Goal: Information Seeking & Learning: Check status

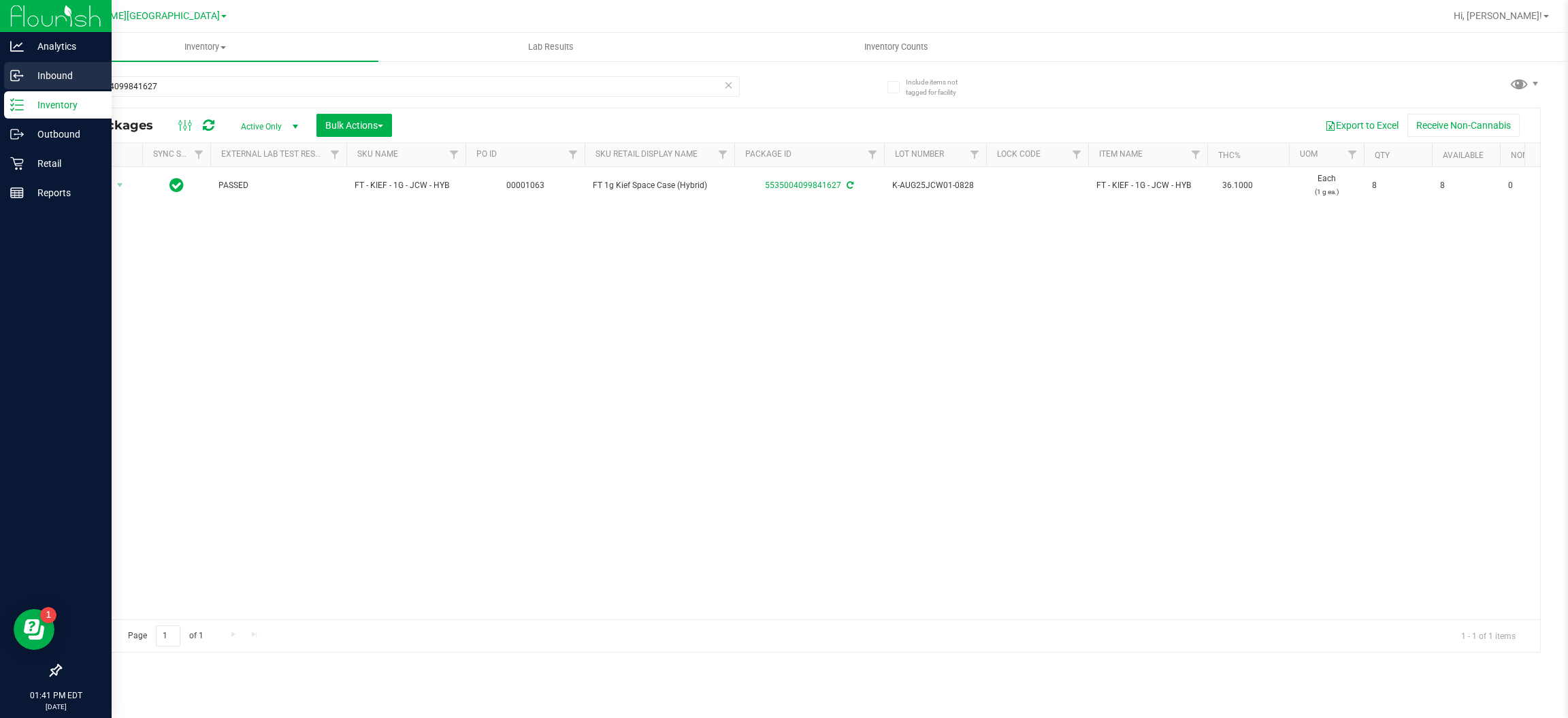
click at [66, 79] on p "Inbound" at bounding box center [65, 76] width 82 height 17
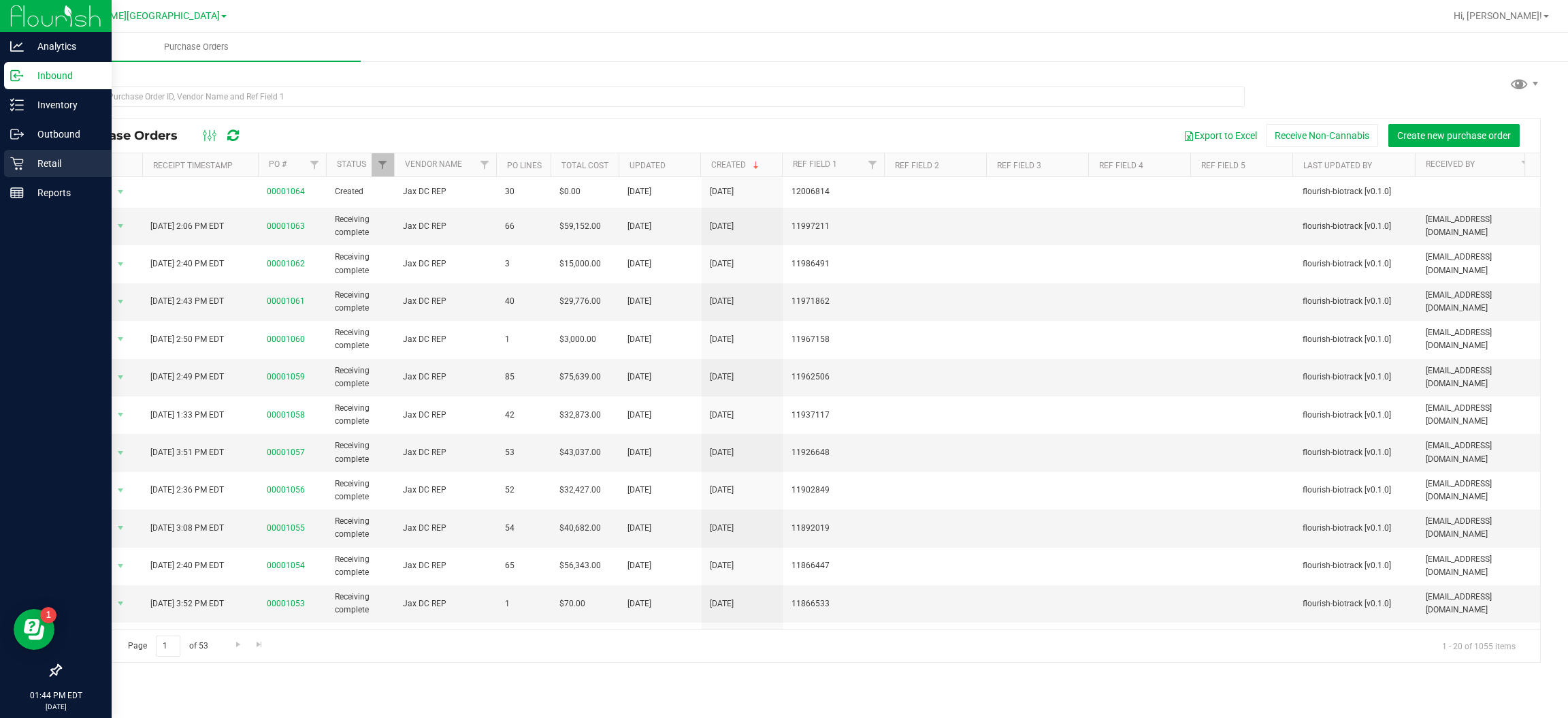
click at [72, 160] on p "Retail" at bounding box center [65, 163] width 82 height 17
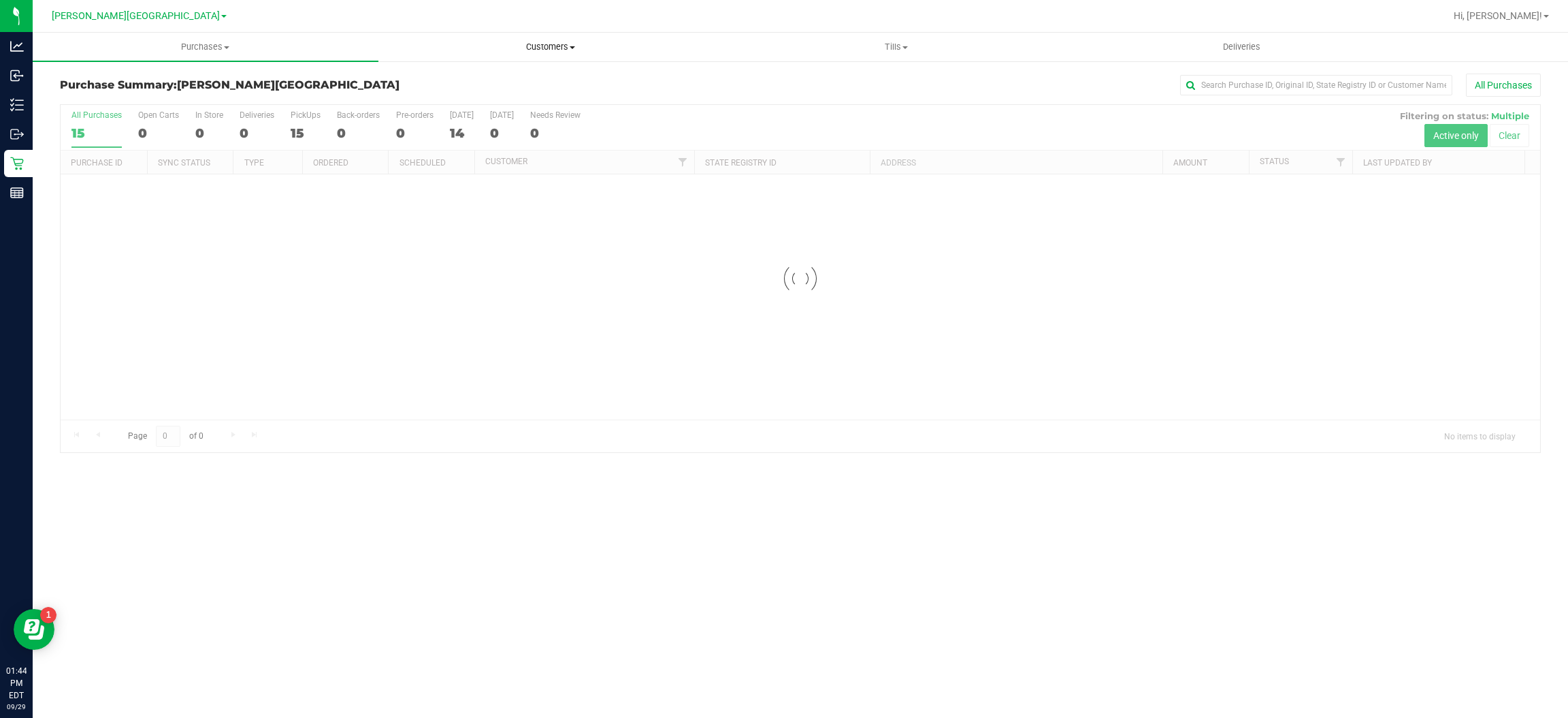
click at [536, 45] on span "Customers" at bounding box center [551, 47] width 344 height 12
click at [458, 77] on span "All customers" at bounding box center [427, 82] width 98 height 11
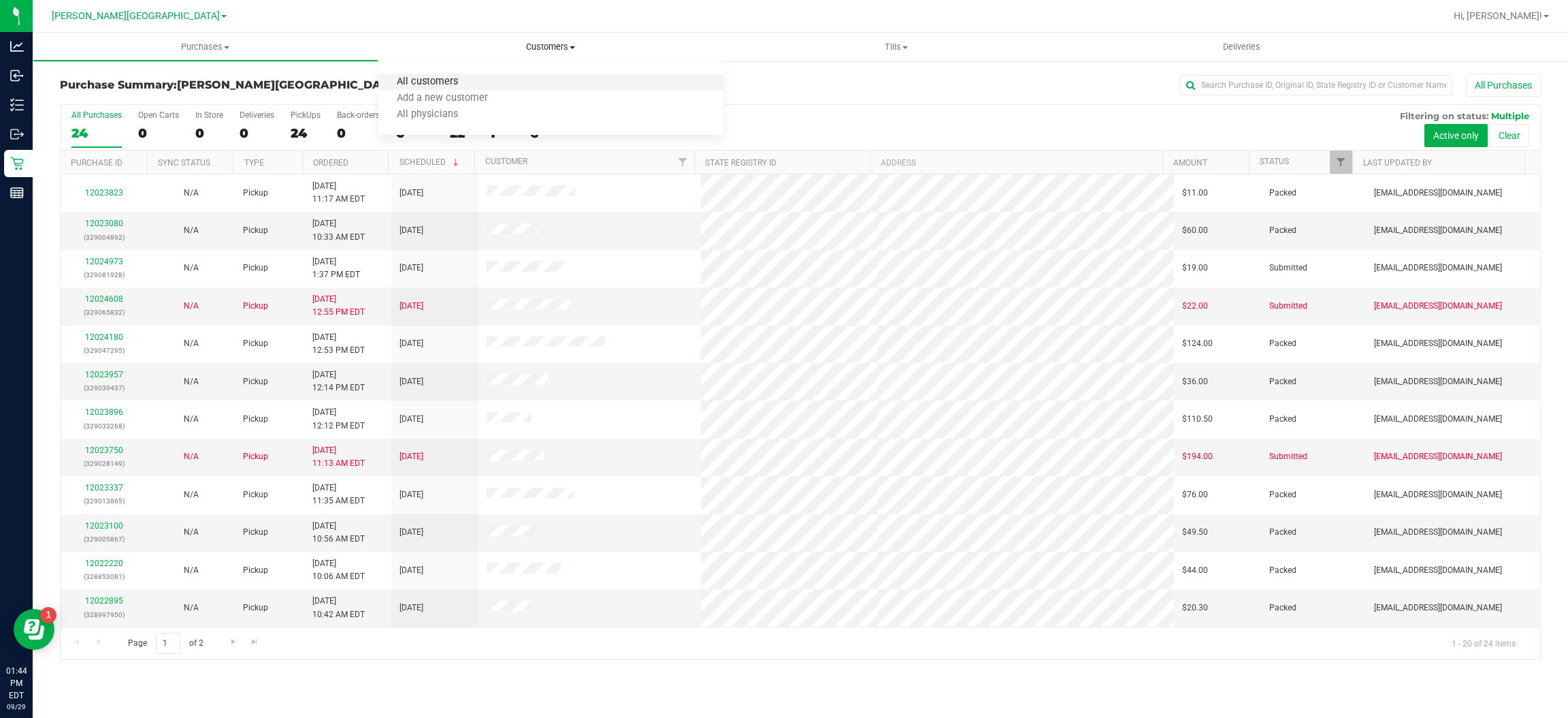
click at [463, 77] on span "All customers" at bounding box center [427, 82] width 98 height 11
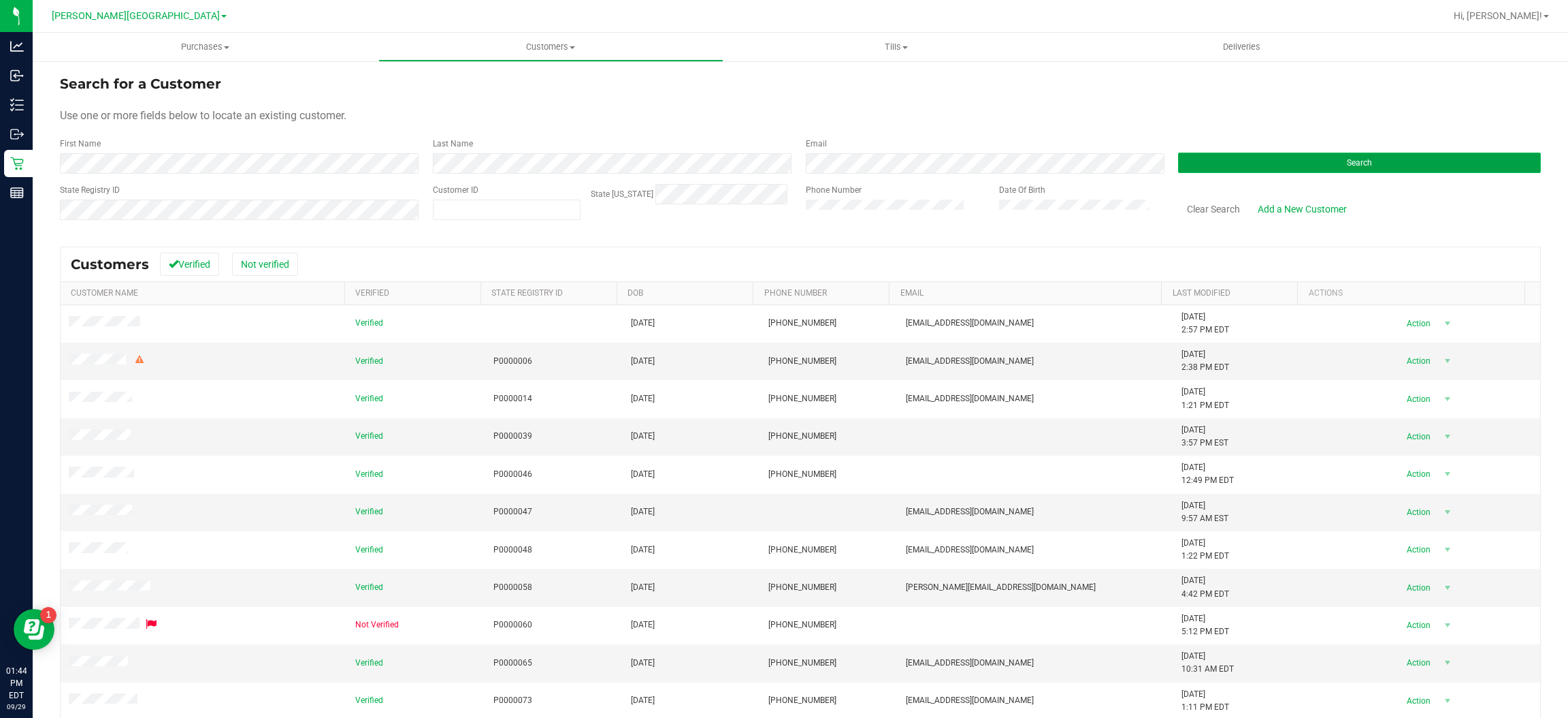
click at [1355, 165] on span "Search" at bounding box center [1359, 162] width 25 height 9
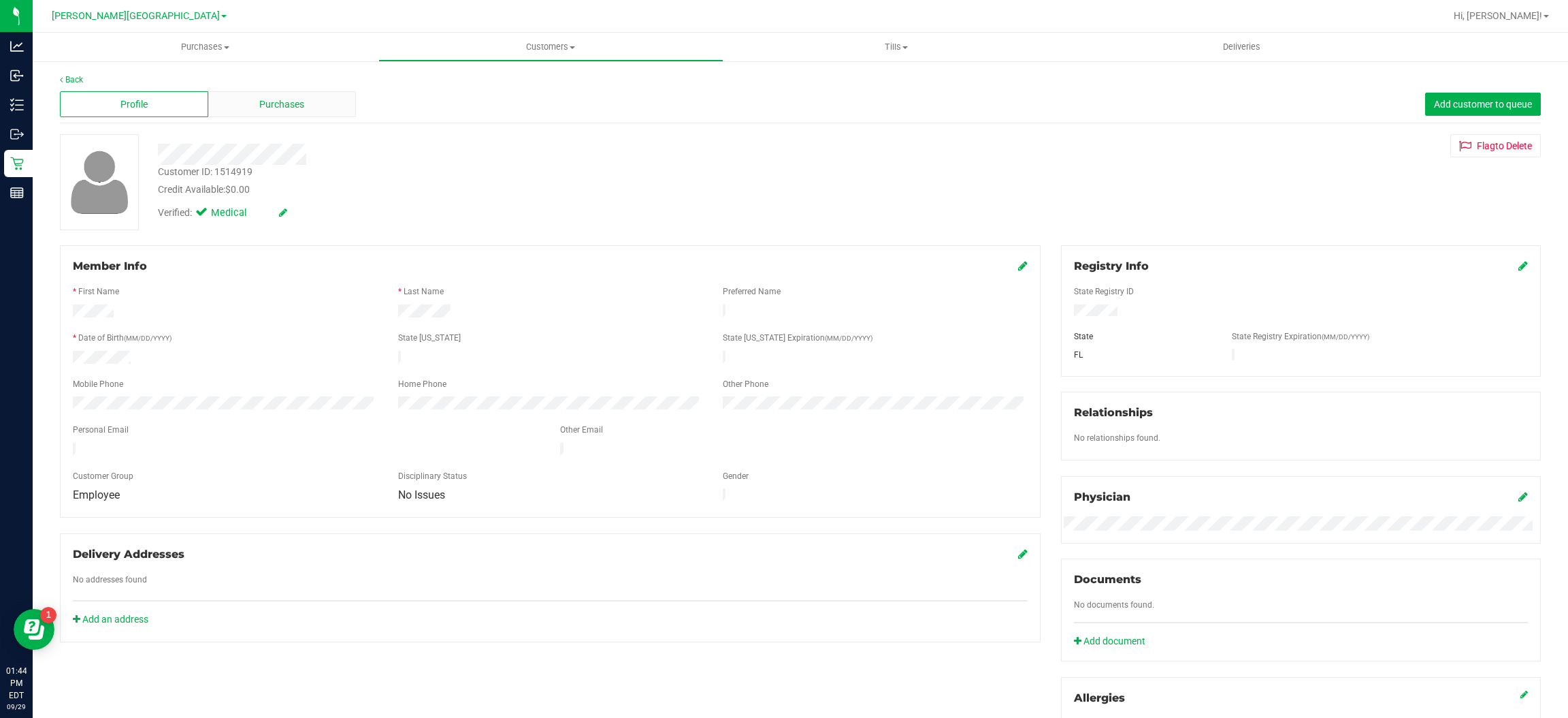
click at [341, 104] on div "Purchases" at bounding box center [282, 104] width 148 height 26
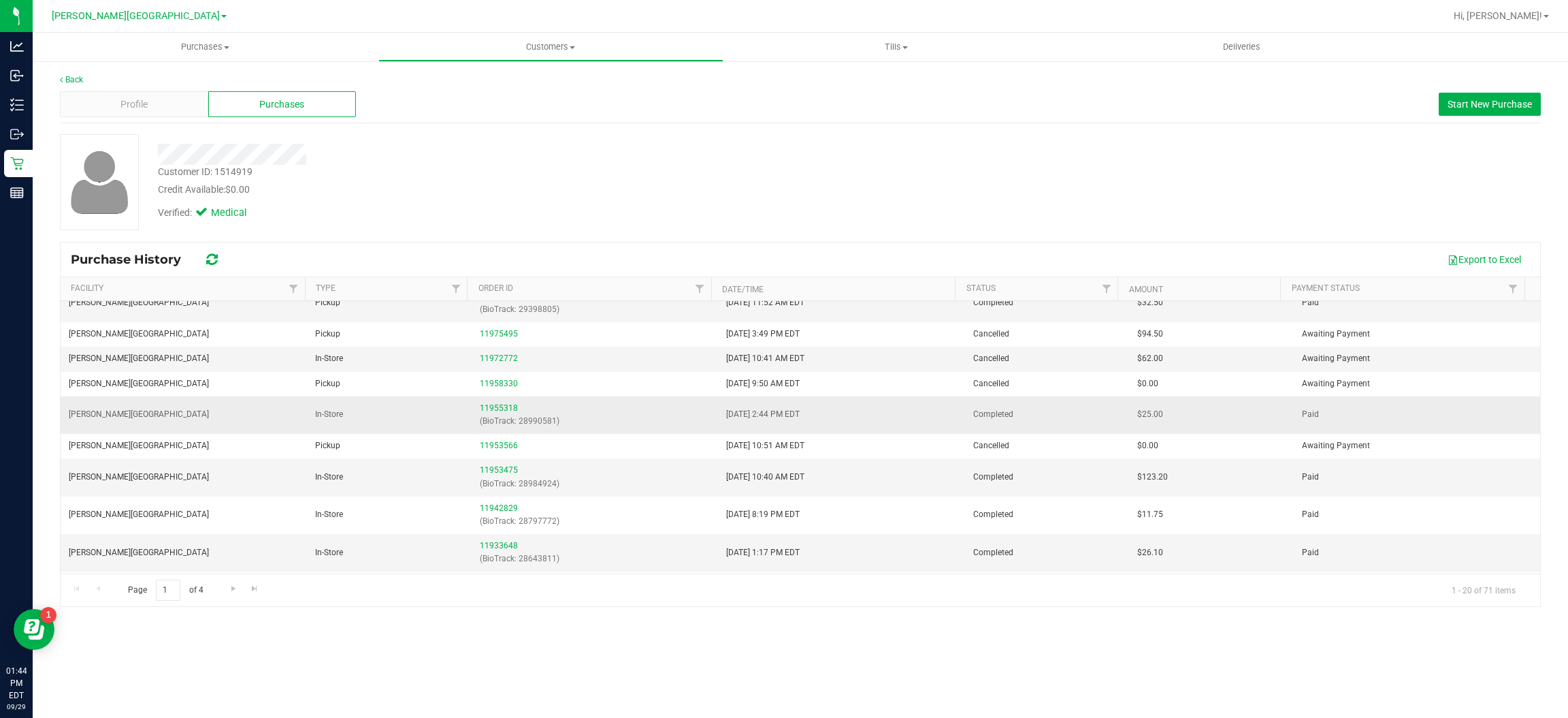
scroll to position [306, 0]
click at [228, 586] on span "Go to the next page" at bounding box center [234, 588] width 11 height 11
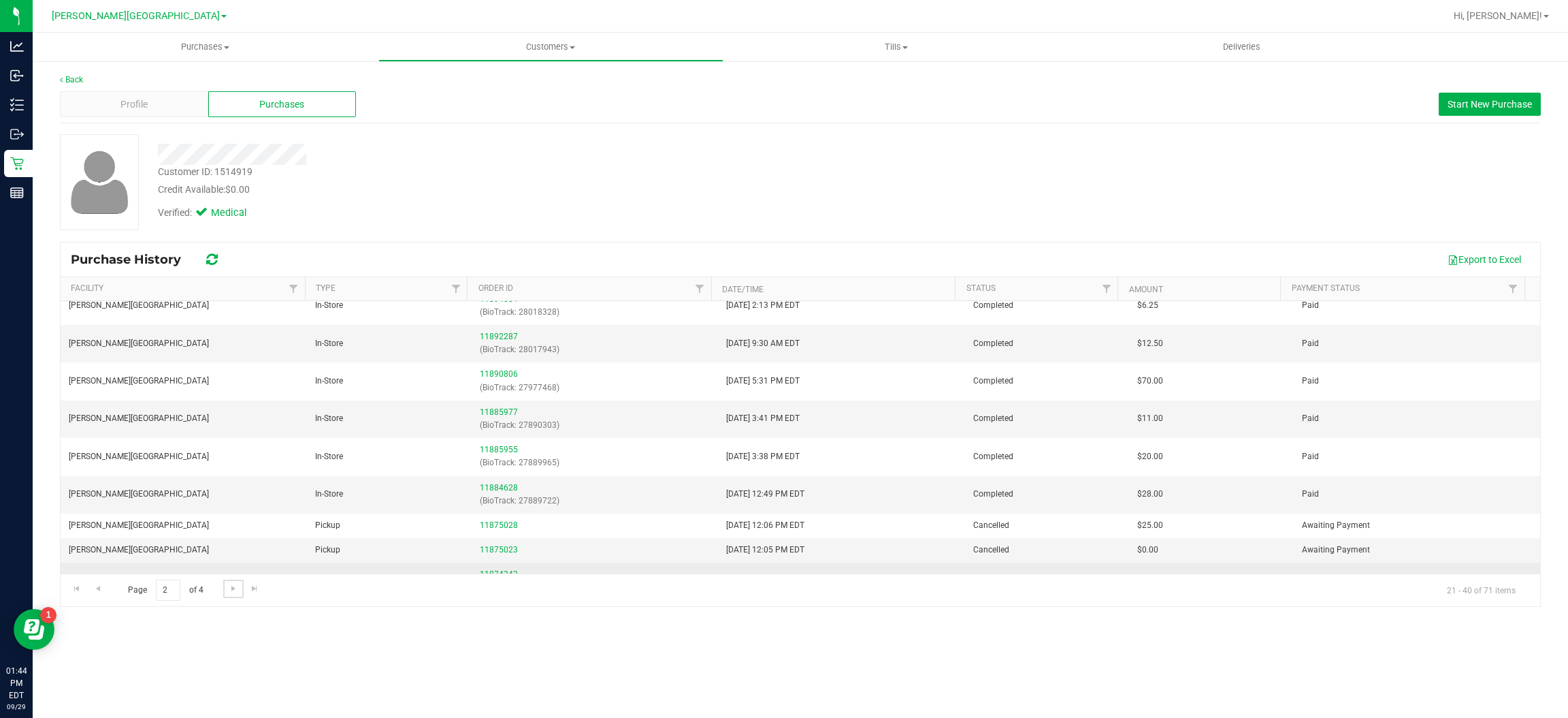
scroll to position [329, 0]
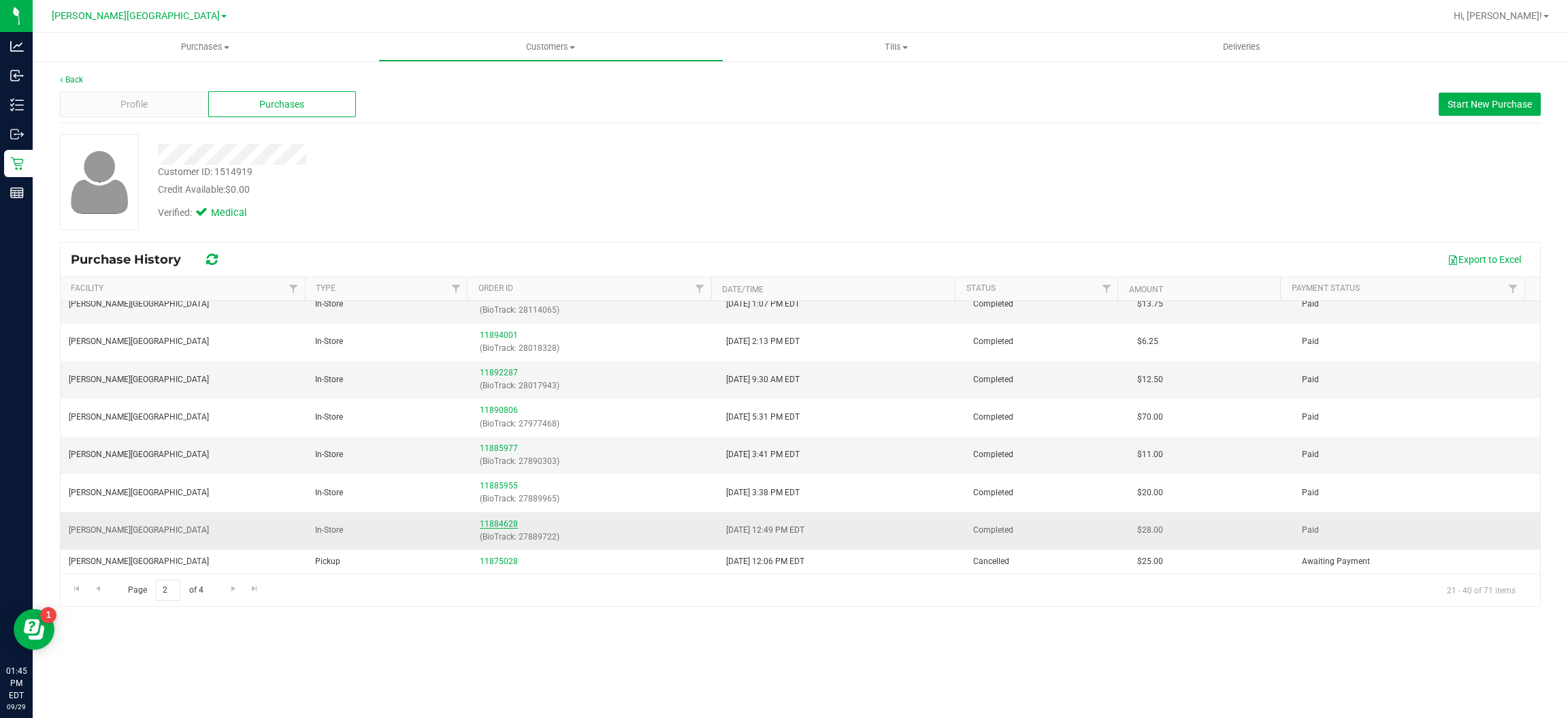
click at [483, 526] on link "11884628" at bounding box center [499, 523] width 38 height 9
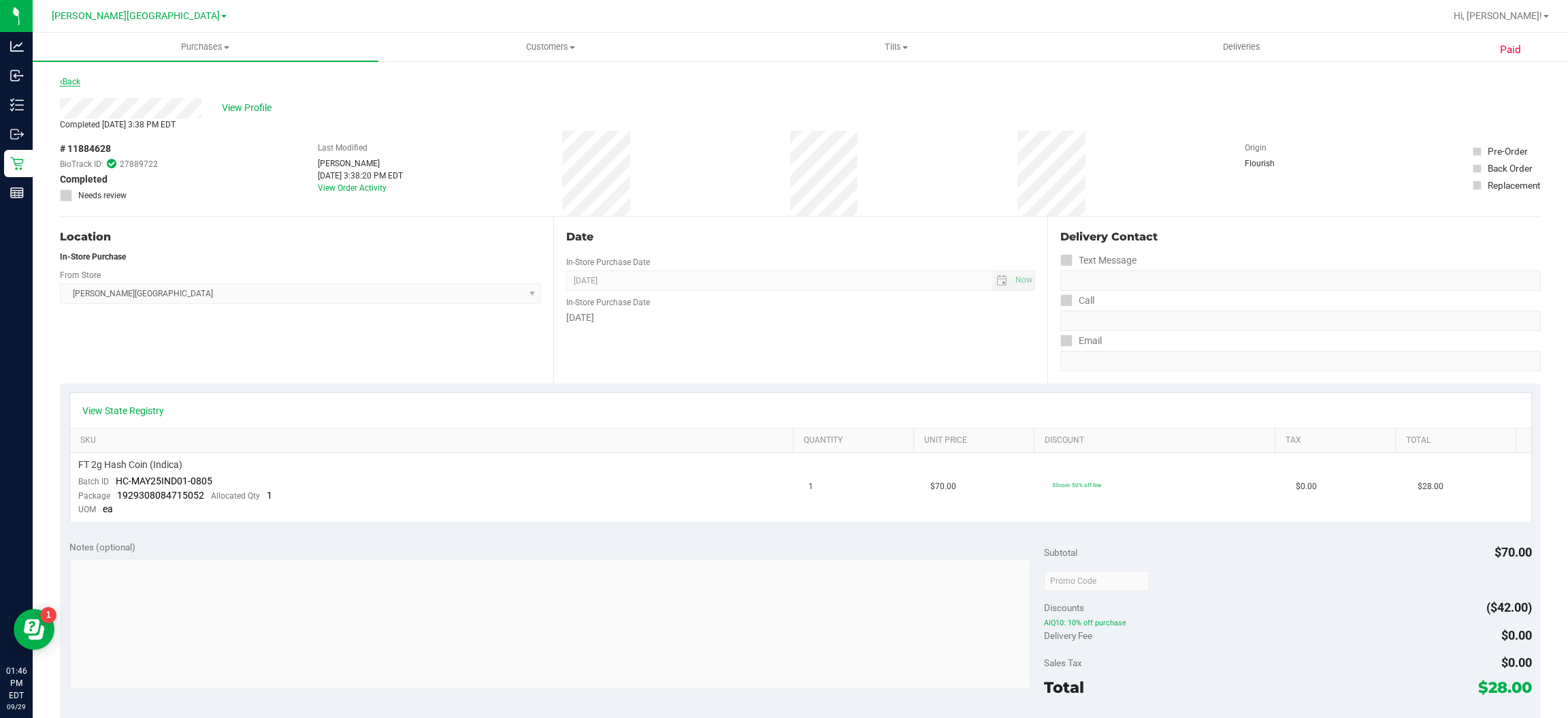
click at [80, 84] on link "Back" at bounding box center [70, 82] width 21 height 9
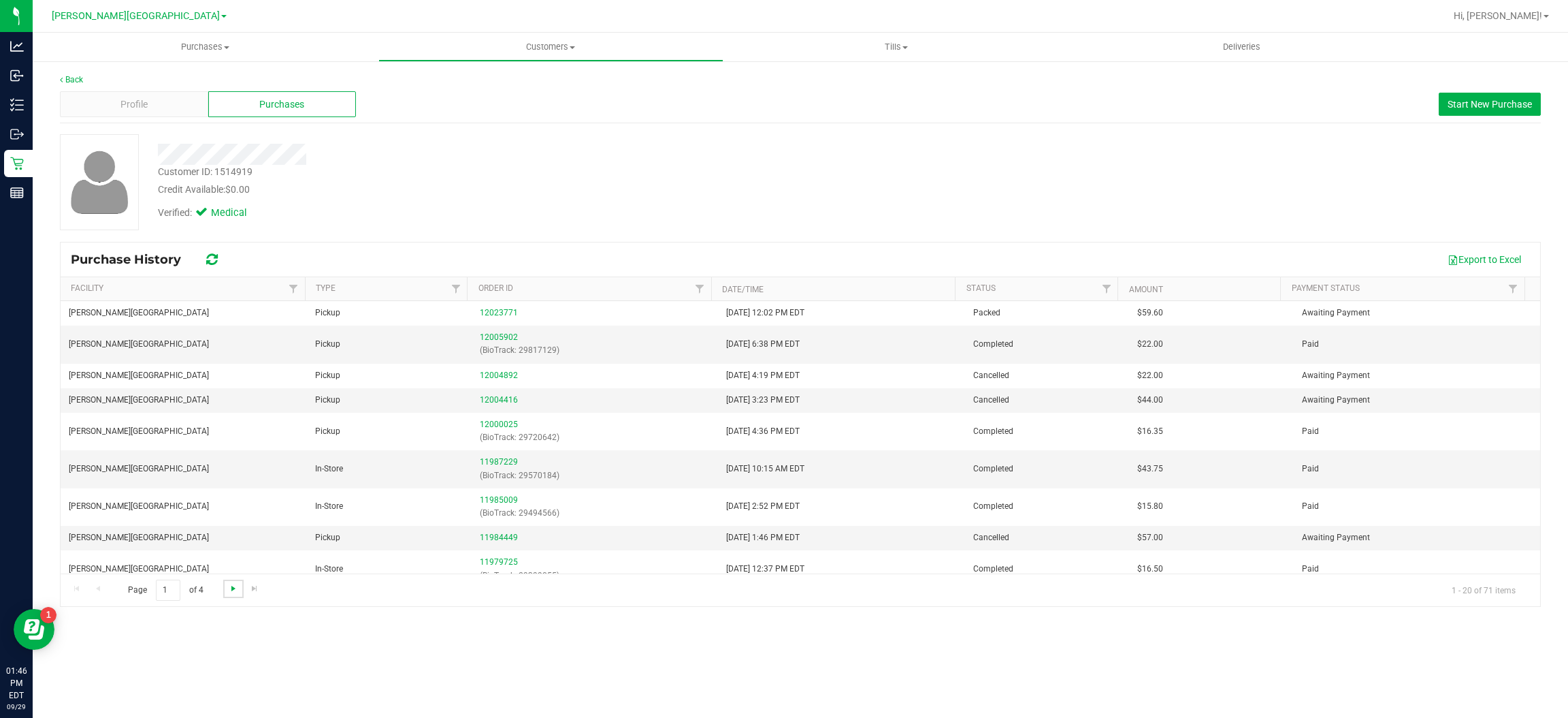
click at [235, 594] on span "Go to the next page" at bounding box center [234, 588] width 11 height 11
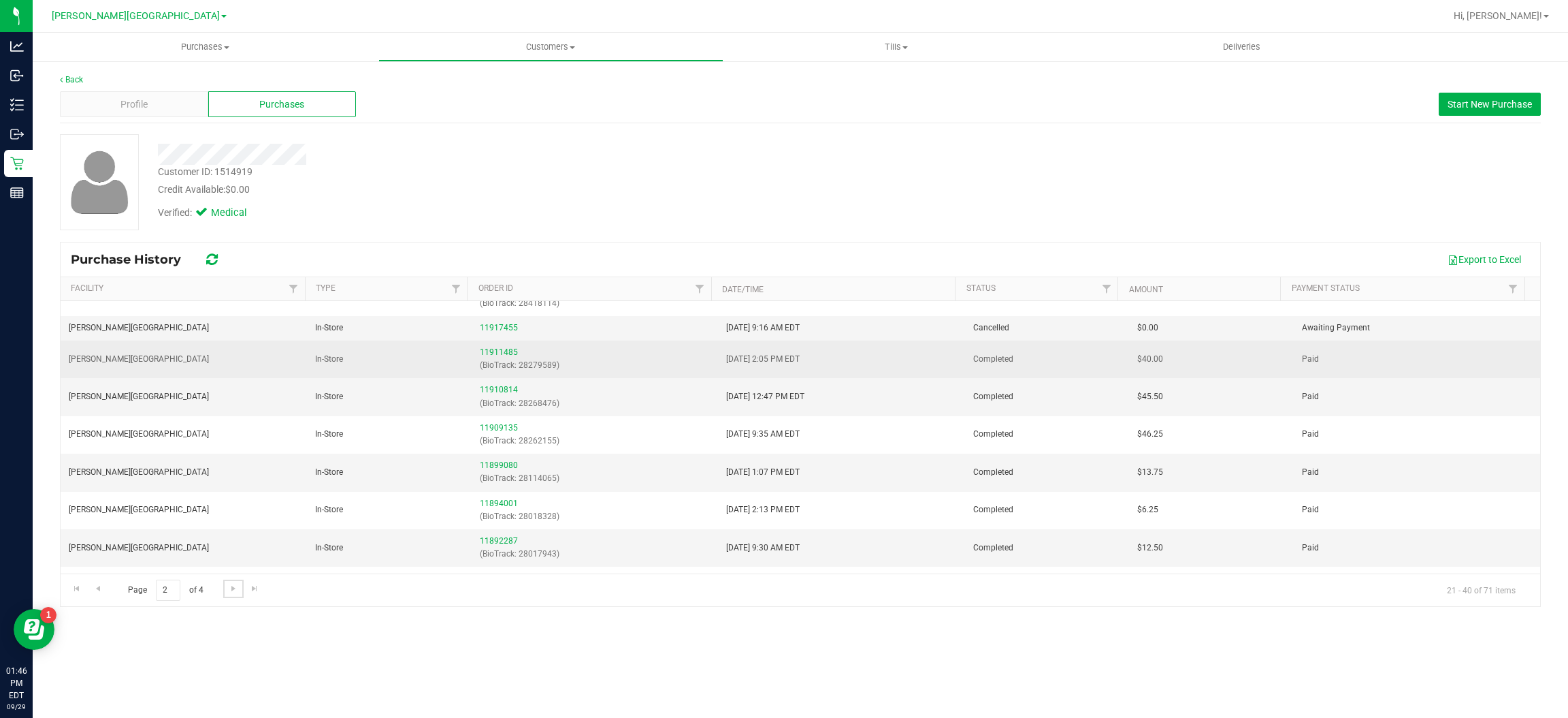
scroll to position [306, 0]
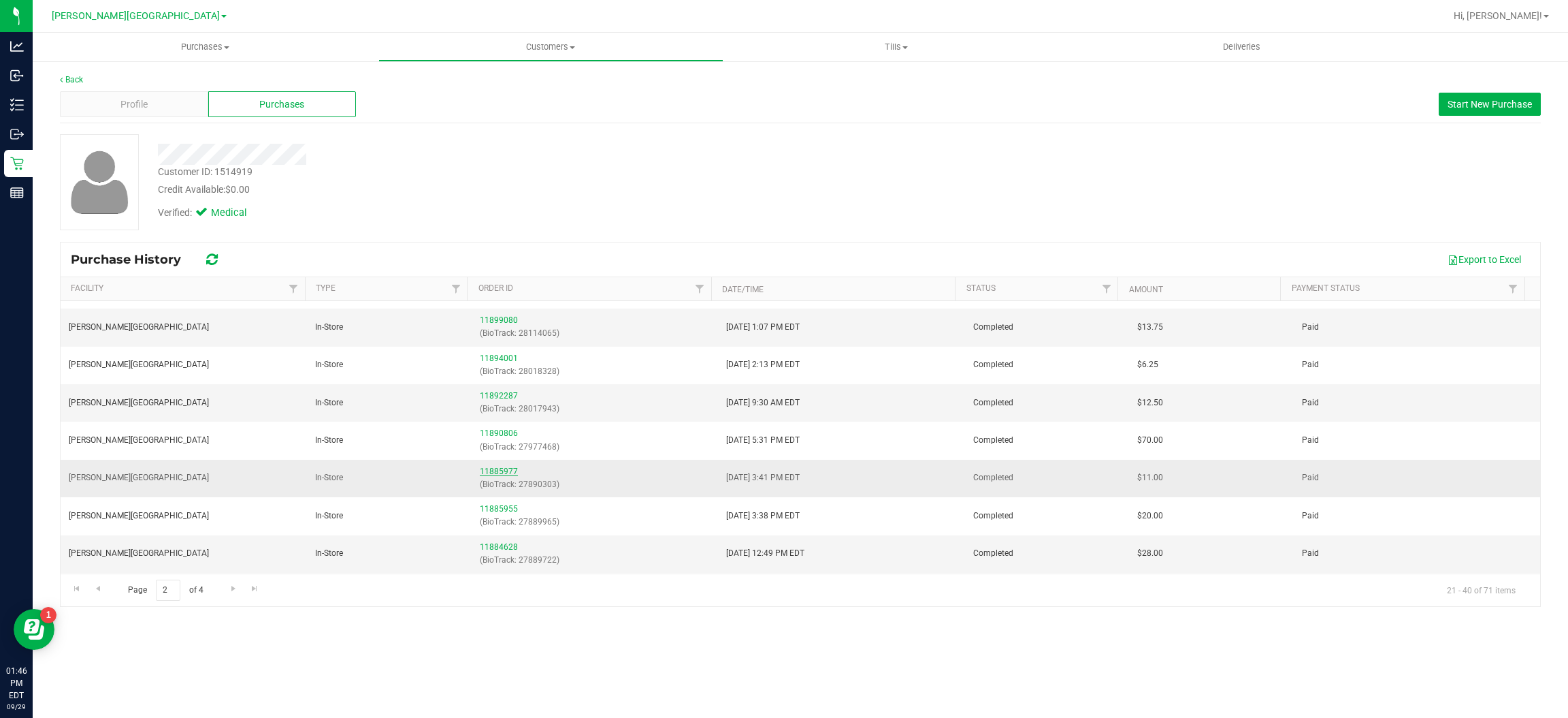
click at [487, 470] on link "11885977" at bounding box center [499, 471] width 38 height 9
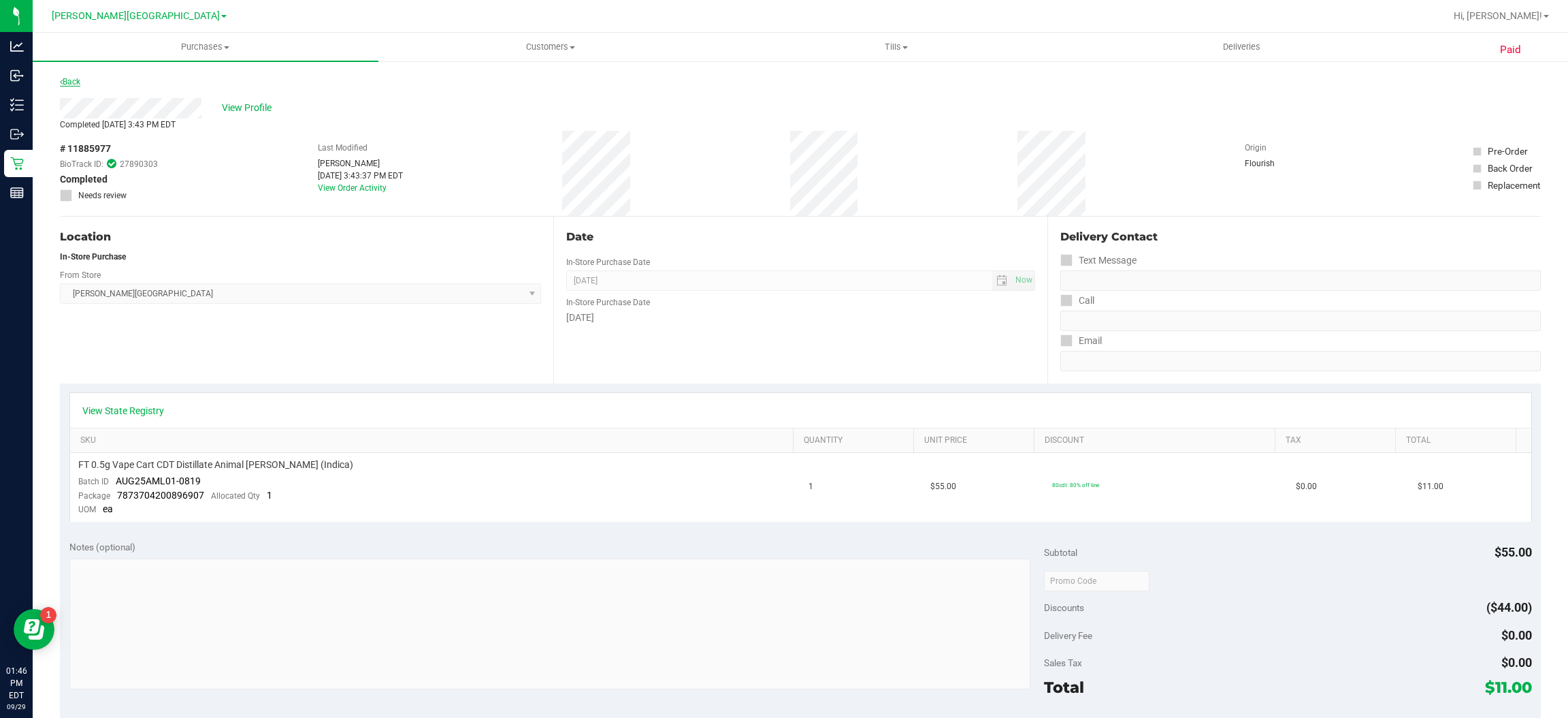
click at [77, 85] on link "Back" at bounding box center [70, 82] width 21 height 9
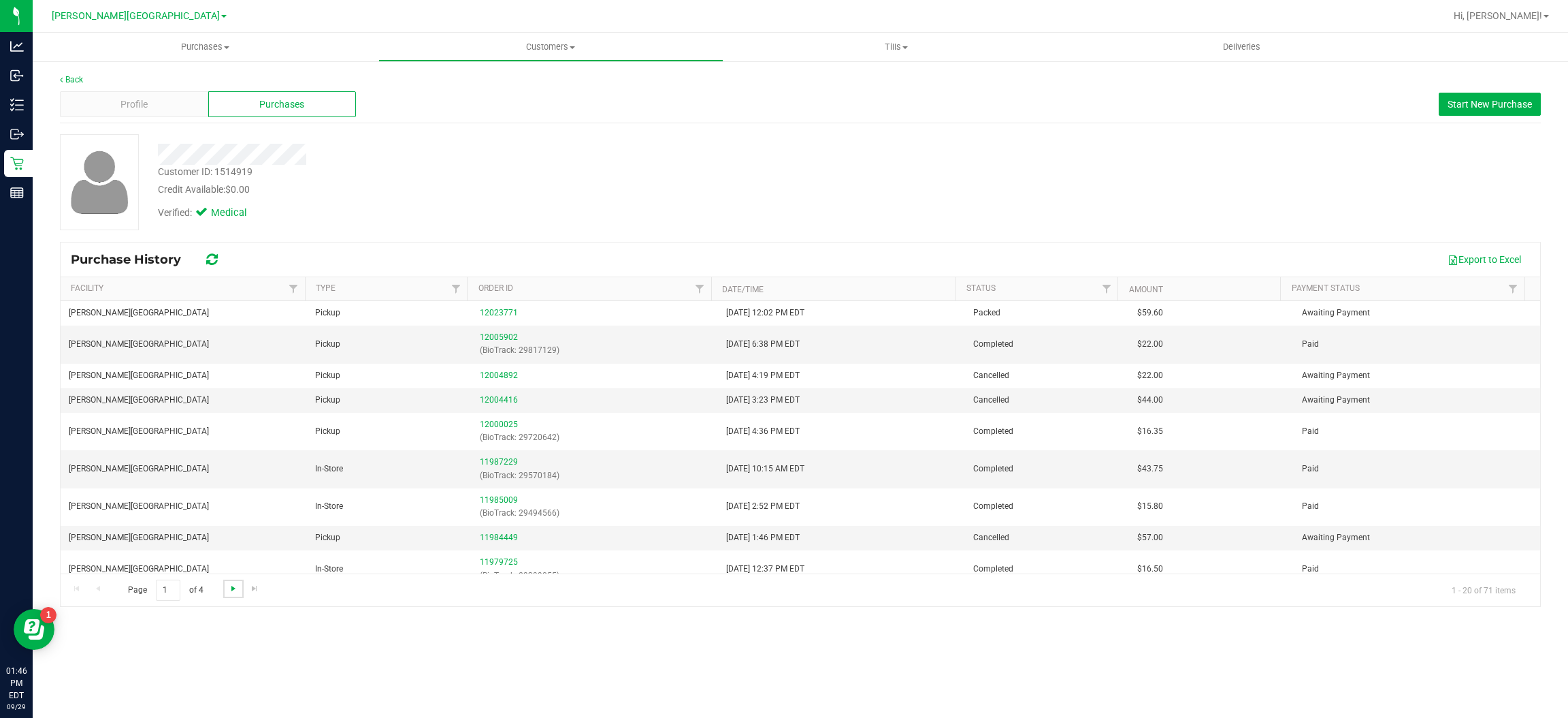
click at [235, 589] on span "Go to the next page" at bounding box center [234, 588] width 11 height 11
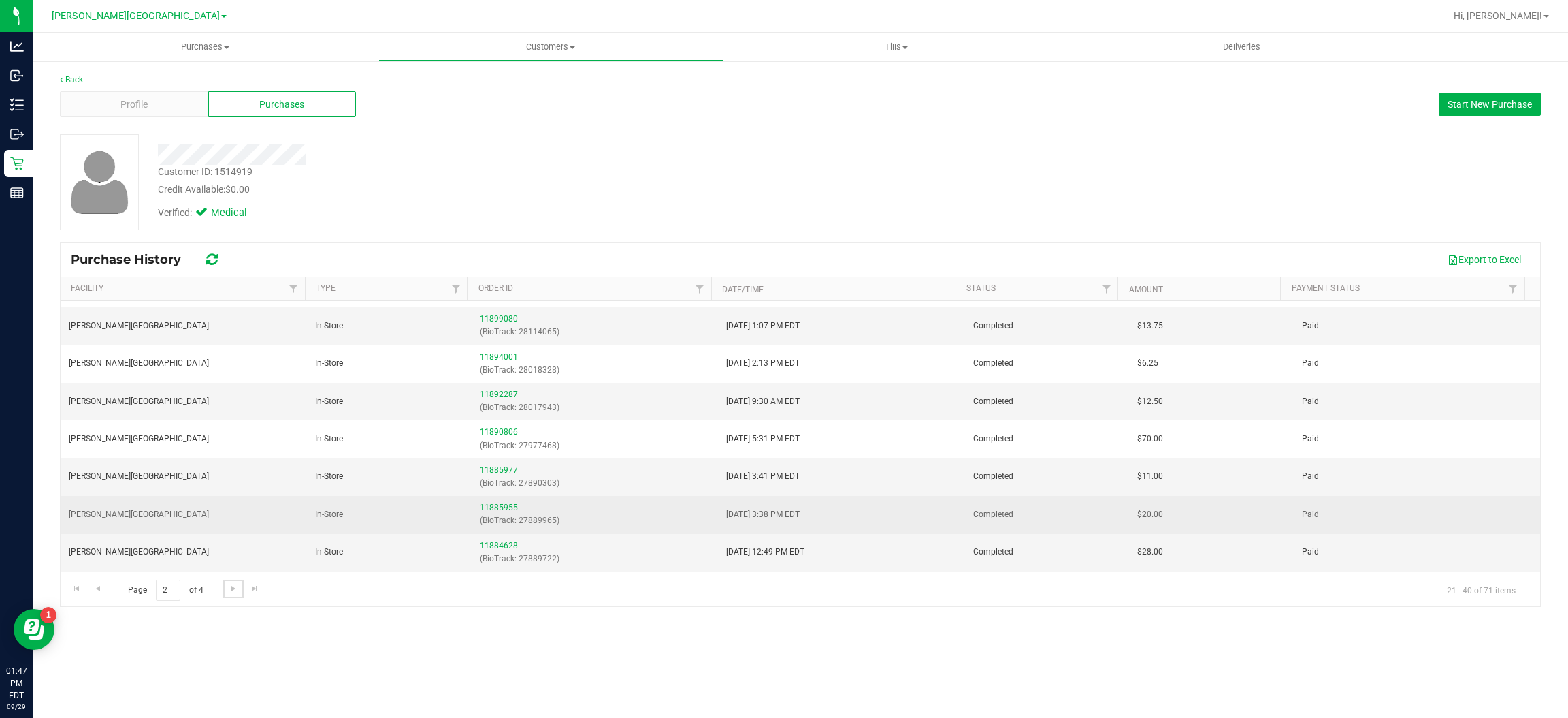
scroll to position [306, 0]
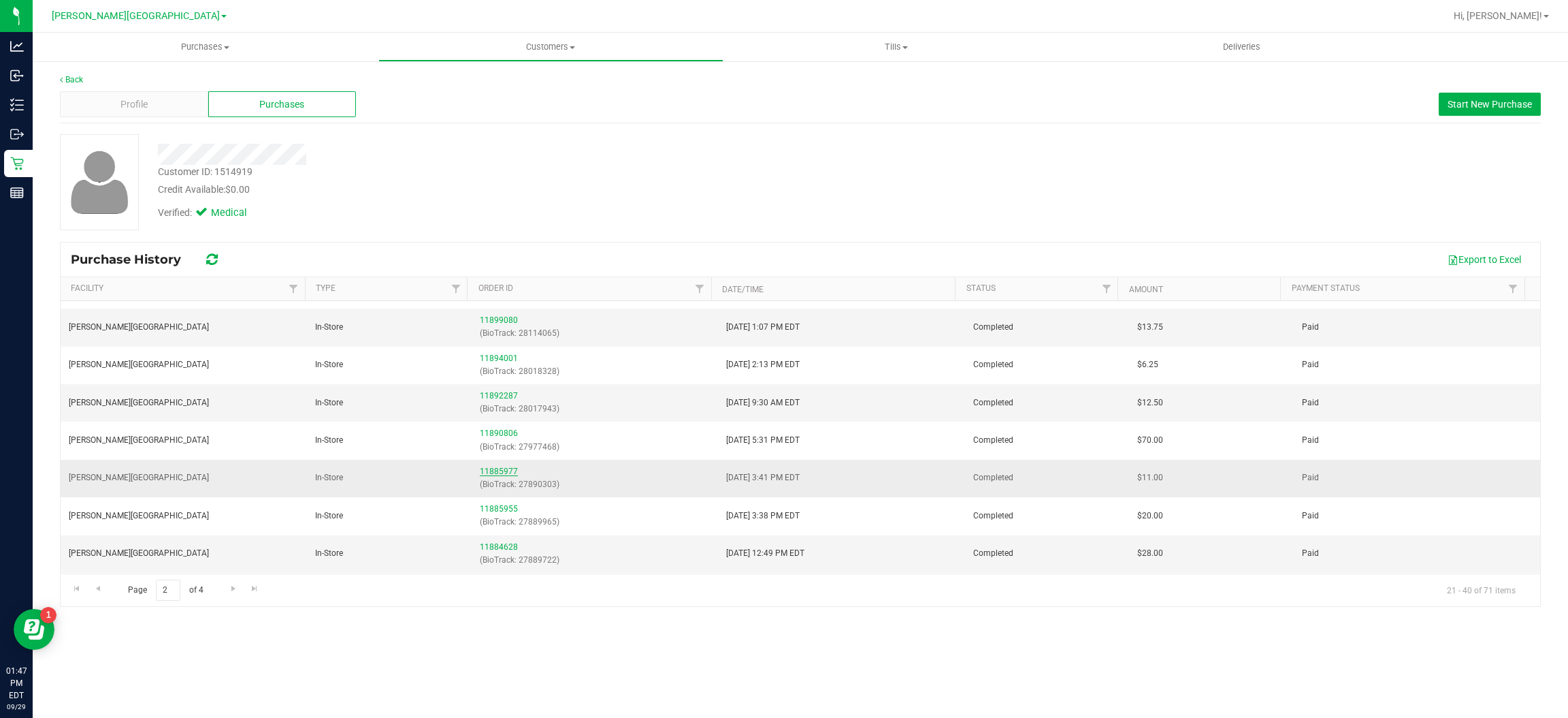
click at [496, 471] on link "11885977" at bounding box center [499, 471] width 38 height 9
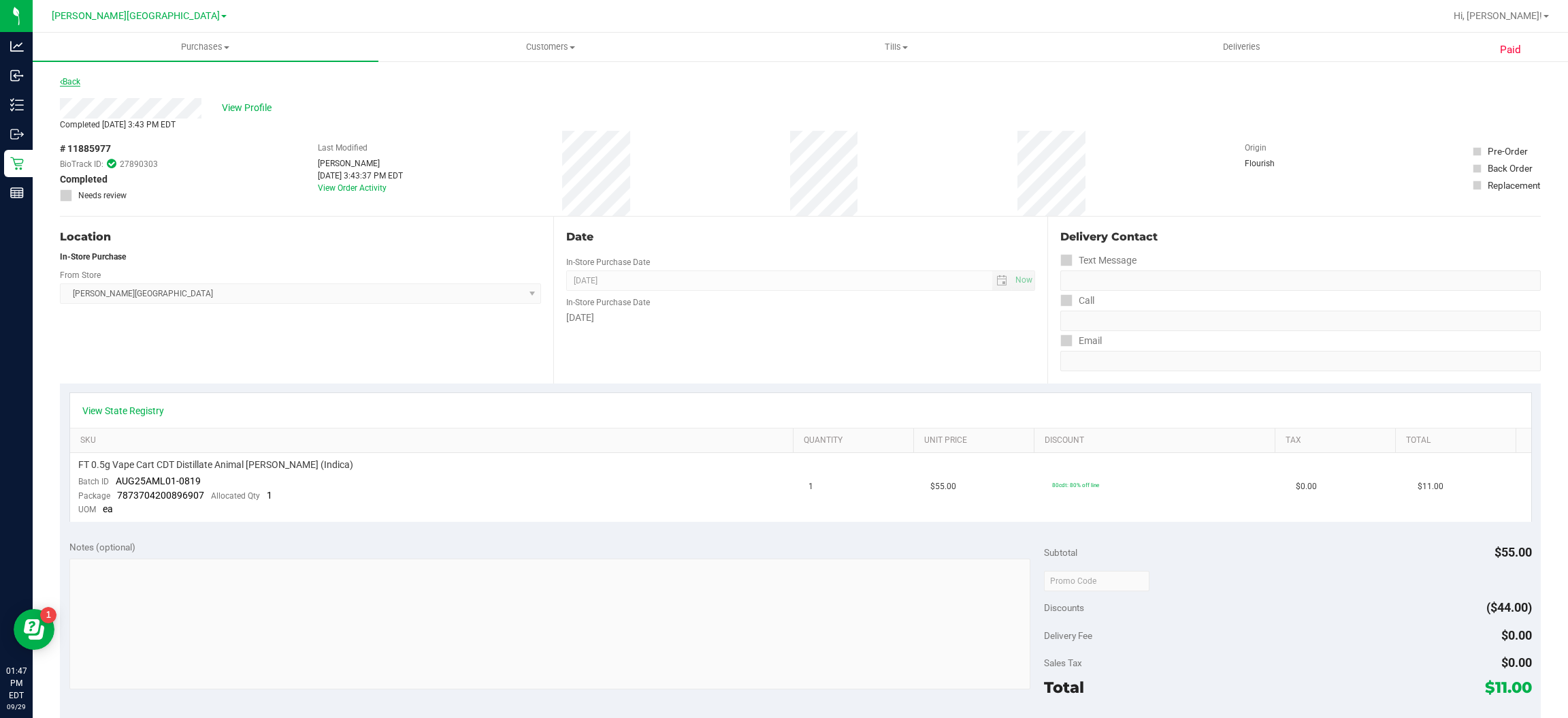
click at [61, 80] on icon at bounding box center [61, 81] width 3 height 8
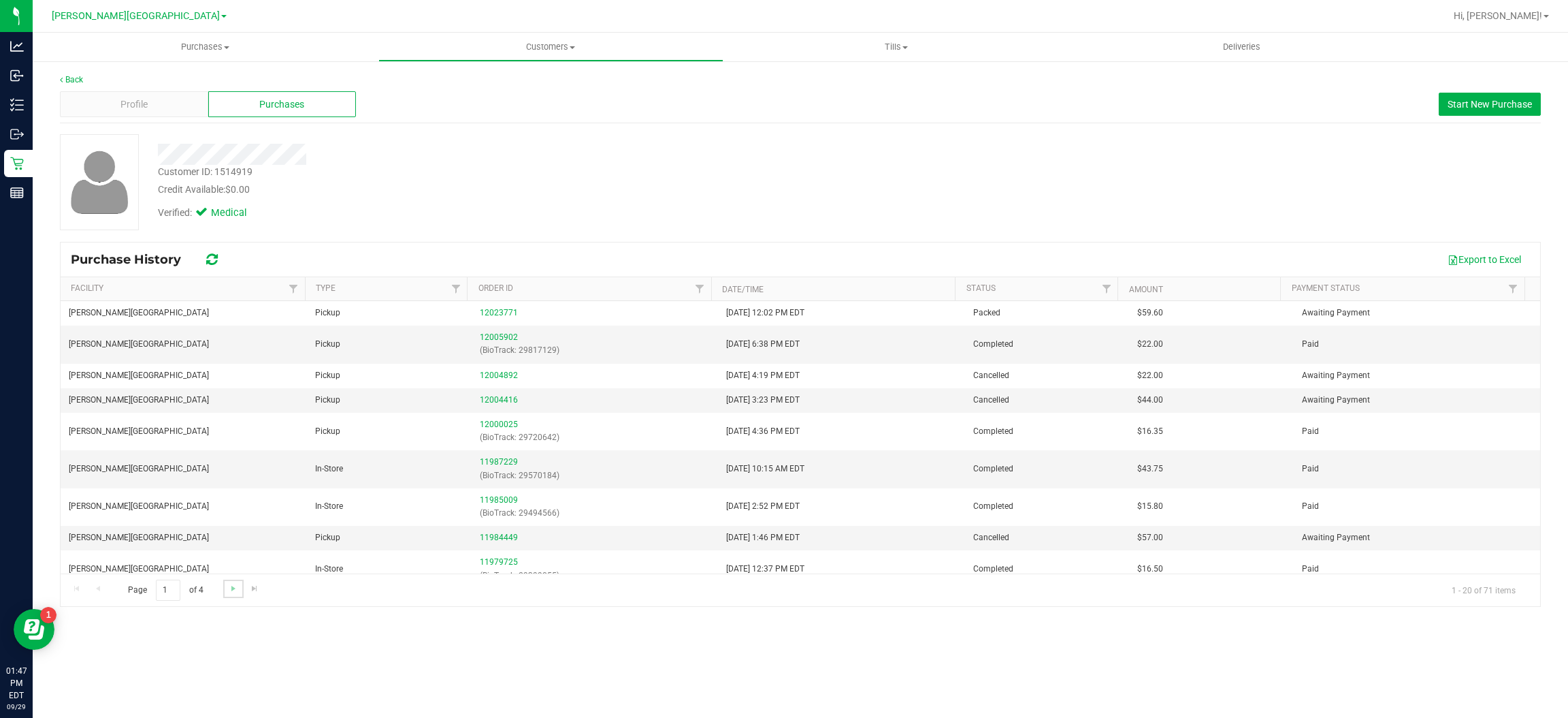
click at [240, 589] on link "Go to the next page" at bounding box center [232, 588] width 20 height 19
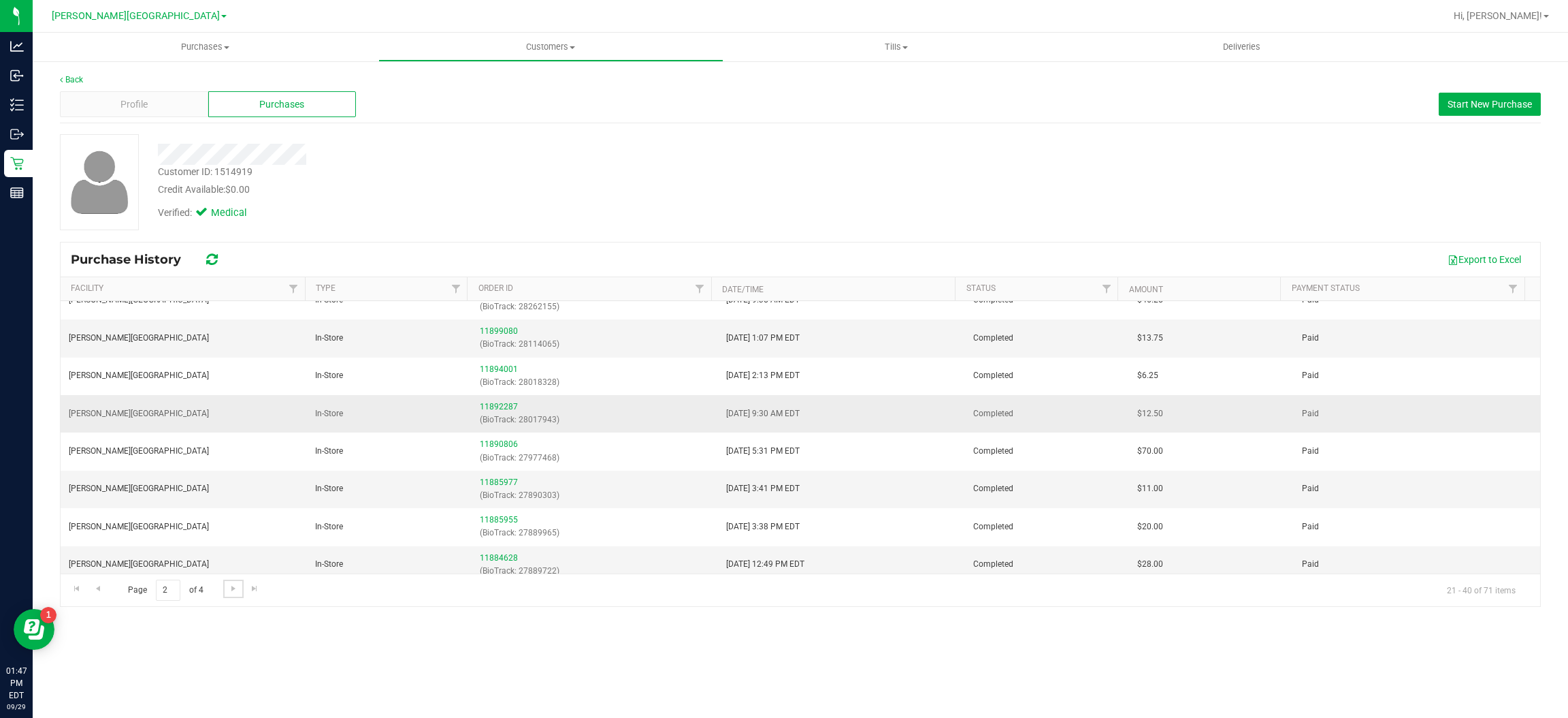
scroll to position [306, 0]
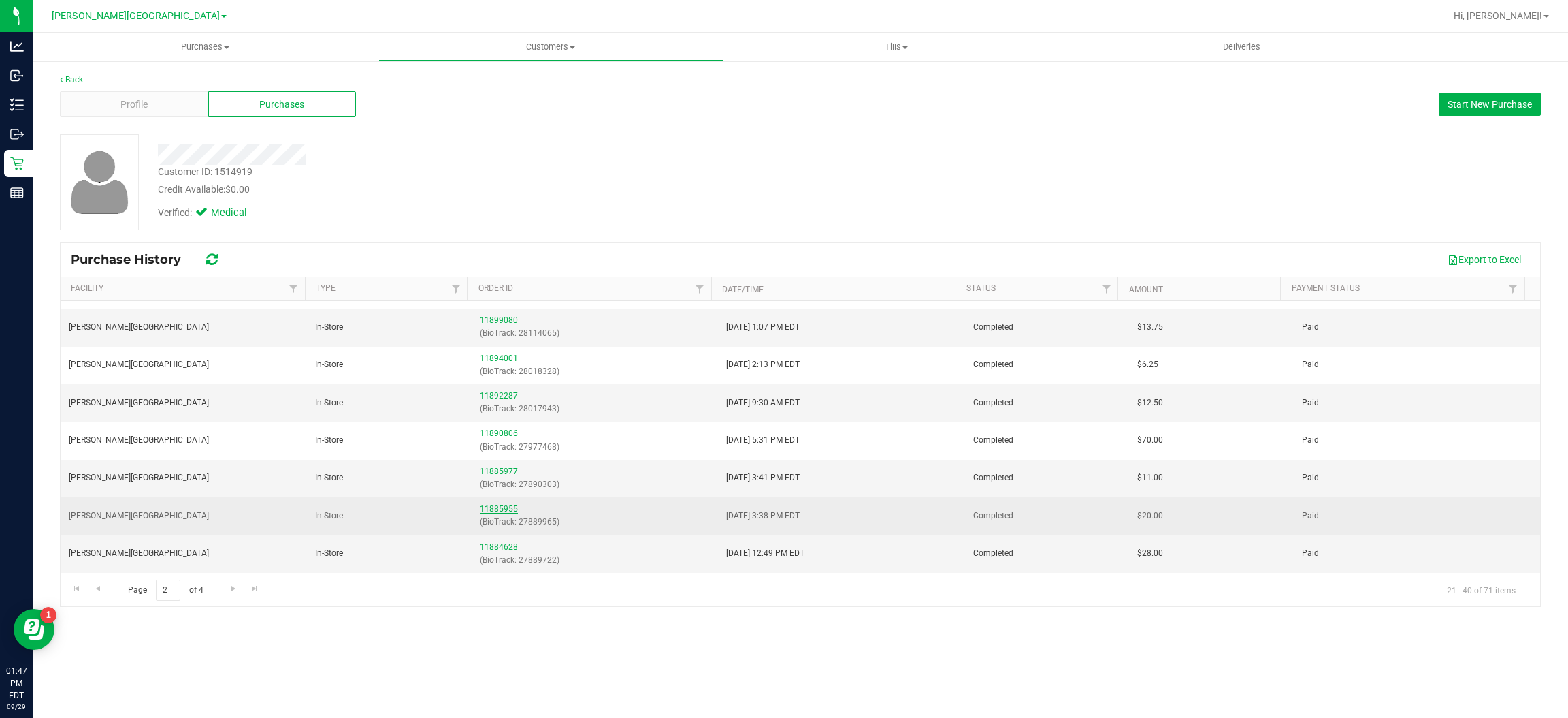
click at [480, 508] on link "11885955" at bounding box center [499, 508] width 38 height 9
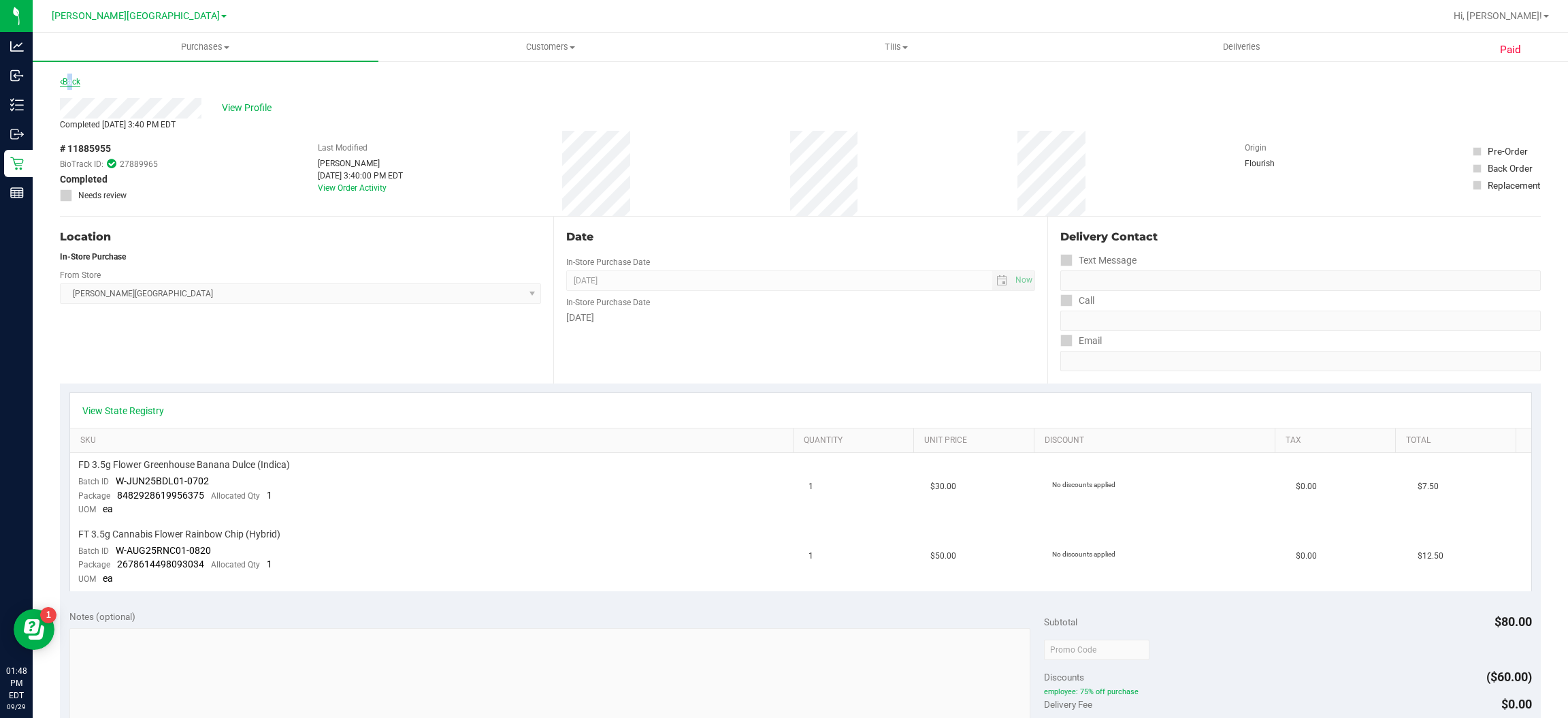
click at [67, 81] on link "Back" at bounding box center [70, 82] width 21 height 9
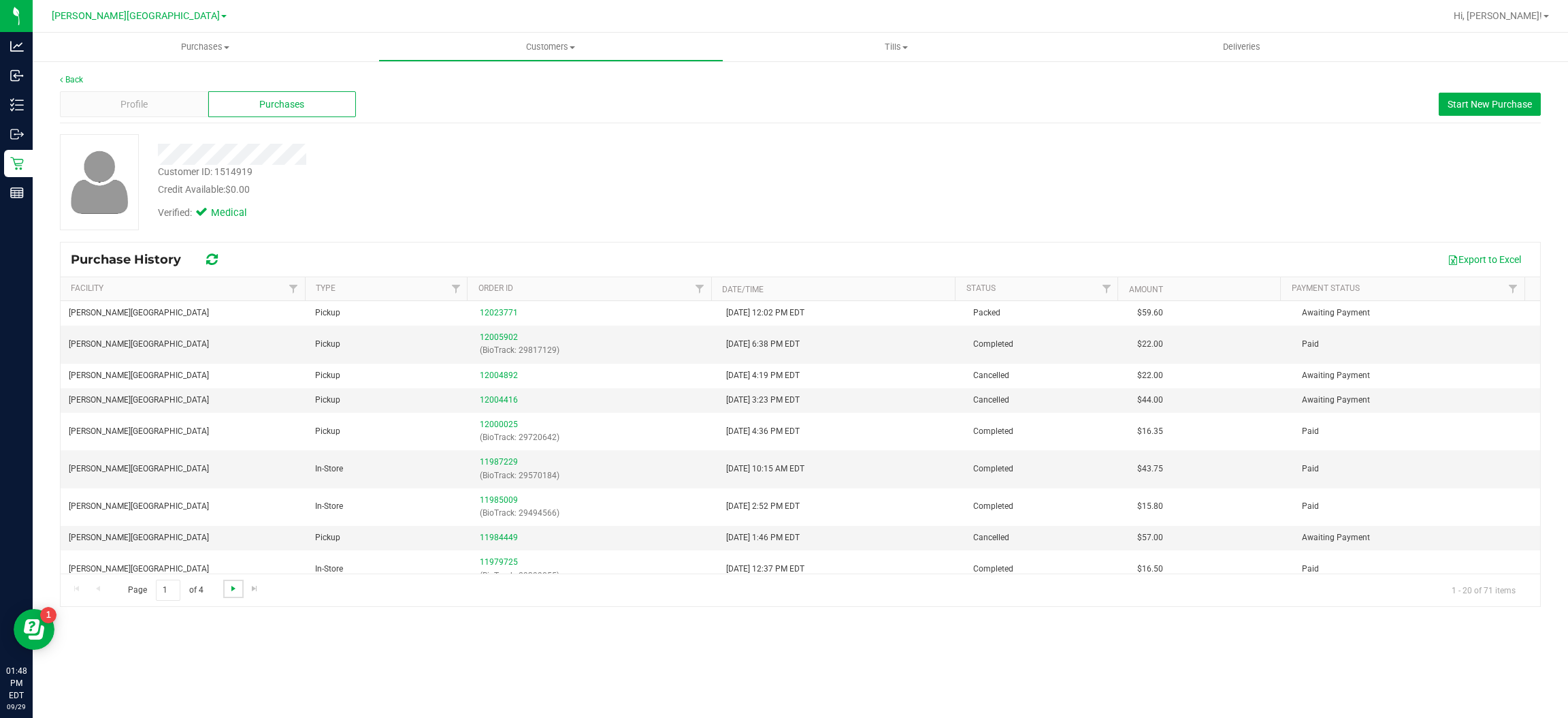
click at [233, 590] on span "Go to the next page" at bounding box center [234, 588] width 11 height 11
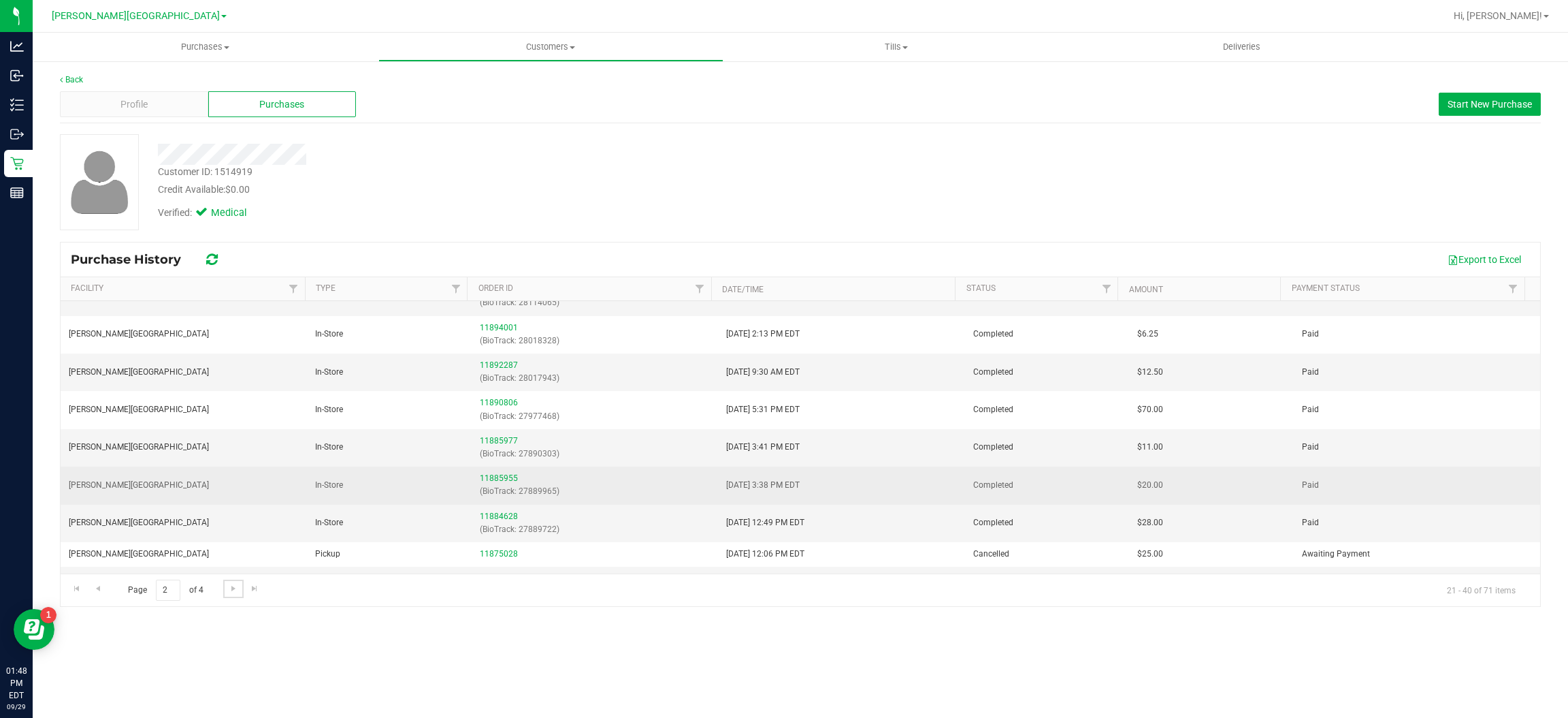
scroll to position [306, 0]
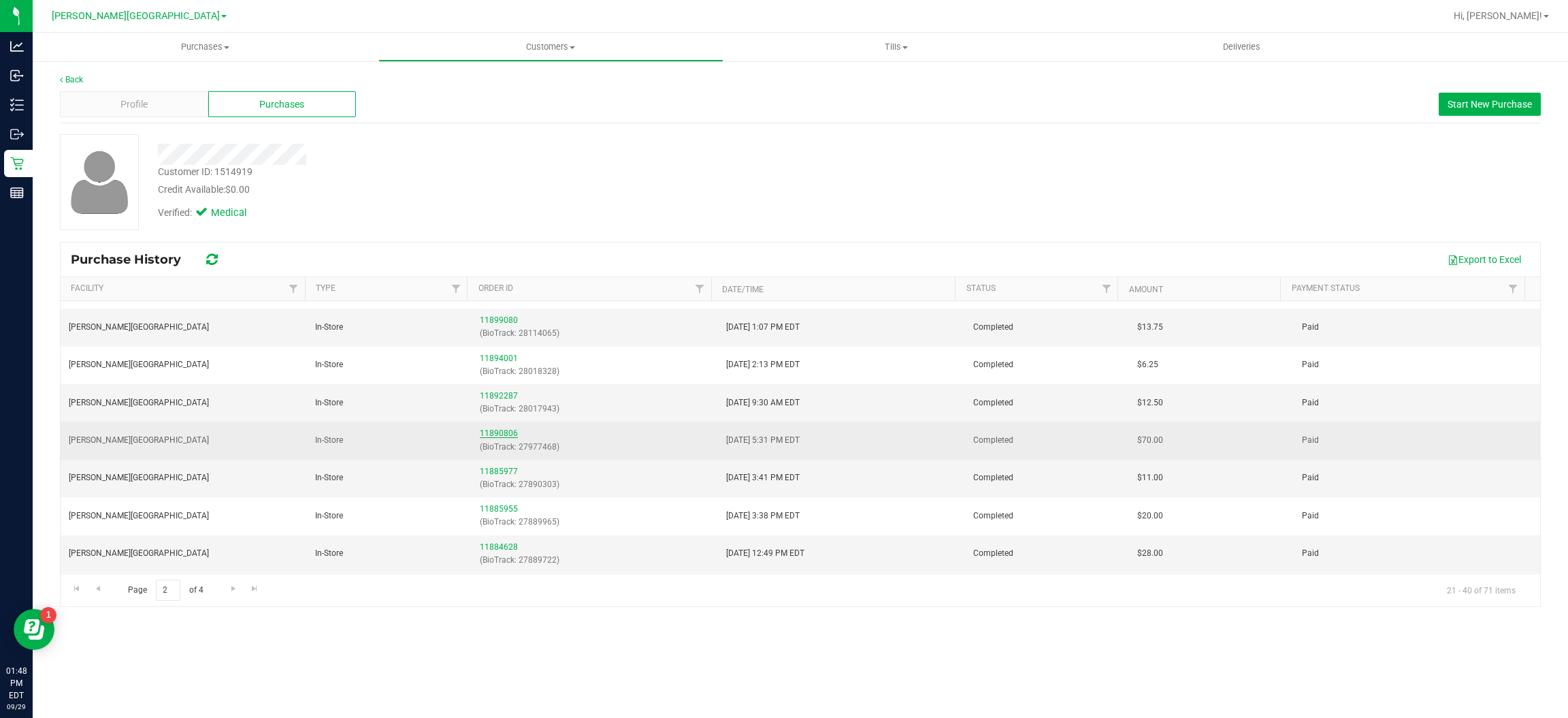
click at [496, 436] on link "11890806" at bounding box center [499, 433] width 38 height 9
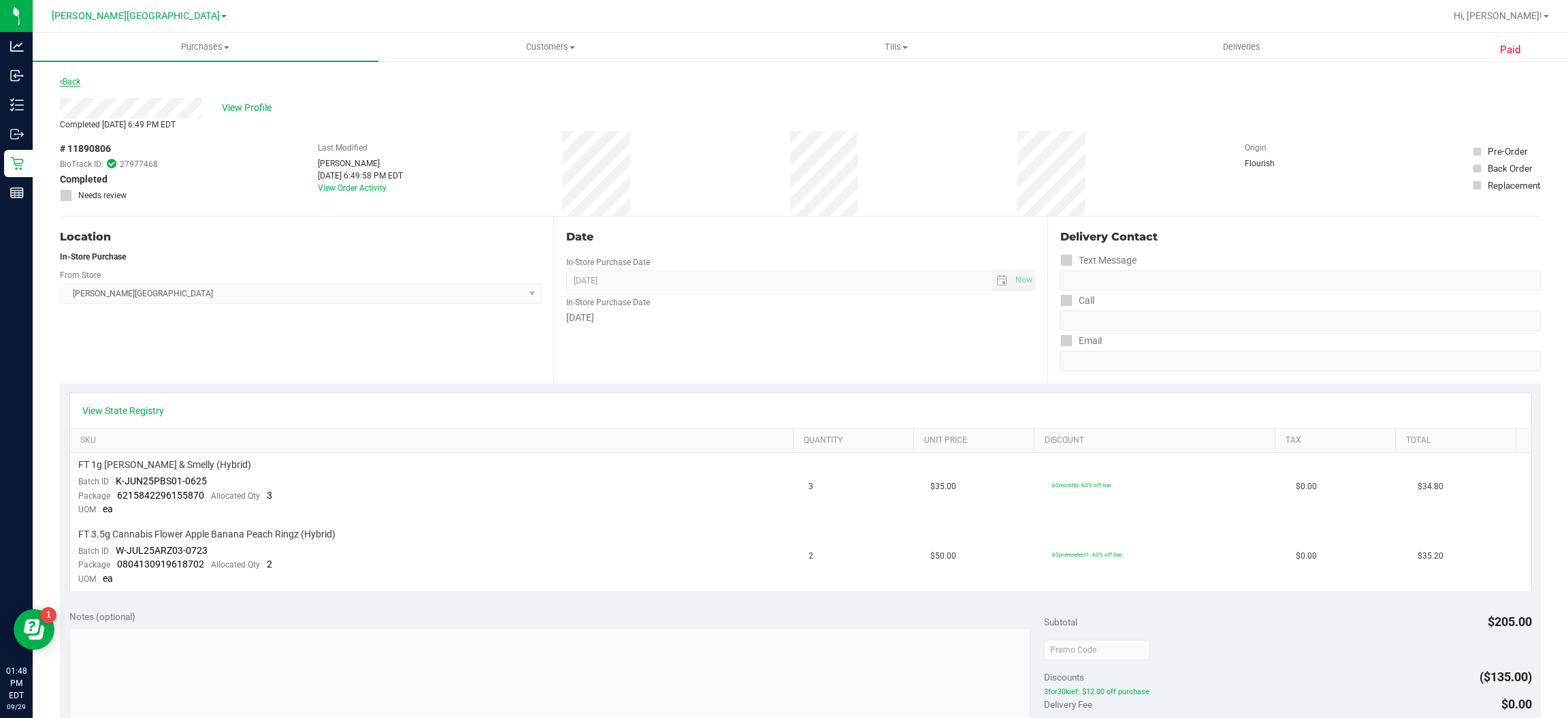
click at [70, 82] on link "Back" at bounding box center [70, 82] width 21 height 9
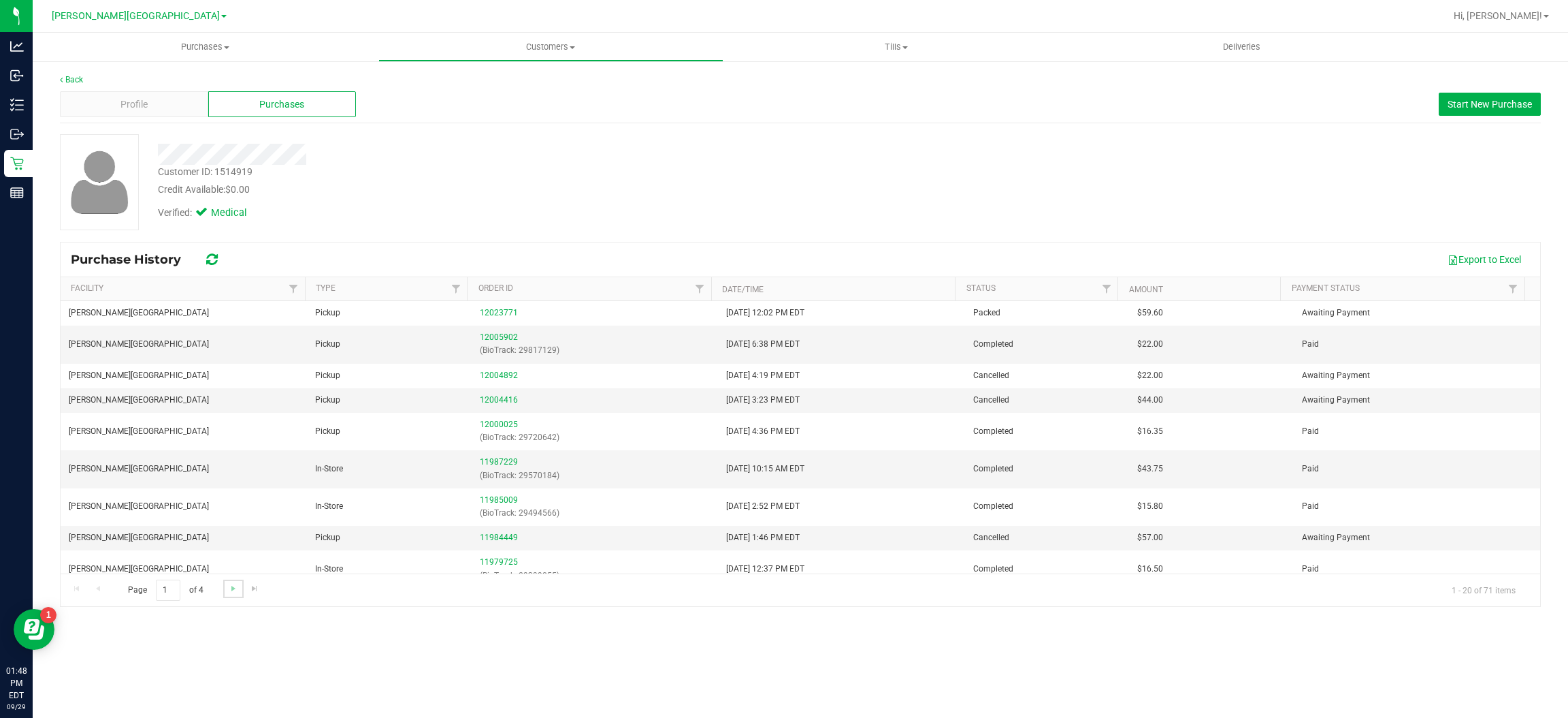
click at [227, 594] on link "Go to the next page" at bounding box center [232, 588] width 20 height 19
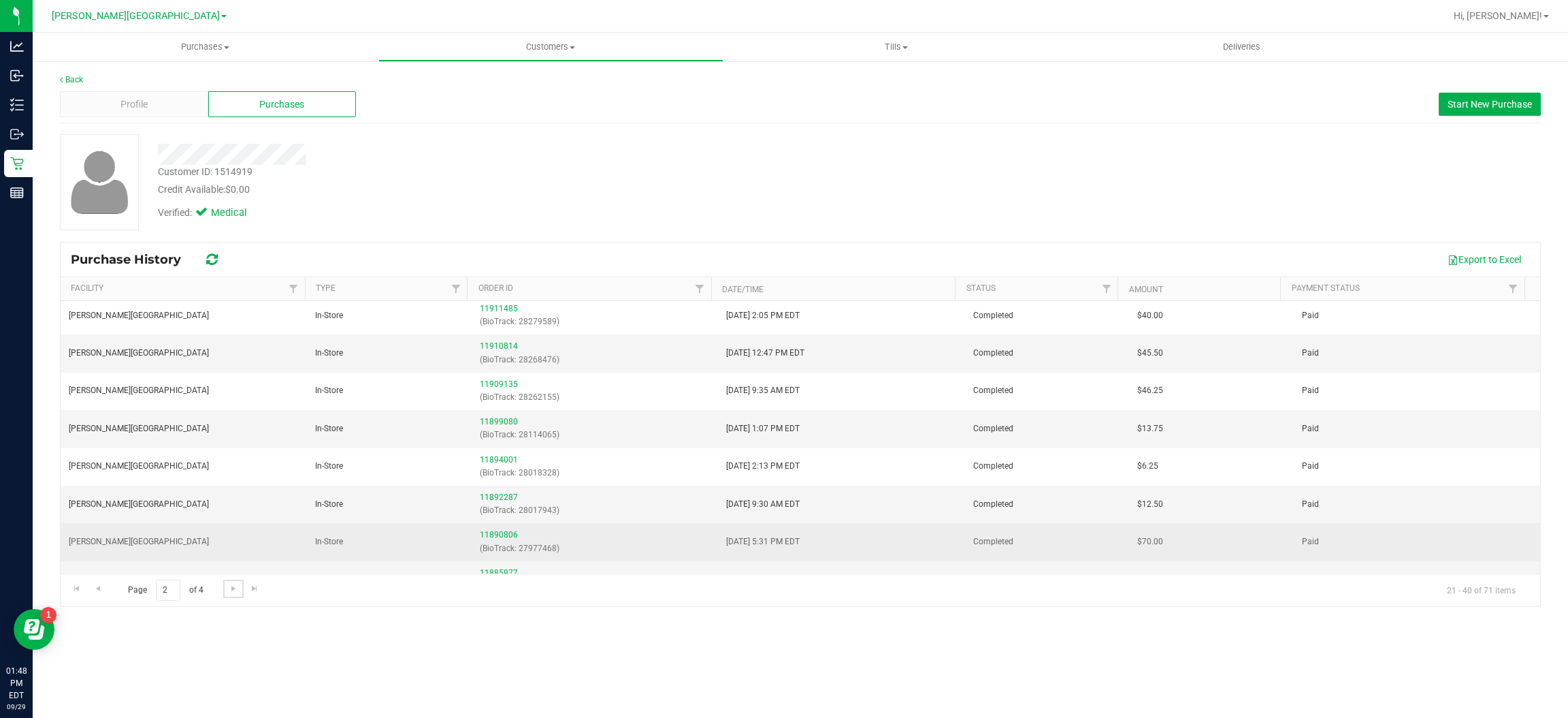
scroll to position [306, 0]
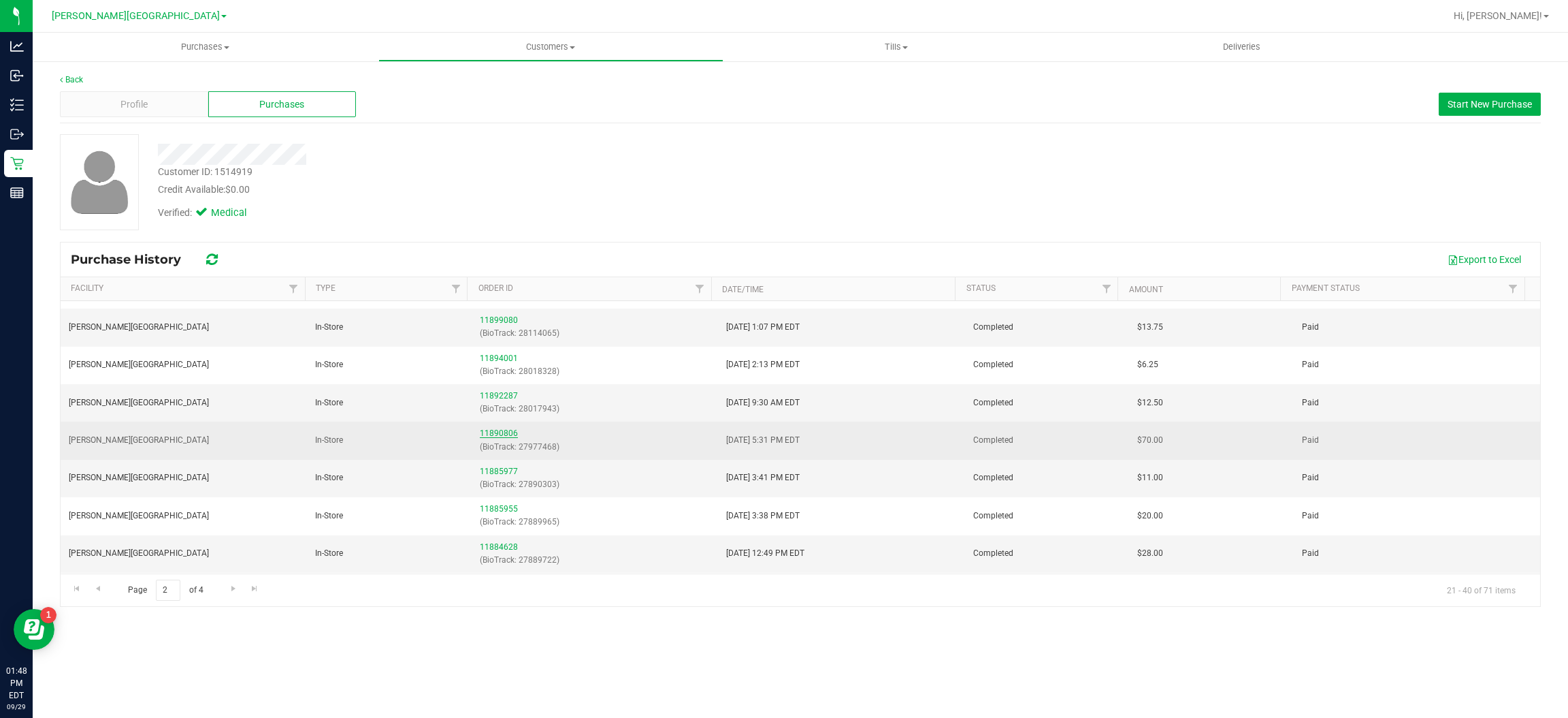
click at [499, 436] on link "11890806" at bounding box center [499, 433] width 38 height 9
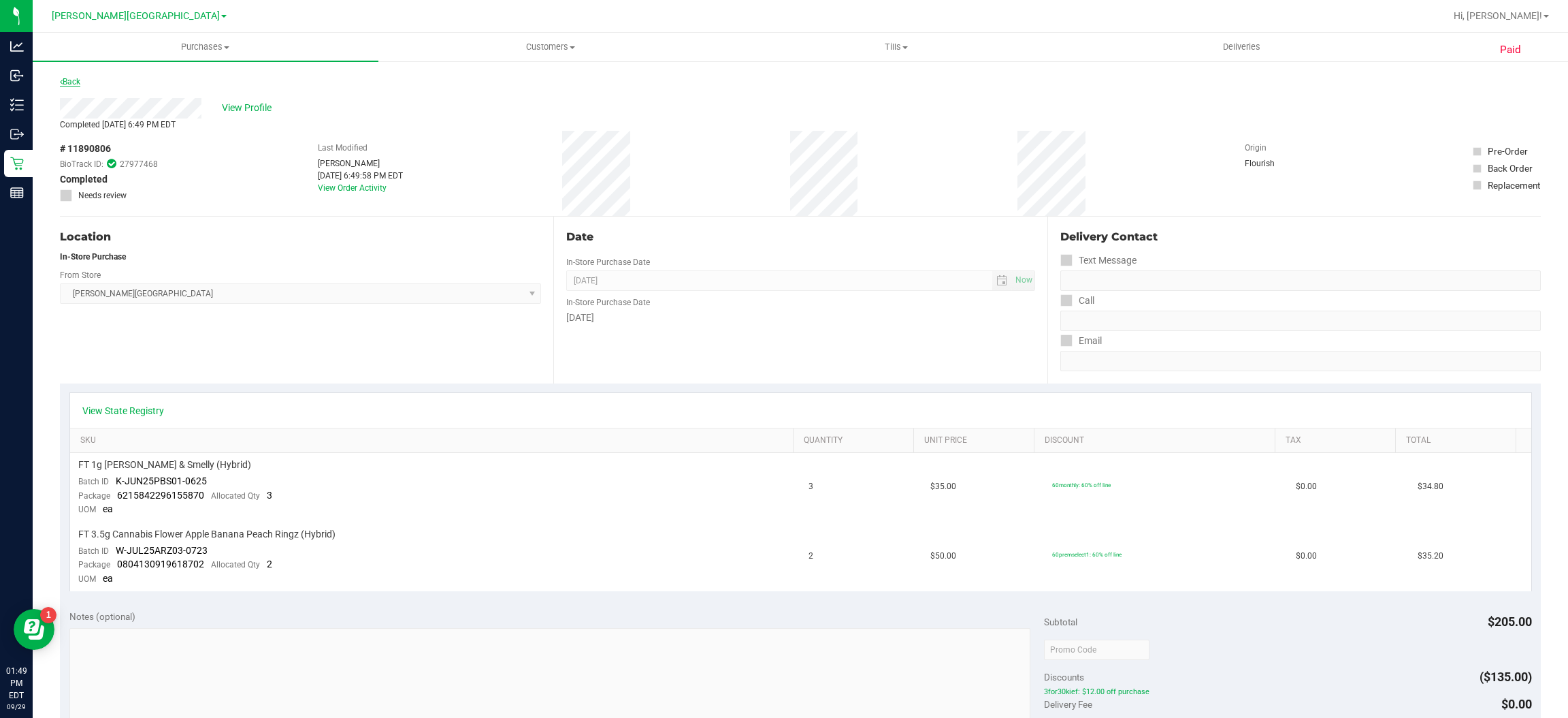
click at [75, 86] on link "Back" at bounding box center [70, 82] width 21 height 9
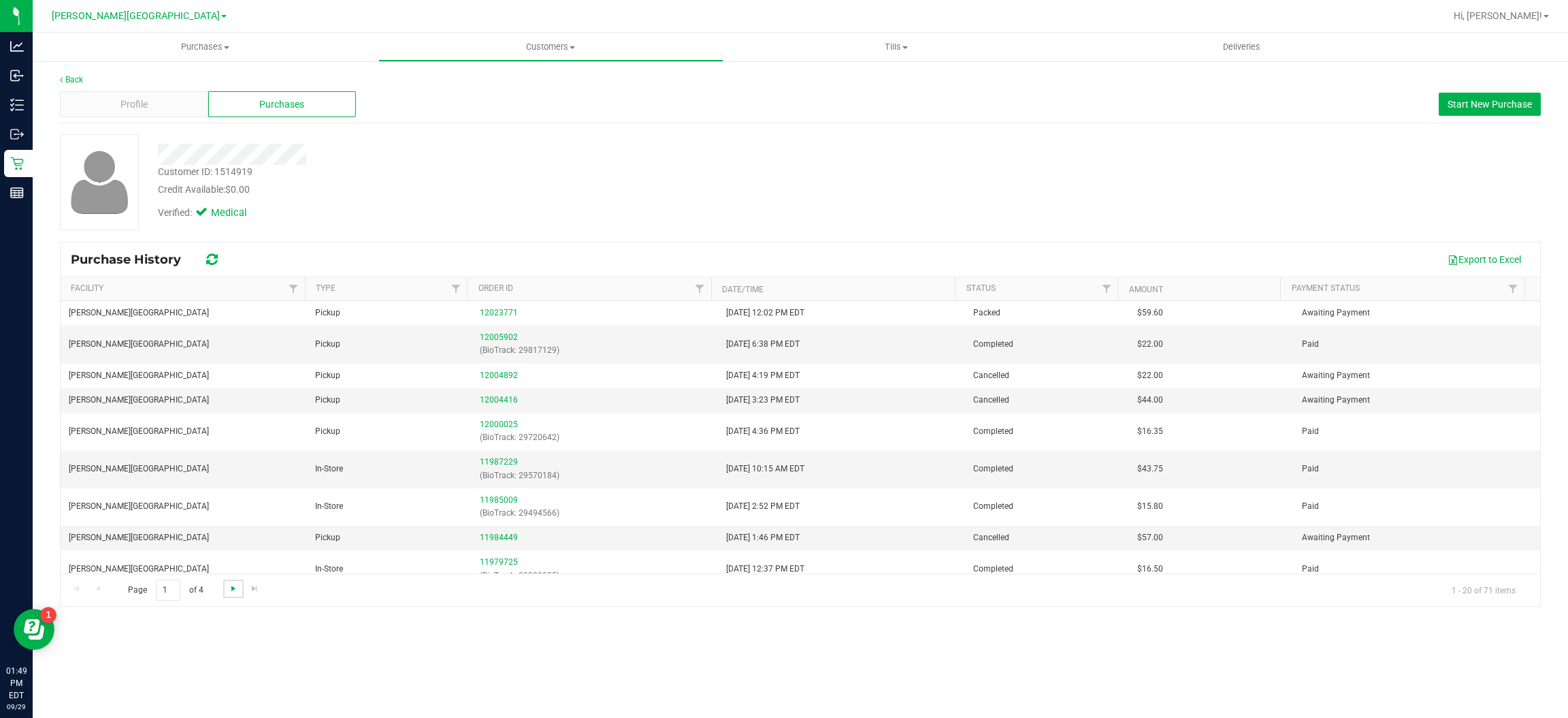
click at [238, 587] on span "Go to the next page" at bounding box center [234, 588] width 11 height 11
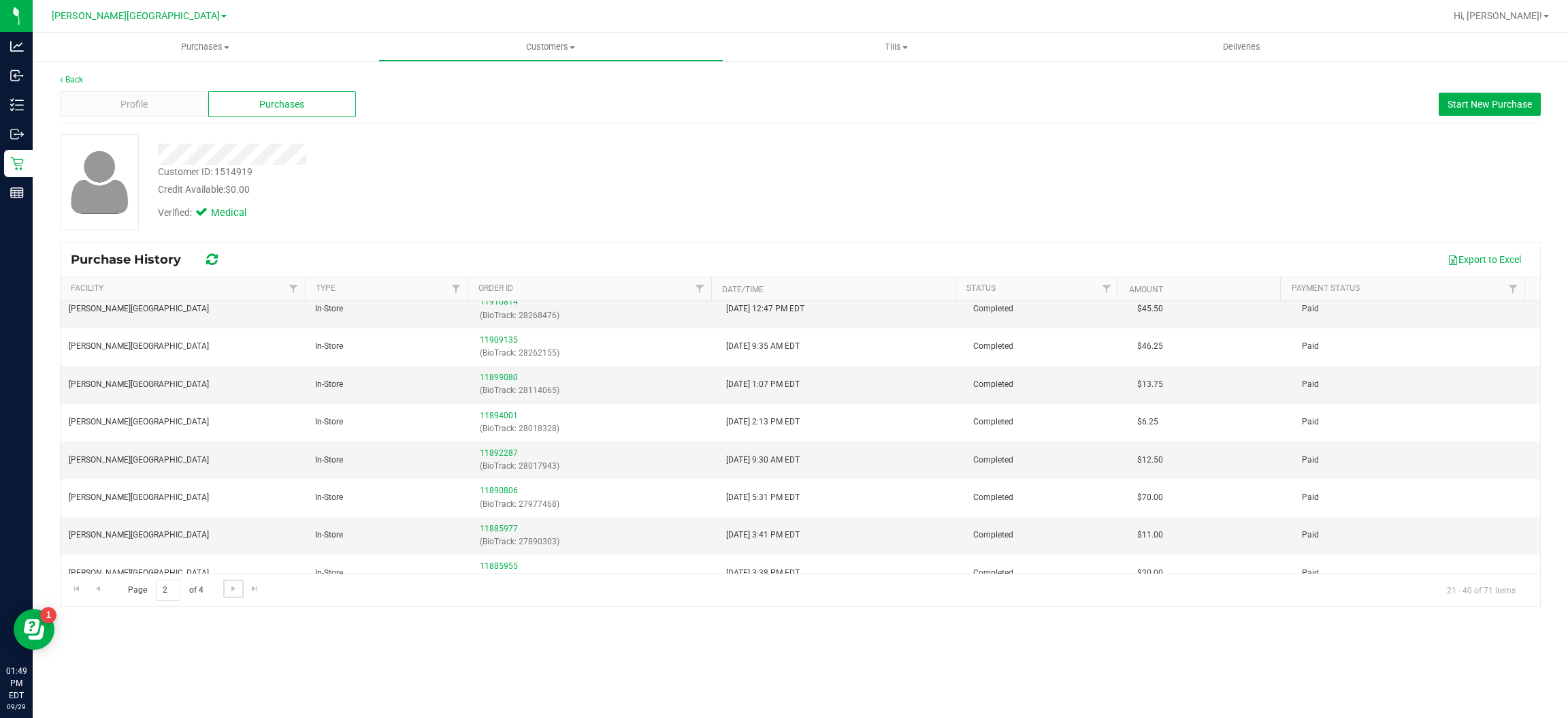
scroll to position [204, 0]
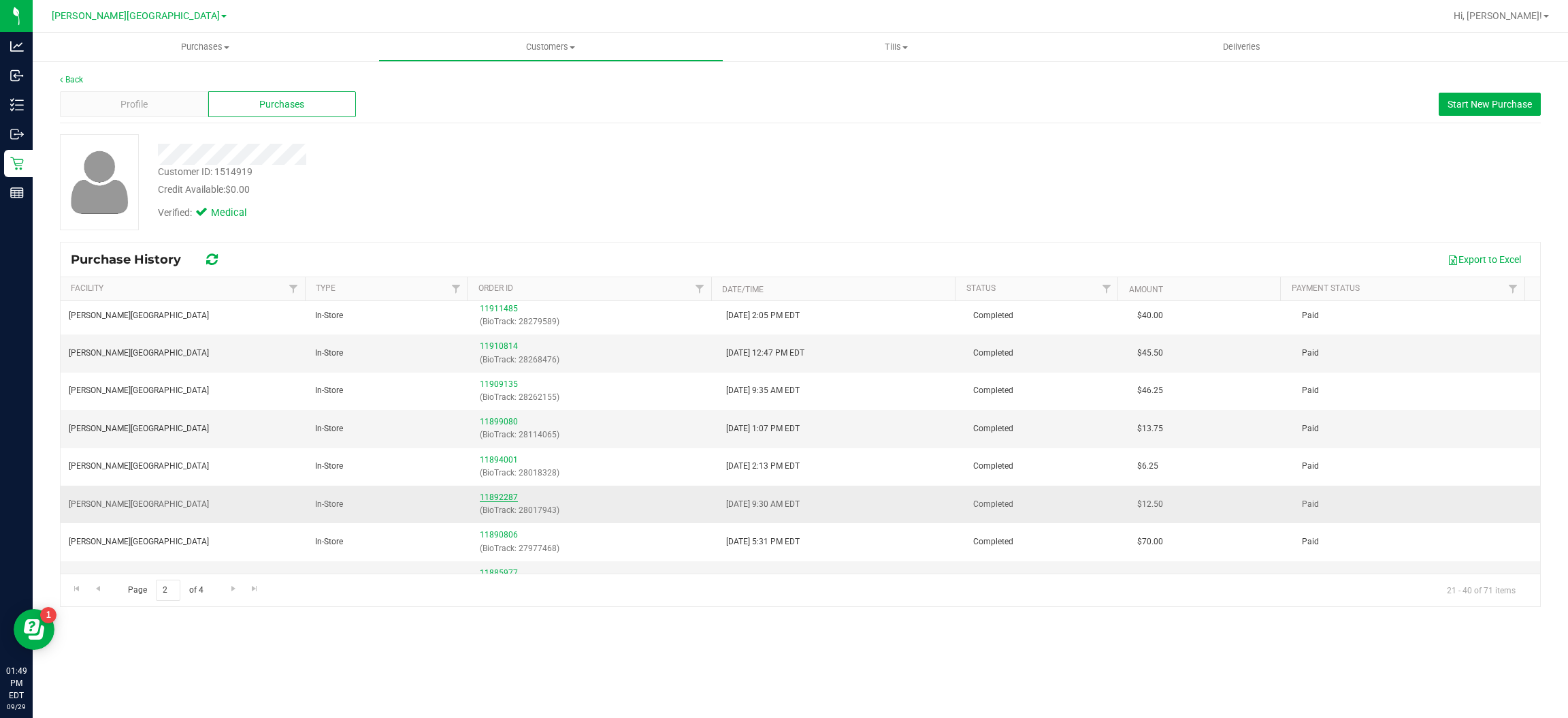
click at [489, 501] on link "11892287" at bounding box center [499, 497] width 38 height 9
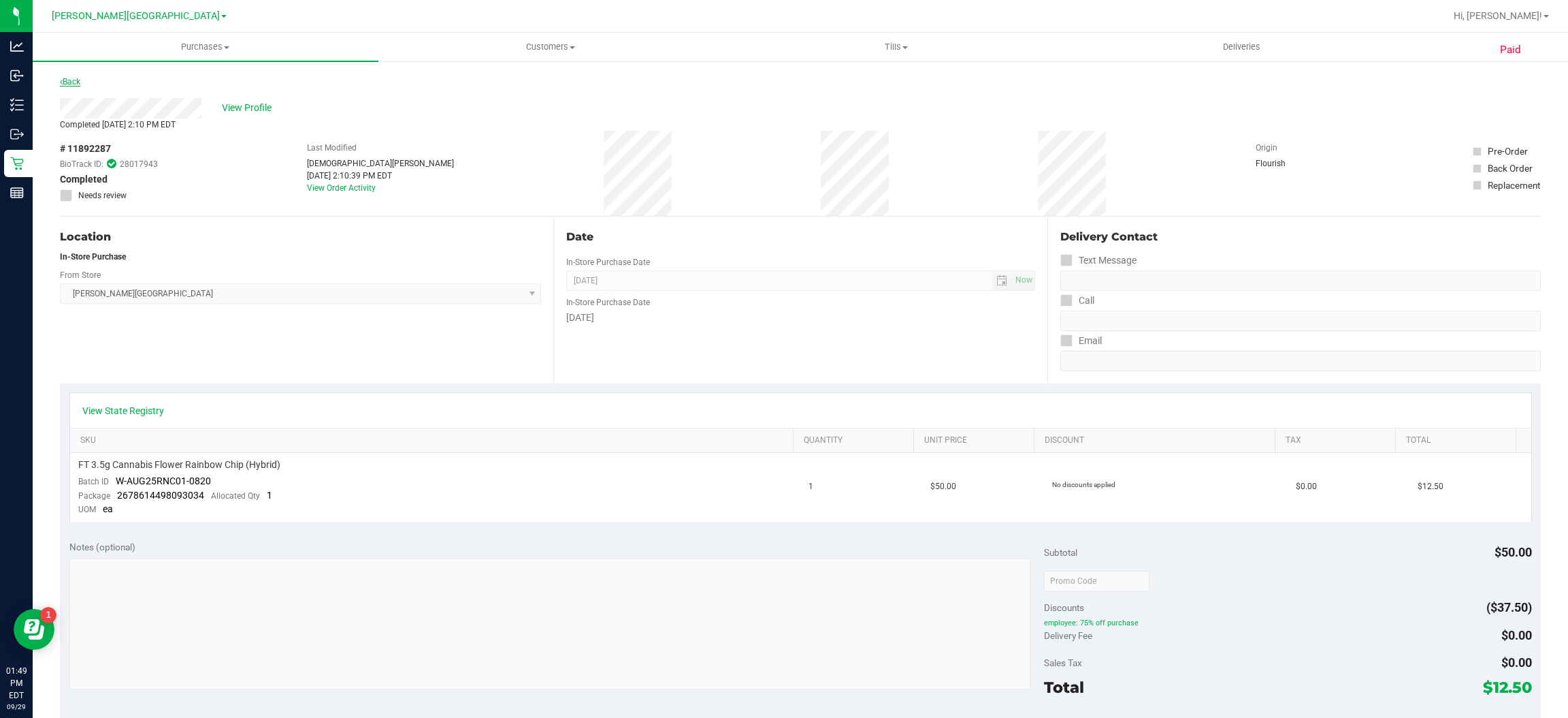
click at [64, 77] on link "Back" at bounding box center [70, 82] width 21 height 9
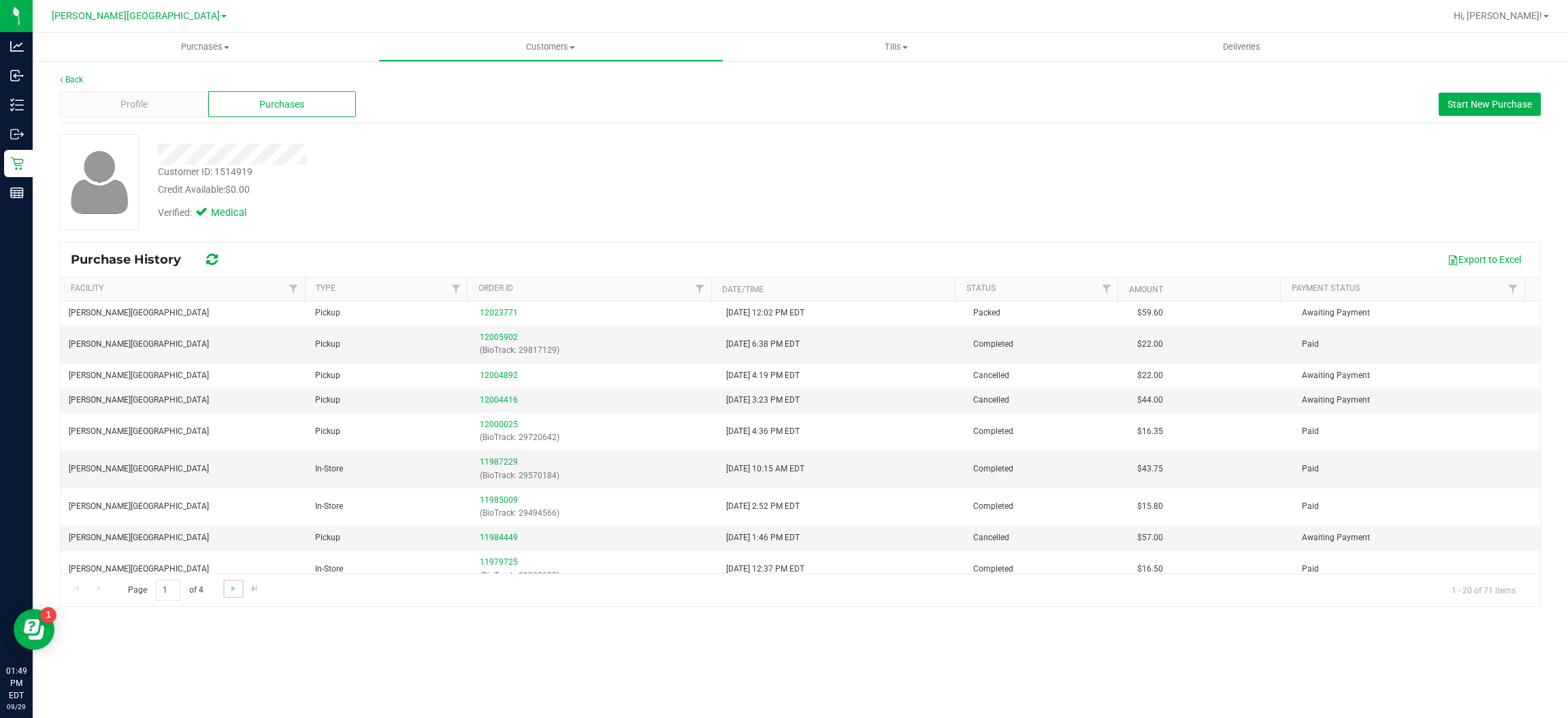
click at [240, 586] on link "Go to the next page" at bounding box center [232, 588] width 20 height 19
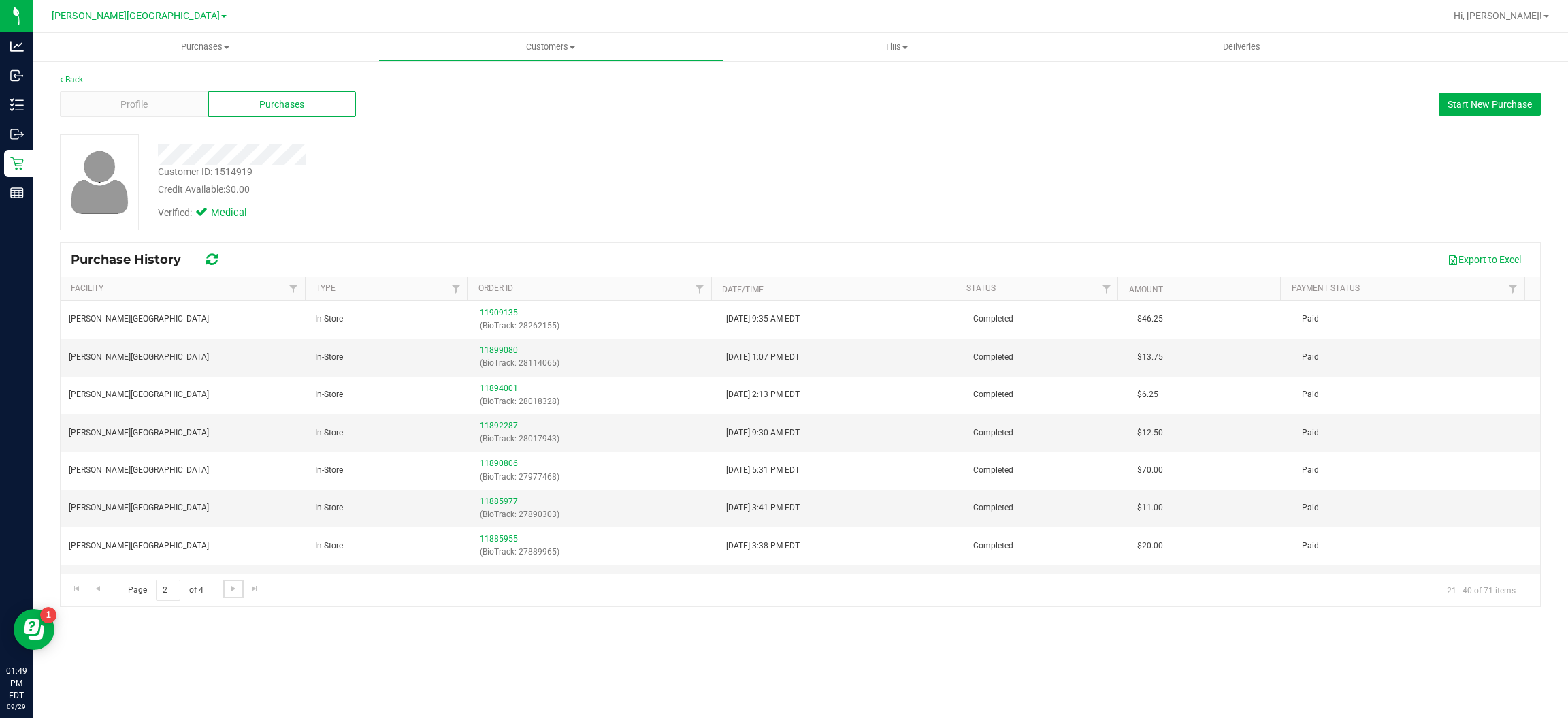
scroll to position [306, 0]
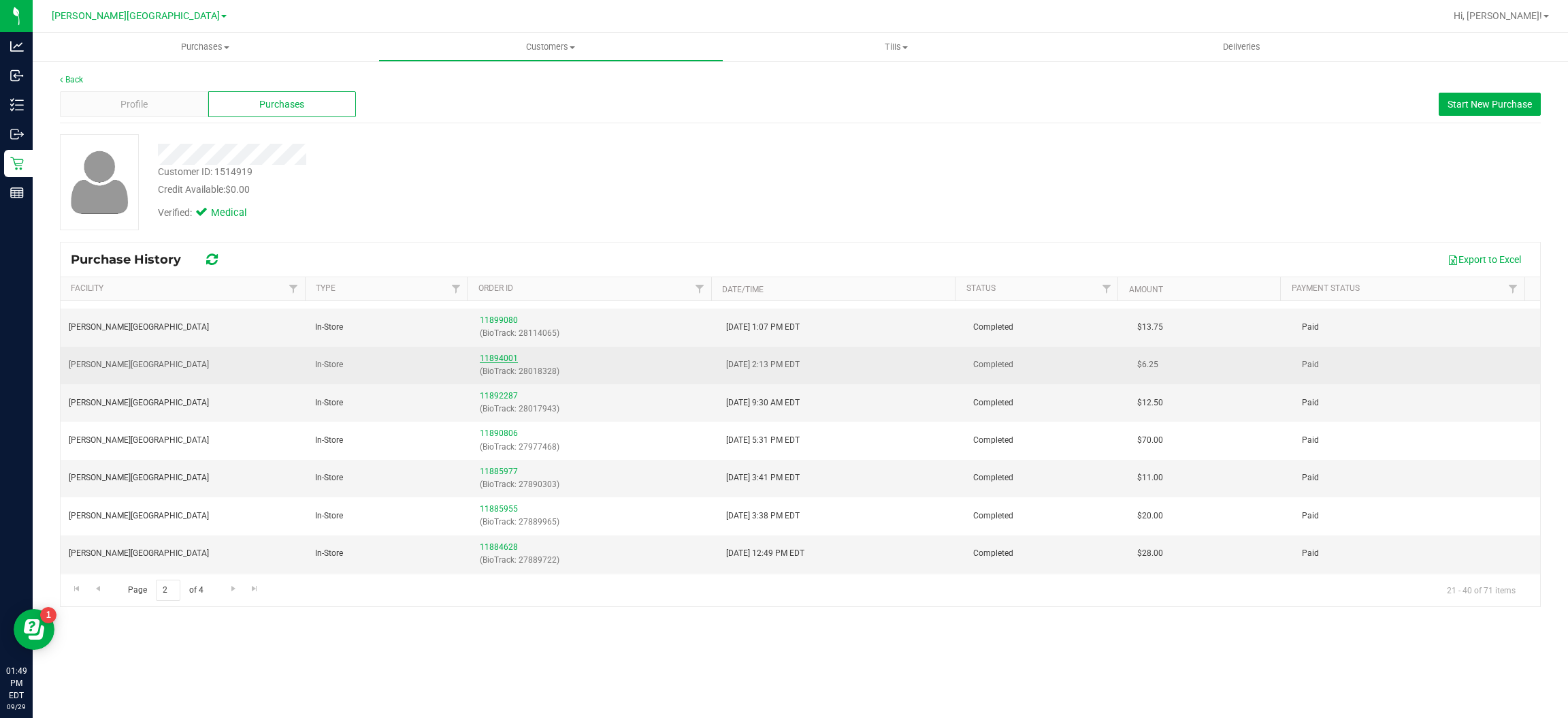
click at [486, 355] on link "11894001" at bounding box center [499, 358] width 38 height 9
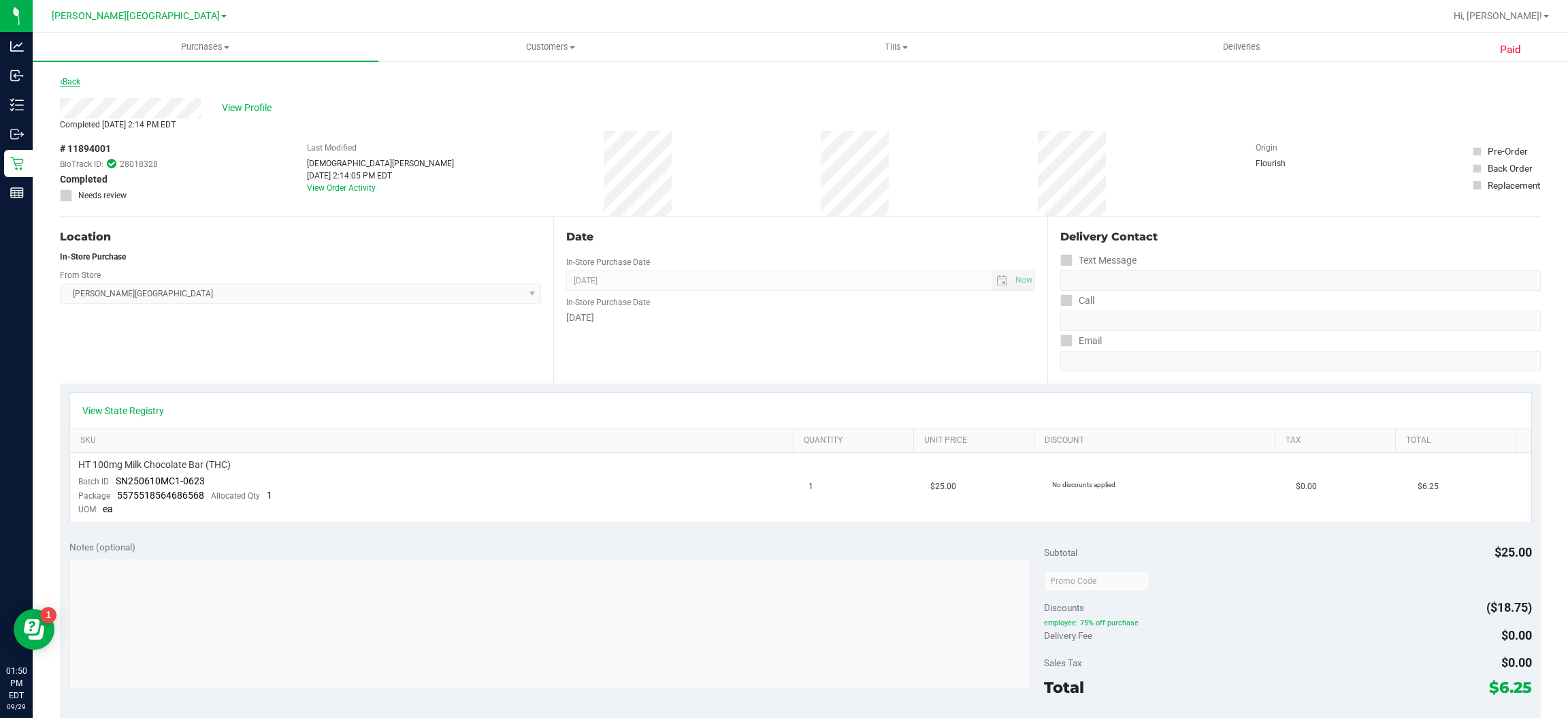
click at [69, 82] on link "Back" at bounding box center [70, 82] width 21 height 9
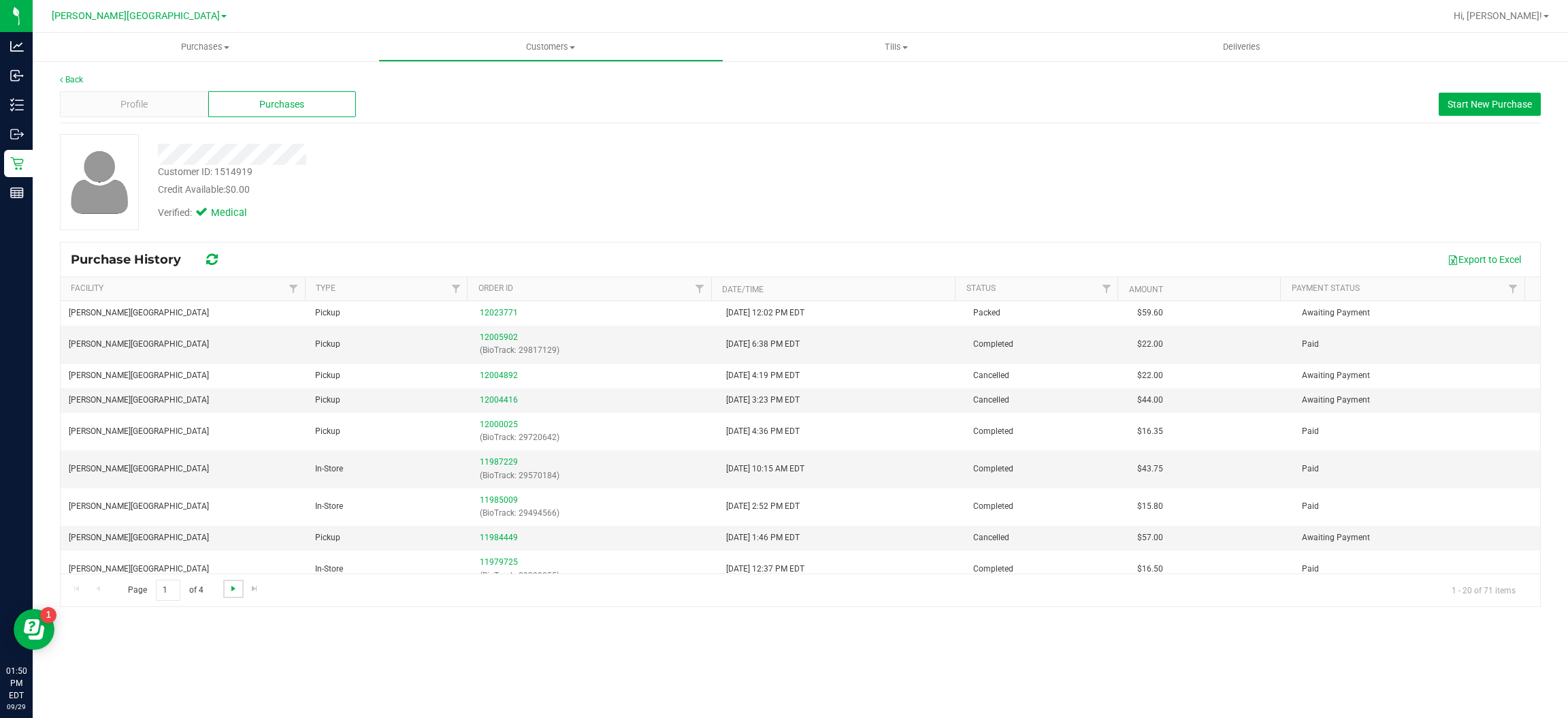
click at [232, 587] on span "Go to the next page" at bounding box center [234, 588] width 11 height 11
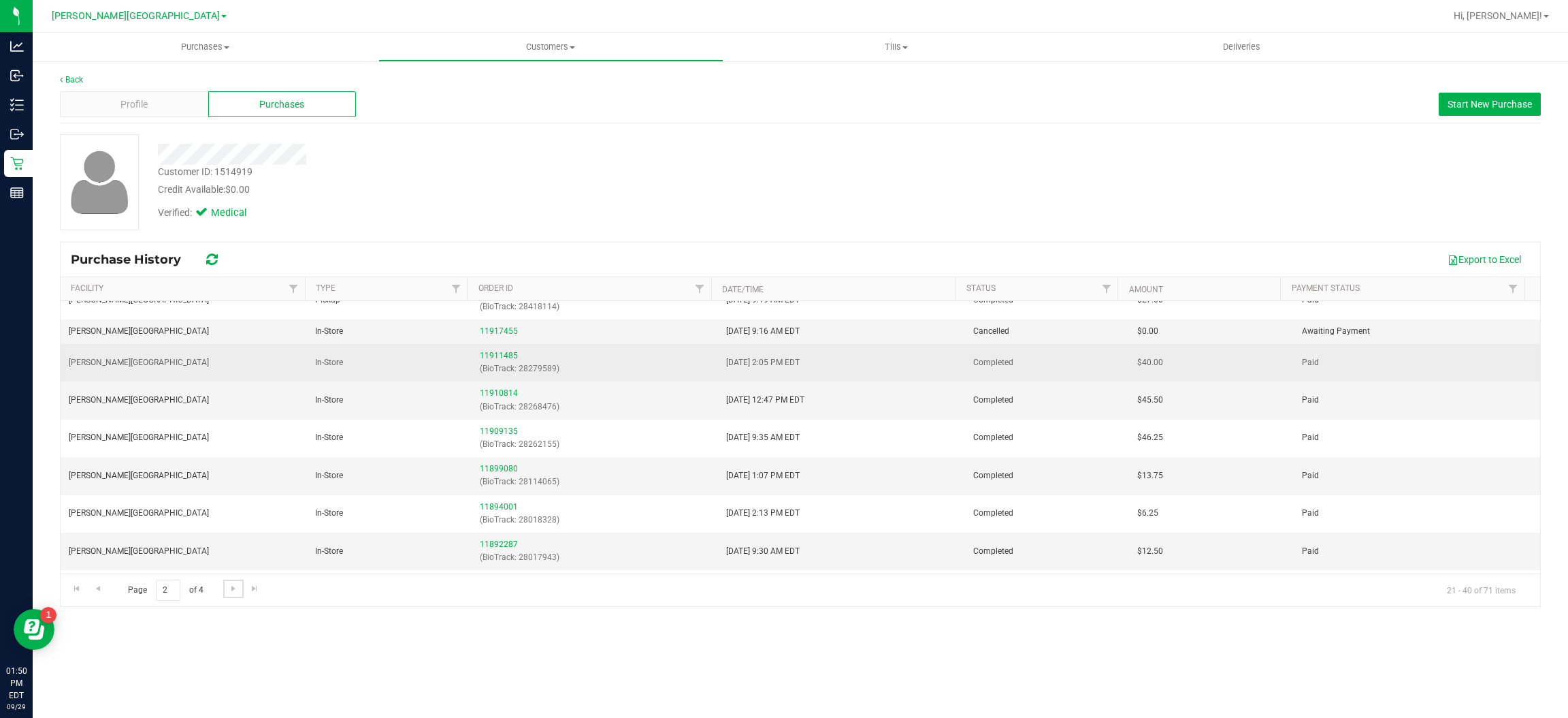
scroll to position [204, 0]
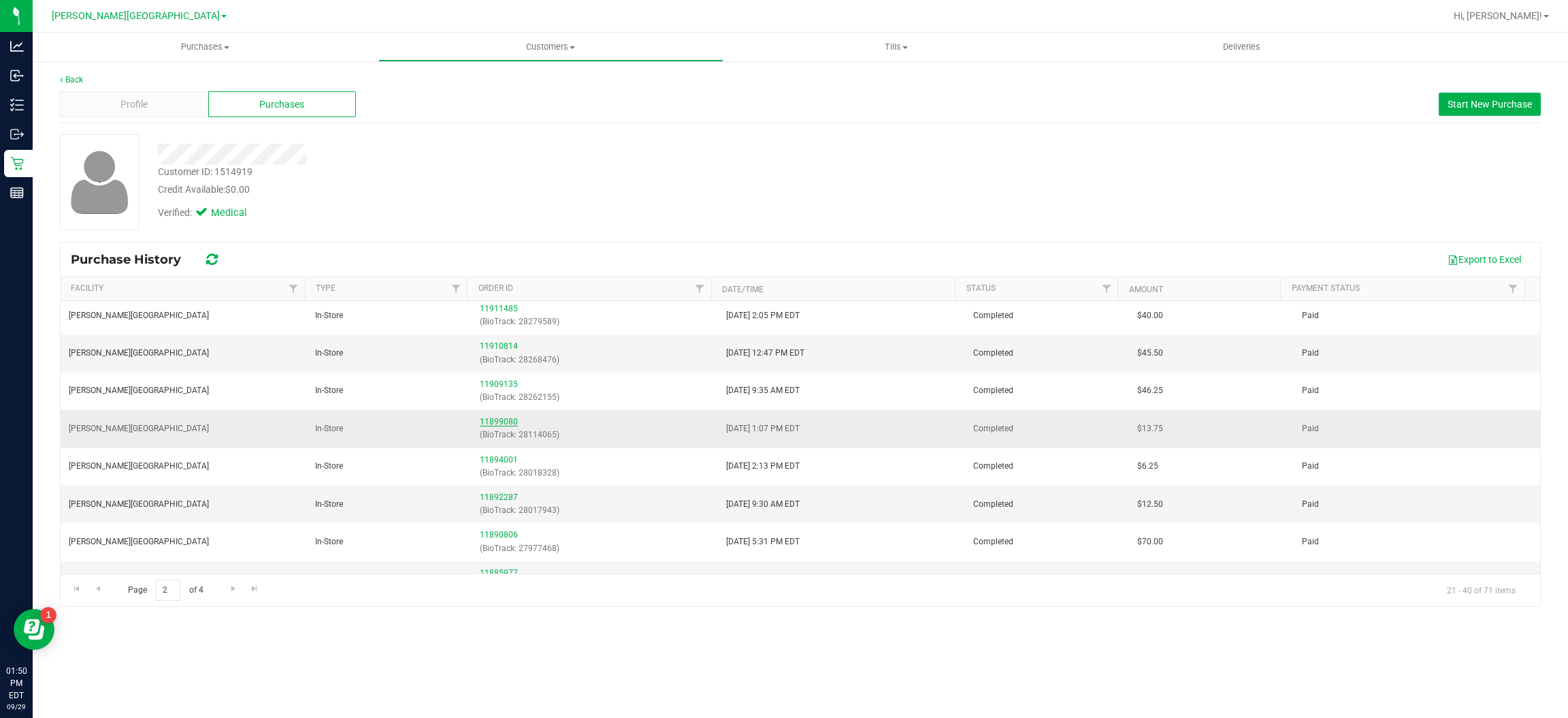
click at [500, 422] on link "11899080" at bounding box center [499, 421] width 38 height 9
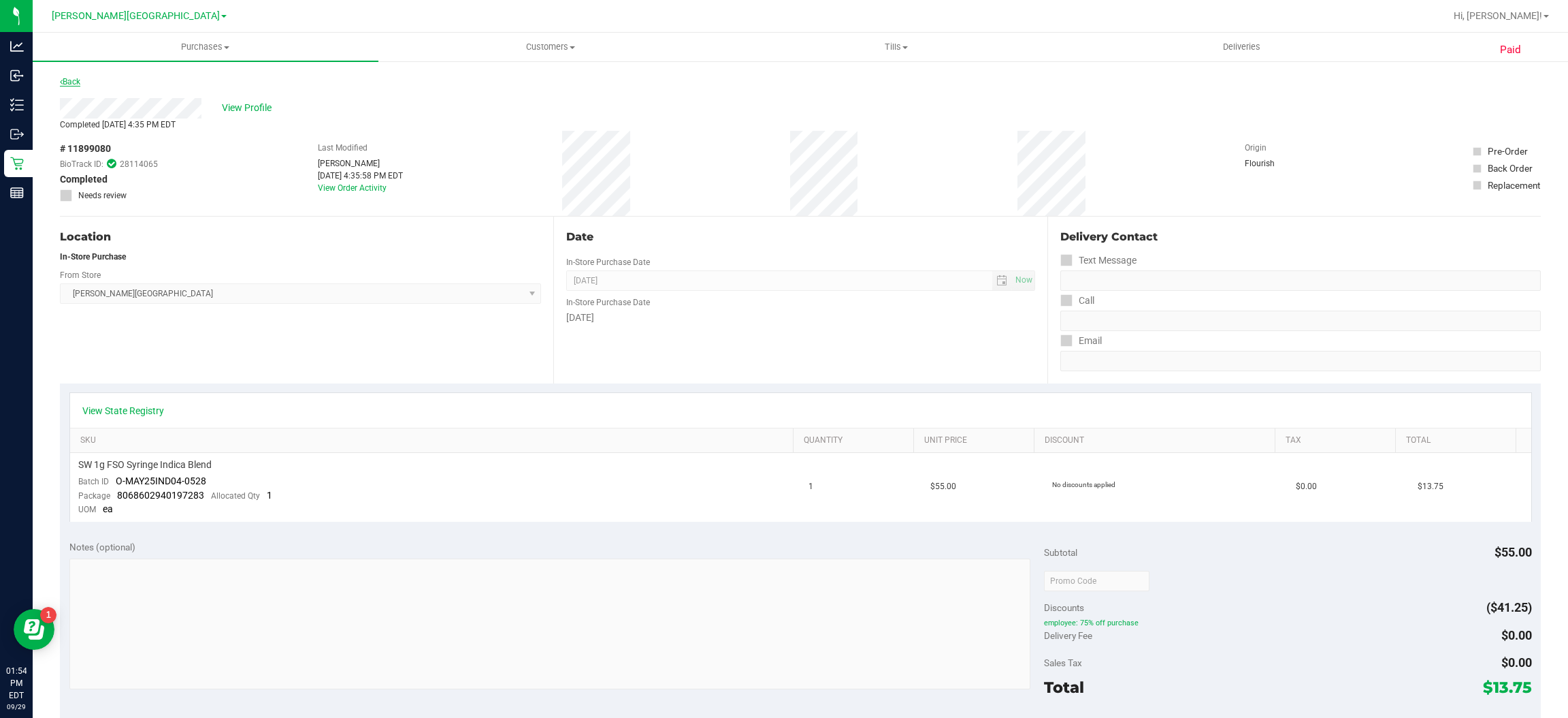
click at [78, 79] on link "Back" at bounding box center [70, 82] width 21 height 9
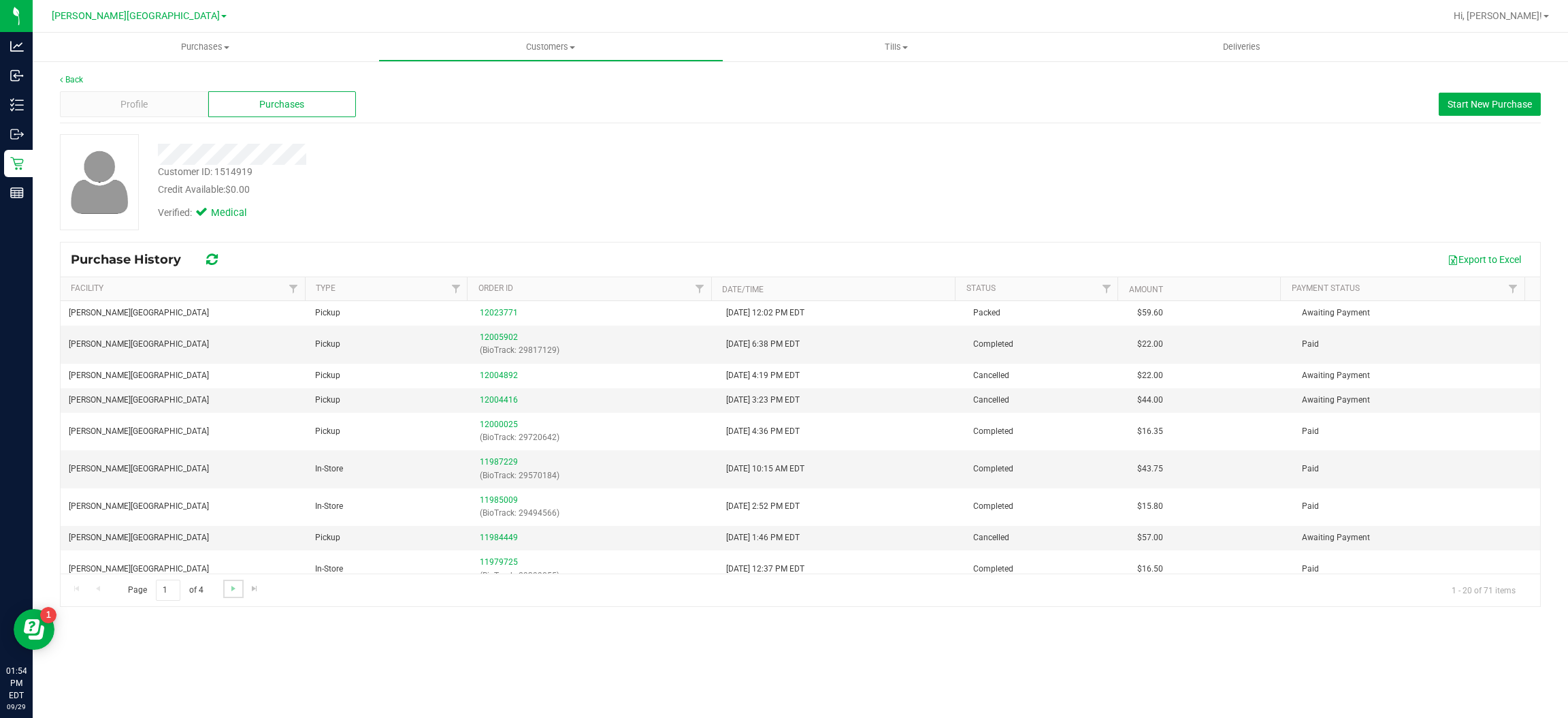
click at [223, 594] on link "Go to the next page" at bounding box center [232, 588] width 20 height 19
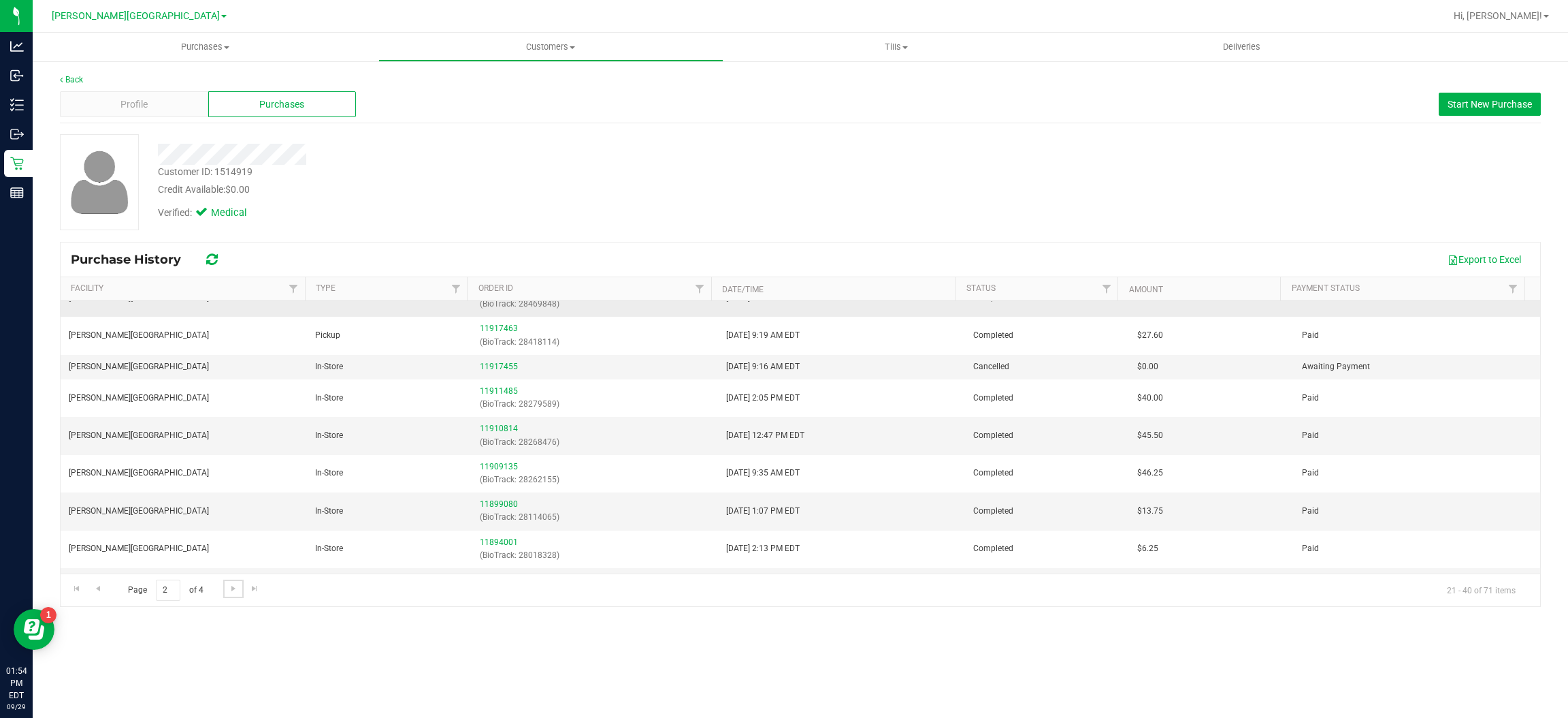
scroll to position [204, 0]
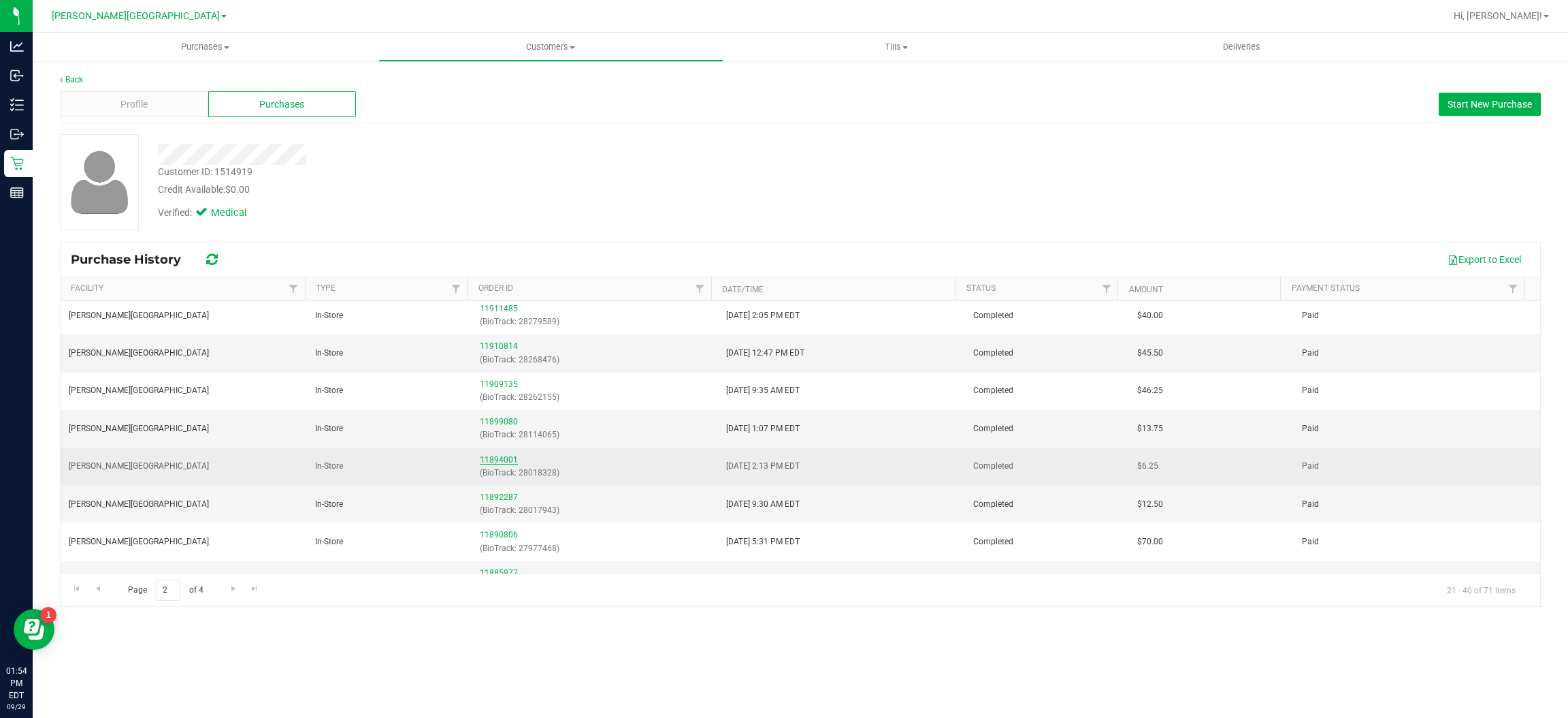
click at [481, 460] on link "11894001" at bounding box center [499, 460] width 38 height 9
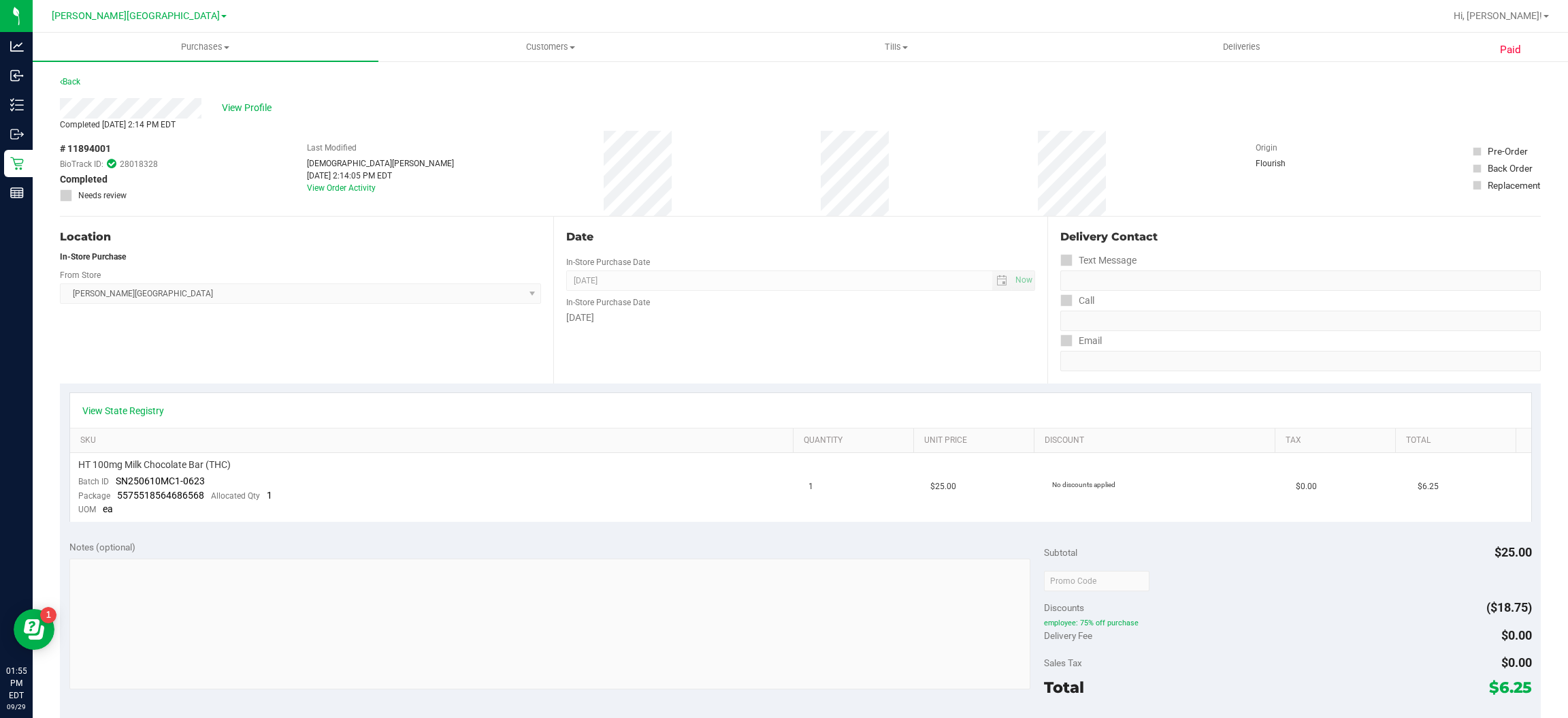
click at [72, 87] on div "Back" at bounding box center [70, 82] width 21 height 17
click at [79, 81] on link "Back" at bounding box center [70, 82] width 21 height 9
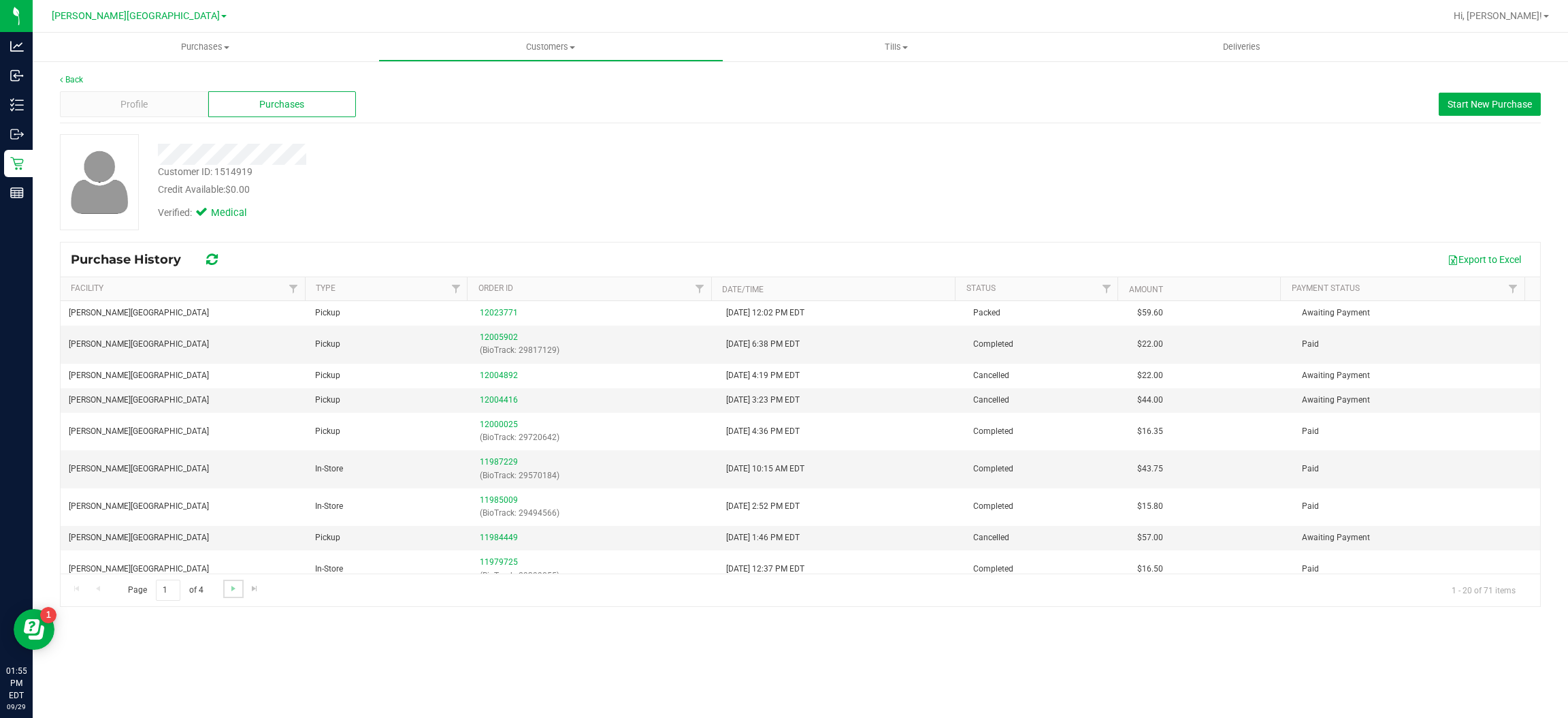
click at [232, 594] on link "Go to the next page" at bounding box center [232, 588] width 20 height 19
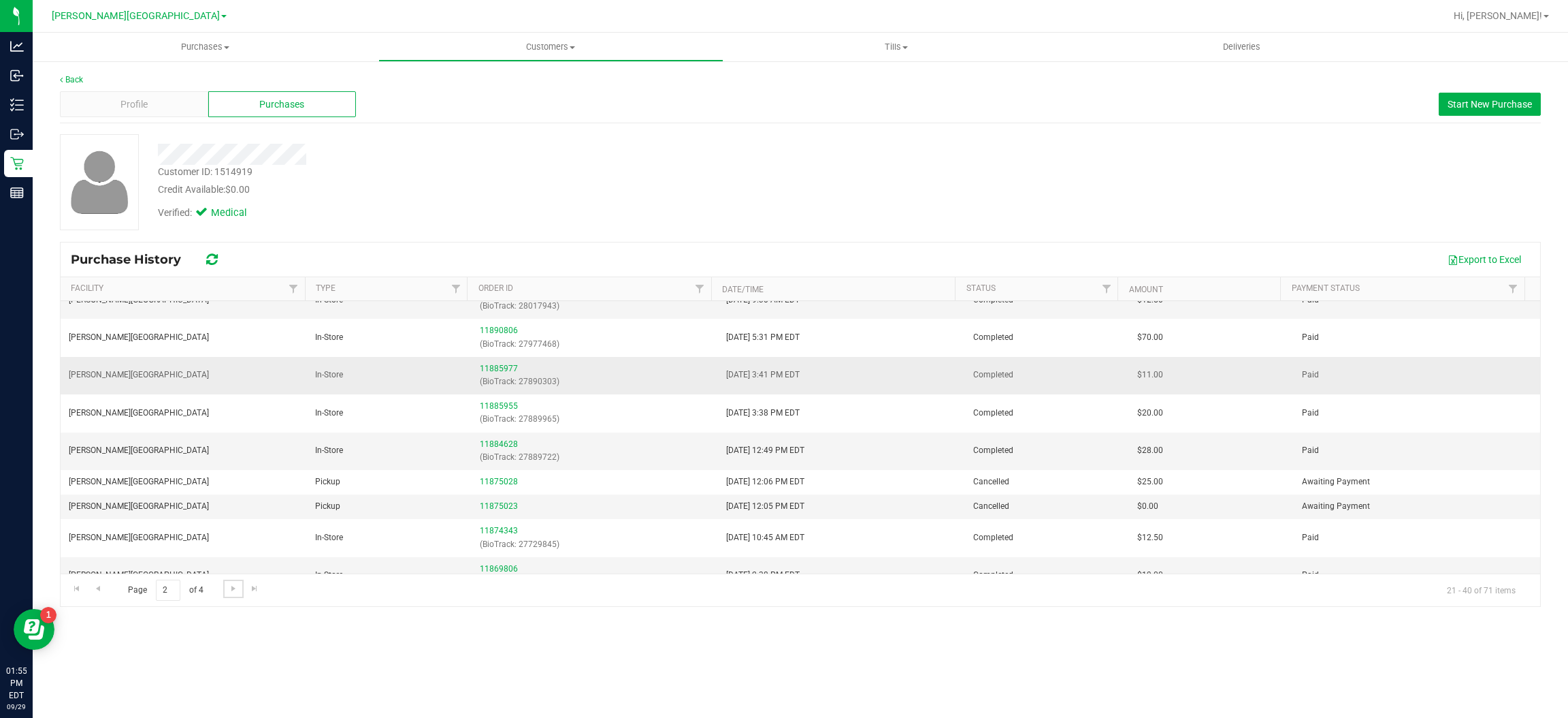
scroll to position [306, 0]
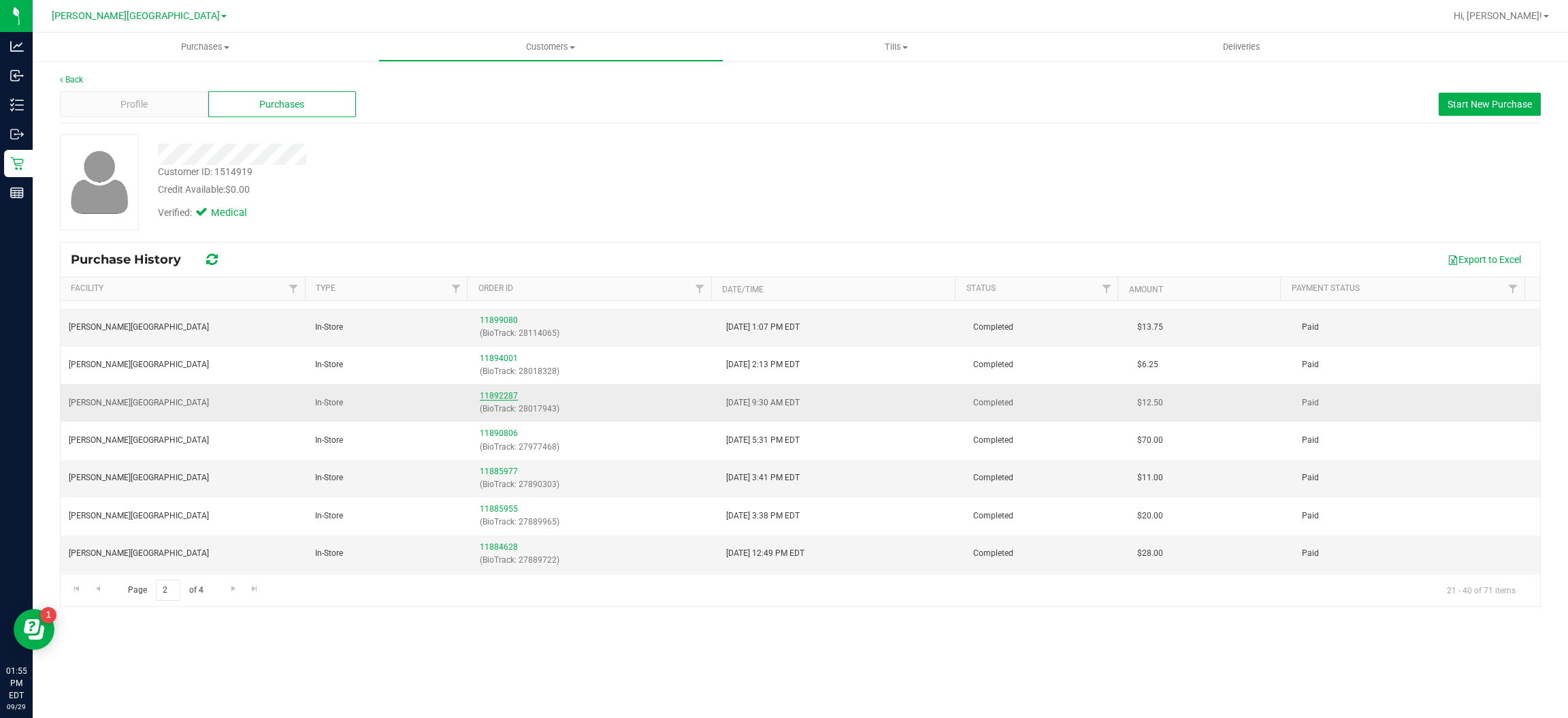
click at [493, 395] on link "11892287" at bounding box center [499, 395] width 38 height 9
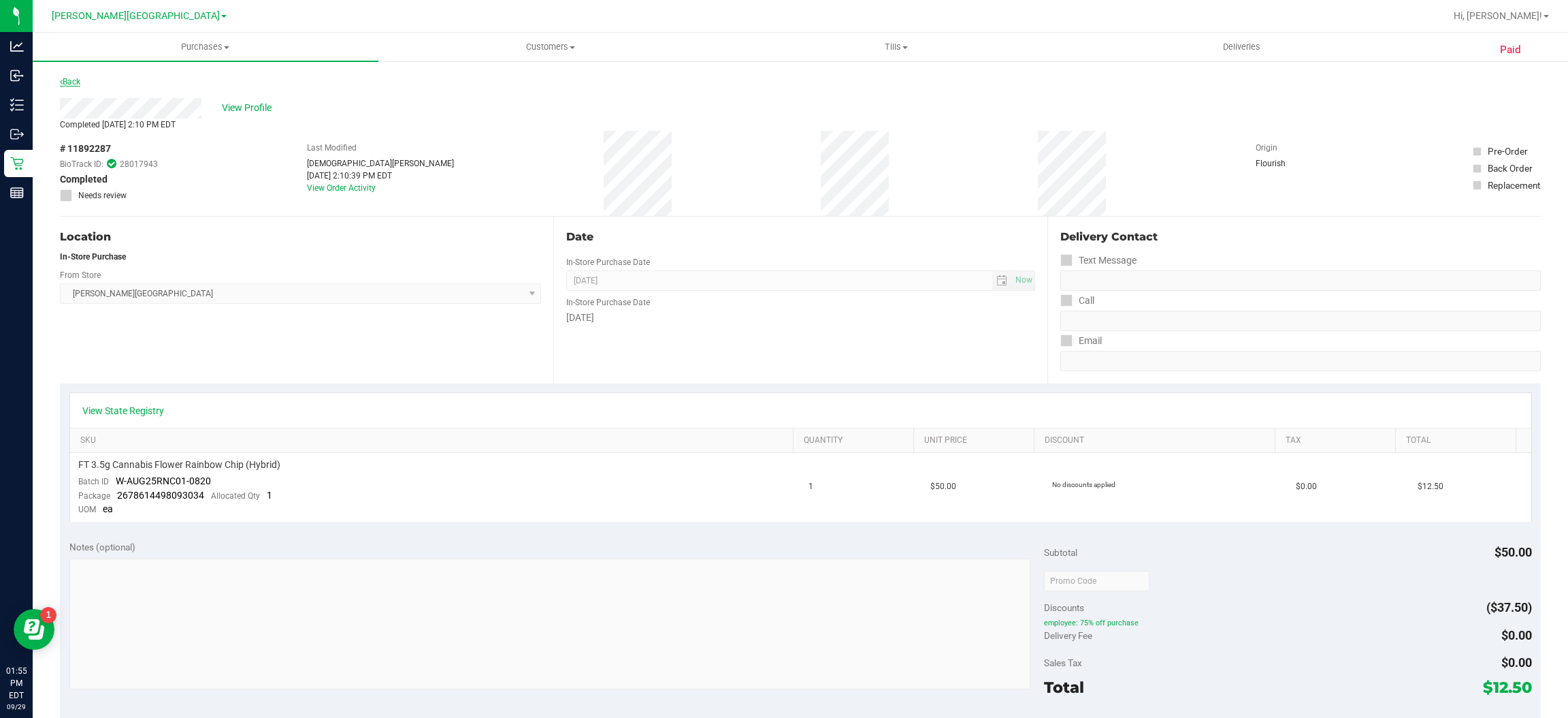
click at [76, 77] on link "Back" at bounding box center [70, 82] width 21 height 9
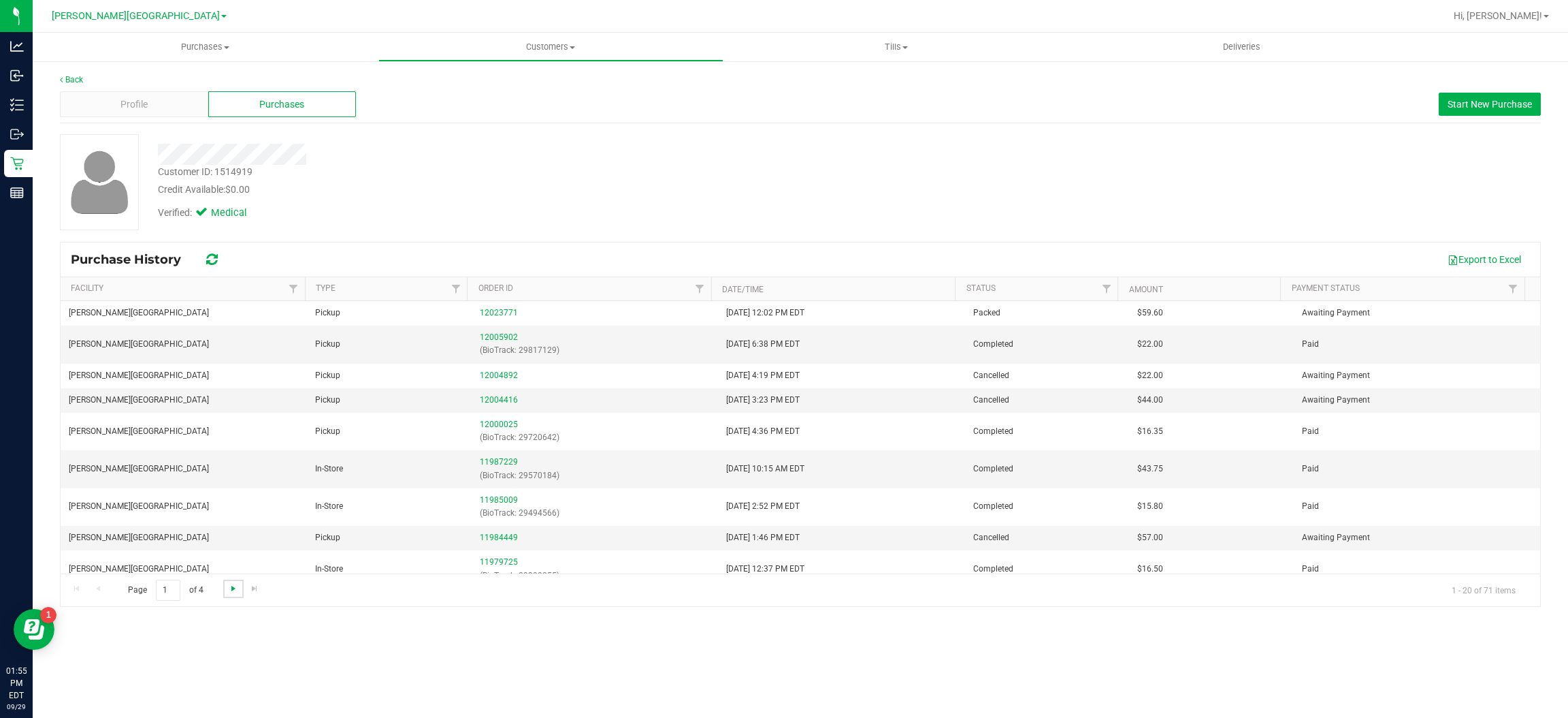
click at [228, 590] on span "Go to the next page" at bounding box center [234, 588] width 11 height 11
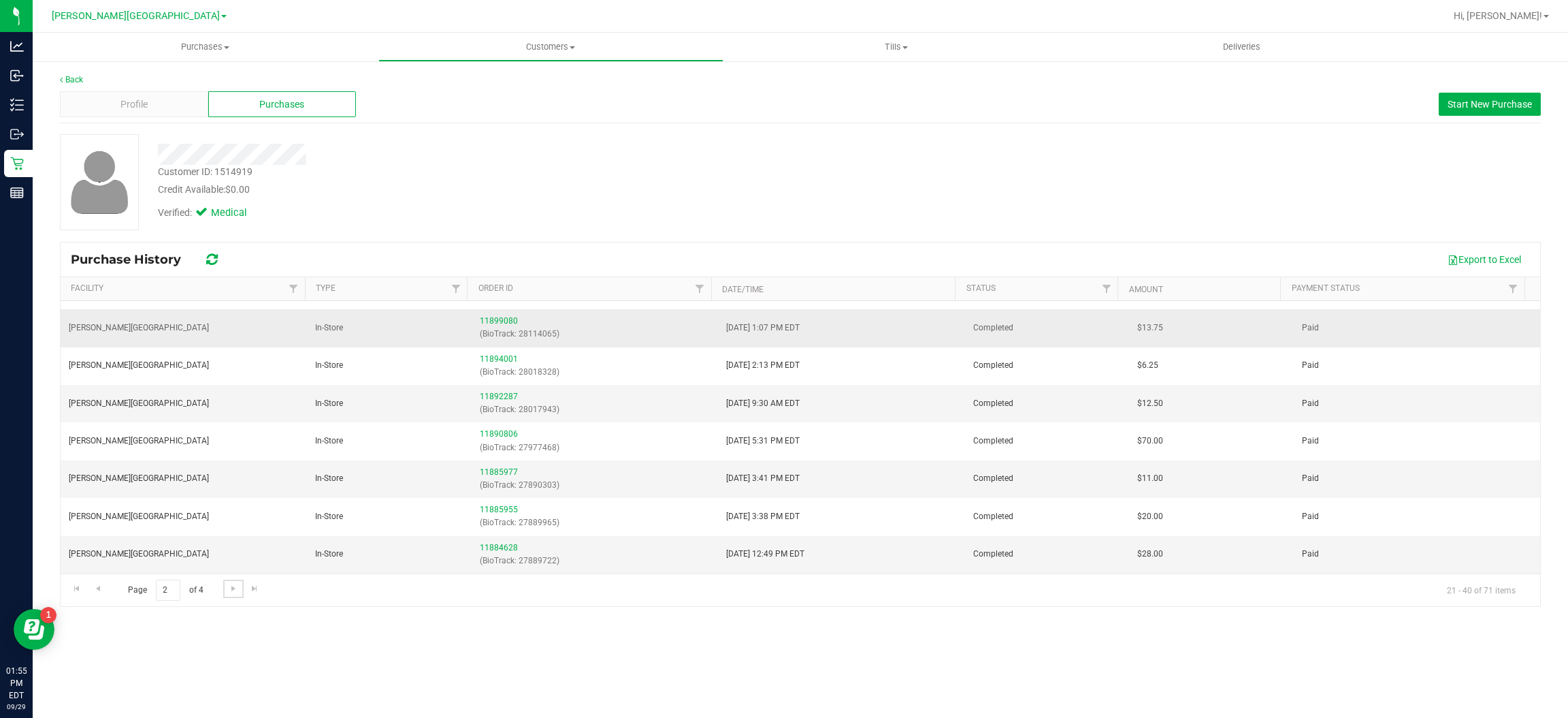
scroll to position [306, 0]
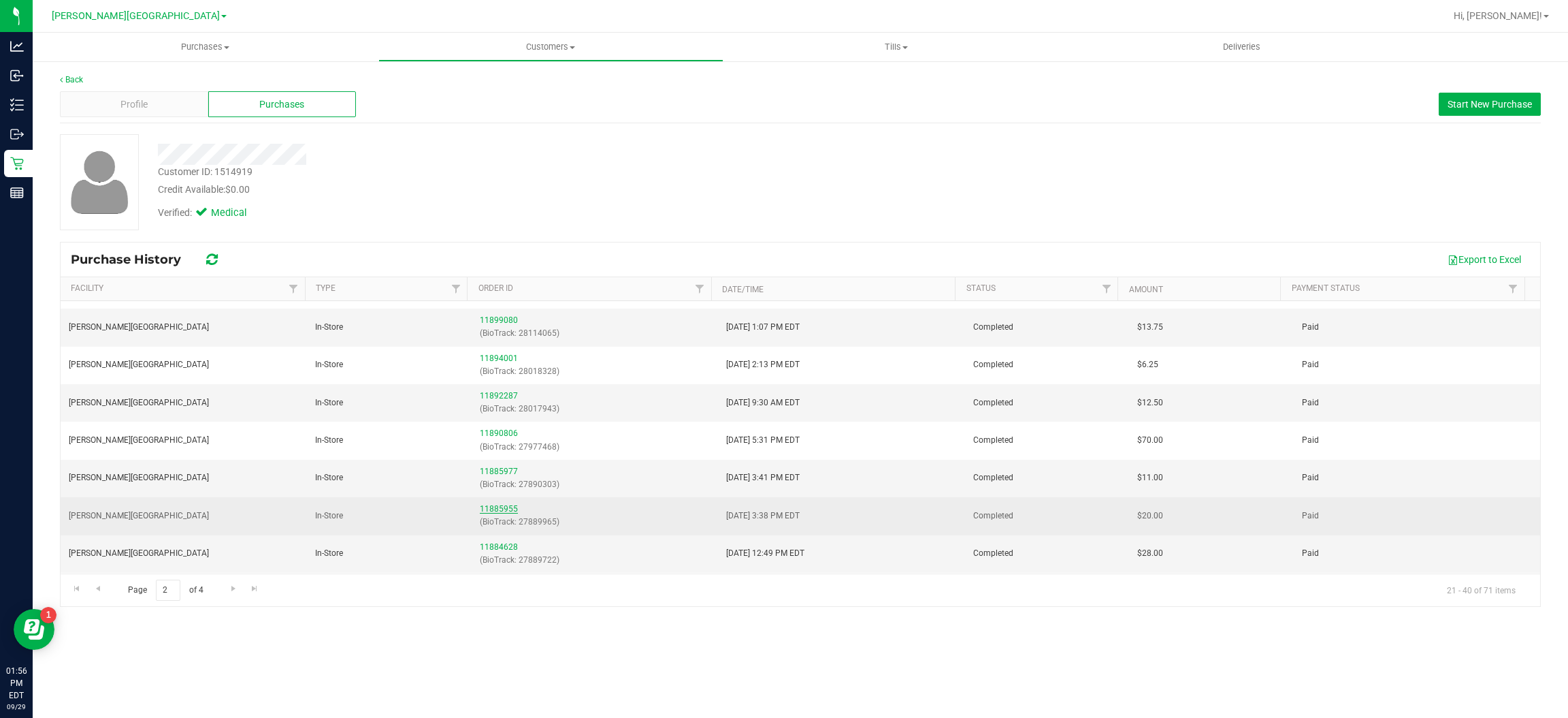
click at [505, 509] on link "11885955" at bounding box center [499, 508] width 38 height 9
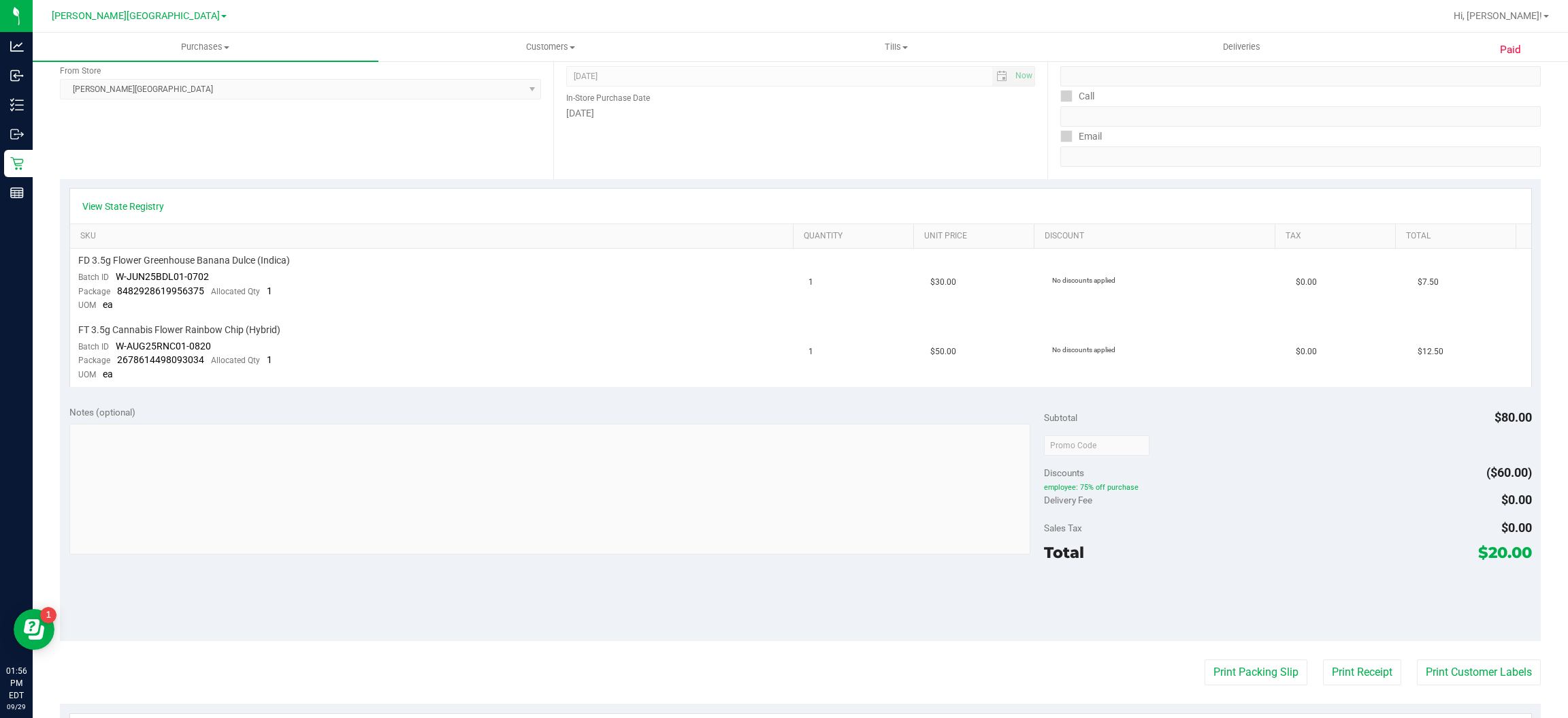
scroll to position [204, 0]
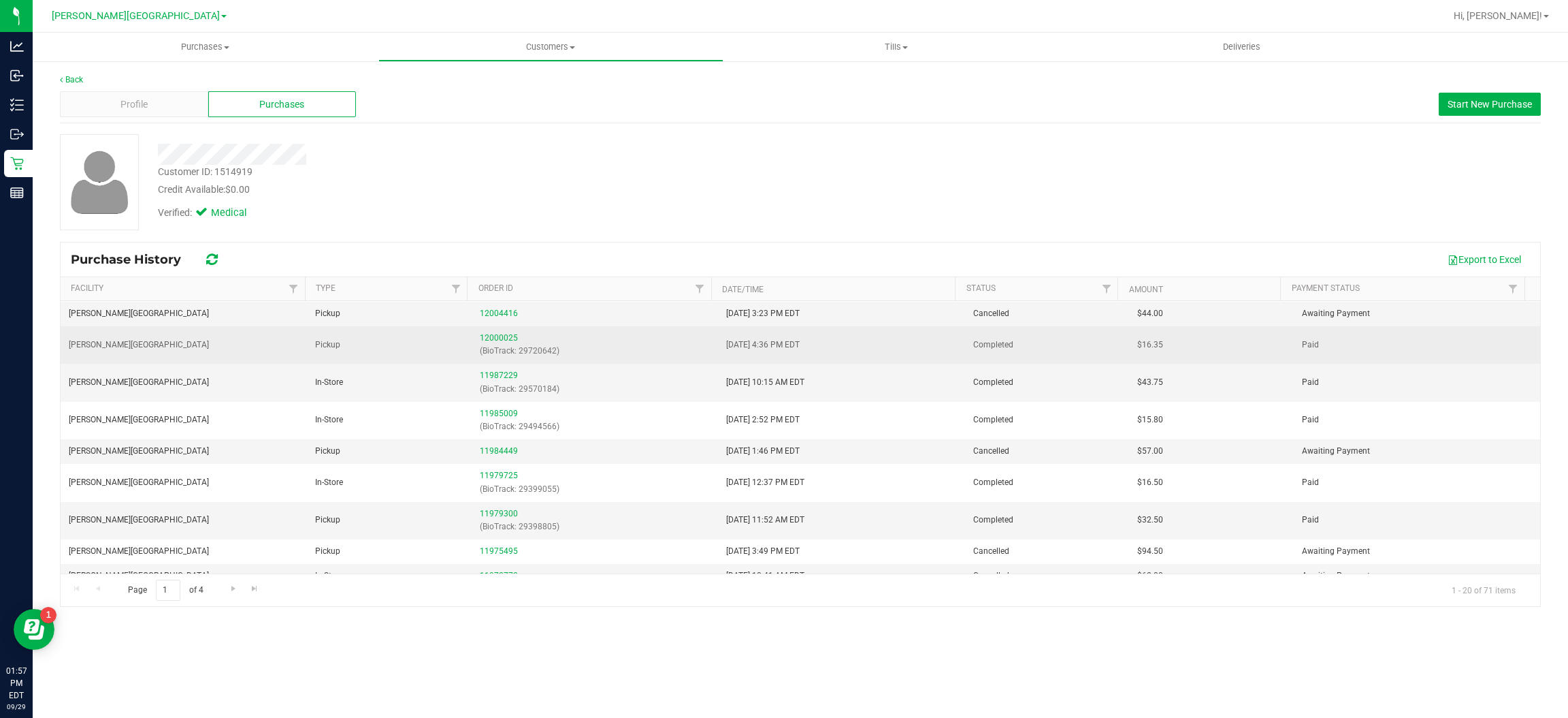
scroll to position [204, 0]
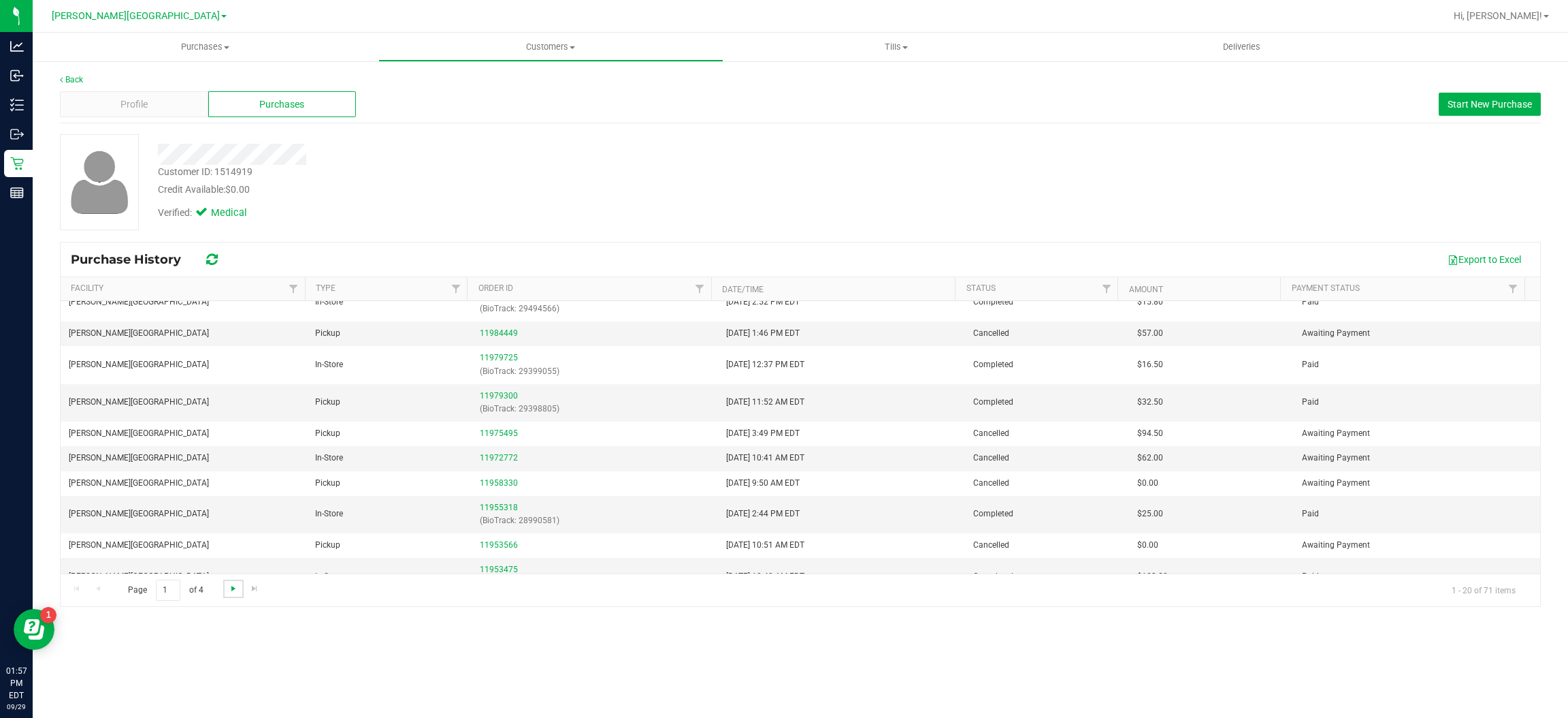
click at [231, 590] on span "Go to the next page" at bounding box center [234, 588] width 11 height 11
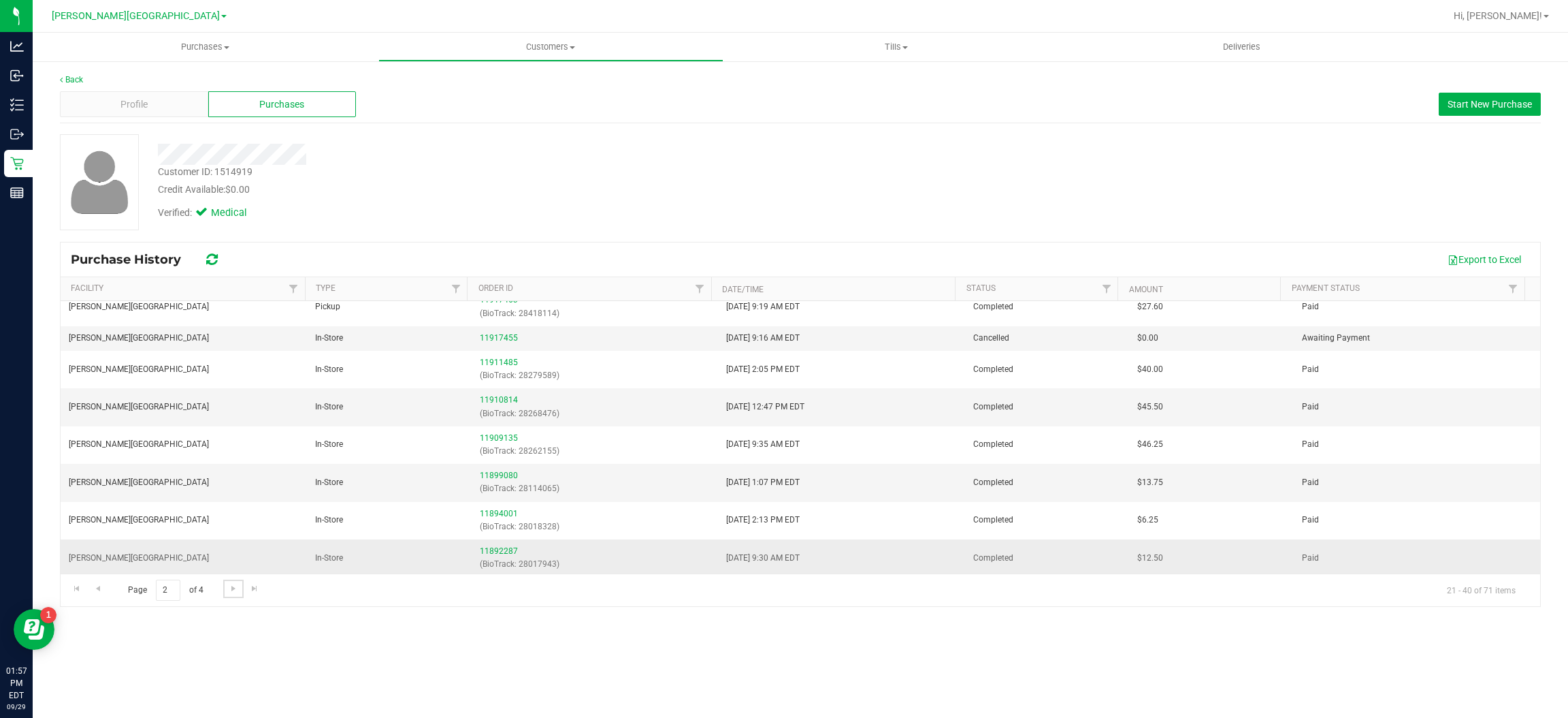
scroll to position [103, 0]
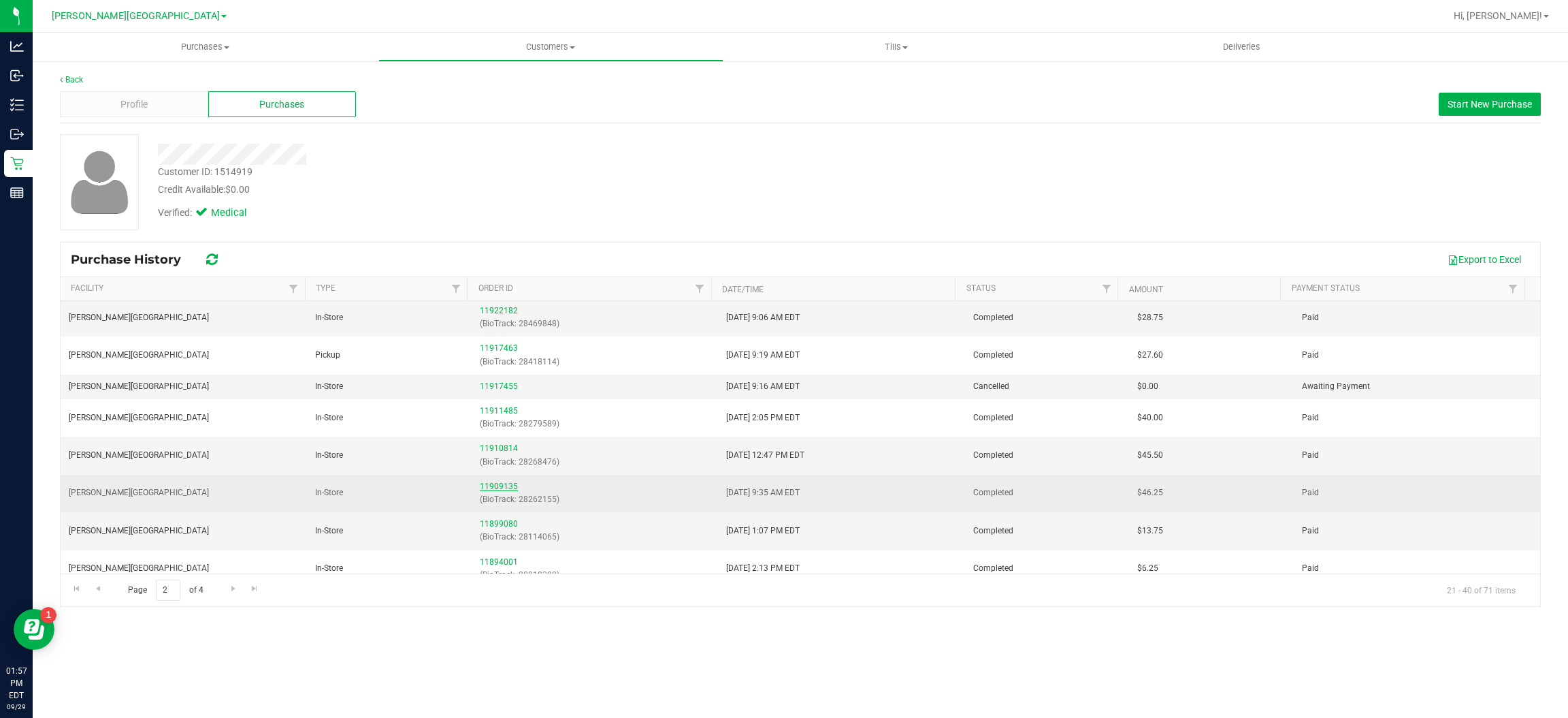
click at [495, 485] on link "11909135" at bounding box center [499, 486] width 38 height 9
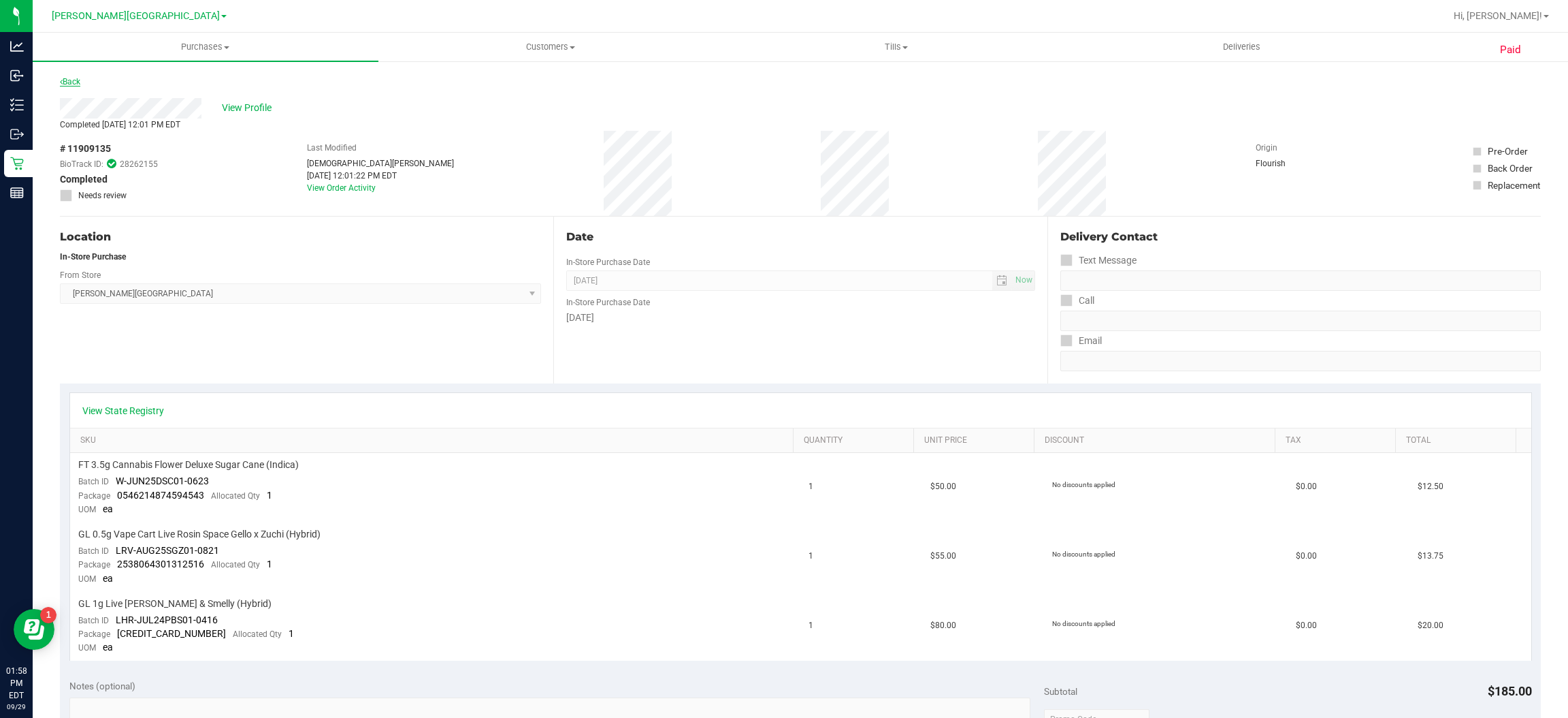
click at [77, 84] on link "Back" at bounding box center [70, 82] width 21 height 9
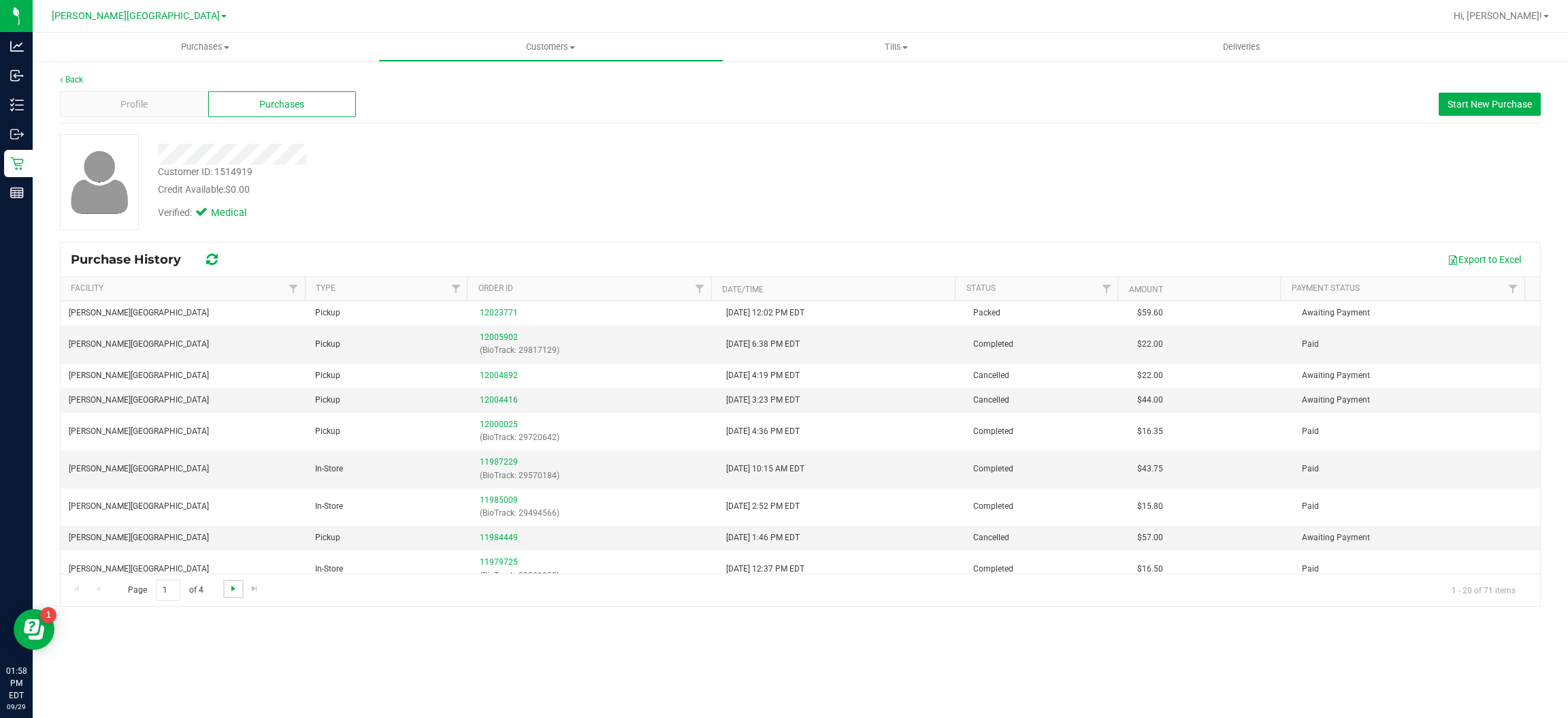
click at [236, 587] on span "Go to the next page" at bounding box center [234, 588] width 11 height 11
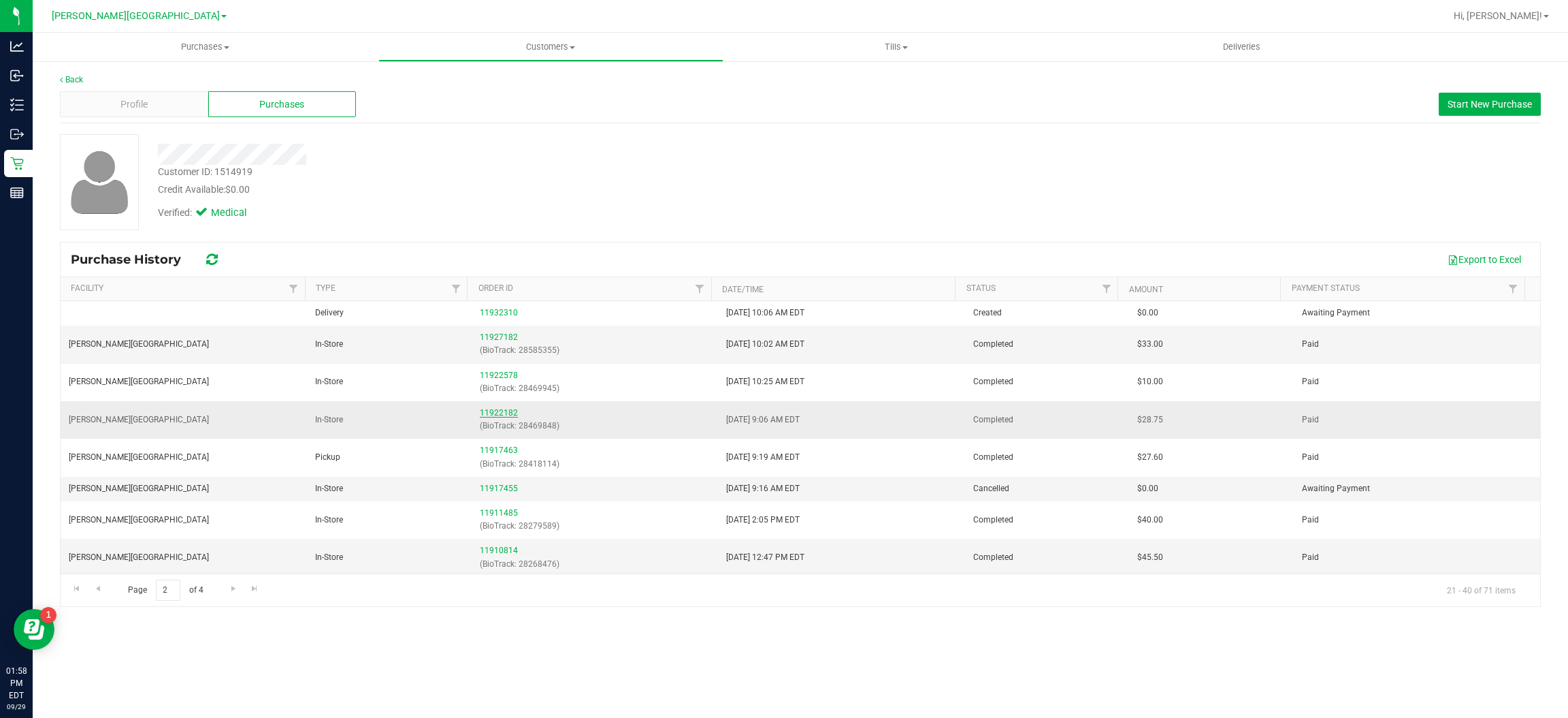
click at [488, 415] on link "11922182" at bounding box center [499, 412] width 38 height 9
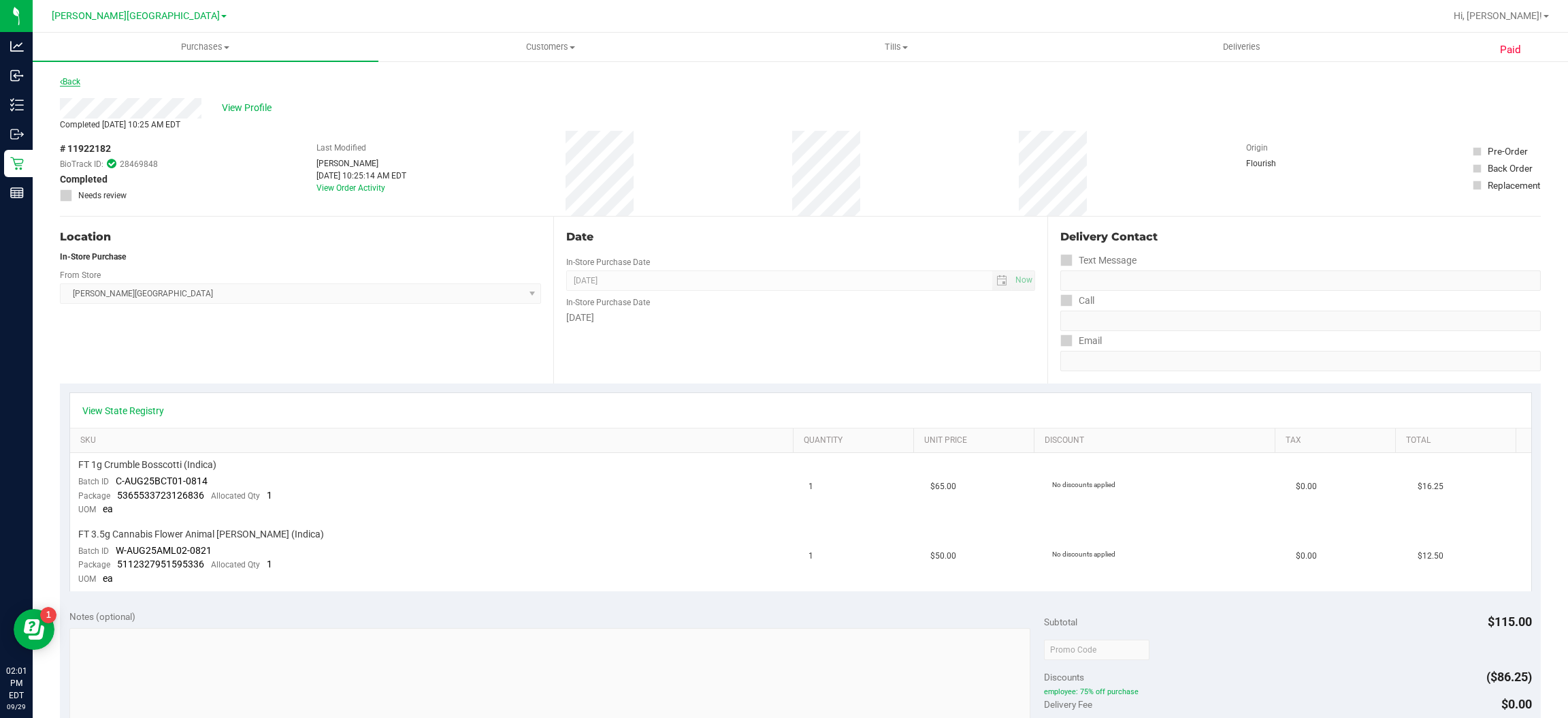
click at [73, 77] on link "Back" at bounding box center [70, 82] width 21 height 9
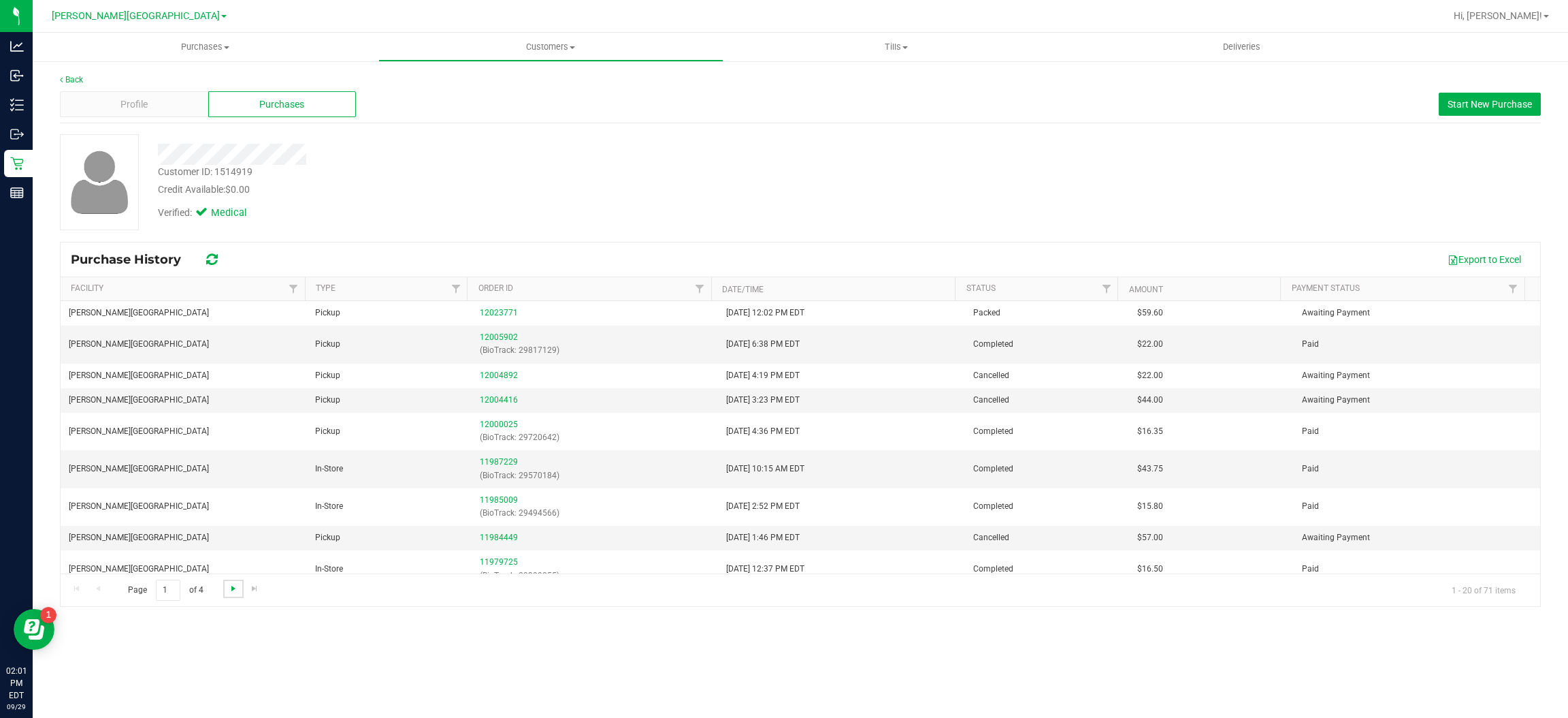
click at [231, 588] on span "Go to the next page" at bounding box center [234, 588] width 11 height 11
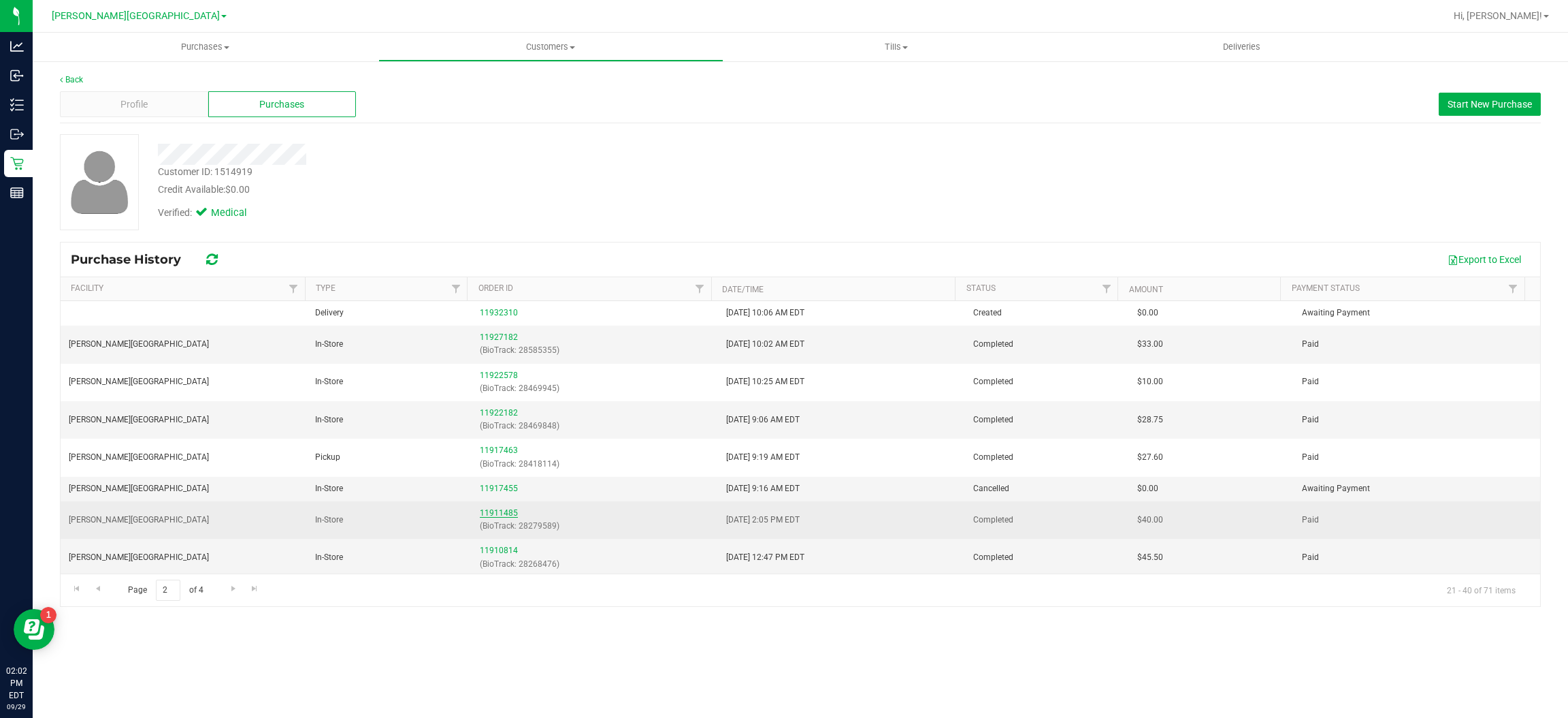
click at [504, 511] on link "11911485" at bounding box center [499, 513] width 38 height 9
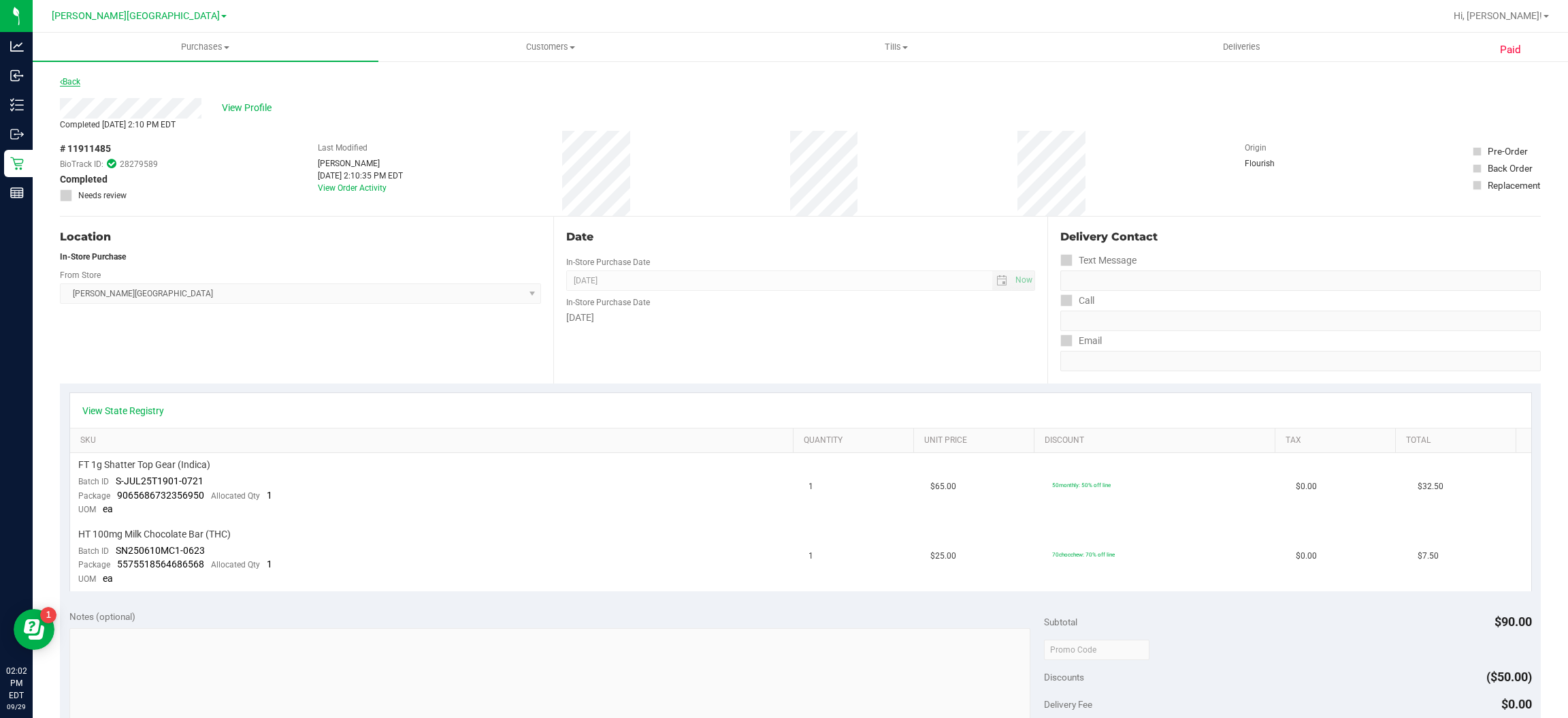
click at [77, 81] on link "Back" at bounding box center [70, 82] width 21 height 9
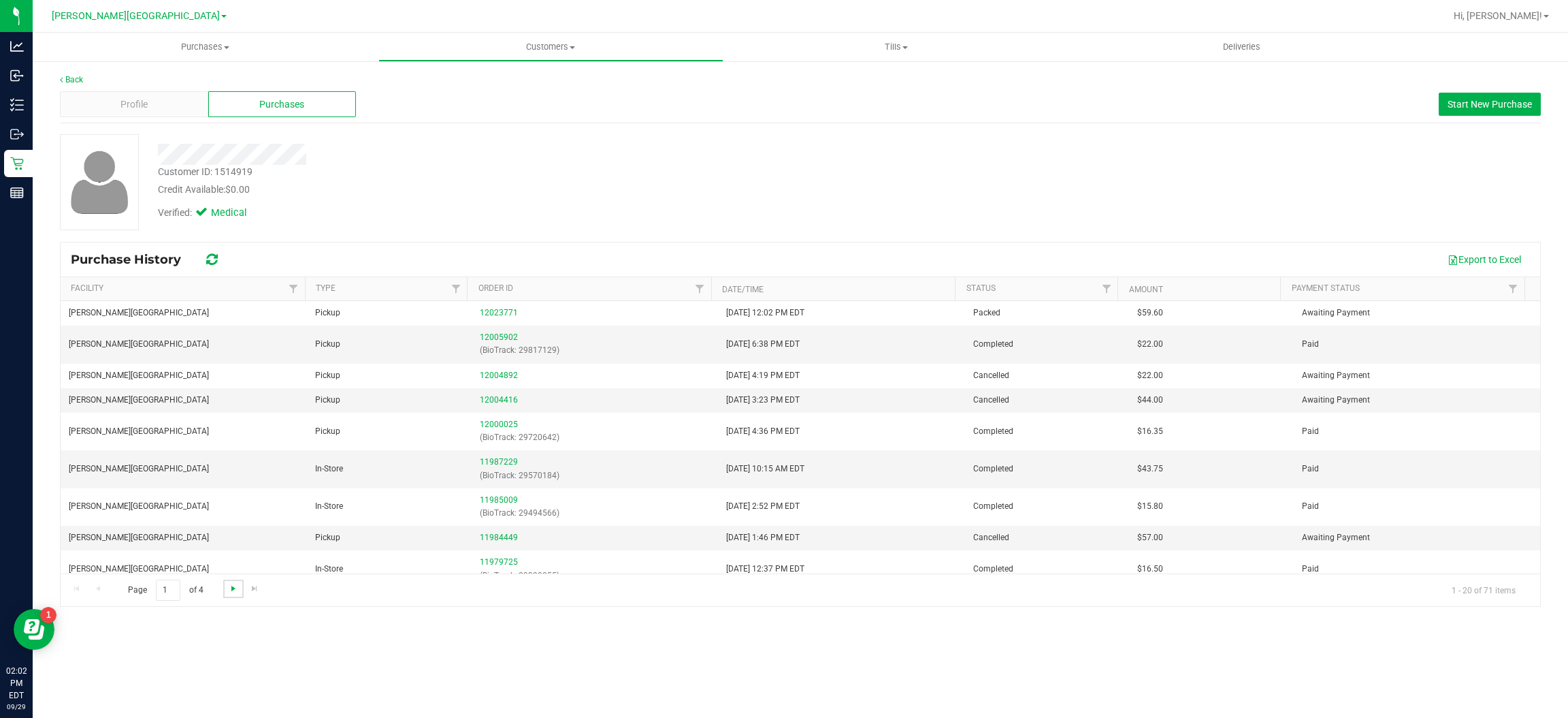
click at [231, 587] on span "Go to the next page" at bounding box center [234, 588] width 11 height 11
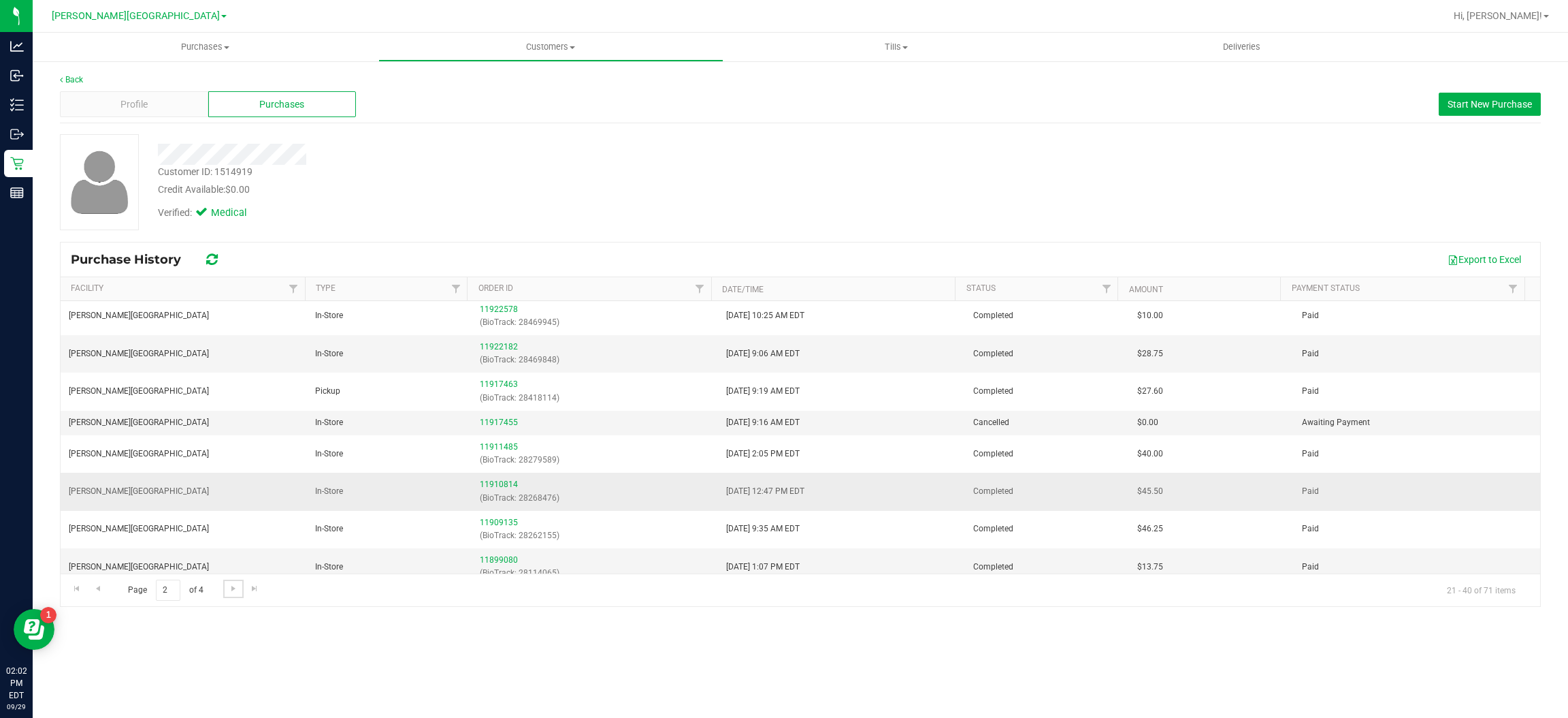
scroll to position [103, 0]
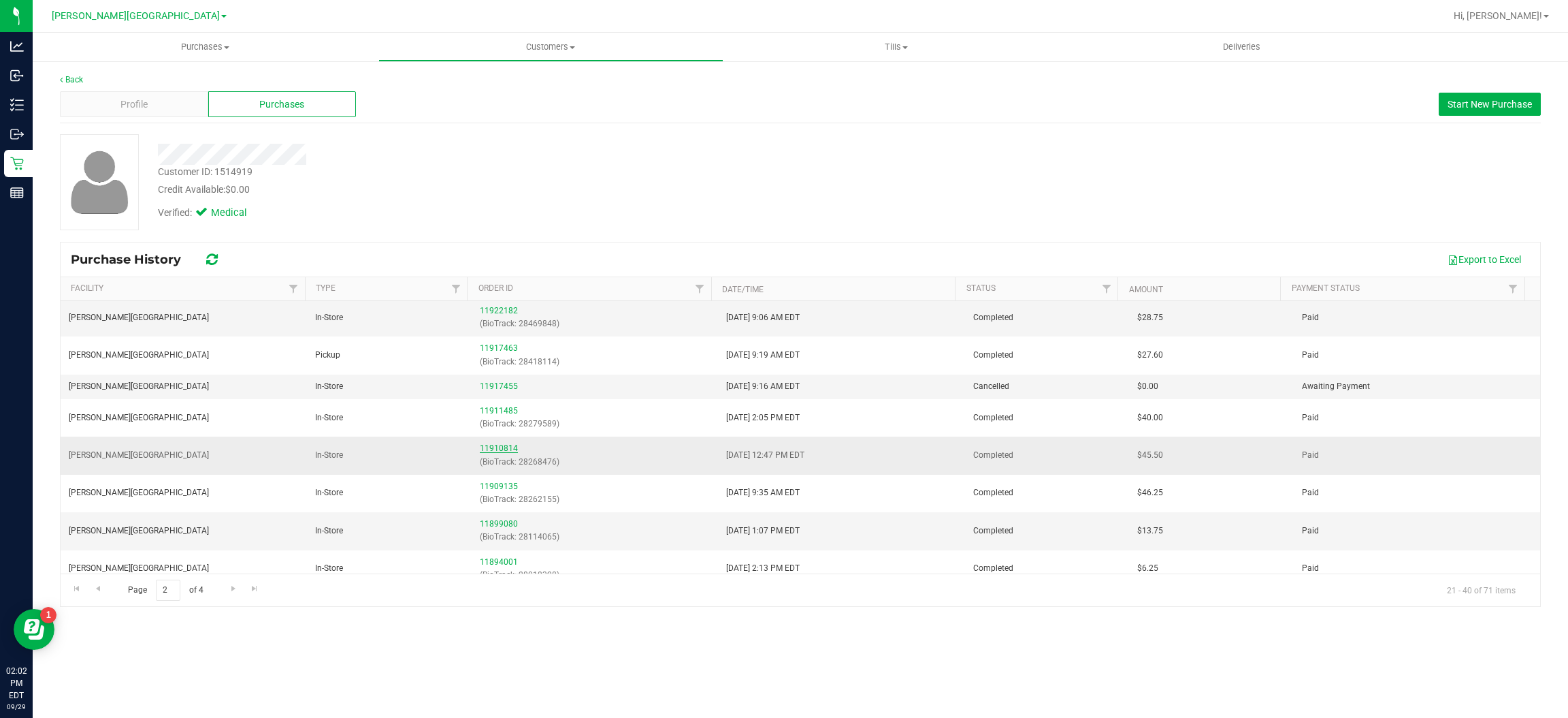
click at [486, 450] on link "11910814" at bounding box center [499, 448] width 38 height 9
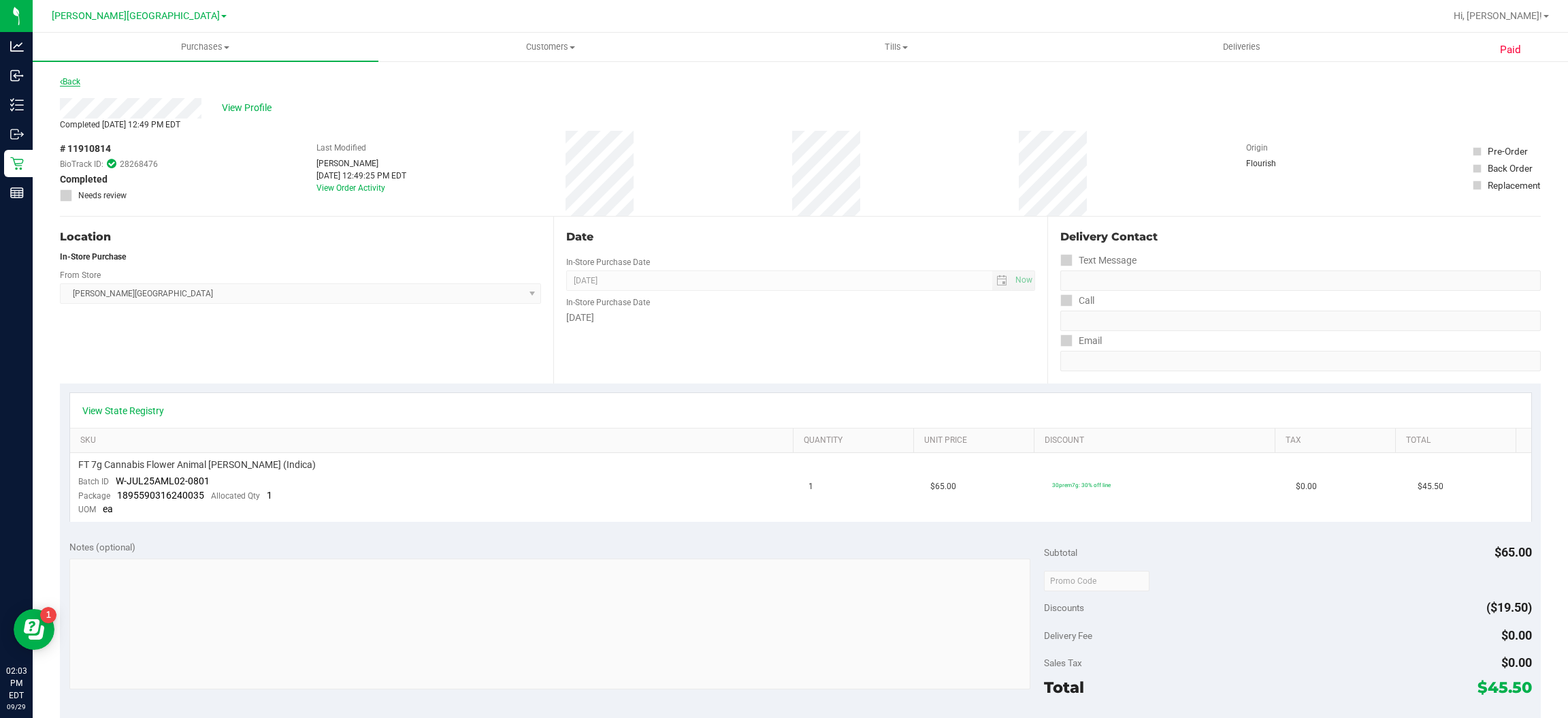
click at [79, 79] on link "Back" at bounding box center [70, 82] width 21 height 9
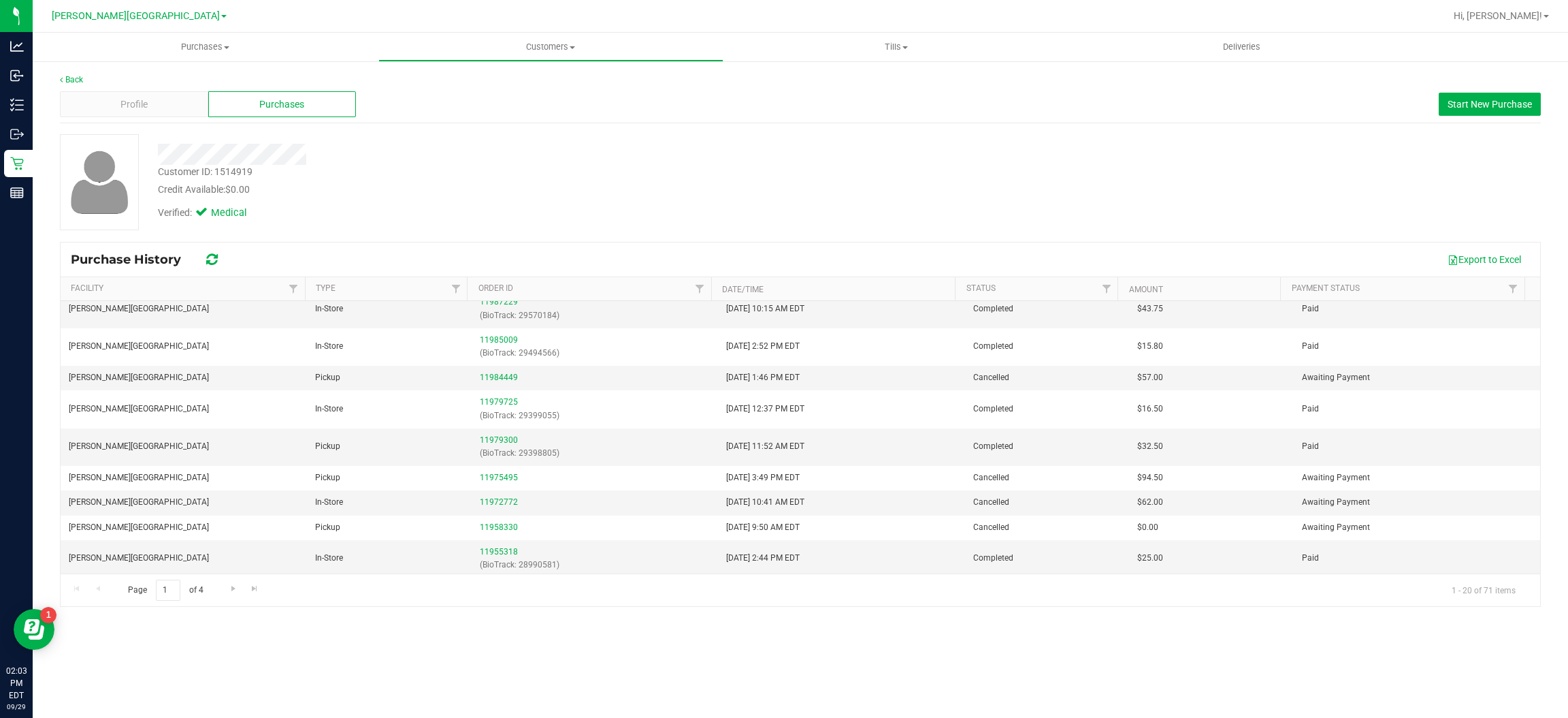
scroll to position [204, 0]
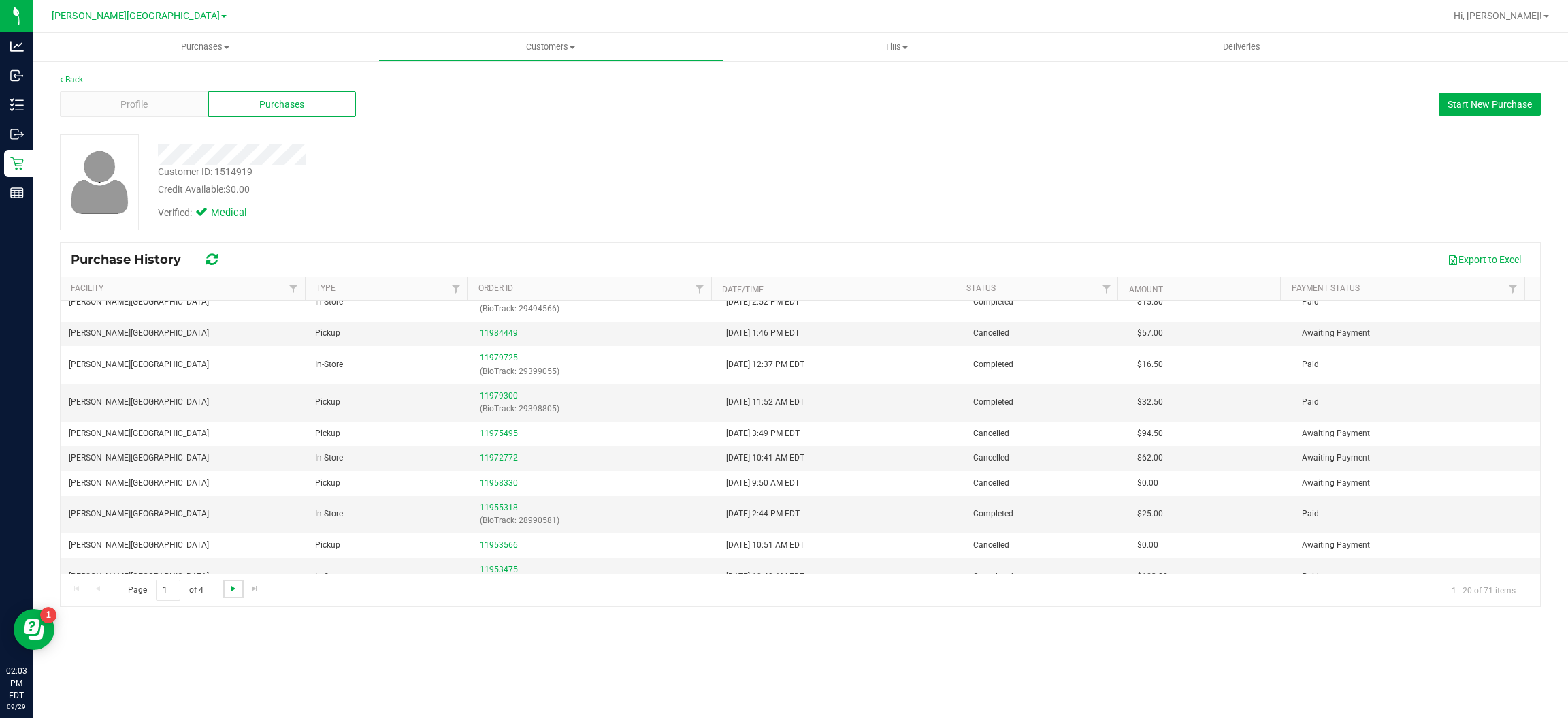
click at [228, 594] on span "Go to the next page" at bounding box center [234, 588] width 11 height 11
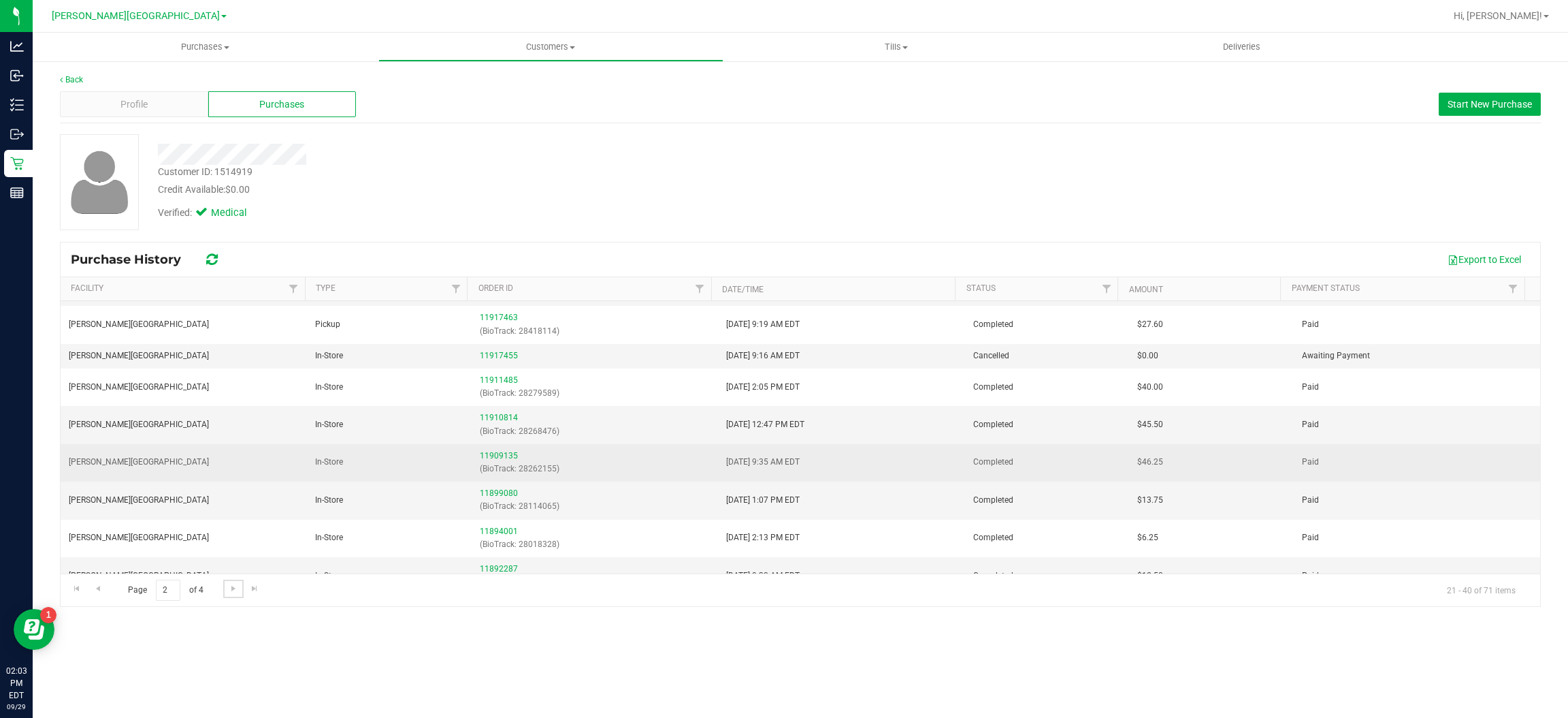
scroll to position [103, 0]
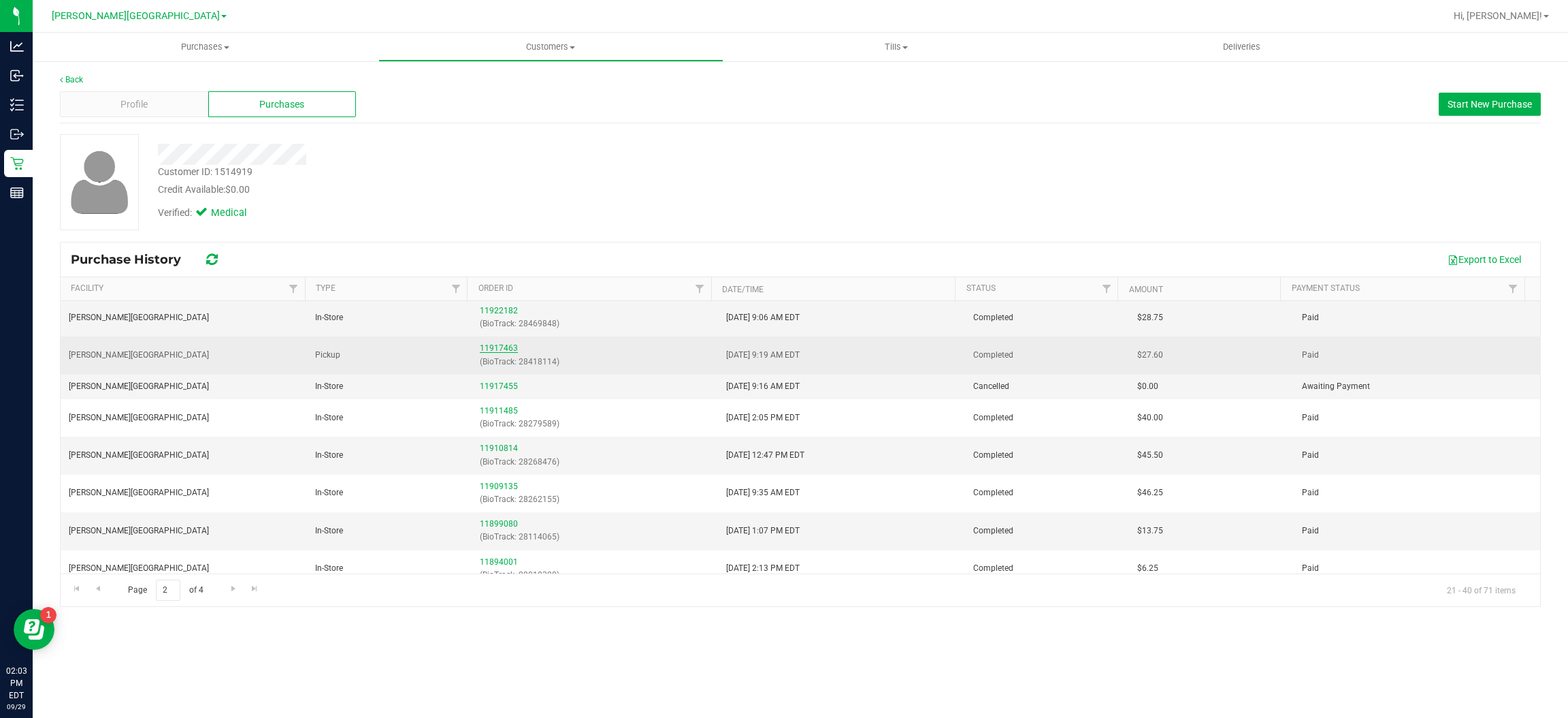
click at [501, 351] on link "11917463" at bounding box center [499, 348] width 38 height 9
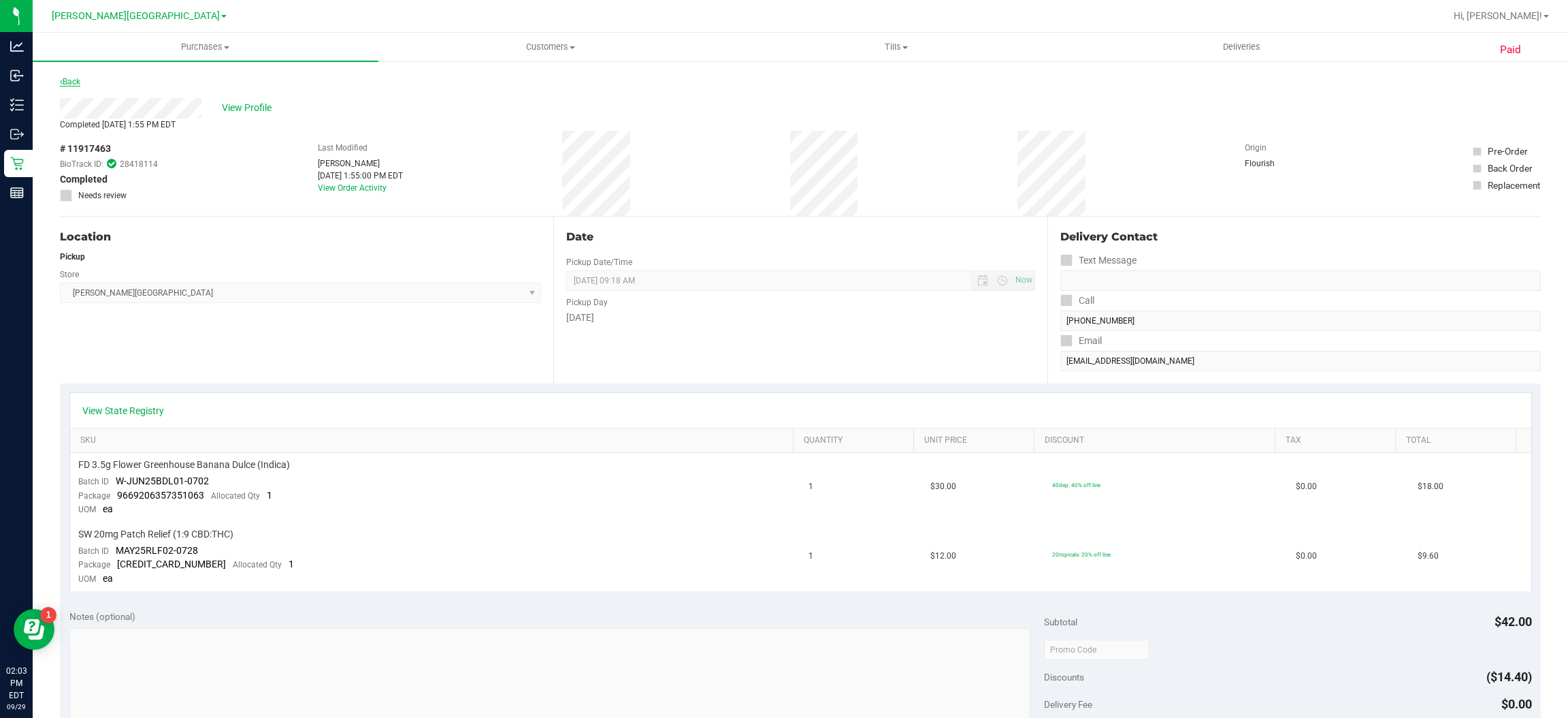
click at [76, 77] on link "Back" at bounding box center [70, 82] width 21 height 9
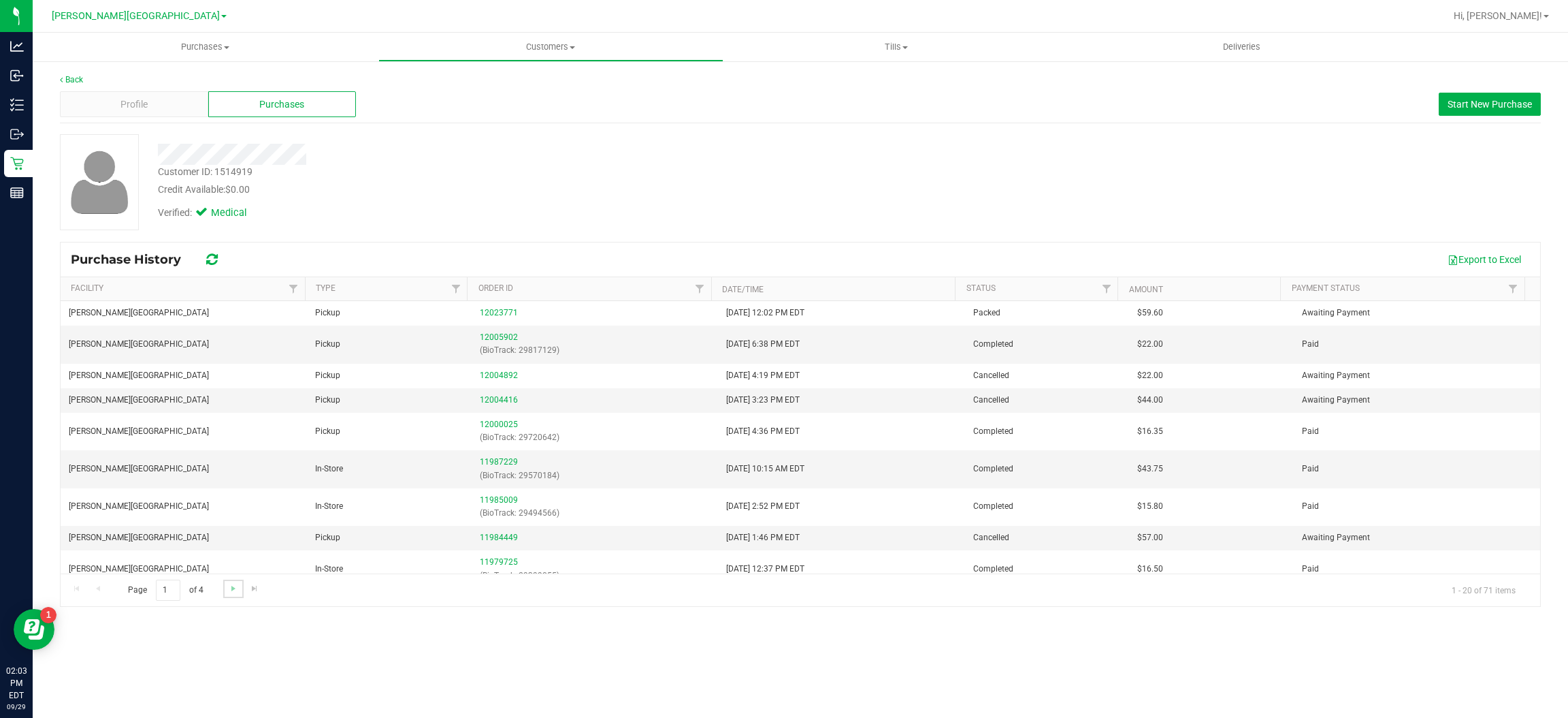
click at [226, 587] on link "Go to the next page" at bounding box center [232, 588] width 20 height 19
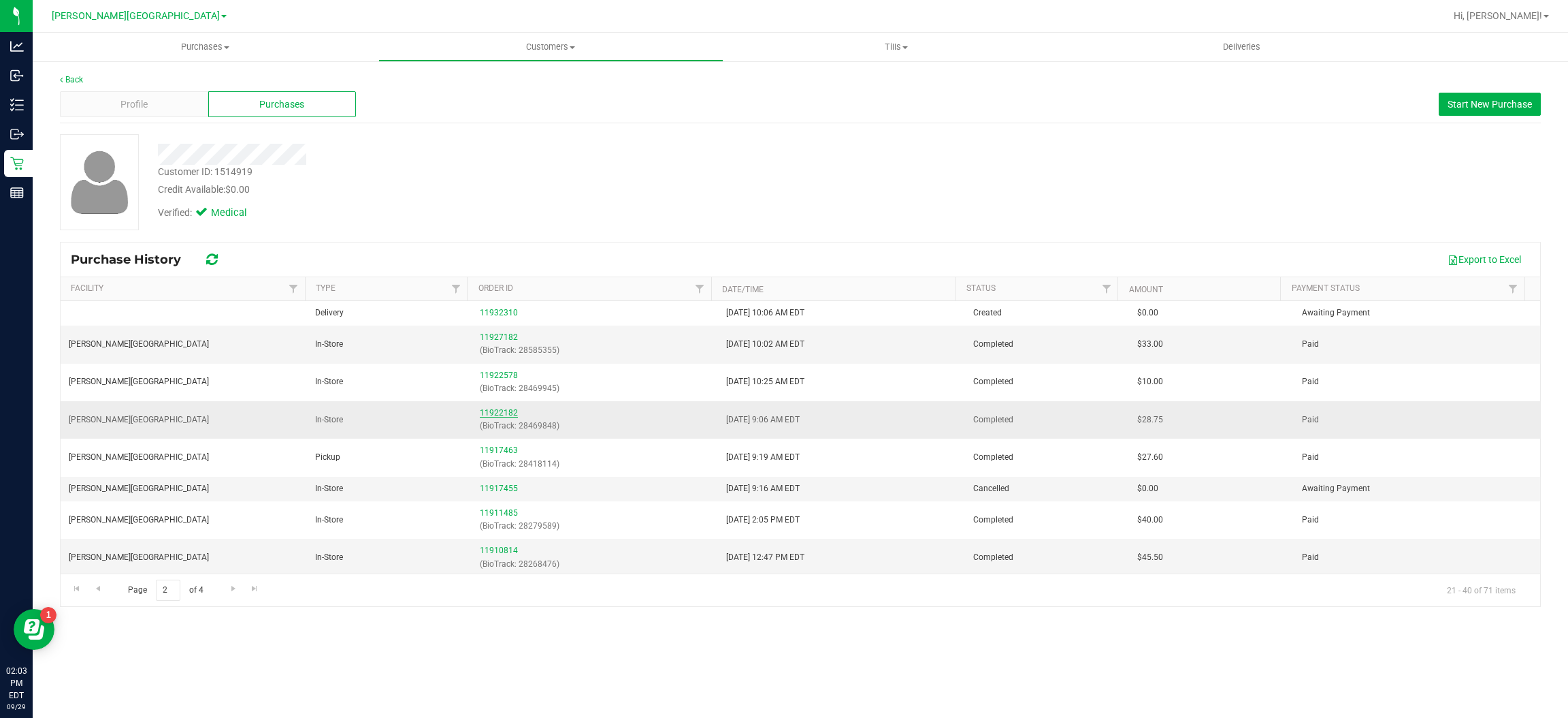
click at [485, 414] on link "11922182" at bounding box center [499, 412] width 38 height 9
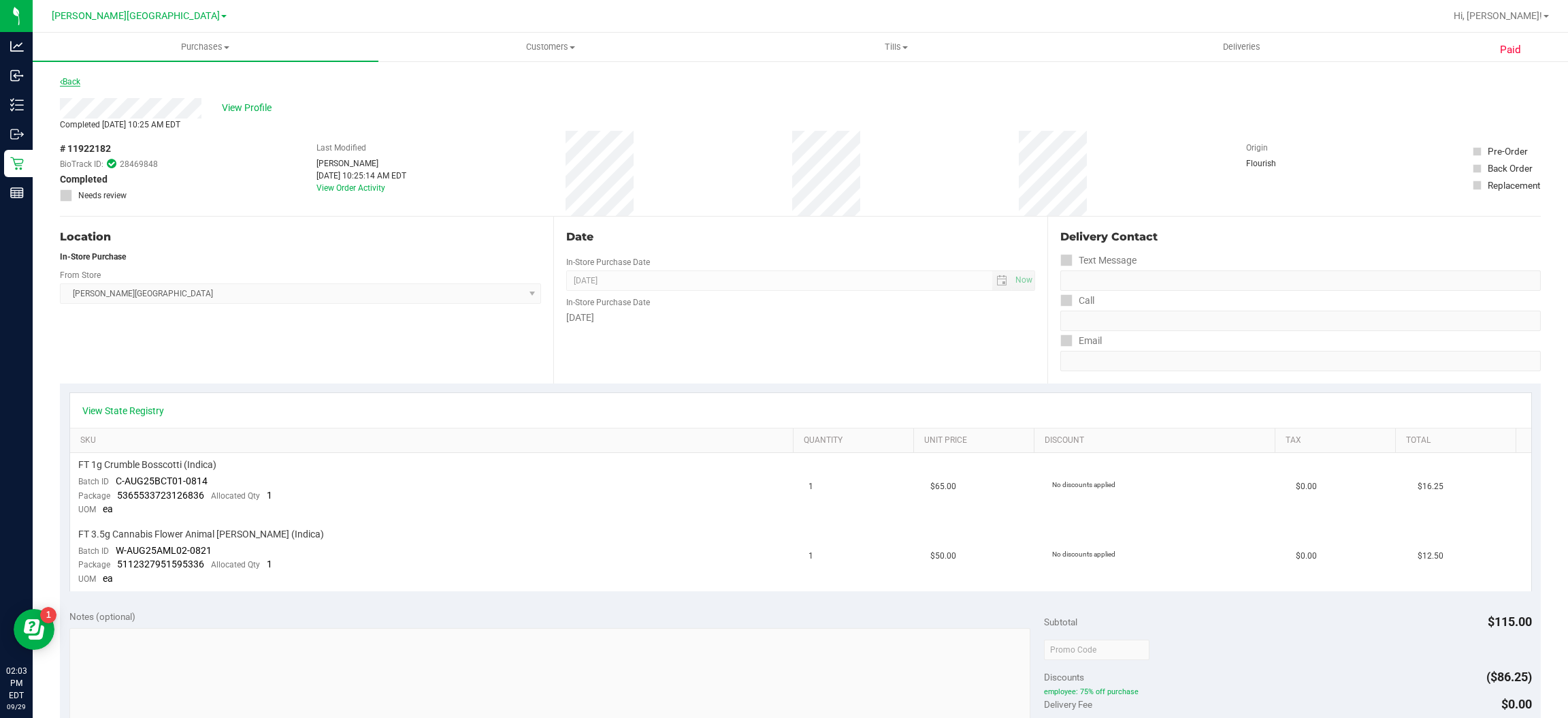
click at [75, 84] on link "Back" at bounding box center [70, 82] width 21 height 9
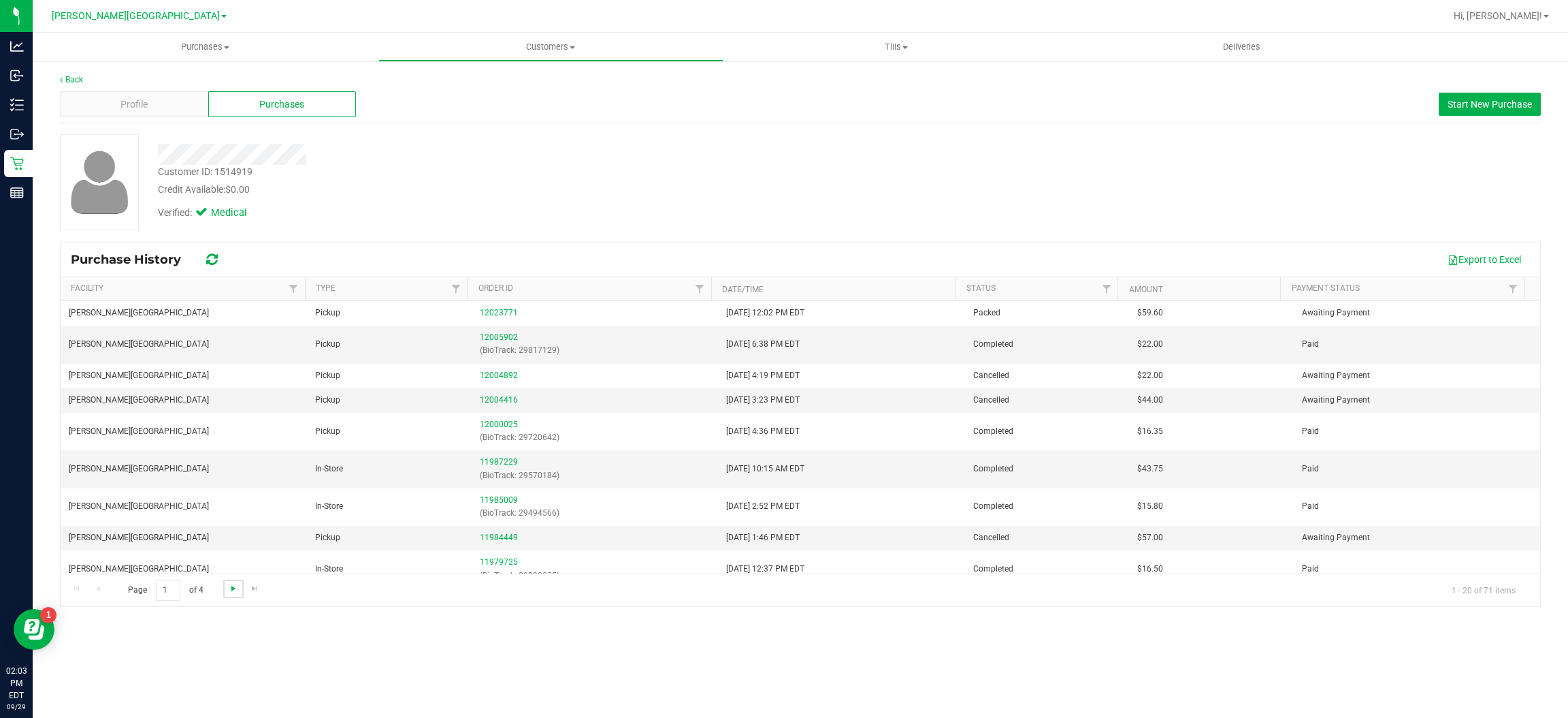
click at [229, 590] on span "Go to the next page" at bounding box center [234, 588] width 11 height 11
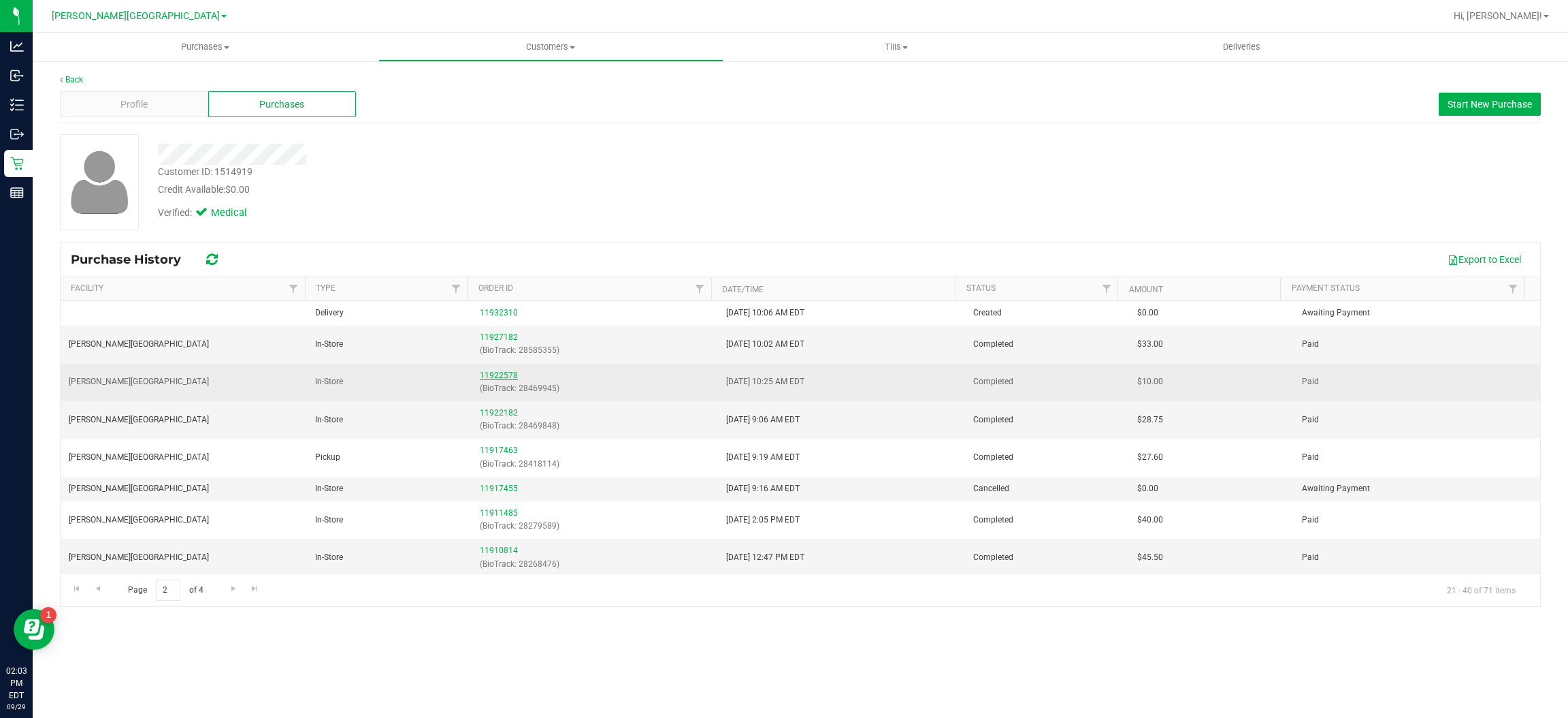
click at [504, 378] on link "11922578" at bounding box center [499, 375] width 38 height 9
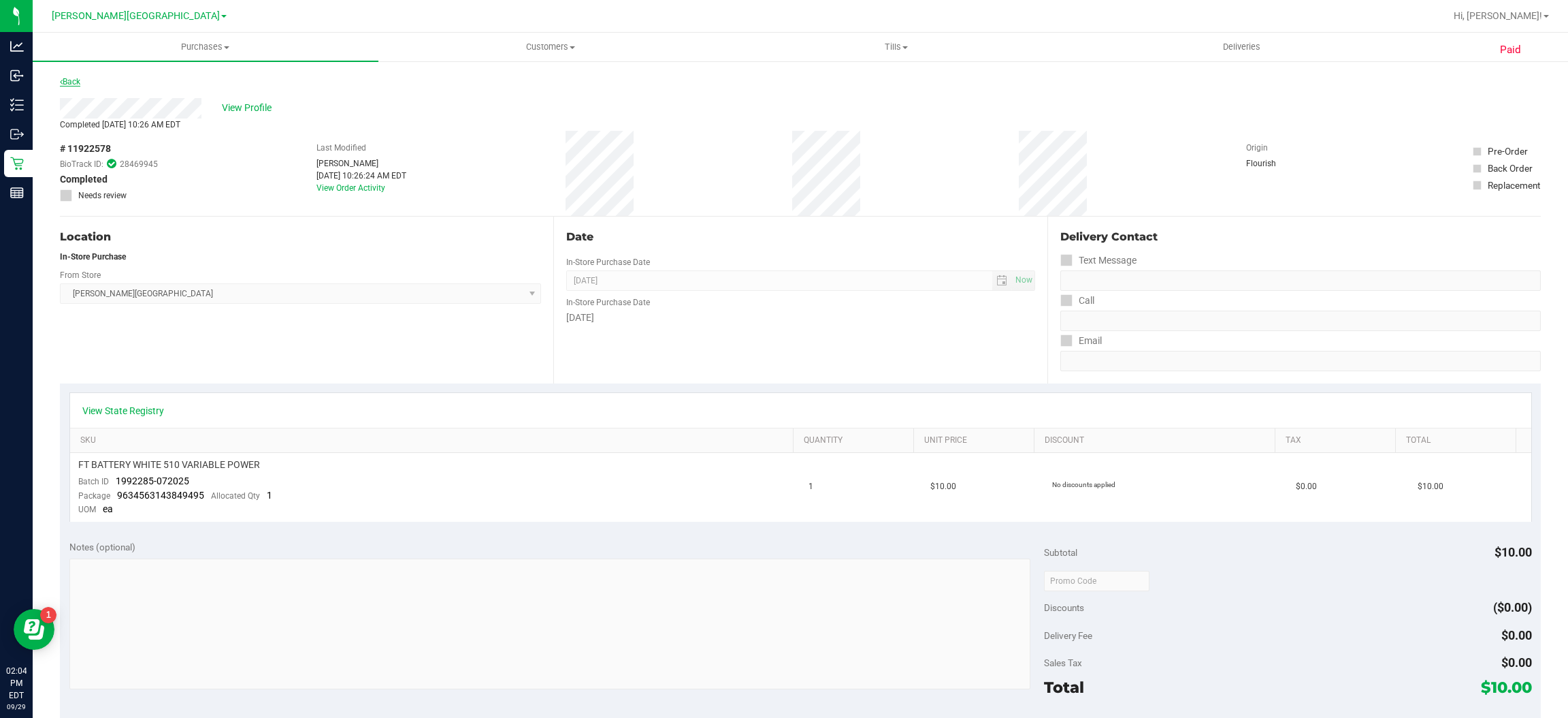
click at [70, 82] on link "Back" at bounding box center [70, 82] width 21 height 9
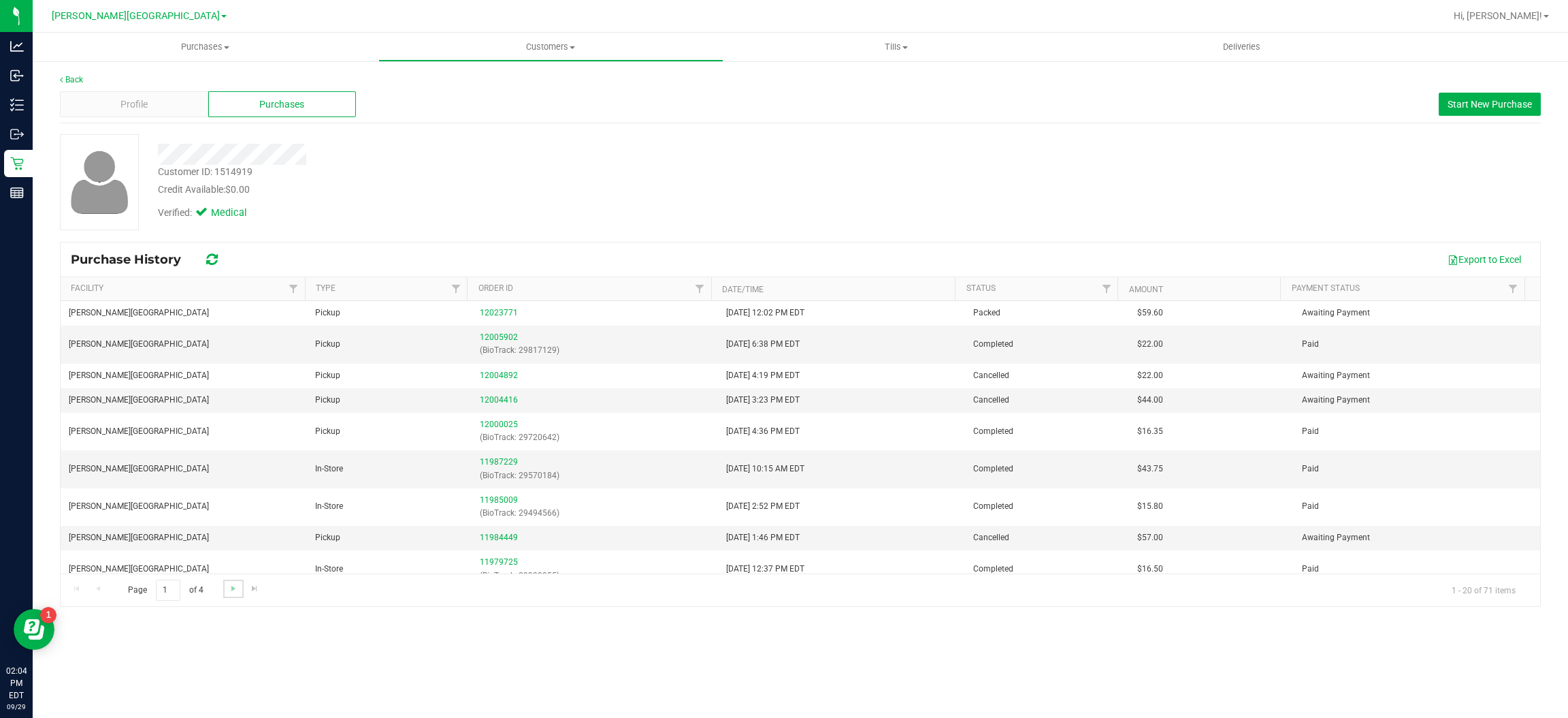
click at [224, 591] on link "Go to the next page" at bounding box center [232, 588] width 20 height 19
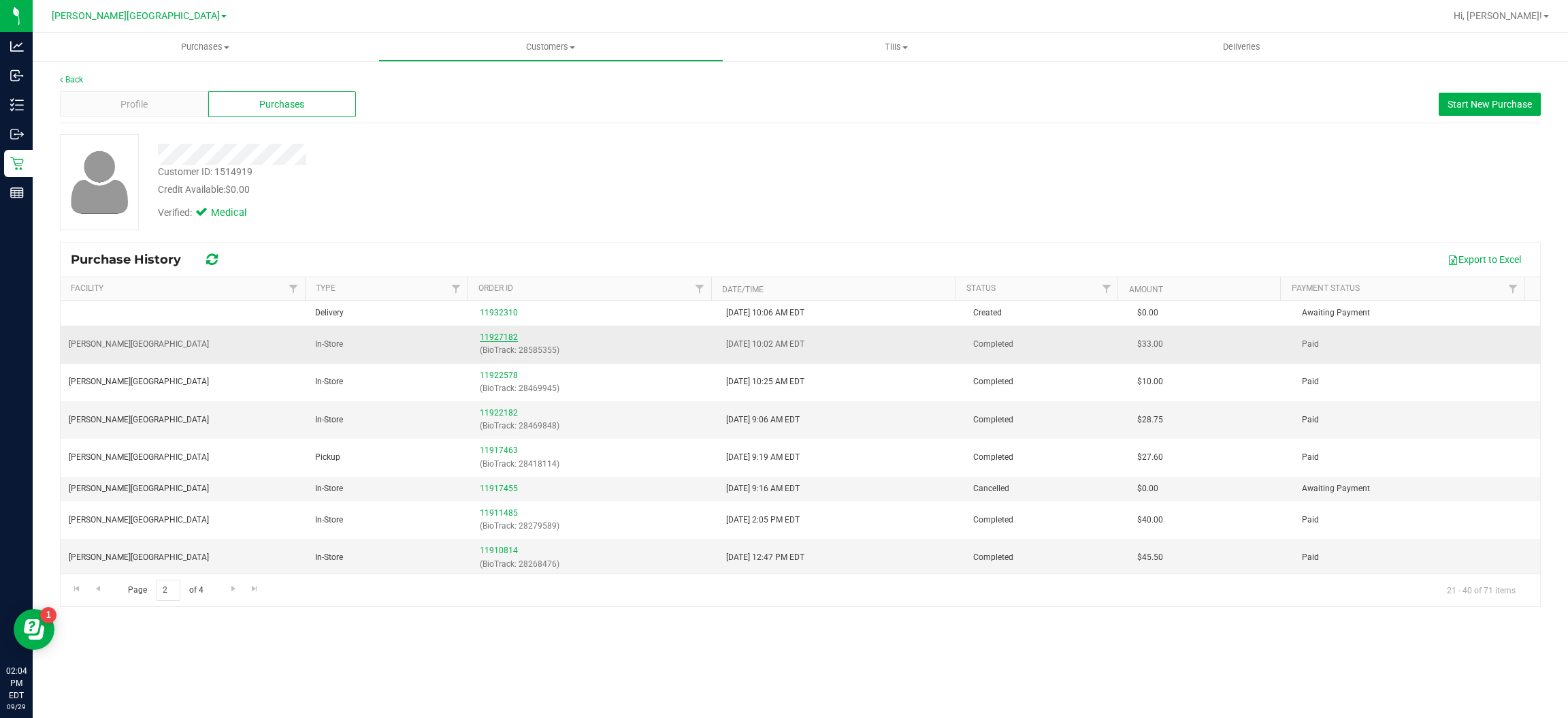
click at [493, 341] on link "11927182" at bounding box center [499, 337] width 38 height 9
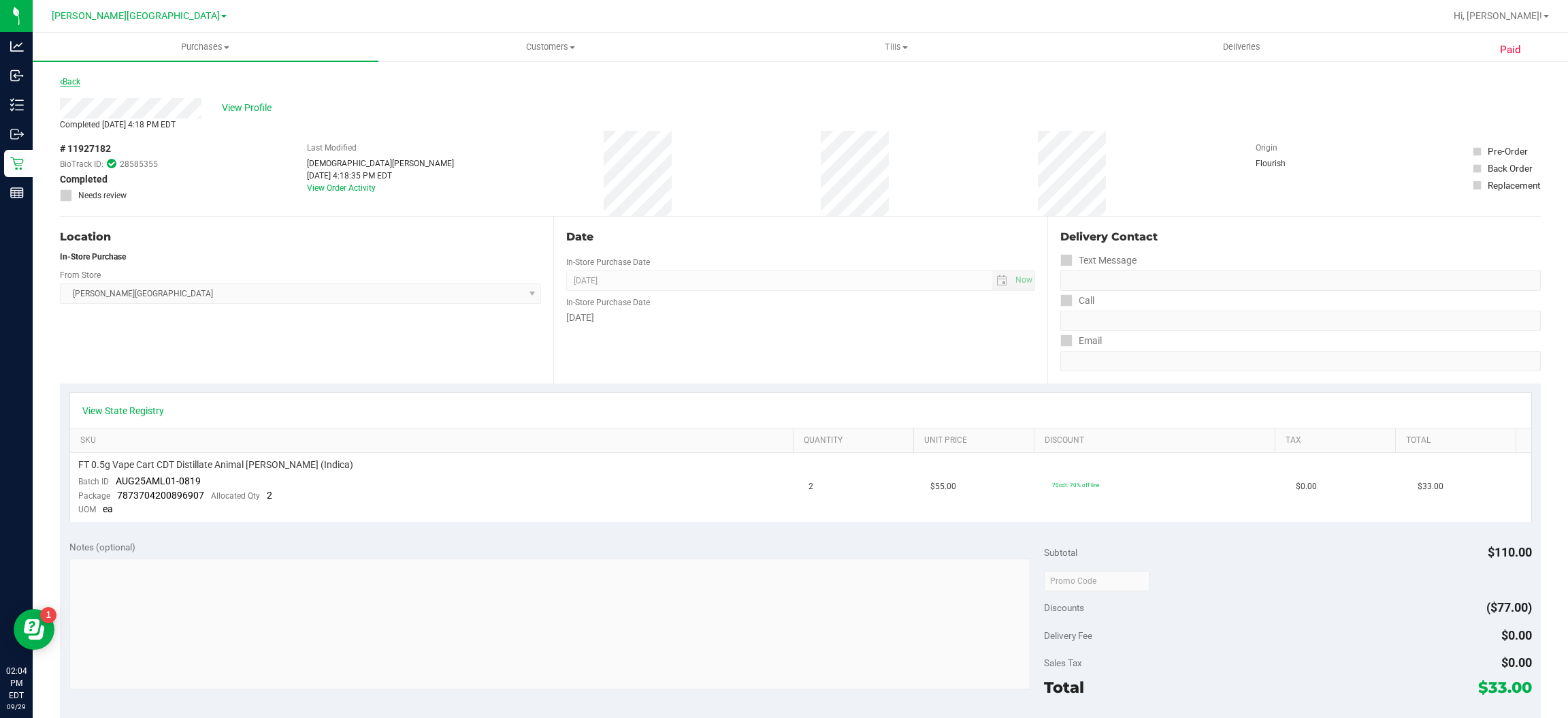
click at [70, 83] on link "Back" at bounding box center [70, 82] width 21 height 9
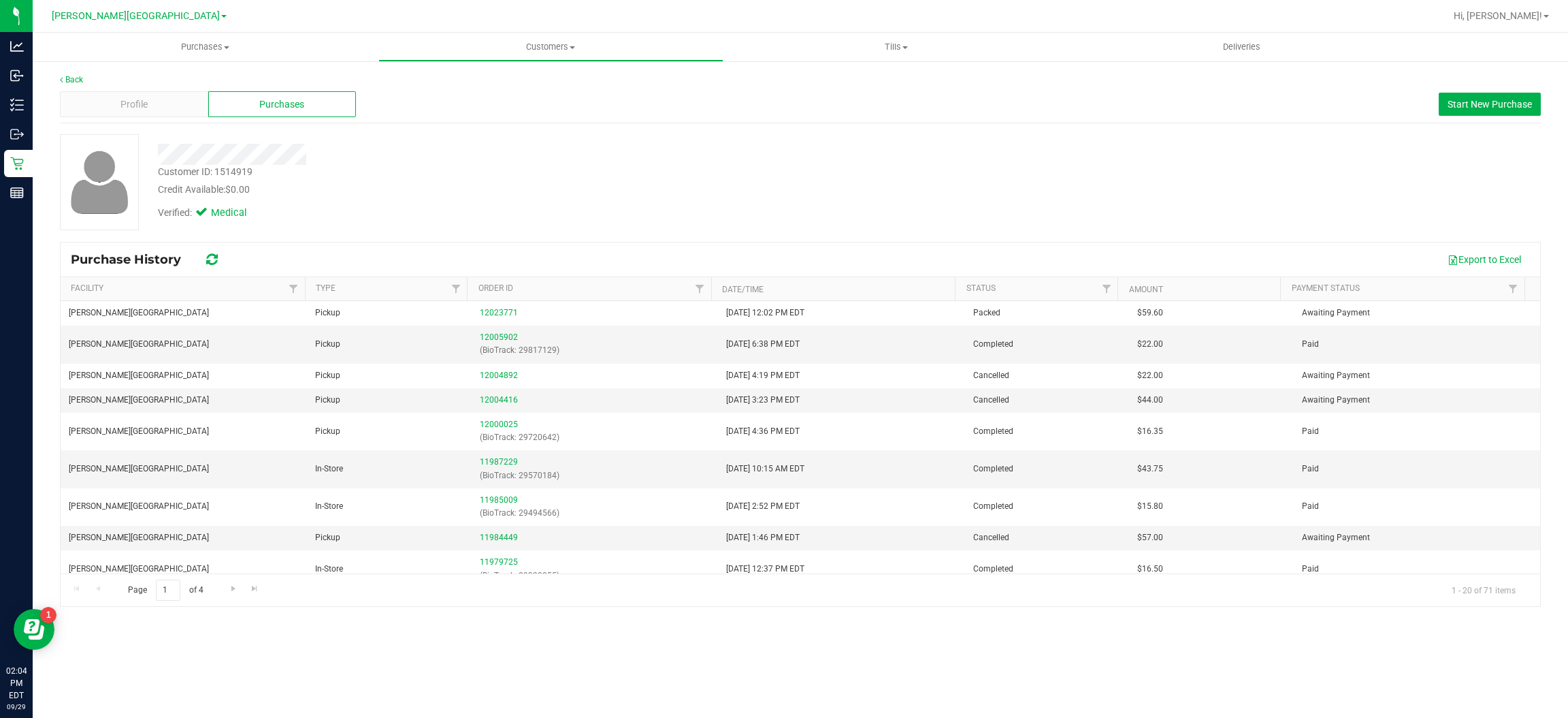
click at [217, 584] on div "Page 1 of 4 1 - 20 of 71 items" at bounding box center [800, 589] width 1479 height 33
click at [233, 591] on span "Go to the next page" at bounding box center [234, 588] width 11 height 11
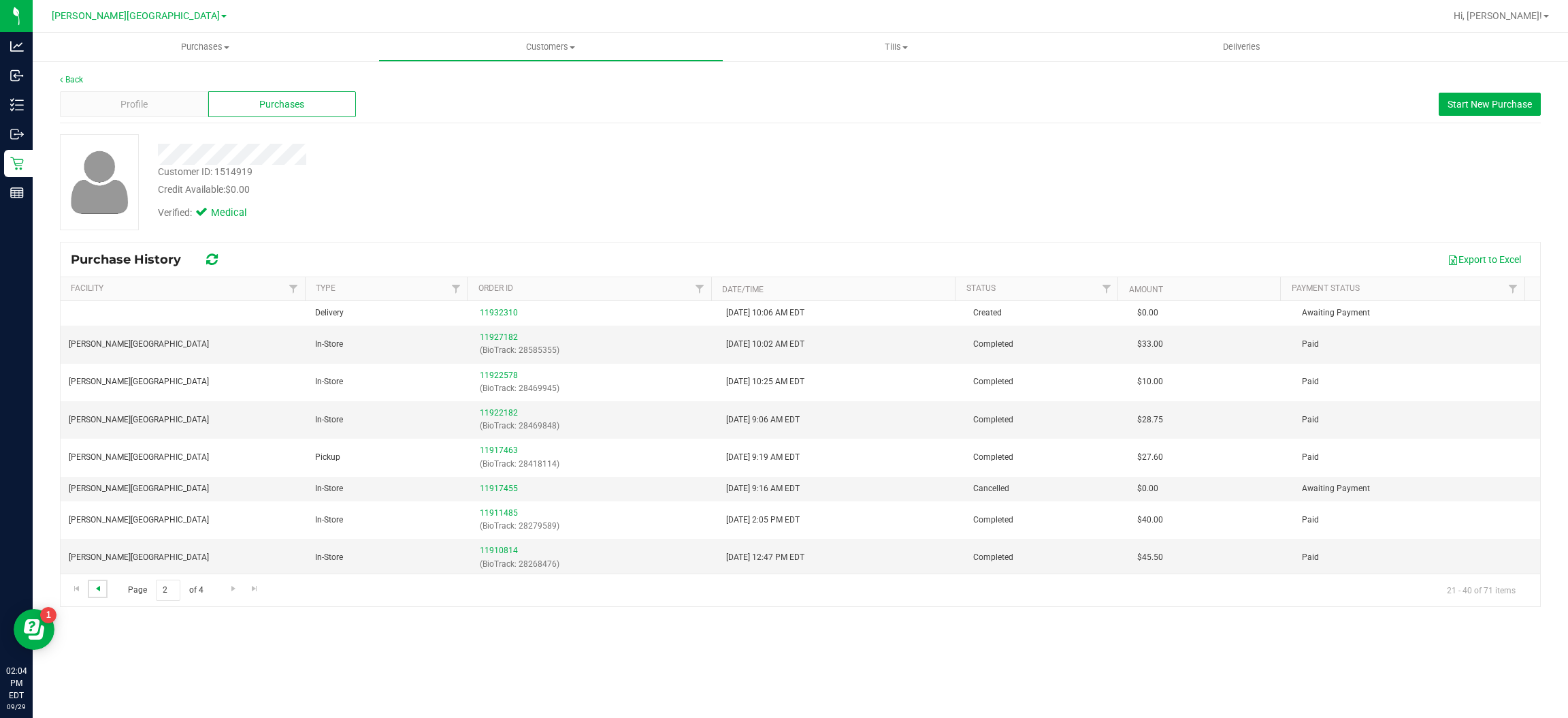
click at [95, 587] on span "Go to the previous page" at bounding box center [98, 588] width 11 height 11
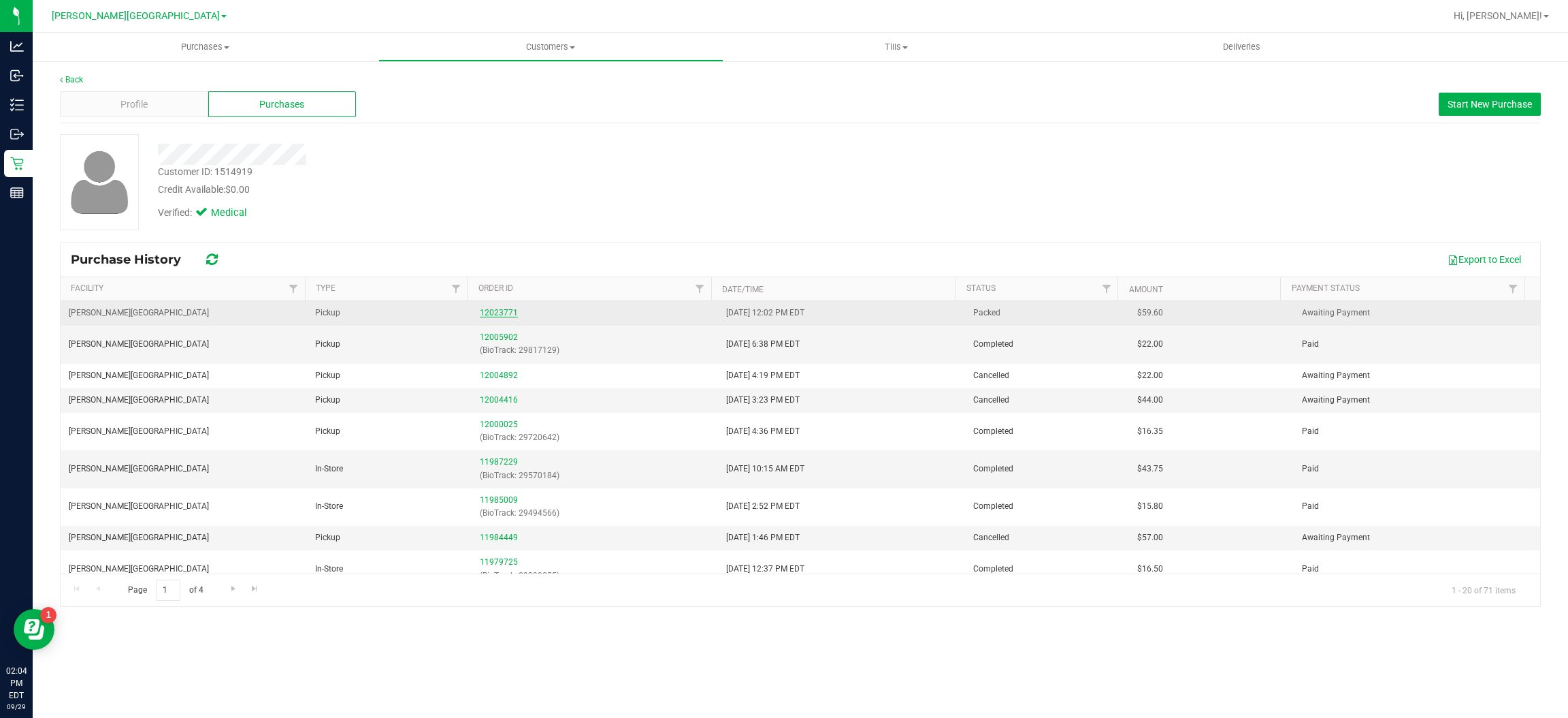
click at [504, 317] on link "12023771" at bounding box center [499, 312] width 38 height 9
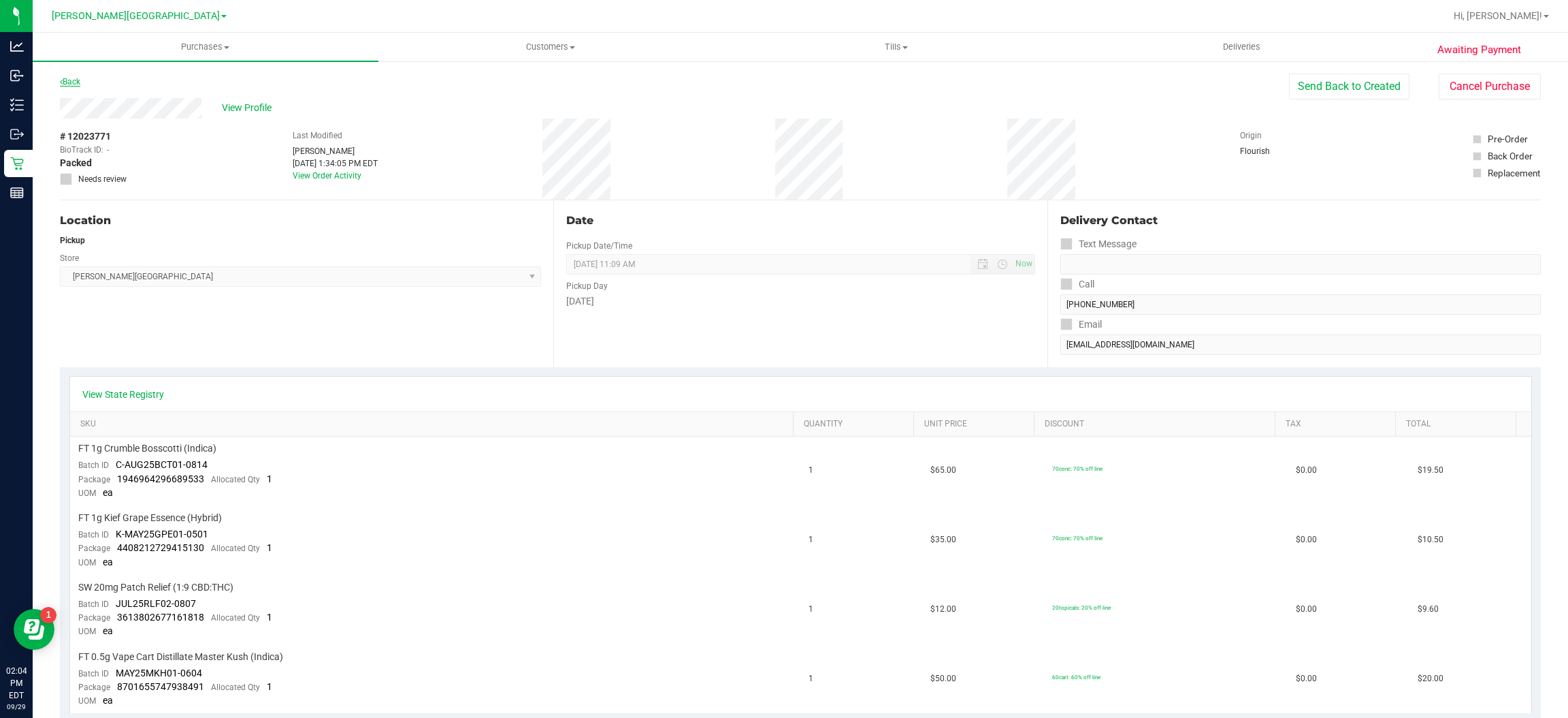
click at [68, 84] on link "Back" at bounding box center [70, 82] width 21 height 9
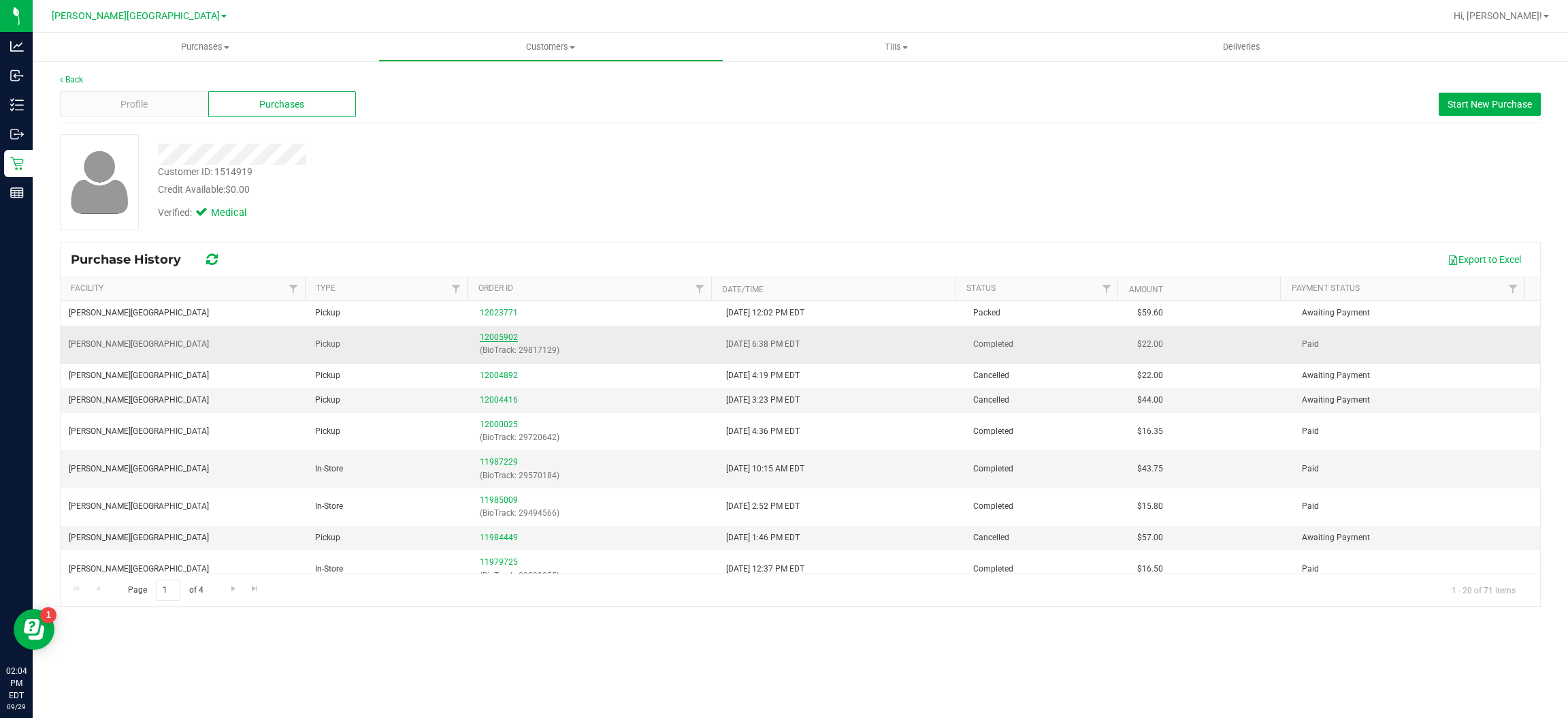
click at [501, 335] on link "12005902" at bounding box center [499, 337] width 38 height 9
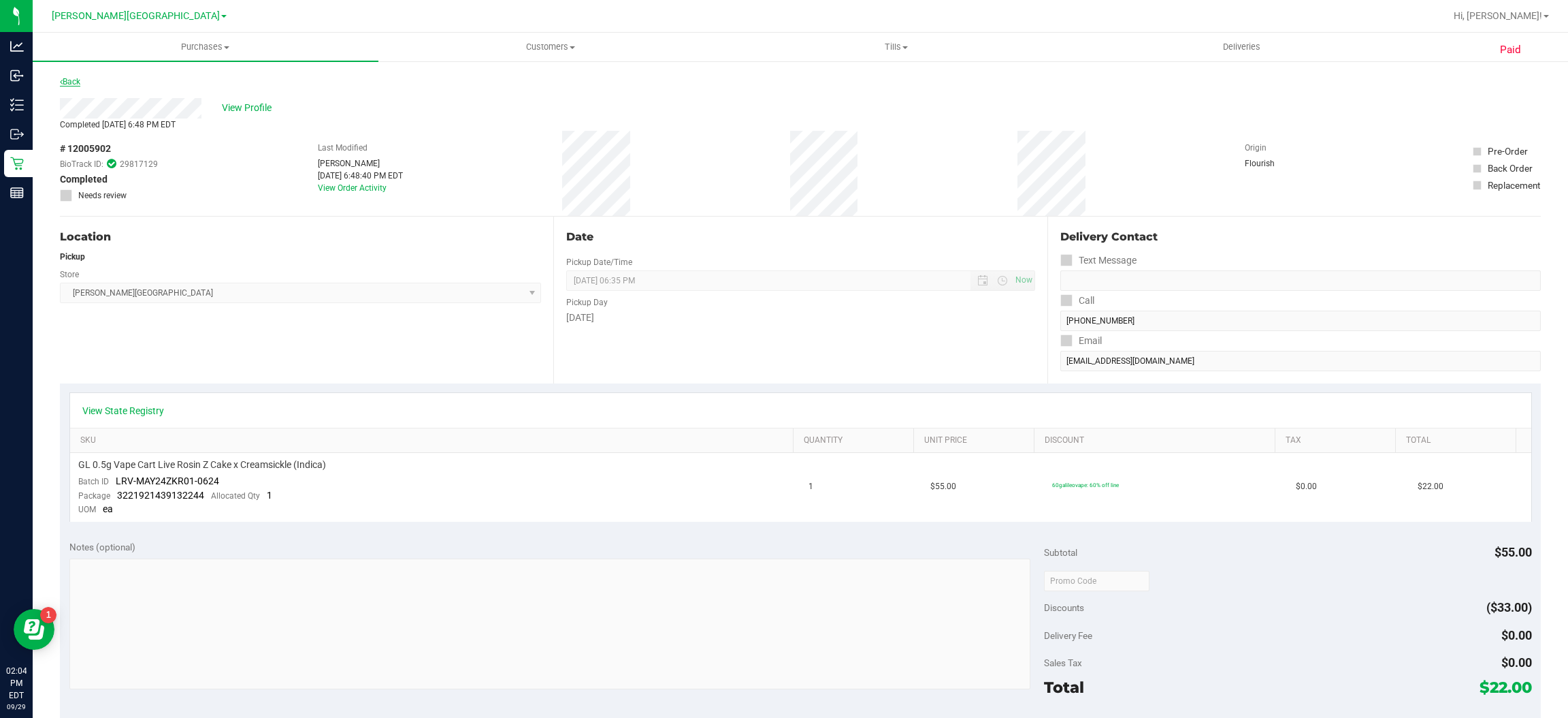
click at [72, 84] on link "Back" at bounding box center [70, 82] width 21 height 9
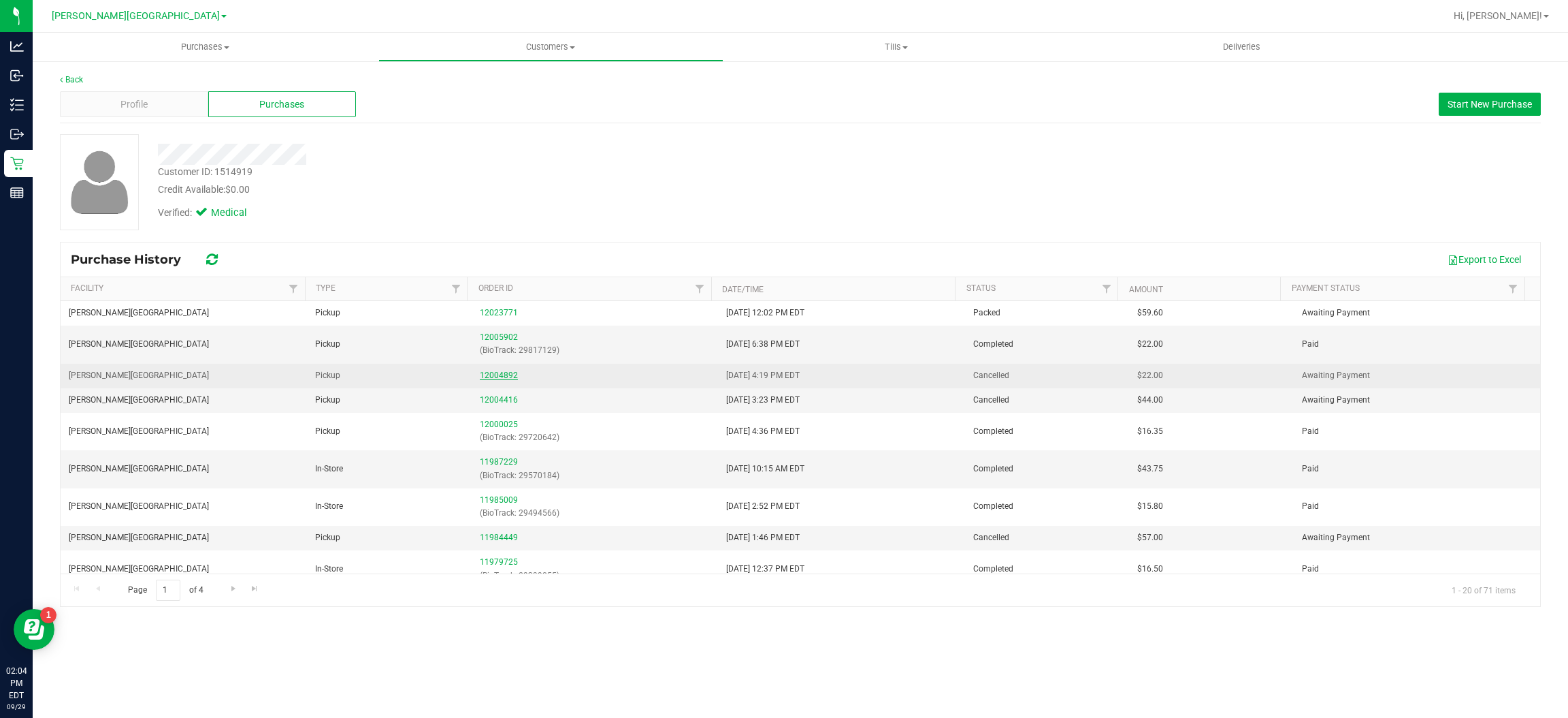
click at [480, 380] on link "12004892" at bounding box center [499, 375] width 38 height 9
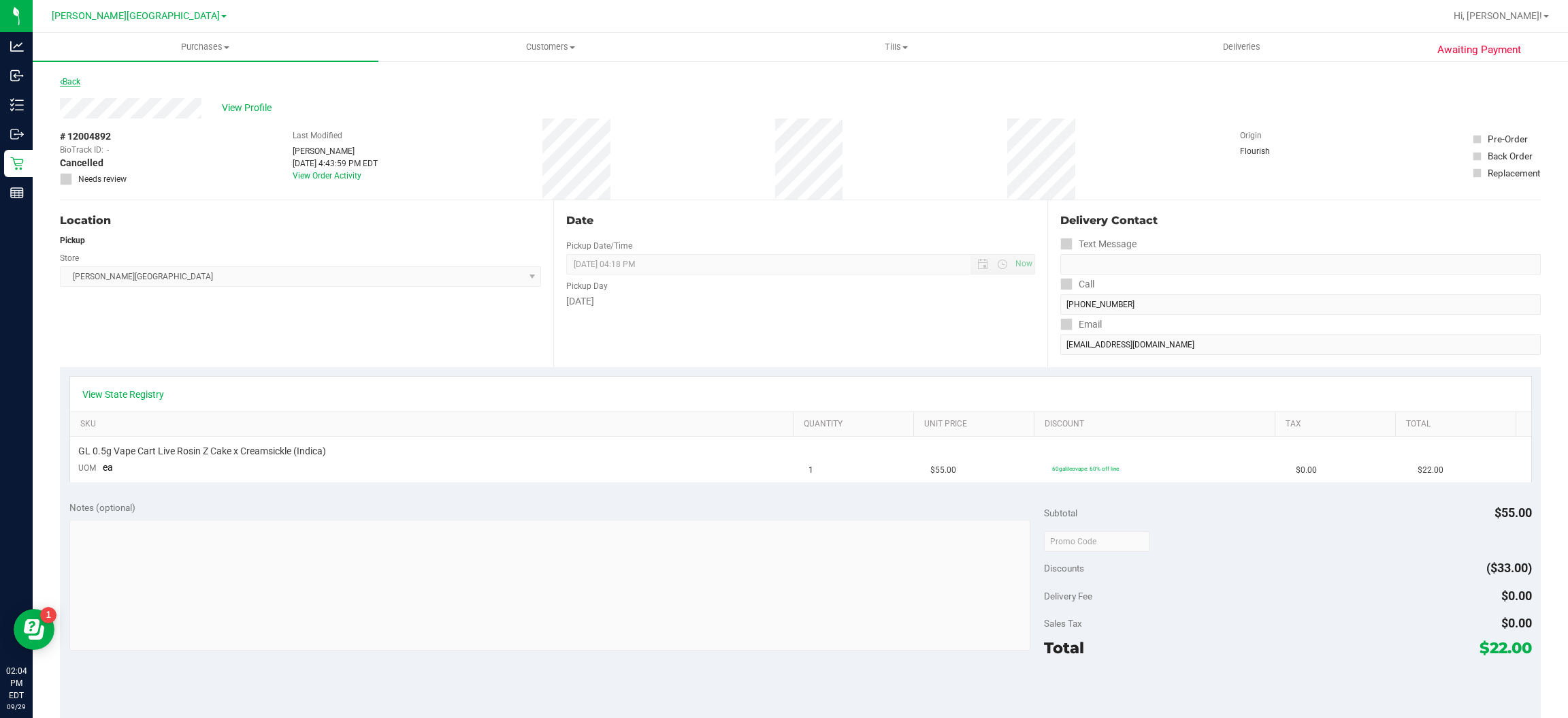
click at [62, 84] on icon at bounding box center [61, 81] width 3 height 8
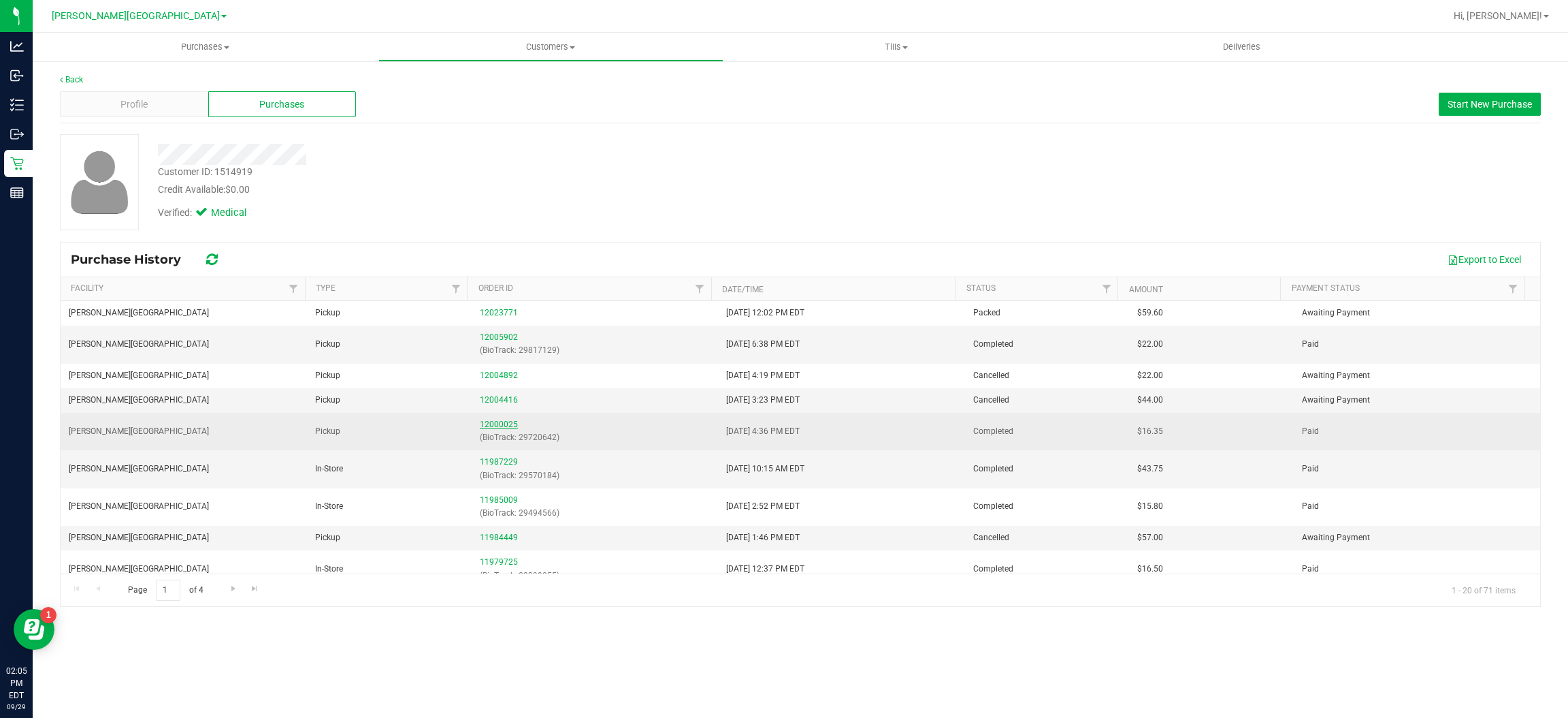
click at [488, 423] on link "12000025" at bounding box center [499, 424] width 38 height 9
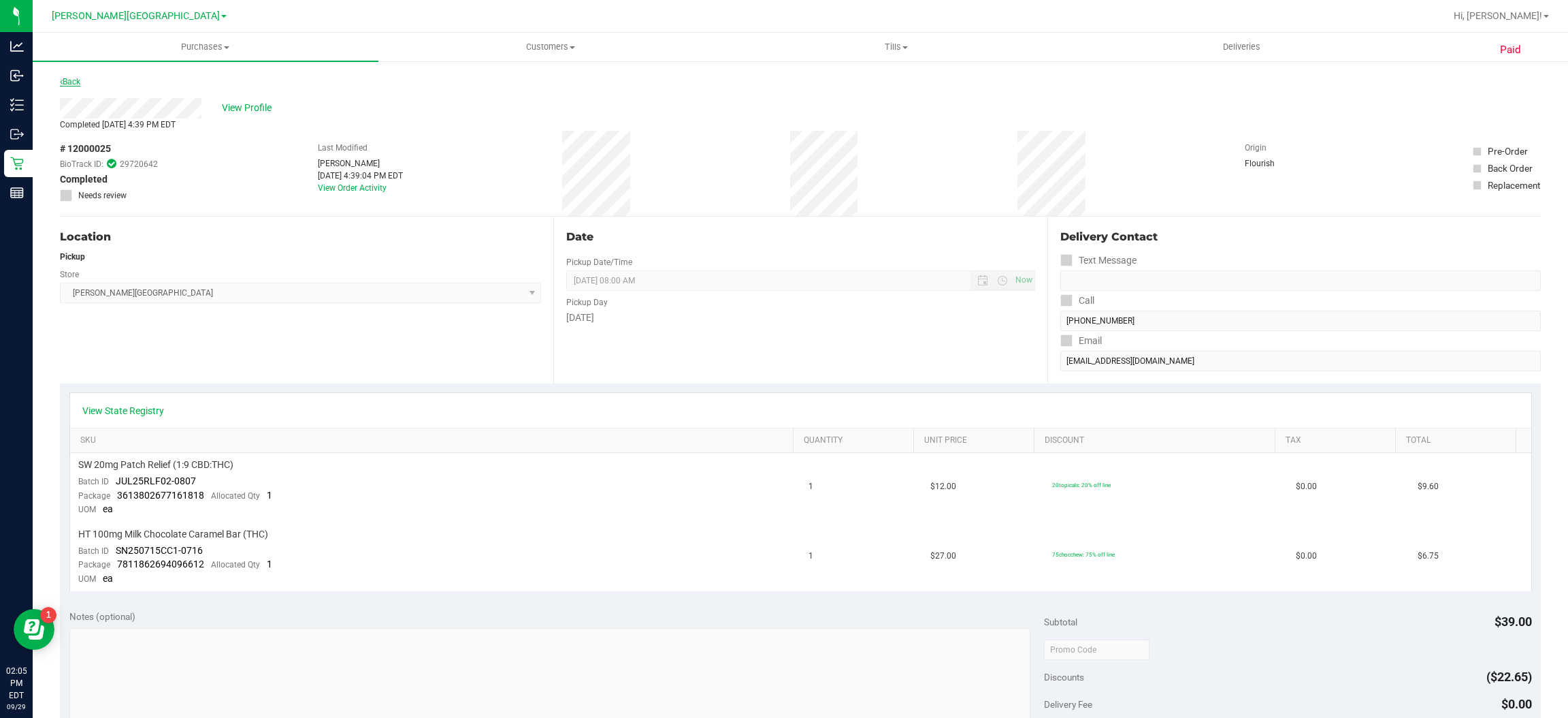
click at [70, 77] on link "Back" at bounding box center [70, 82] width 21 height 9
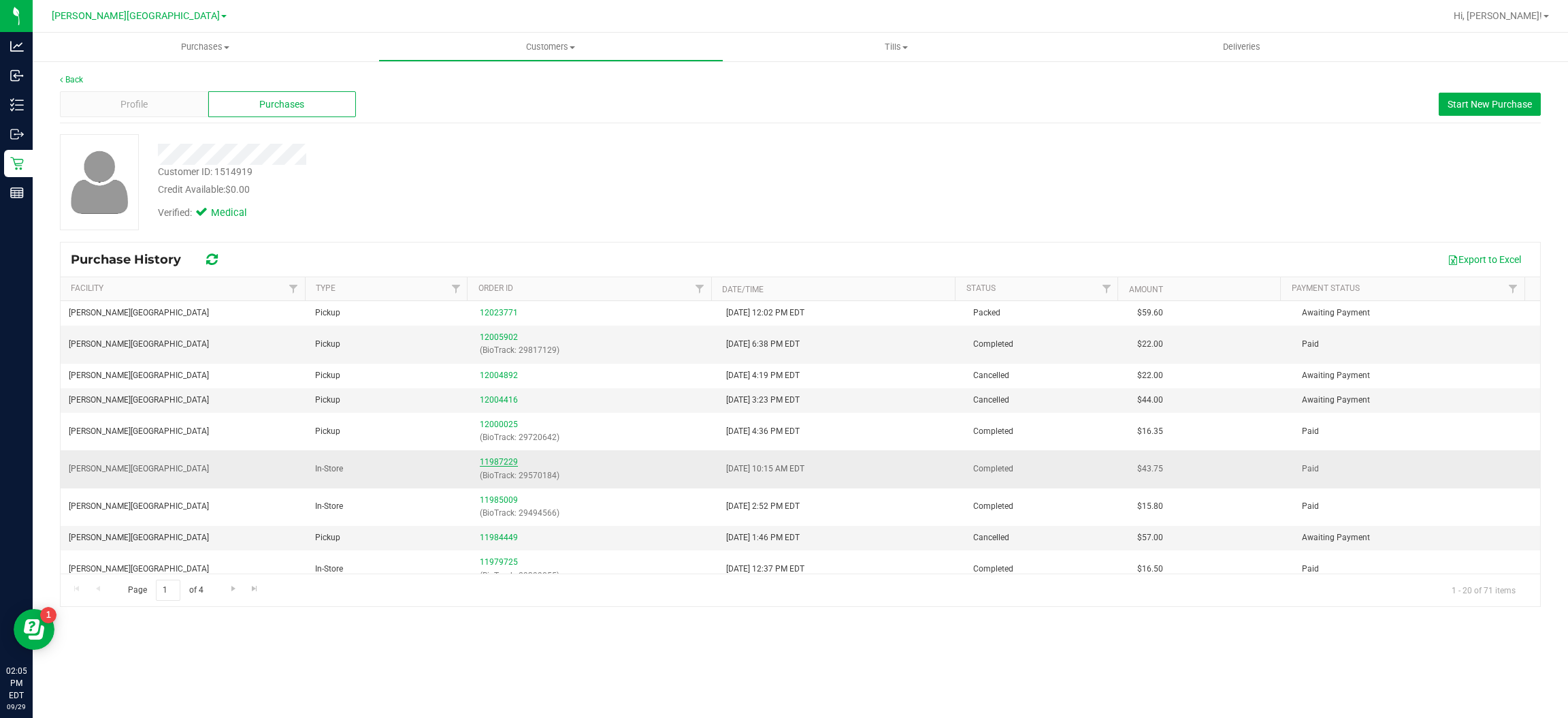
click at [493, 459] on link "11987229" at bounding box center [499, 462] width 38 height 9
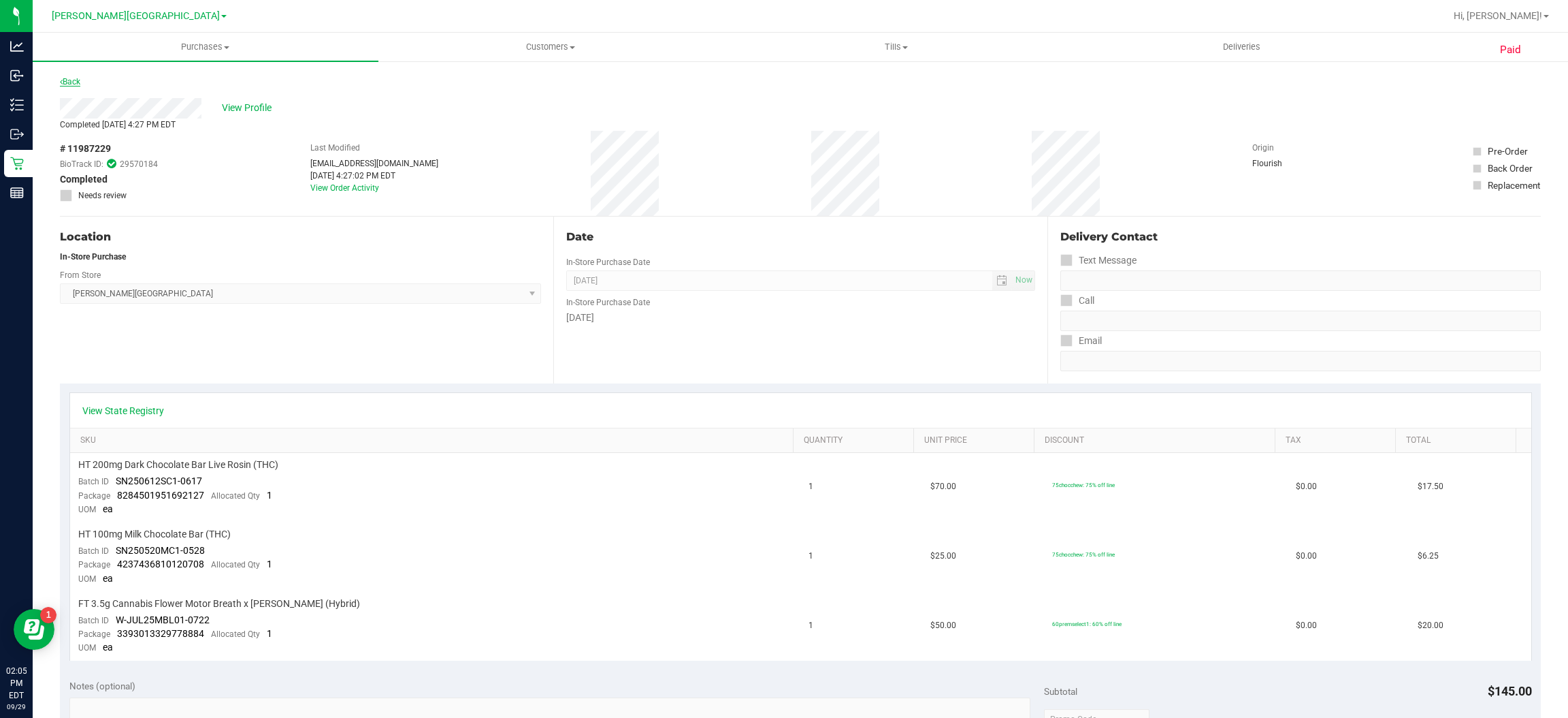
click at [67, 81] on link "Back" at bounding box center [70, 82] width 21 height 9
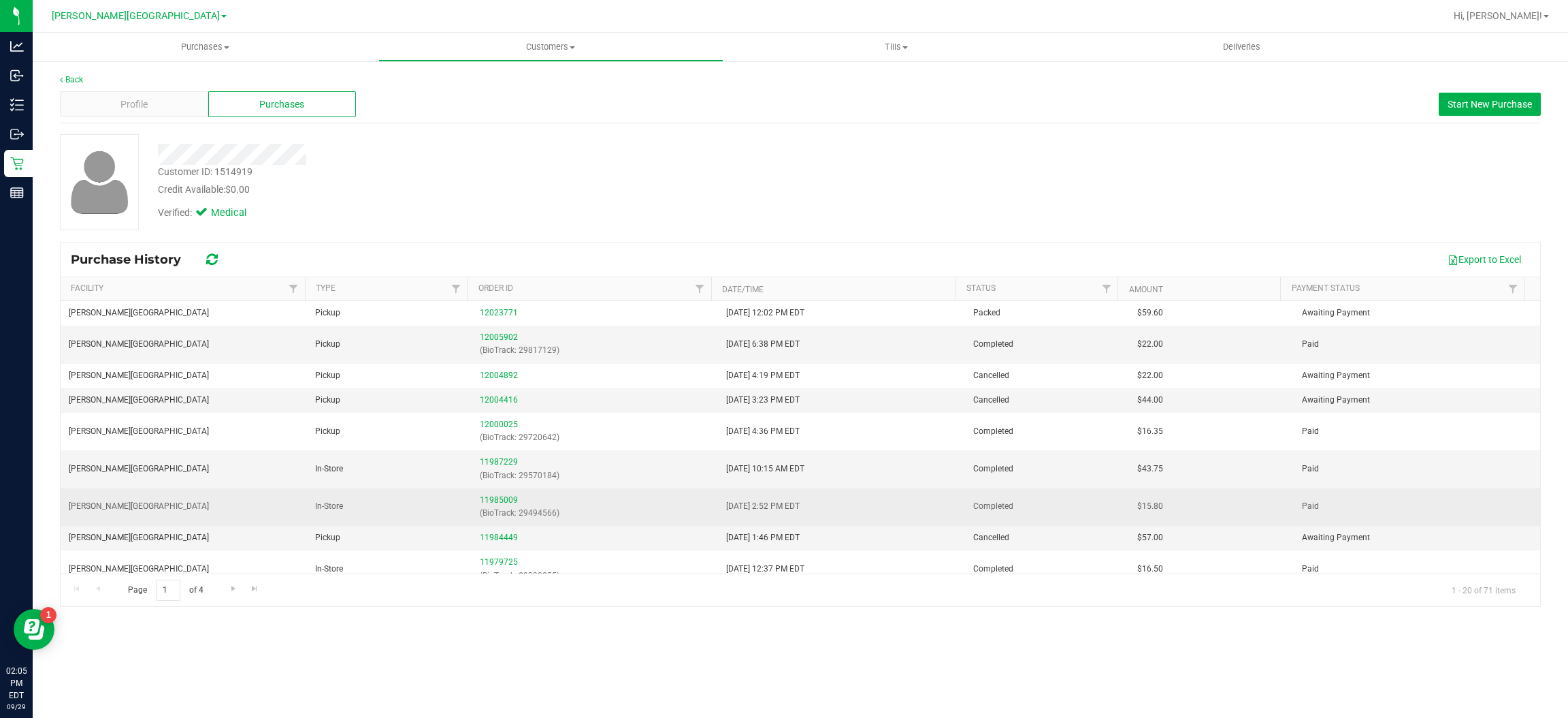
click at [483, 512] on p "(BioTrack: 29494566)" at bounding box center [595, 513] width 230 height 13
click at [488, 494] on div "11985009 (BioTrack: 29494566)" at bounding box center [595, 506] width 230 height 26
click at [492, 498] on link "11985009" at bounding box center [499, 500] width 38 height 9
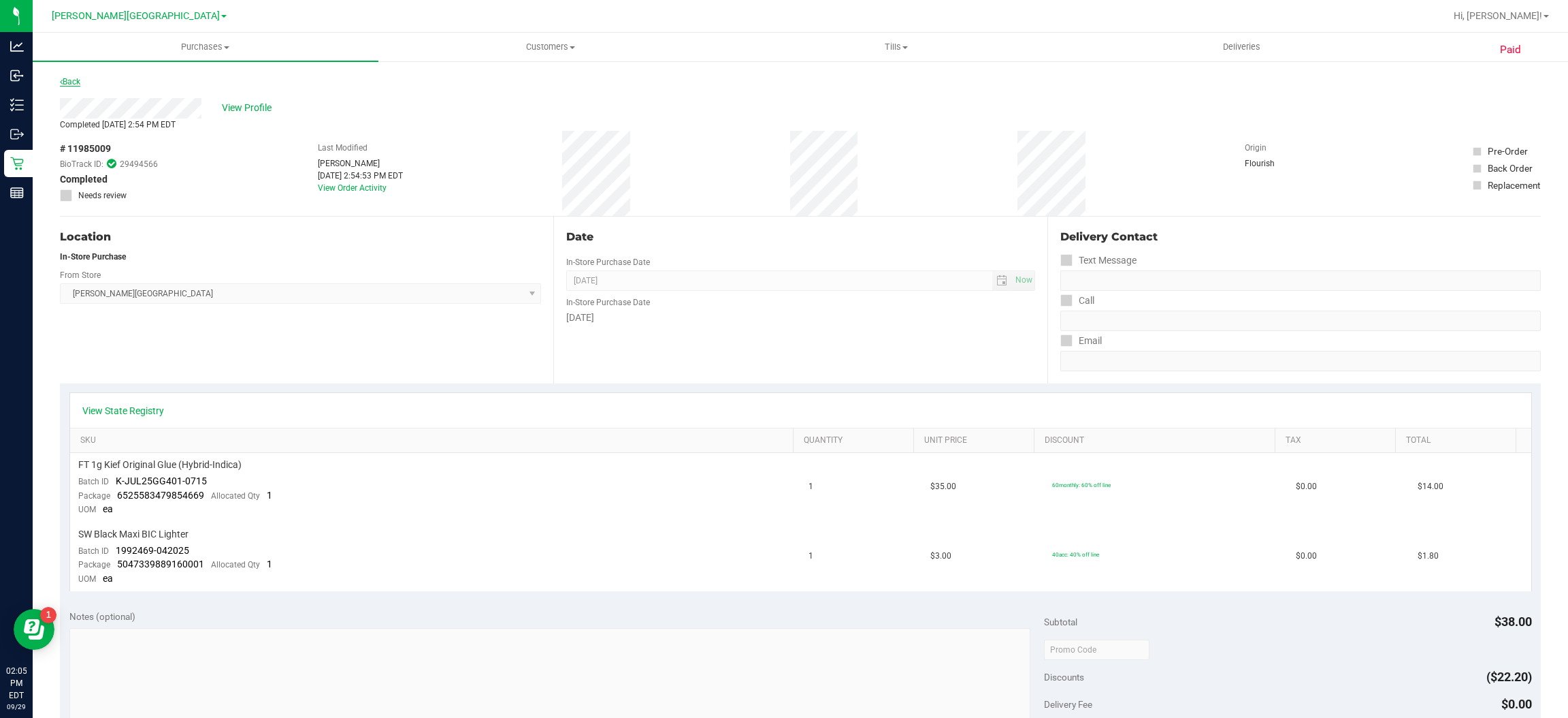
click at [75, 77] on link "Back" at bounding box center [70, 82] width 21 height 9
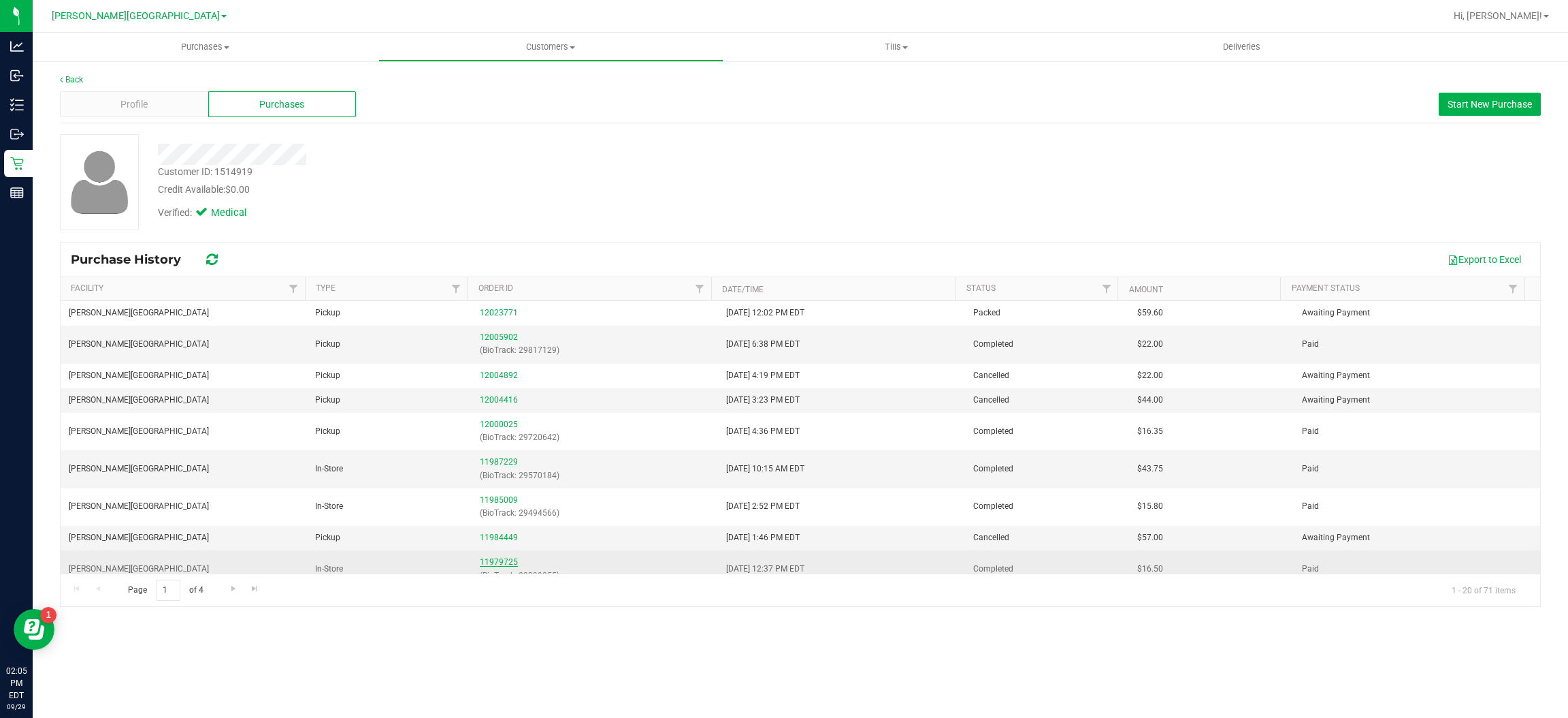
click at [496, 562] on link "11979725" at bounding box center [499, 561] width 38 height 9
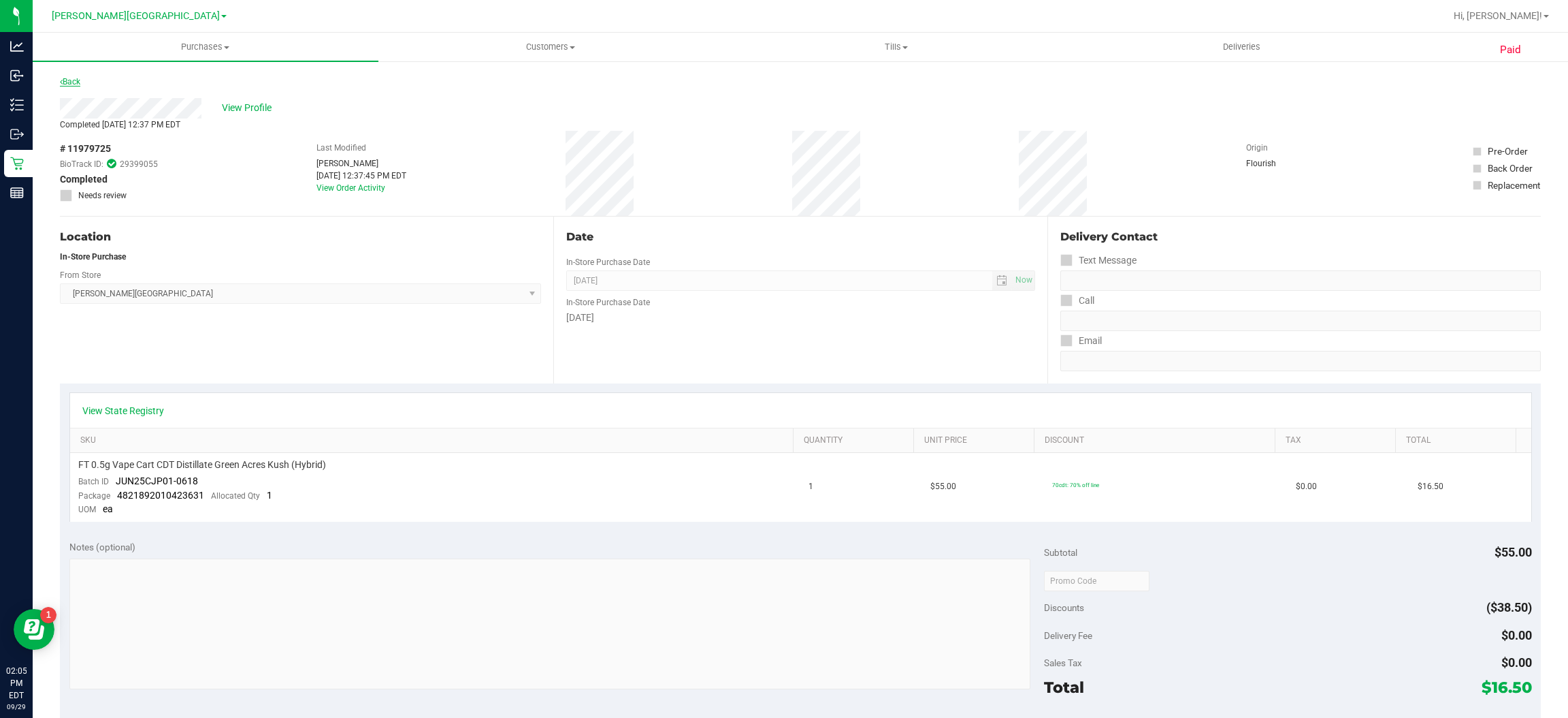
click at [70, 79] on link "Back" at bounding box center [70, 82] width 21 height 9
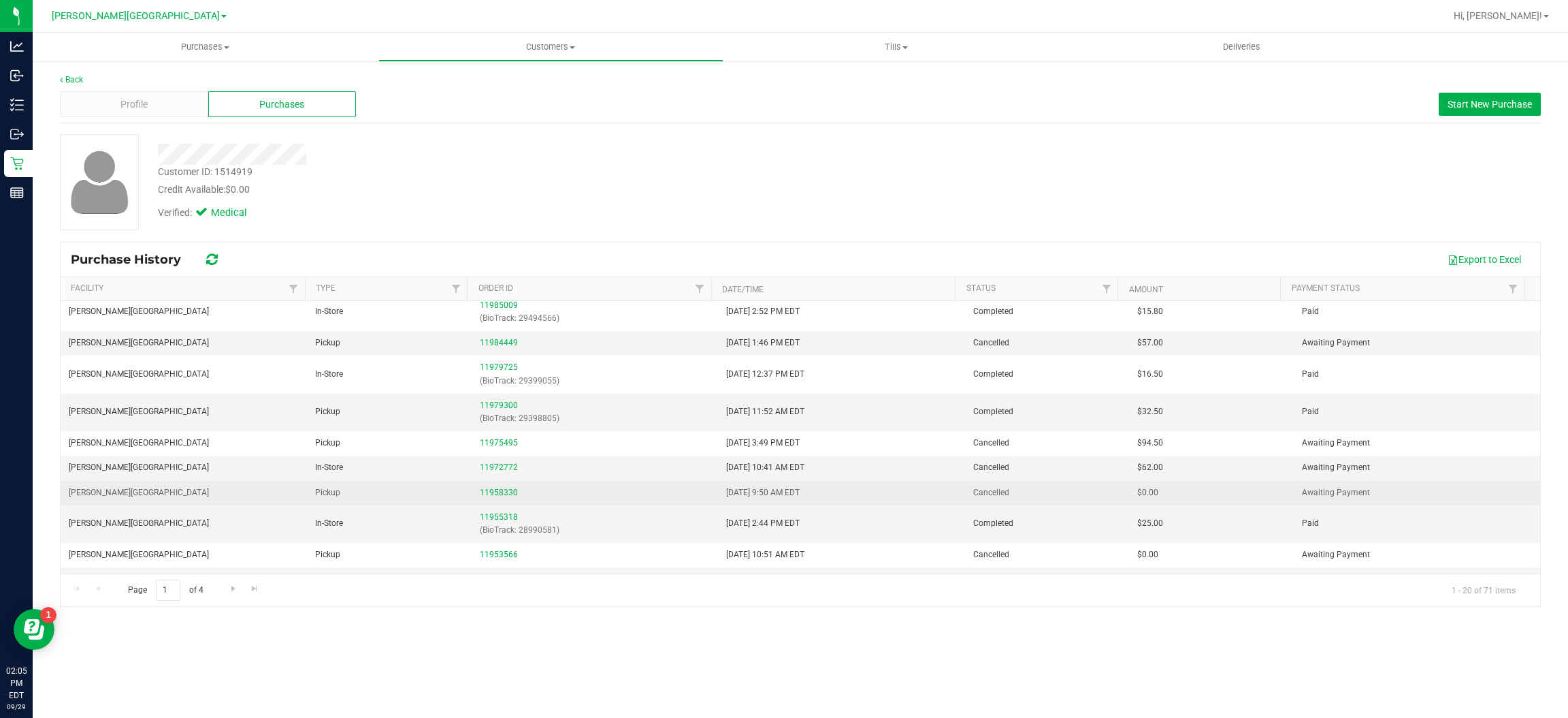
scroll to position [204, 0]
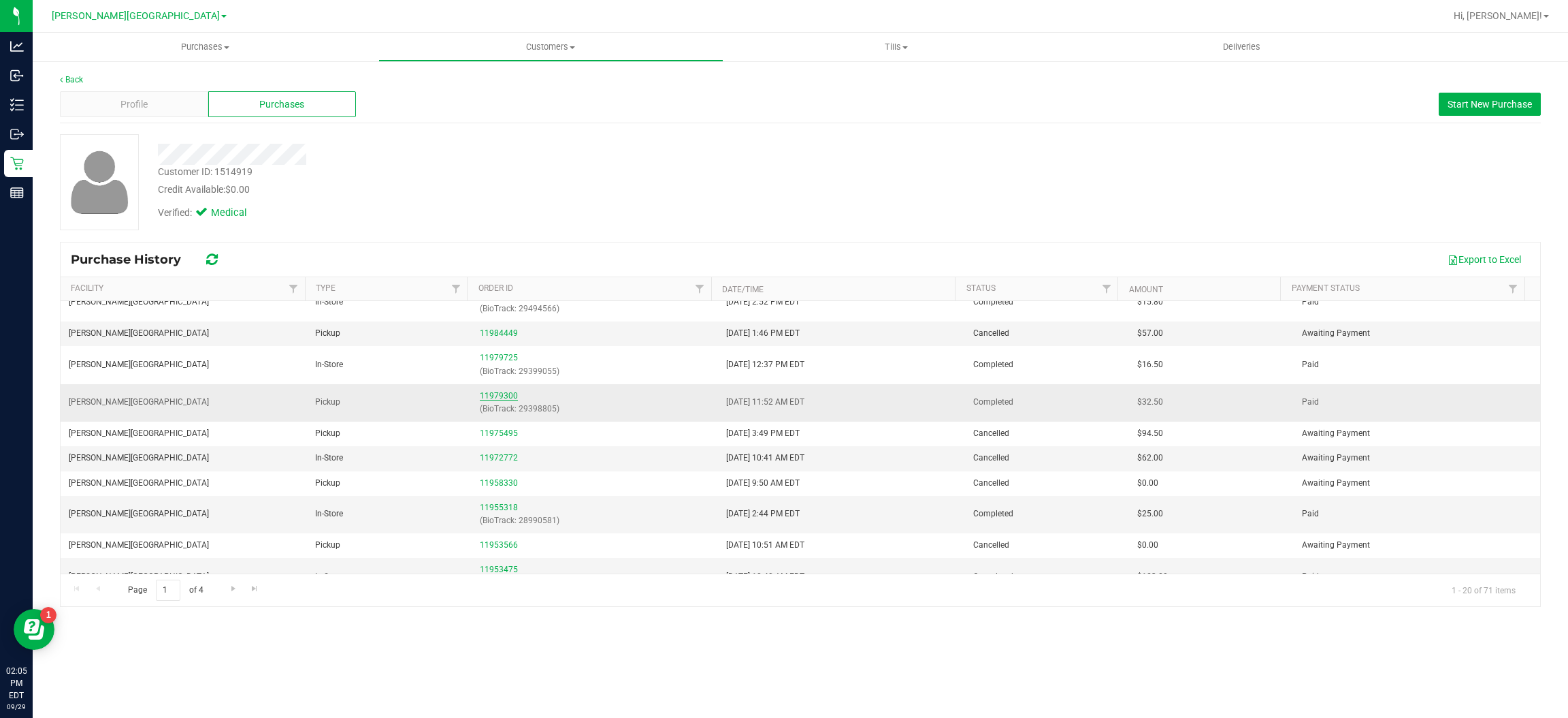
click at [487, 395] on link "11979300" at bounding box center [499, 395] width 38 height 9
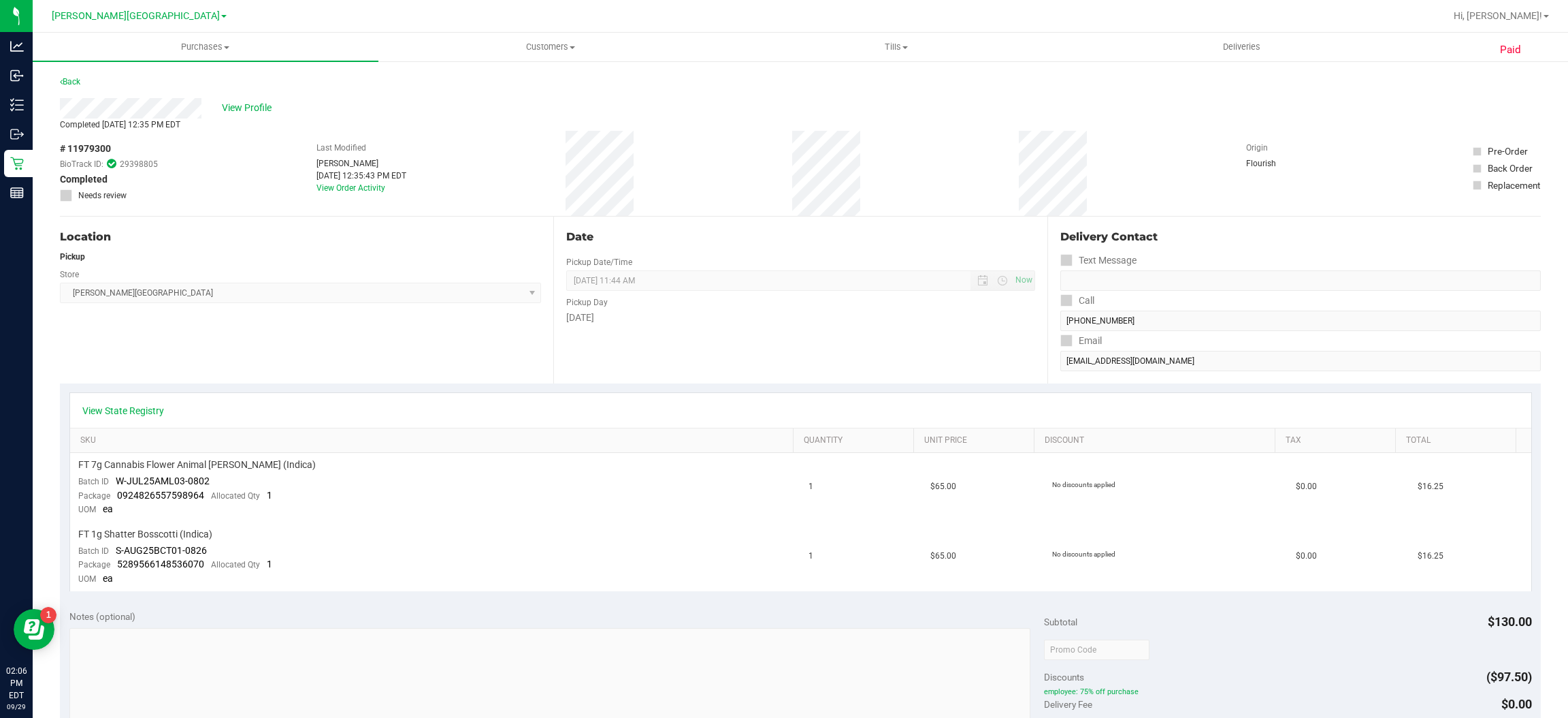
click at [77, 92] on div "Back" at bounding box center [800, 86] width 1481 height 24
click at [84, 81] on div "Back" at bounding box center [800, 86] width 1481 height 24
click at [75, 81] on link "Back" at bounding box center [70, 82] width 21 height 9
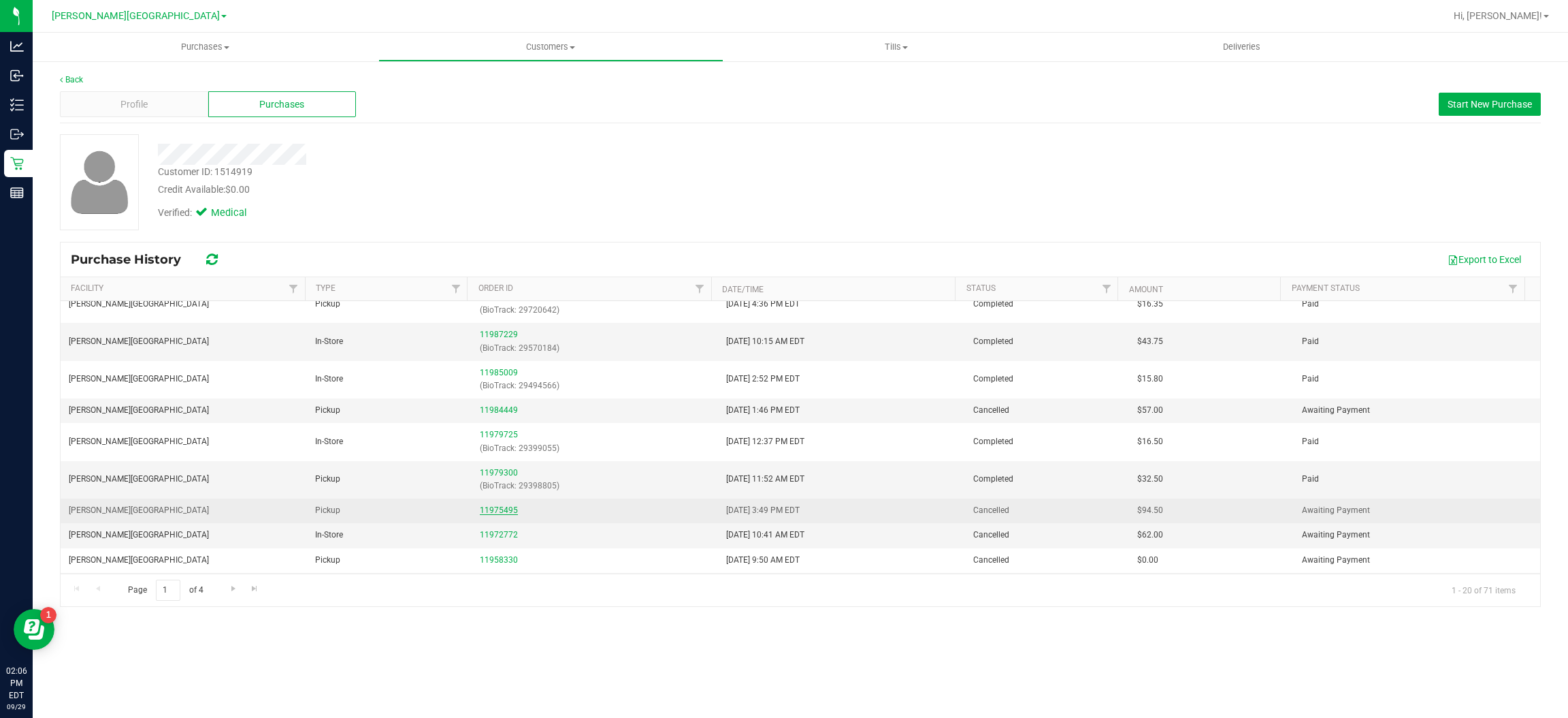
scroll to position [204, 0]
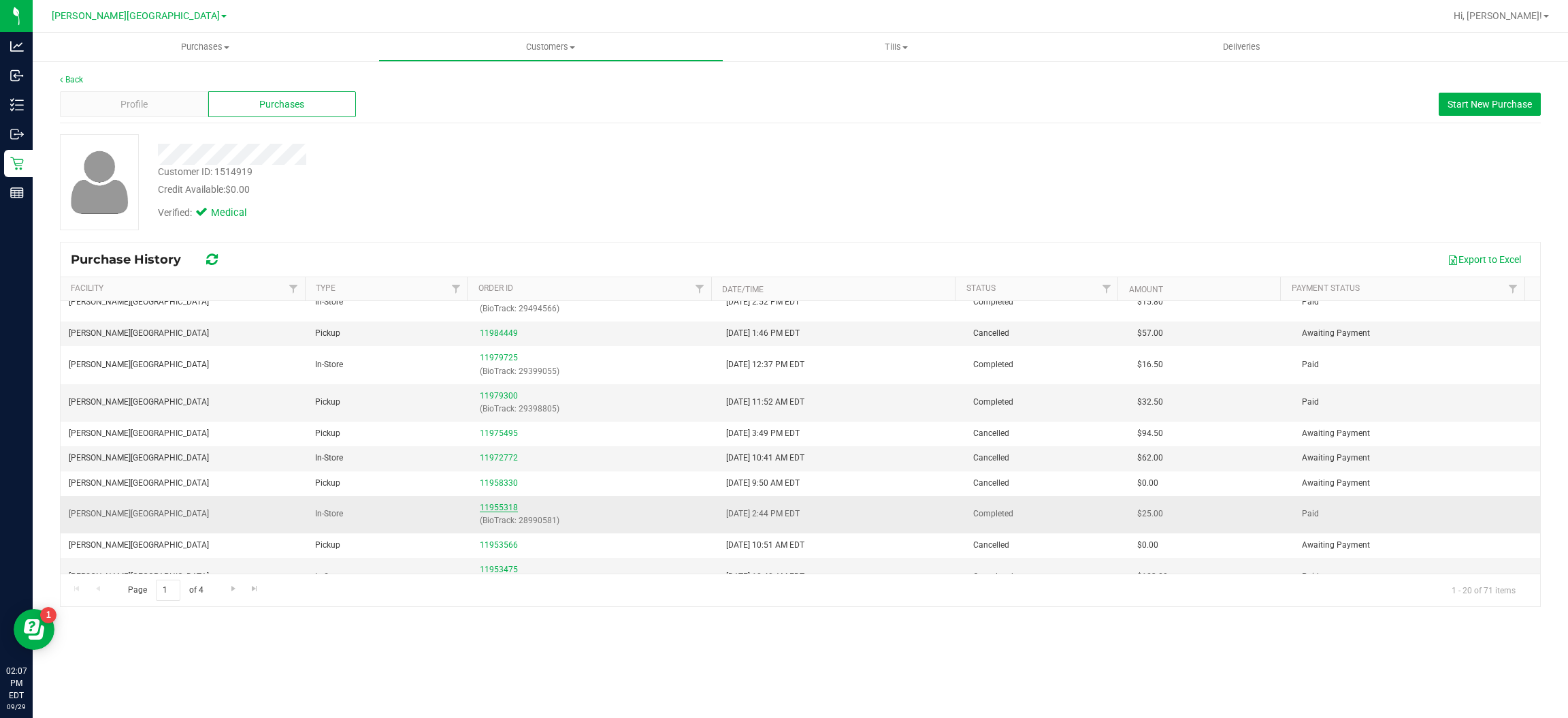
click at [495, 508] on link "11955318" at bounding box center [499, 507] width 38 height 9
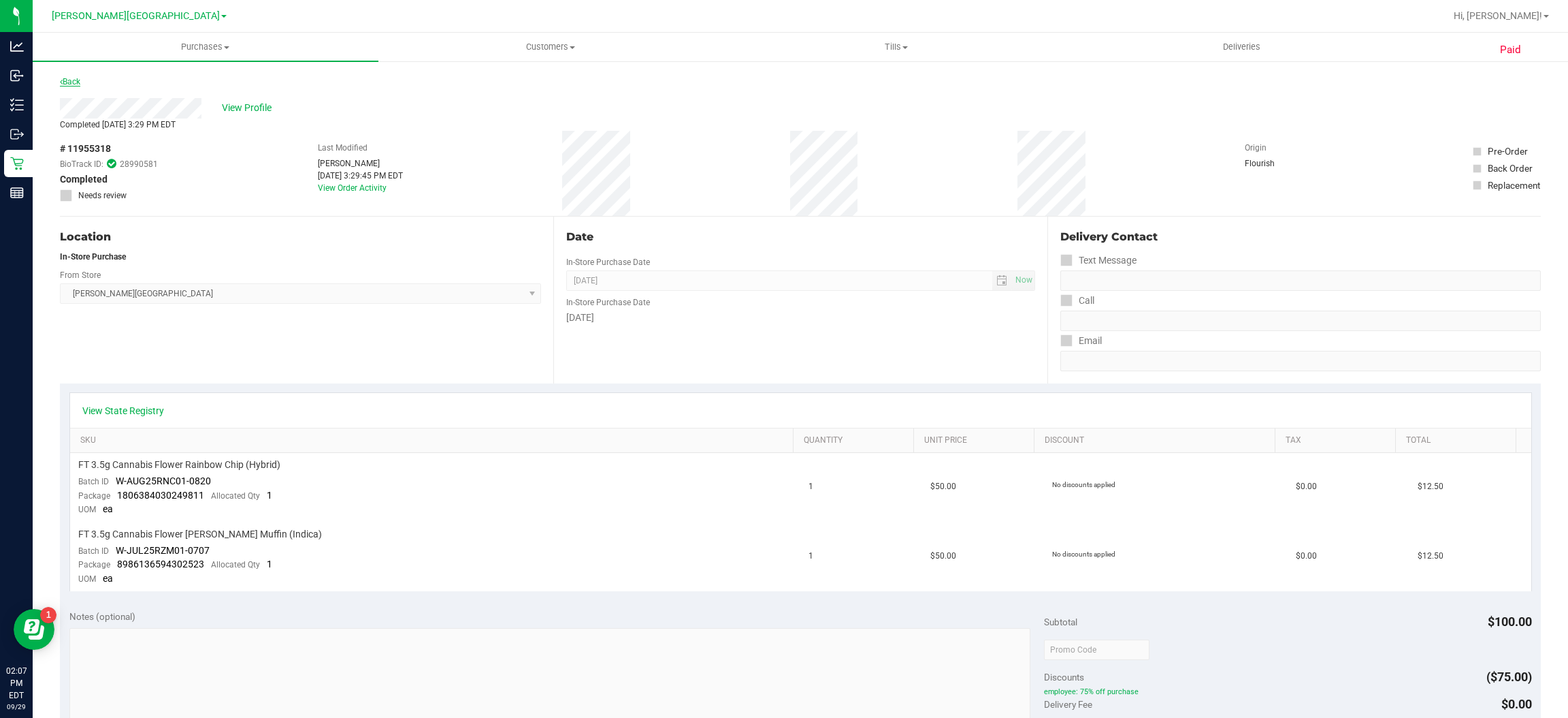
click at [68, 83] on link "Back" at bounding box center [70, 82] width 21 height 9
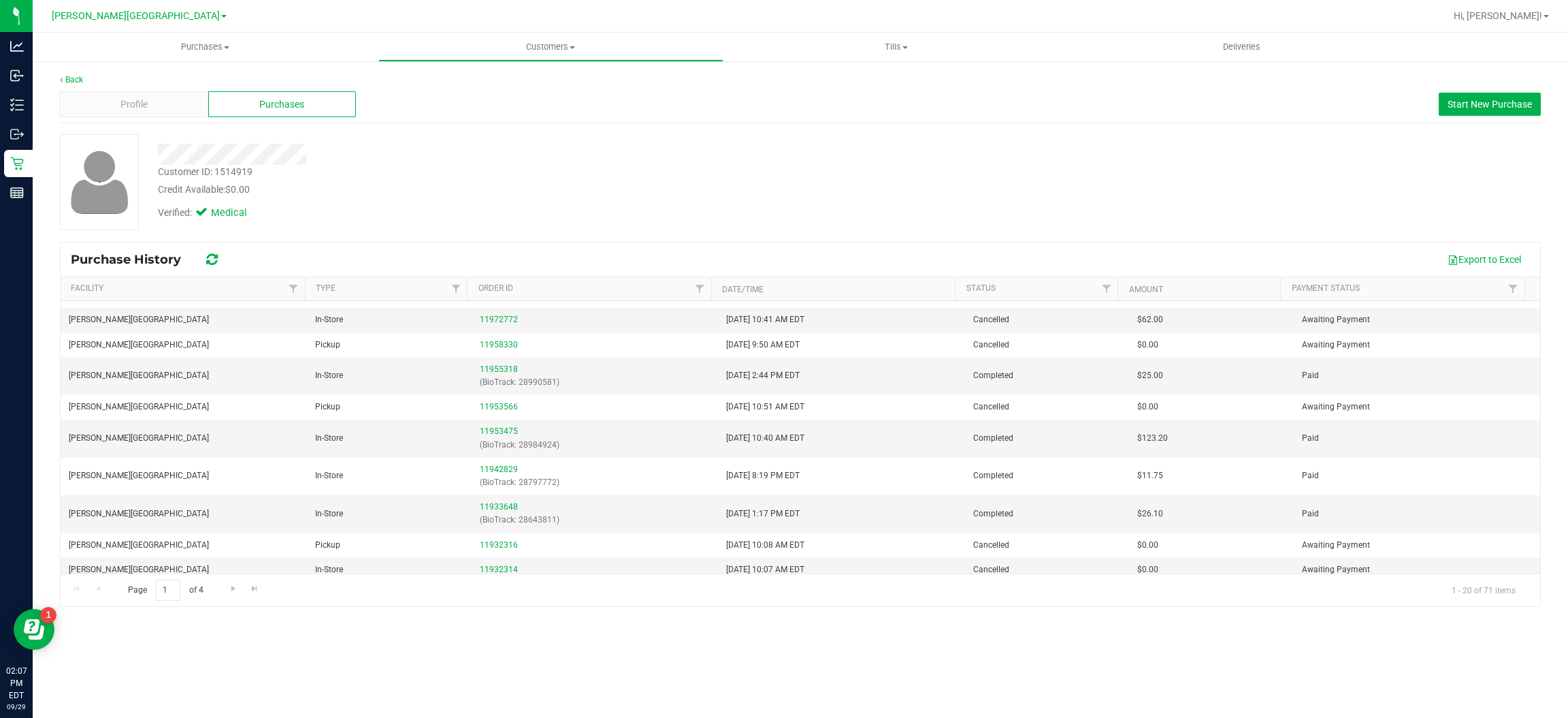
scroll to position [352, 0]
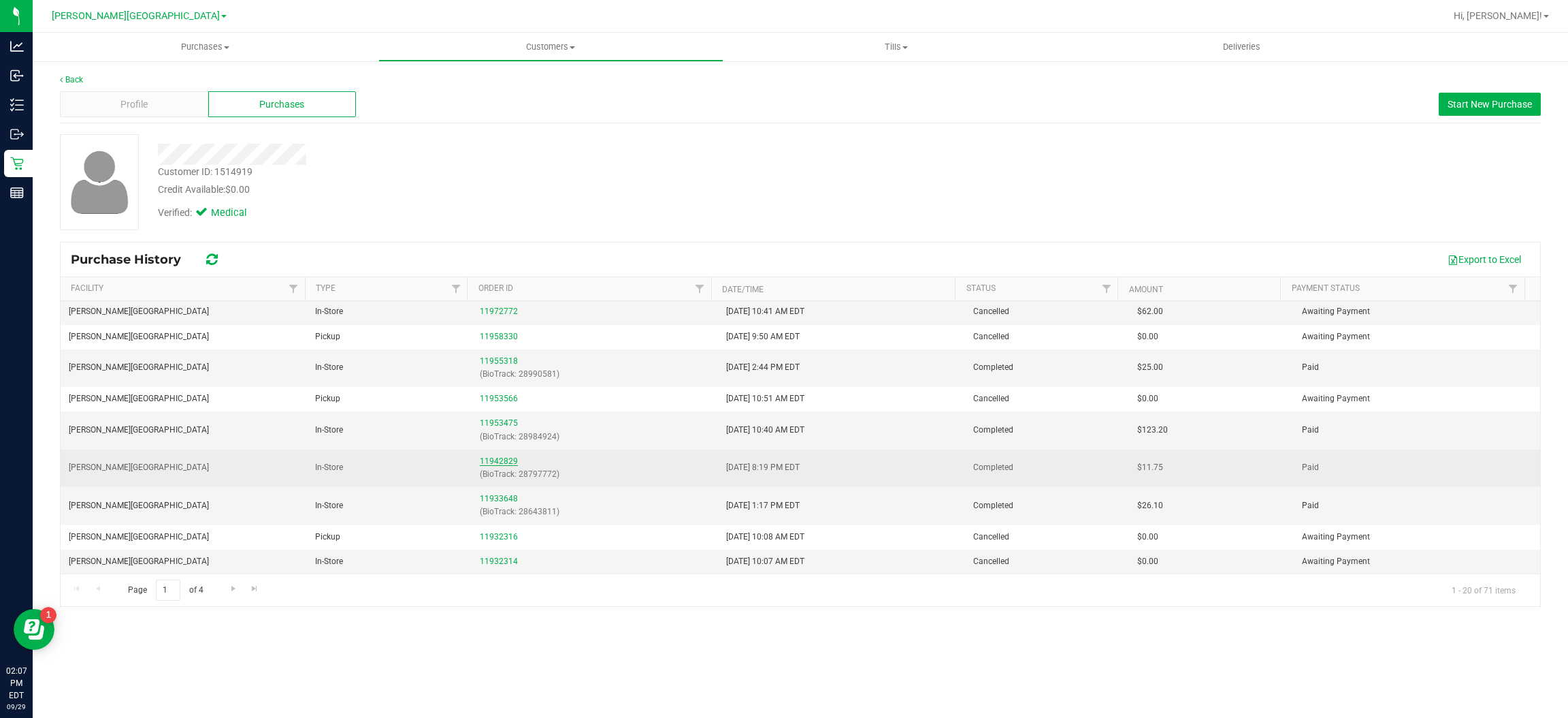
click at [505, 458] on link "11942829" at bounding box center [499, 461] width 38 height 9
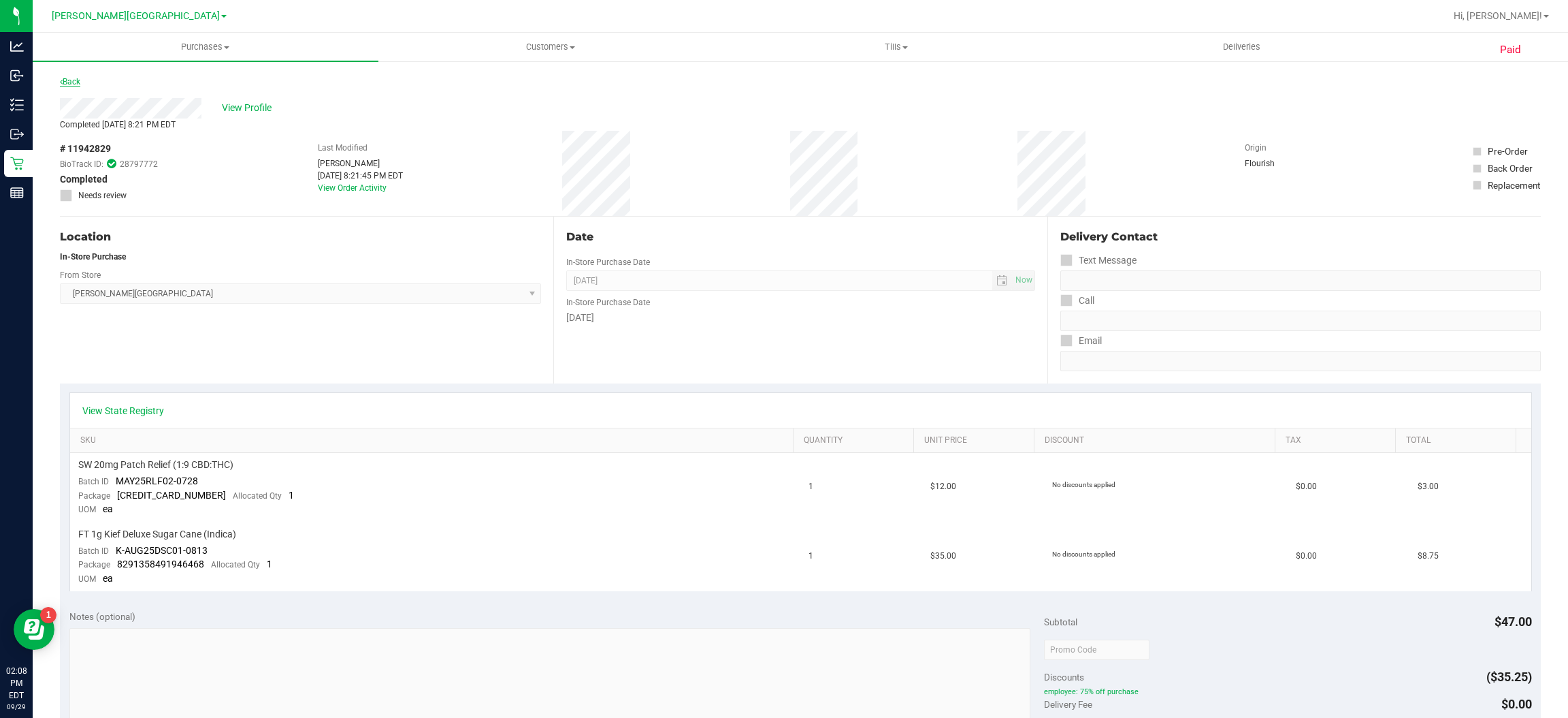
click at [76, 84] on link "Back" at bounding box center [70, 82] width 21 height 9
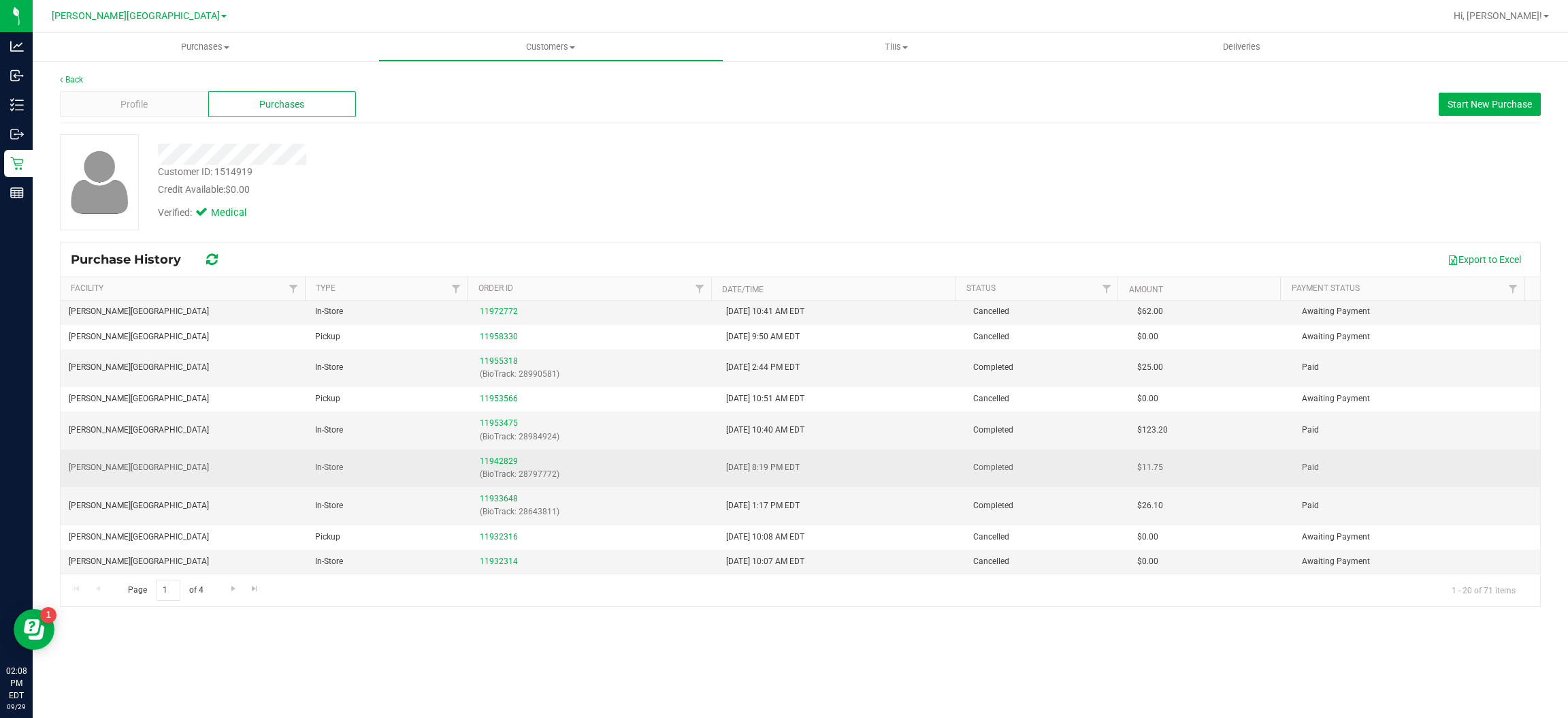
scroll to position [352, 0]
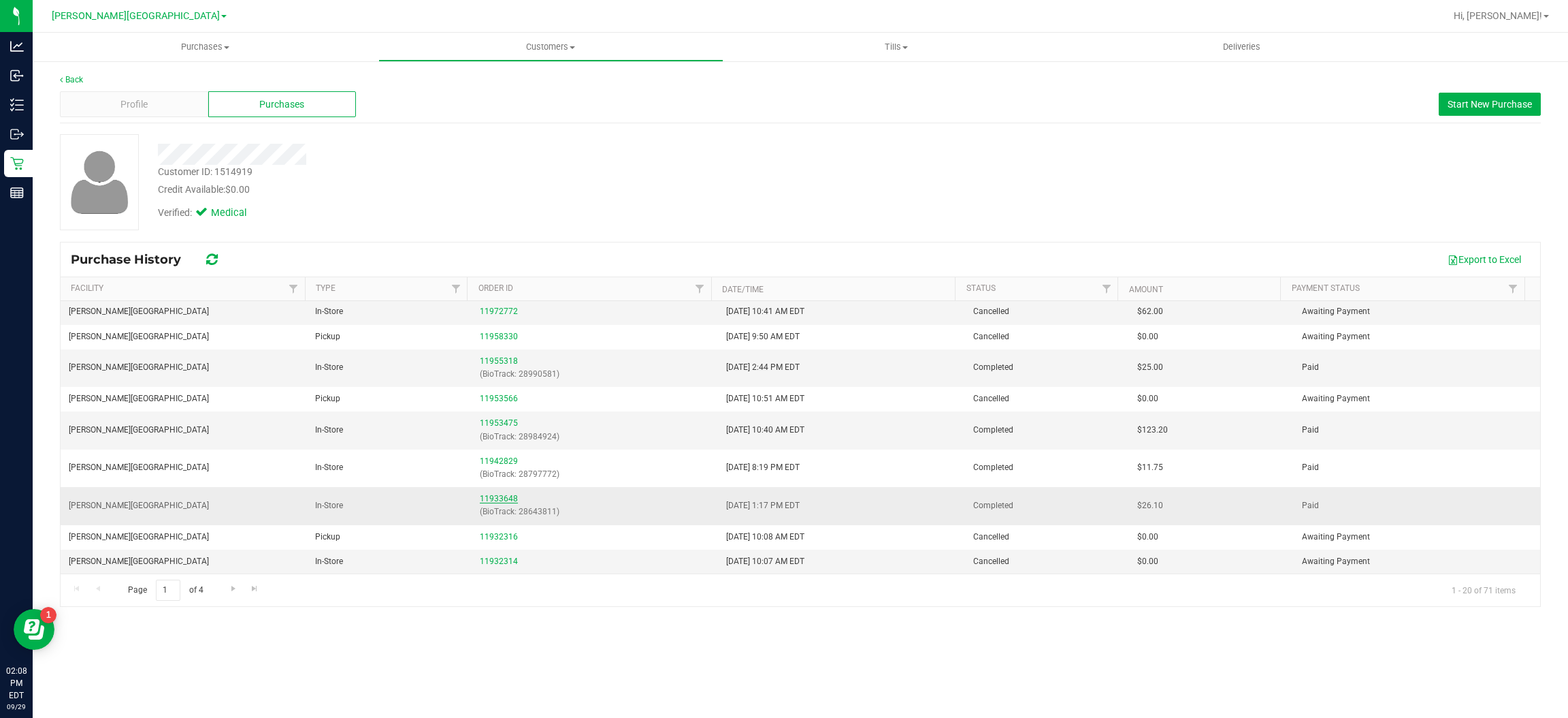
click at [503, 496] on link "11933648" at bounding box center [499, 498] width 38 height 9
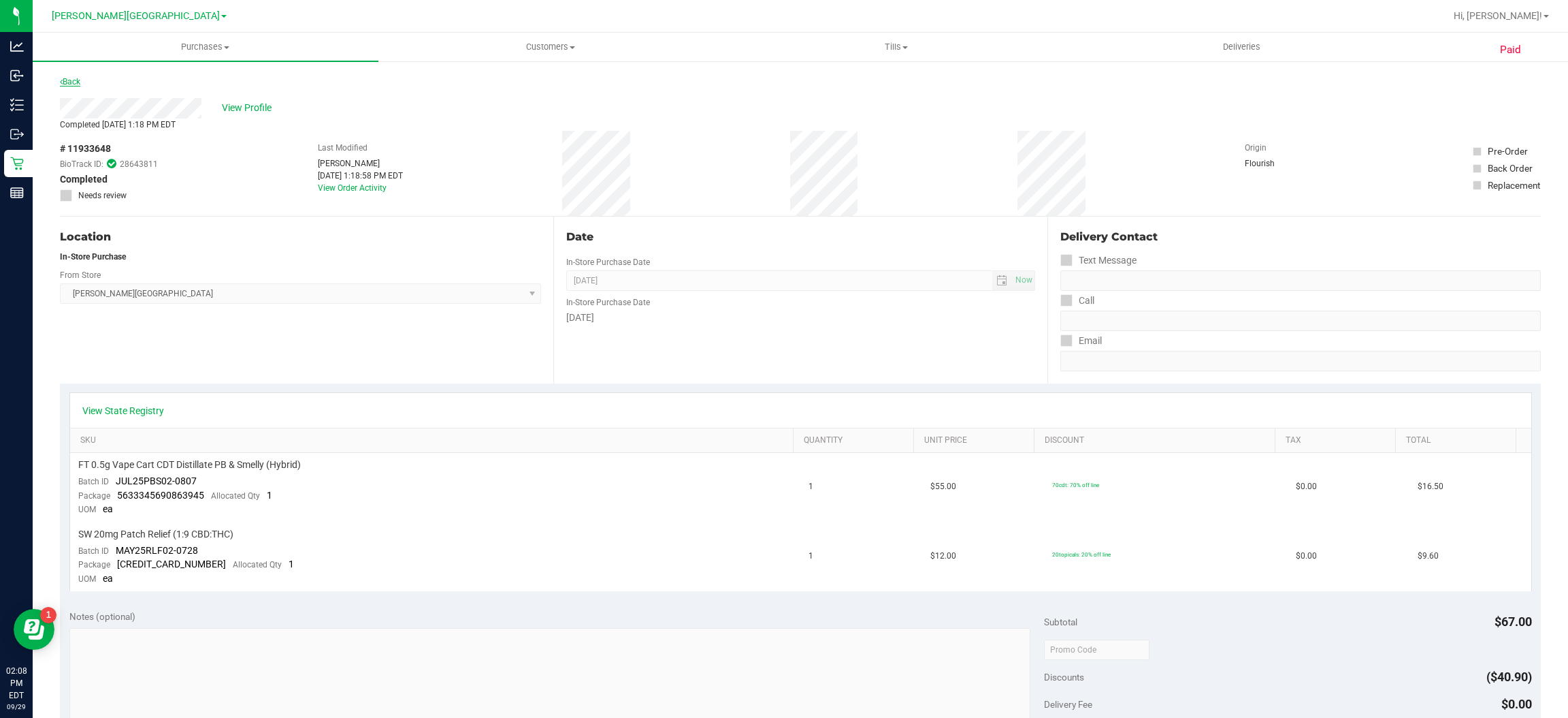
click at [66, 79] on link "Back" at bounding box center [70, 82] width 21 height 9
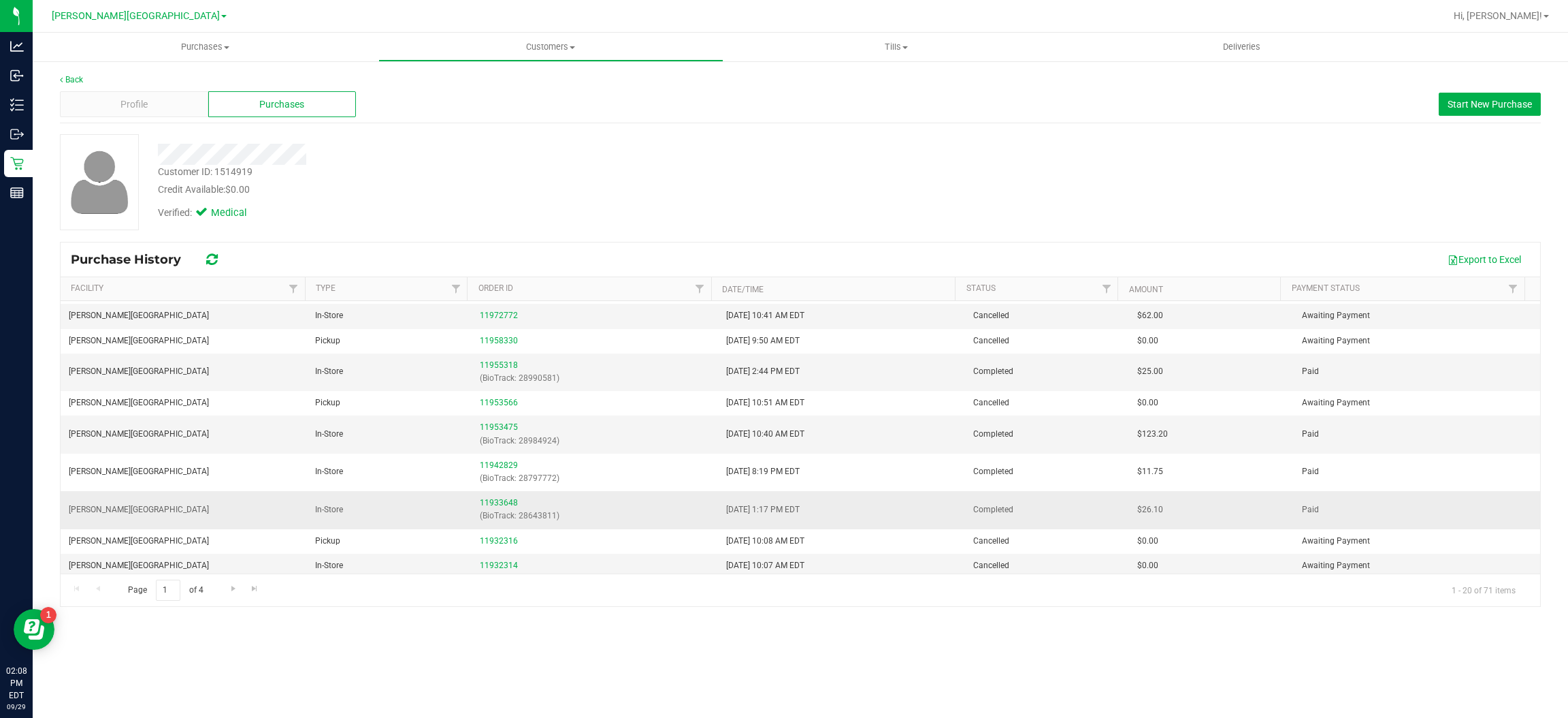
scroll to position [352, 0]
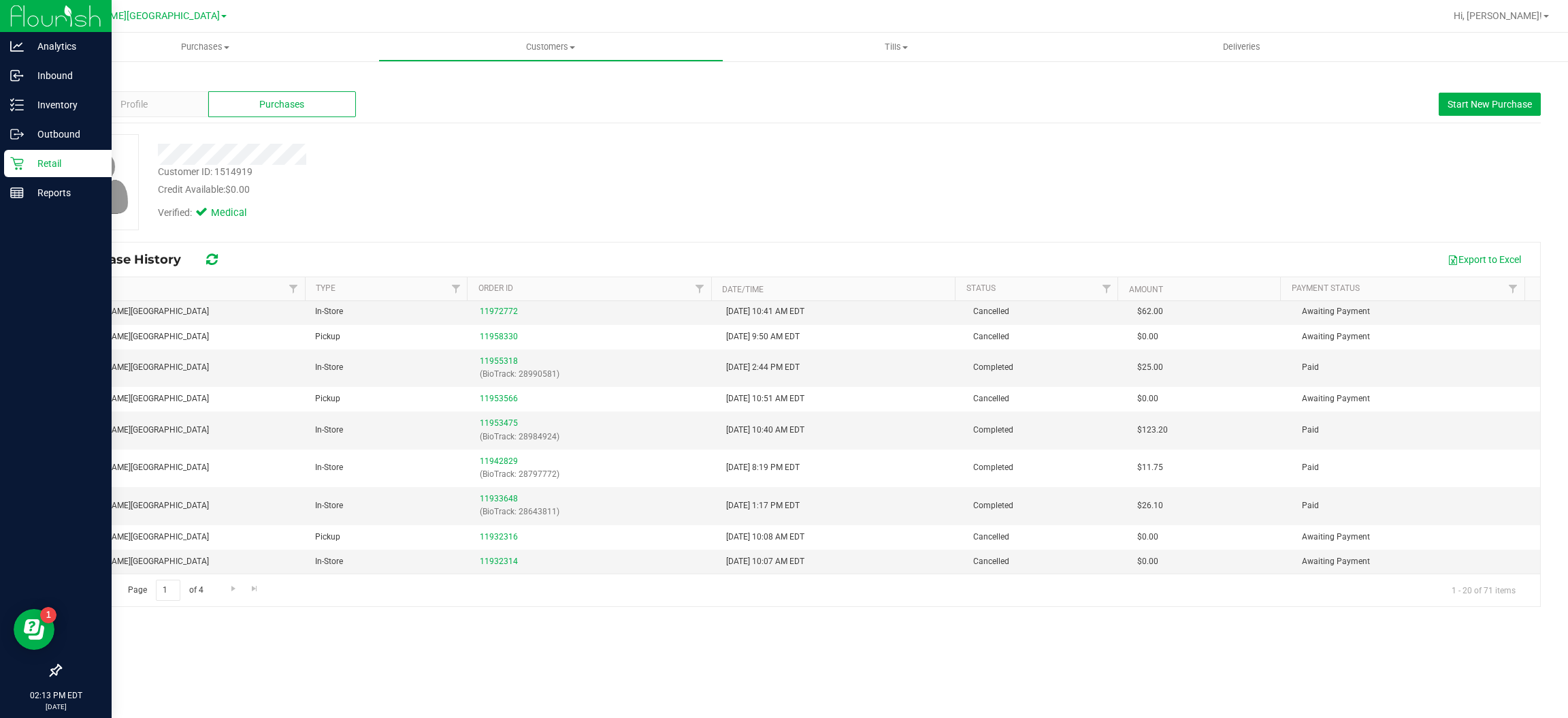
click at [62, 155] on p "Retail" at bounding box center [65, 163] width 82 height 17
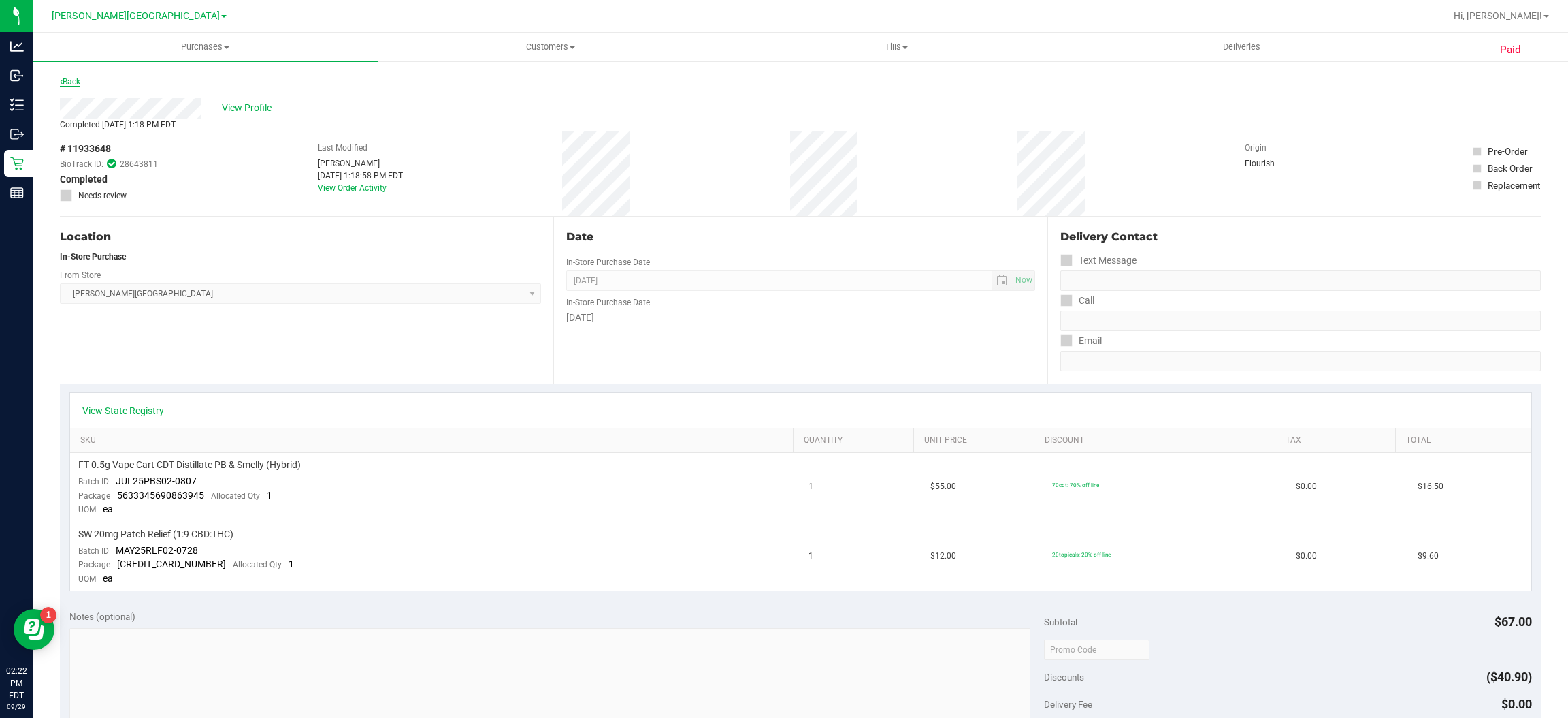
click at [62, 79] on link "Back" at bounding box center [70, 82] width 21 height 9
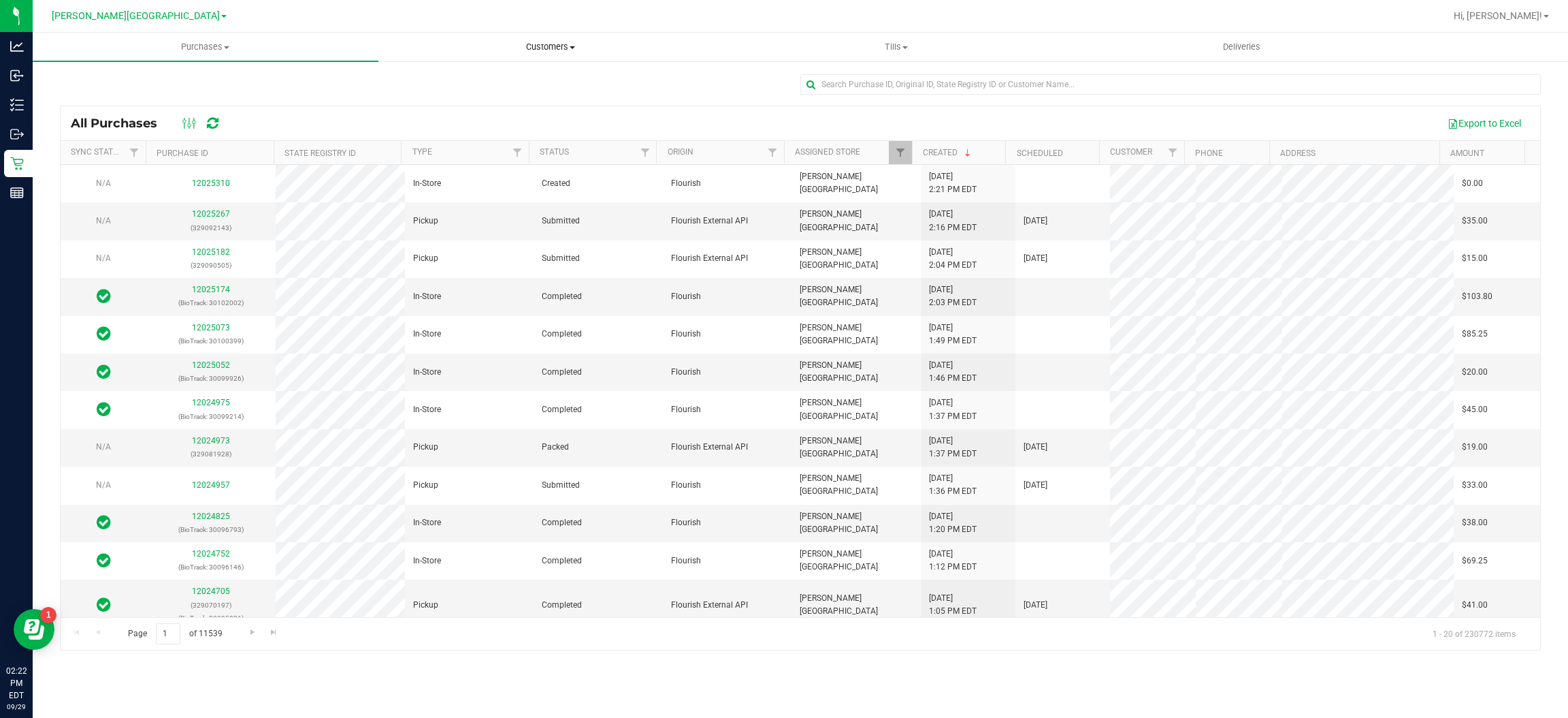
click at [566, 47] on span "Customers" at bounding box center [551, 47] width 344 height 12
click at [421, 76] on span "All customers" at bounding box center [427, 82] width 98 height 11
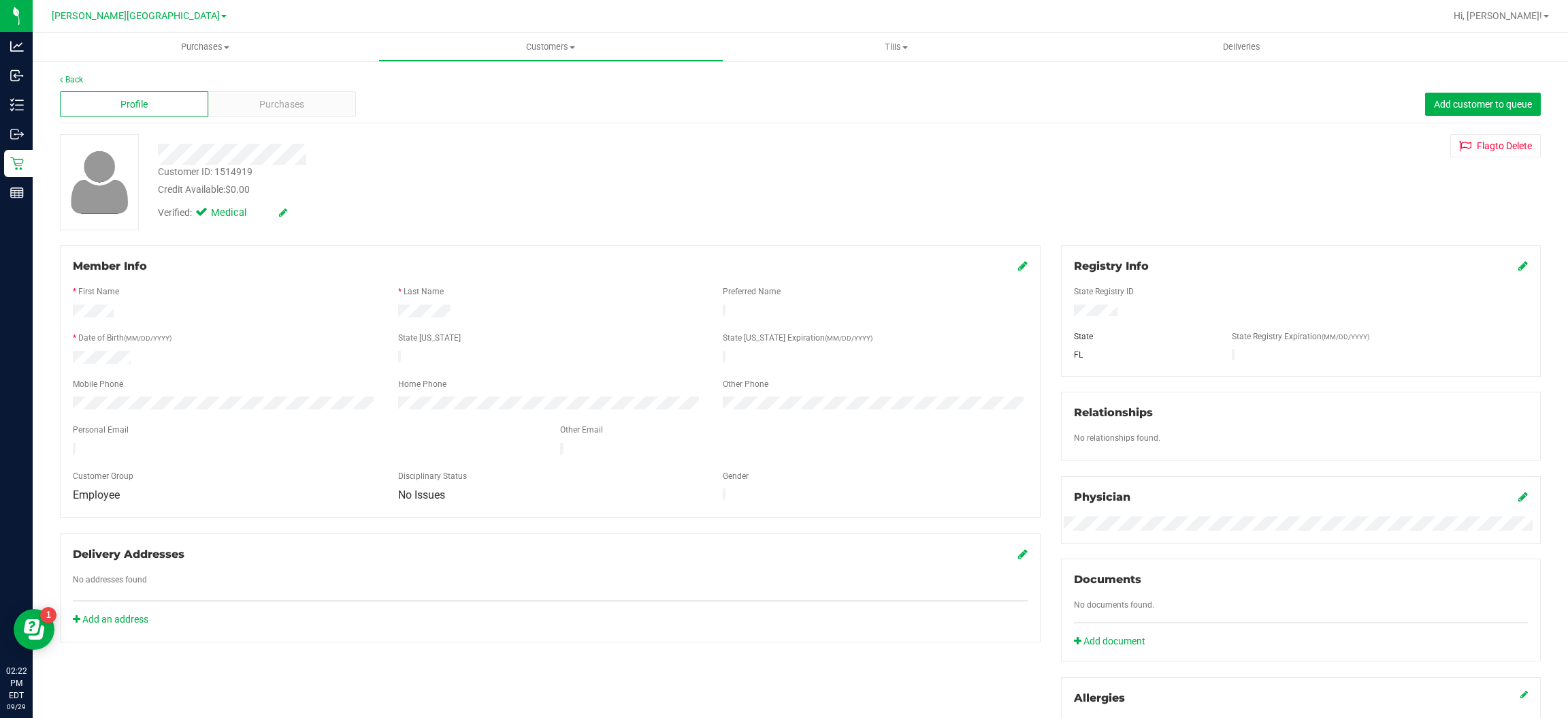
click at [287, 120] on div "Profile Purchases Add customer to queue" at bounding box center [800, 104] width 1481 height 37
click at [304, 106] on div "Purchases" at bounding box center [282, 104] width 148 height 26
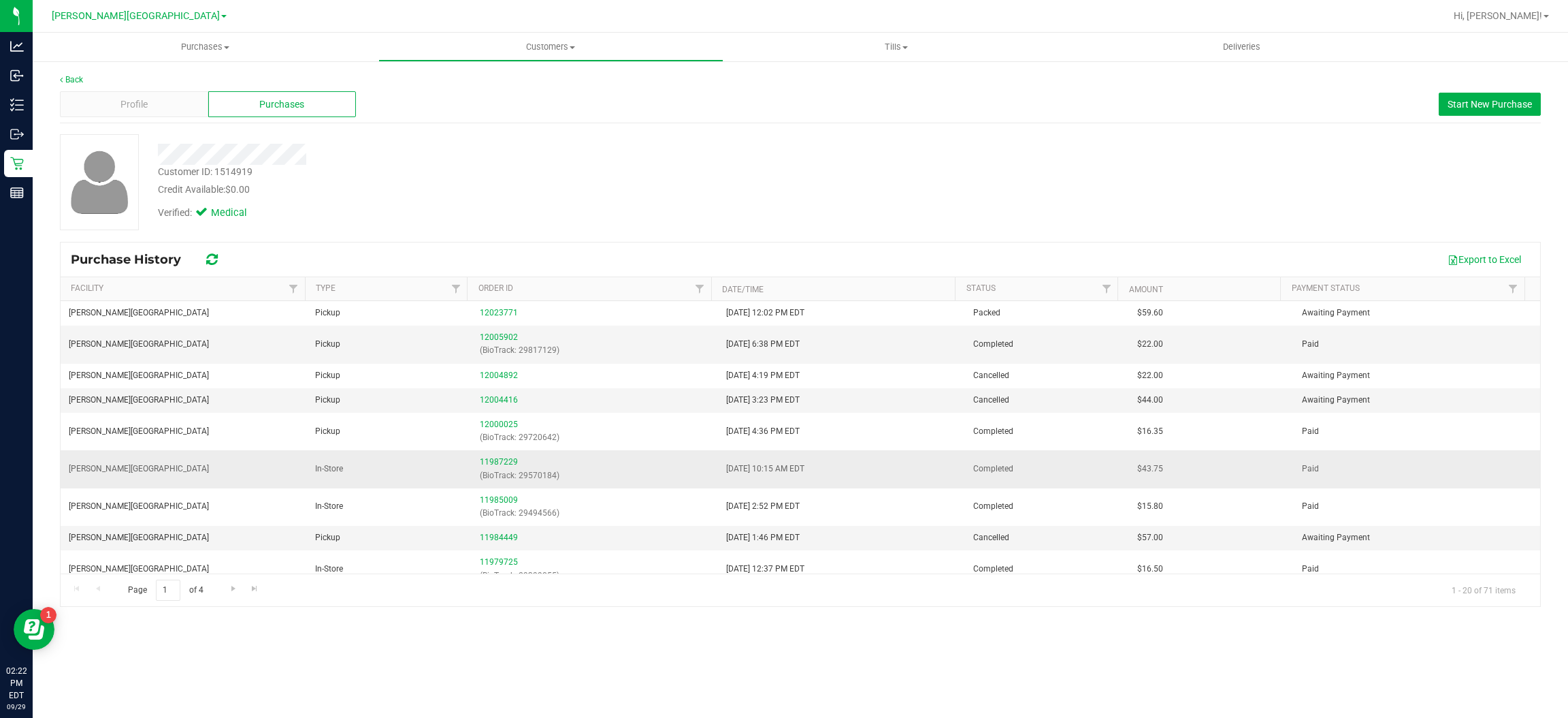
scroll to position [306, 0]
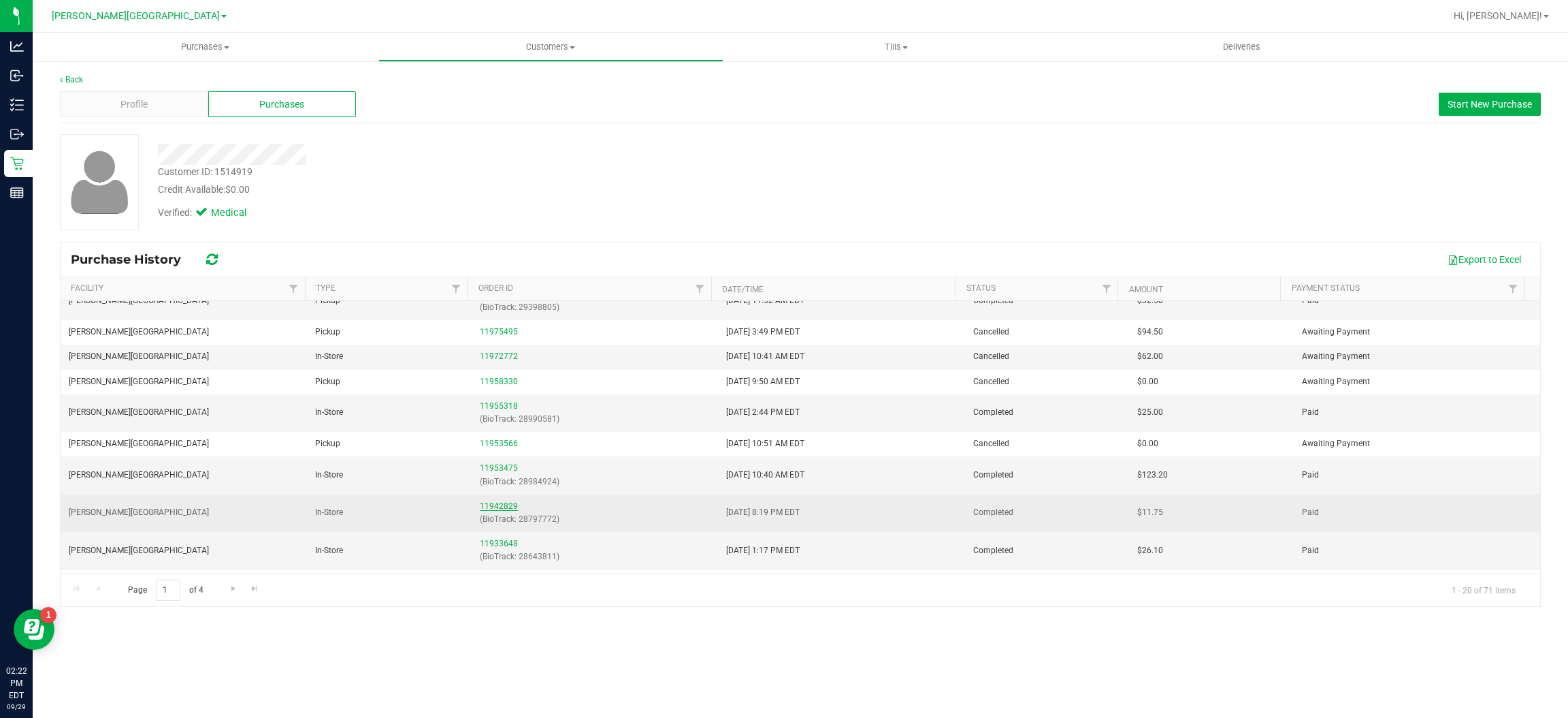
click at [493, 506] on link "11942829" at bounding box center [499, 505] width 38 height 9
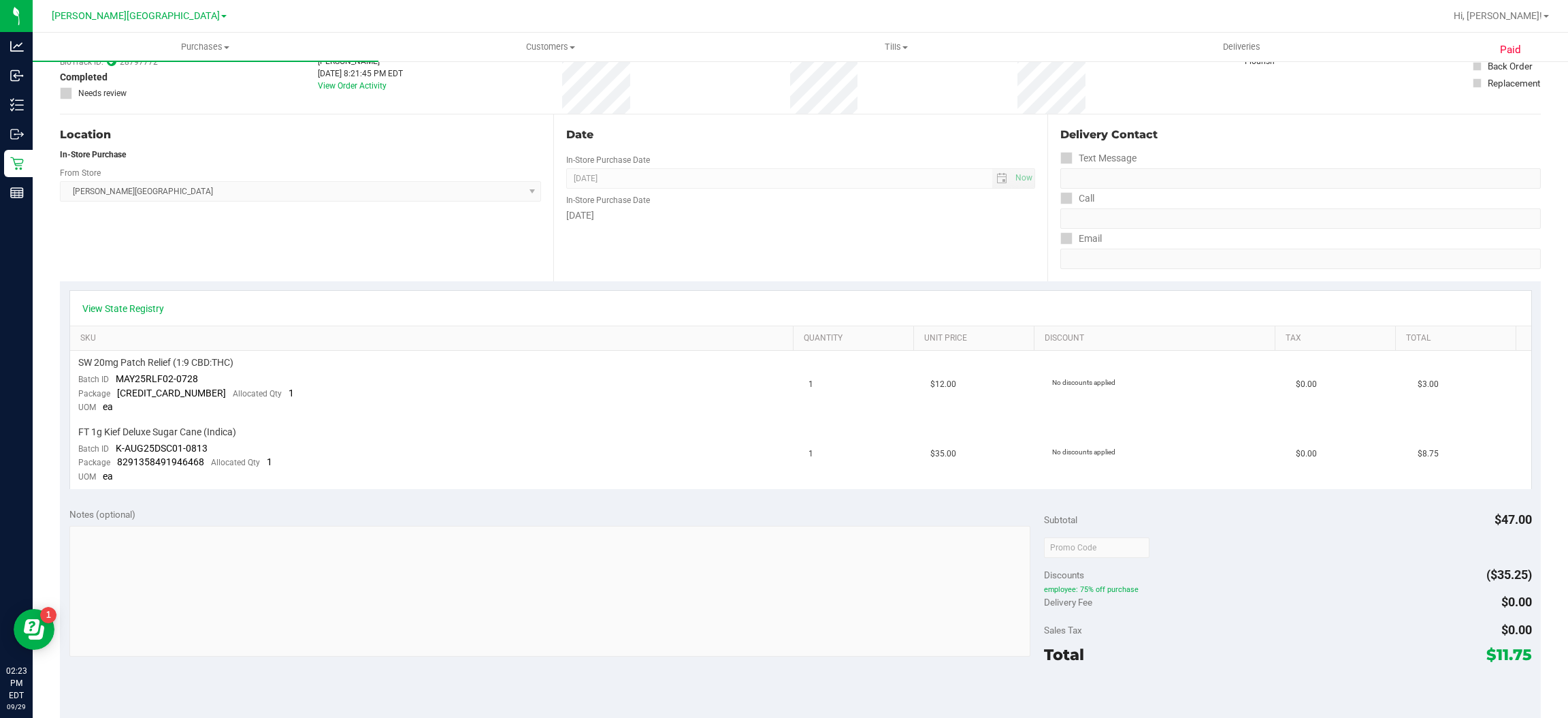
scroll to position [204, 0]
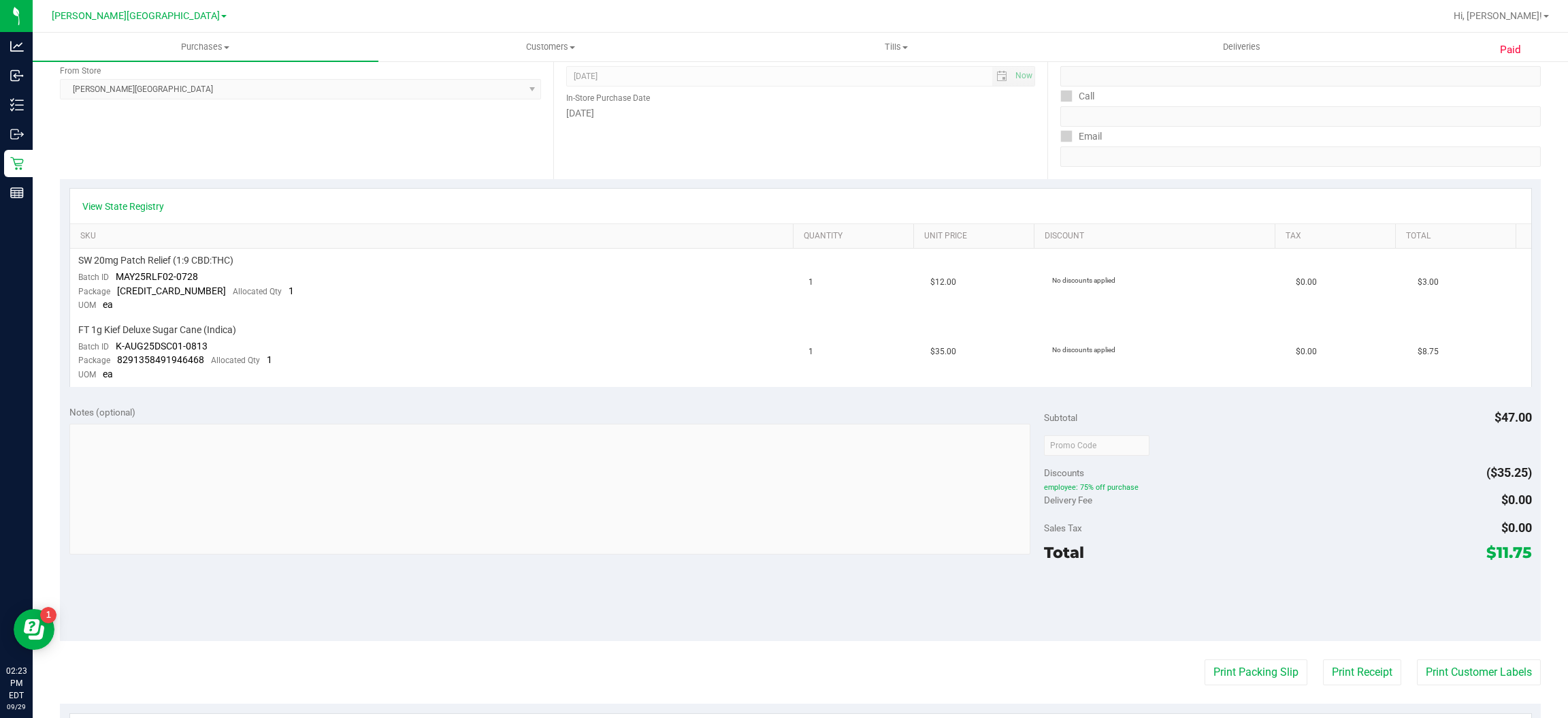
drag, startPoint x: 1522, startPoint y: 422, endPoint x: 1515, endPoint y: 412, distance: 12.2
click at [1515, 412] on div "Notes (optional) Subtotal $47.00 Discounts ($35.25) employee: 75% off purchase …" at bounding box center [800, 518] width 1481 height 245
click at [1061, 556] on span "Total" at bounding box center [1064, 552] width 40 height 19
drag, startPoint x: 1475, startPoint y: 557, endPoint x: 1515, endPoint y: 556, distance: 40.0
click at [1515, 556] on span "$11.75" at bounding box center [1509, 552] width 46 height 19
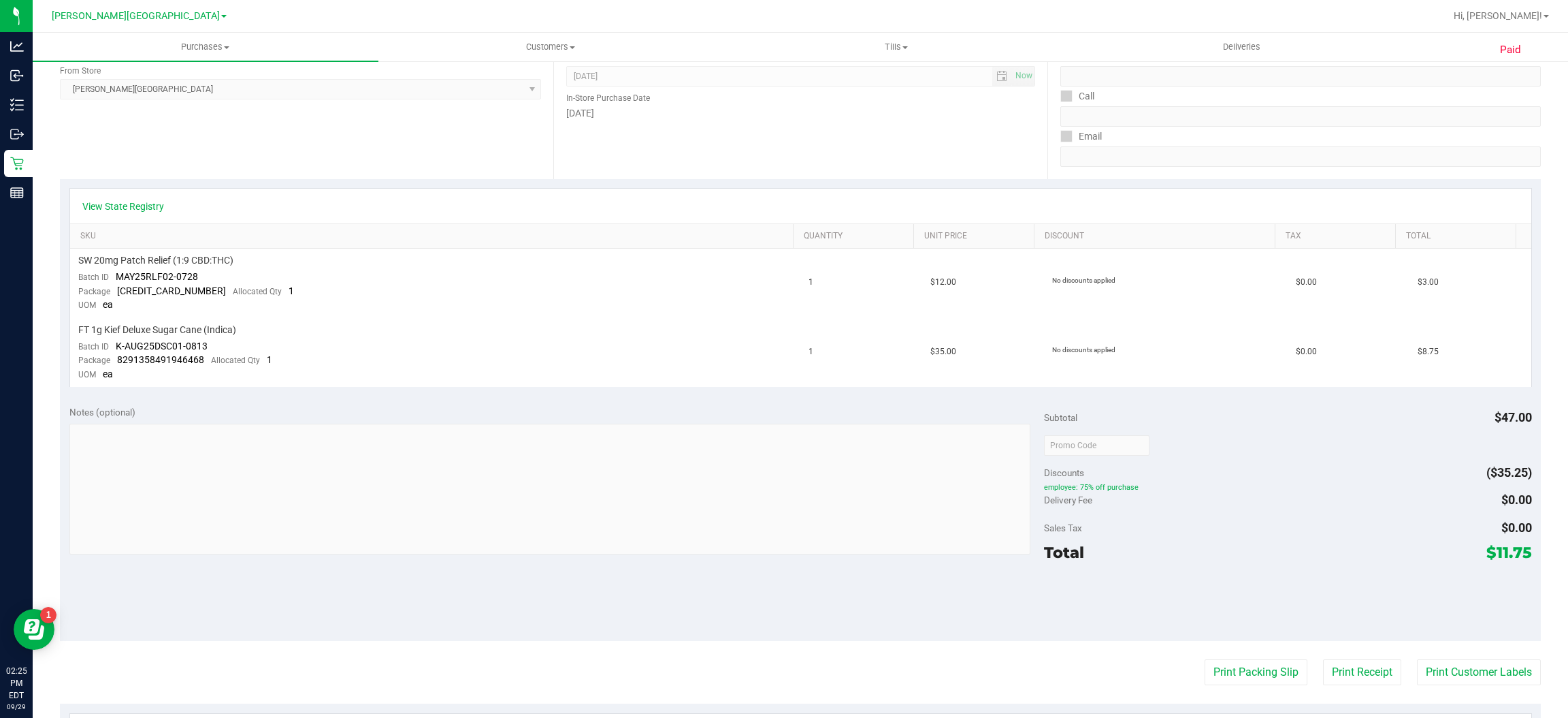
click at [1497, 446] on div at bounding box center [1287, 445] width 488 height 24
click at [1204, 683] on button "Print Packing Slip" at bounding box center [1256, 672] width 103 height 26
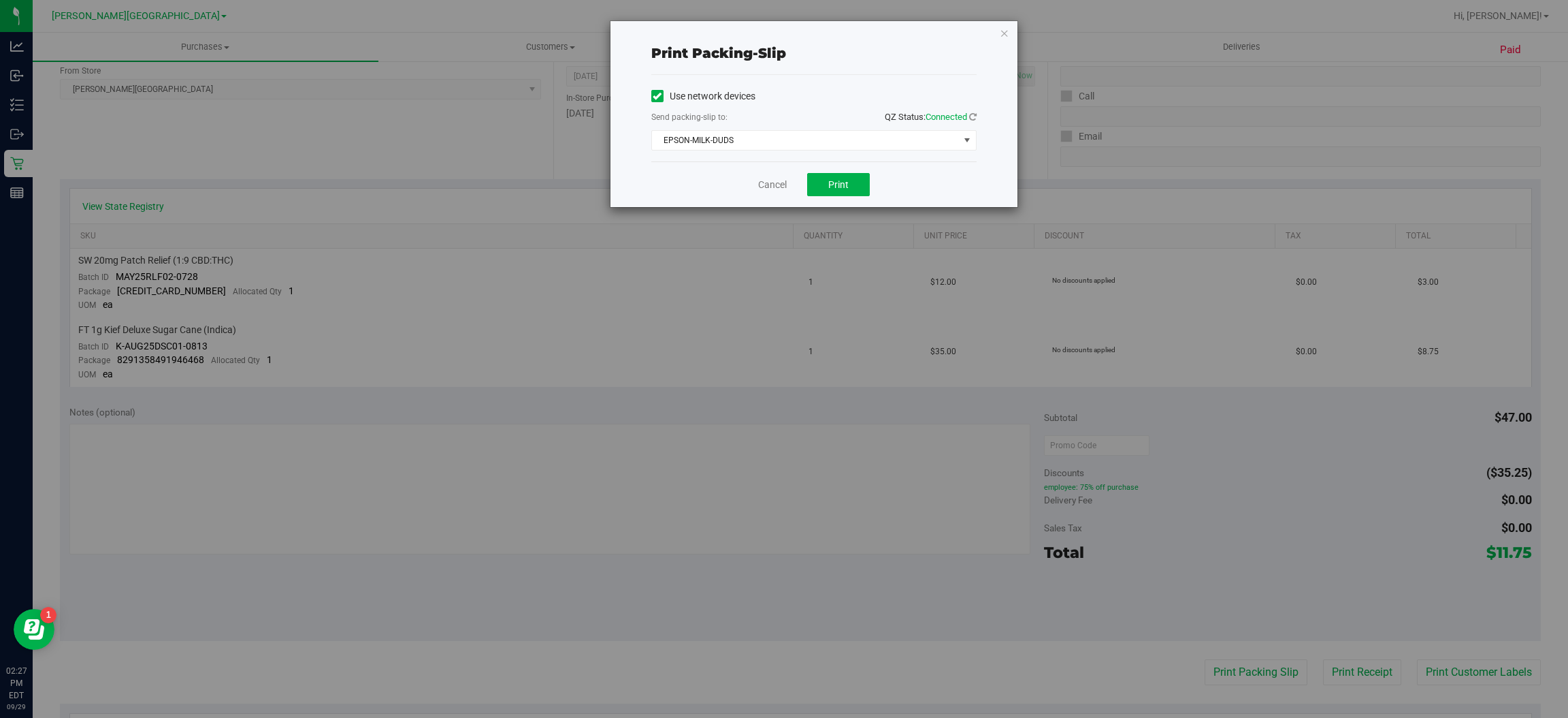
click at [455, 131] on div "Print packing-slip Use network devices Send packing-slip to: QZ Status: Connect…" at bounding box center [789, 359] width 1578 height 718
click at [771, 185] on link "Cancel" at bounding box center [772, 185] width 29 height 14
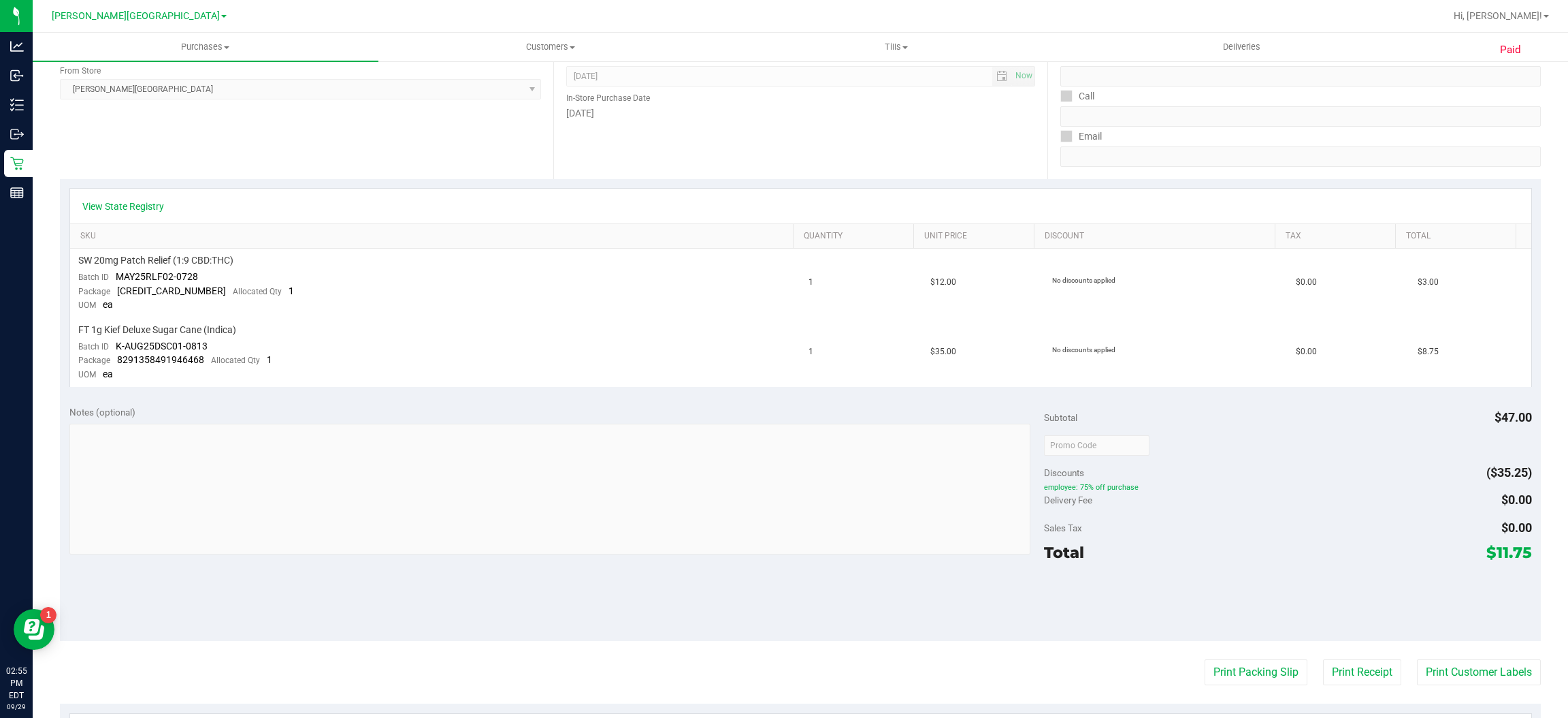
click at [516, 163] on div "Location In-Store Purchase From Store [PERSON_NAME][GEOGRAPHIC_DATA] WC Select …" at bounding box center [306, 95] width 493 height 167
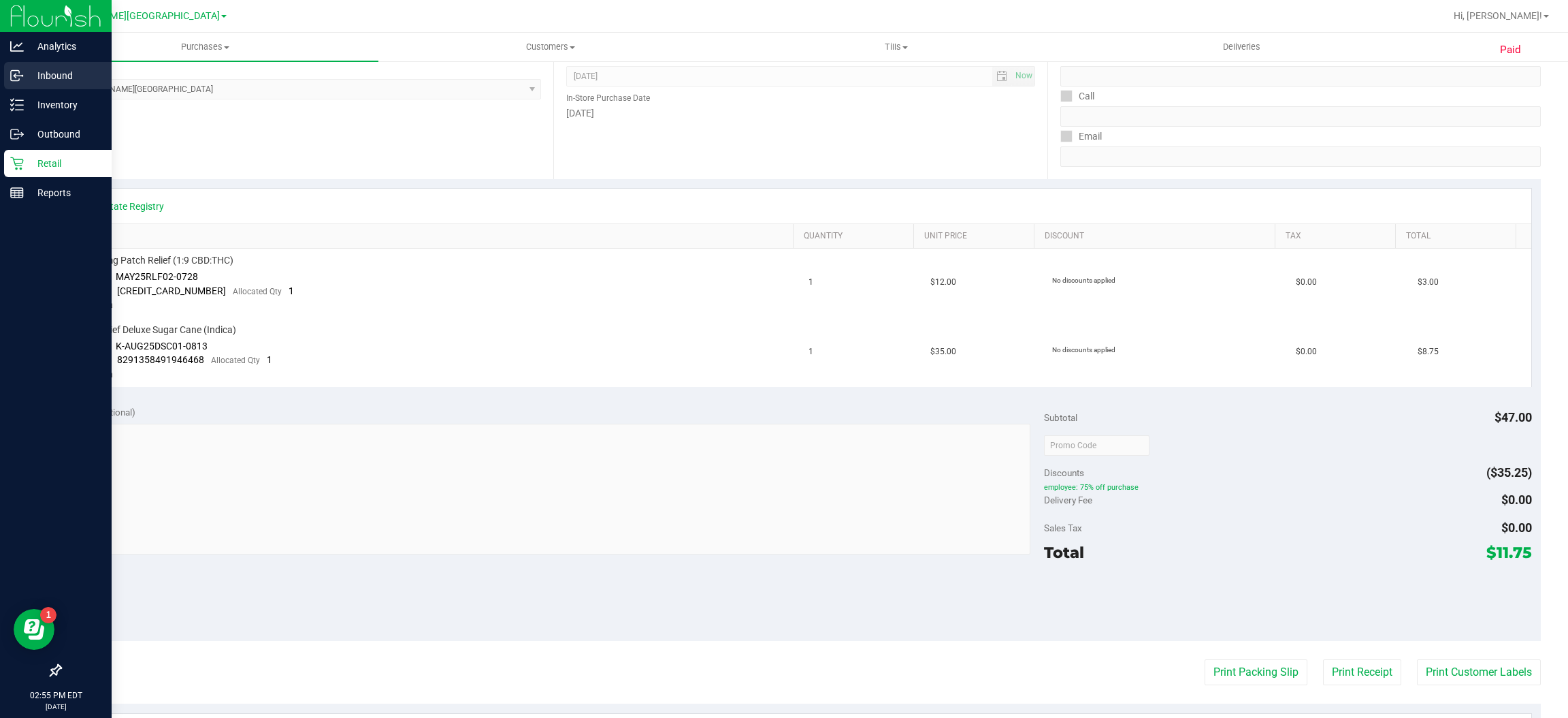
click at [47, 74] on p "Inbound" at bounding box center [65, 76] width 82 height 17
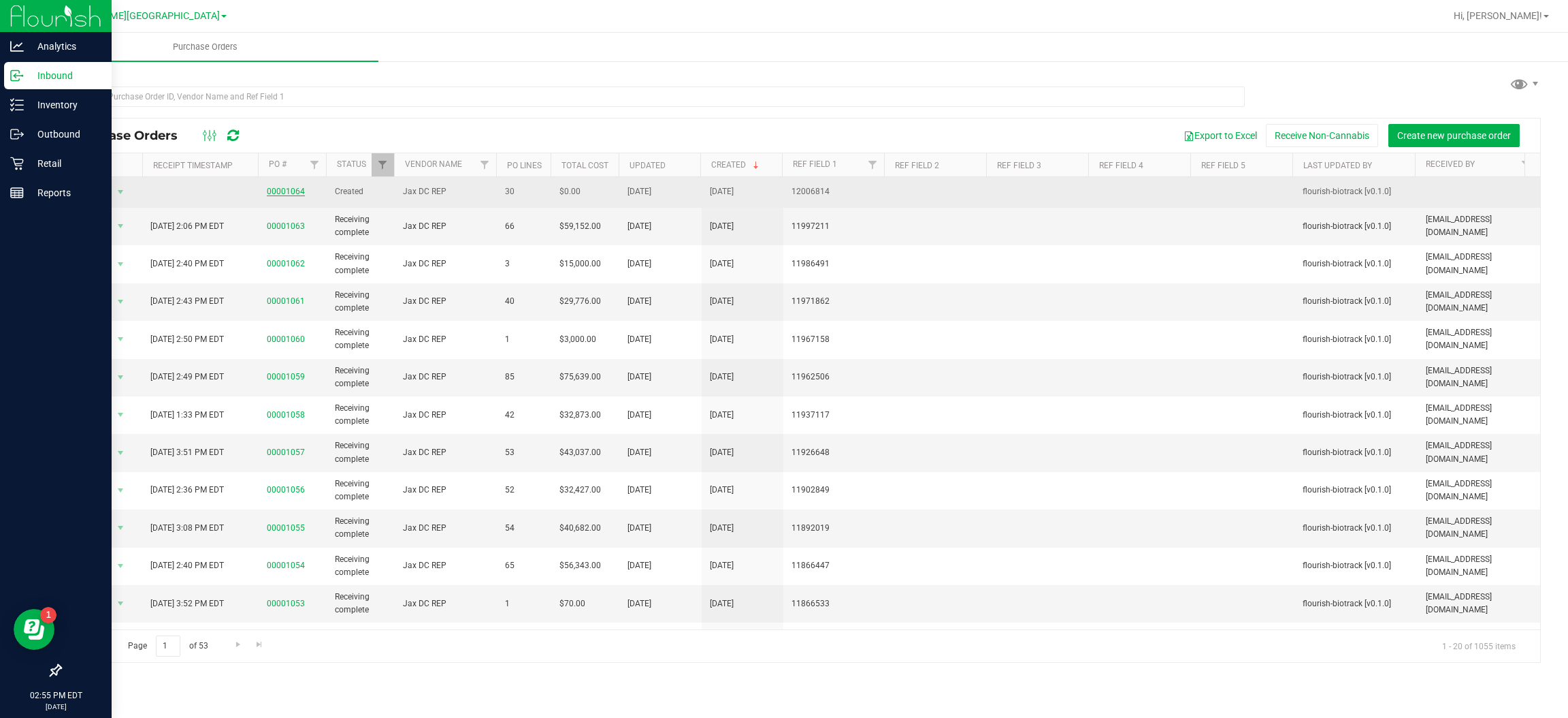
click at [295, 188] on link "00001064" at bounding box center [285, 191] width 38 height 9
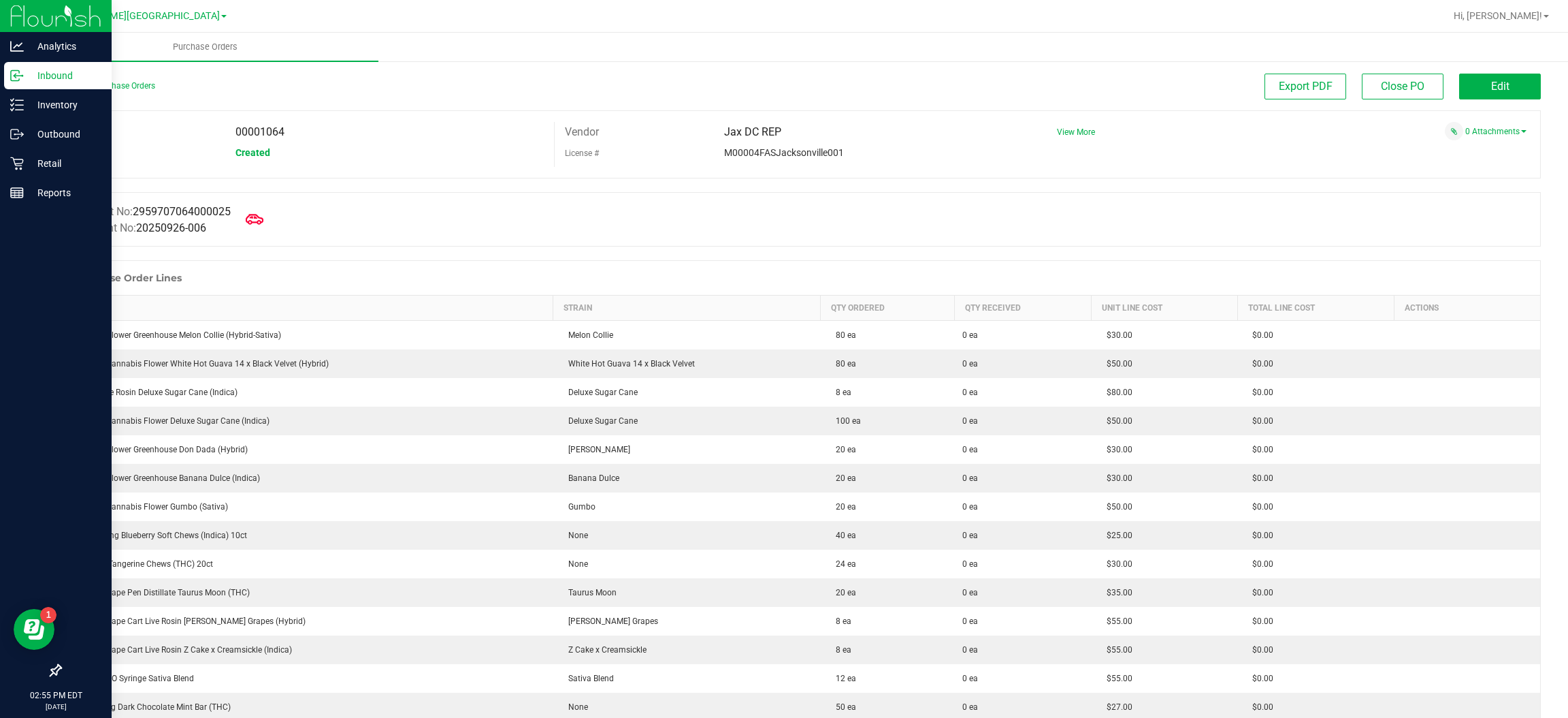
click at [256, 222] on icon at bounding box center [254, 219] width 18 height 18
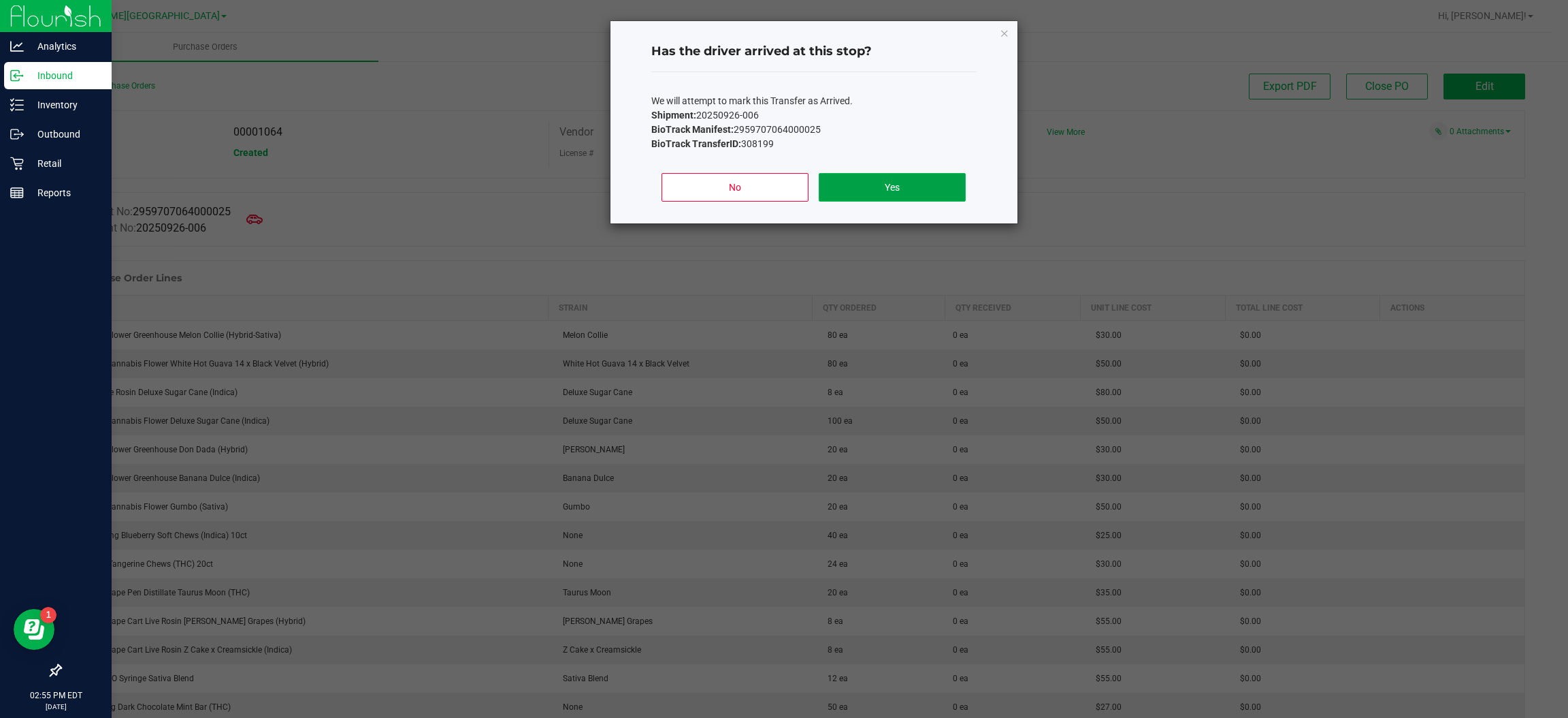
click at [913, 183] on button "Yes" at bounding box center [891, 186] width 146 height 29
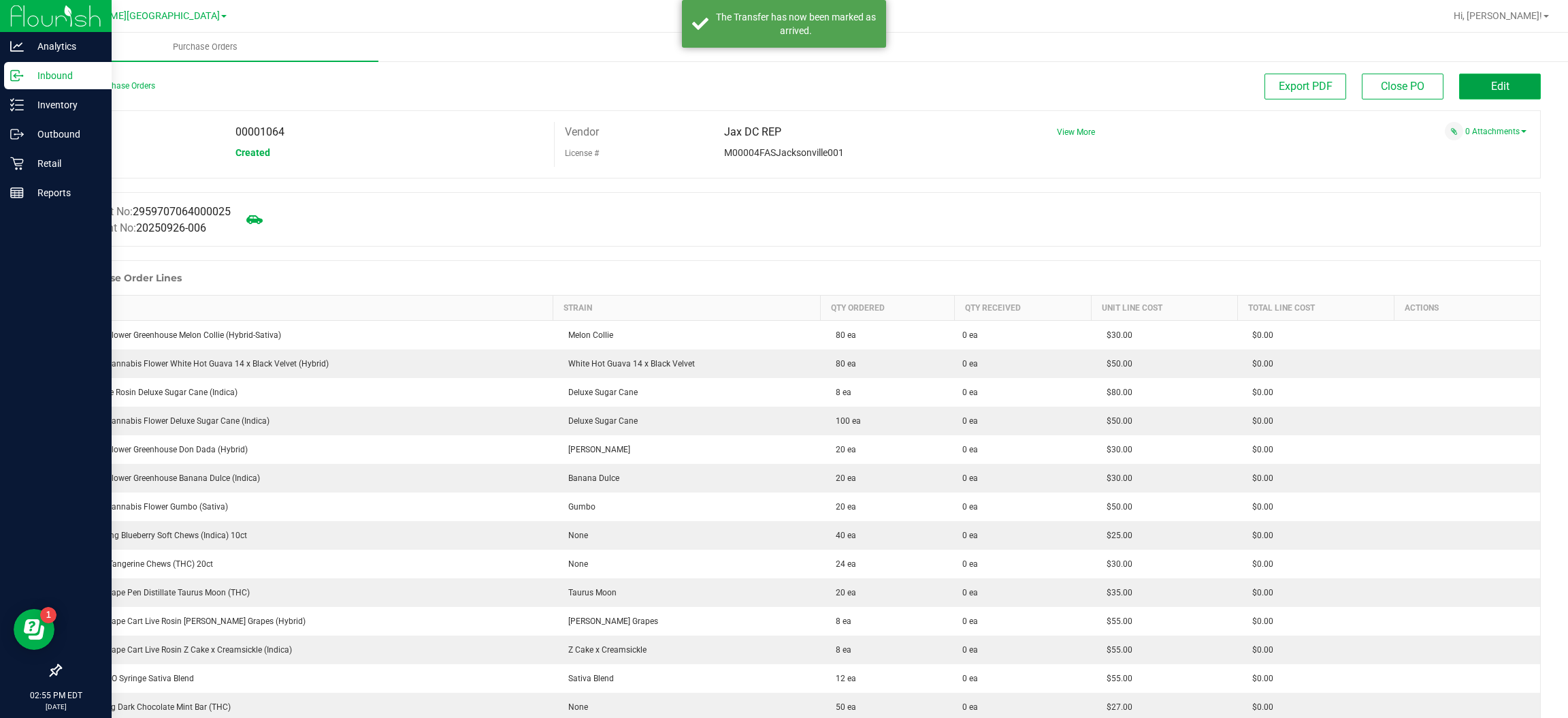
click at [1515, 90] on button "Edit" at bounding box center [1500, 87] width 82 height 26
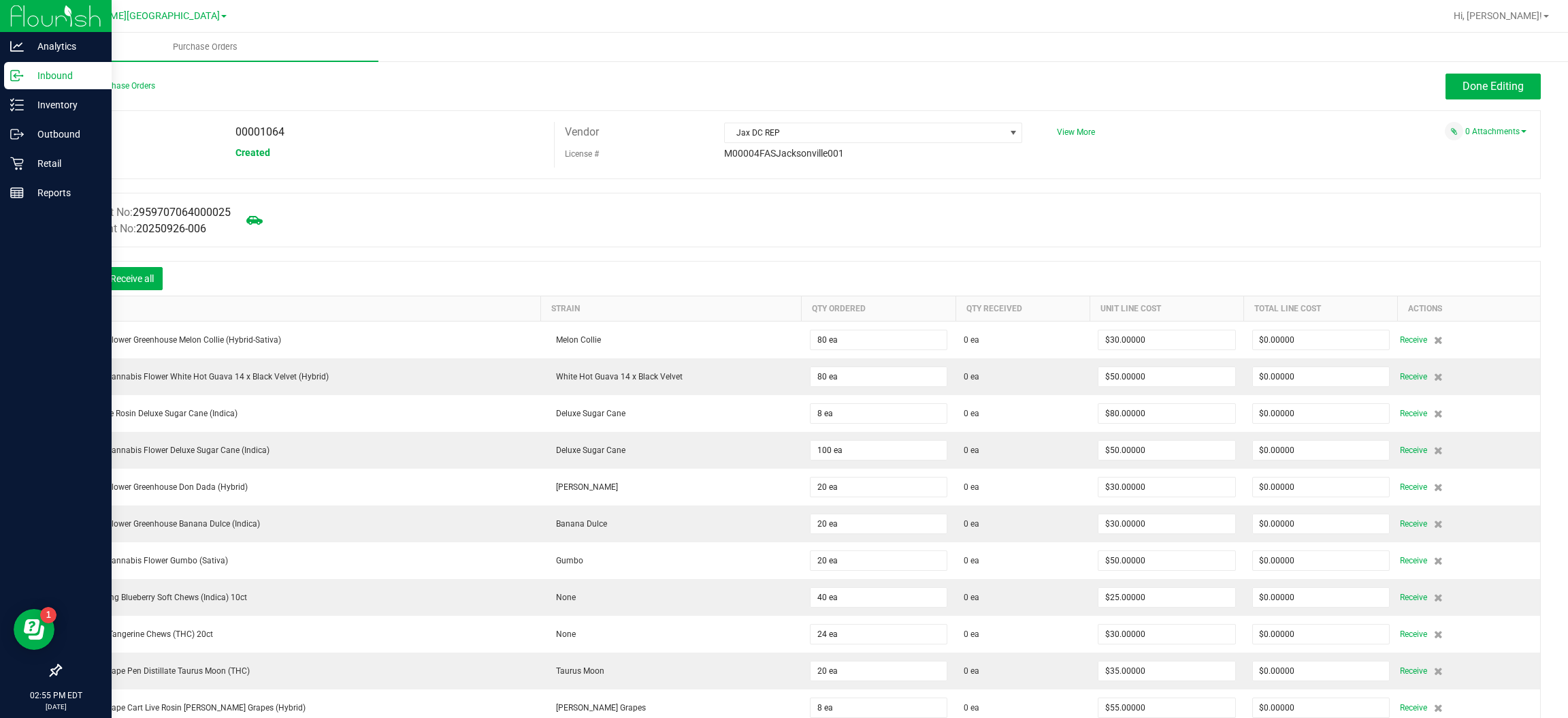
click at [79, 276] on icon at bounding box center [81, 280] width 14 height 14
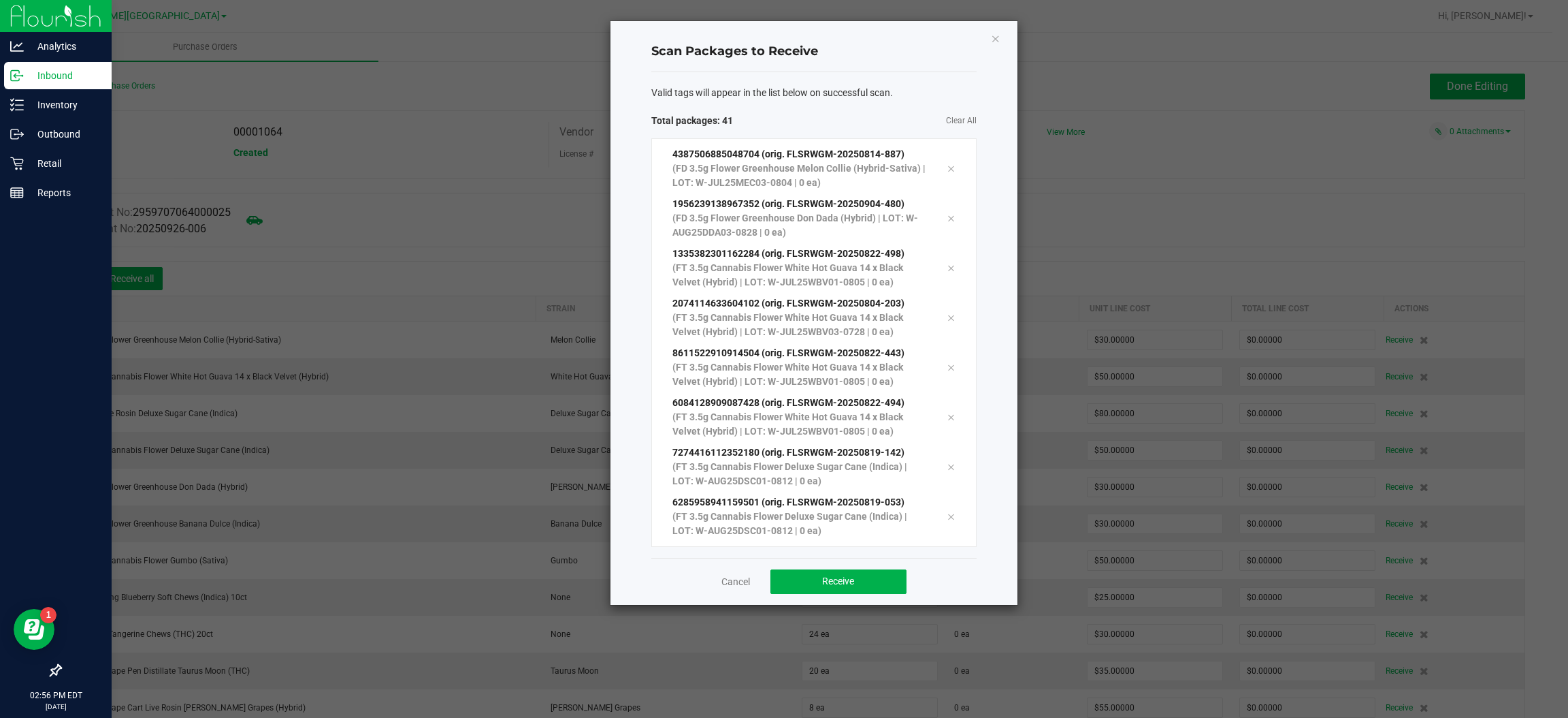
scroll to position [1614, 0]
click at [807, 599] on div "Cancel Receive" at bounding box center [814, 581] width 325 height 47
click at [812, 588] on button "Receive" at bounding box center [839, 581] width 136 height 24
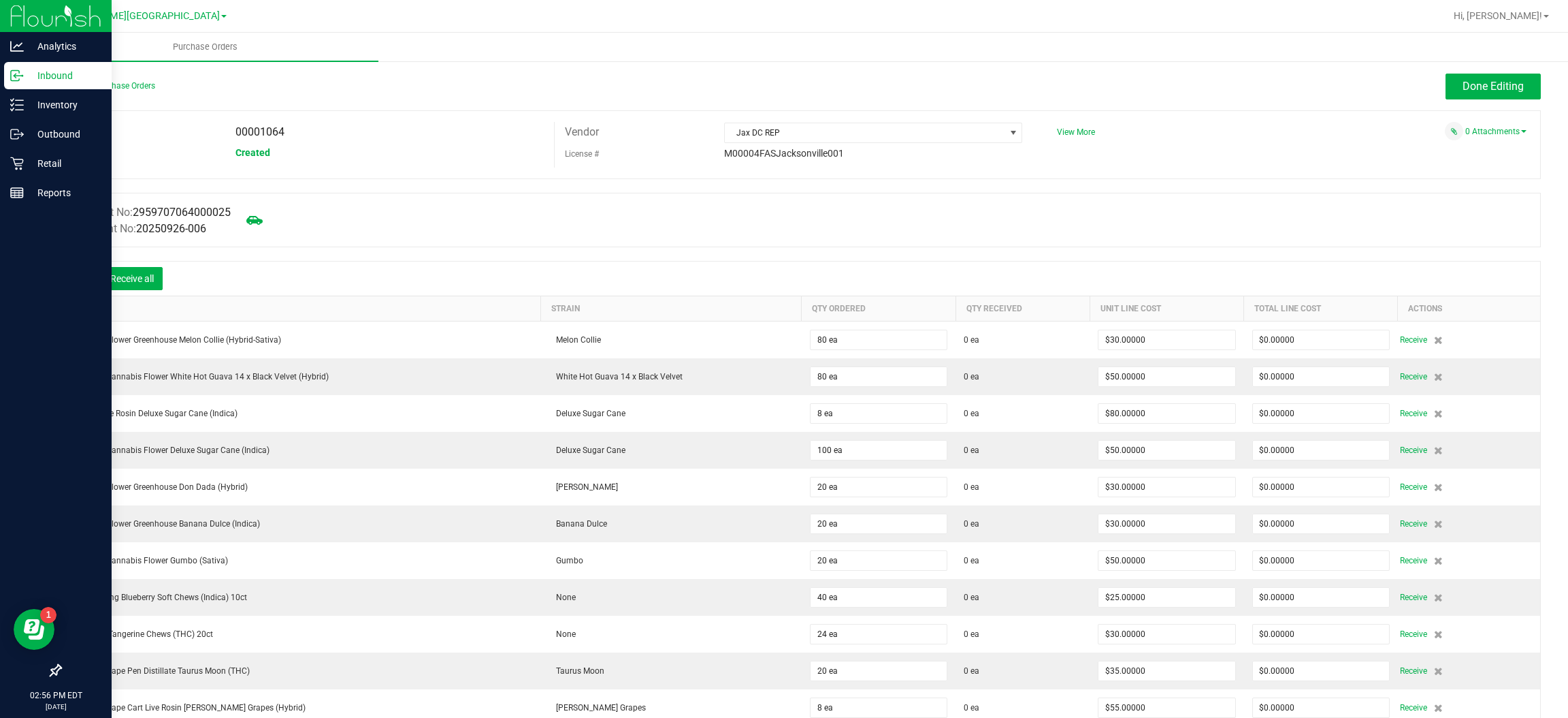
click at [76, 281] on icon at bounding box center [81, 280] width 14 height 14
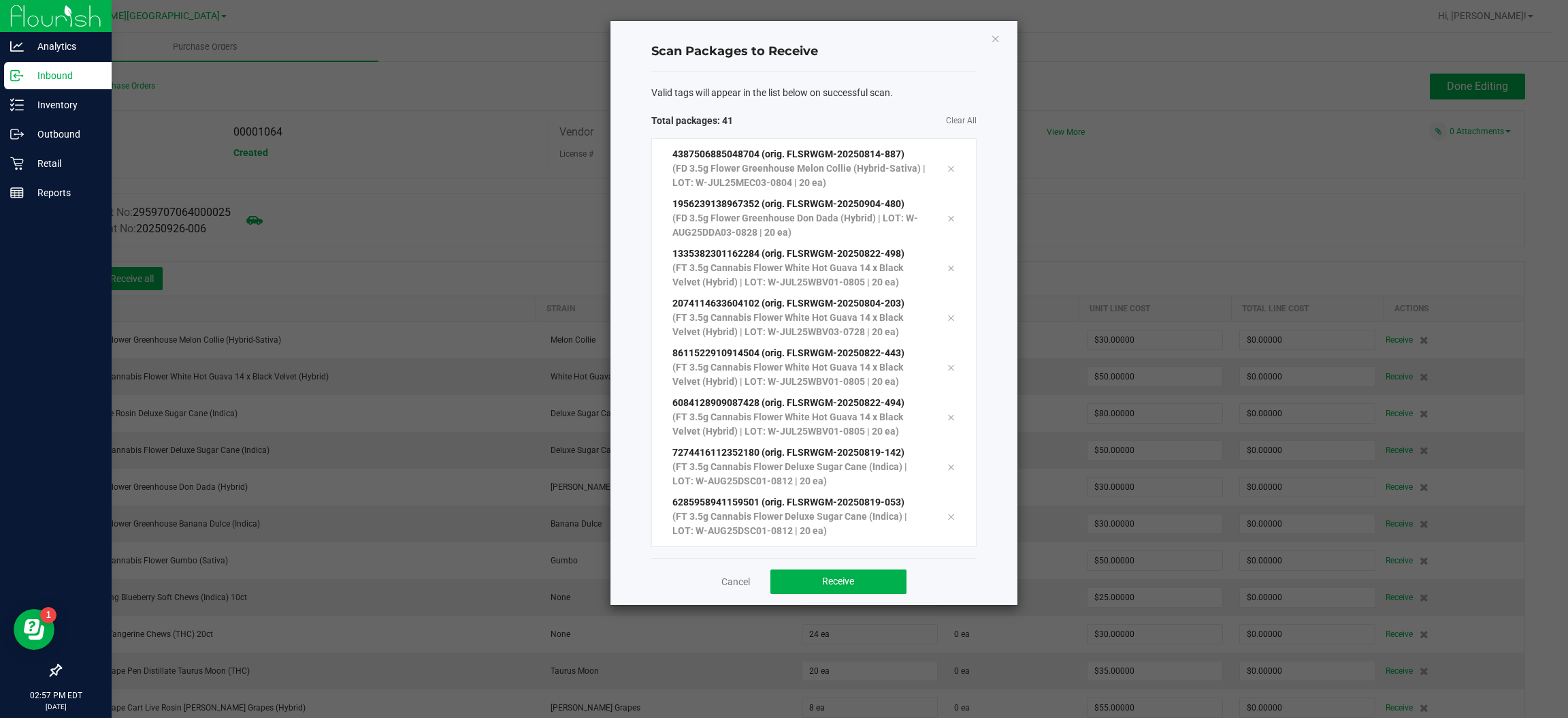
scroll to position [1664, 0]
click at [867, 569] on button "Receive" at bounding box center [839, 581] width 136 height 24
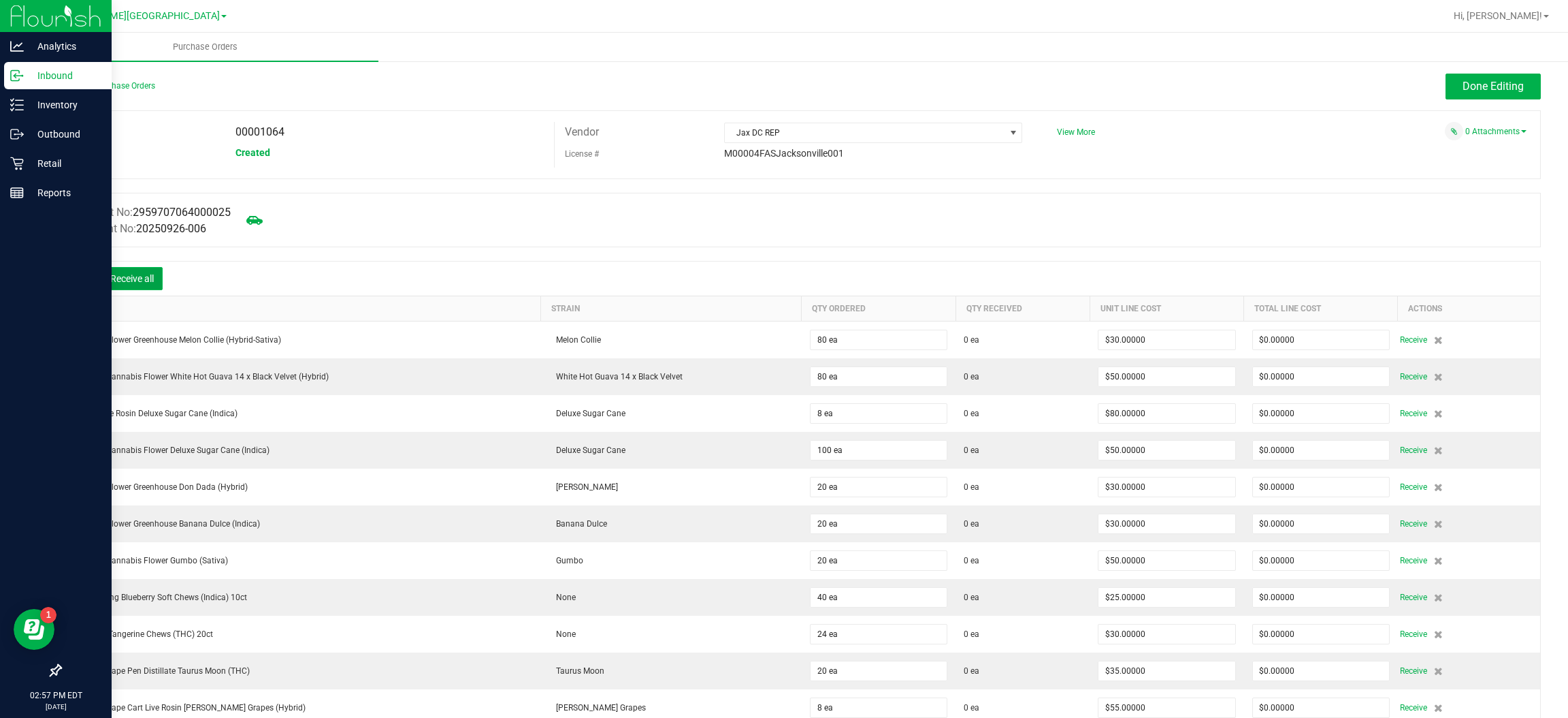
click at [143, 283] on button "Receive all" at bounding box center [132, 278] width 62 height 23
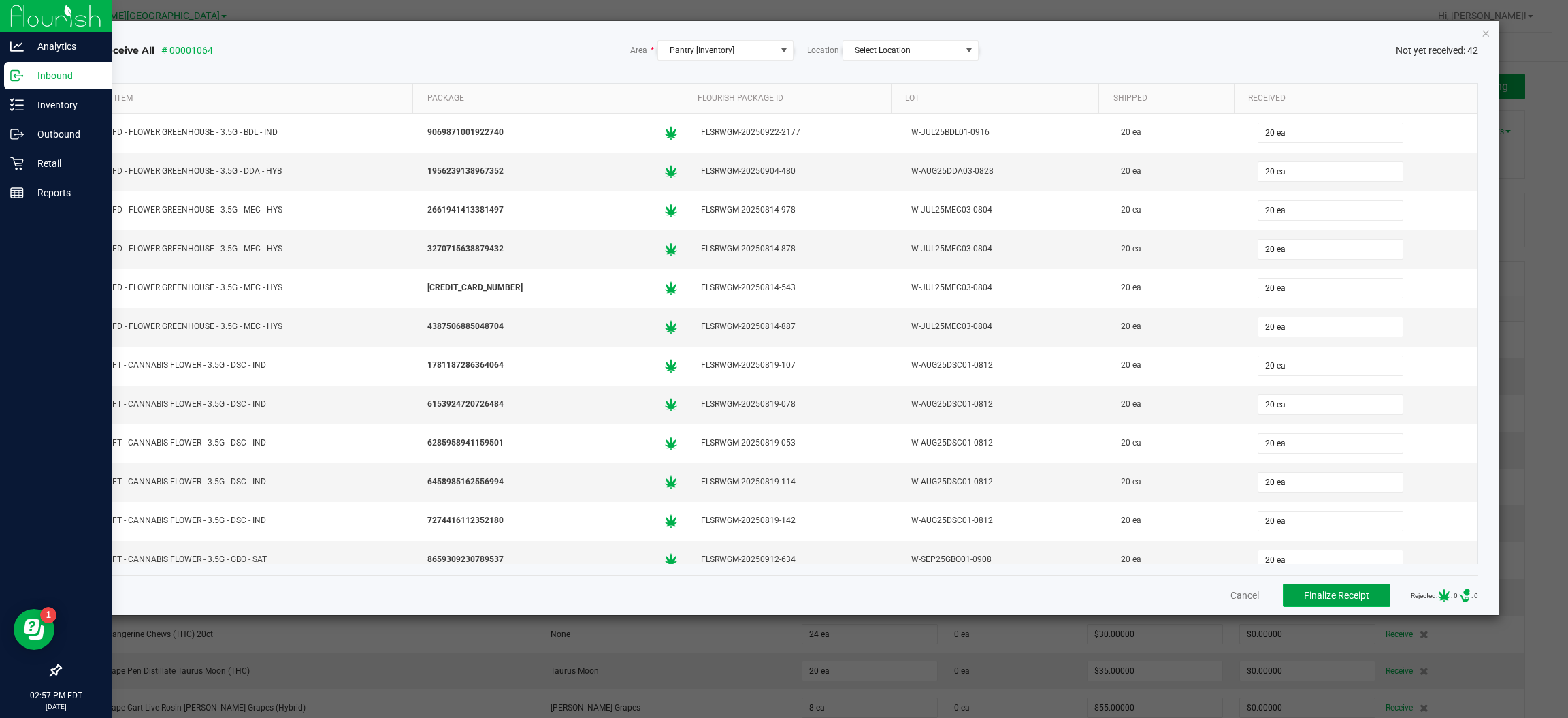
click at [1339, 599] on span "Finalize Receipt" at bounding box center [1337, 595] width 65 height 11
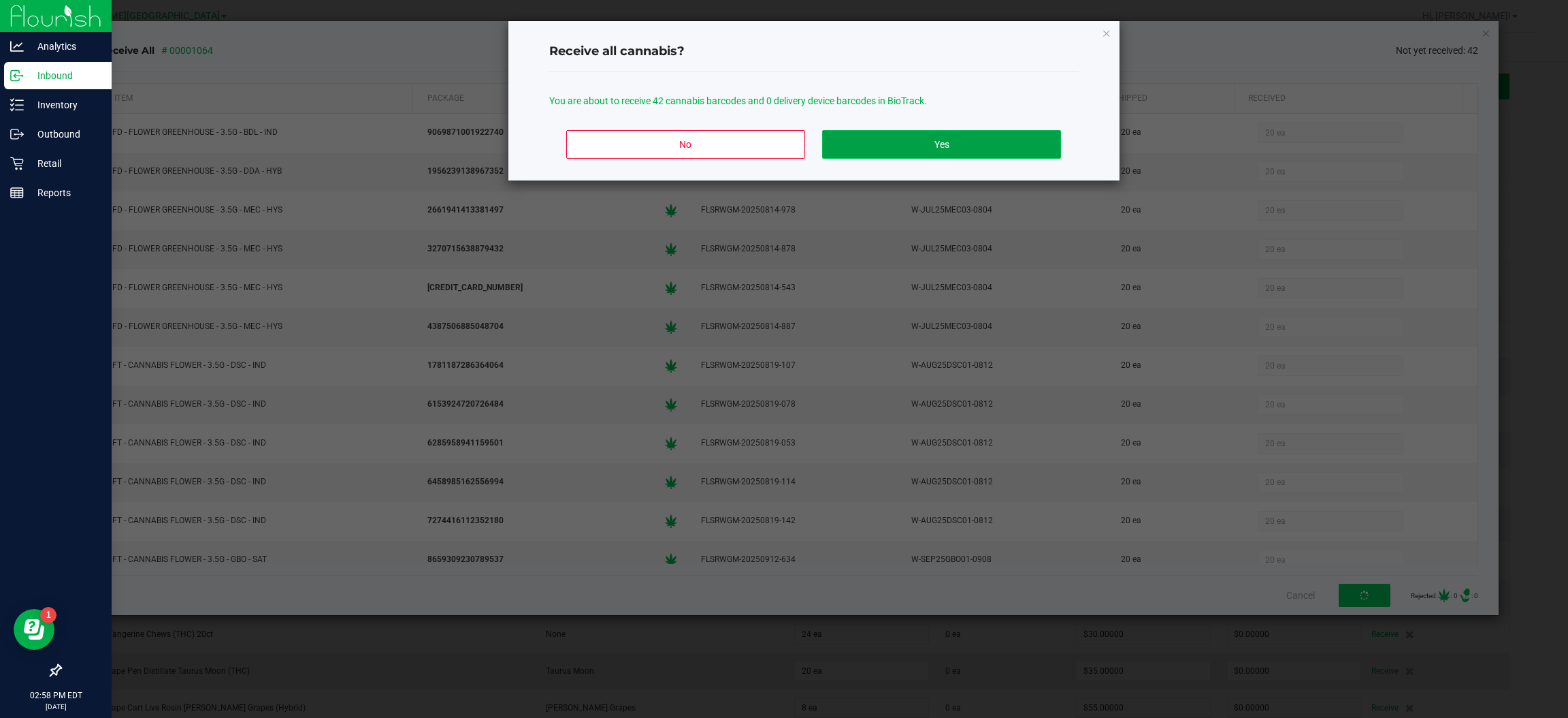
click at [932, 146] on button "Yes" at bounding box center [942, 144] width 239 height 29
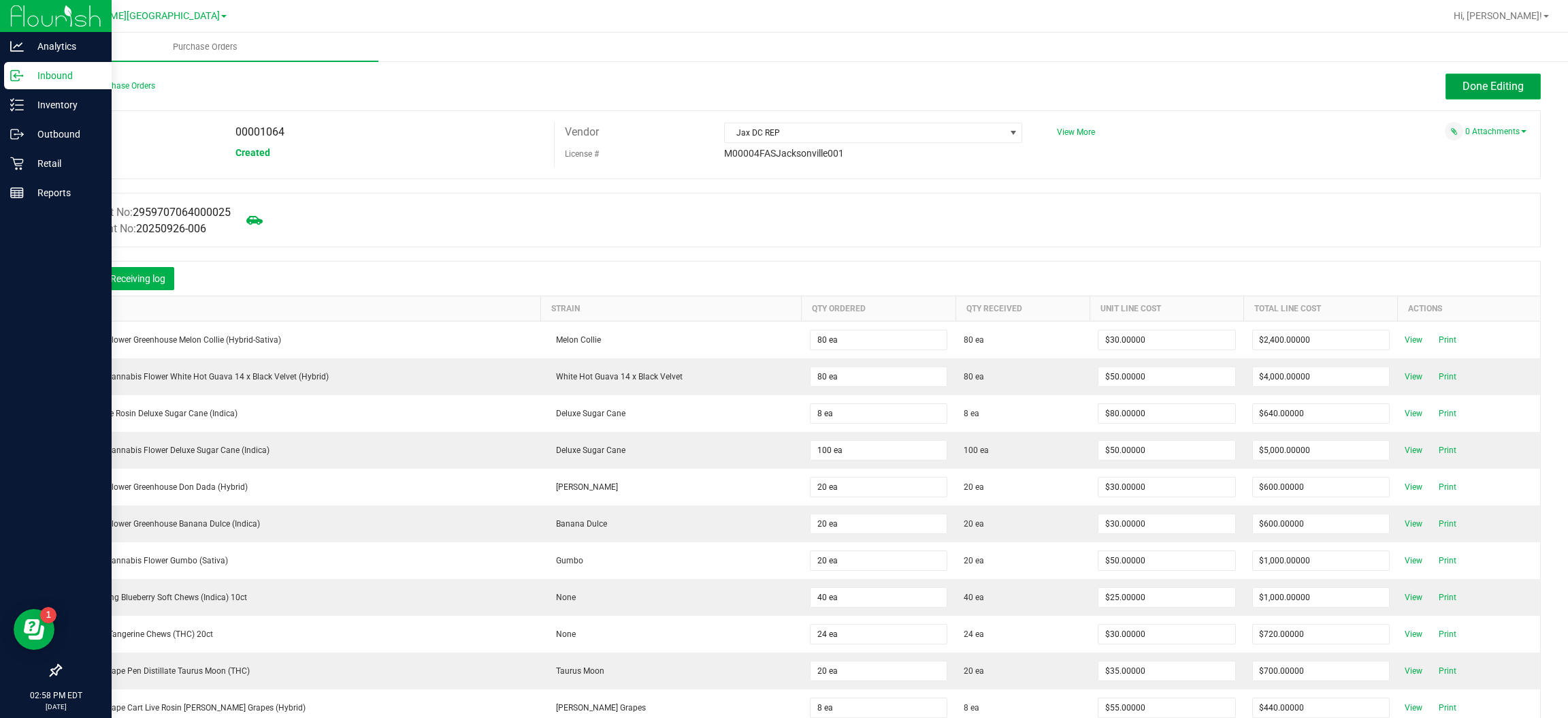
click at [1449, 75] on button "Done Editing" at bounding box center [1493, 87] width 95 height 26
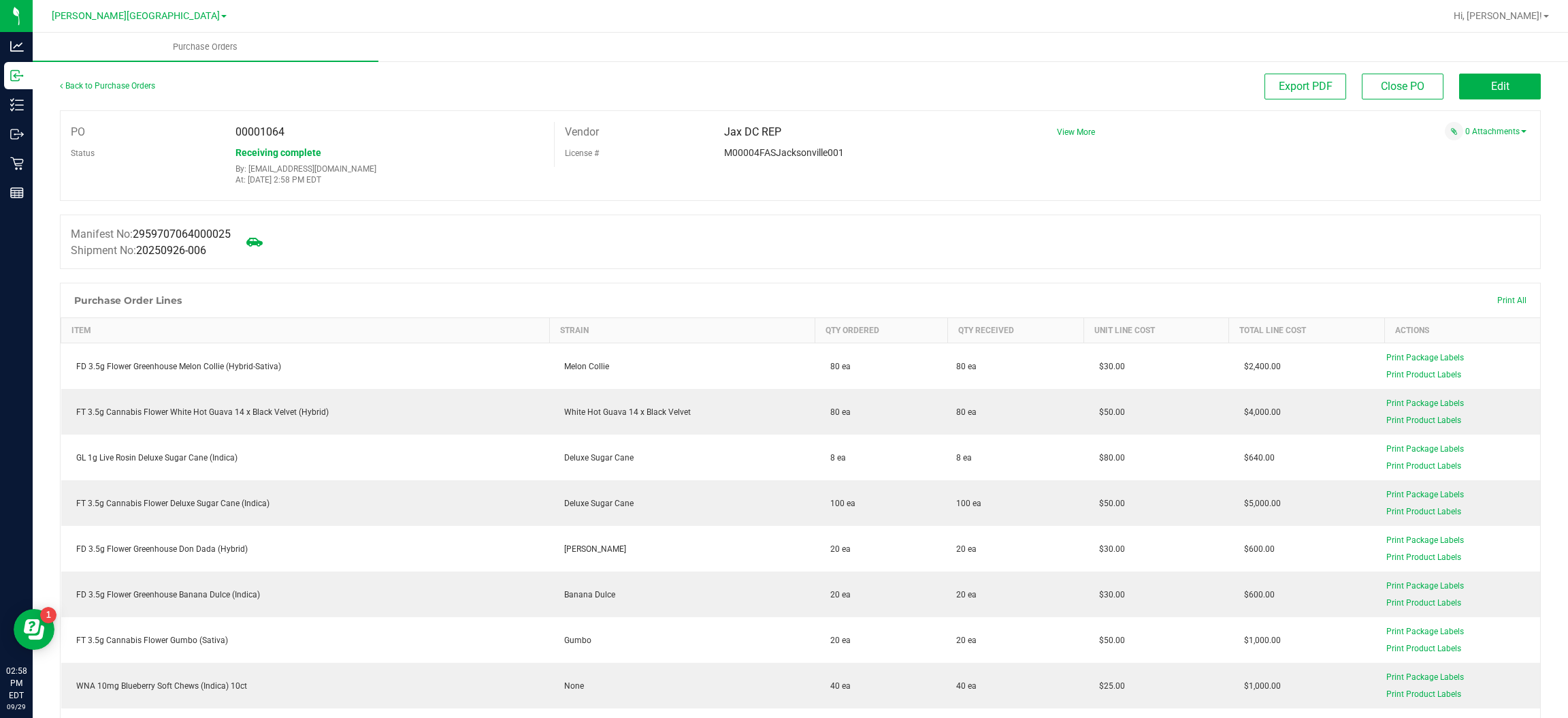
drag, startPoint x: 303, startPoint y: 131, endPoint x: 259, endPoint y: 133, distance: 44.0
click at [259, 133] on div "00001064" at bounding box center [390, 132] width 329 height 21
copy span "1064"
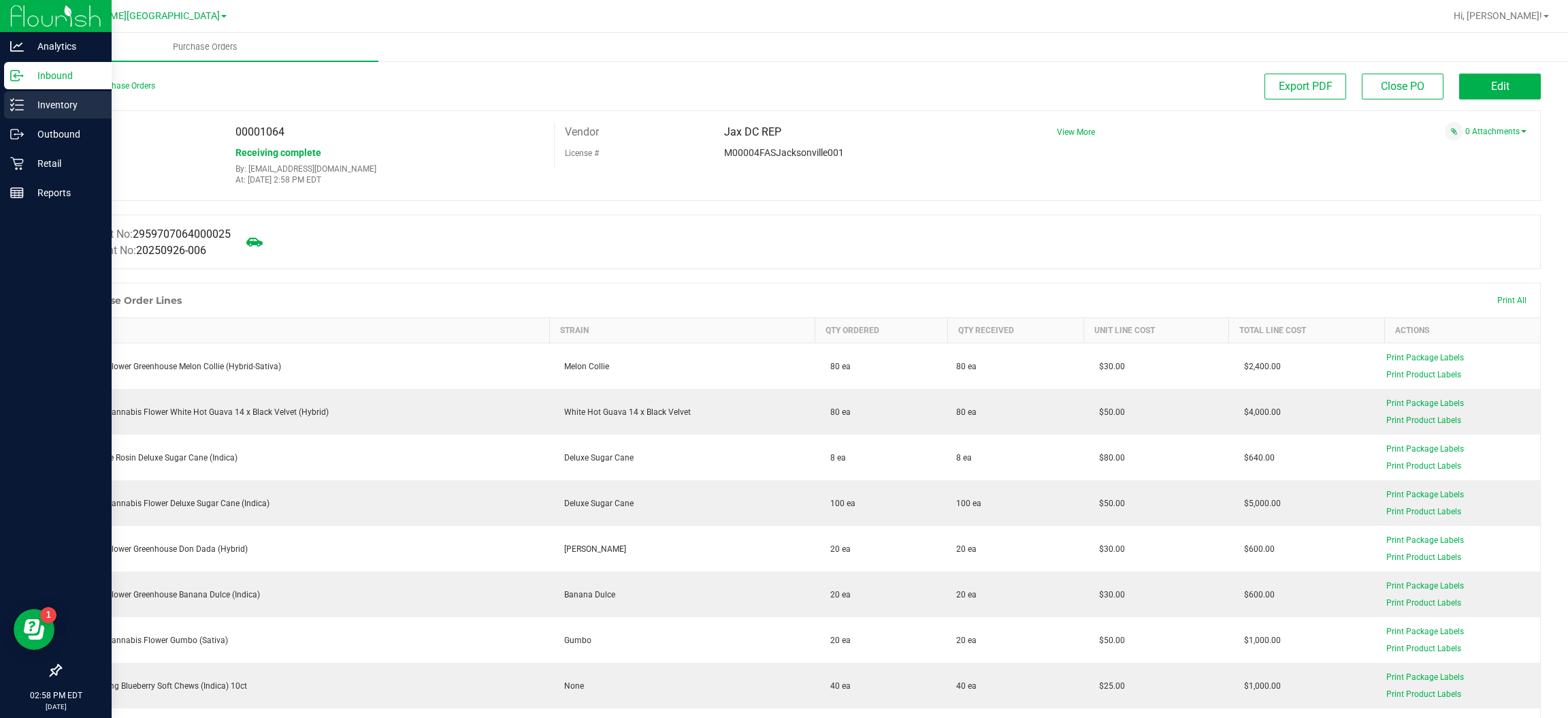
click at [40, 104] on p "Inventory" at bounding box center [65, 105] width 82 height 17
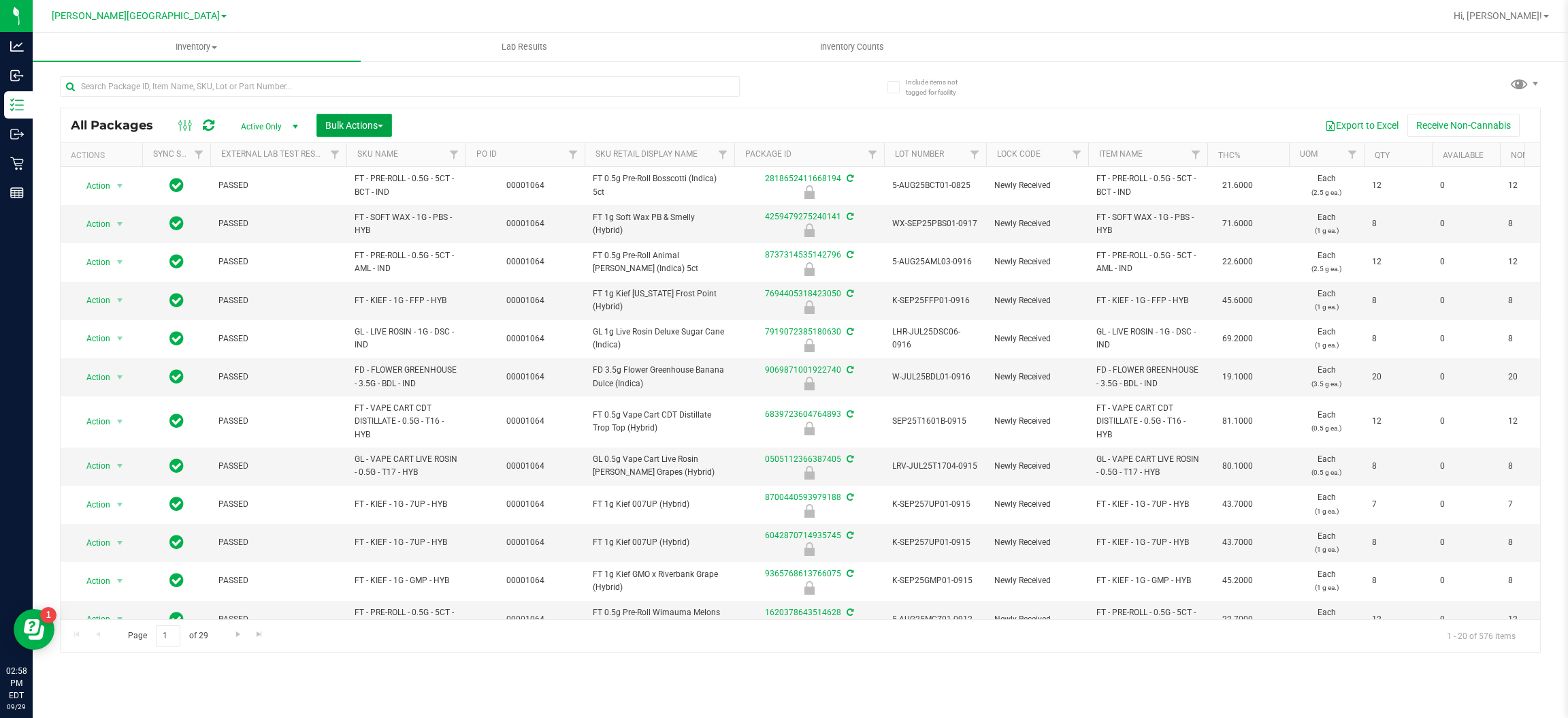
click at [364, 128] on span "Bulk Actions" at bounding box center [354, 126] width 58 height 11
click at [378, 255] on span "Lock/Unlock packages" at bounding box center [371, 256] width 93 height 11
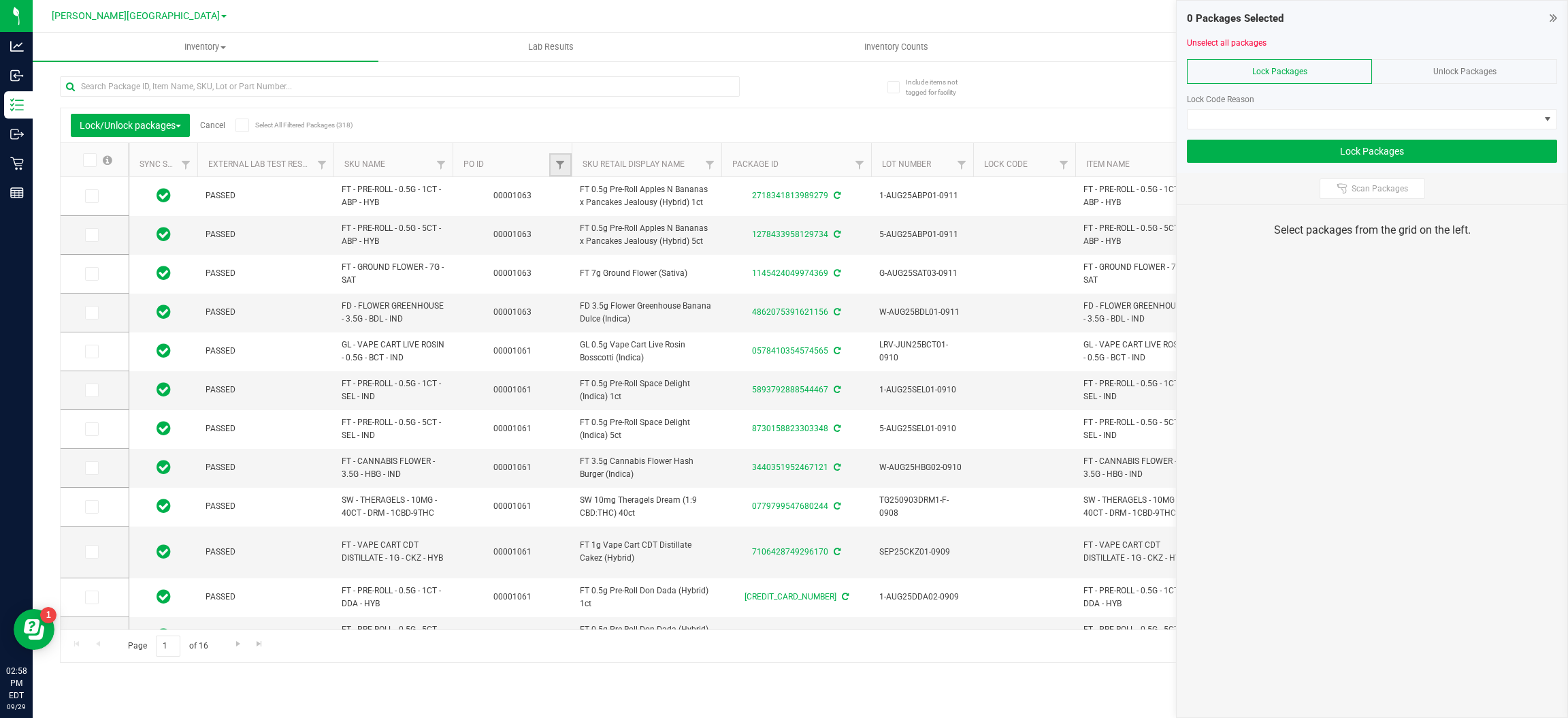
click at [552, 162] on link "Filter" at bounding box center [560, 164] width 22 height 23
paste input "1064"
type input "1064"
click at [594, 235] on button "Filter" at bounding box center [590, 230] width 65 height 30
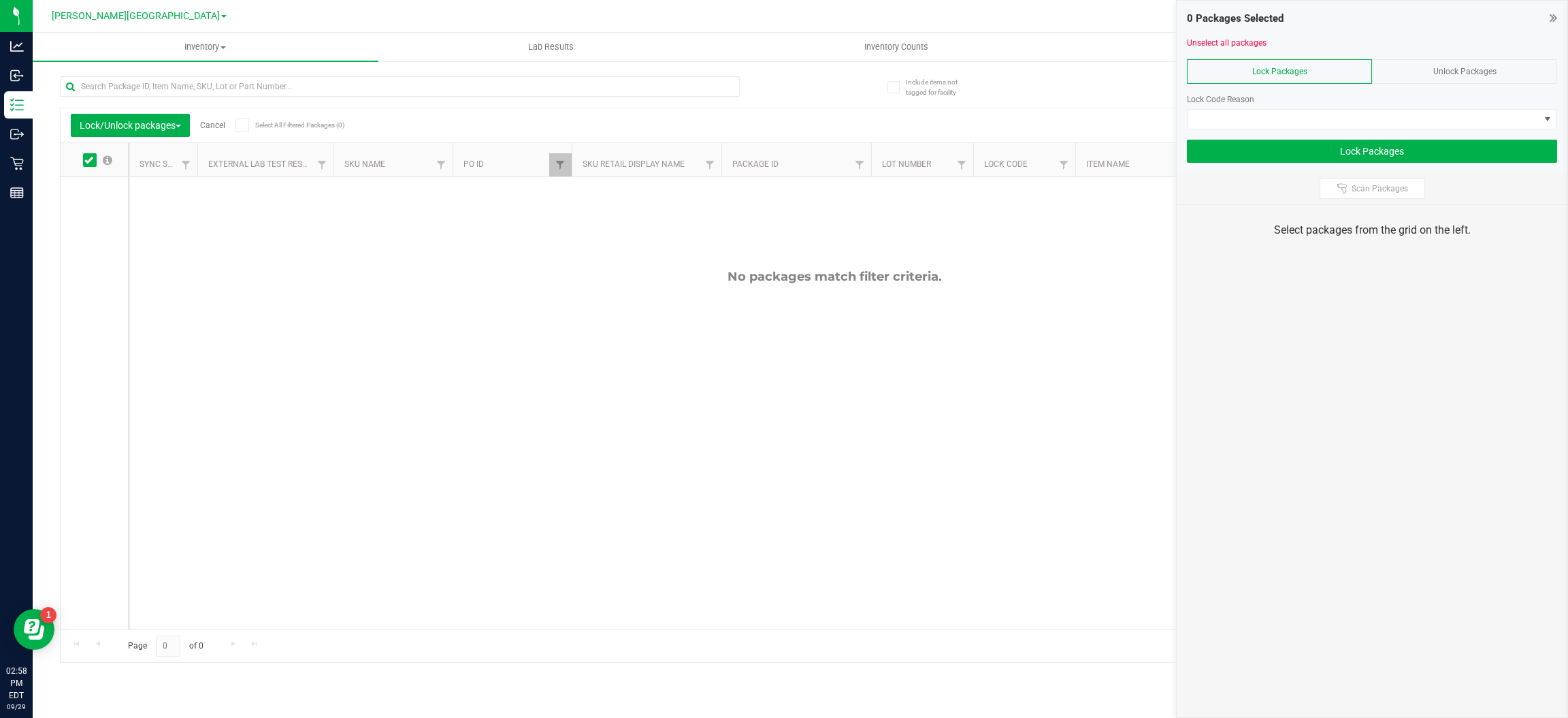
click at [1467, 68] on span "Unlock Packages" at bounding box center [1465, 72] width 63 height 9
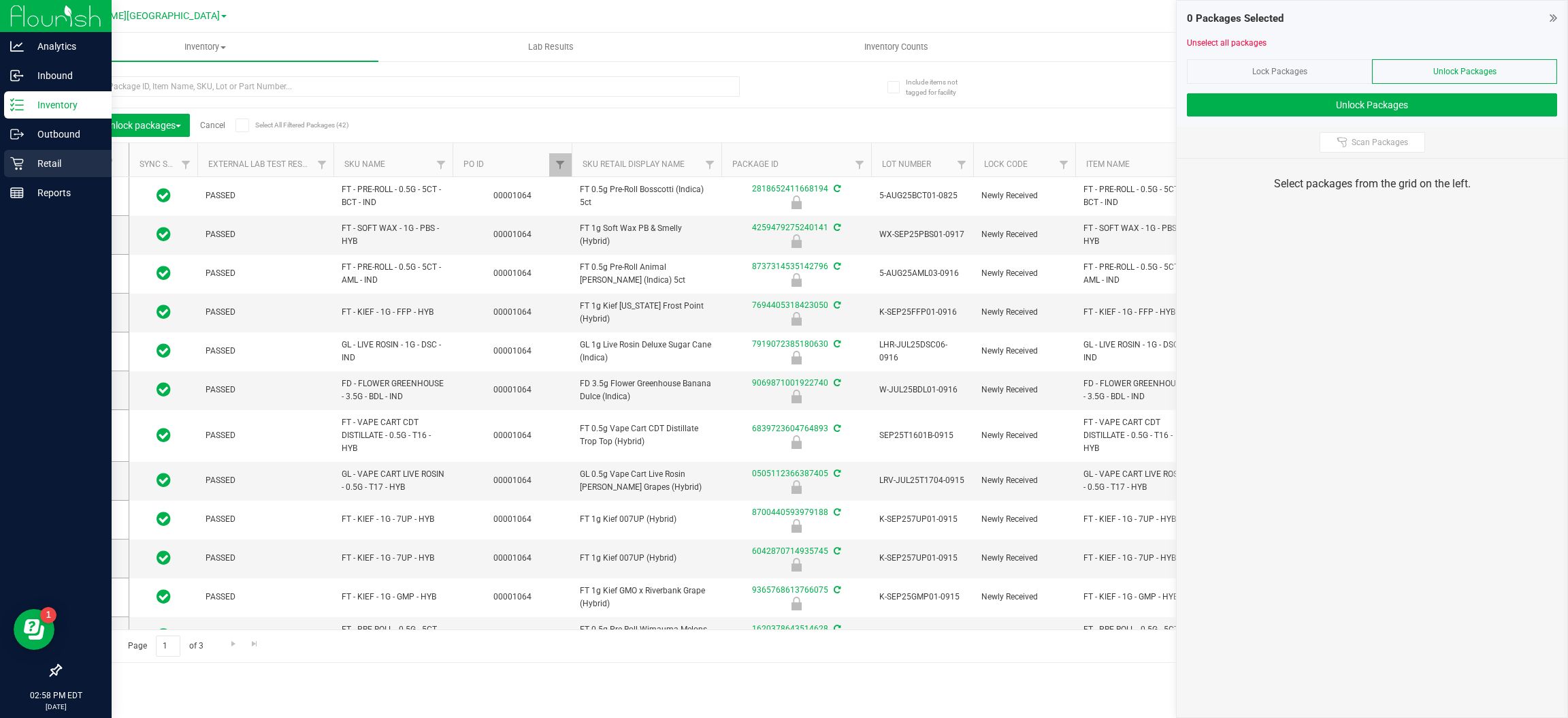
click at [37, 171] on p "Retail" at bounding box center [65, 163] width 82 height 17
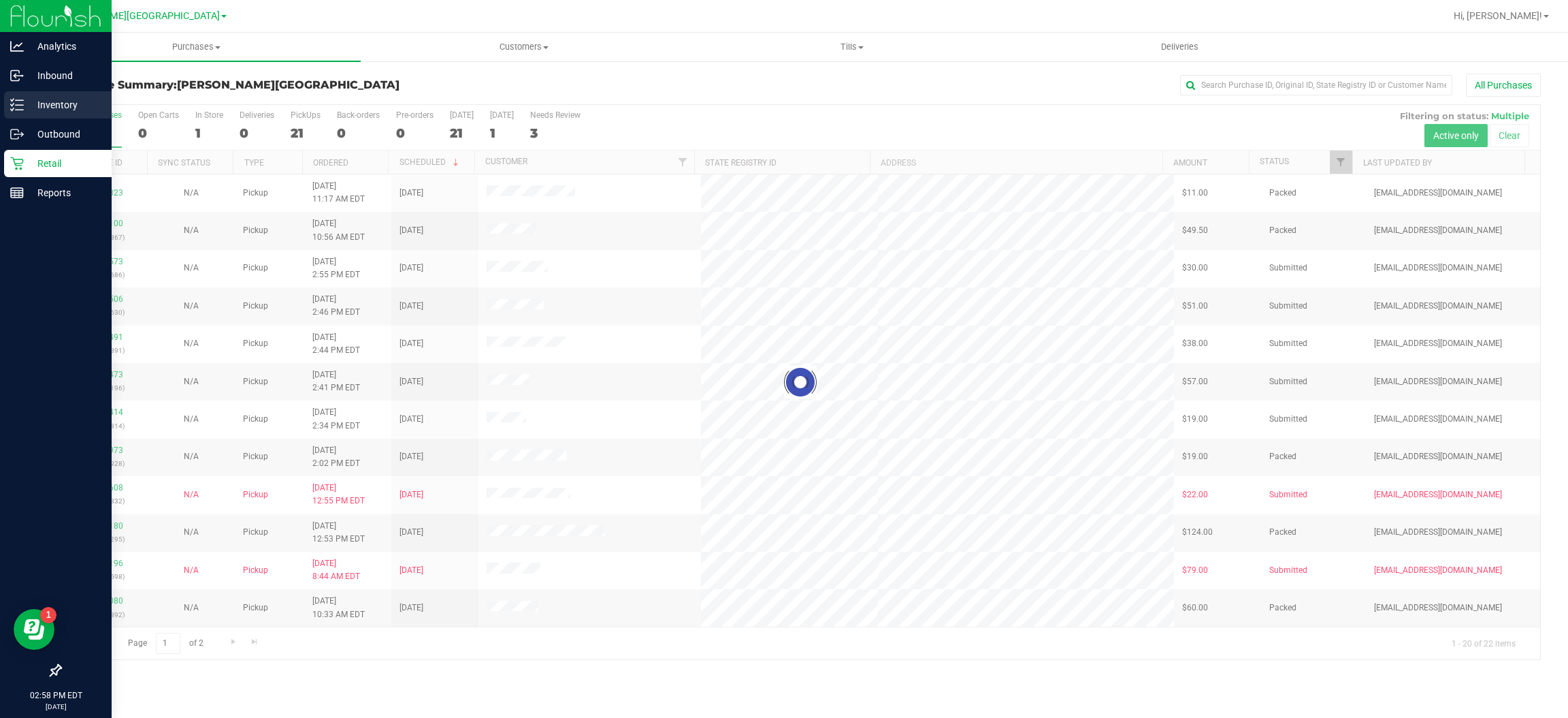
click at [62, 103] on p "Inventory" at bounding box center [65, 105] width 82 height 17
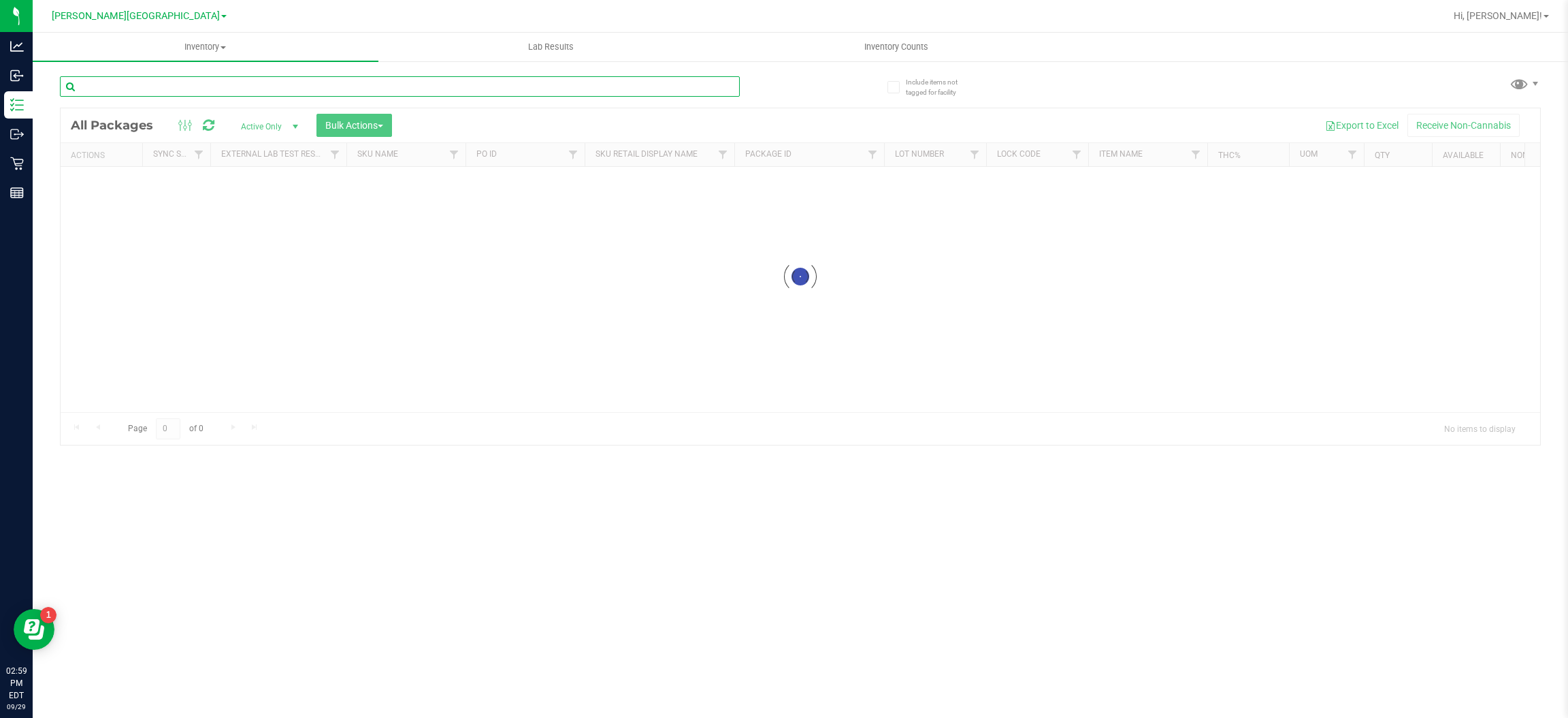
click at [209, 90] on input "text" at bounding box center [399, 87] width 680 height 21
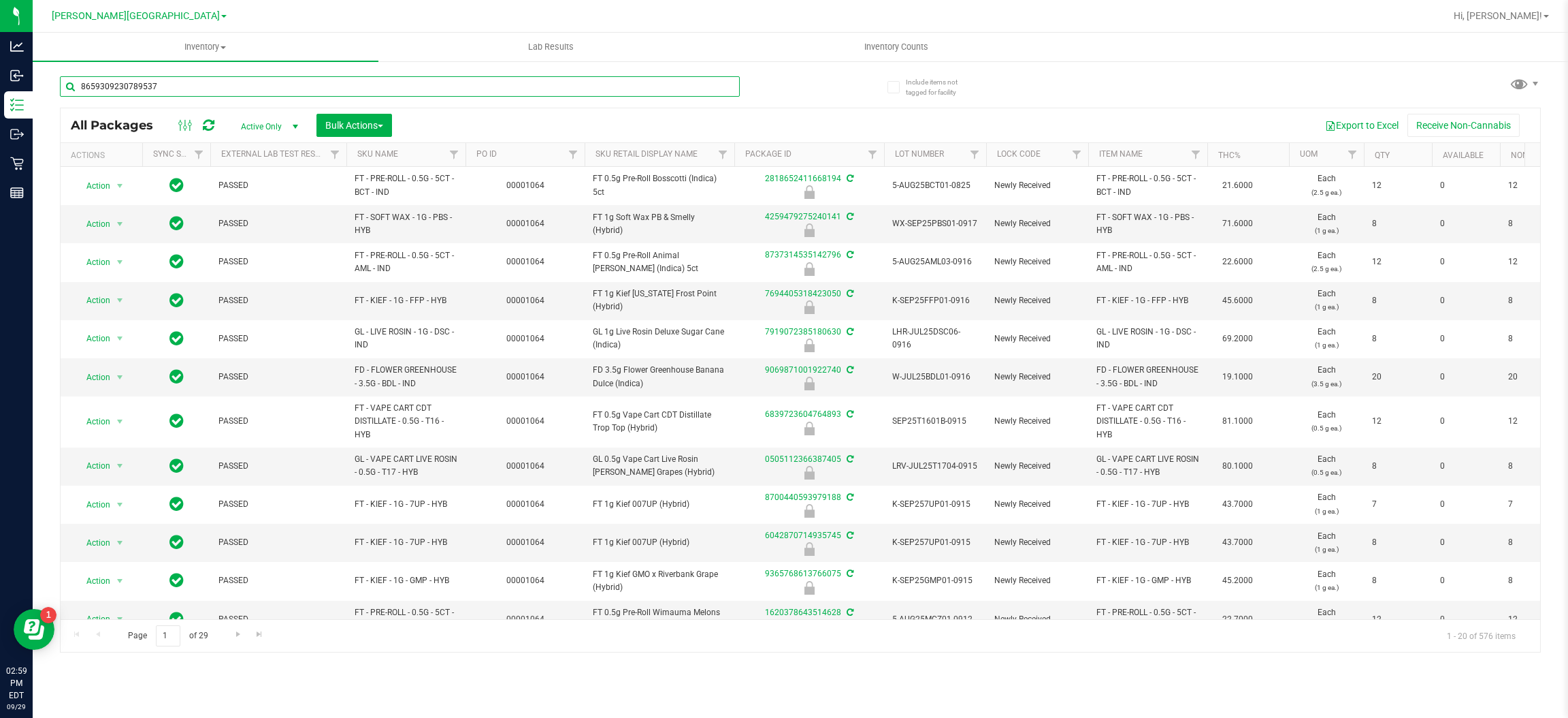
type input "8659309230789537"
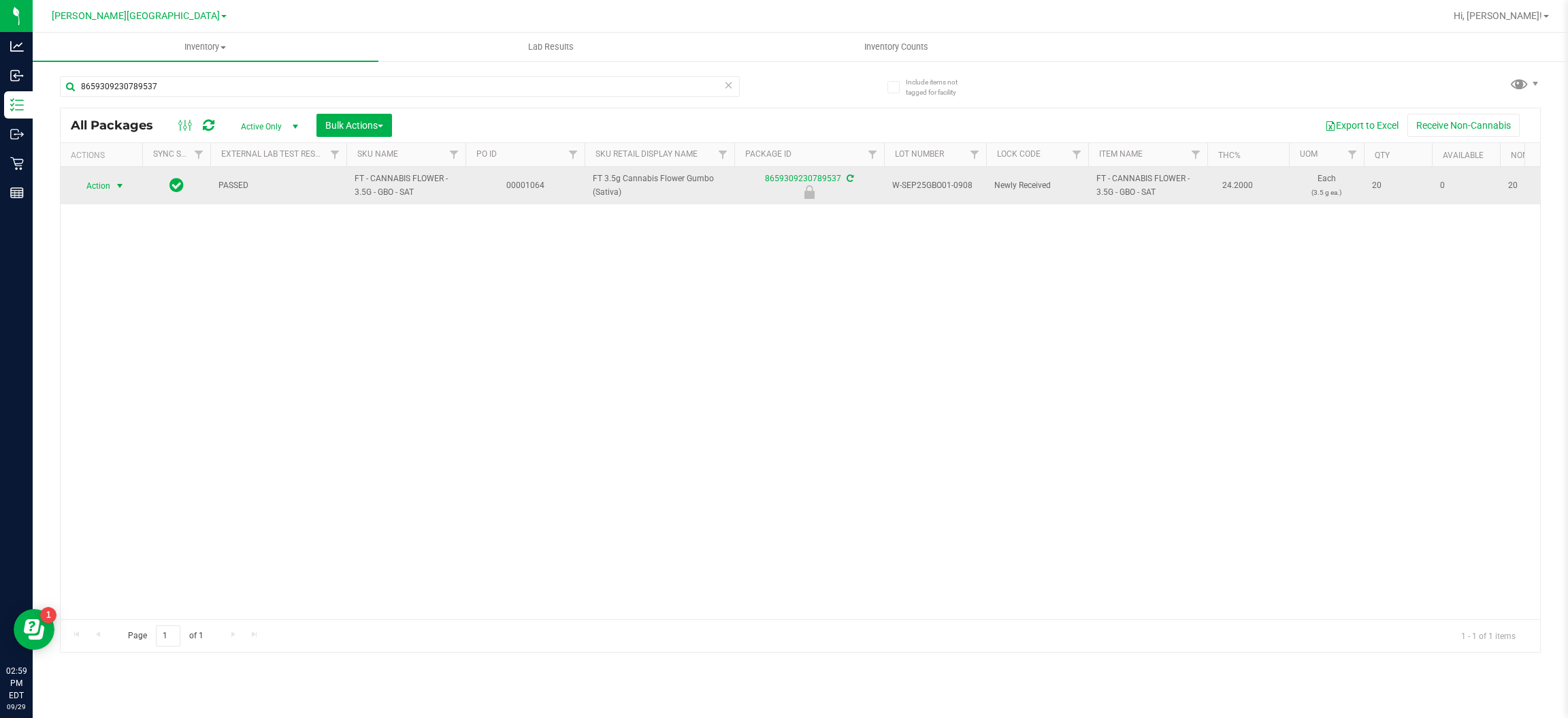
click at [117, 183] on span "select" at bounding box center [120, 186] width 11 height 11
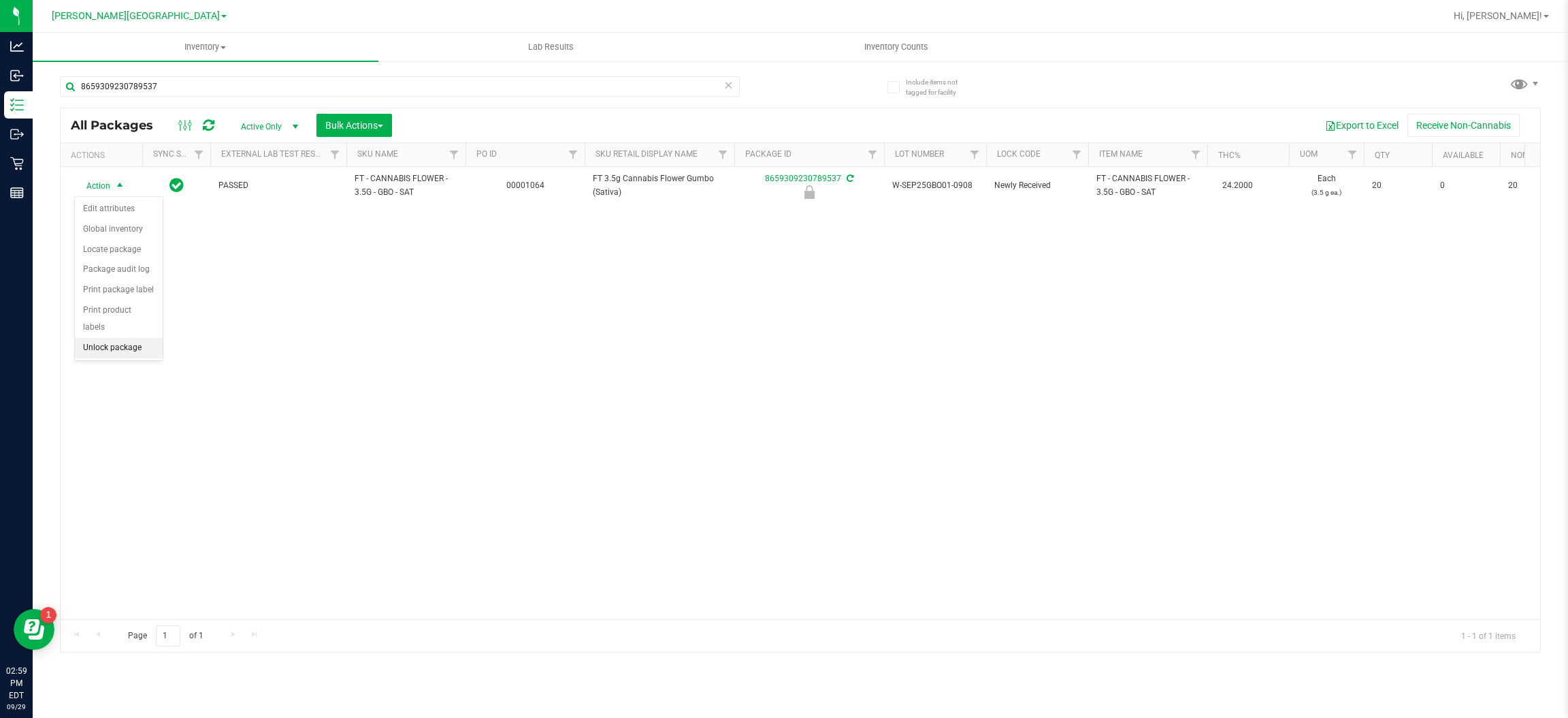
click at [124, 338] on li "Unlock package" at bounding box center [118, 348] width 88 height 21
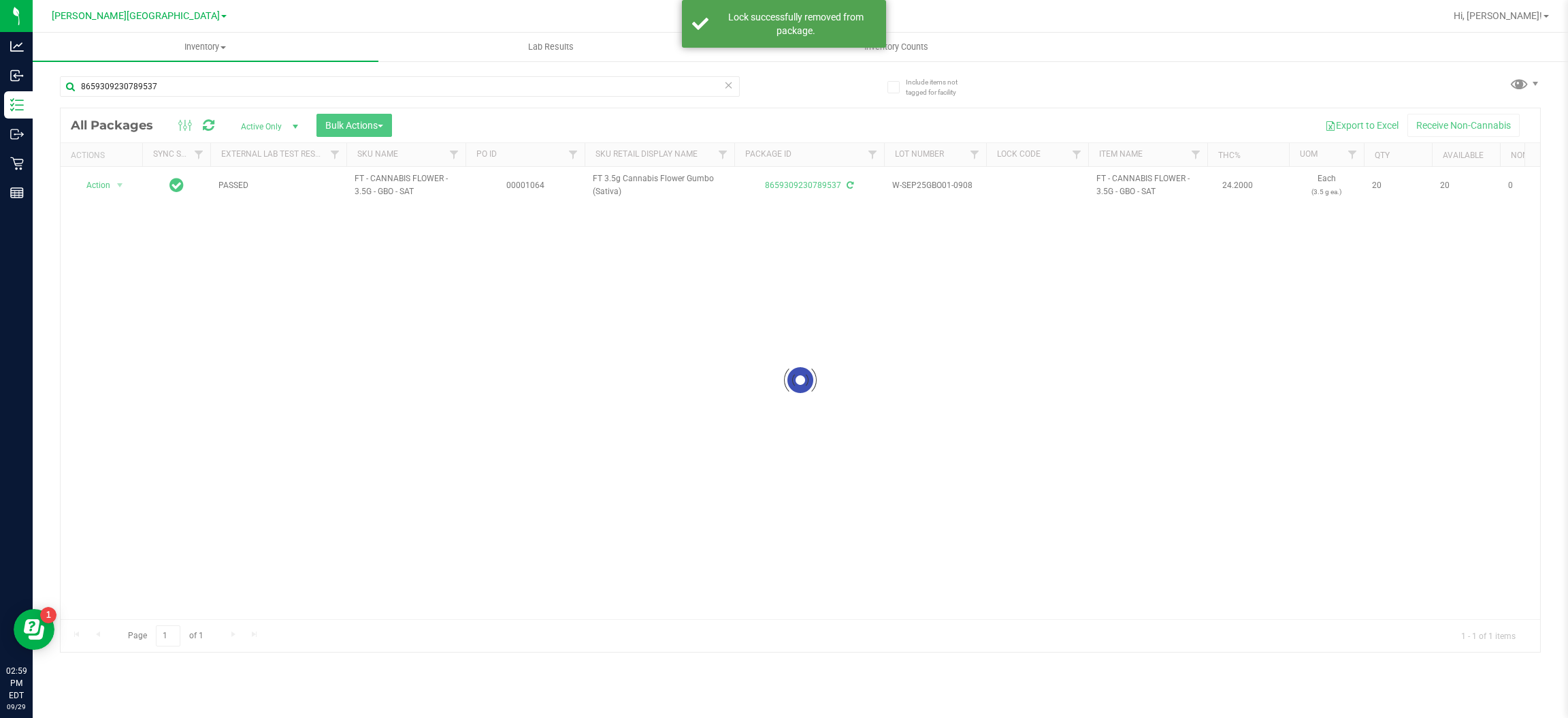
click at [114, 182] on div at bounding box center [800, 380] width 1479 height 544
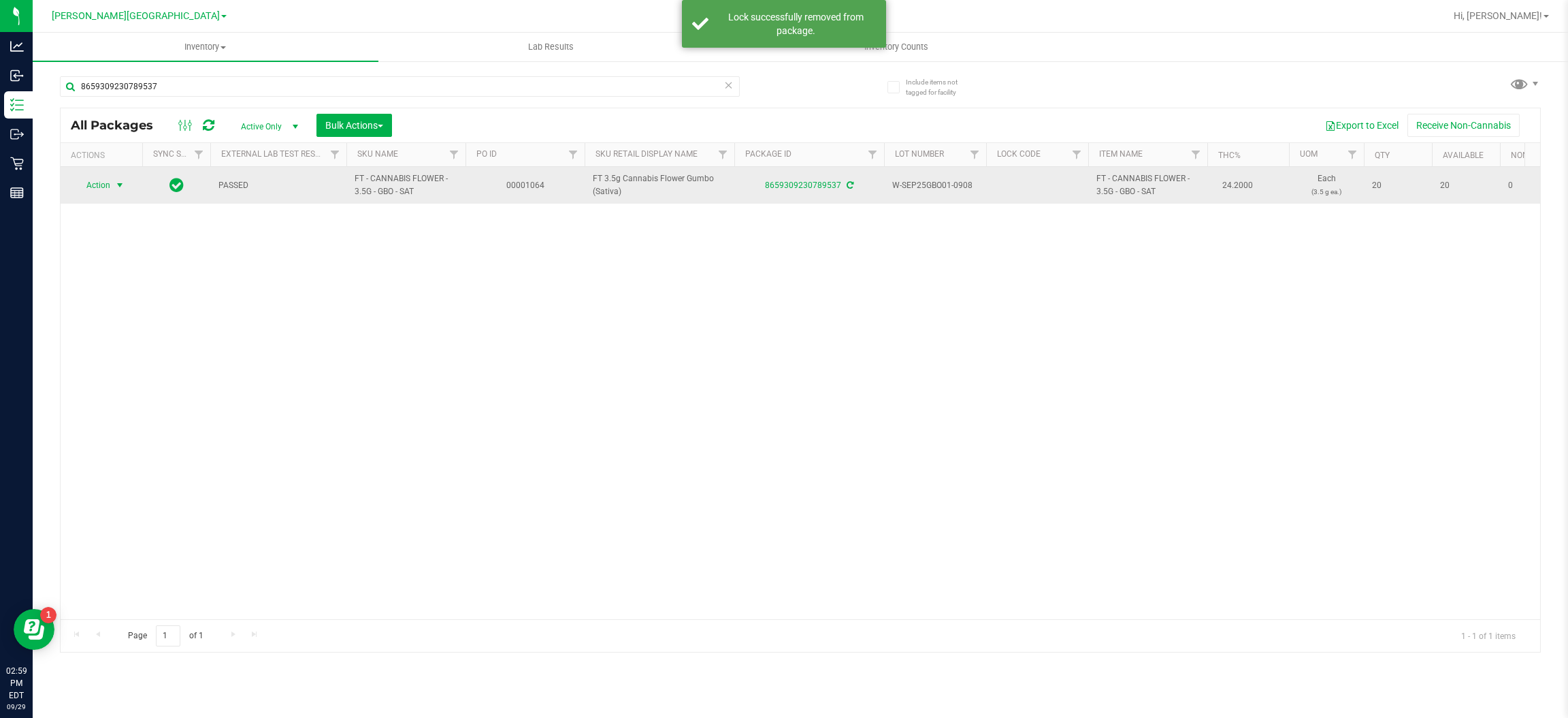
click at [115, 178] on span "select" at bounding box center [120, 185] width 17 height 19
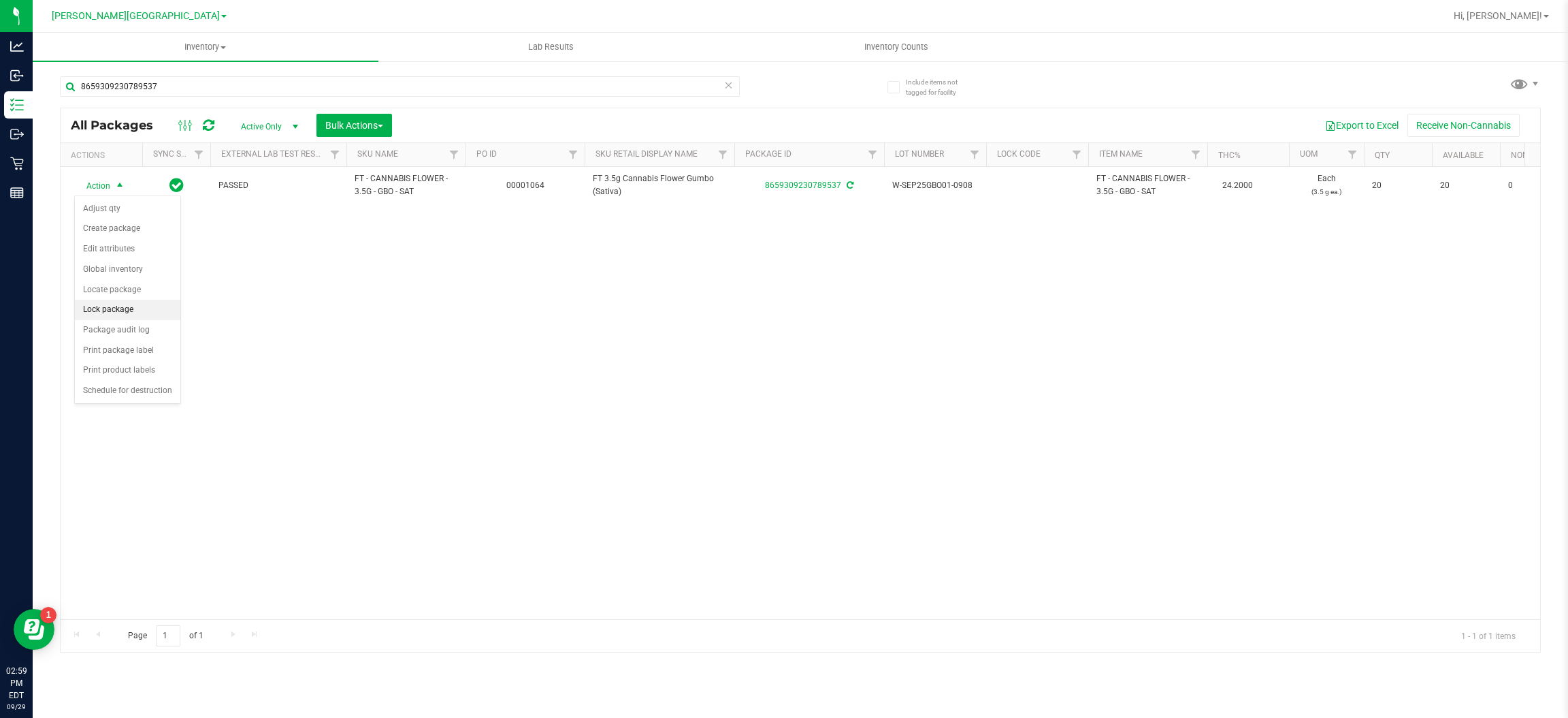
click at [116, 311] on li "Lock package" at bounding box center [127, 310] width 105 height 21
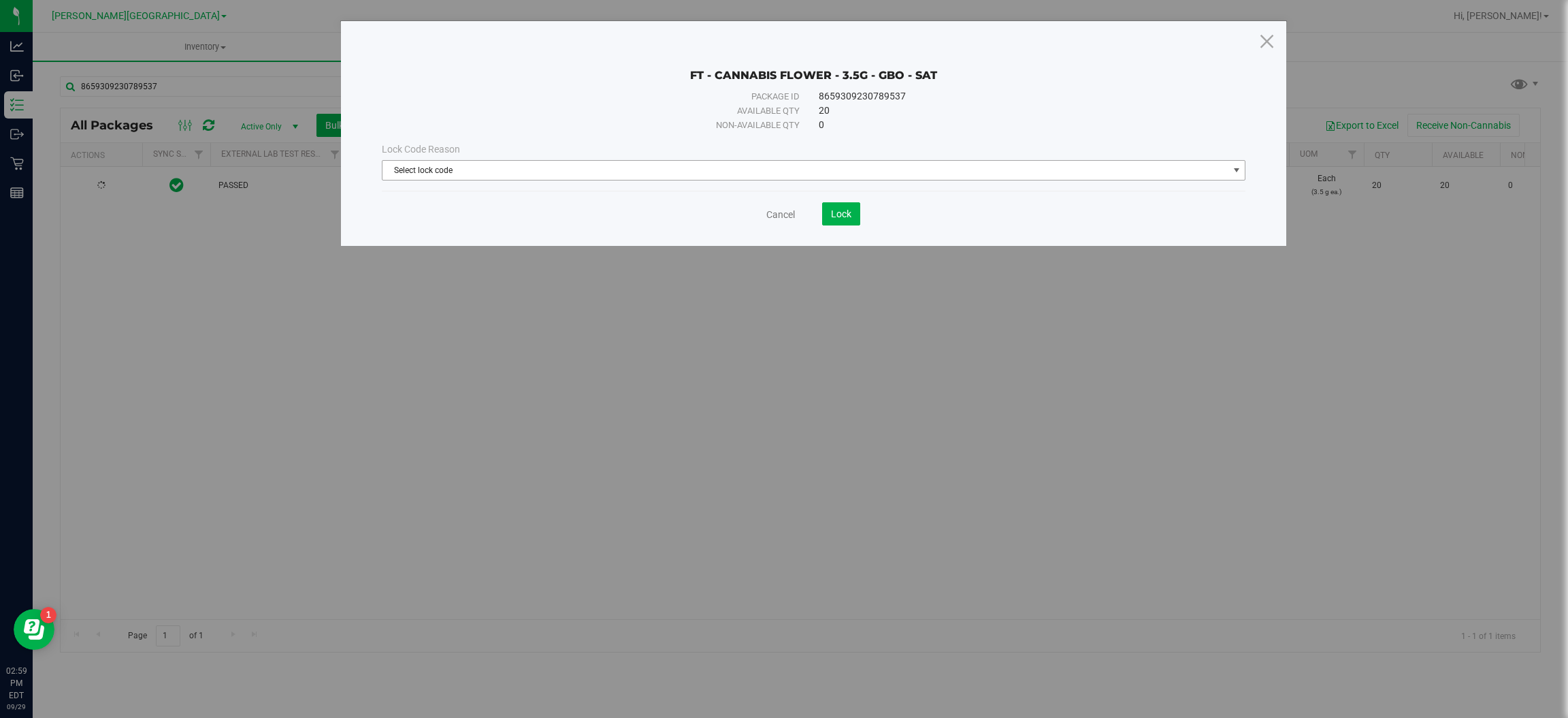
click at [853, 173] on span "Select lock code" at bounding box center [805, 170] width 846 height 19
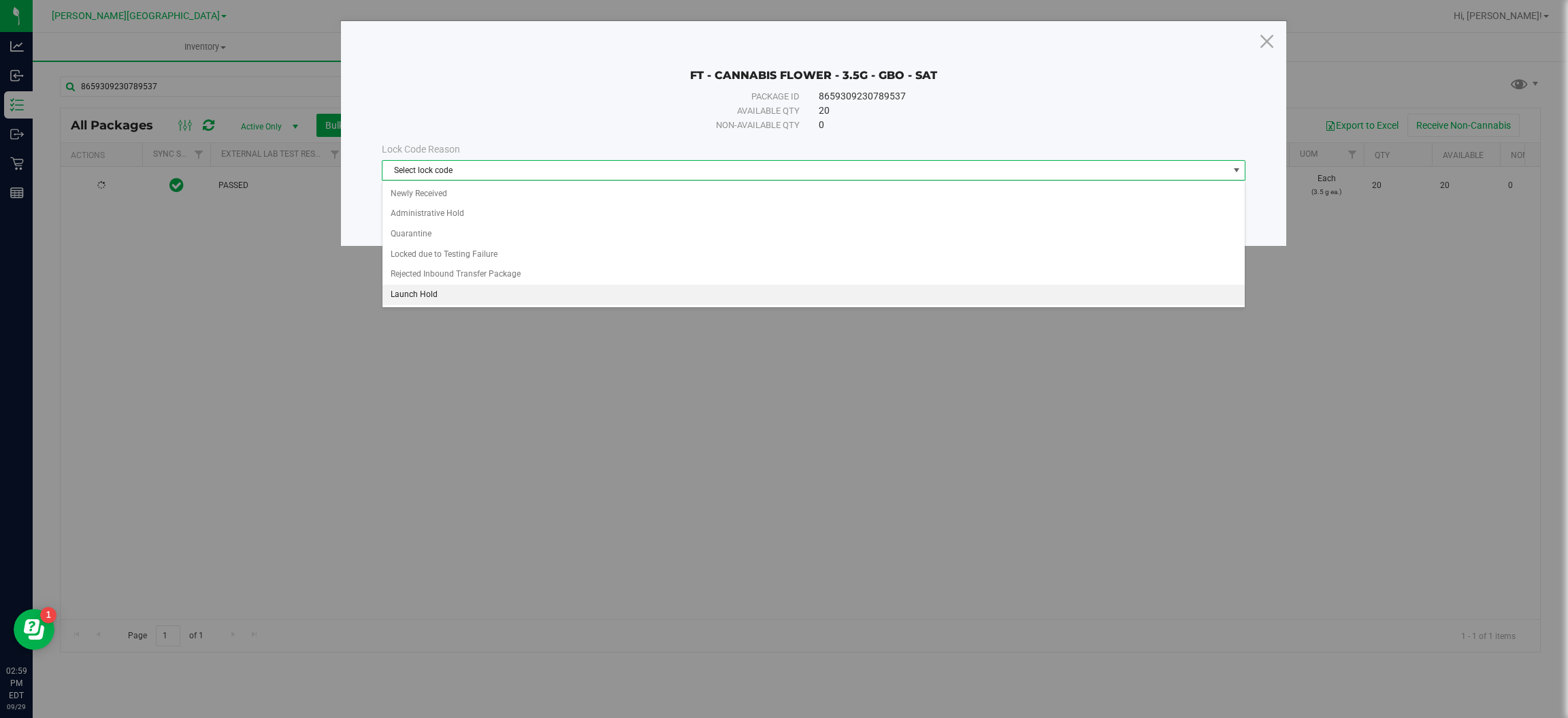
click at [475, 297] on li "Launch Hold" at bounding box center [813, 295] width 862 height 21
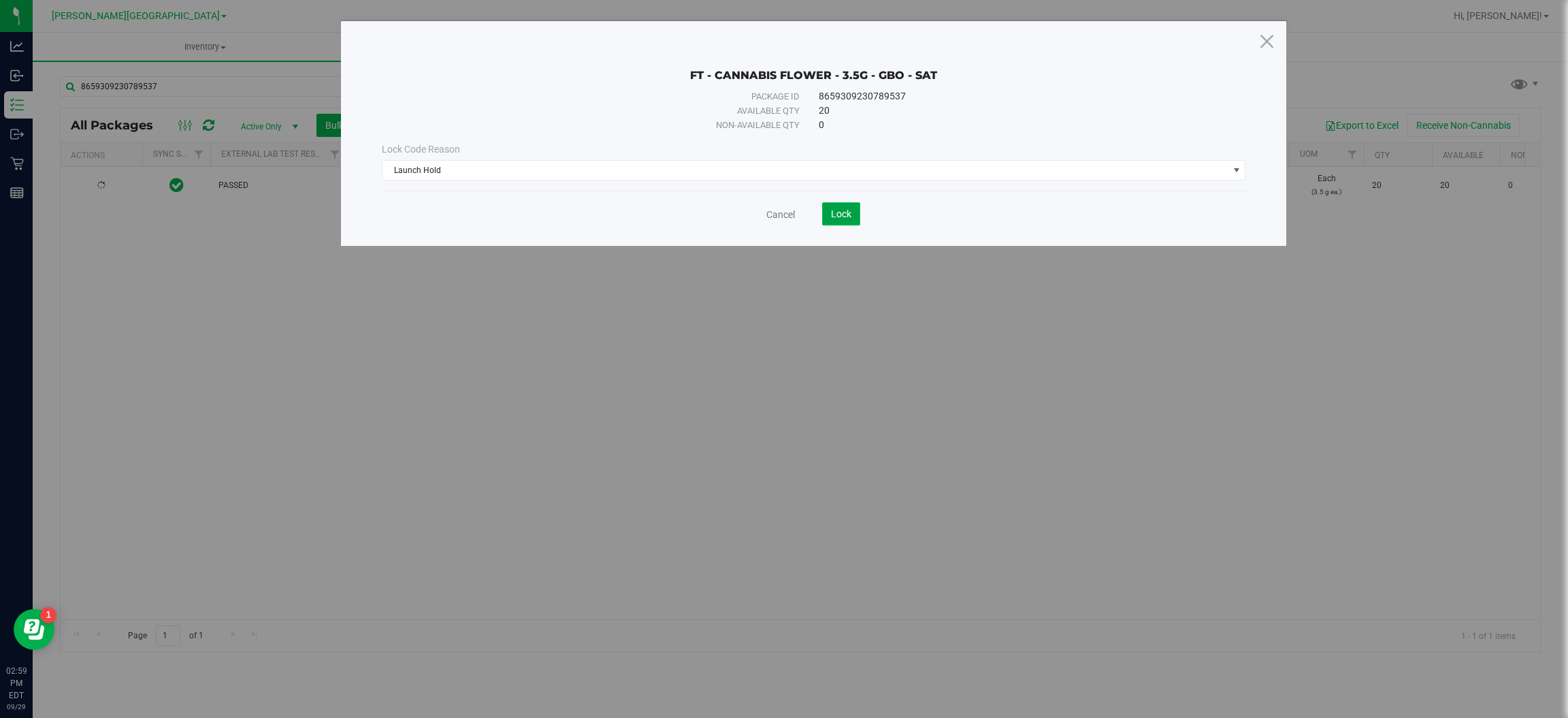
click at [833, 218] on span "Lock" at bounding box center [842, 214] width 21 height 11
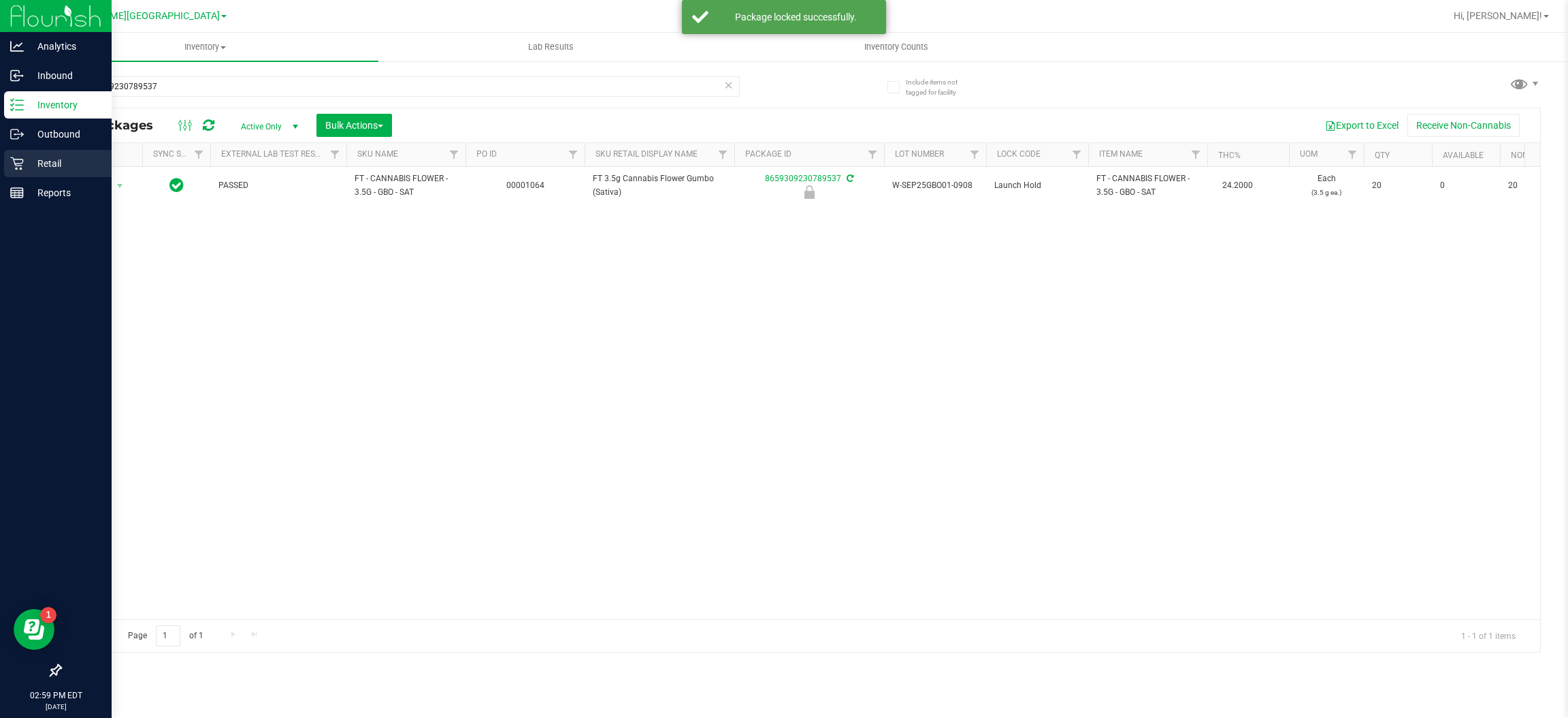
click at [56, 161] on p "Retail" at bounding box center [65, 163] width 82 height 17
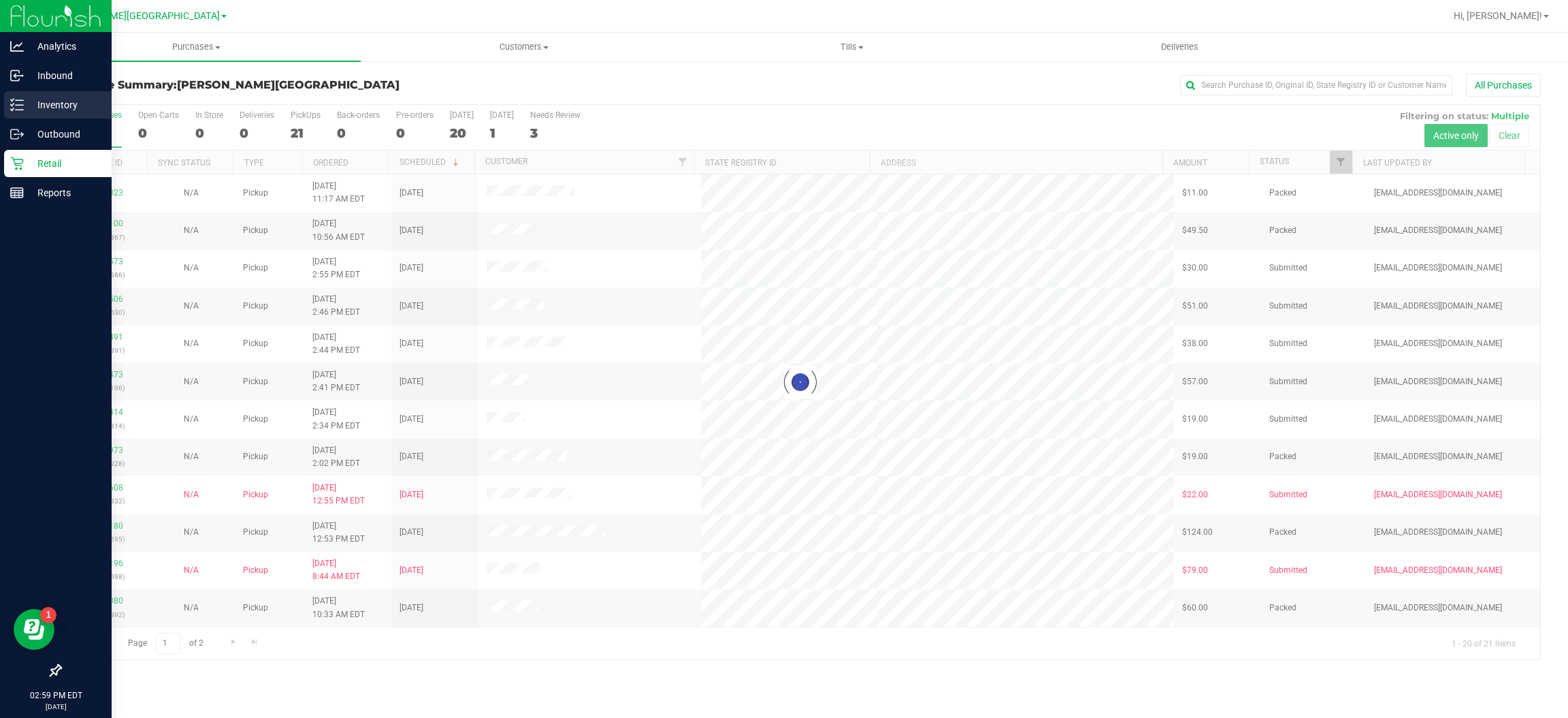
click at [30, 108] on p "Inventory" at bounding box center [65, 105] width 82 height 17
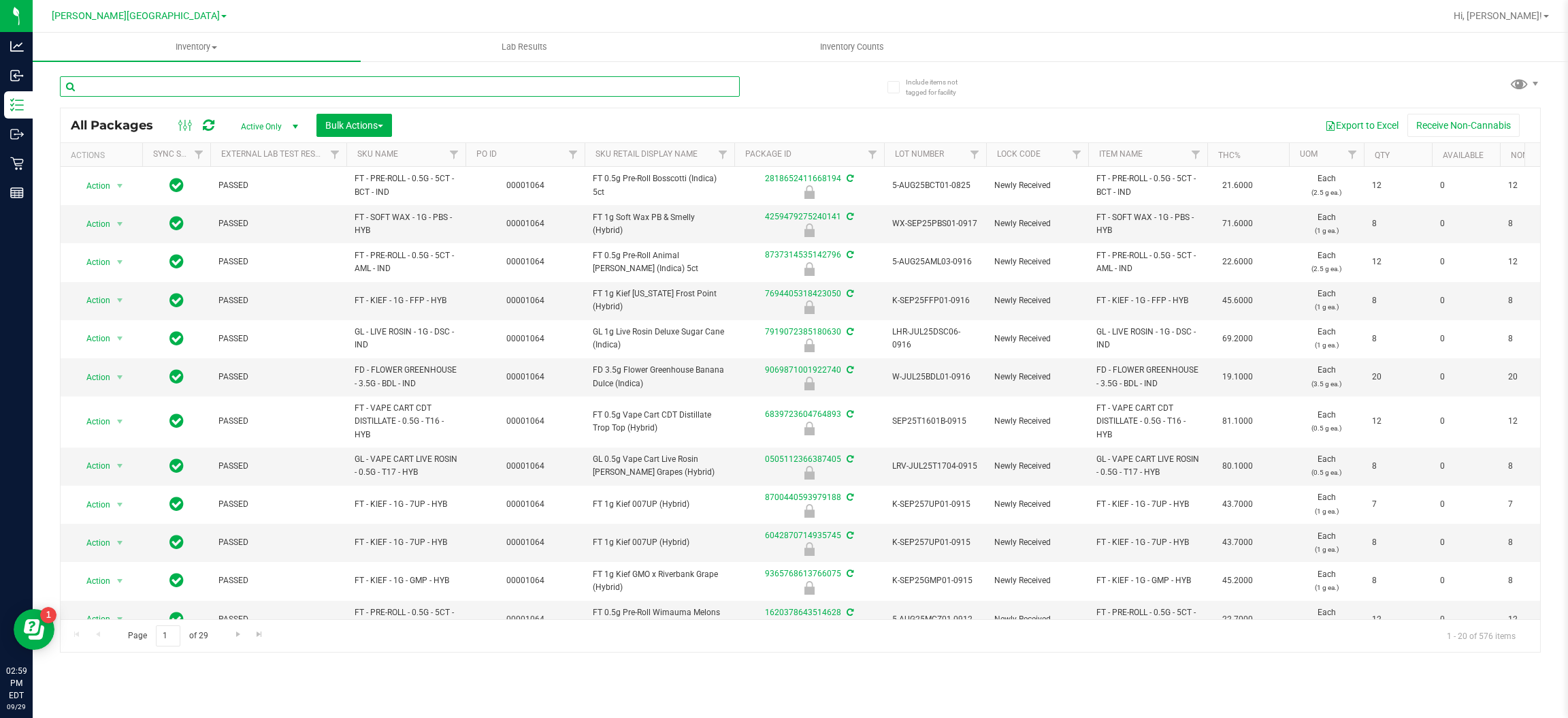
click at [210, 84] on input "text" at bounding box center [399, 87] width 680 height 21
type input "2764952954375070"
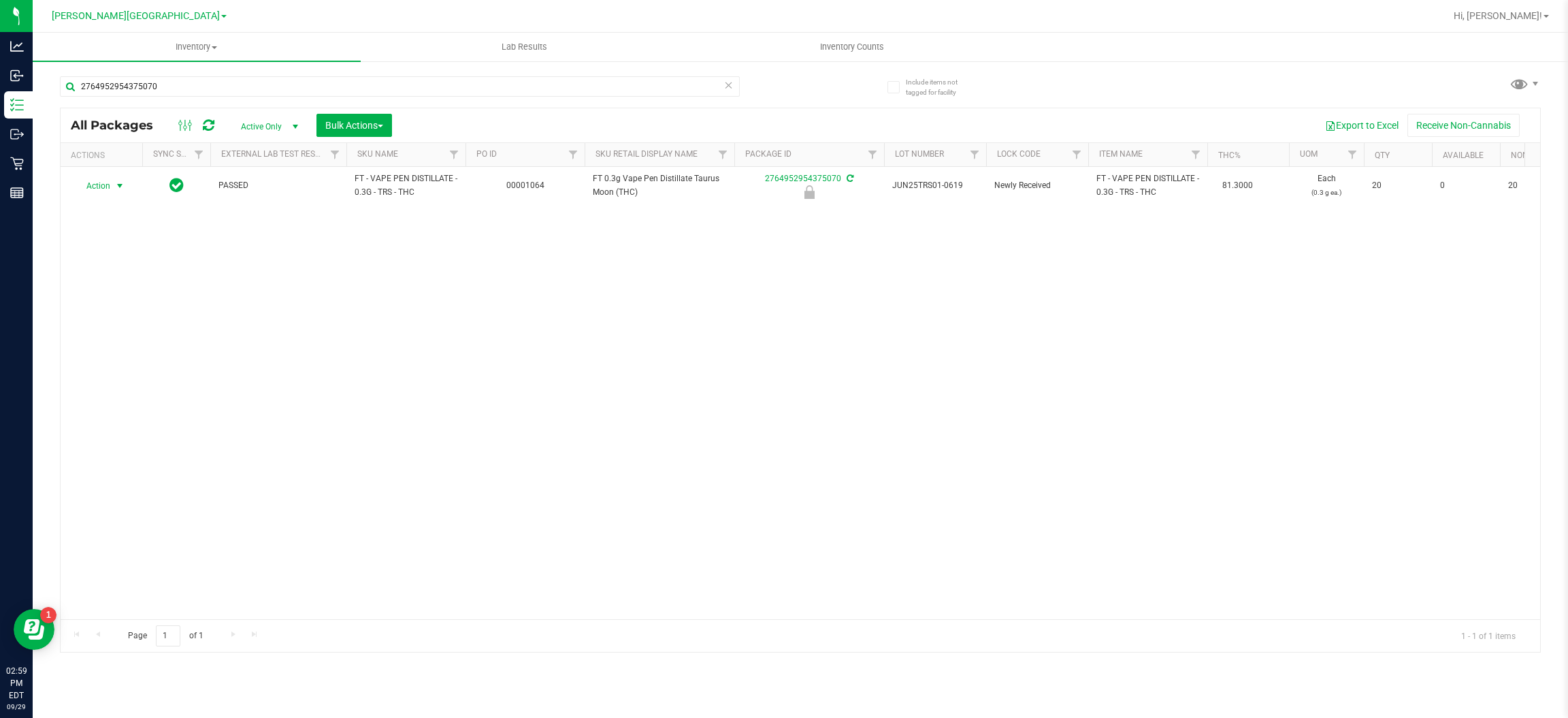
click at [105, 186] on span "Action" at bounding box center [92, 186] width 36 height 19
click at [107, 338] on li "Unlock package" at bounding box center [118, 348] width 88 height 21
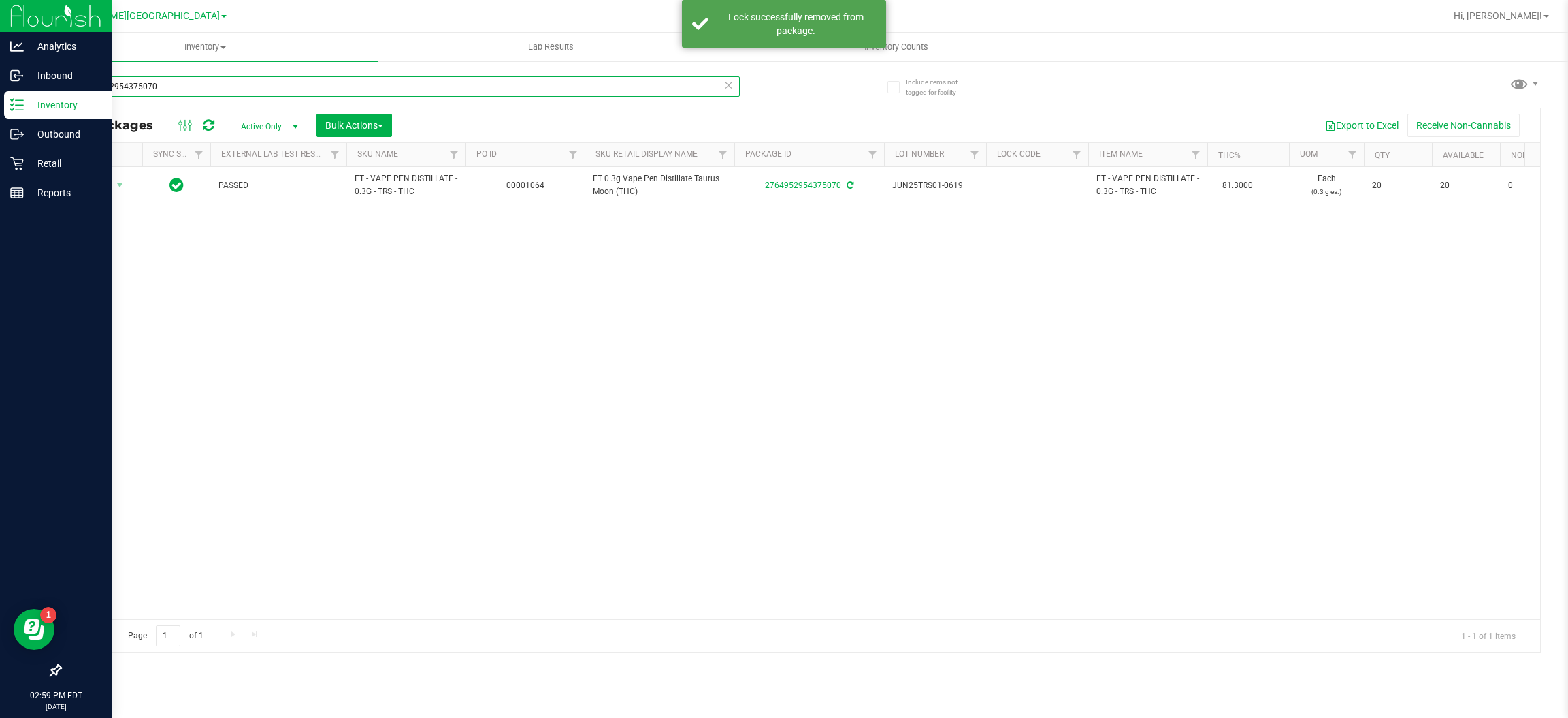
drag, startPoint x: 227, startPoint y: 91, endPoint x: 0, endPoint y: 92, distance: 227.0
click at [0, 92] on div "Analytics Inbound Inventory Outbound Retail Reports 02:59 PM EDT [DATE] 09/29 […" at bounding box center [784, 359] width 1568 height 718
type input "6458985162556994"
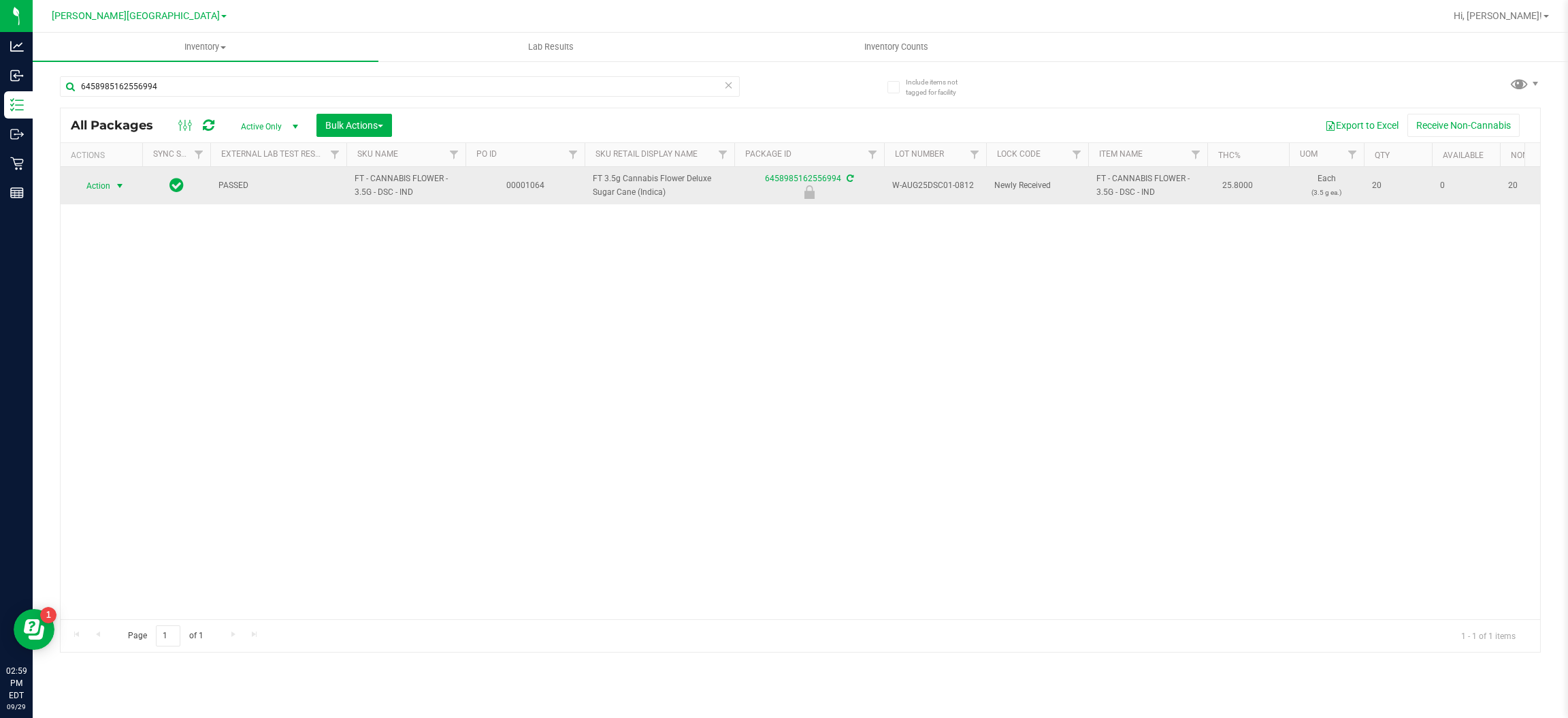
click at [120, 188] on span "select" at bounding box center [120, 186] width 11 height 11
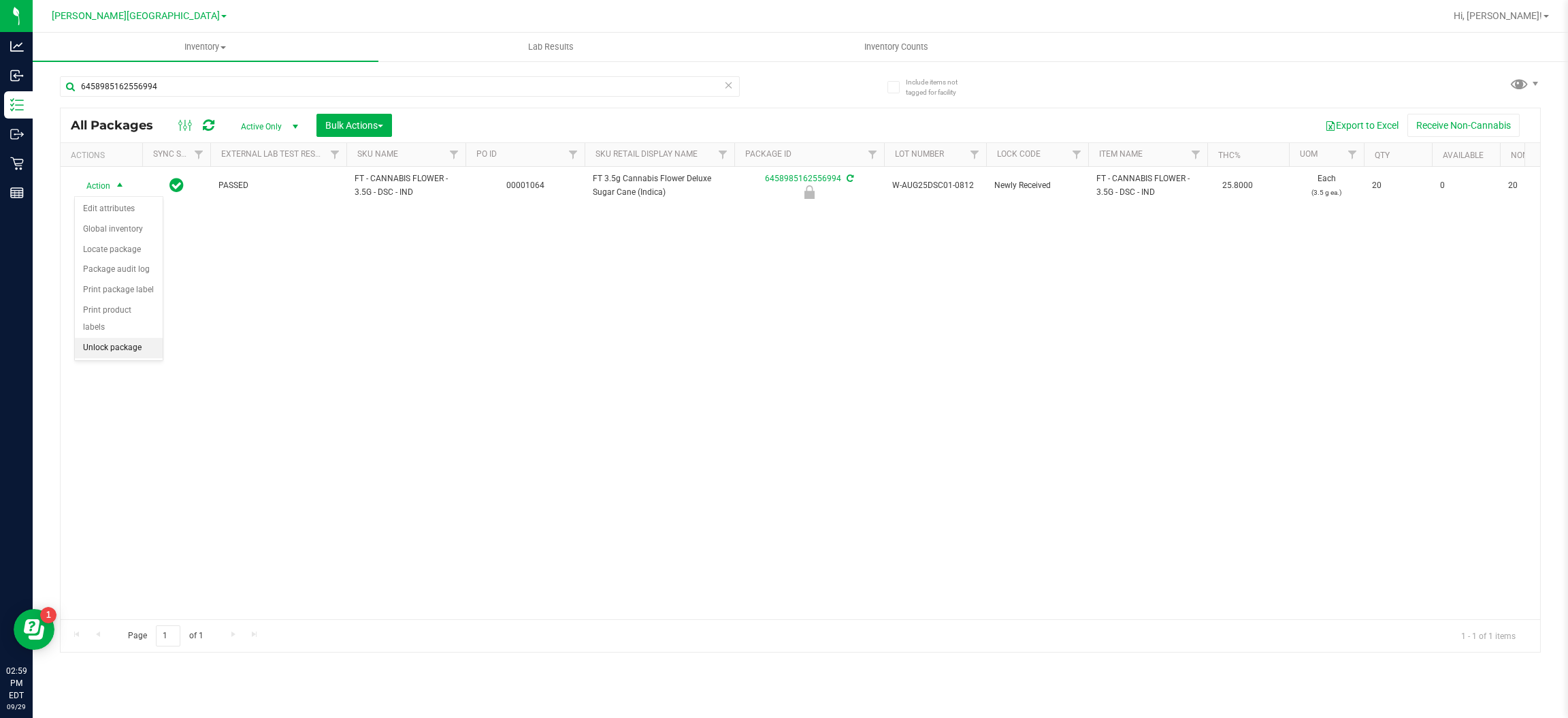
click at [115, 338] on li "Unlock package" at bounding box center [118, 348] width 88 height 21
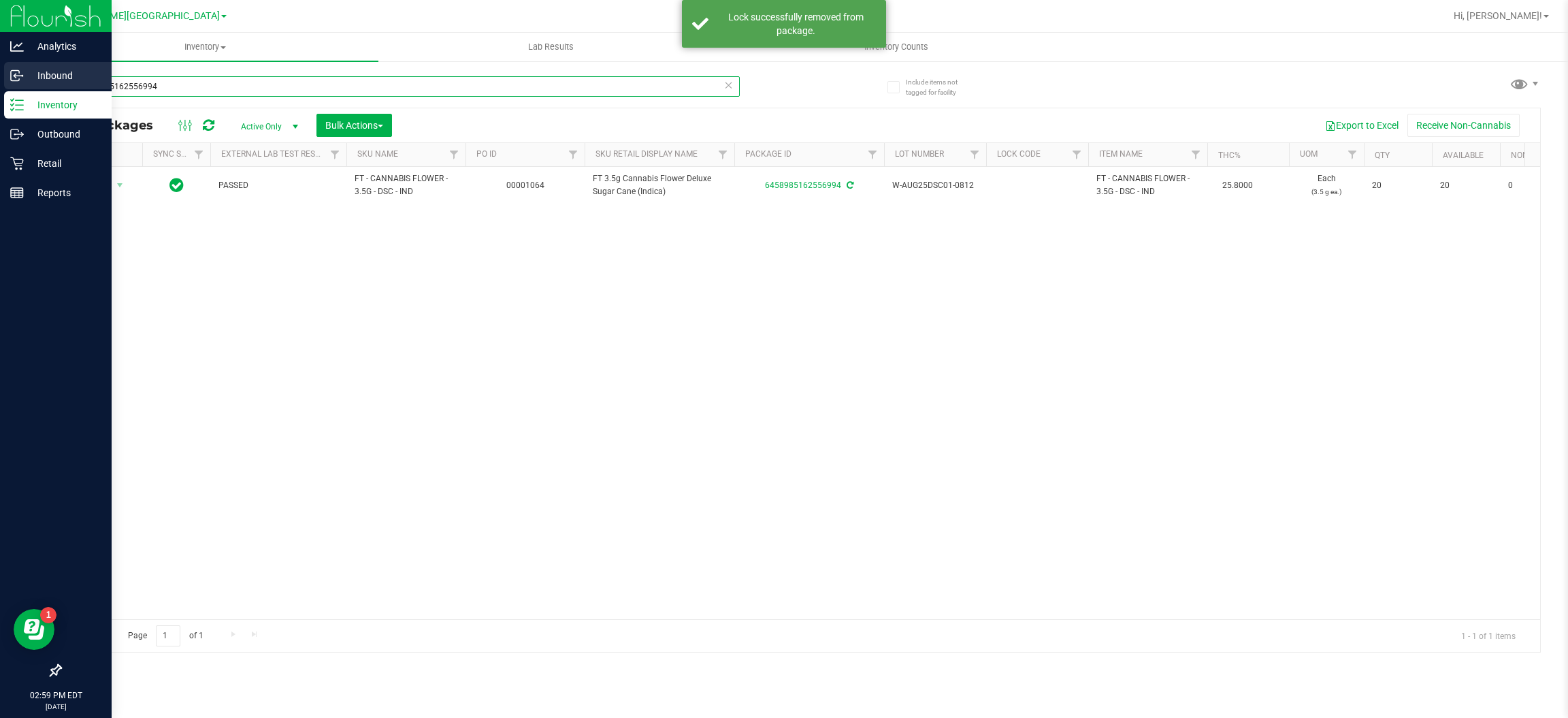
drag, startPoint x: 197, startPoint y: 79, endPoint x: 0, endPoint y: 79, distance: 197.0
click at [0, 79] on div "Analytics Inbound Inventory Outbound Retail Reports 02:59 PM EDT [DATE] 09/29 […" at bounding box center [784, 359] width 1568 height 718
type input "2097611961686133"
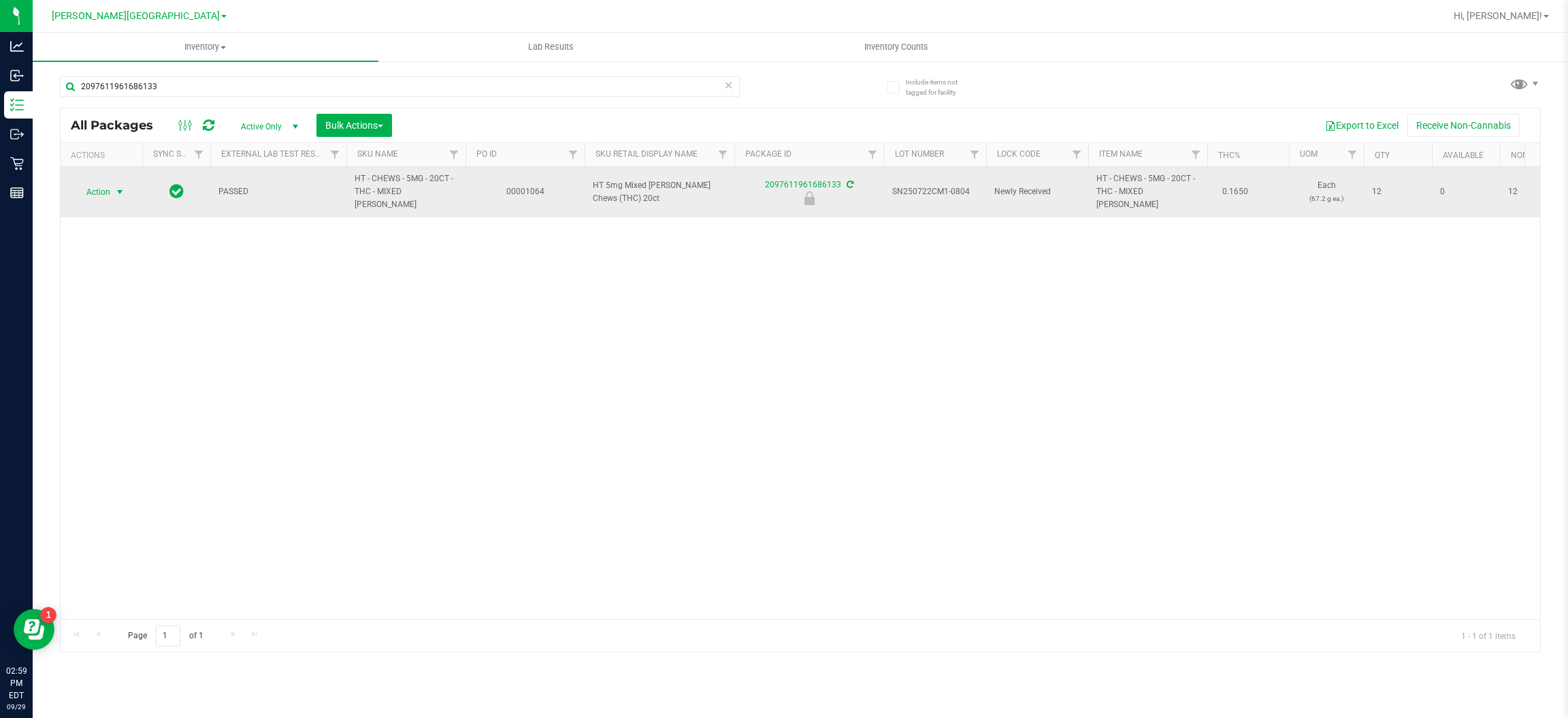
click at [104, 190] on span "Action" at bounding box center [92, 192] width 36 height 19
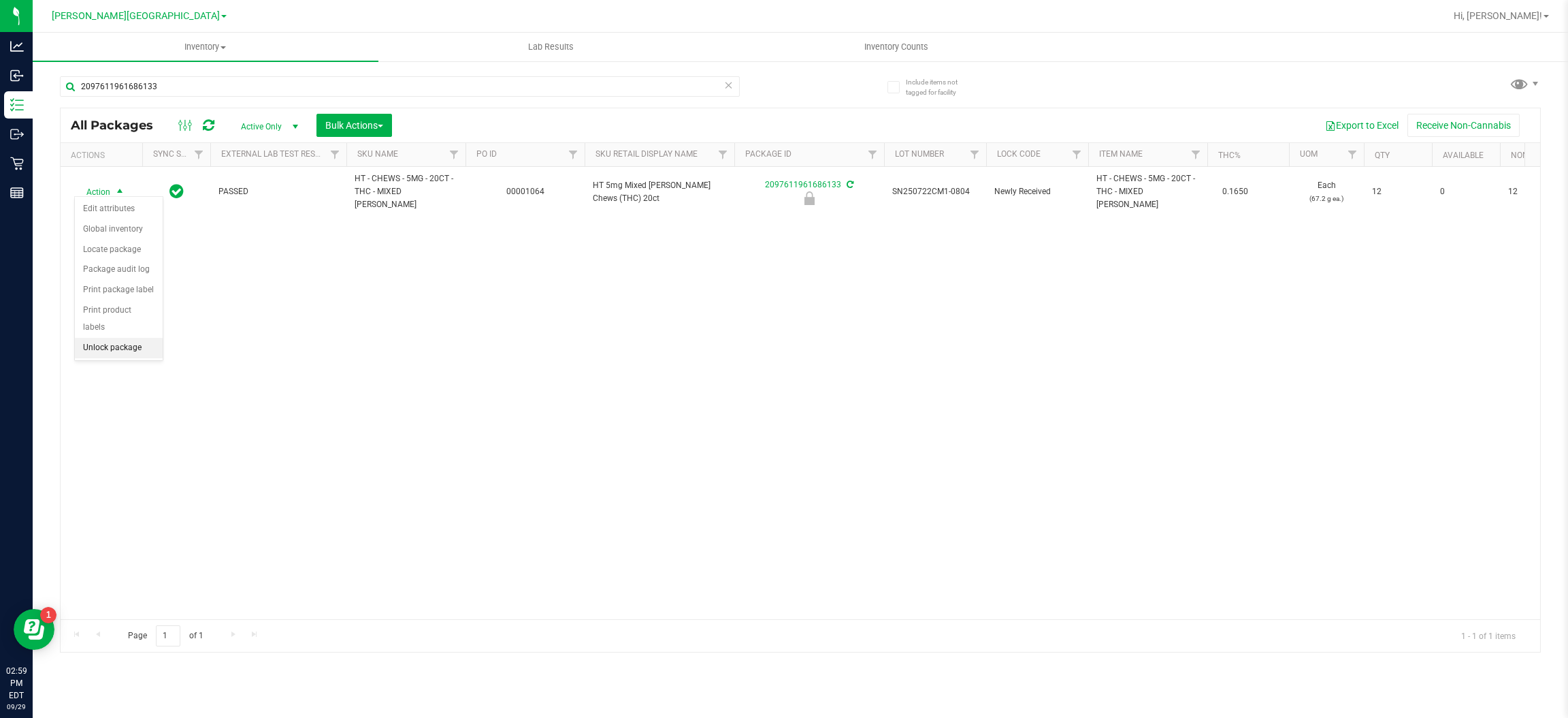
click at [122, 339] on li "Unlock package" at bounding box center [118, 348] width 88 height 21
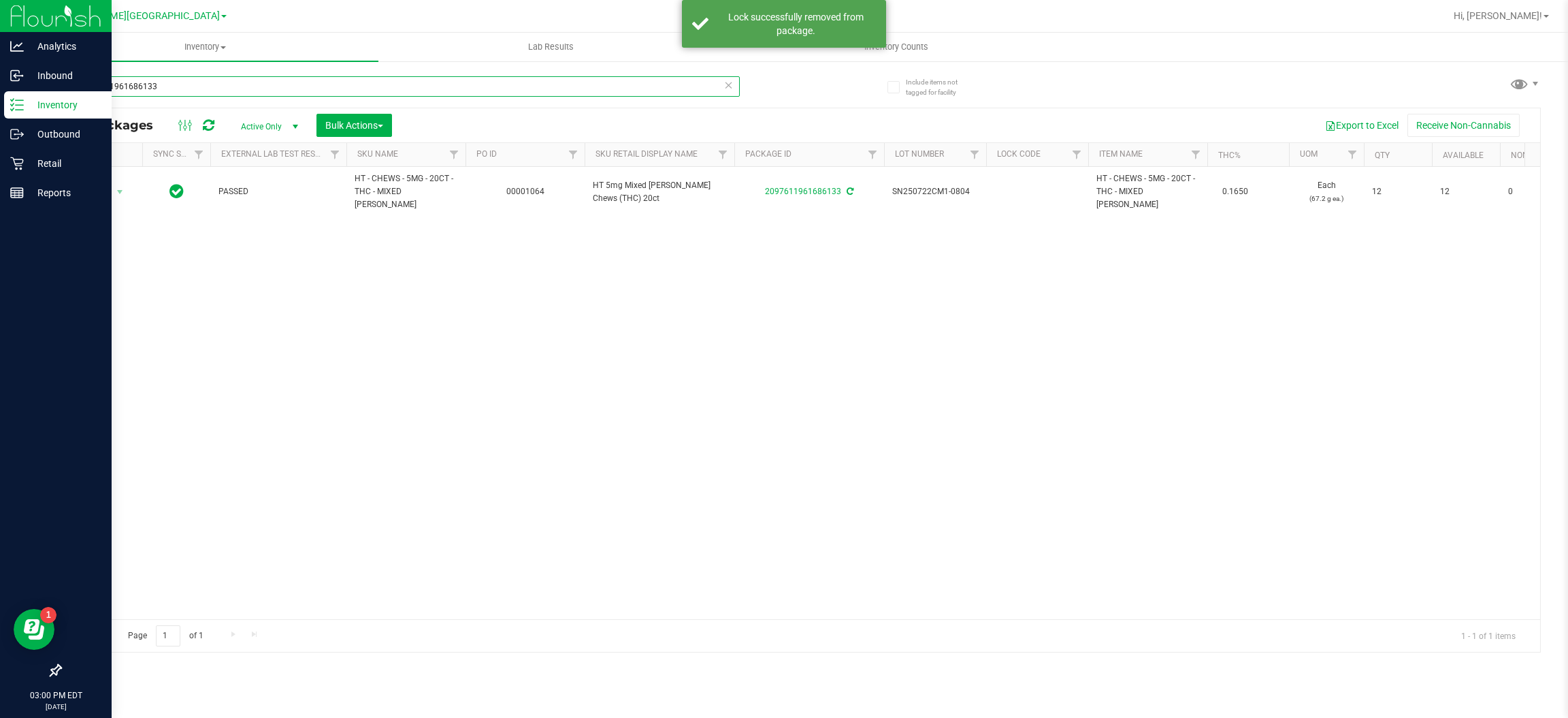
drag, startPoint x: 194, startPoint y: 85, endPoint x: 14, endPoint y: 93, distance: 180.2
click at [16, 93] on div "Analytics Inbound Inventory Outbound Retail Reports 03:00 PM EDT [DATE] 09/29 […" at bounding box center [784, 359] width 1568 height 718
type input "9285102705979335"
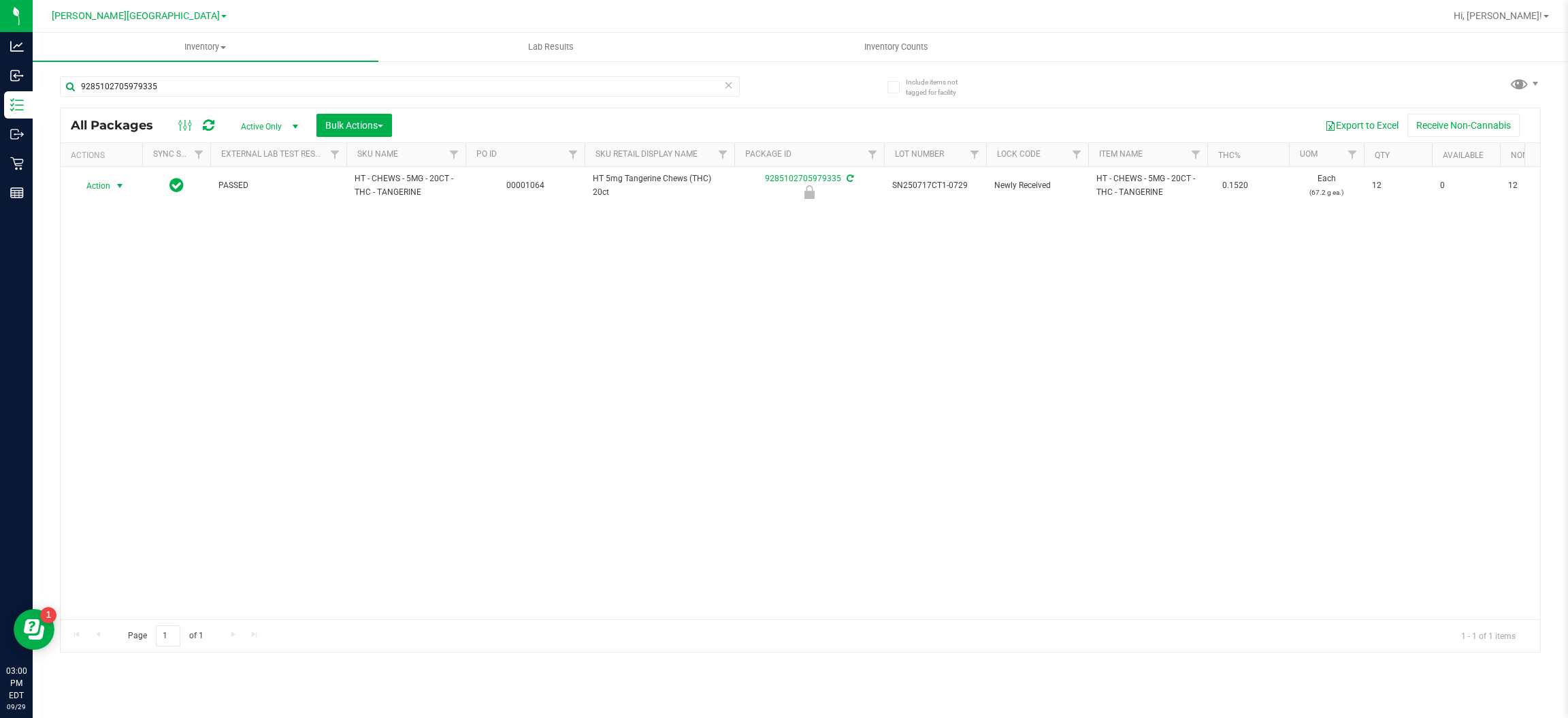
click at [108, 180] on span "Action" at bounding box center [92, 186] width 36 height 19
click at [107, 338] on li "Unlock package" at bounding box center [118, 348] width 88 height 21
click at [344, 85] on input "9285102705979335" at bounding box center [399, 87] width 680 height 21
click at [337, 82] on input "9285102705979335" at bounding box center [399, 87] width 680 height 21
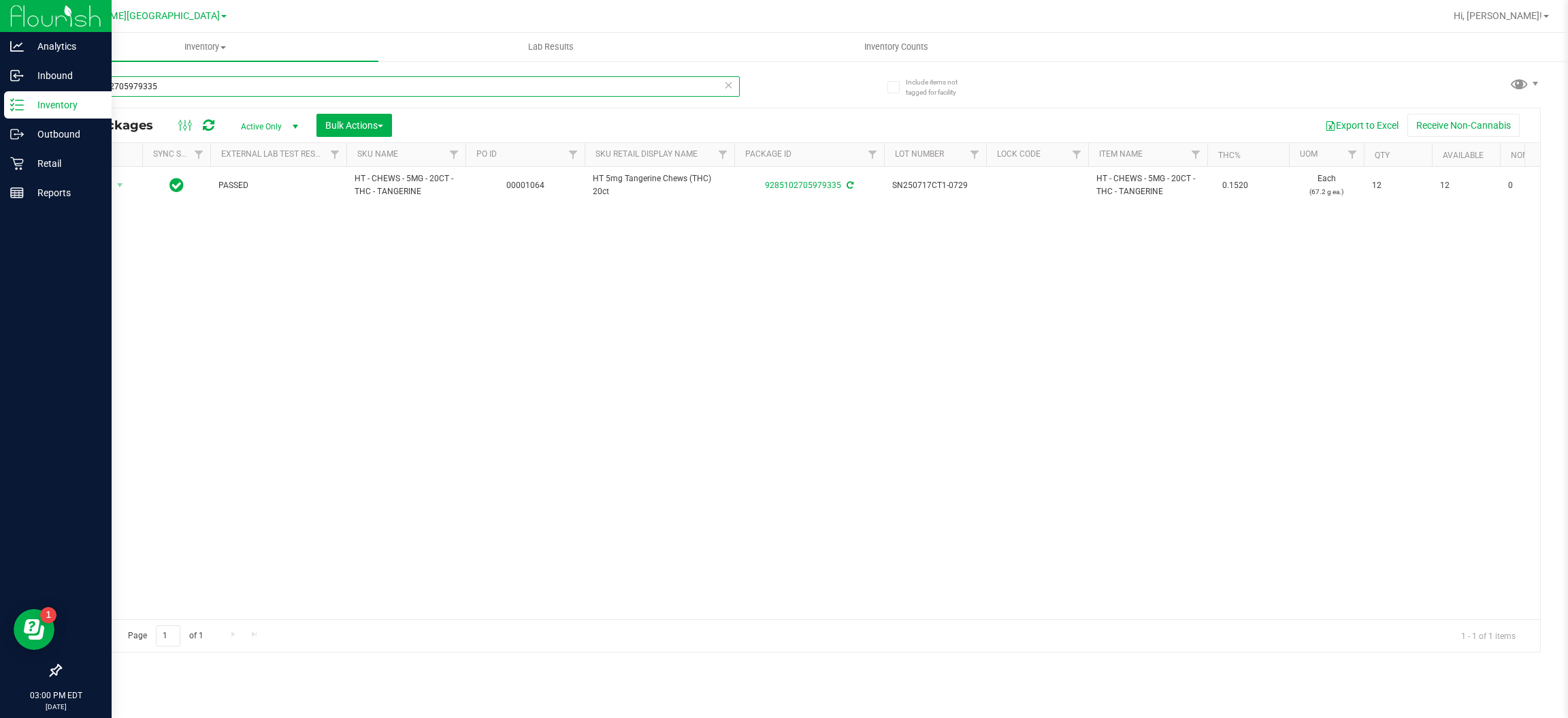
drag, startPoint x: 337, startPoint y: 82, endPoint x: 0, endPoint y: 228, distance: 367.3
click at [0, 228] on div "Analytics Inbound Inventory Outbound Retail Reports 03:00 PM EDT [DATE] 09/29 […" at bounding box center [784, 359] width 1568 height 718
type input "7919072385180630"
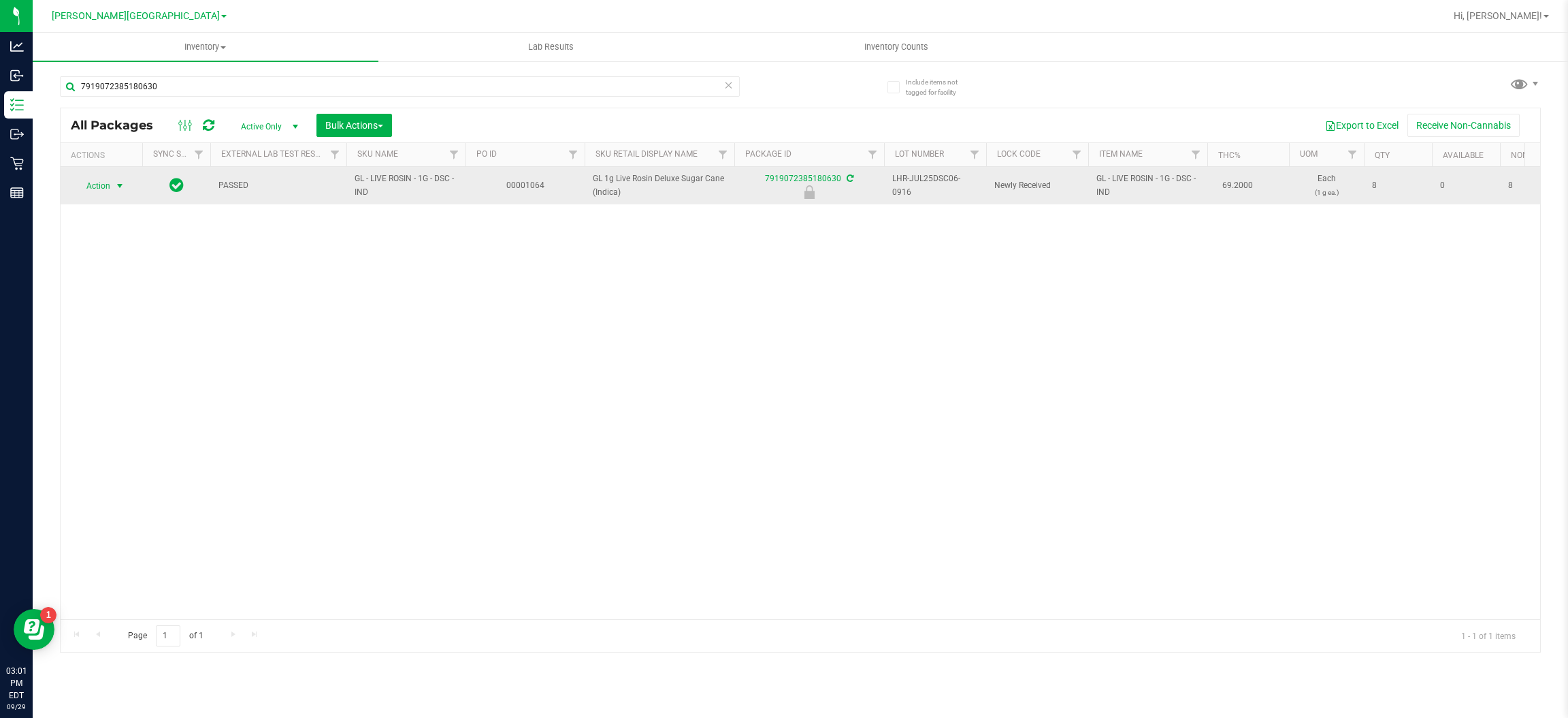
click at [122, 182] on span "select" at bounding box center [120, 186] width 17 height 19
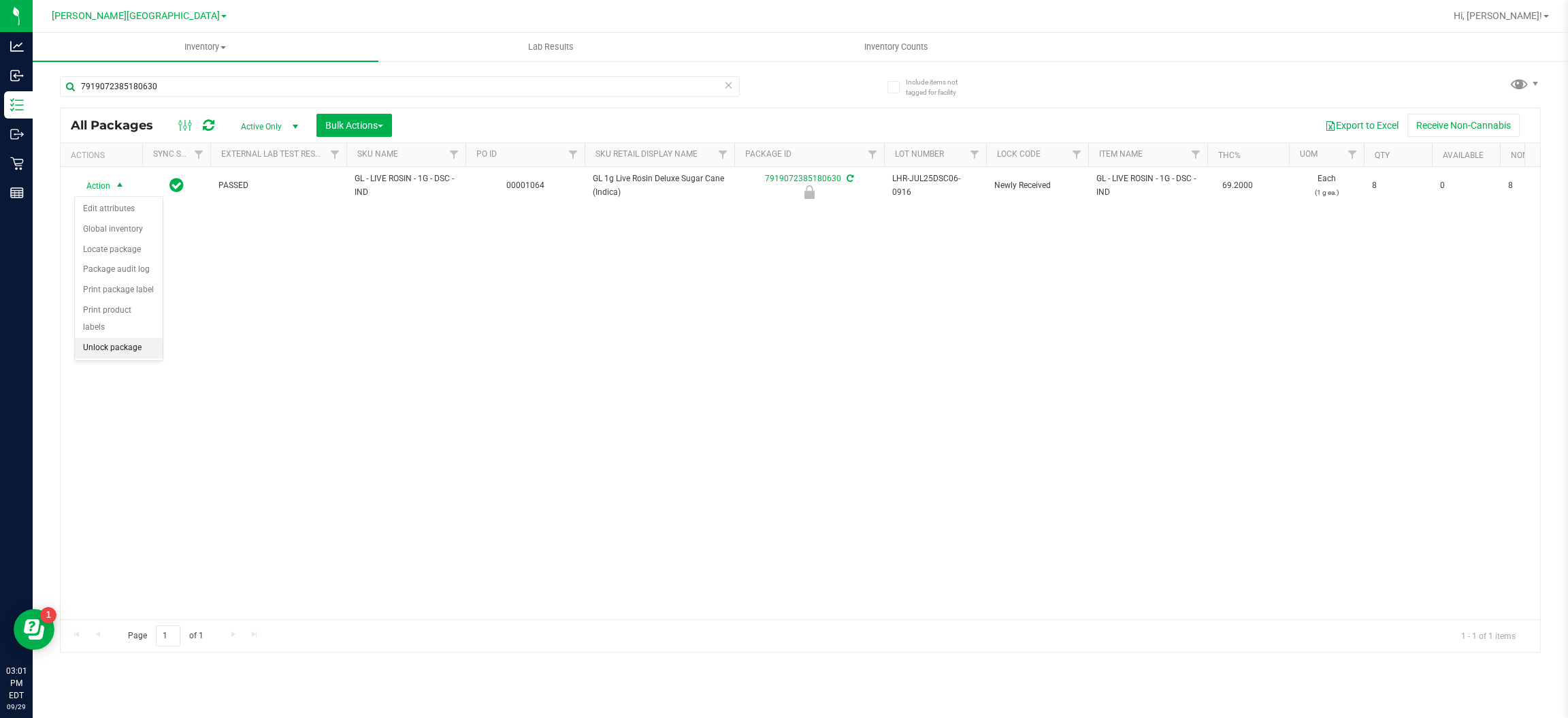
click at [117, 338] on li "Unlock package" at bounding box center [118, 348] width 88 height 21
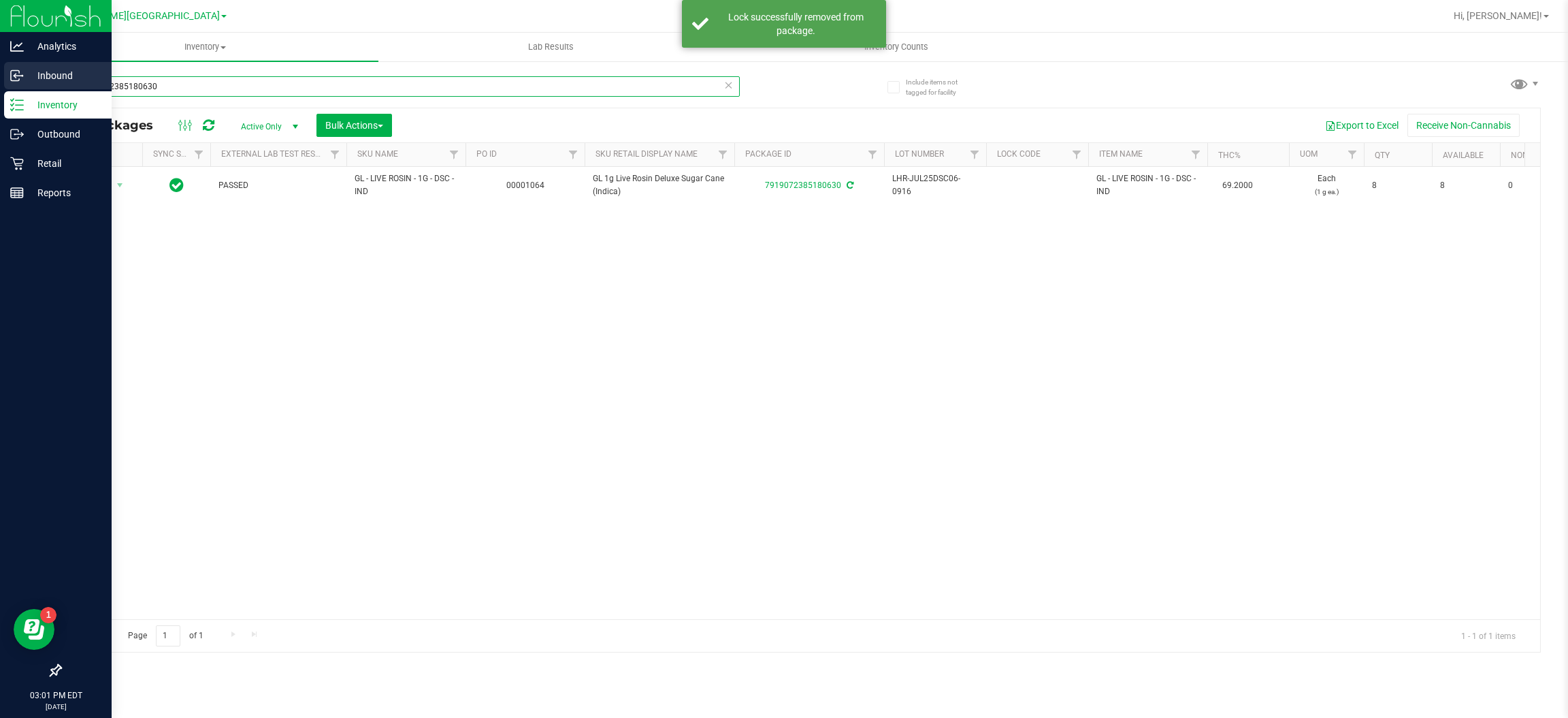
drag, startPoint x: 178, startPoint y: 88, endPoint x: 0, endPoint y: 87, distance: 178.0
click at [0, 87] on div "Analytics Inbound Inventory Outbound Retail Reports 03:01 PM EDT [DATE] 09/29 […" at bounding box center [784, 359] width 1568 height 718
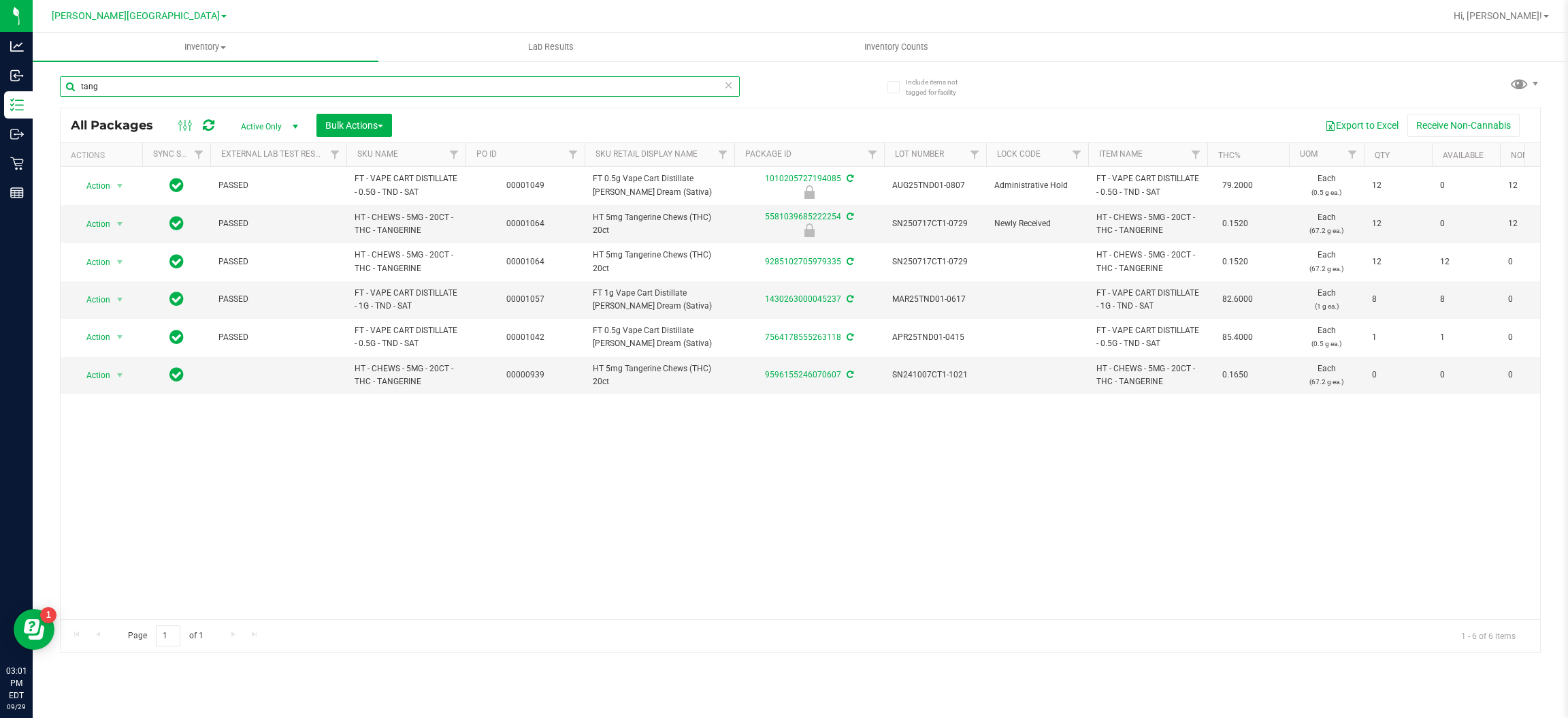
drag, startPoint x: 119, startPoint y: 81, endPoint x: 0, endPoint y: -12, distance: 151.0
click at [0, 0] on html "Analytics Inbound Inventory Outbound Retail Reports 03:01 PM EDT [DATE] 09/29 […" at bounding box center [784, 359] width 1568 height 718
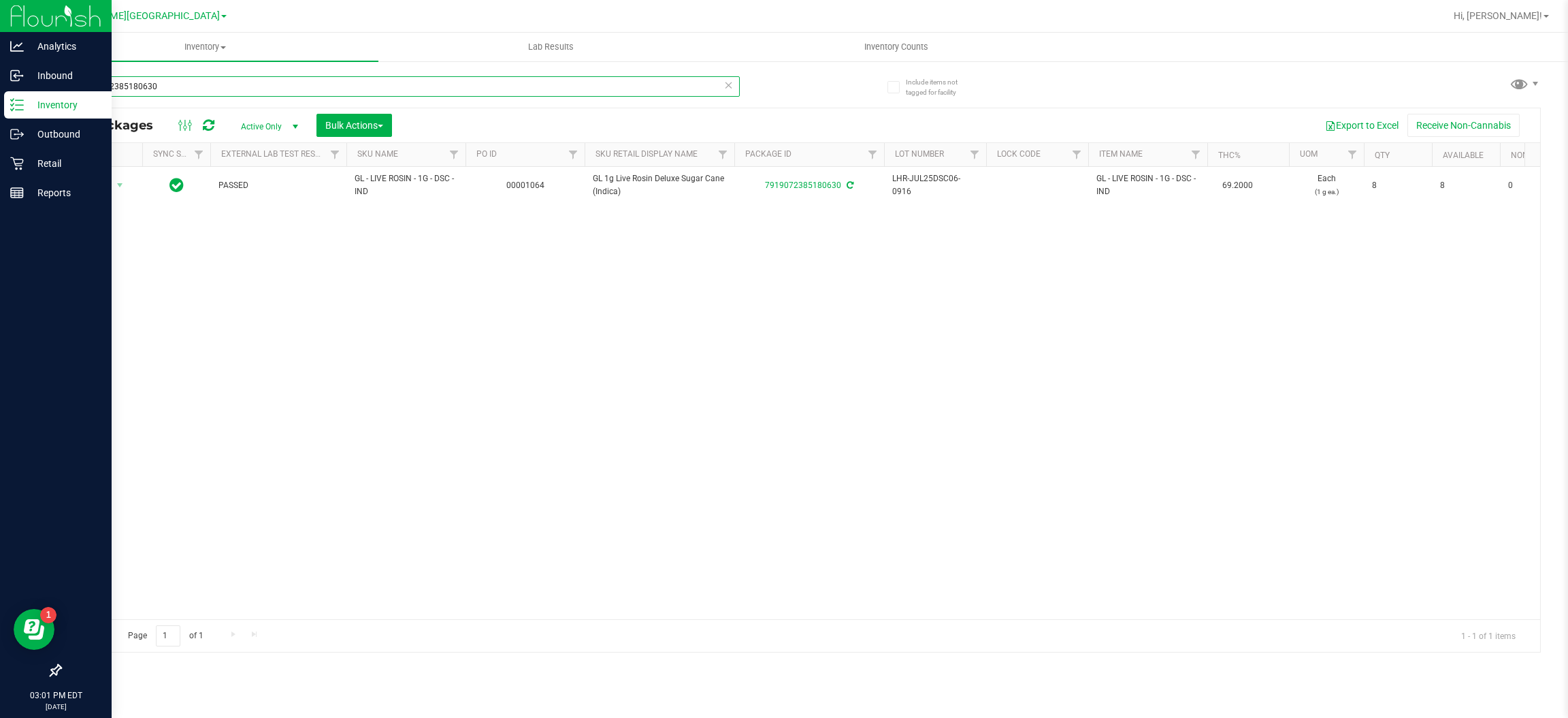
drag, startPoint x: 208, startPoint y: 80, endPoint x: 0, endPoint y: 19, distance: 216.8
click at [0, 19] on div "Analytics Inbound Inventory Outbound Retail Reports 03:01 PM EDT [DATE] 09/29 […" at bounding box center [784, 359] width 1568 height 718
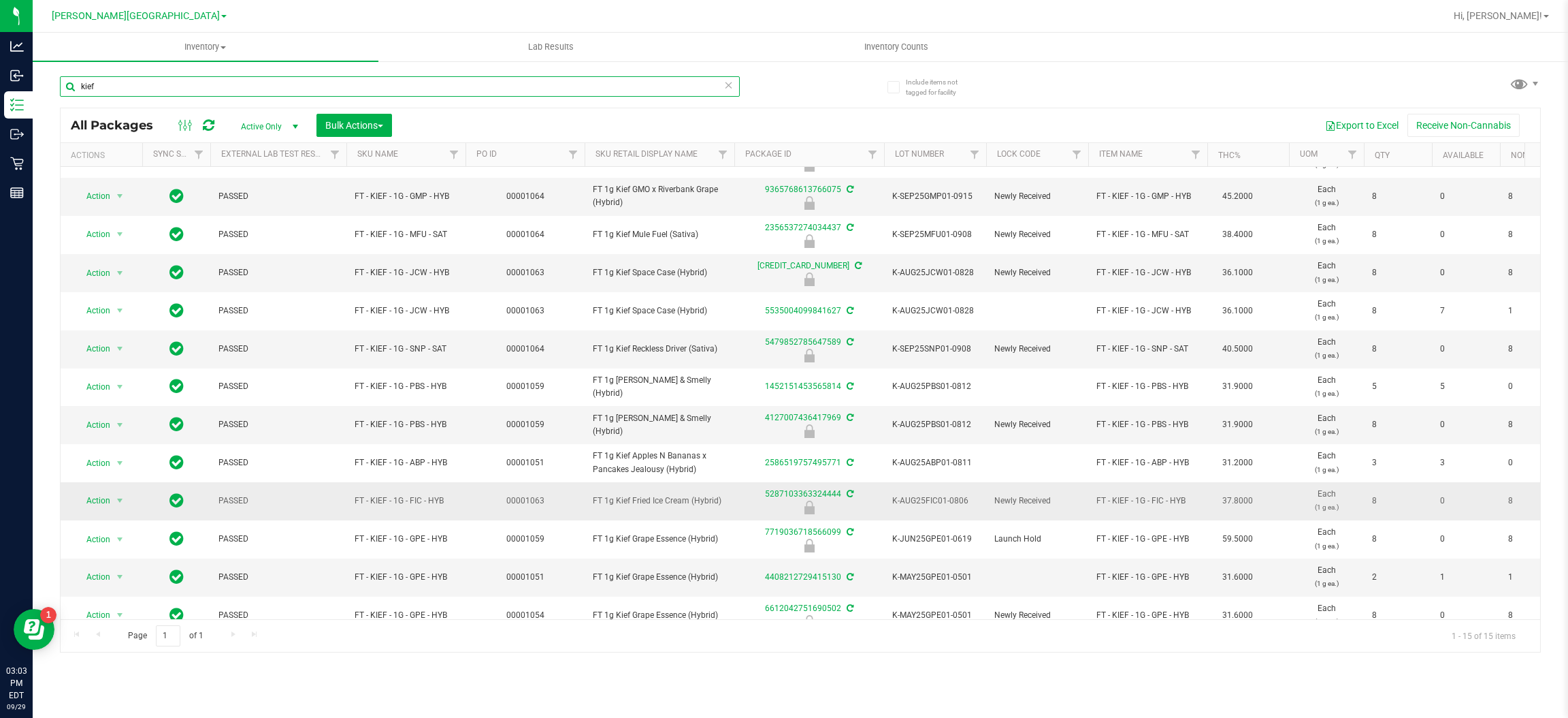
scroll to position [135, 0]
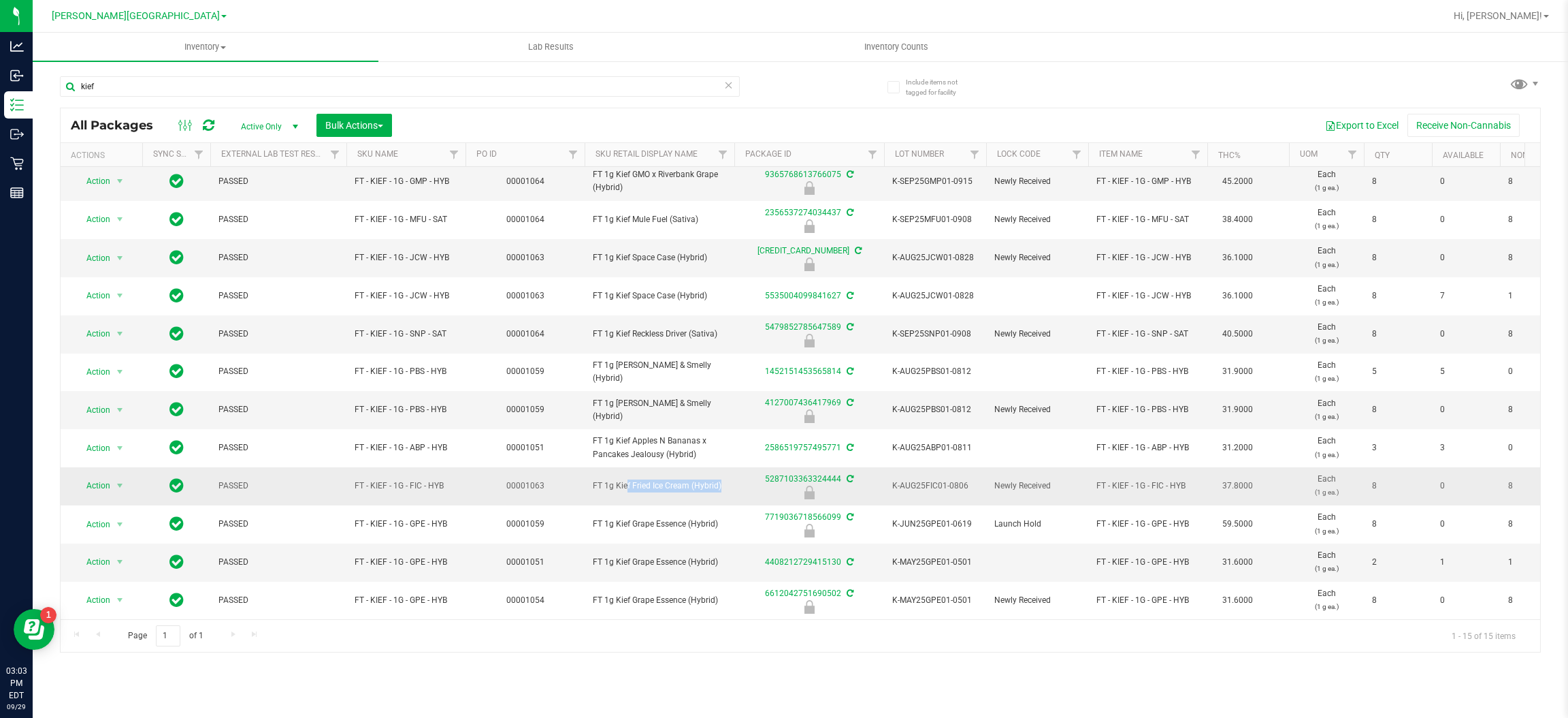
drag, startPoint x: 758, startPoint y: 455, endPoint x: 624, endPoint y: 463, distance: 134.2
click at [624, 467] on tr "Action Action Edit attributes Global inventory Locate package Package audit log…" at bounding box center [1335, 486] width 2550 height 38
copy tr "FT 1g Kief Fried Ice Cream (Hybrid)"
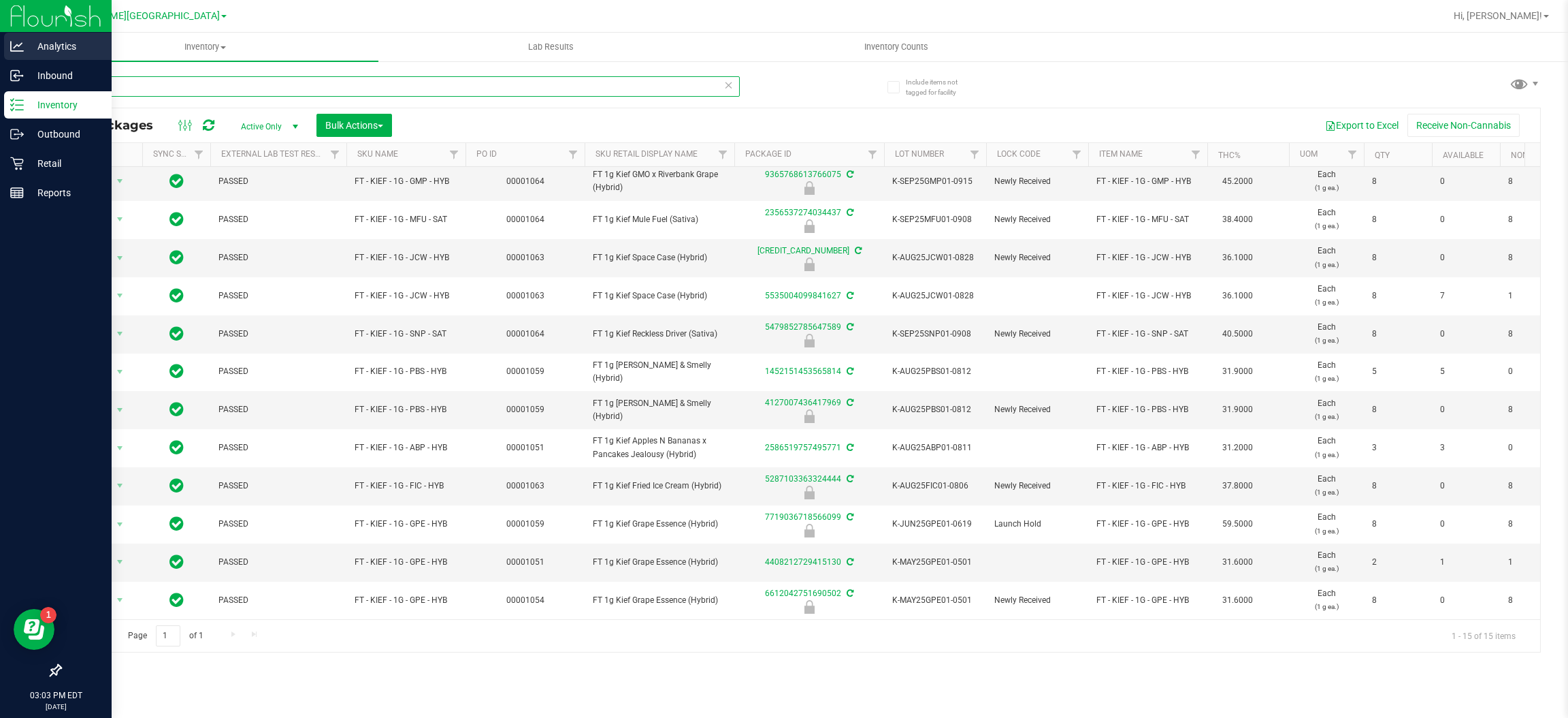
drag, startPoint x: 137, startPoint y: 84, endPoint x: 0, endPoint y: 43, distance: 143.0
click at [0, 43] on div "Analytics Inbound Inventory Outbound Retail Reports 03:03 PM EDT [DATE] 09/29 […" at bounding box center [784, 359] width 1568 height 718
paste input "FT 1g Kief Fried Ice Cream (Hybrid)"
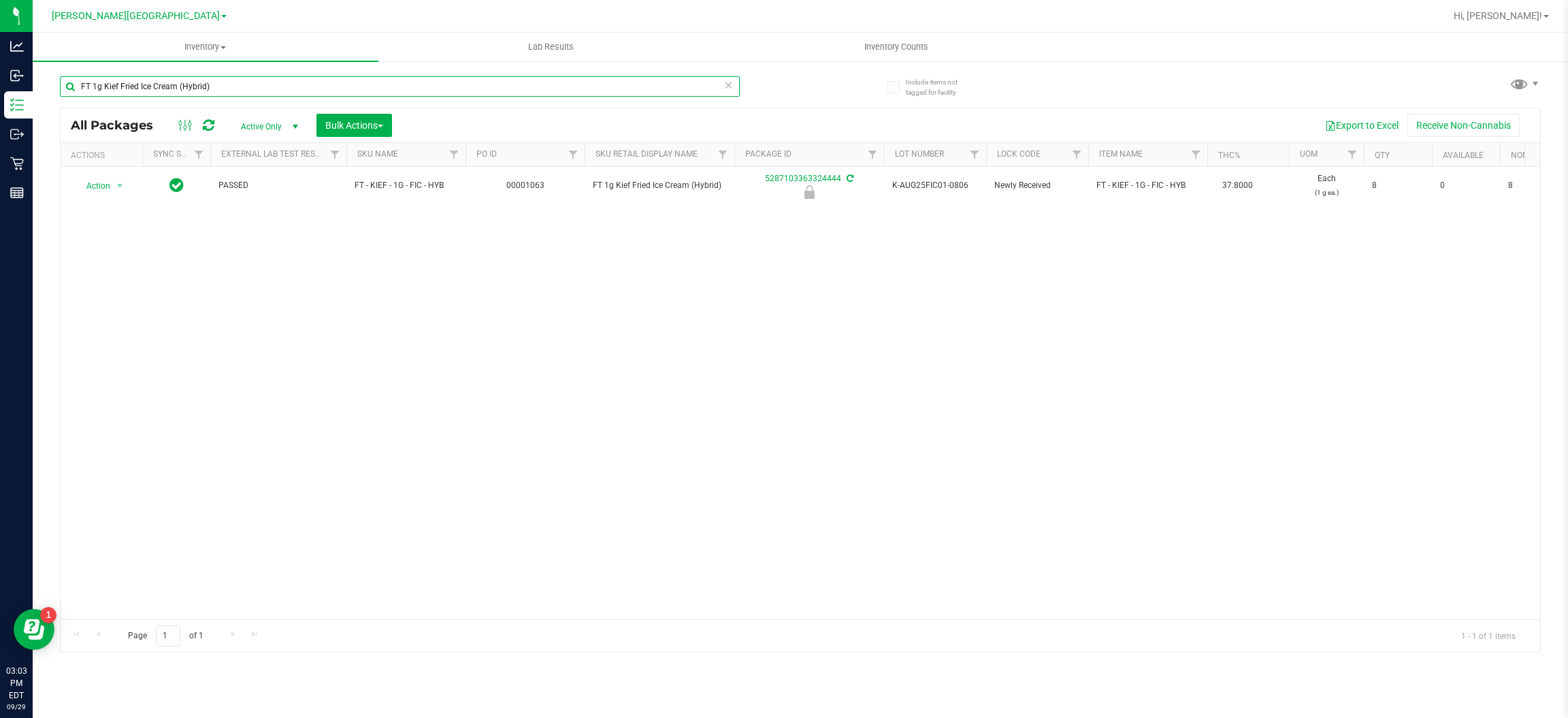
drag, startPoint x: 214, startPoint y: 77, endPoint x: 69, endPoint y: 95, distance: 146.1
click at [69, 95] on input "FT 1g Kief Fried Ice Cream (Hybrid)" at bounding box center [399, 87] width 680 height 21
type input "wax"
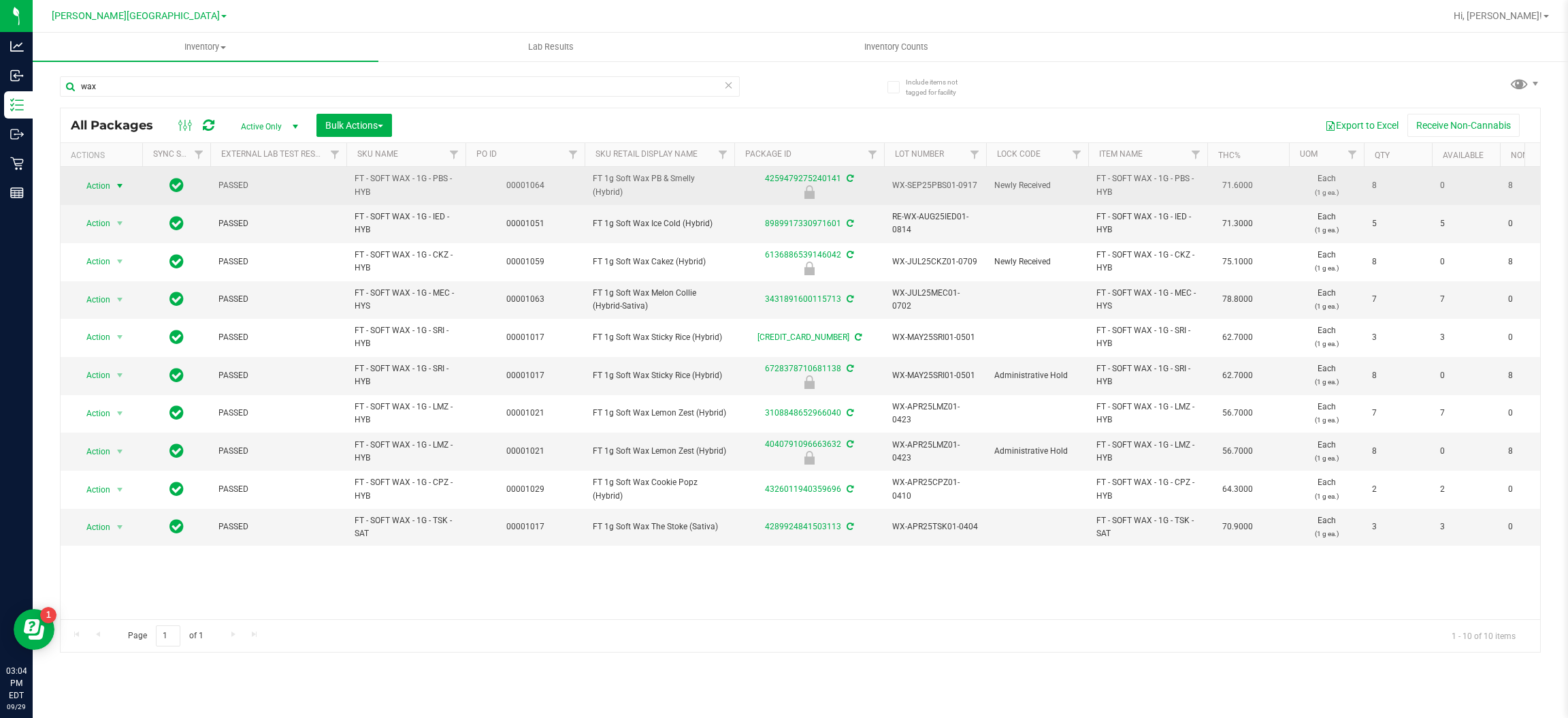
click at [120, 183] on span "select" at bounding box center [120, 186] width 11 height 11
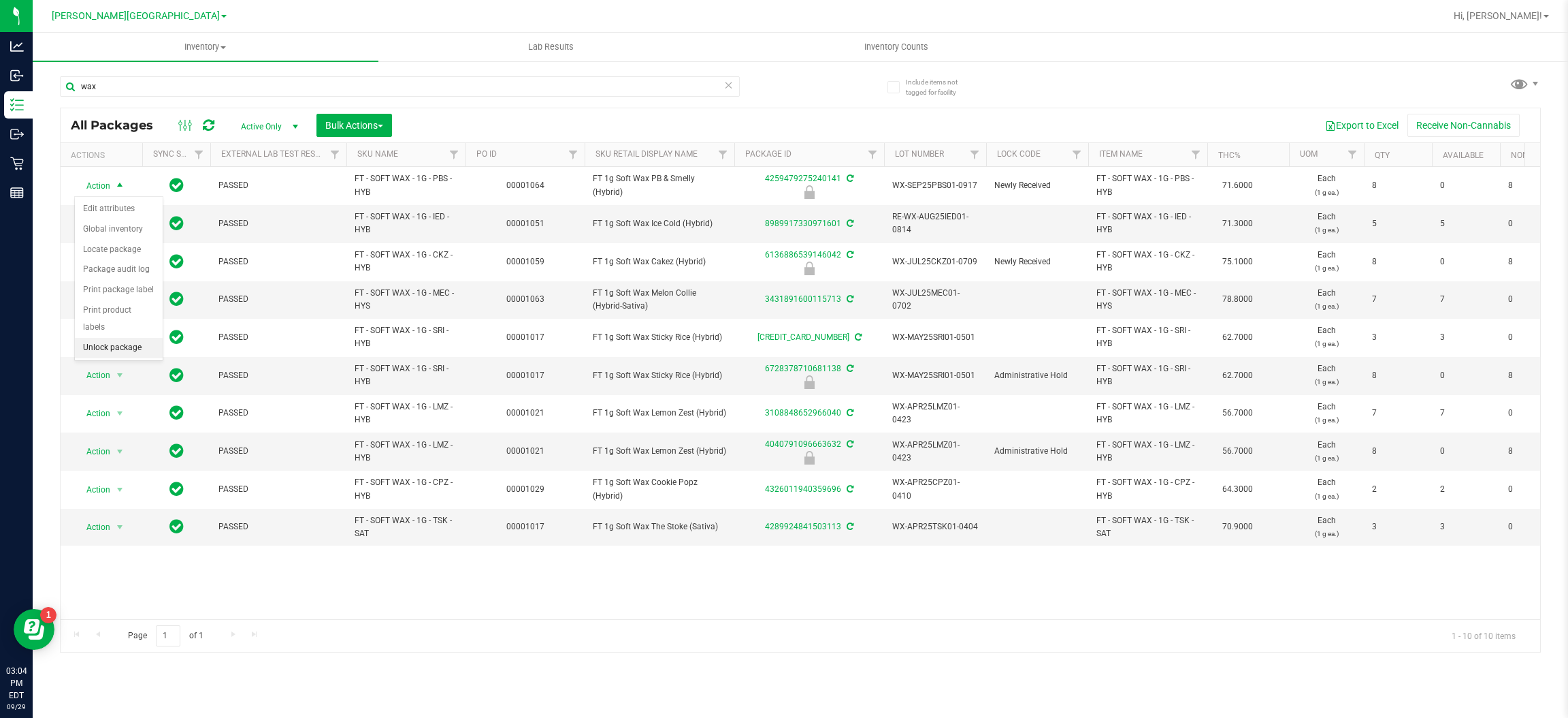
click at [123, 338] on li "Unlock package" at bounding box center [118, 348] width 88 height 21
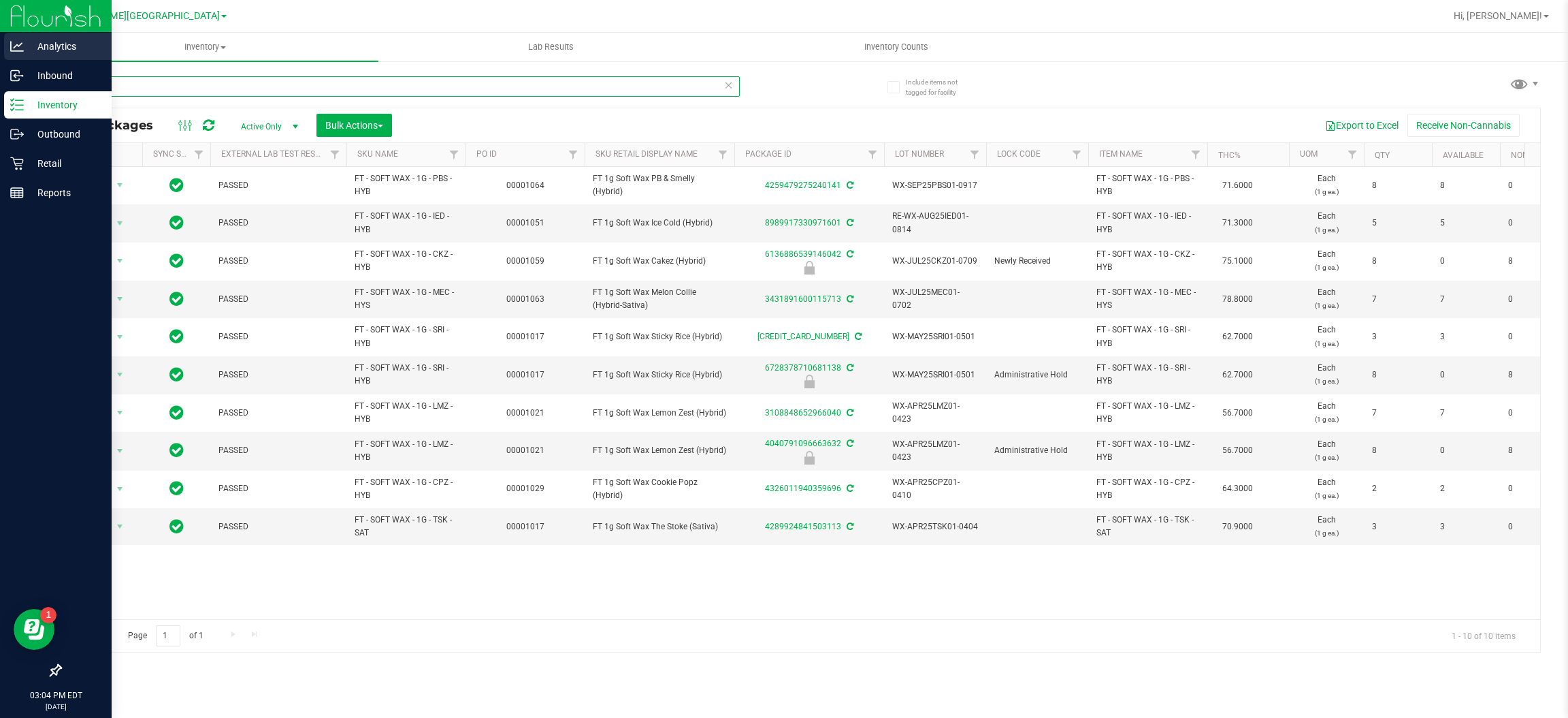
drag, startPoint x: 189, startPoint y: 91, endPoint x: 0, endPoint y: 50, distance: 193.4
click at [0, 86] on div "Analytics Inbound Inventory Outbound Retail Reports 03:04 PM EDT [DATE] 09/29 […" at bounding box center [784, 359] width 1568 height 718
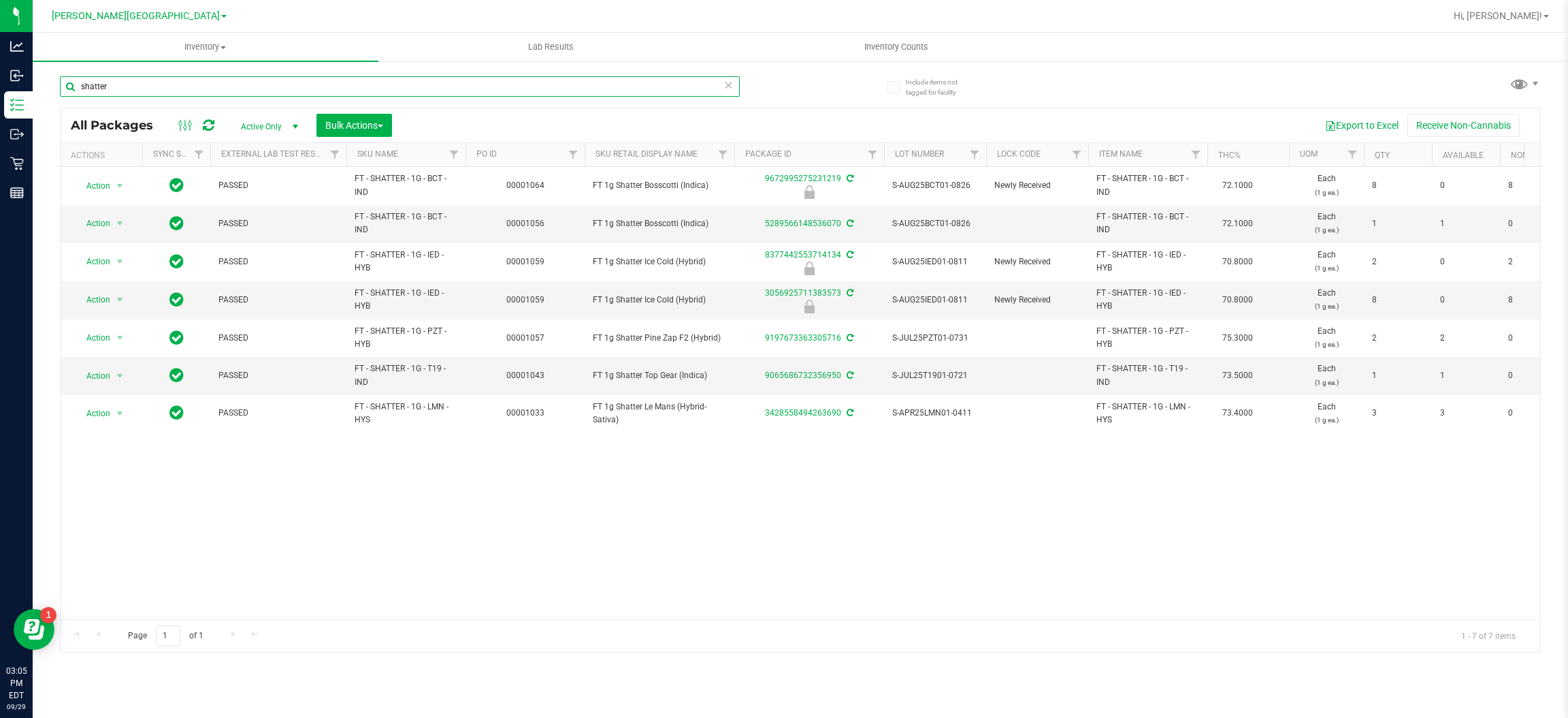
drag, startPoint x: 256, startPoint y: 89, endPoint x: 0, endPoint y: -26, distance: 280.6
click at [0, 0] on html "Analytics Inbound Inventory Outbound Retail Reports 03:05 PM EDT [DATE] 09/29 […" at bounding box center [784, 359] width 1568 height 718
type input "8377442553714134"
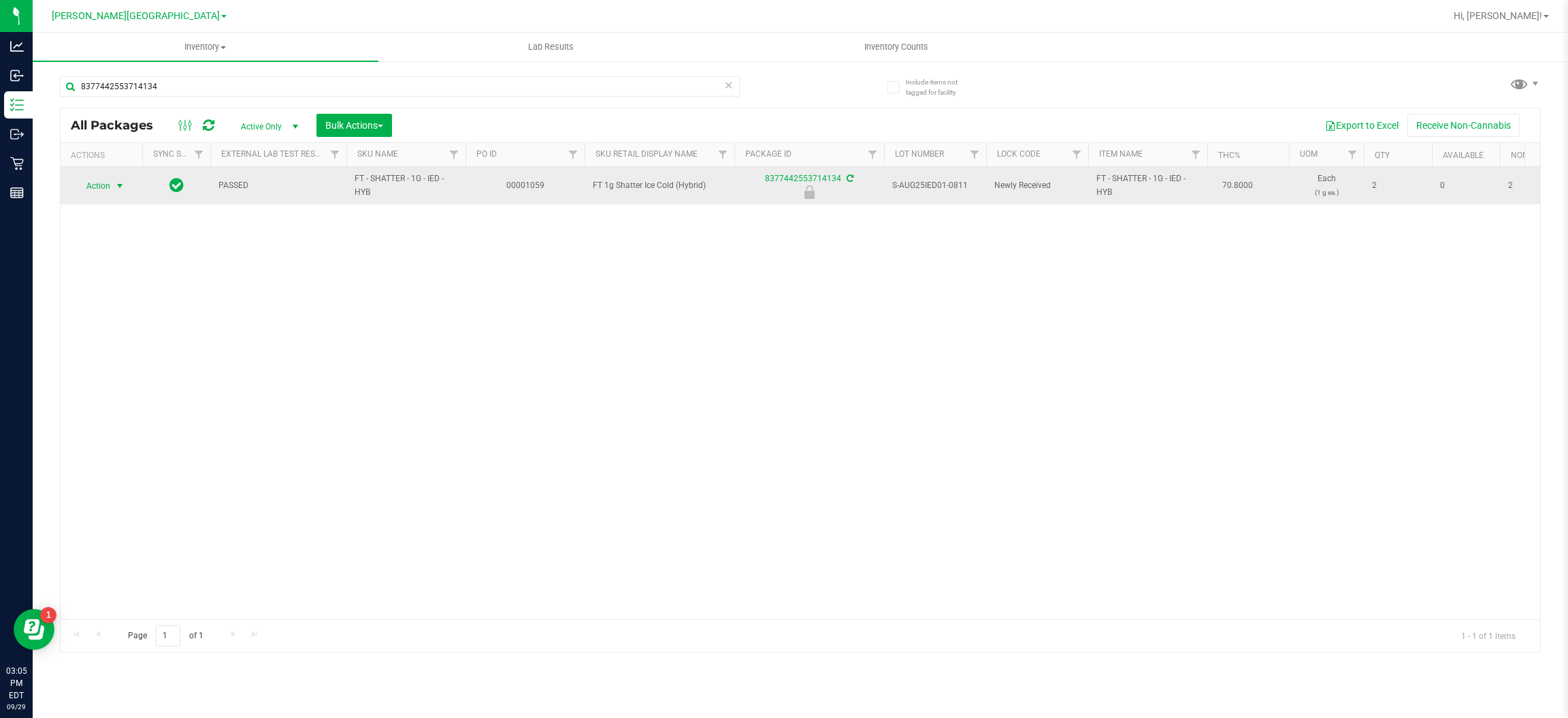
click at [115, 176] on span "select" at bounding box center [120, 186] width 17 height 19
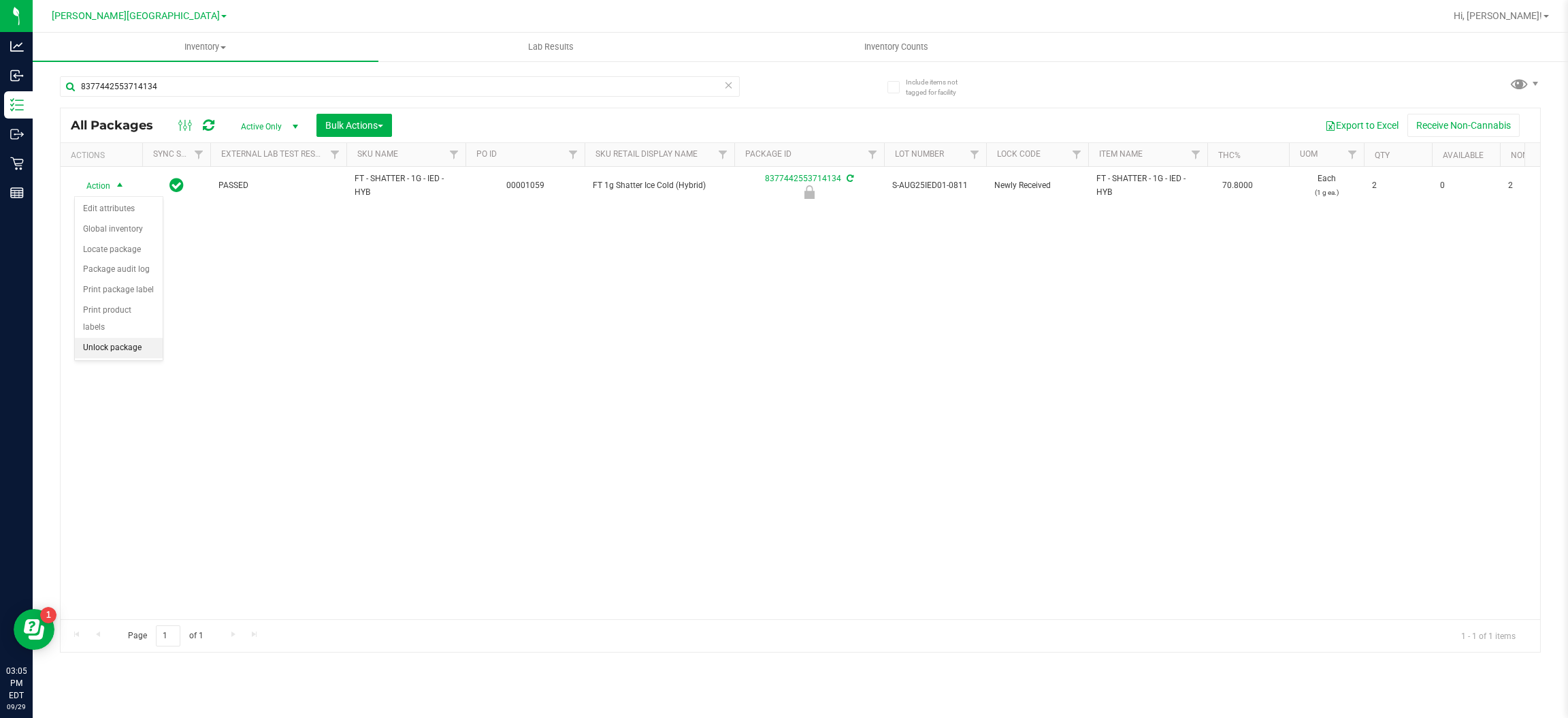
click at [132, 338] on li "Unlock package" at bounding box center [118, 348] width 88 height 21
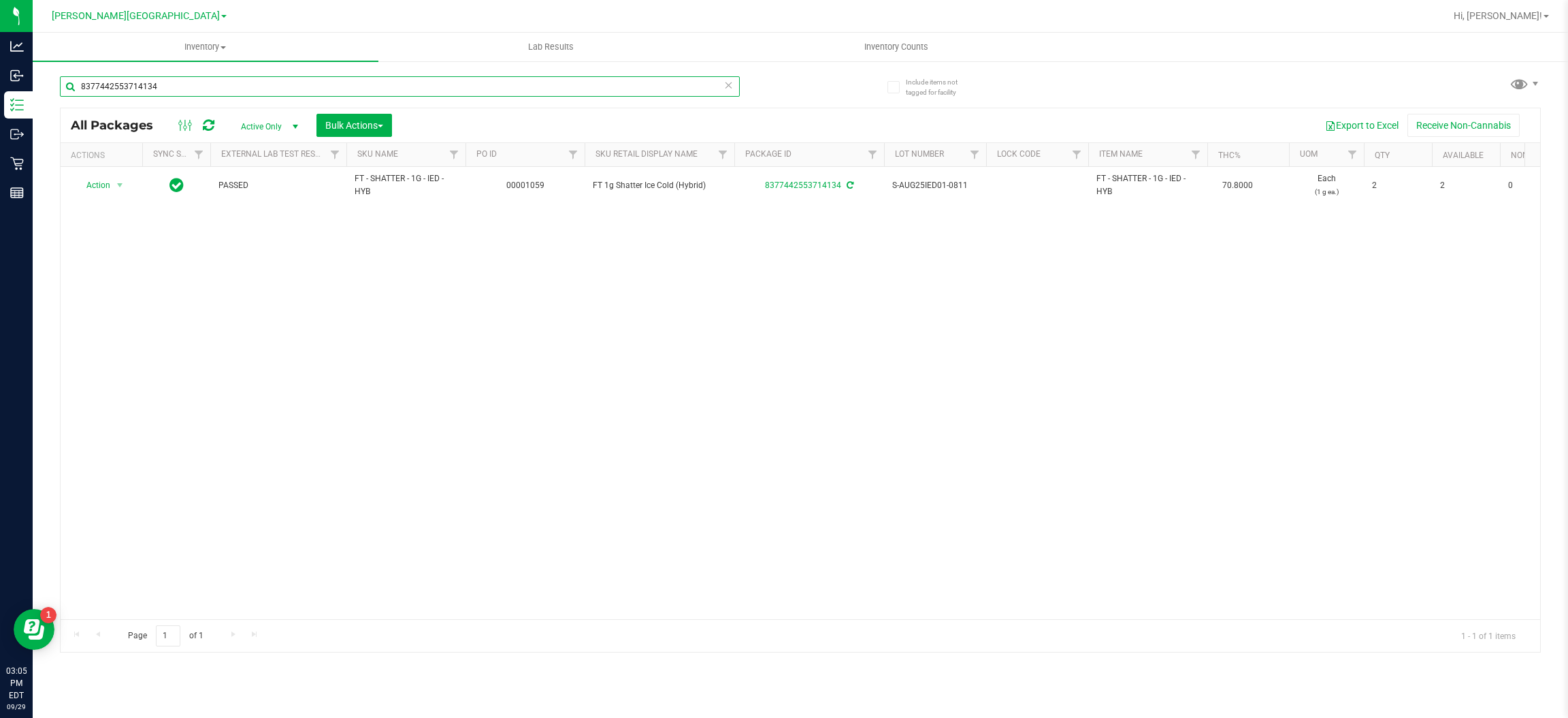
drag, startPoint x: 183, startPoint y: 83, endPoint x: 0, endPoint y: -29, distance: 214.6
click at [0, 0] on html "Analytics Inbound Inventory Outbound Retail Reports 03:05 PM EDT [DATE] 09/29 […" at bounding box center [784, 359] width 1568 height 718
drag, startPoint x: 171, startPoint y: 85, endPoint x: 0, endPoint y: -21, distance: 201.2
click at [0, 0] on html "Analytics Inbound Inventory Outbound Retail Reports 03:05 PM EDT [DATE] 09/29 […" at bounding box center [784, 359] width 1568 height 718
type input "5287103363324444"
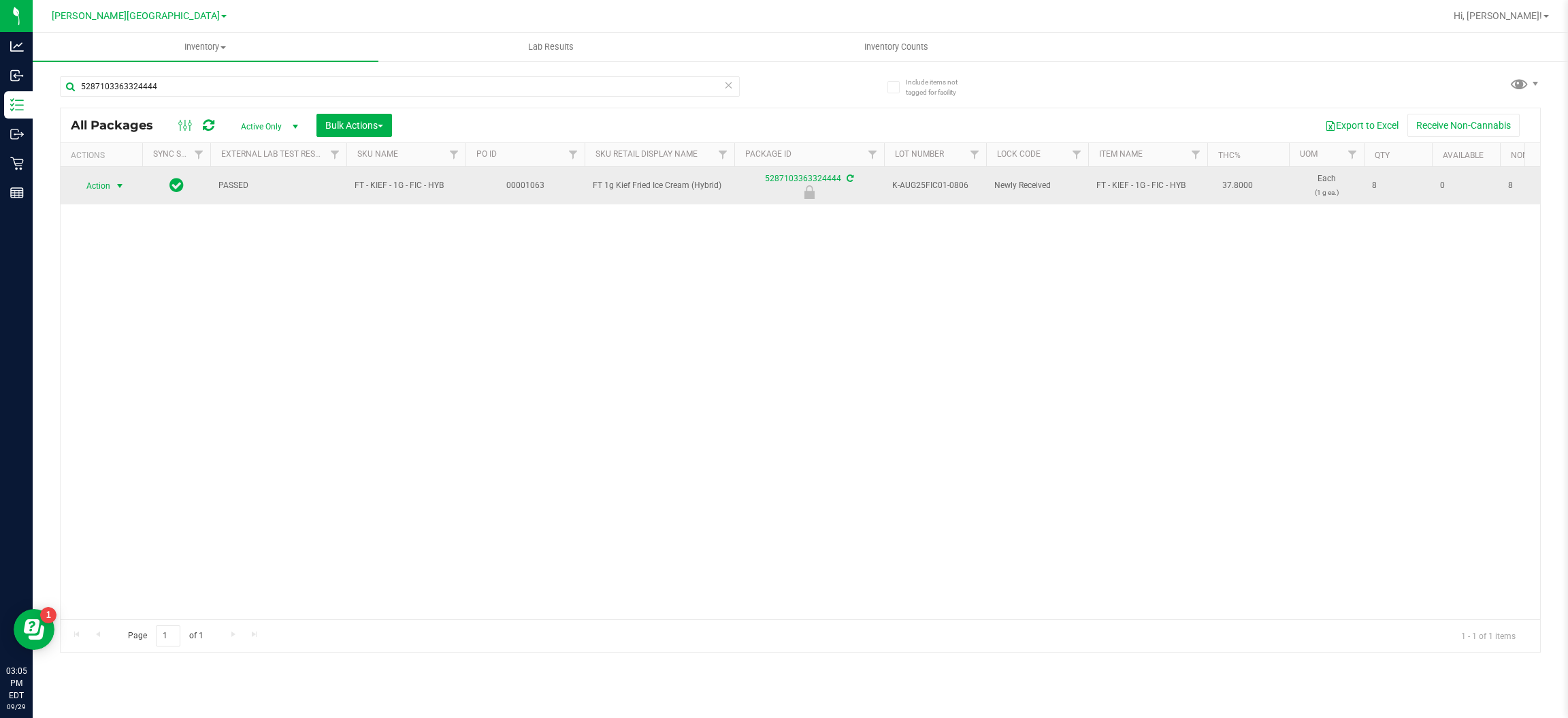
click at [112, 186] on span "select" at bounding box center [120, 186] width 17 height 19
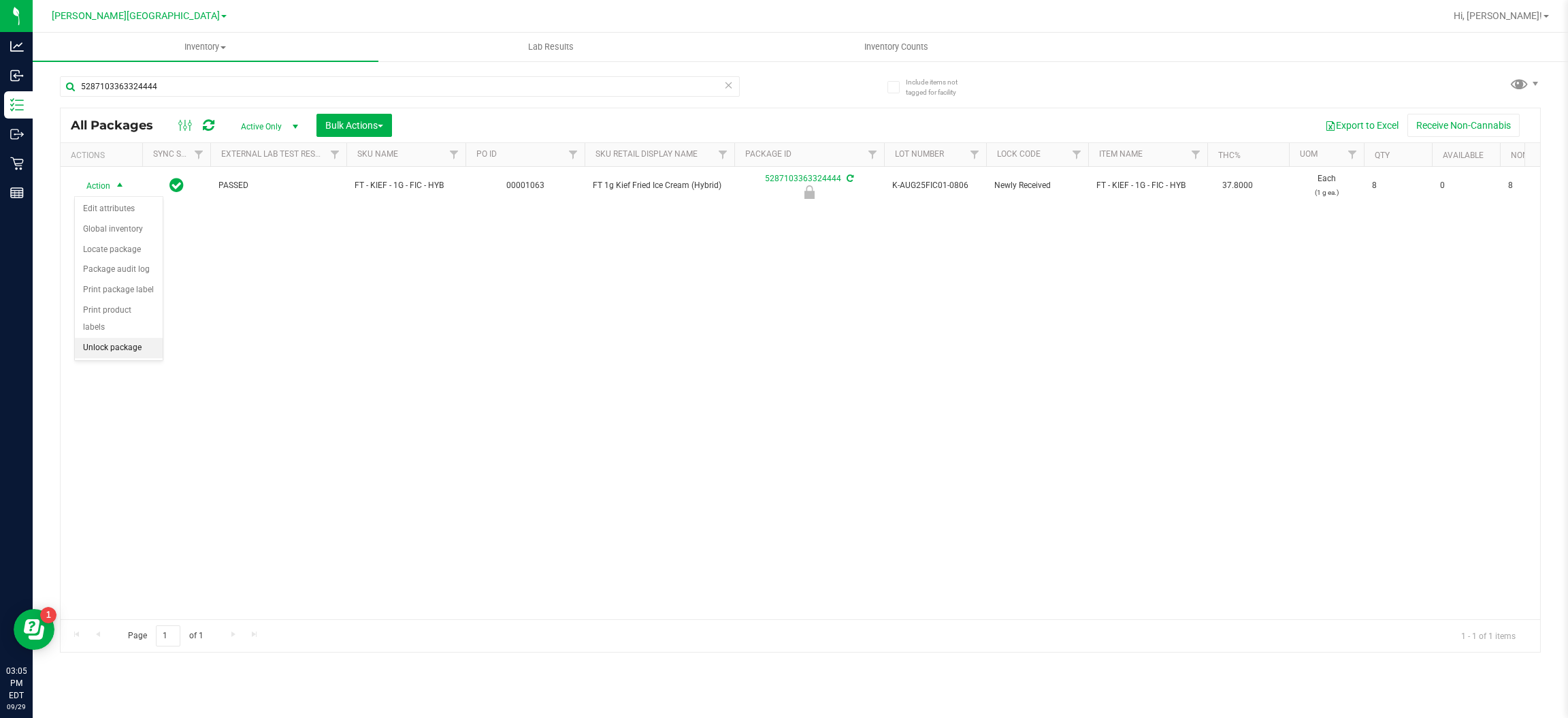
click at [117, 338] on li "Unlock package" at bounding box center [118, 348] width 88 height 21
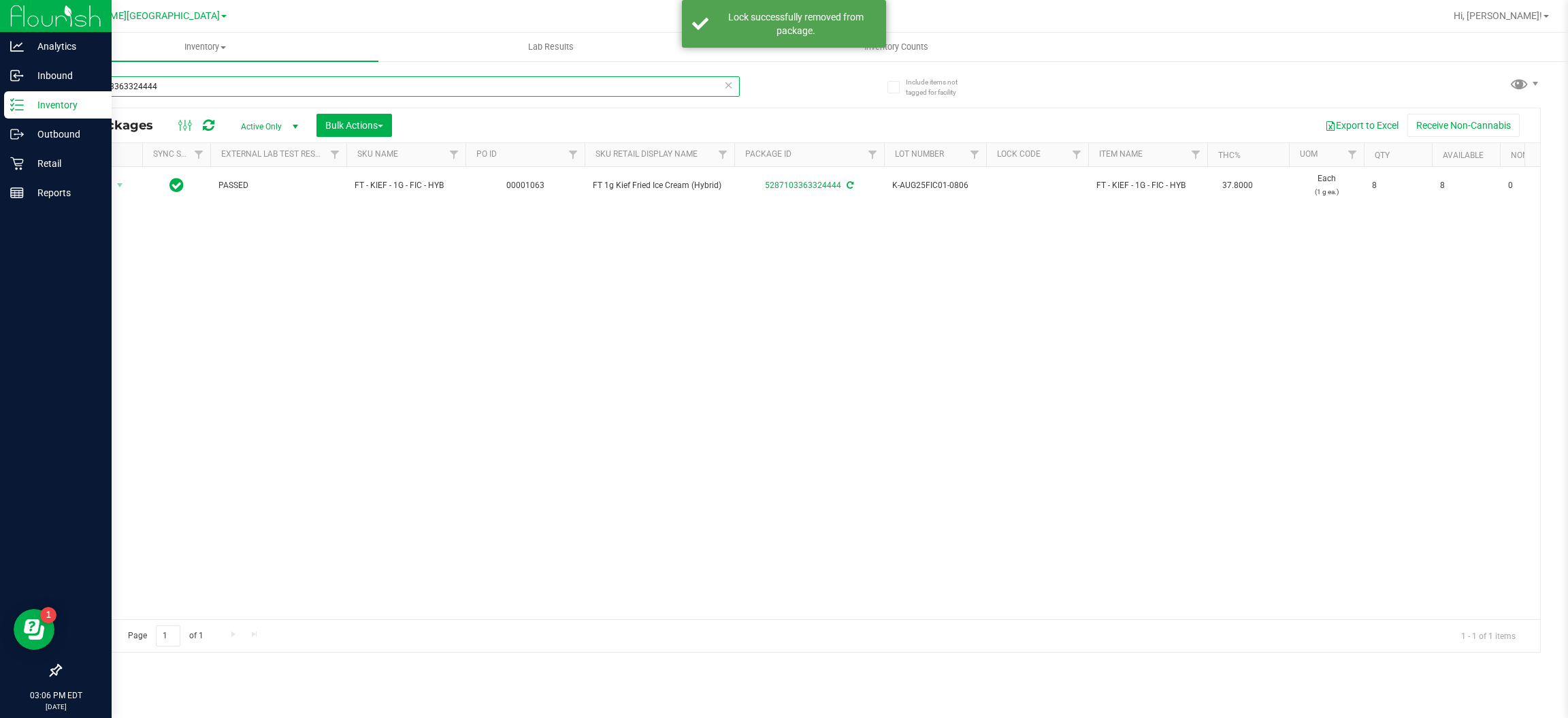
drag, startPoint x: 205, startPoint y: 88, endPoint x: 0, endPoint y: 100, distance: 205.4
click at [0, 100] on div "Analytics Inbound Inventory Outbound Retail Reports 03:06 PM EDT [DATE] 09/29 […" at bounding box center [784, 359] width 1568 height 718
type input "6136886539146042"
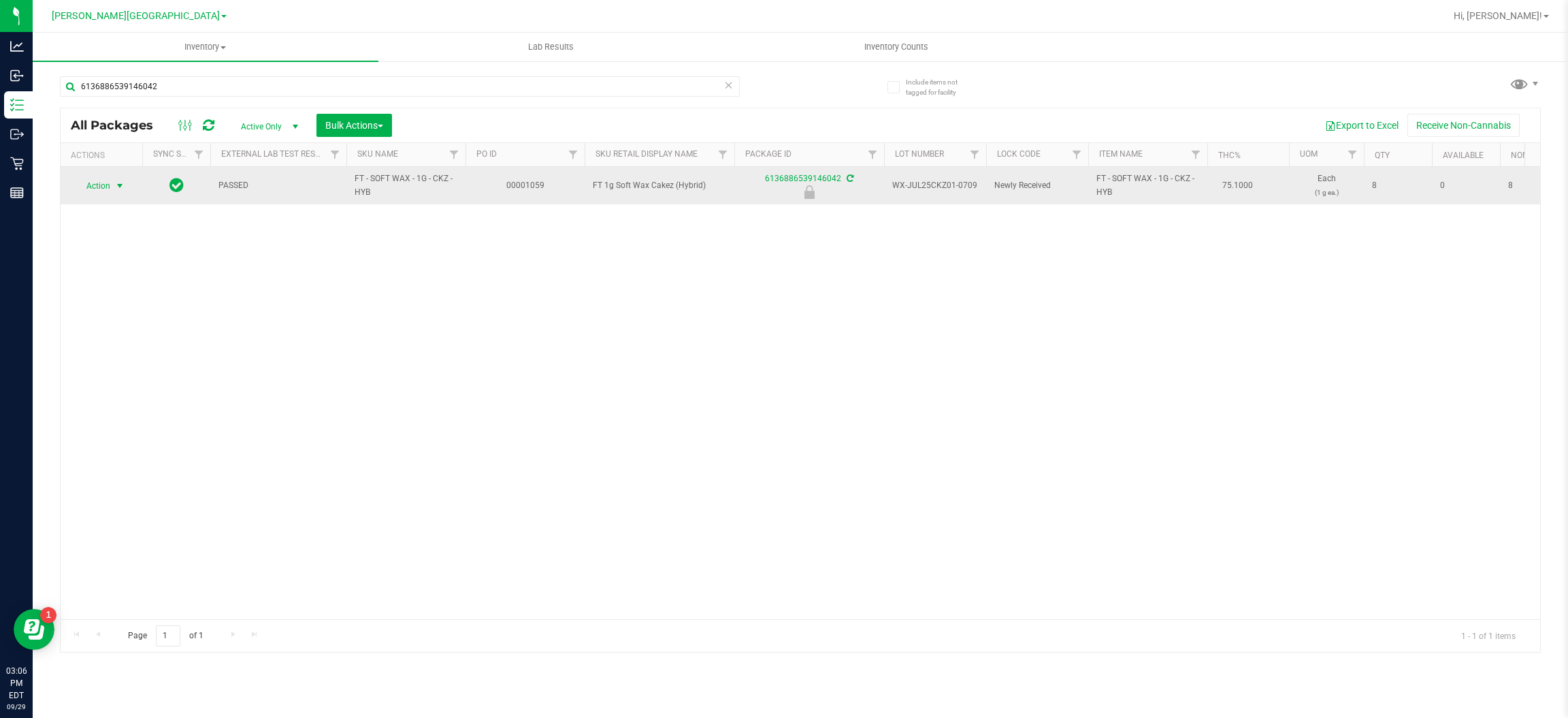
click at [124, 182] on span "select" at bounding box center [120, 186] width 11 height 11
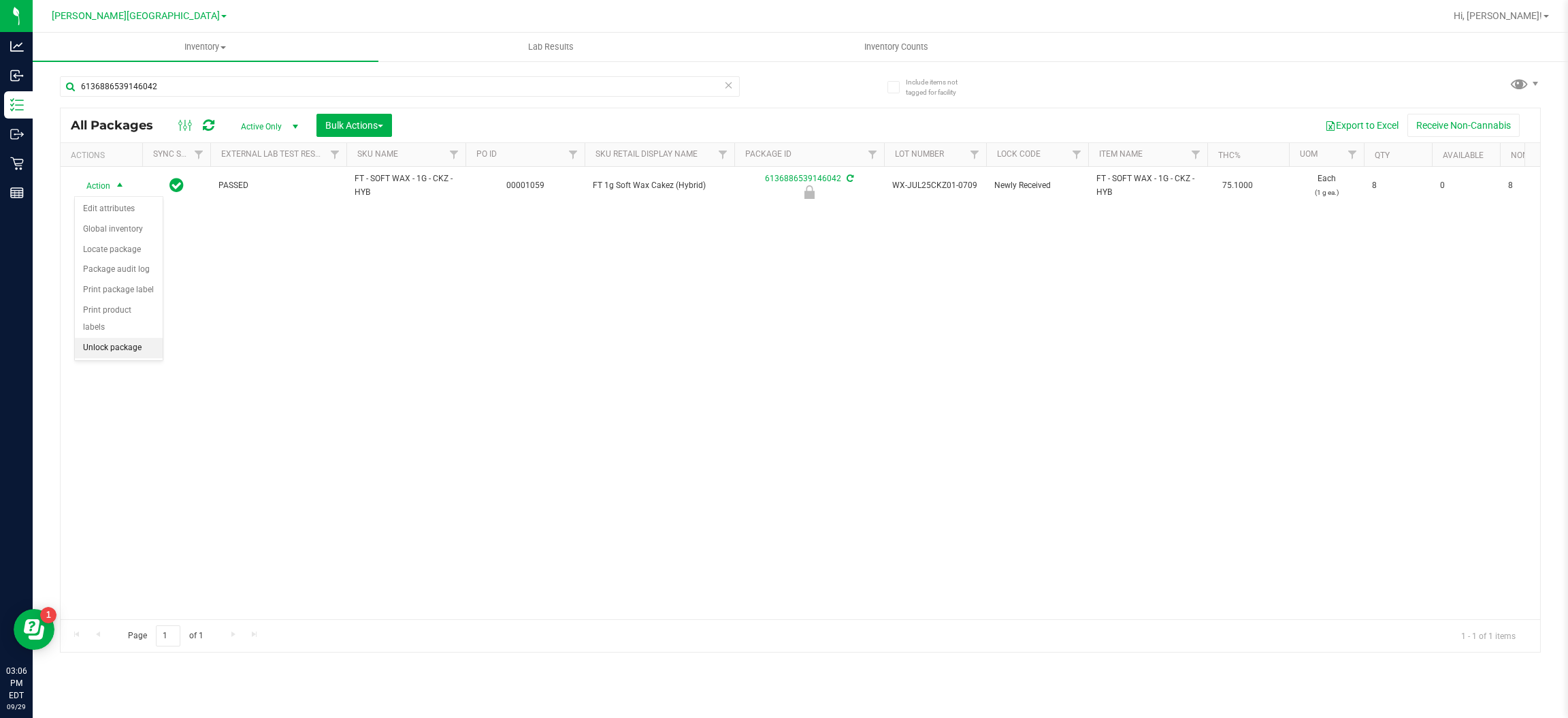
click at [110, 338] on li "Unlock package" at bounding box center [118, 348] width 88 height 21
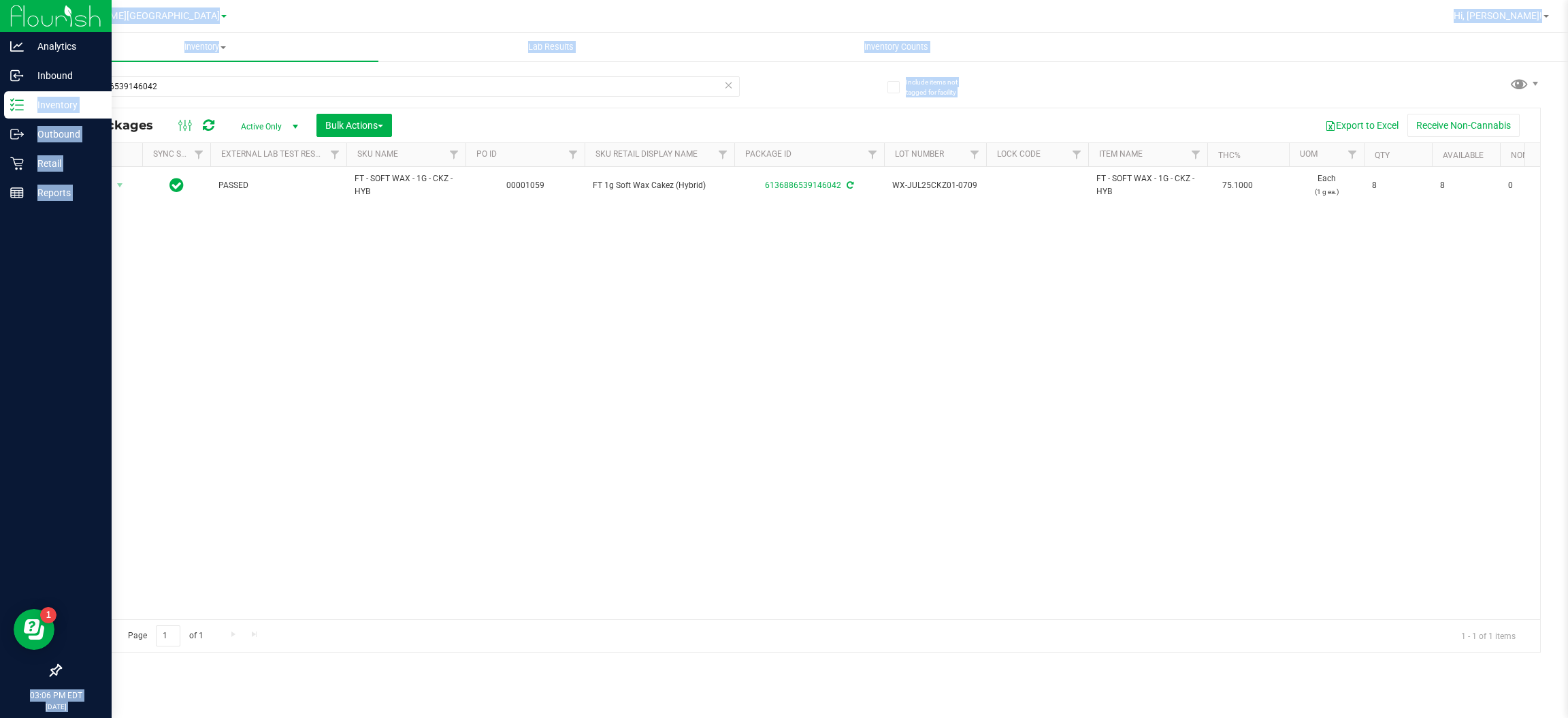
drag, startPoint x: 243, startPoint y: 74, endPoint x: 21, endPoint y: 110, distance: 224.9
click at [21, 110] on div "Analytics Inbound Inventory Outbound Retail Reports 03:06 PM EDT [DATE] 09/29 […" at bounding box center [784, 359] width 1568 height 718
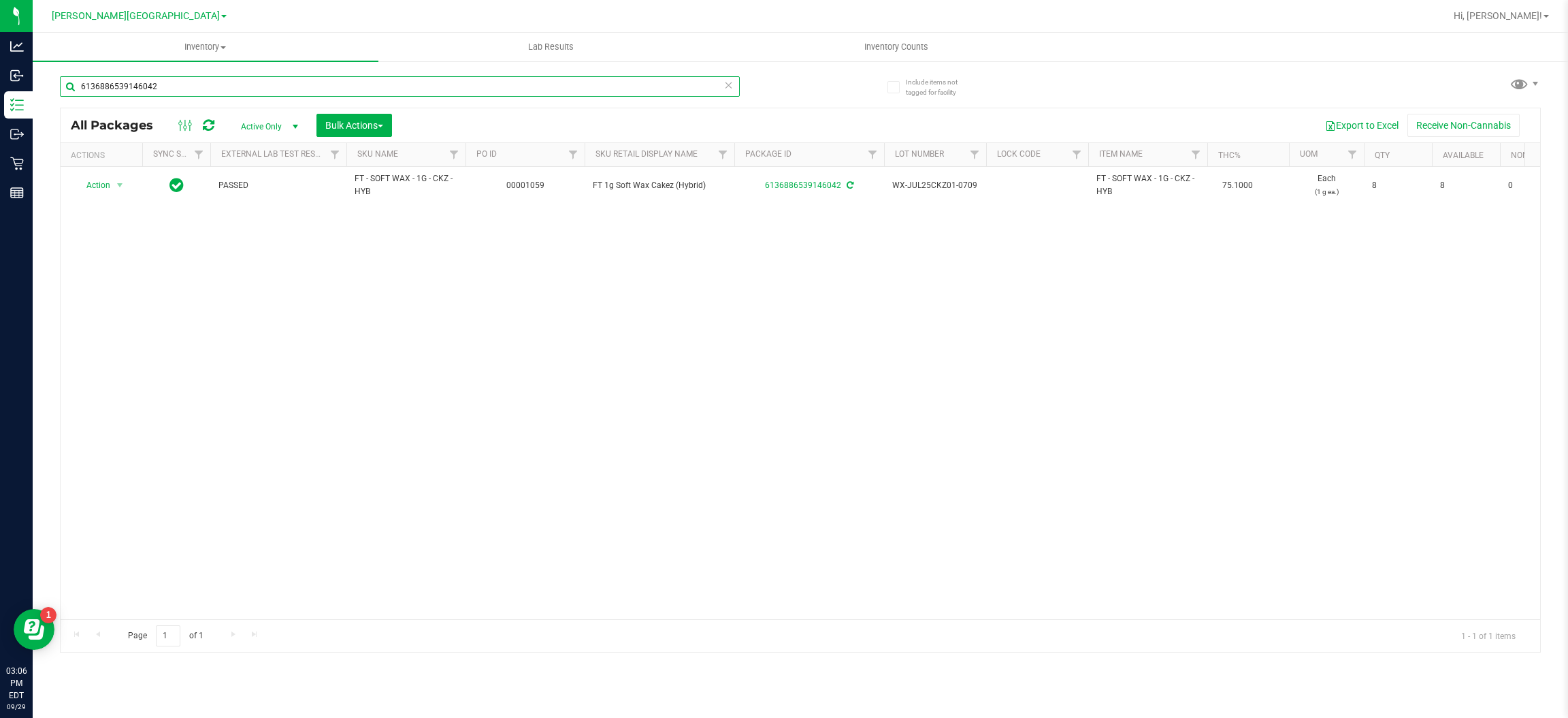
drag, startPoint x: 173, startPoint y: 96, endPoint x: 75, endPoint y: 122, distance: 101.4
click at [75, 122] on div "6136886539146042 All Packages Active Only Active Only Lab Samples Locked All Ex…" at bounding box center [800, 358] width 1481 height 589
type input "5479852785647589"
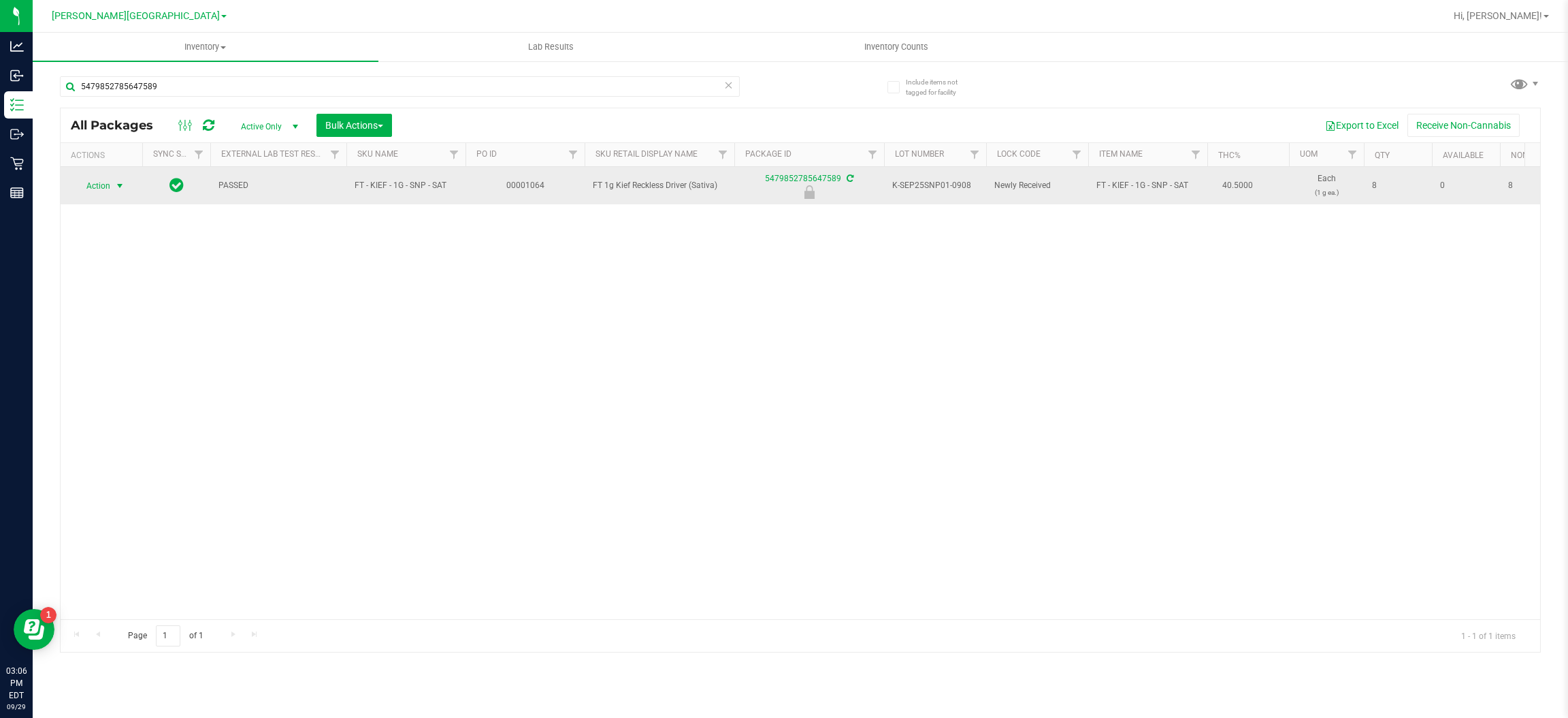
click at [117, 192] on span "select" at bounding box center [120, 186] width 17 height 19
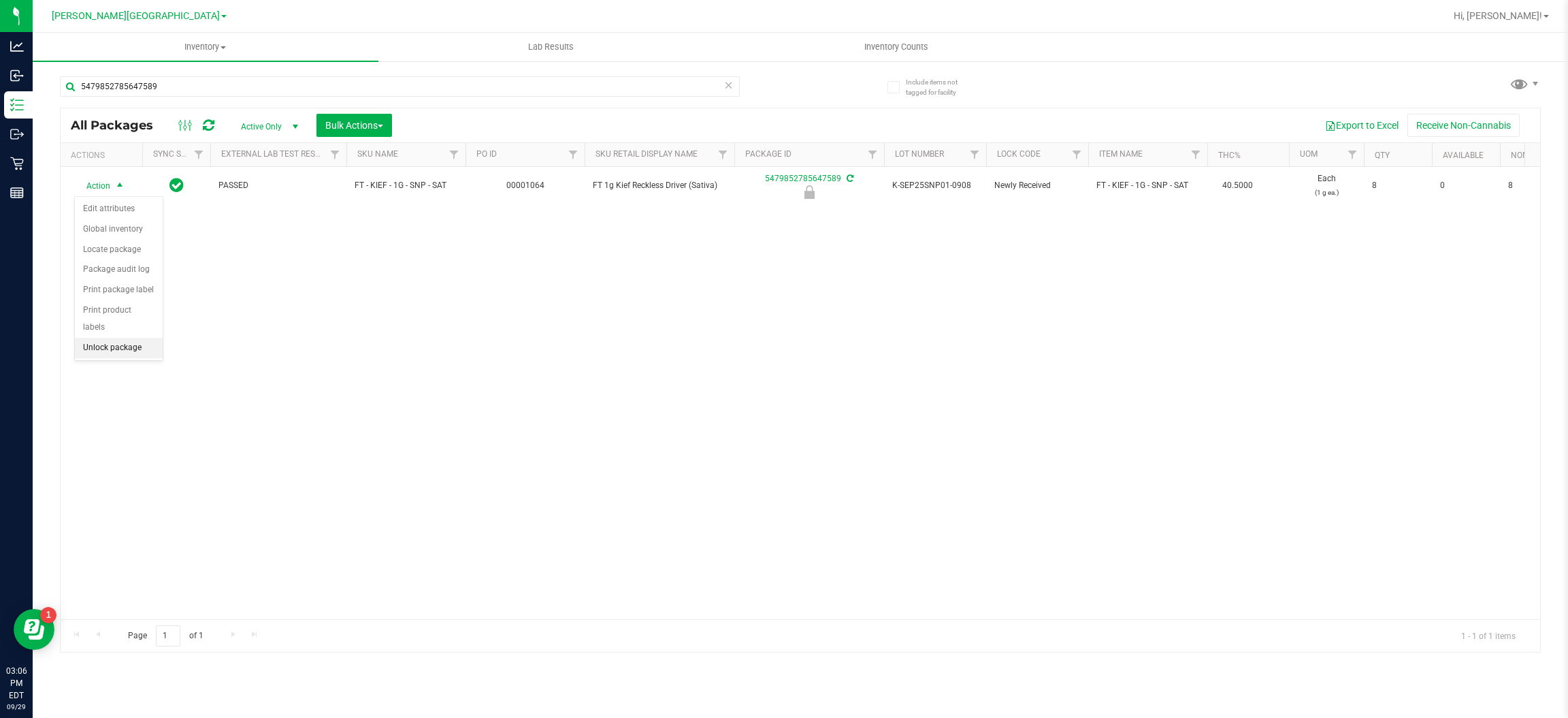
click at [126, 338] on li "Unlock package" at bounding box center [118, 348] width 88 height 21
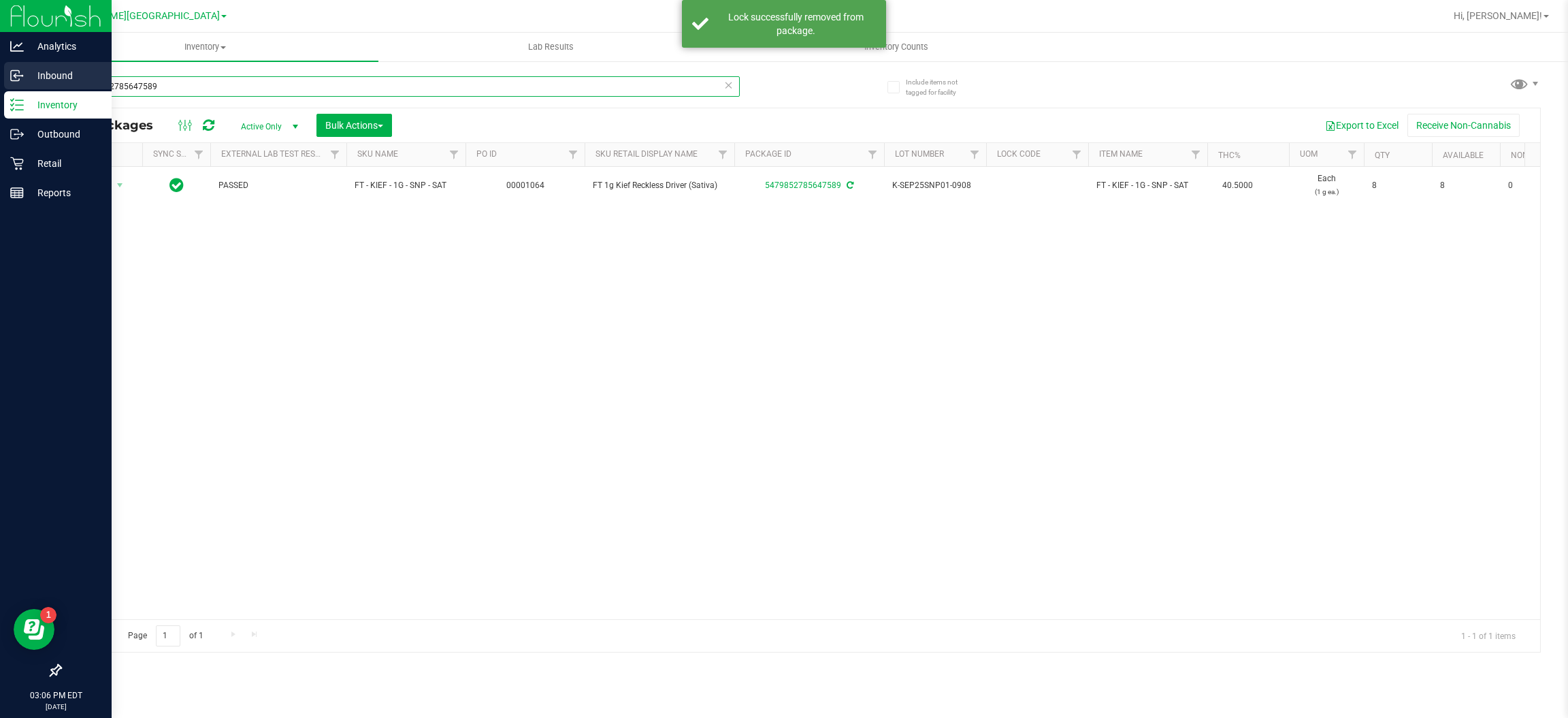
drag, startPoint x: 173, startPoint y: 85, endPoint x: 5, endPoint y: 86, distance: 168.0
click at [7, 86] on div "Analytics Inbound Inventory Outbound Retail Reports 03:06 PM EDT [DATE] 09/29 […" at bounding box center [784, 359] width 1568 height 718
type input "2356537274034437"
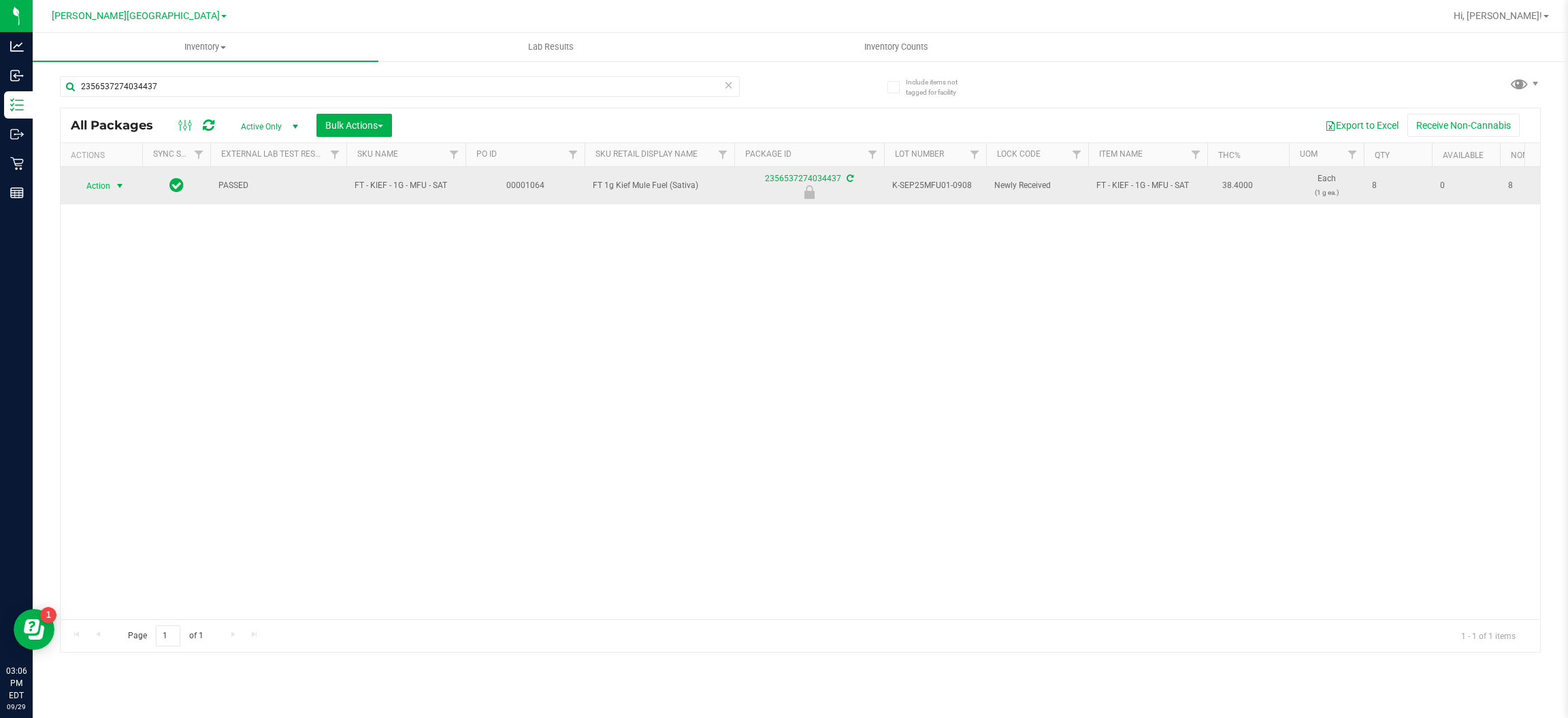
click at [108, 183] on span "Action" at bounding box center [92, 186] width 36 height 19
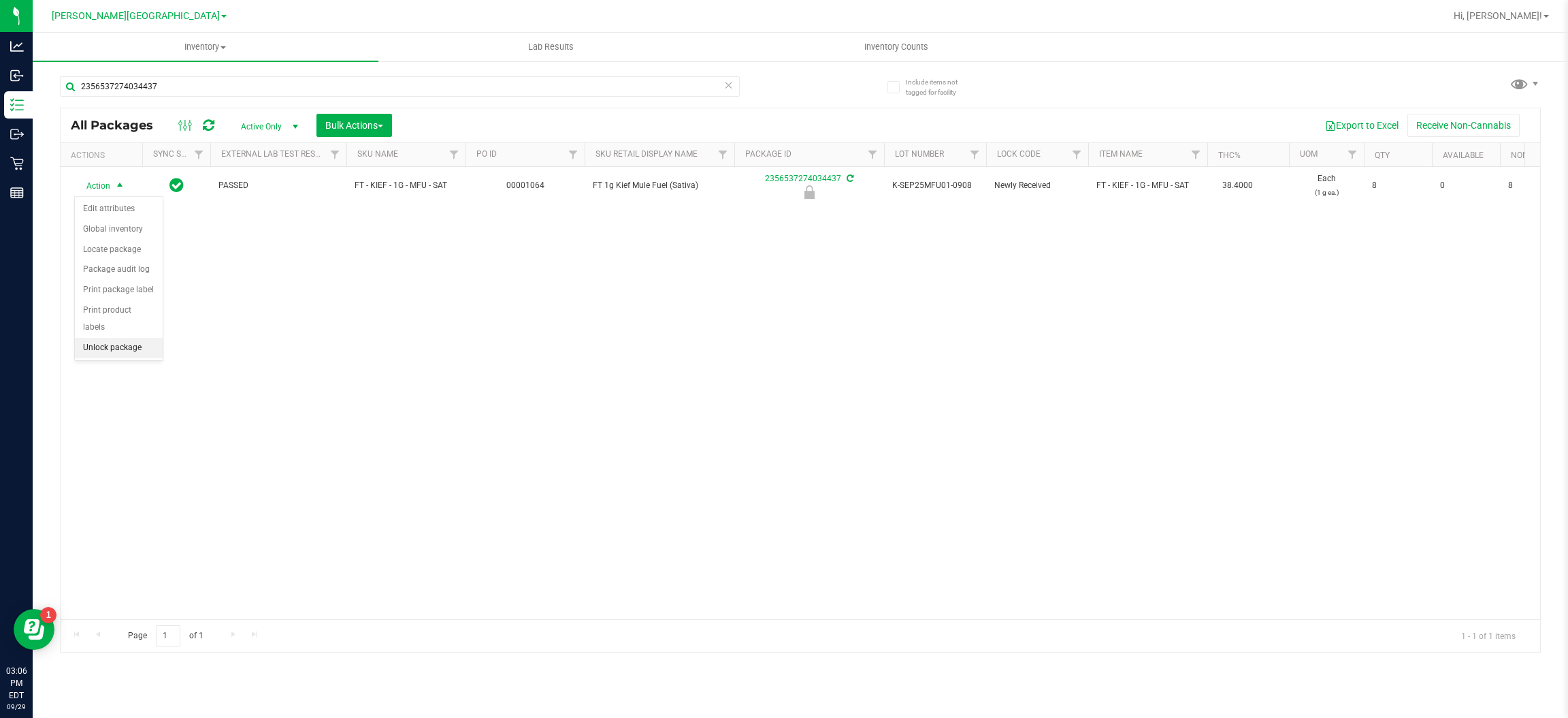
click at [110, 338] on li "Unlock package" at bounding box center [118, 348] width 88 height 21
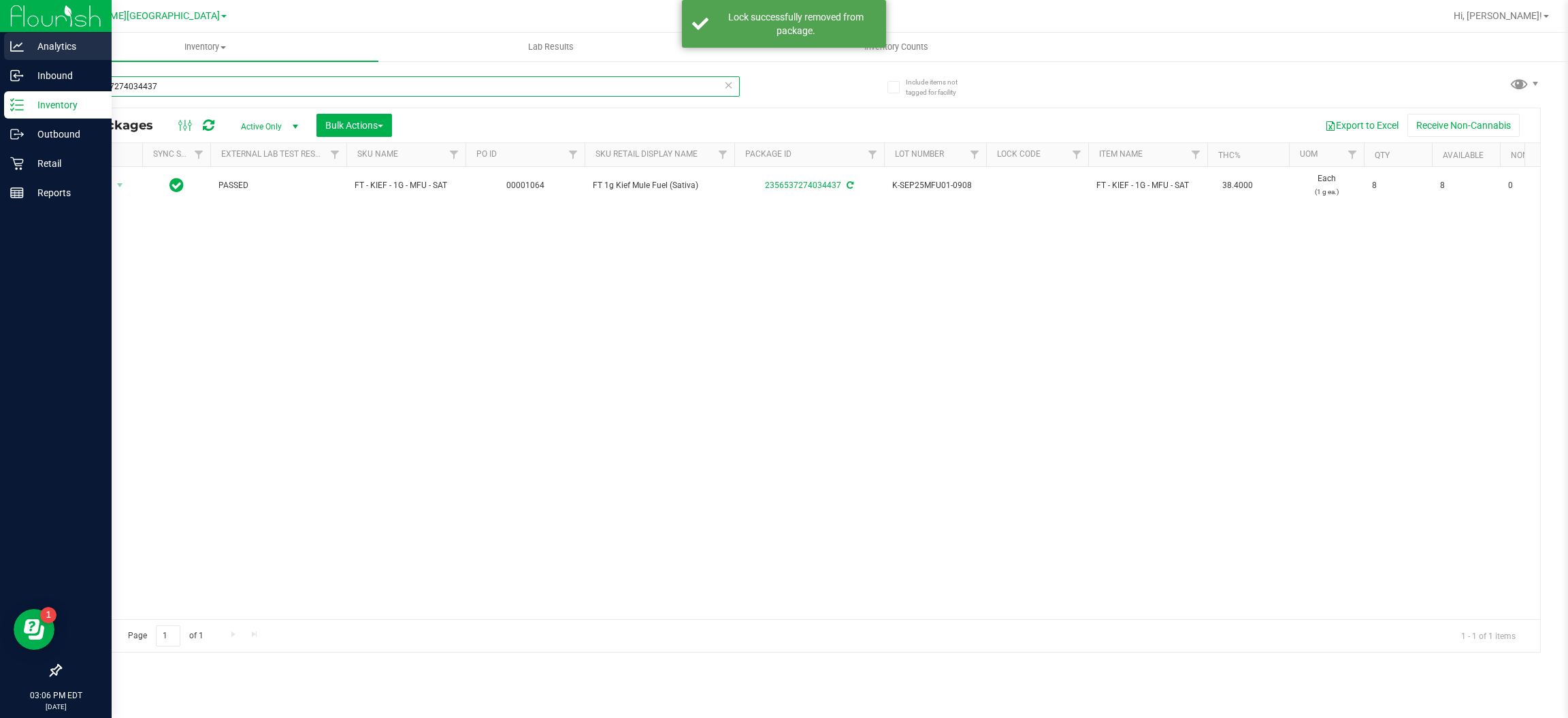
drag, startPoint x: 224, startPoint y: 79, endPoint x: 0, endPoint y: 39, distance: 227.5
click at [0, 39] on div "Analytics Inbound Inventory Outbound Retail Reports 03:06 PM EDT [DATE] 09/29 […" at bounding box center [784, 359] width 1568 height 718
type input "9365768613766075"
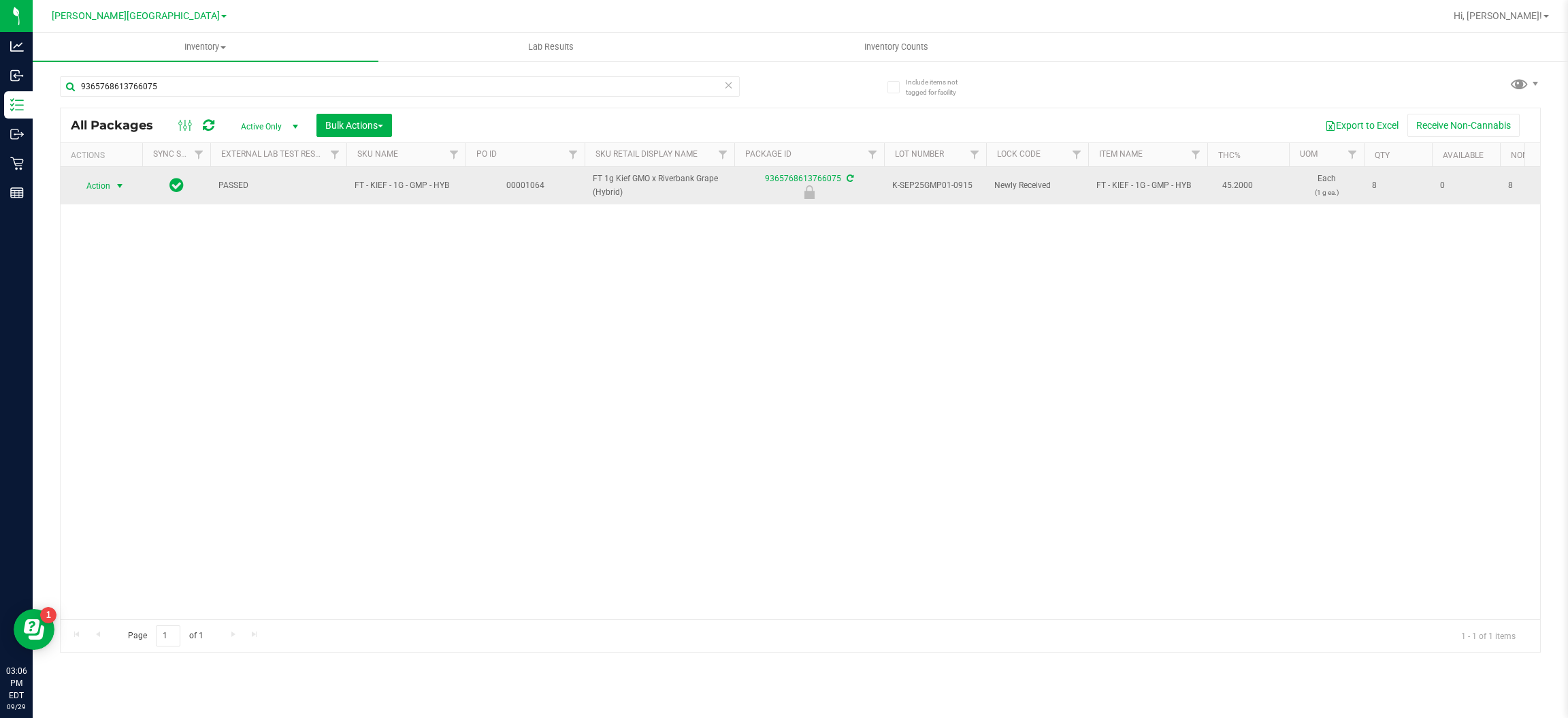
click at [105, 186] on span "Action" at bounding box center [92, 186] width 36 height 19
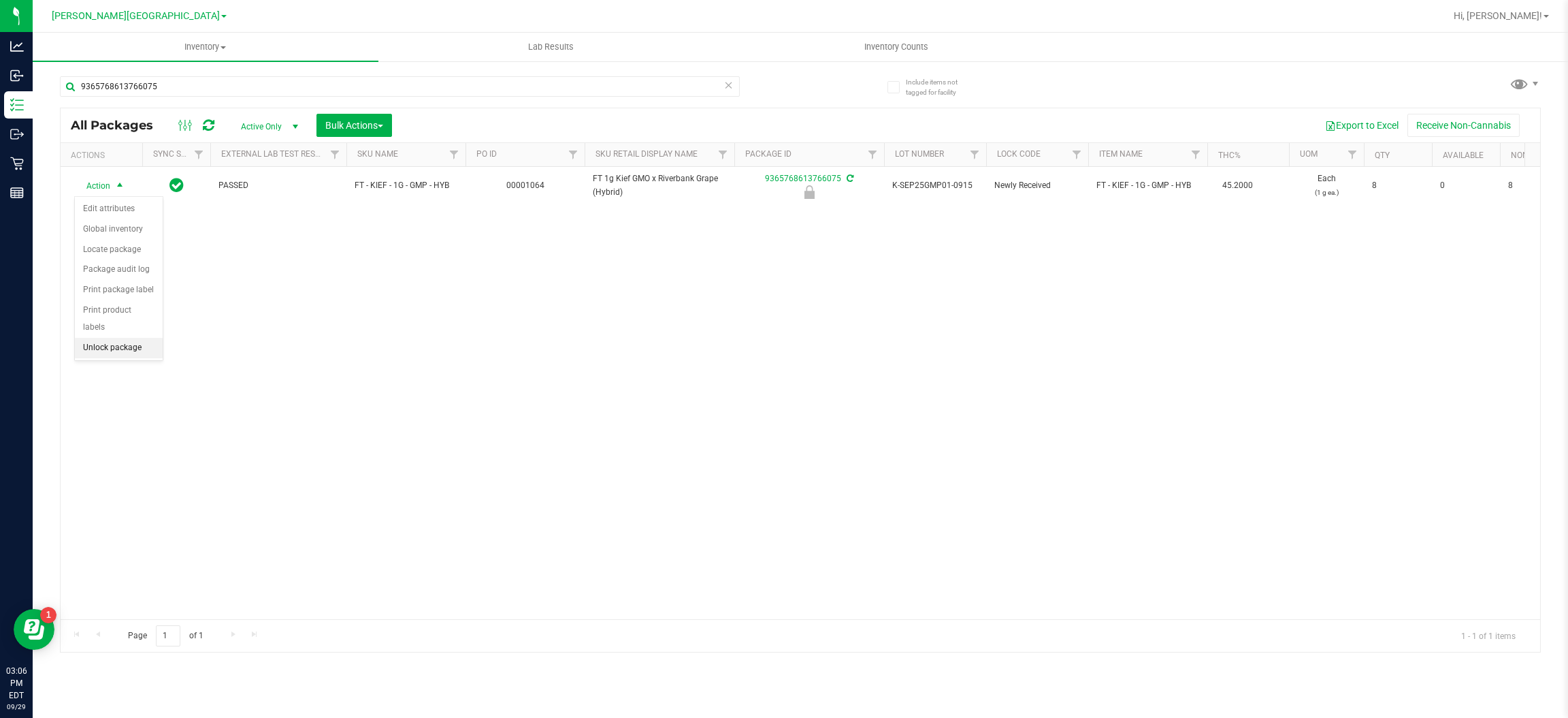
click at [117, 338] on li "Unlock package" at bounding box center [118, 348] width 88 height 21
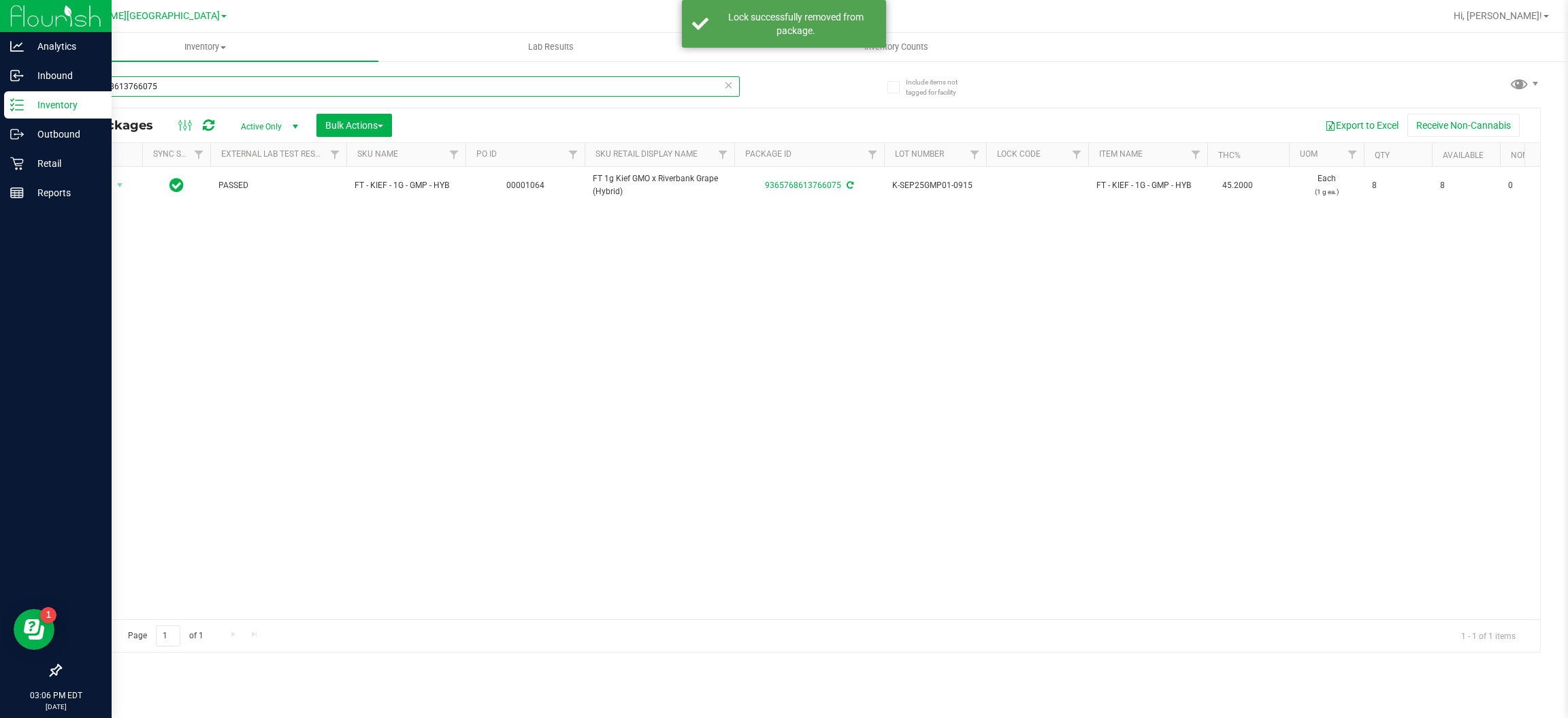
drag, startPoint x: 207, startPoint y: 89, endPoint x: 0, endPoint y: 106, distance: 207.7
click at [0, 106] on div "Analytics Inbound Inventory Outbound Retail Reports 03:06 PM EDT [DATE] 09/29 […" at bounding box center [784, 359] width 1568 height 718
type input "8700440593979188"
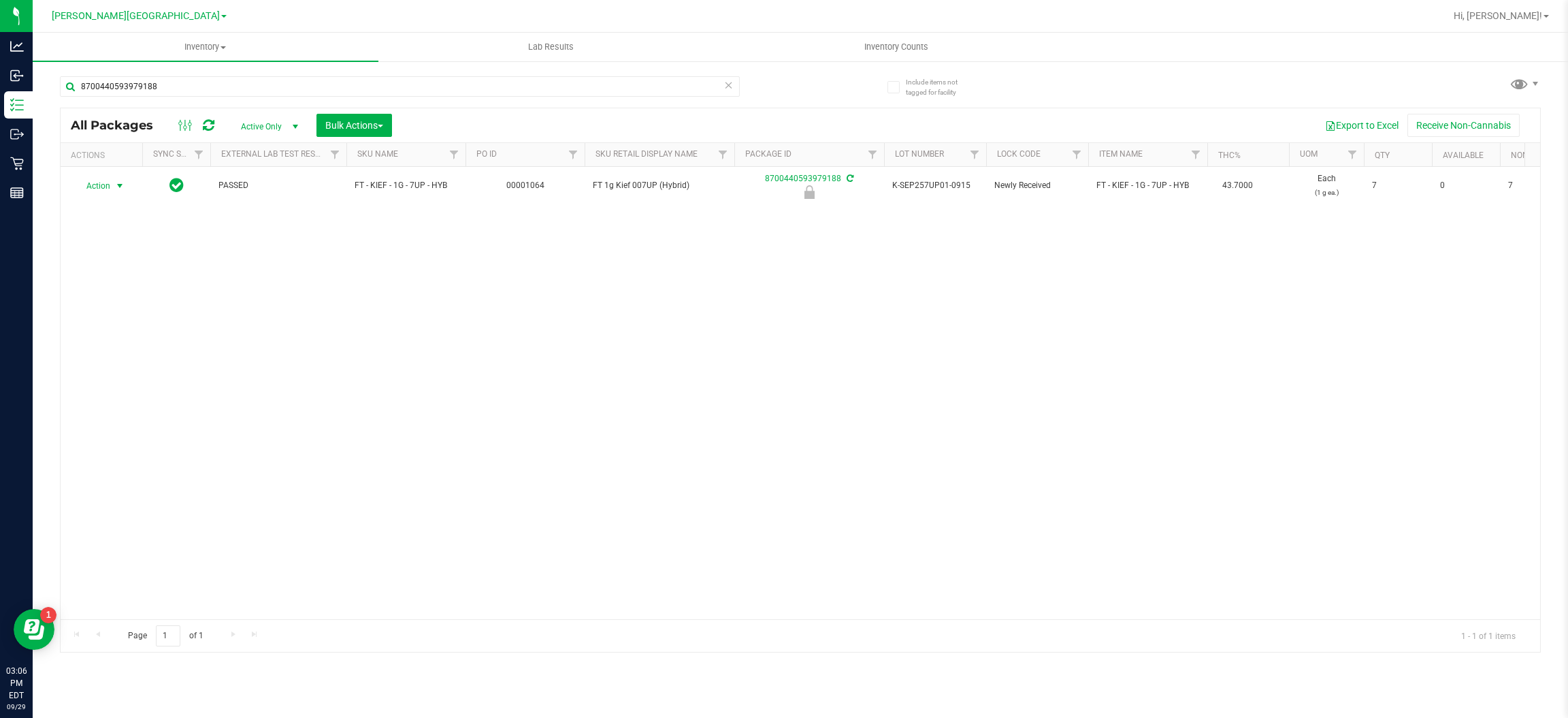
click at [100, 187] on span "Action" at bounding box center [92, 186] width 36 height 19
click at [107, 338] on li "Unlock package" at bounding box center [118, 348] width 88 height 21
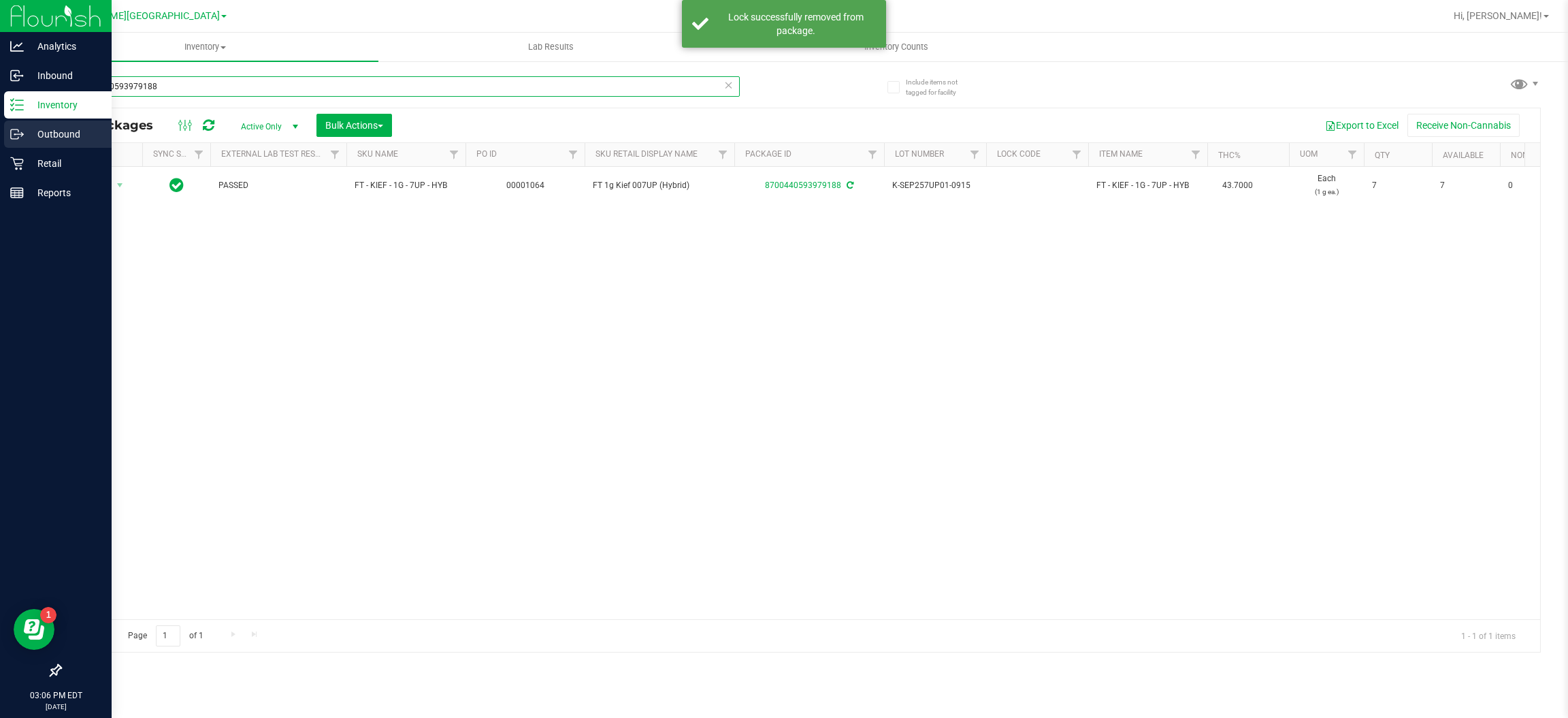
drag, startPoint x: 191, startPoint y: 85, endPoint x: 0, endPoint y: 125, distance: 195.1
click at [0, 126] on div "Analytics Inbound Inventory Outbound Retail Reports 03:06 PM EDT [DATE] 09/29 […" at bounding box center [784, 359] width 1568 height 718
type input "7694405318423050"
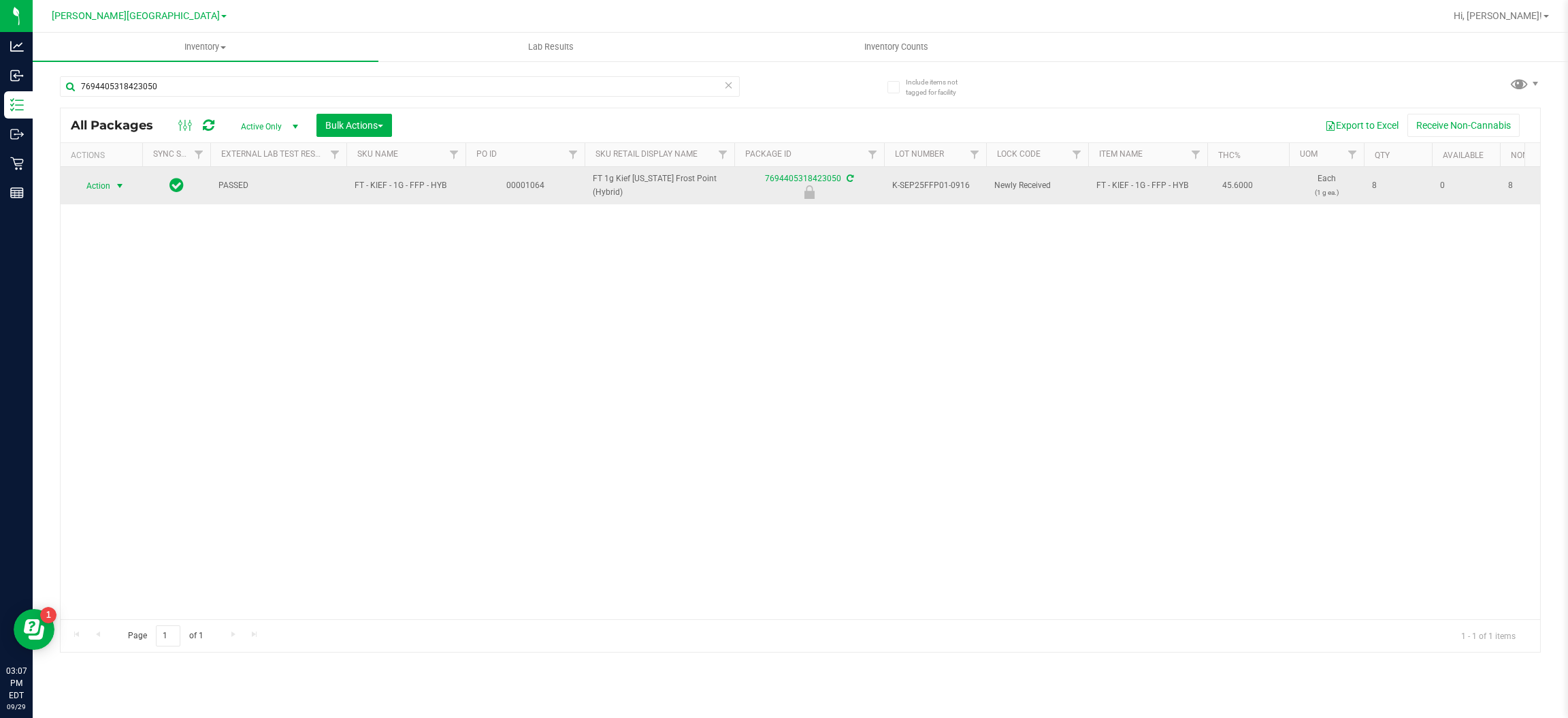
click at [115, 186] on span "select" at bounding box center [120, 186] width 11 height 11
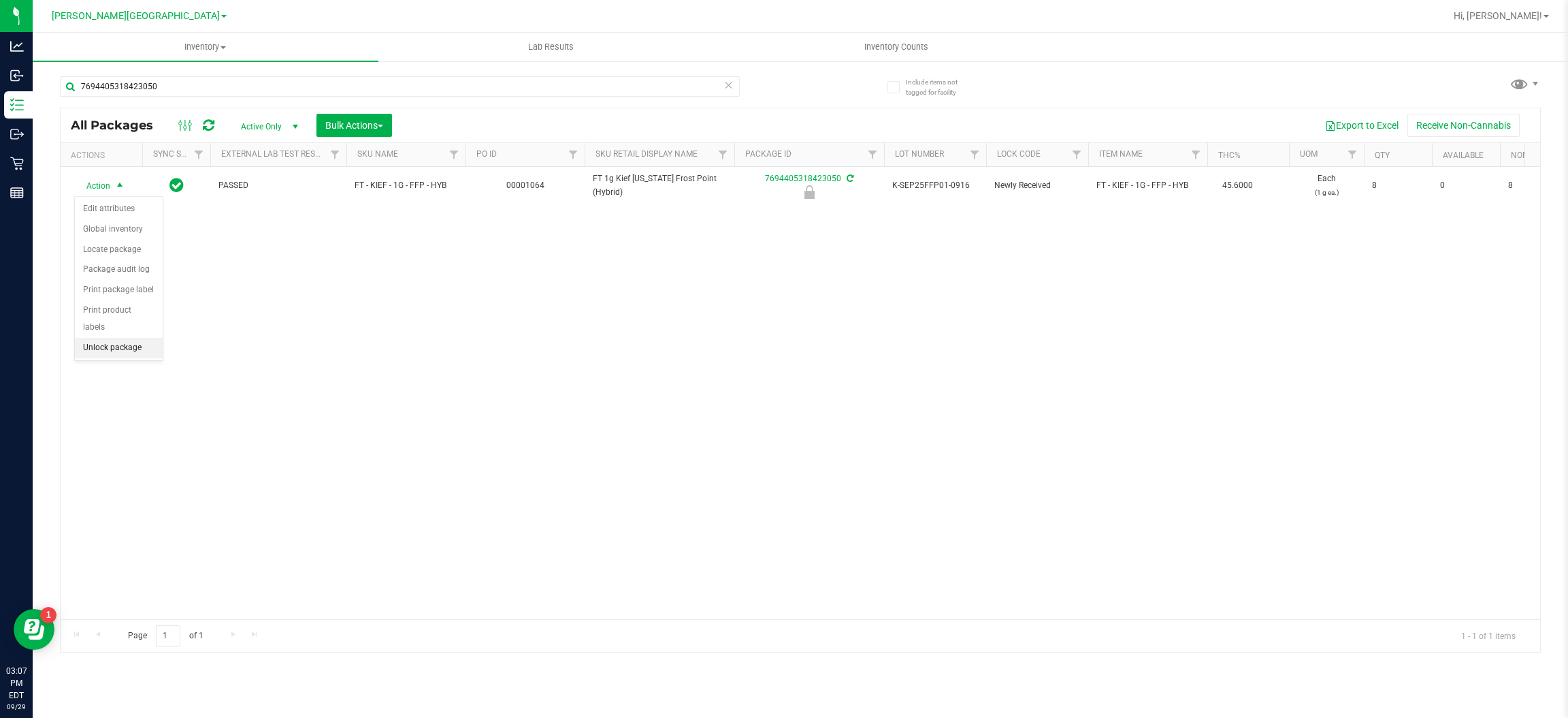
click at [128, 338] on li "Unlock package" at bounding box center [118, 348] width 88 height 21
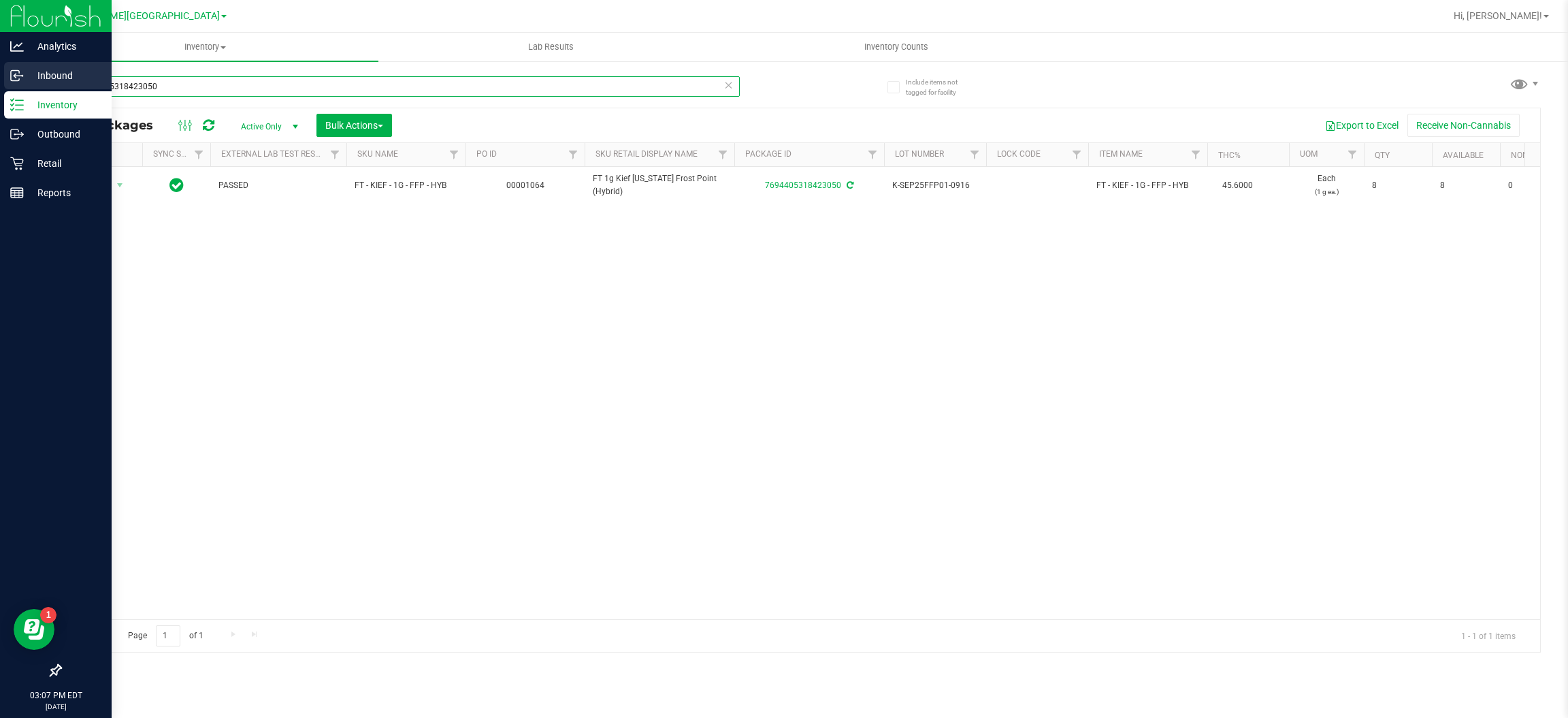
drag, startPoint x: 203, startPoint y: 79, endPoint x: 0, endPoint y: 63, distance: 203.6
click at [0, 68] on div "Analytics Inbound Inventory Outbound Retail Reports 03:07 PM EDT [DATE] 09/29 […" at bounding box center [784, 359] width 1568 height 718
type input "aml"
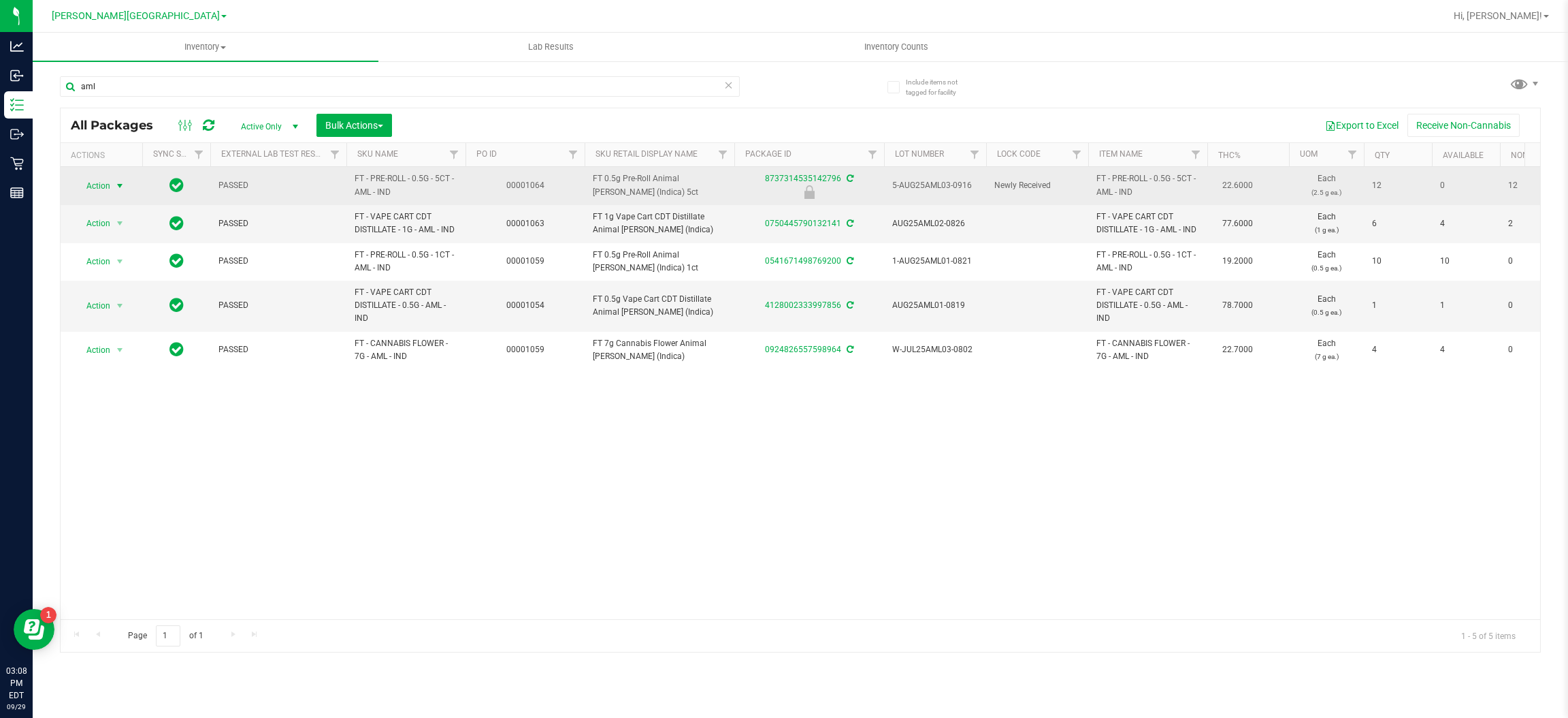
click at [100, 182] on span "Action" at bounding box center [92, 186] width 36 height 19
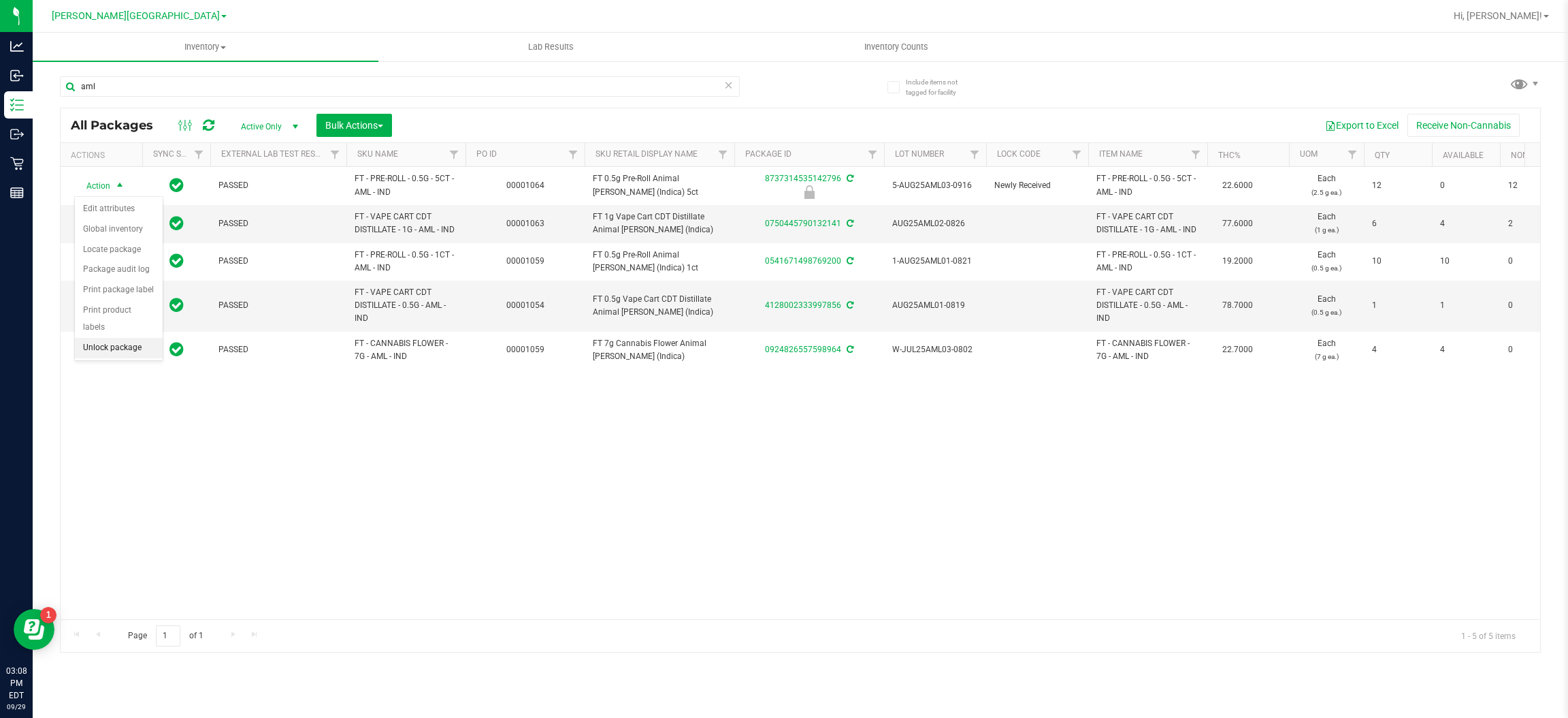
click at [119, 338] on li "Unlock package" at bounding box center [118, 348] width 88 height 21
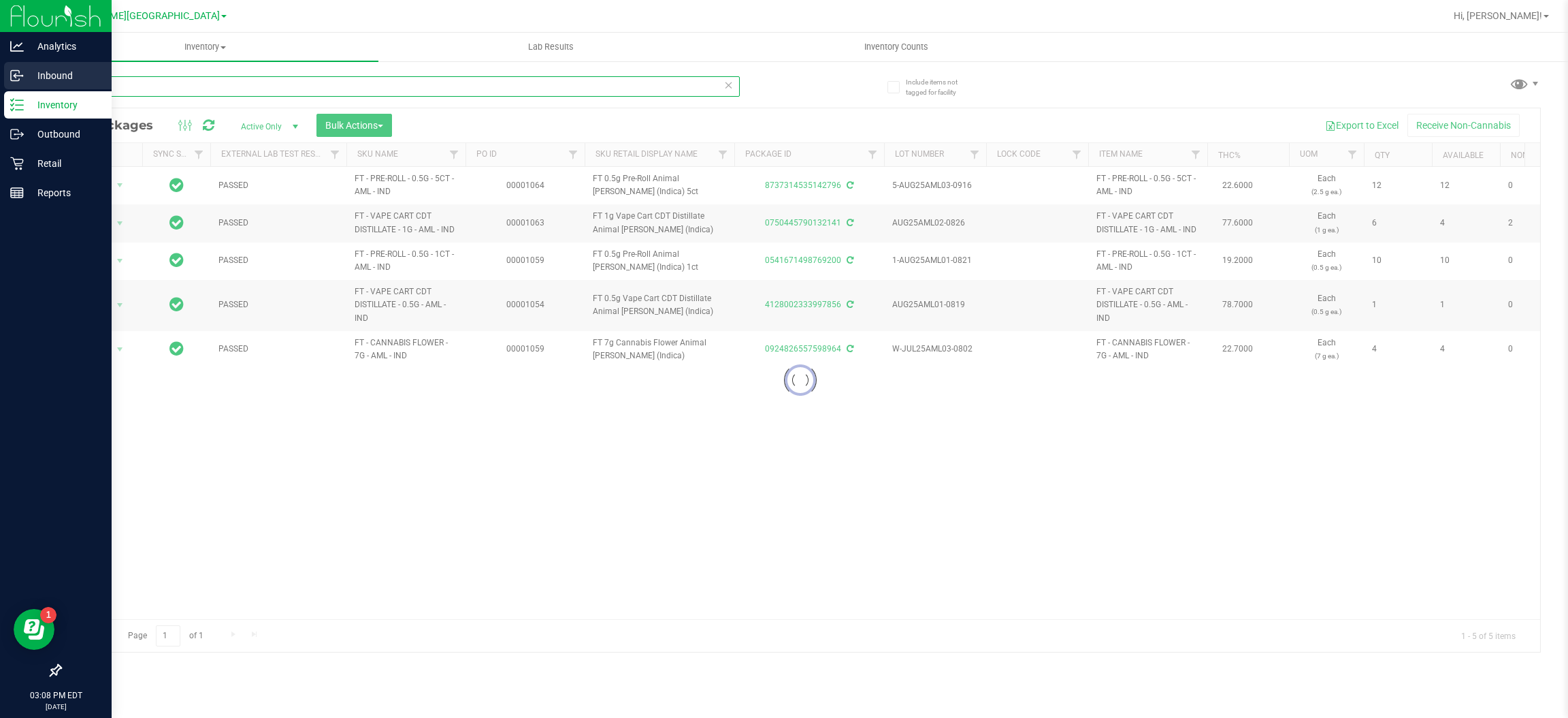
drag, startPoint x: 199, startPoint y: 81, endPoint x: 0, endPoint y: 64, distance: 199.7
click at [0, 64] on div "Analytics Inbound Inventory Outbound Retail Reports 03:08 PM EDT [DATE] 09/29 […" at bounding box center [784, 359] width 1568 height 718
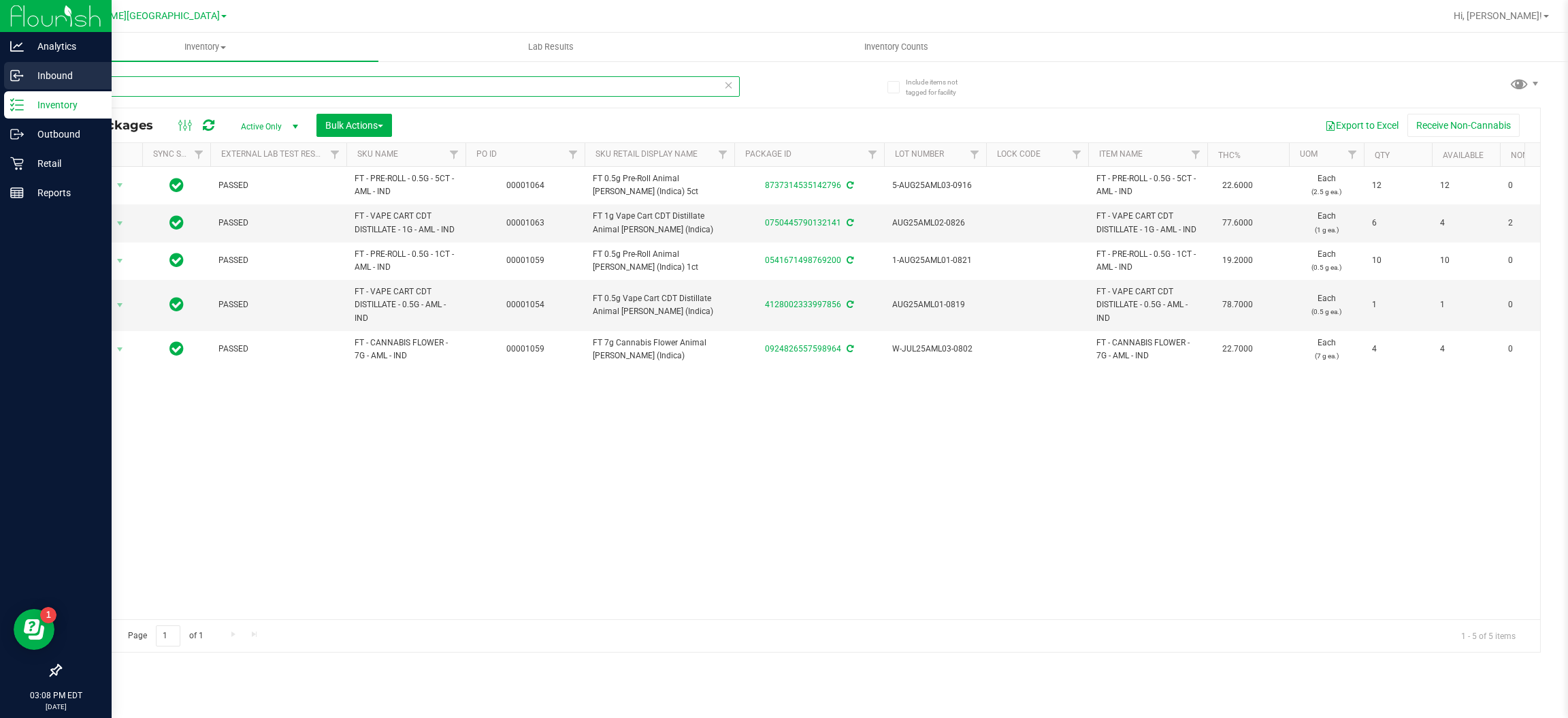
type input "mcz"
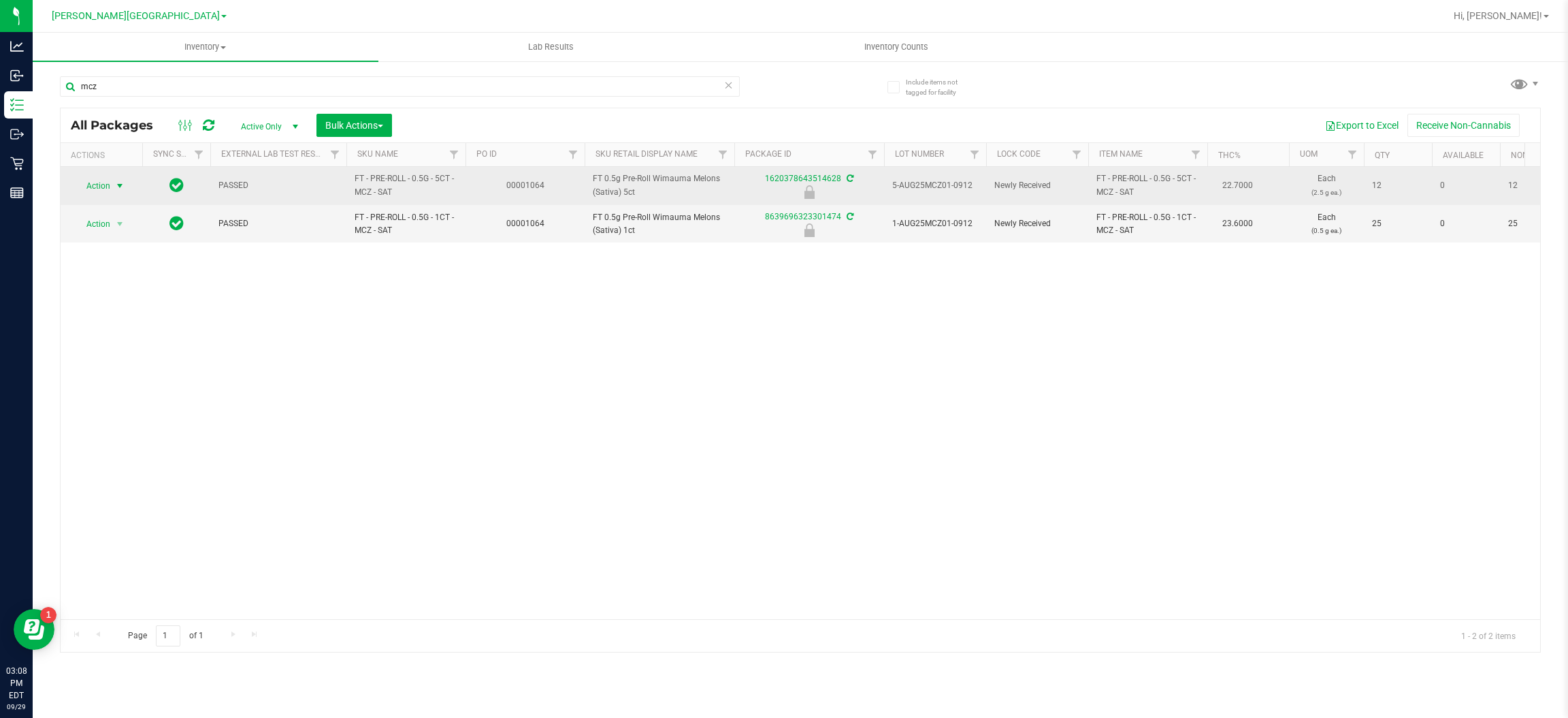
click at [119, 179] on span "select" at bounding box center [120, 186] width 17 height 19
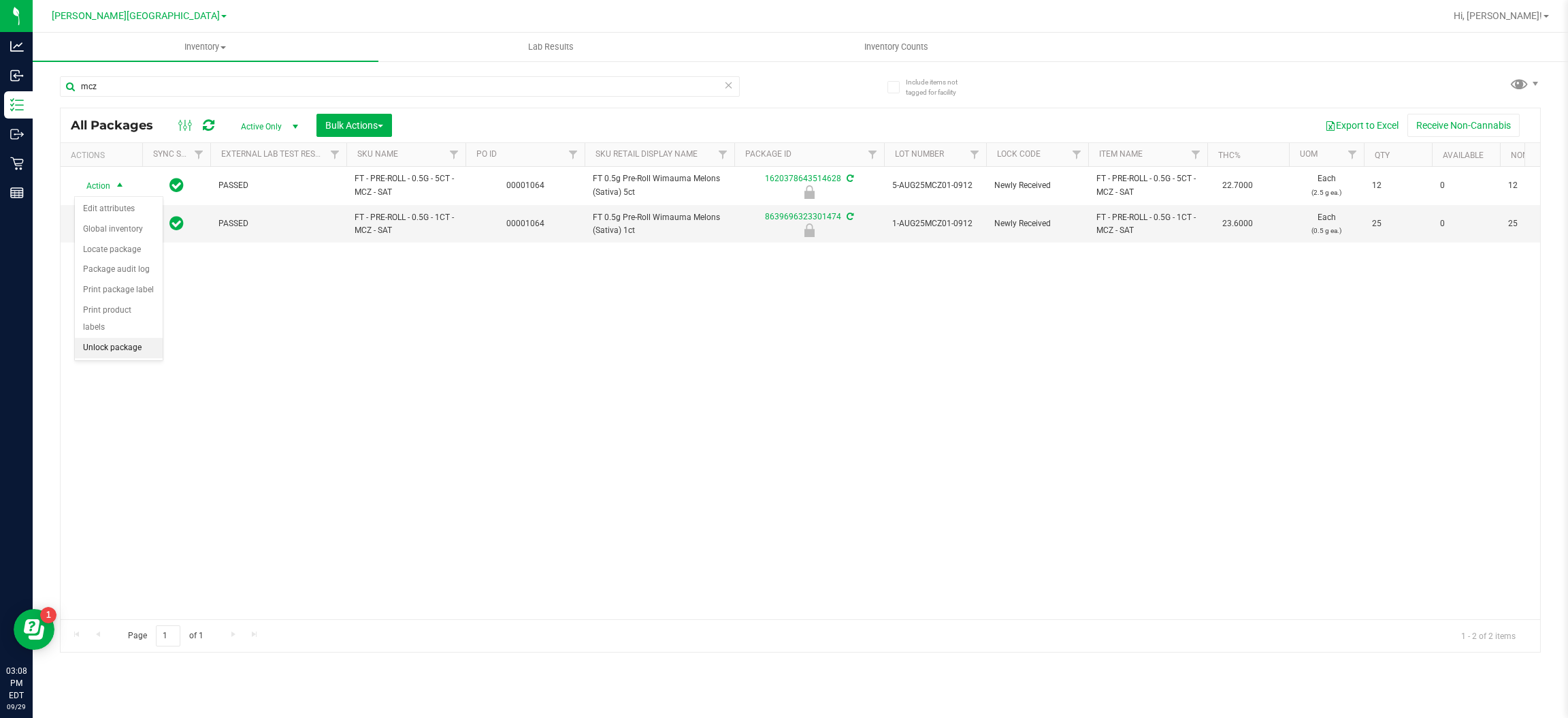
click at [107, 338] on li "Unlock package" at bounding box center [118, 348] width 88 height 21
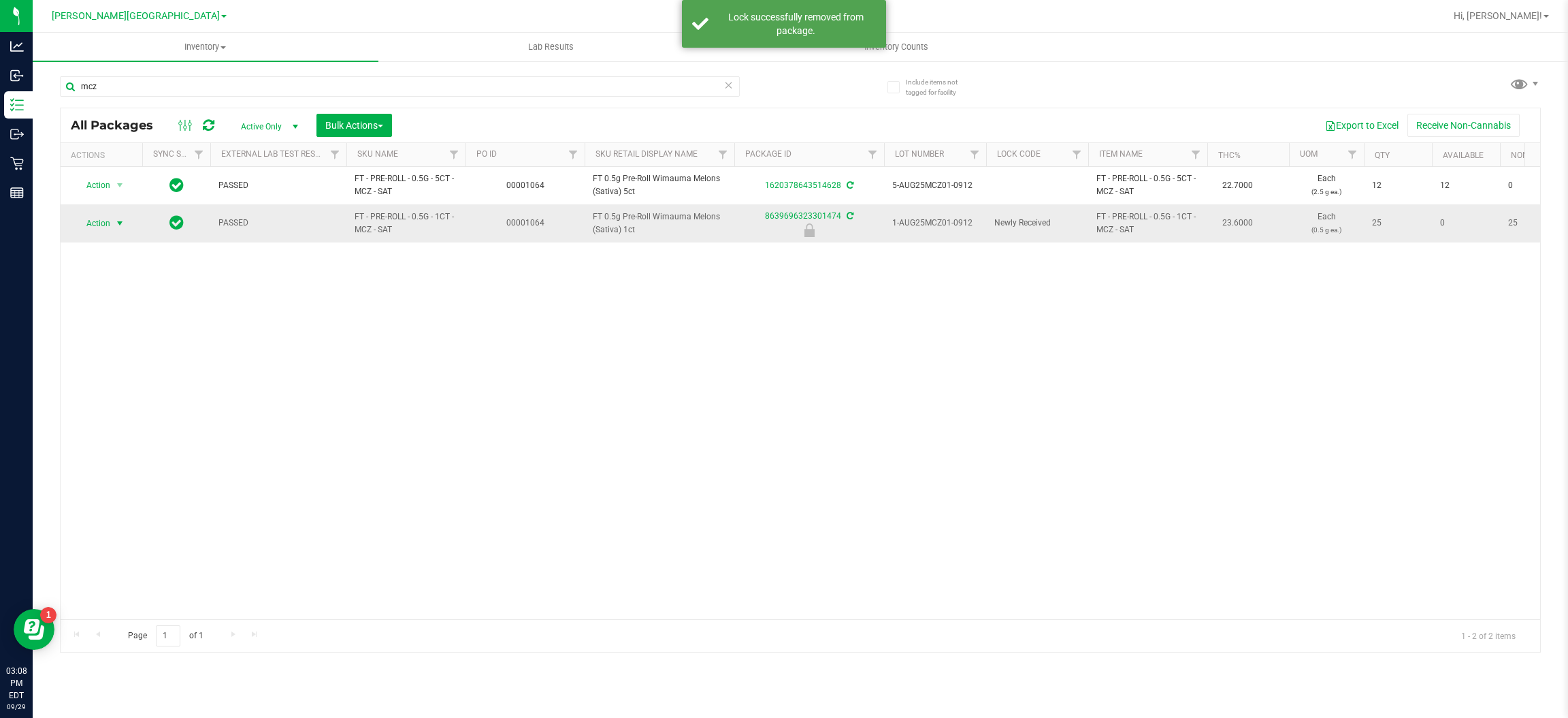
click at [120, 223] on span "select" at bounding box center [120, 224] width 11 height 11
click at [130, 376] on li "Unlock package" at bounding box center [118, 386] width 88 height 21
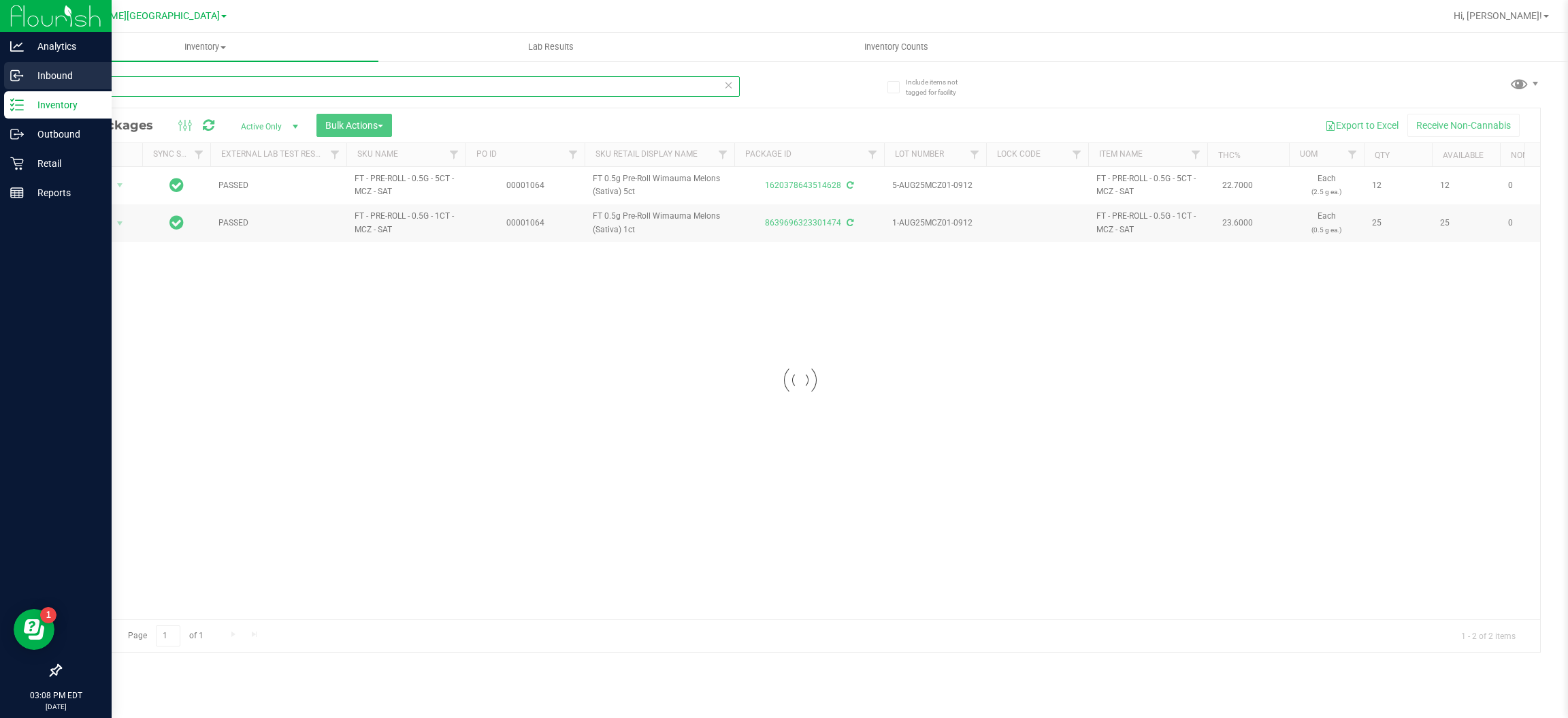
drag, startPoint x: 190, startPoint y: 81, endPoint x: 0, endPoint y: 63, distance: 190.9
click at [0, 63] on div "Analytics Inbound Inventory Outbound Retail Reports 03:08 PM EDT [DATE] 09/29 […" at bounding box center [784, 359] width 1568 height 718
type input "bct"
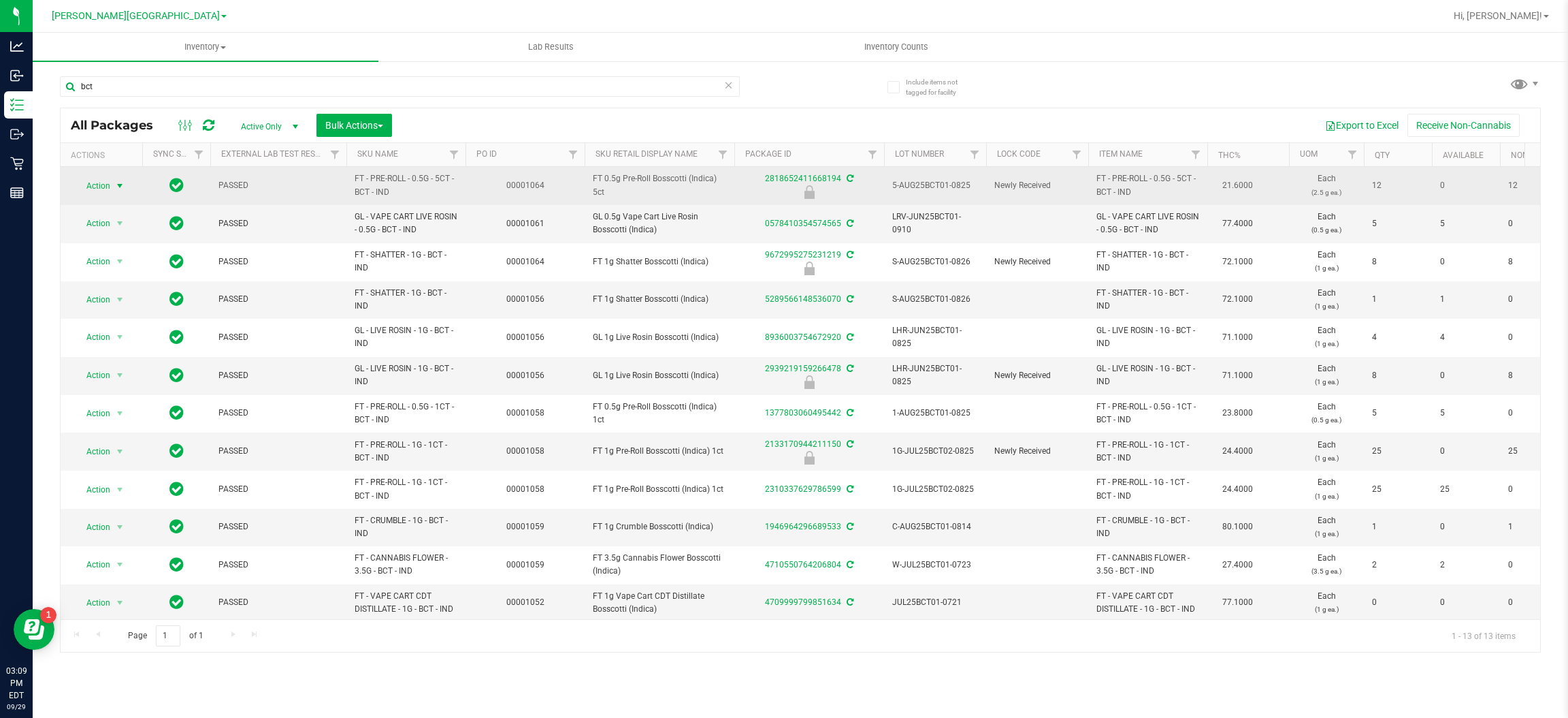
click at [117, 183] on span "select" at bounding box center [120, 186] width 11 height 11
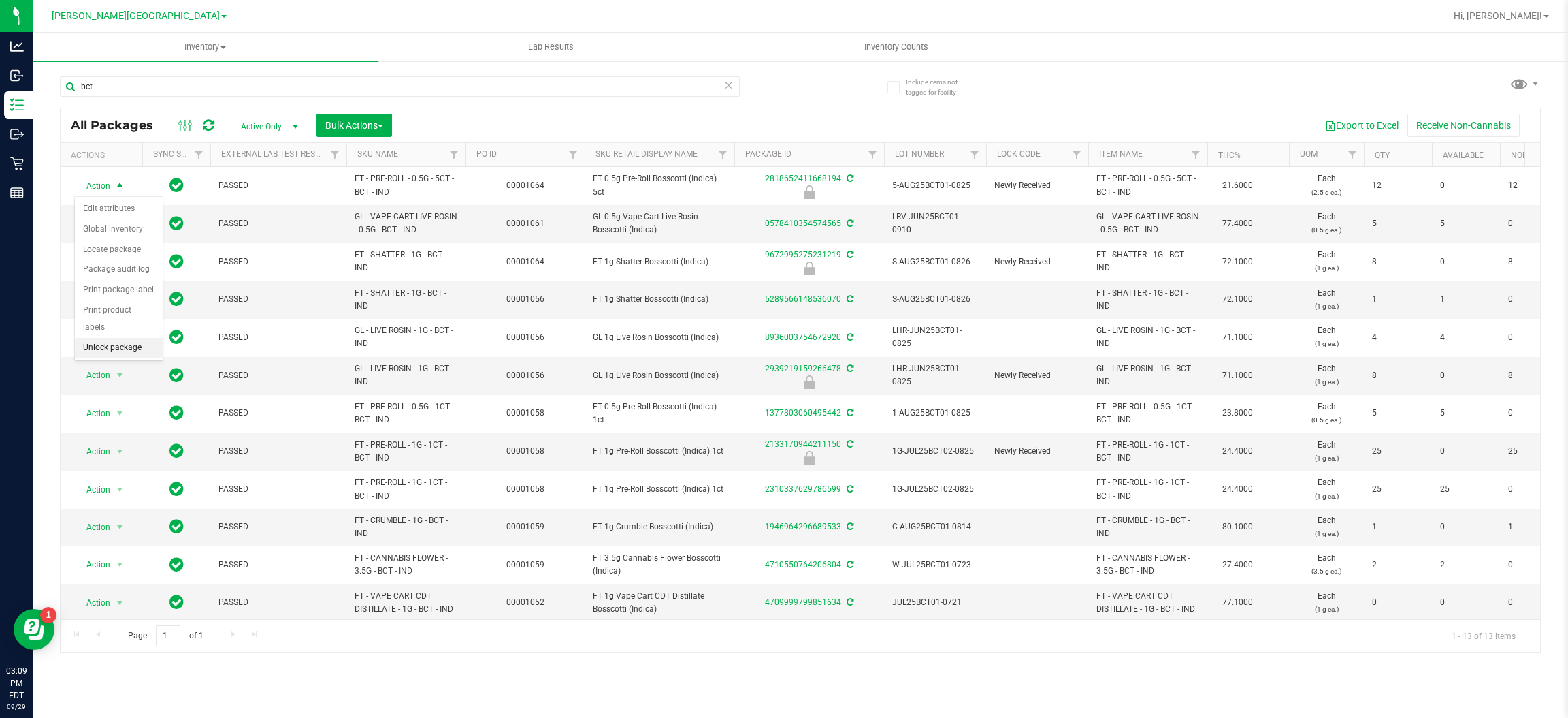
click at [103, 338] on li "Unlock package" at bounding box center [118, 348] width 88 height 21
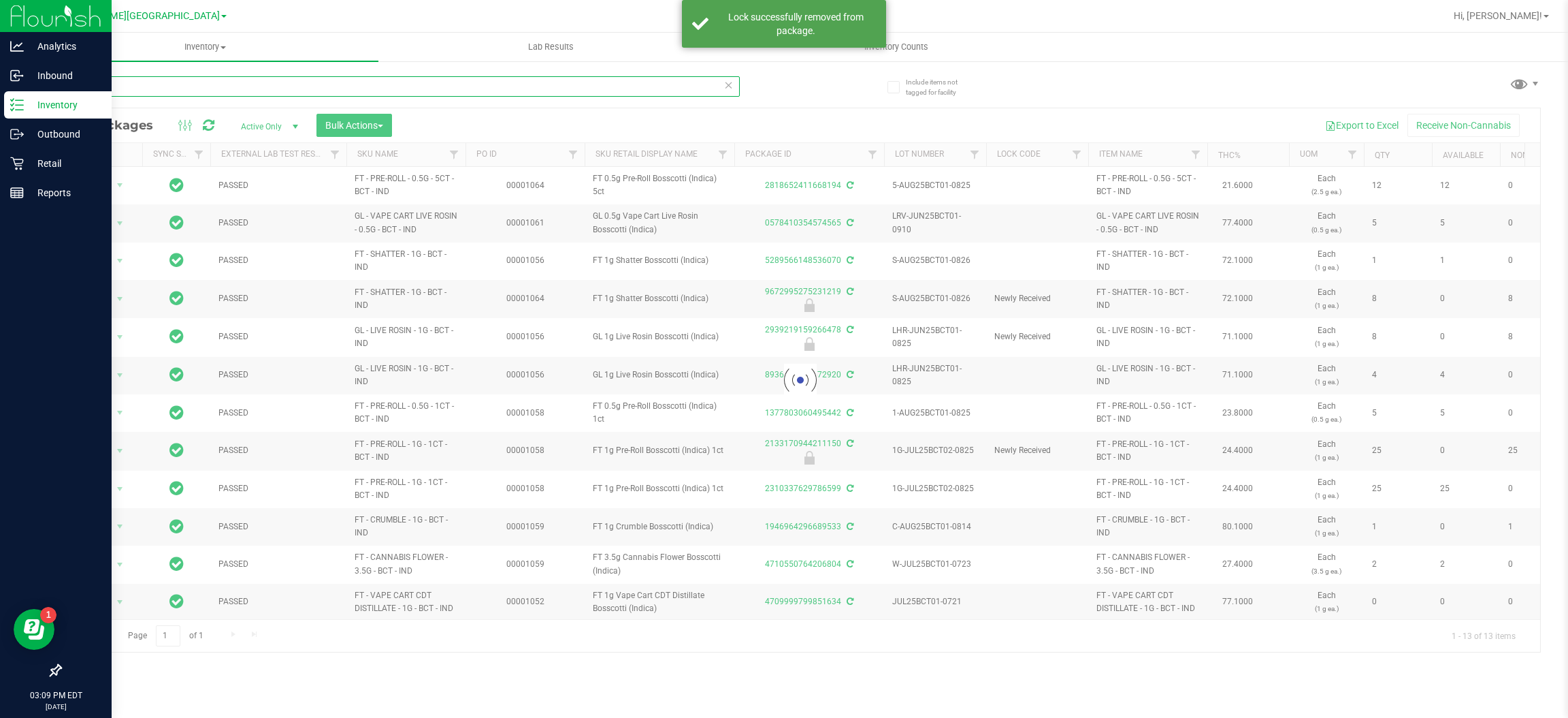
drag, startPoint x: 112, startPoint y: 87, endPoint x: 0, endPoint y: 16, distance: 132.6
click at [0, 76] on div "Analytics Inbound Inventory Outbound Retail Reports 03:09 PM EDT [DATE] 09/29 […" at bounding box center [784, 359] width 1568 height 718
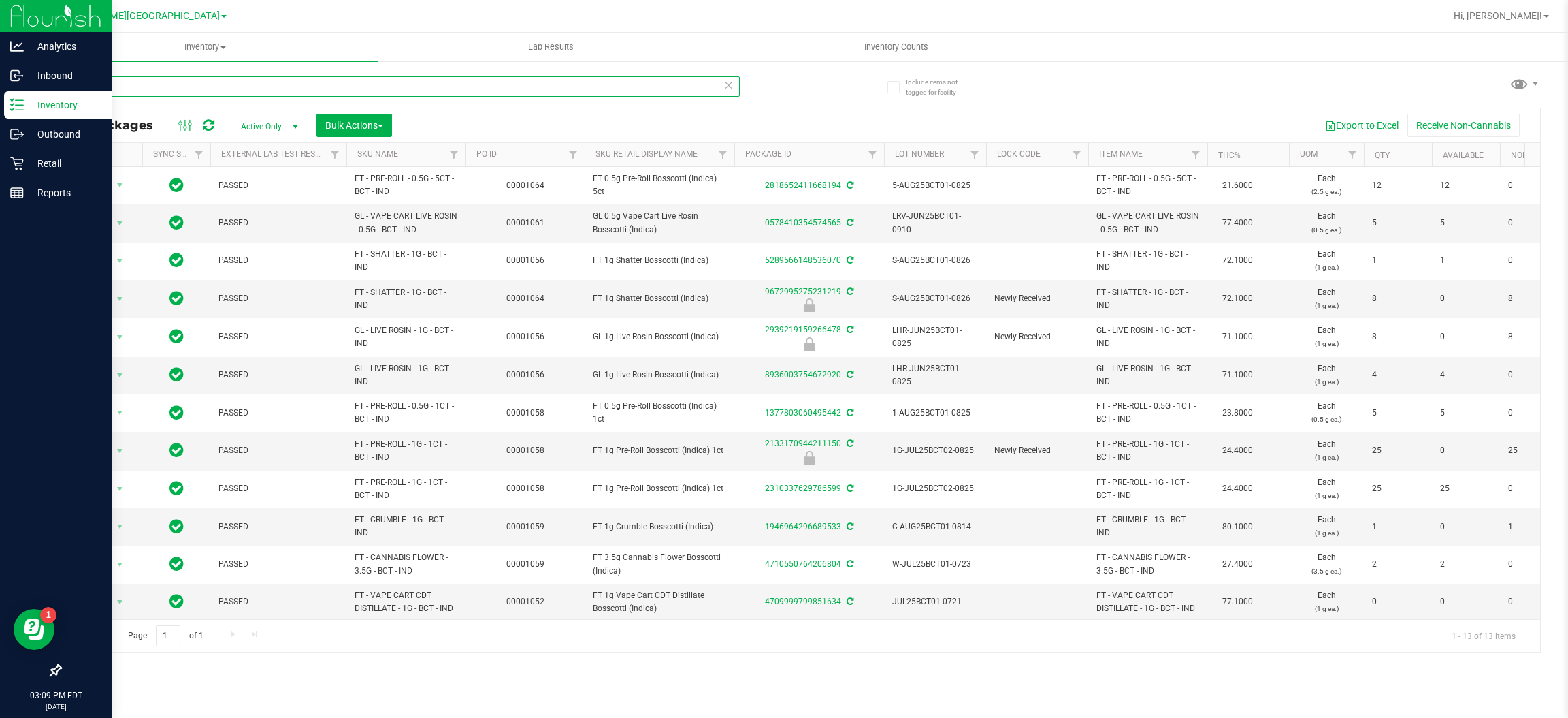
type input "zkr"
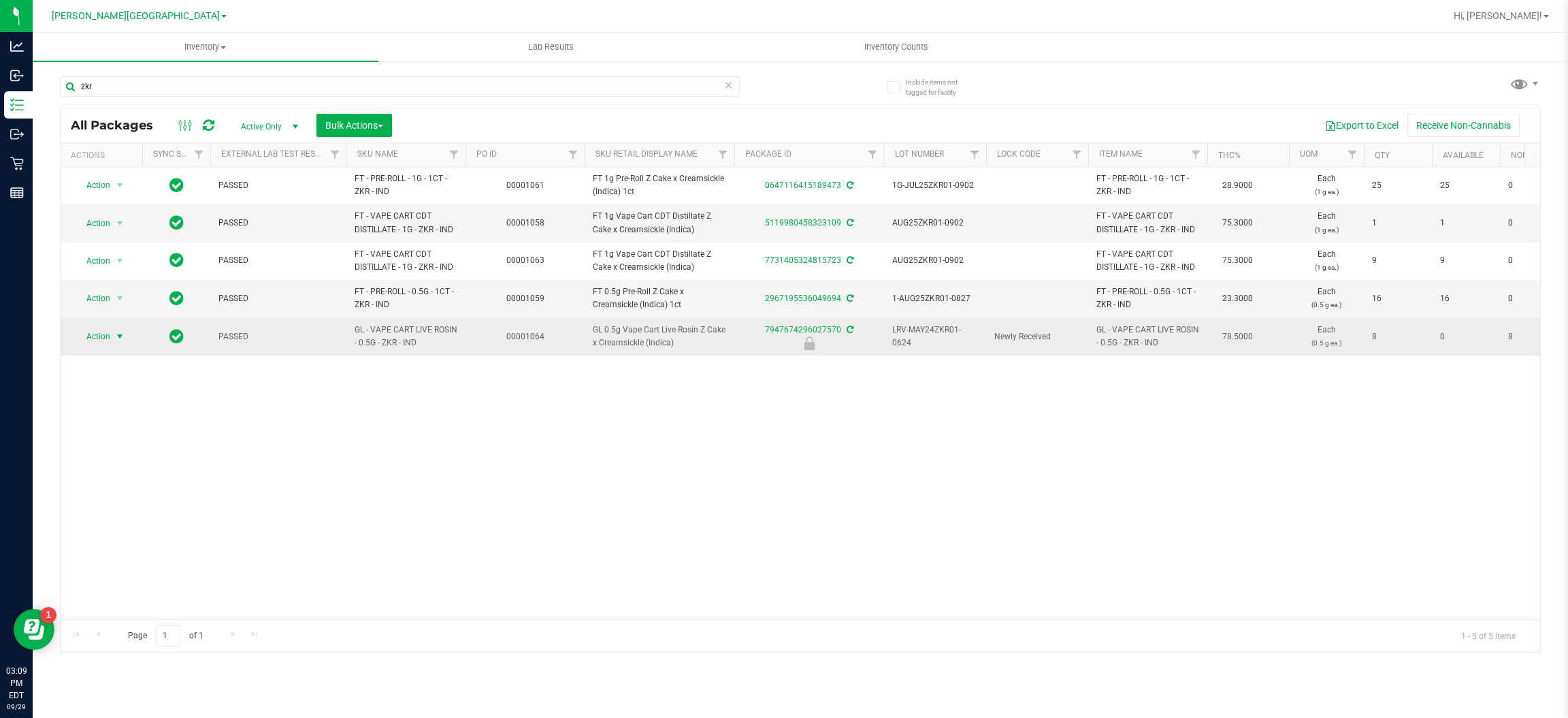
click at [116, 339] on span "select" at bounding box center [120, 337] width 11 height 11
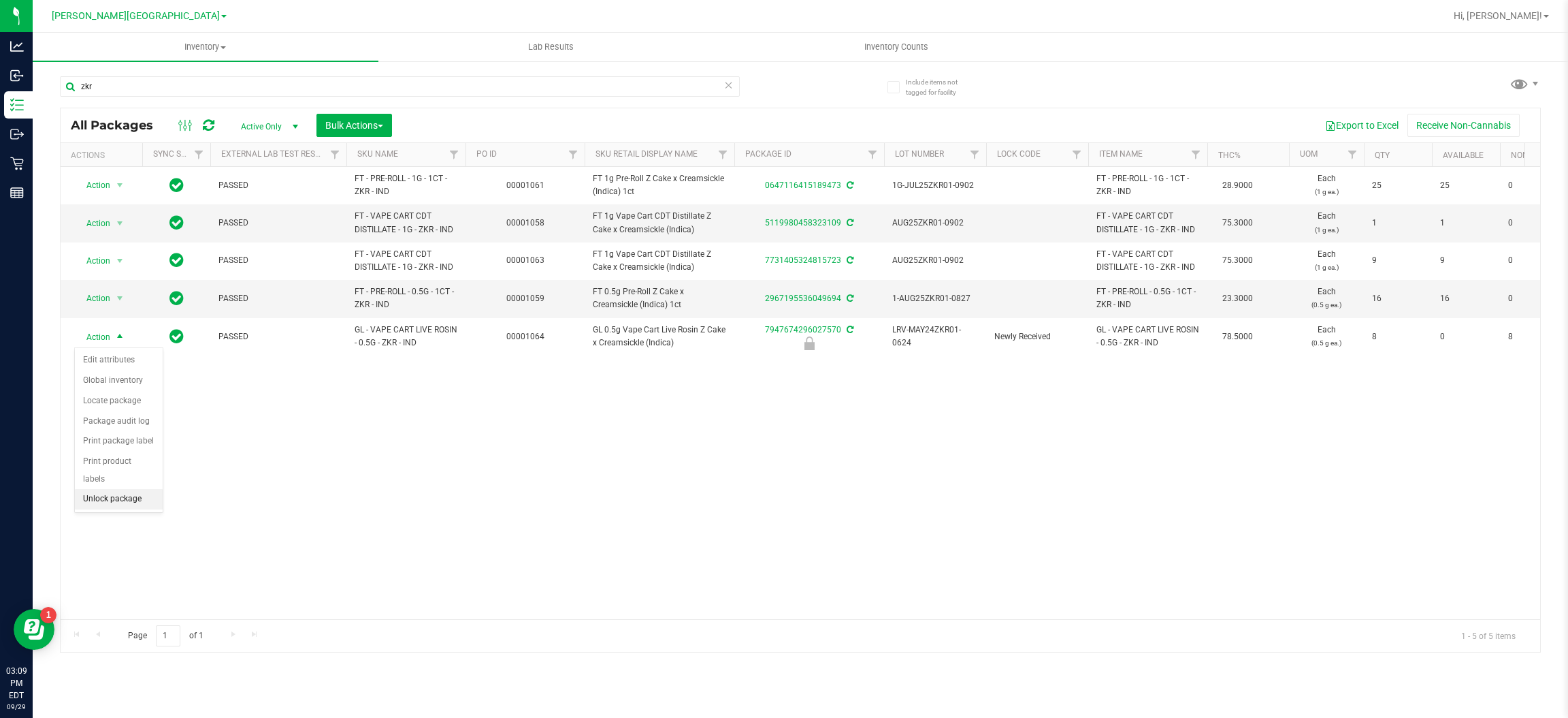
click at [120, 490] on li "Unlock package" at bounding box center [118, 499] width 88 height 21
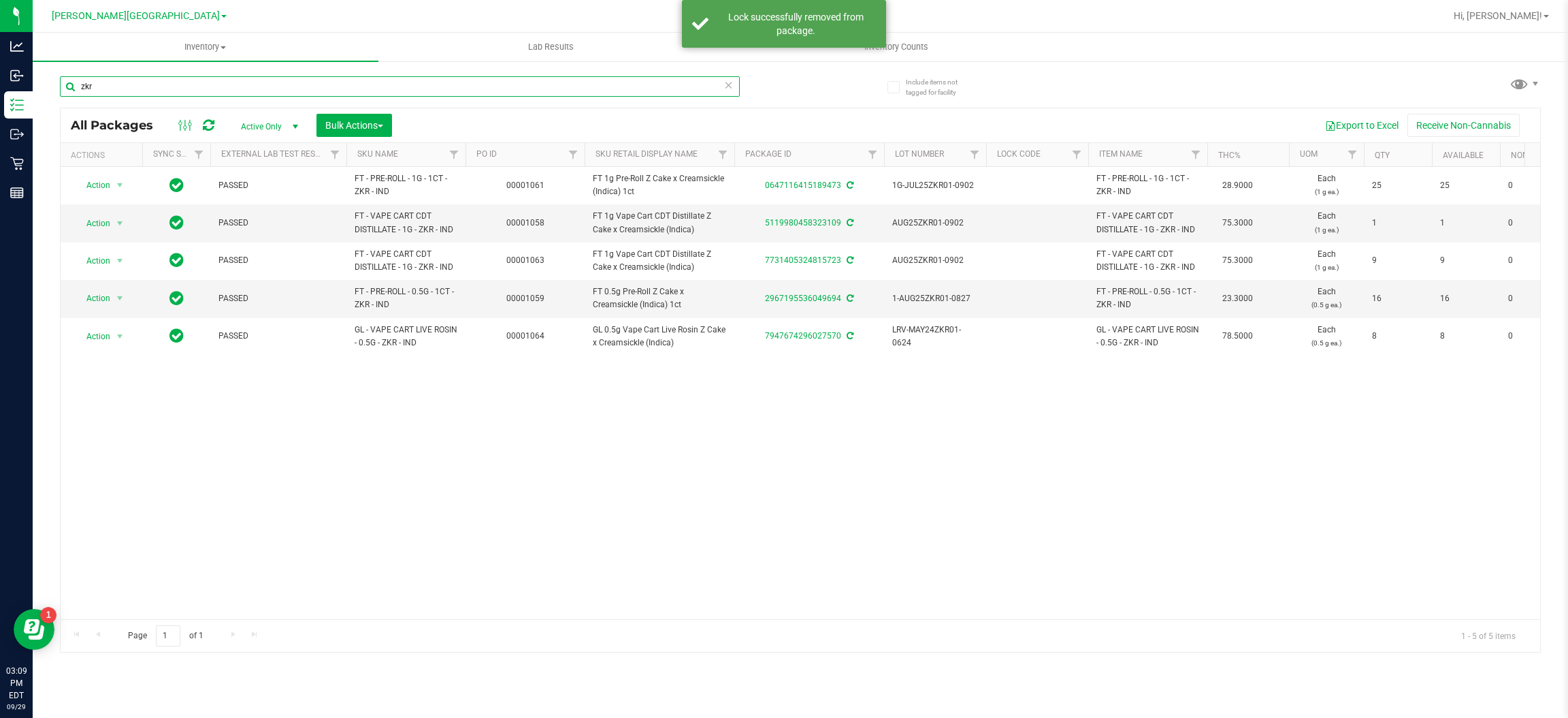
drag, startPoint x: 142, startPoint y: 85, endPoint x: 0, endPoint y: 76, distance: 142.3
click at [33, 95] on div "Include items not tagged for facility zkr All Packages Active Only Active Only …" at bounding box center [800, 267] width 1535 height 415
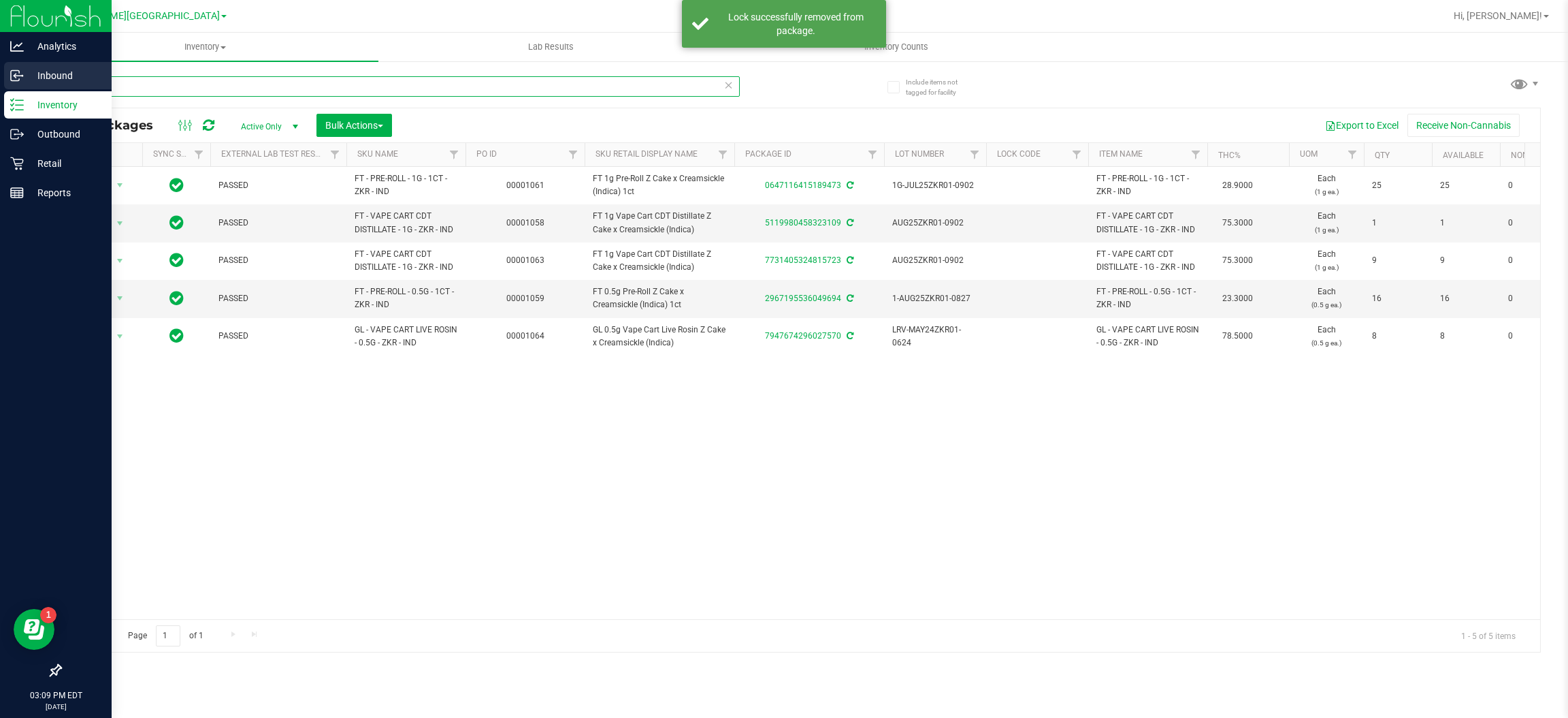
type input "t17"
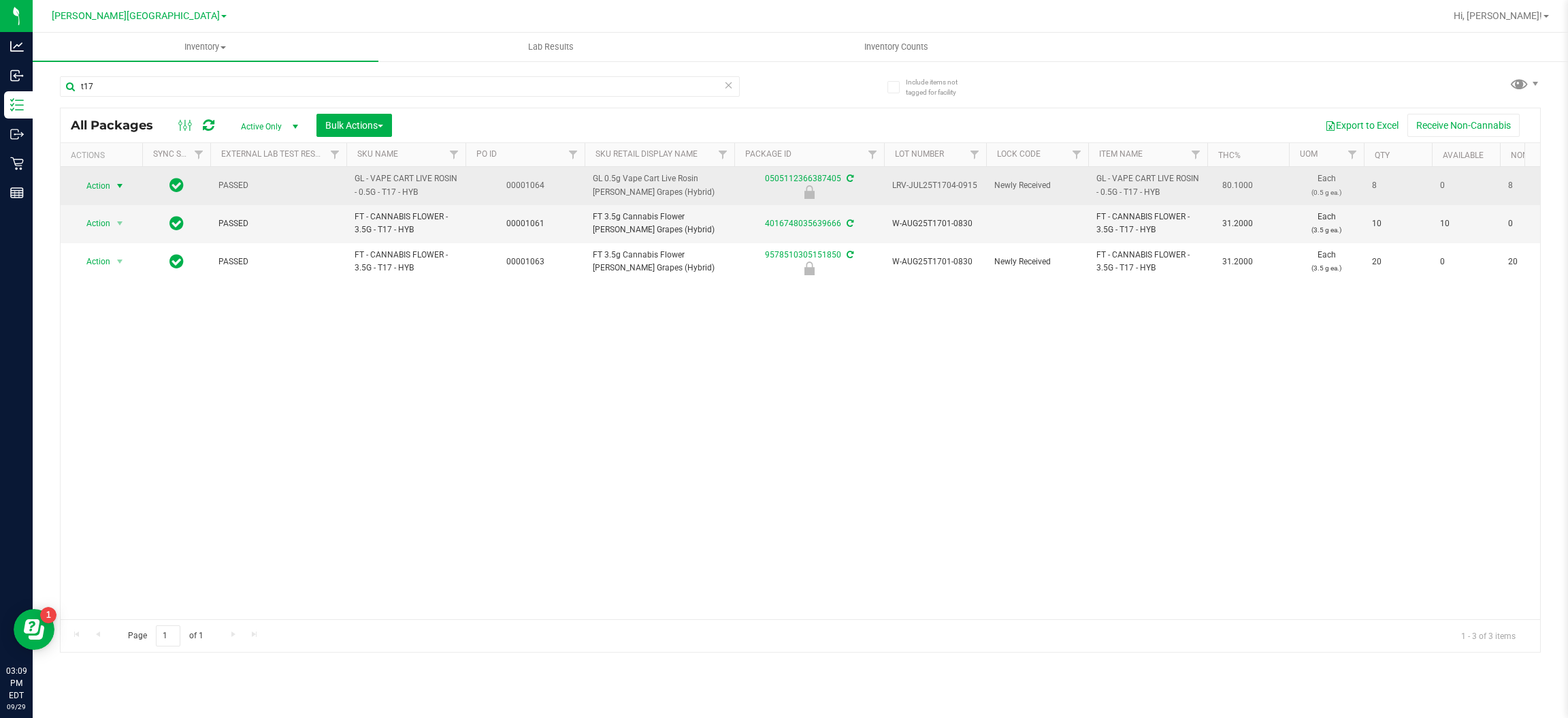
click at [101, 183] on span "Action" at bounding box center [92, 186] width 36 height 19
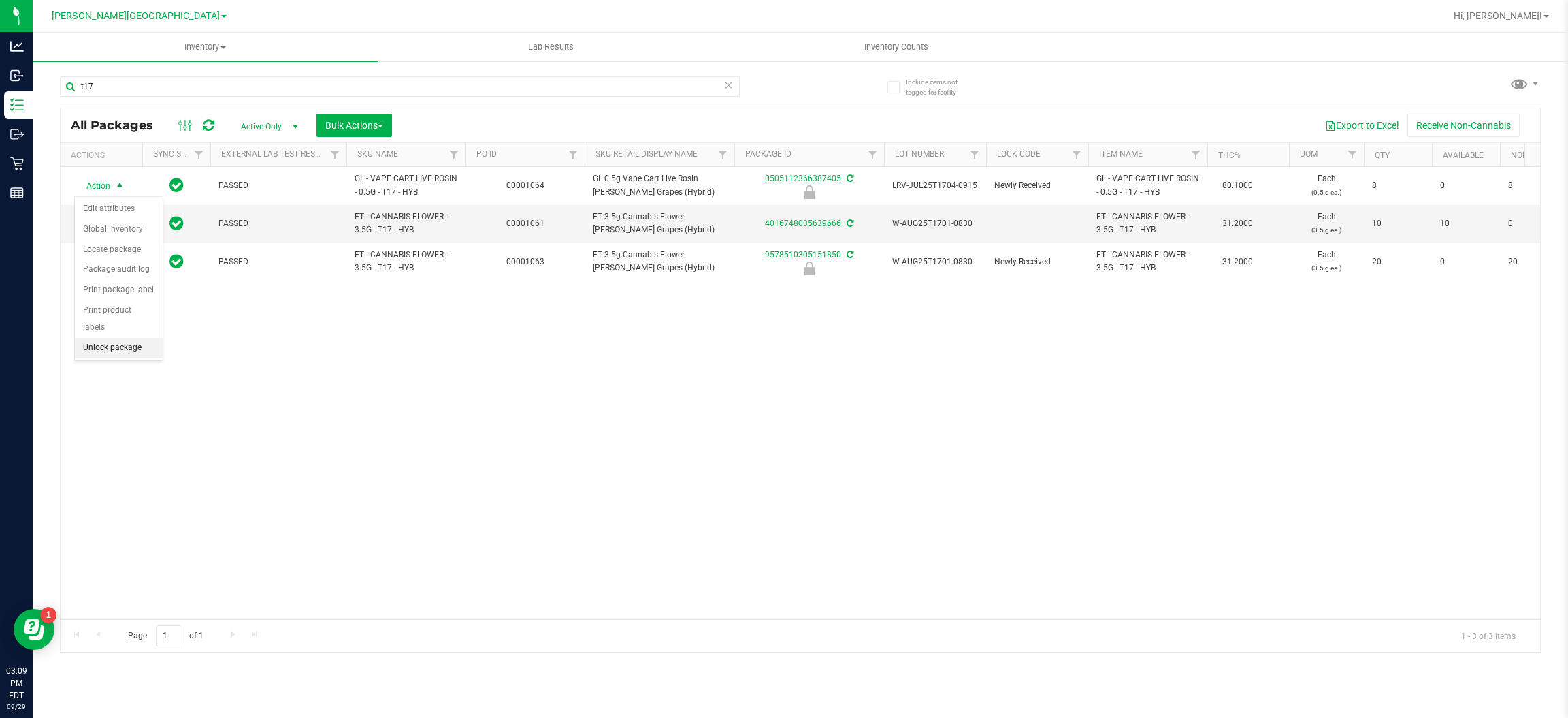
click at [132, 338] on li "Unlock package" at bounding box center [118, 348] width 88 height 21
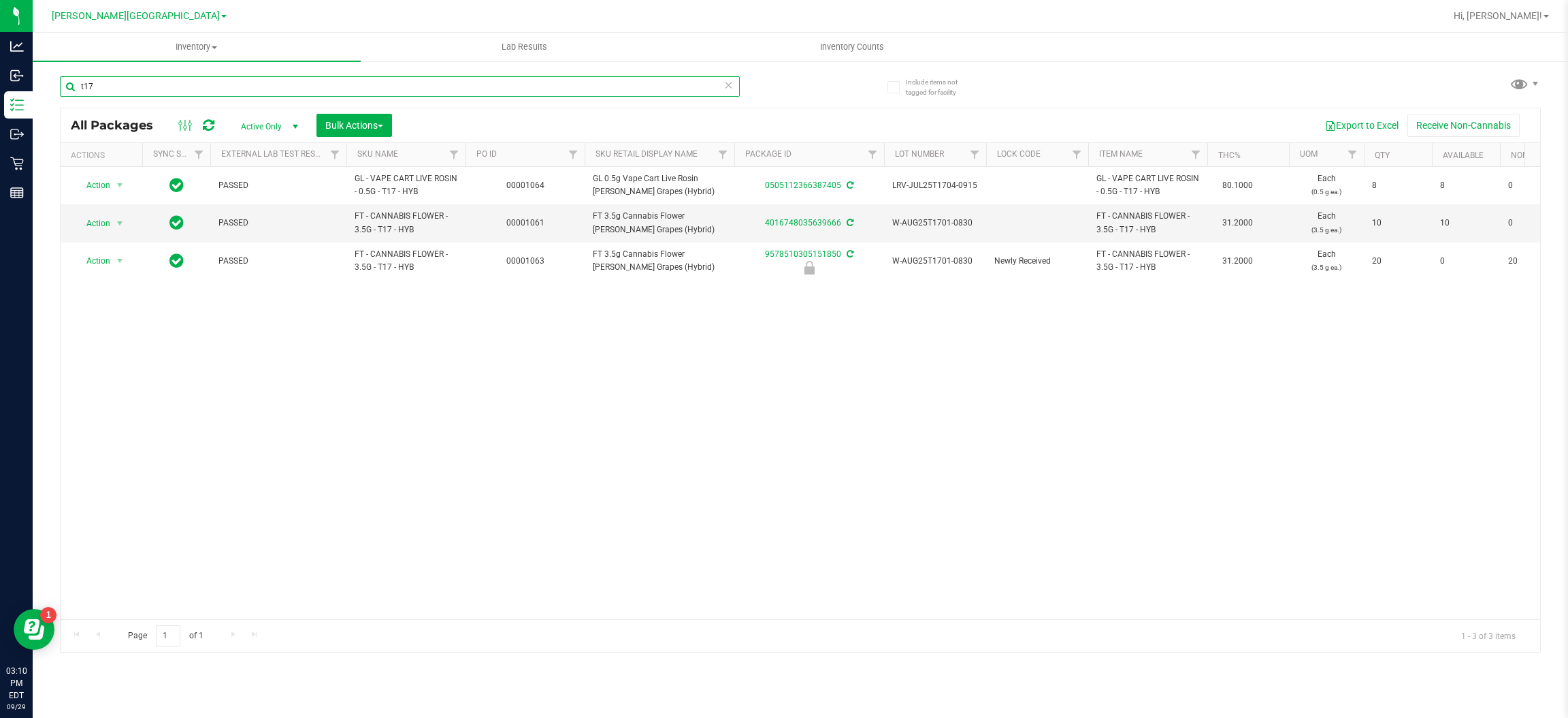
click at [137, 92] on input "t17" at bounding box center [399, 87] width 680 height 21
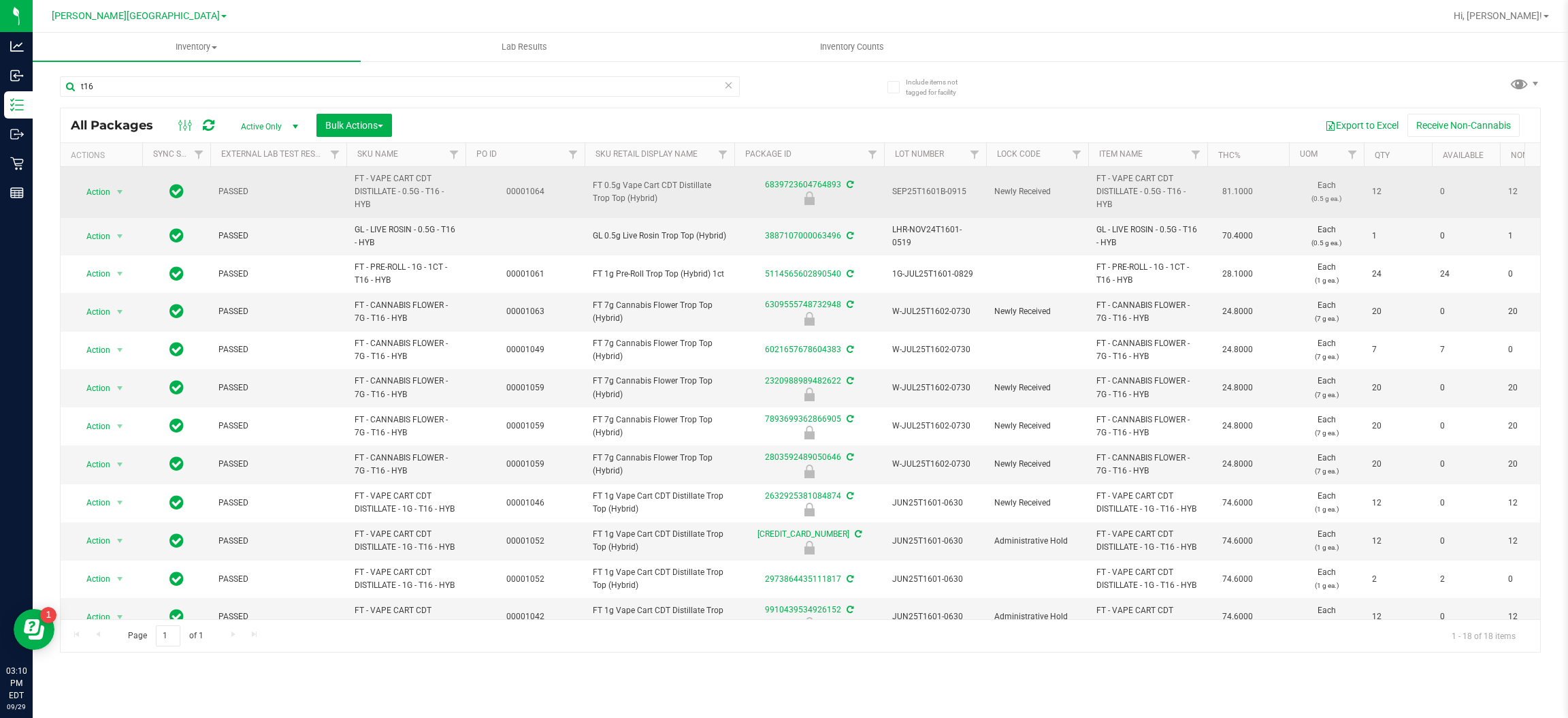
drag, startPoint x: 660, startPoint y: 206, endPoint x: 590, endPoint y: 187, distance: 72.5
click at [590, 187] on td "FT 0.5g Vape Cart CDT Distillate Trop Top (Hybrid)" at bounding box center [659, 192] width 150 height 51
copy span "FT 0.5g Vape Cart CDT Distillate Trop Top (Hybrid)"
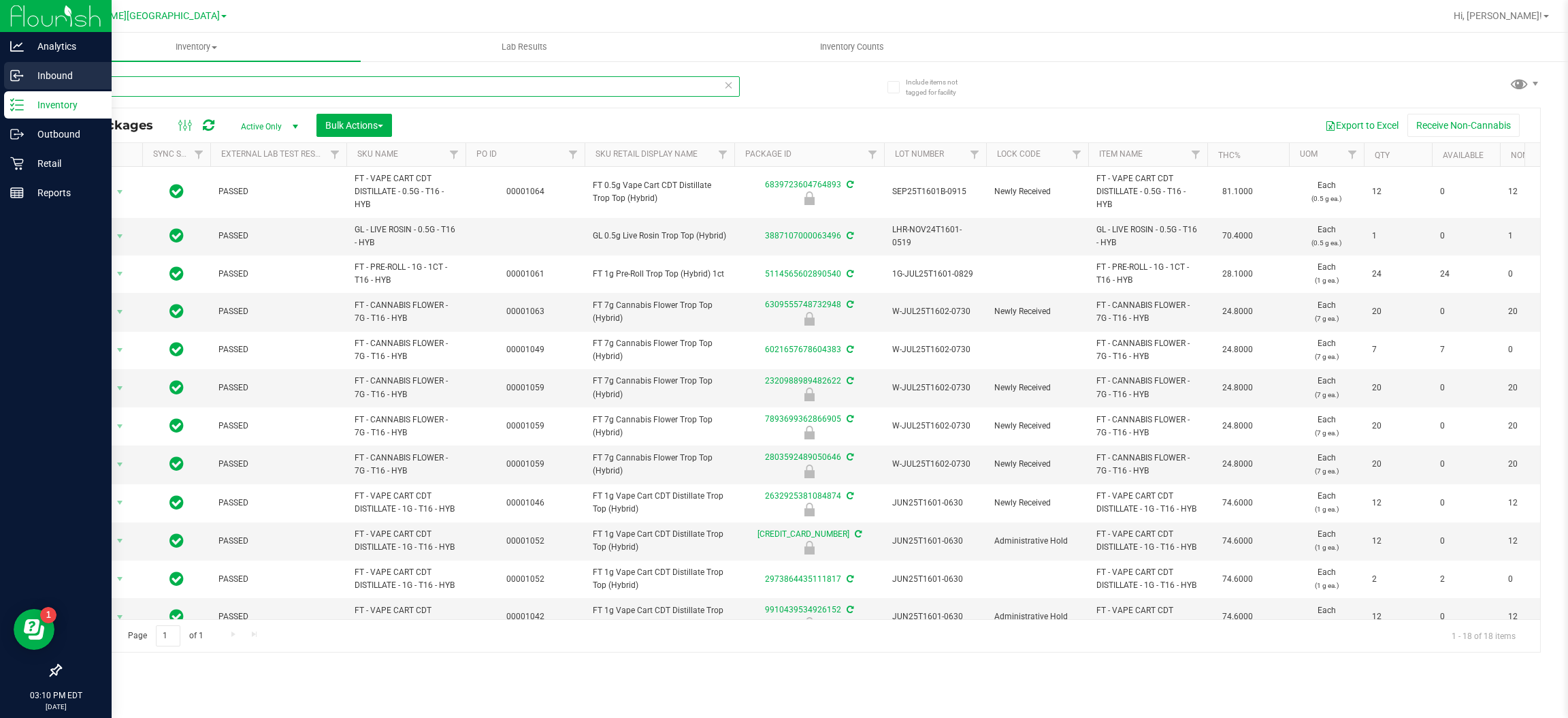
drag, startPoint x: 135, startPoint y: 91, endPoint x: 0, endPoint y: 77, distance: 135.7
click at [0, 77] on div "Analytics Inbound Inventory Outbound Retail Reports 03:10 PM EDT [DATE] 09/29 […" at bounding box center [784, 359] width 1568 height 718
paste input "FT 0.5g Vape Cart CDT Distillate Trop Top (Hybrid)"
type input "FT 0.5g Vape Cart CDT Distillate Trop Top (Hybrid)"
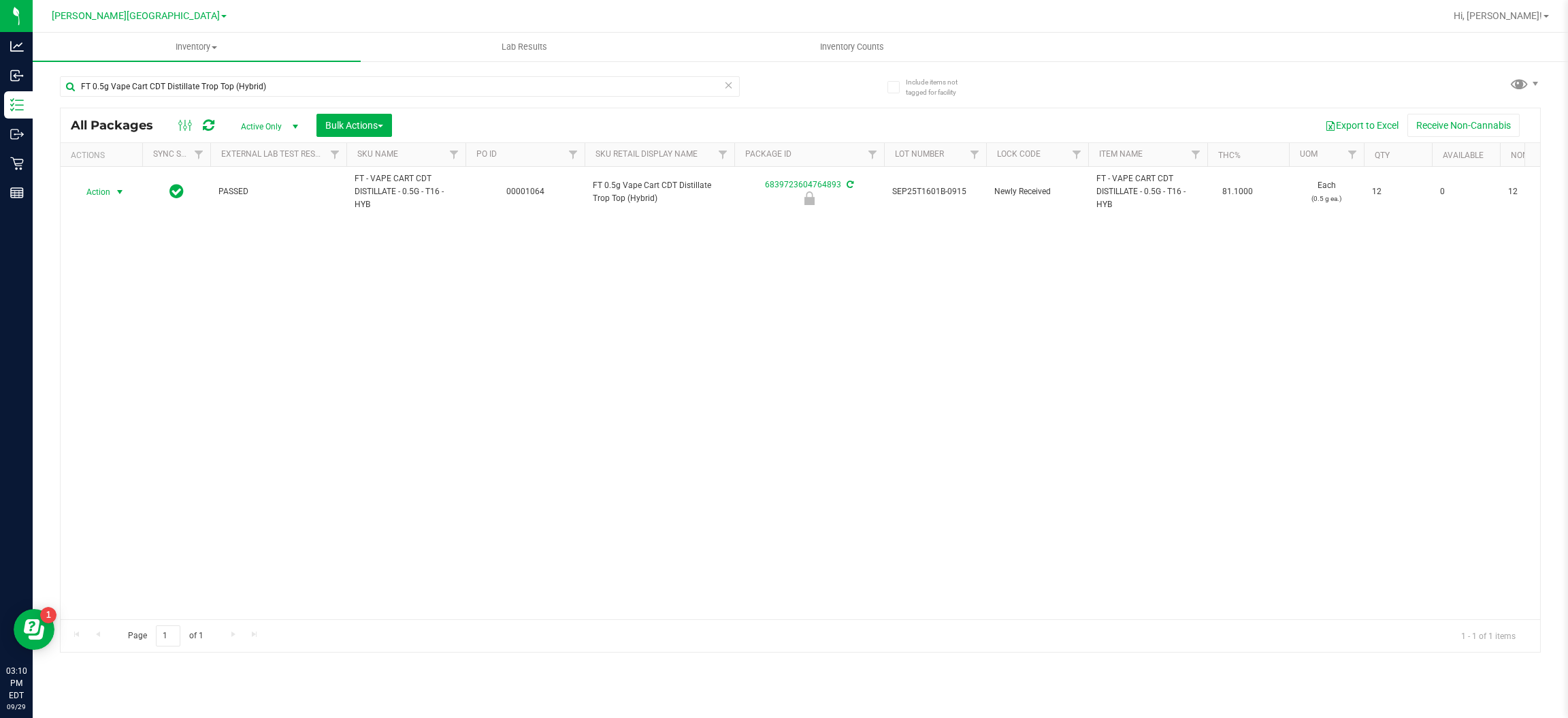
drag, startPoint x: 107, startPoint y: 194, endPoint x: 104, endPoint y: 207, distance: 13.3
click at [108, 194] on span "Action" at bounding box center [92, 192] width 36 height 19
click at [94, 344] on li "Unlock package" at bounding box center [118, 354] width 88 height 21
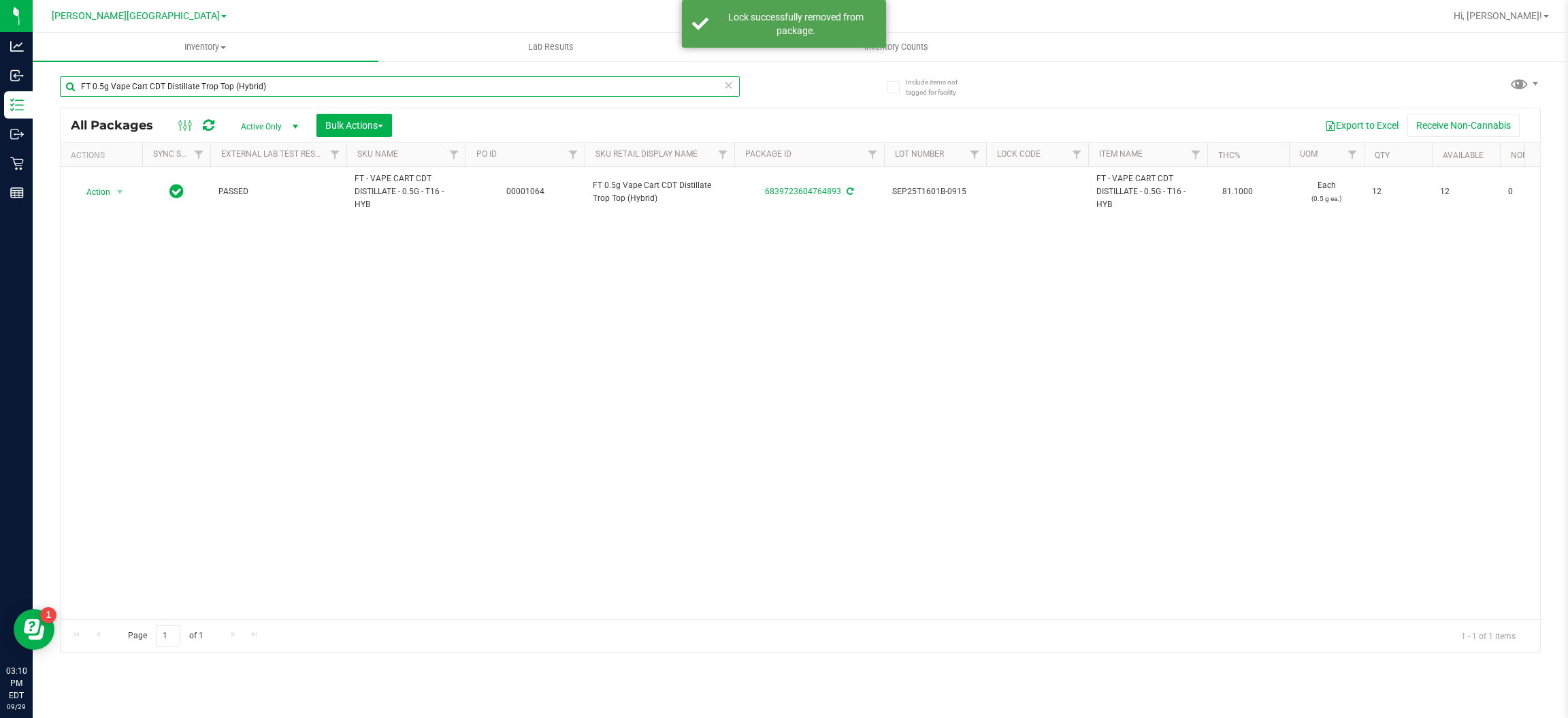
drag, startPoint x: 289, startPoint y: 92, endPoint x: 0, endPoint y: -54, distance: 323.8
click at [0, 0] on html "Analytics Inbound Inventory Outbound Retail Reports 03:10 PM EDT [DATE] 09/29 […" at bounding box center [784, 359] width 1568 height 718
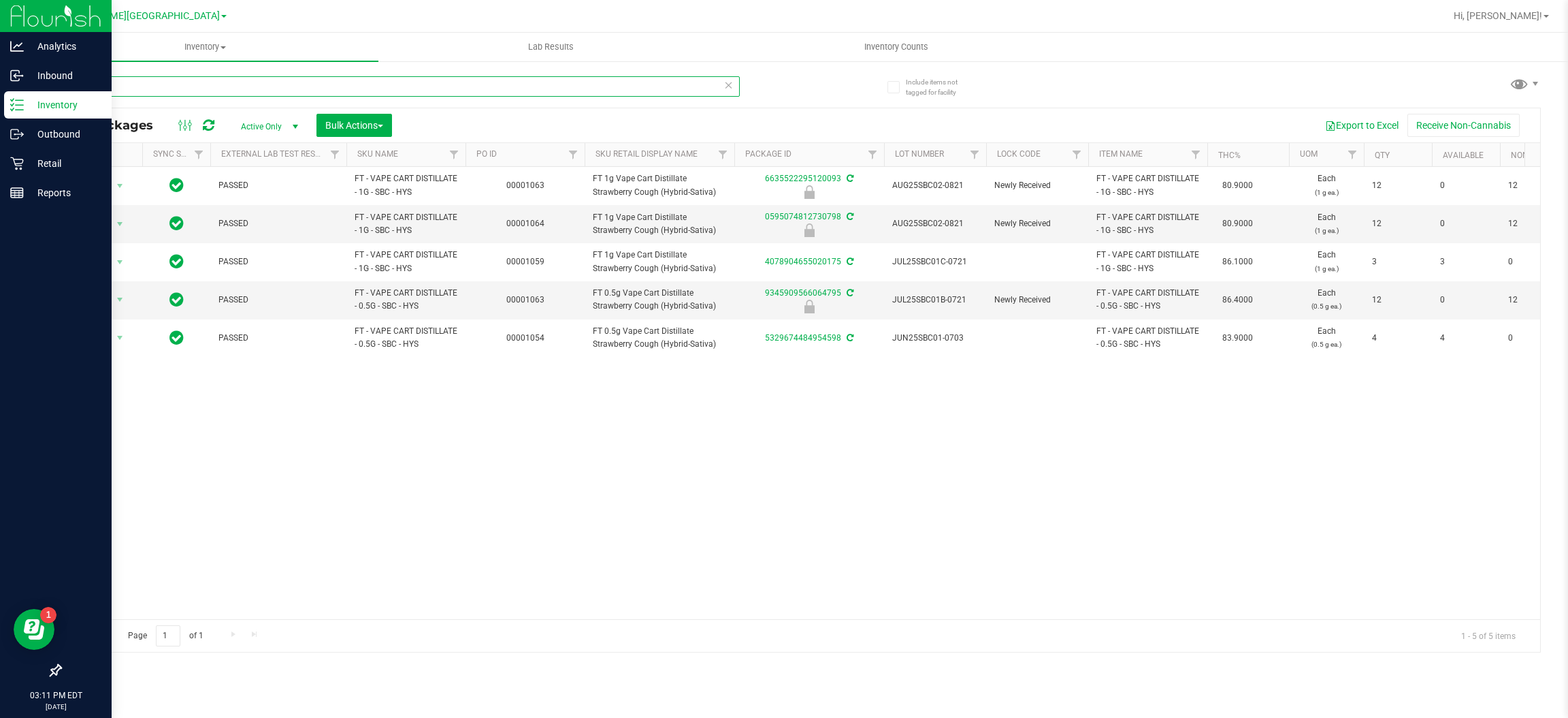
drag, startPoint x: 173, startPoint y: 80, endPoint x: 0, endPoint y: 2, distance: 189.8
click at [0, 20] on div "Analytics Inbound Inventory Outbound Retail Reports 03:11 PM EDT [DATE] 09/29 […" at bounding box center [784, 359] width 1568 height 718
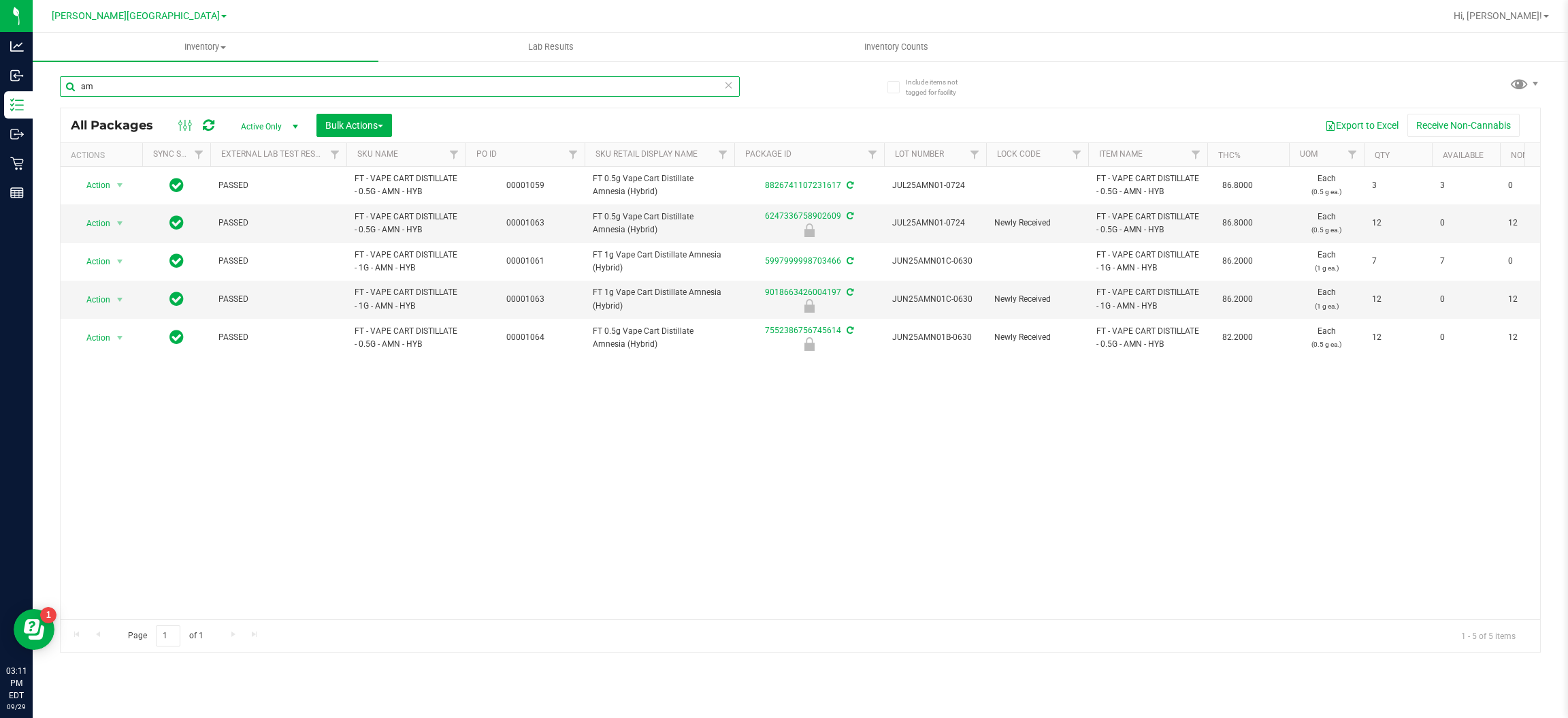
type input "a"
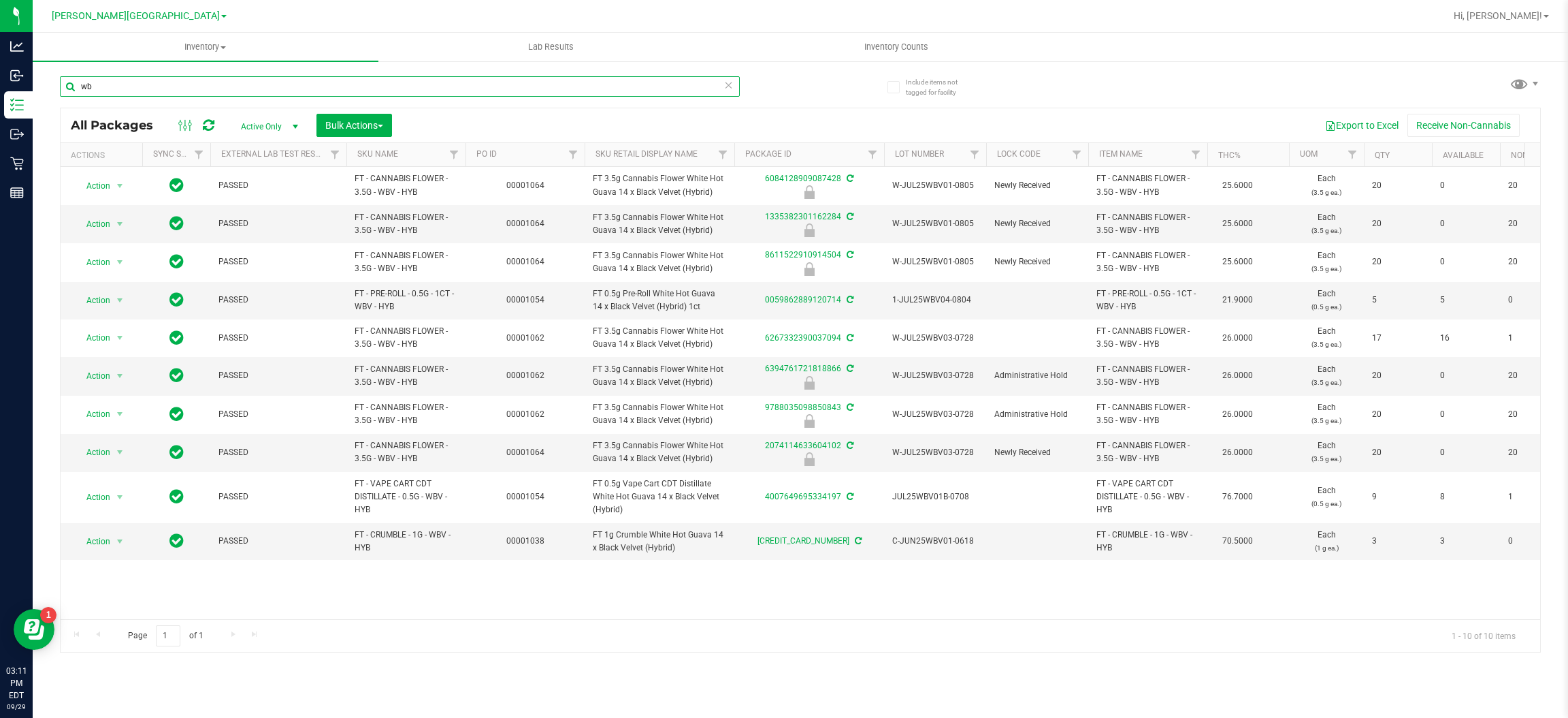
type input "w"
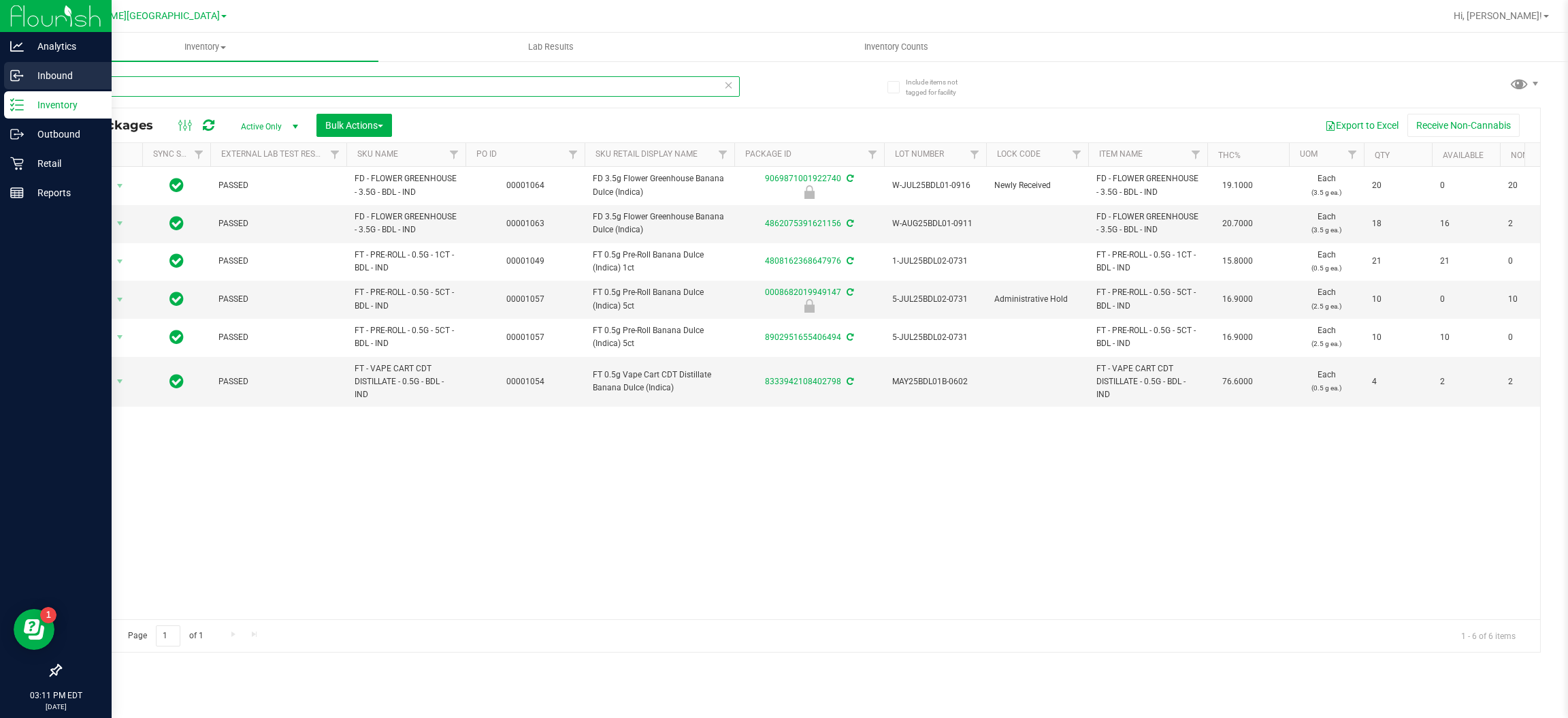
drag, startPoint x: 128, startPoint y: 77, endPoint x: 0, endPoint y: 82, distance: 128.1
click at [0, 82] on div "Analytics Inbound Inventory Outbound Retail Reports 03:11 PM EDT [DATE] 09/29 […" at bounding box center [784, 359] width 1568 height 718
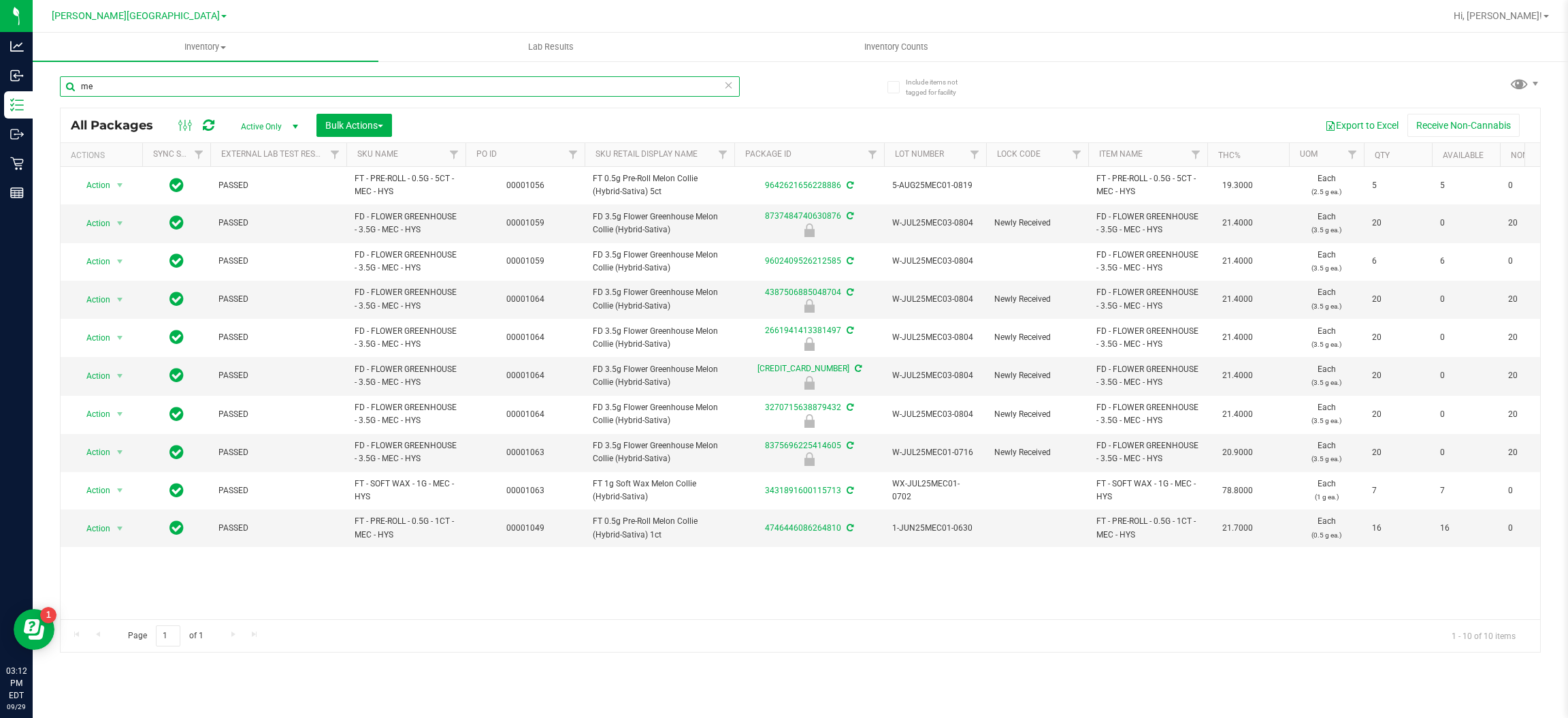
type input "m"
type input "dda"
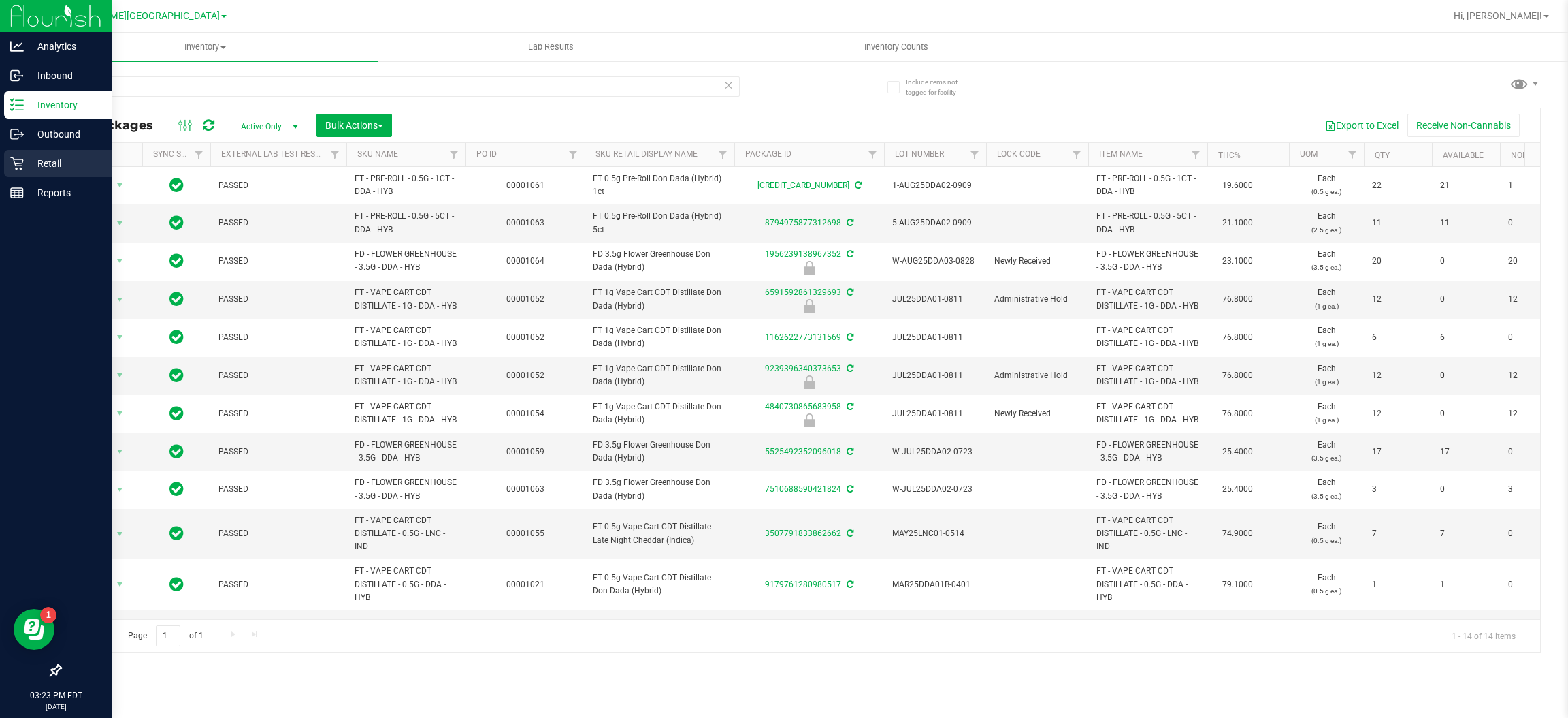
click at [25, 158] on p "Retail" at bounding box center [65, 163] width 82 height 17
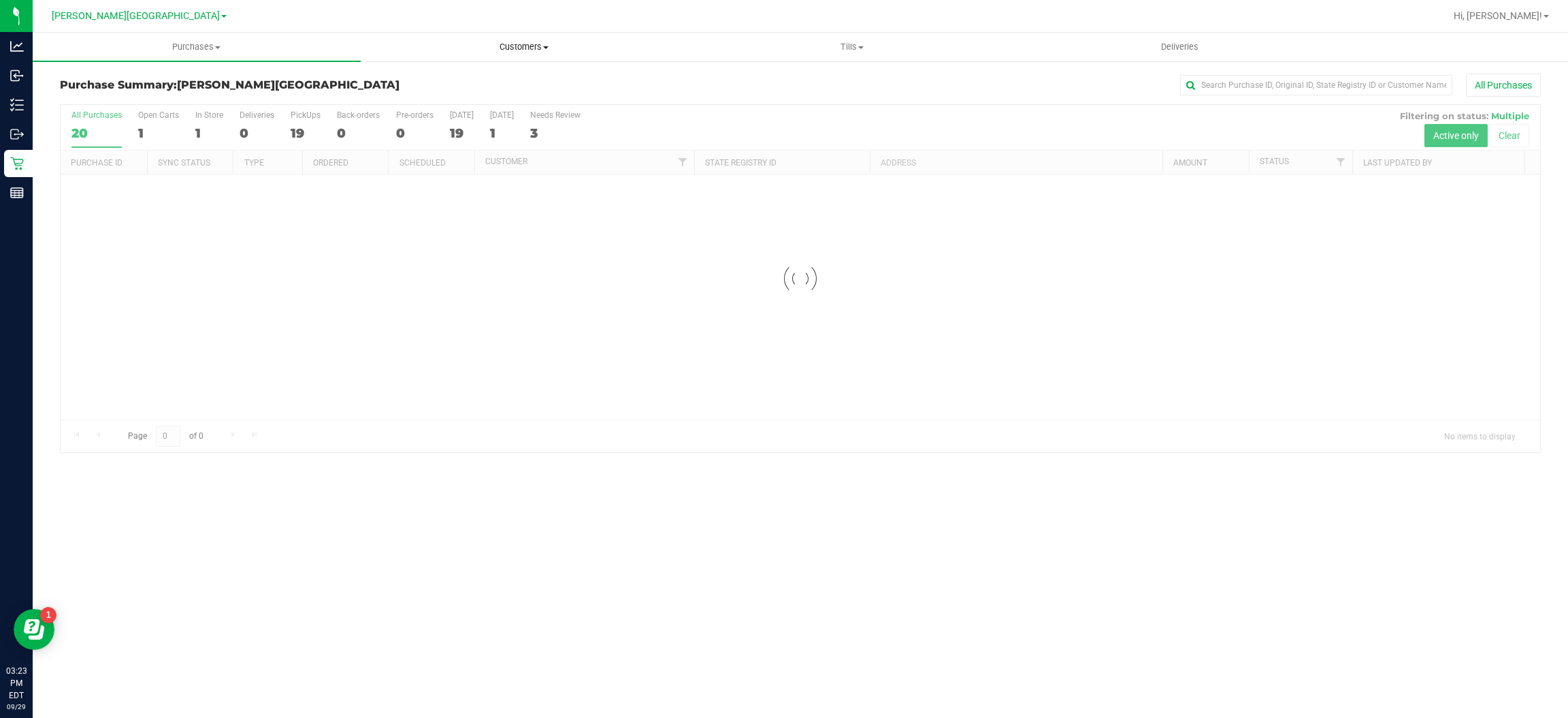
click at [504, 49] on span "Customers" at bounding box center [525, 47] width 326 height 12
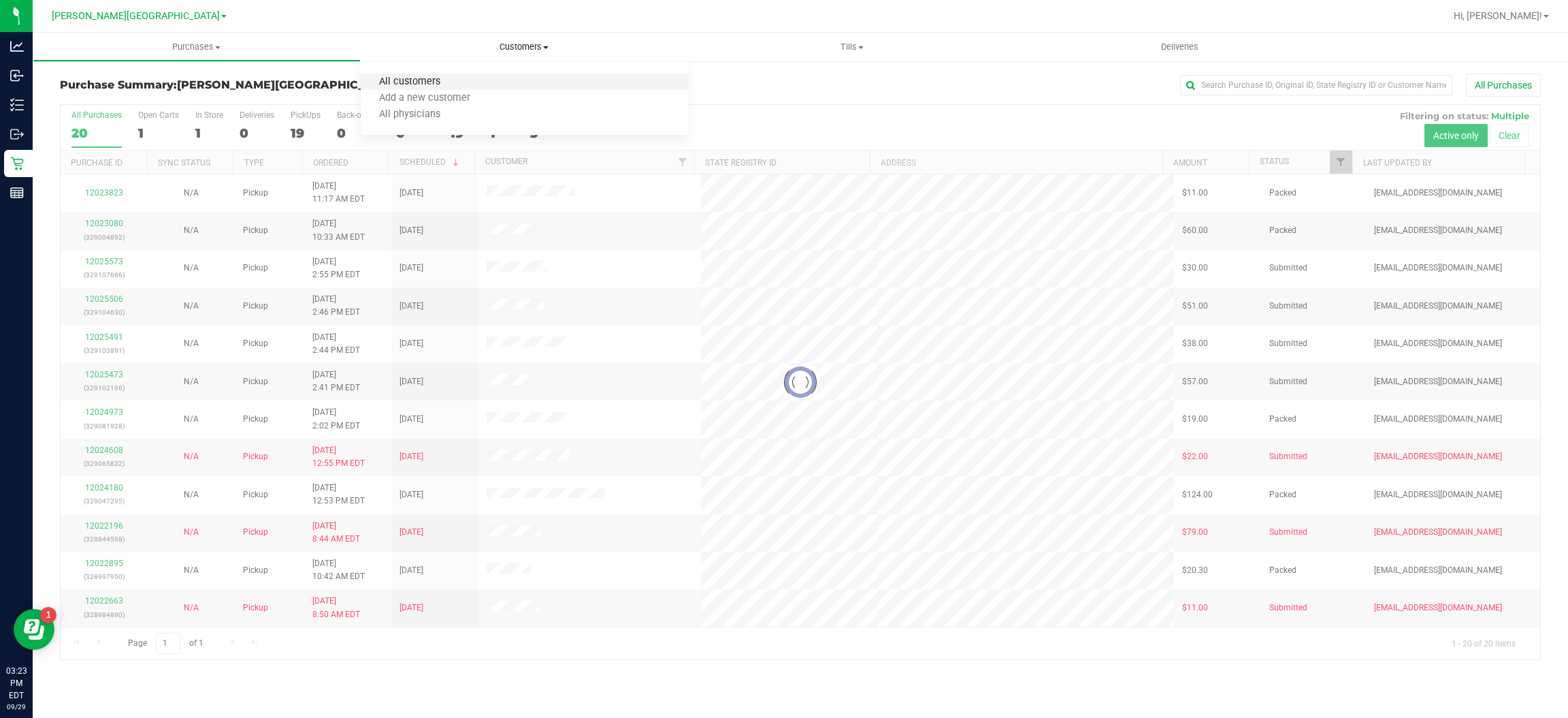
click at [454, 83] on span "All customers" at bounding box center [409, 82] width 98 height 11
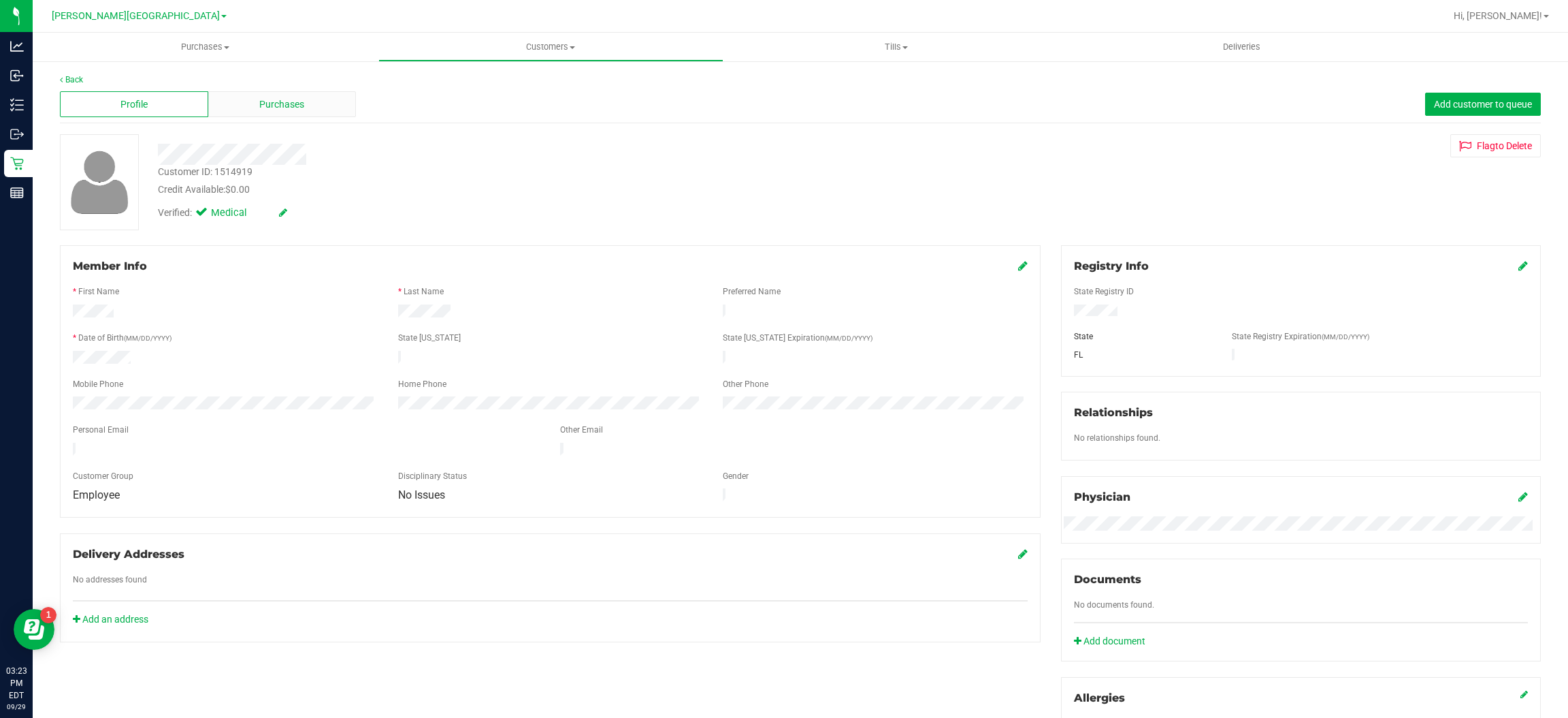
click at [292, 104] on span "Purchases" at bounding box center [282, 104] width 45 height 14
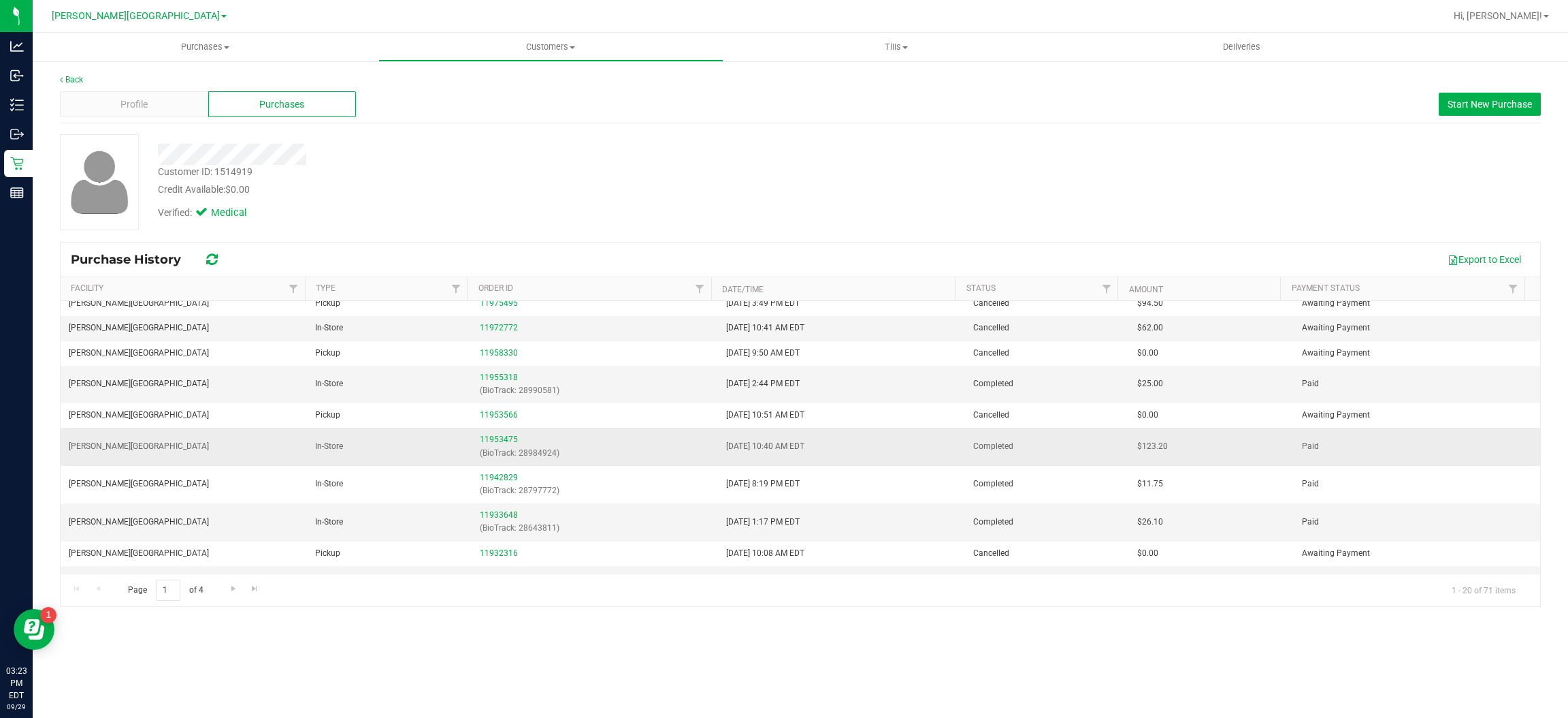
scroll to position [352, 0]
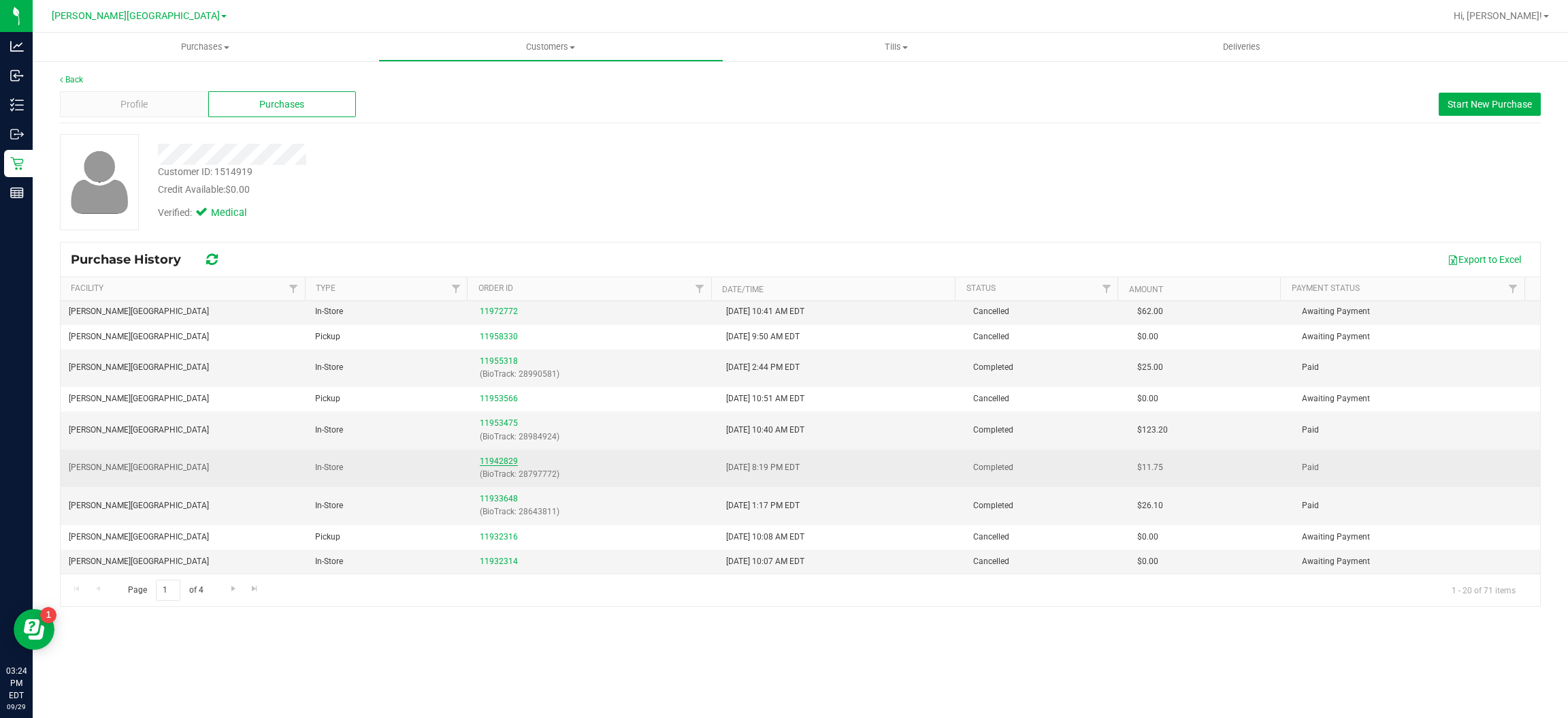
click at [497, 458] on link "11942829" at bounding box center [499, 461] width 38 height 9
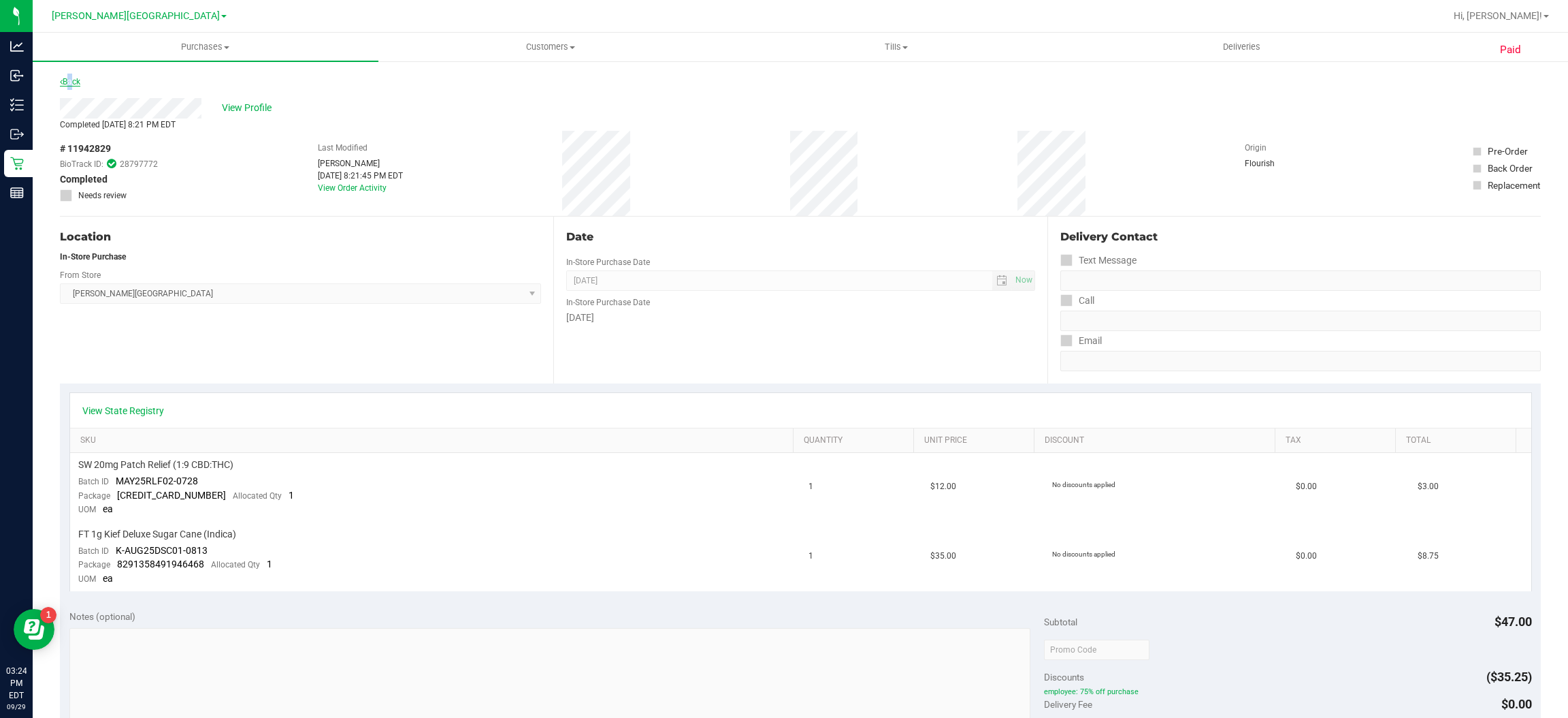
click at [67, 86] on div "Back" at bounding box center [70, 82] width 21 height 17
click at [72, 79] on link "Back" at bounding box center [70, 82] width 21 height 9
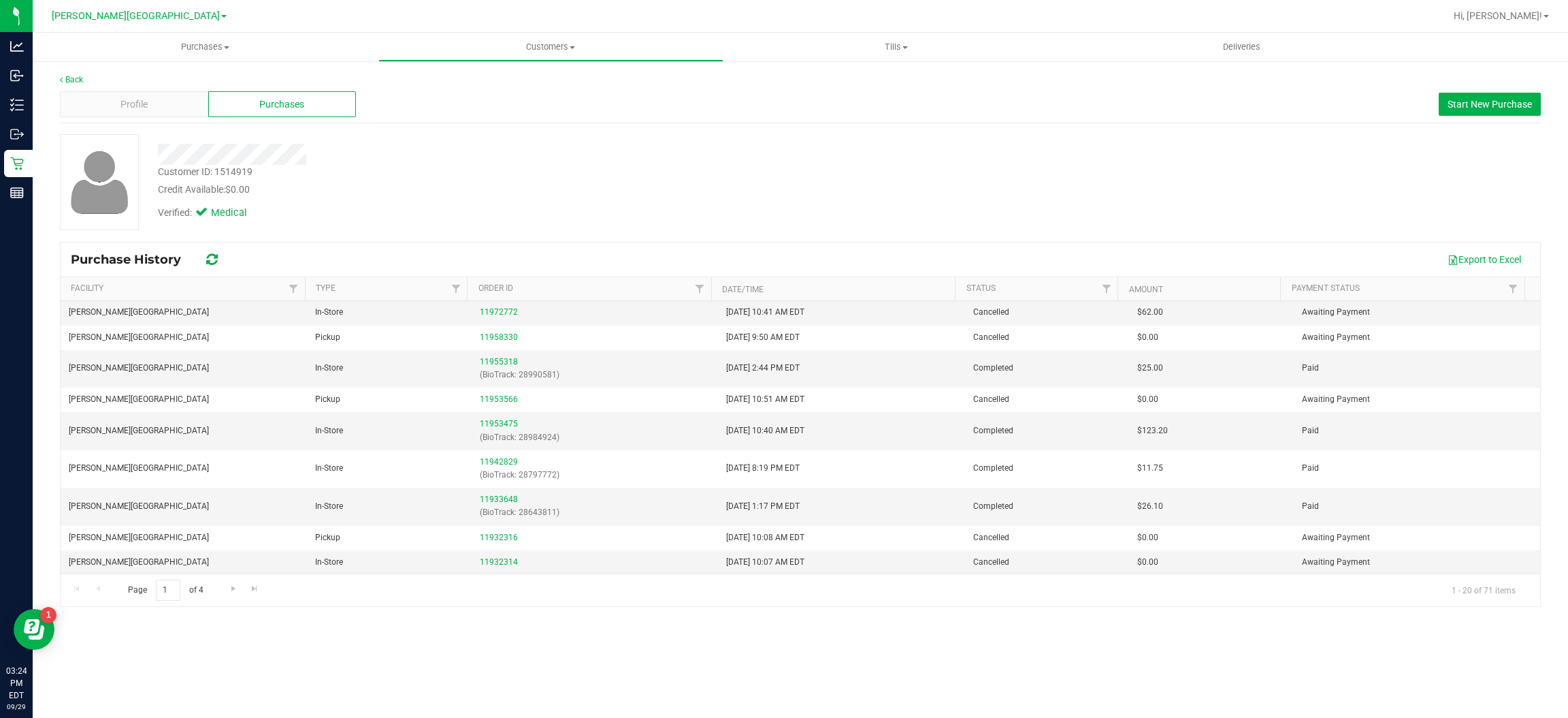
scroll to position [352, 0]
click at [500, 358] on link "11955318" at bounding box center [499, 361] width 38 height 9
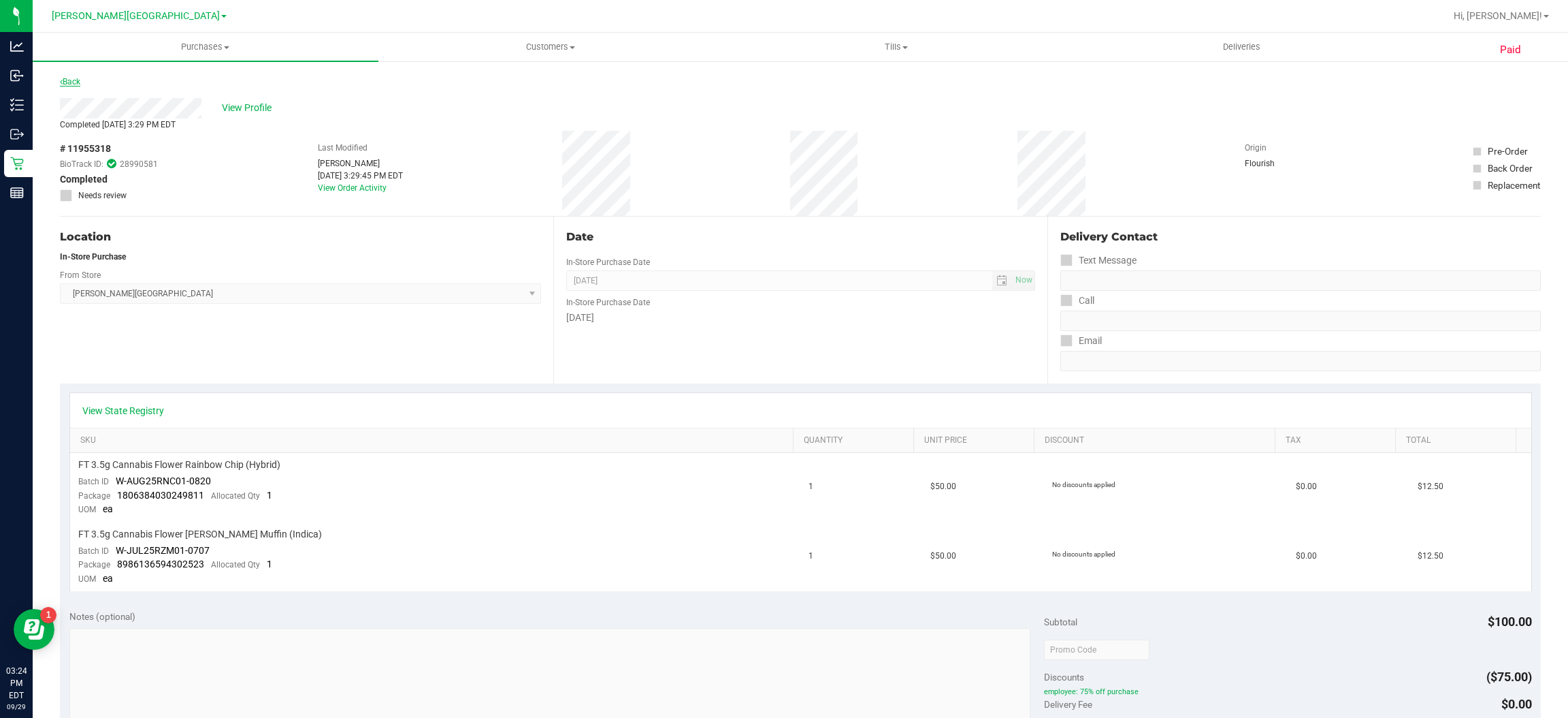
click at [67, 80] on link "Back" at bounding box center [70, 82] width 21 height 9
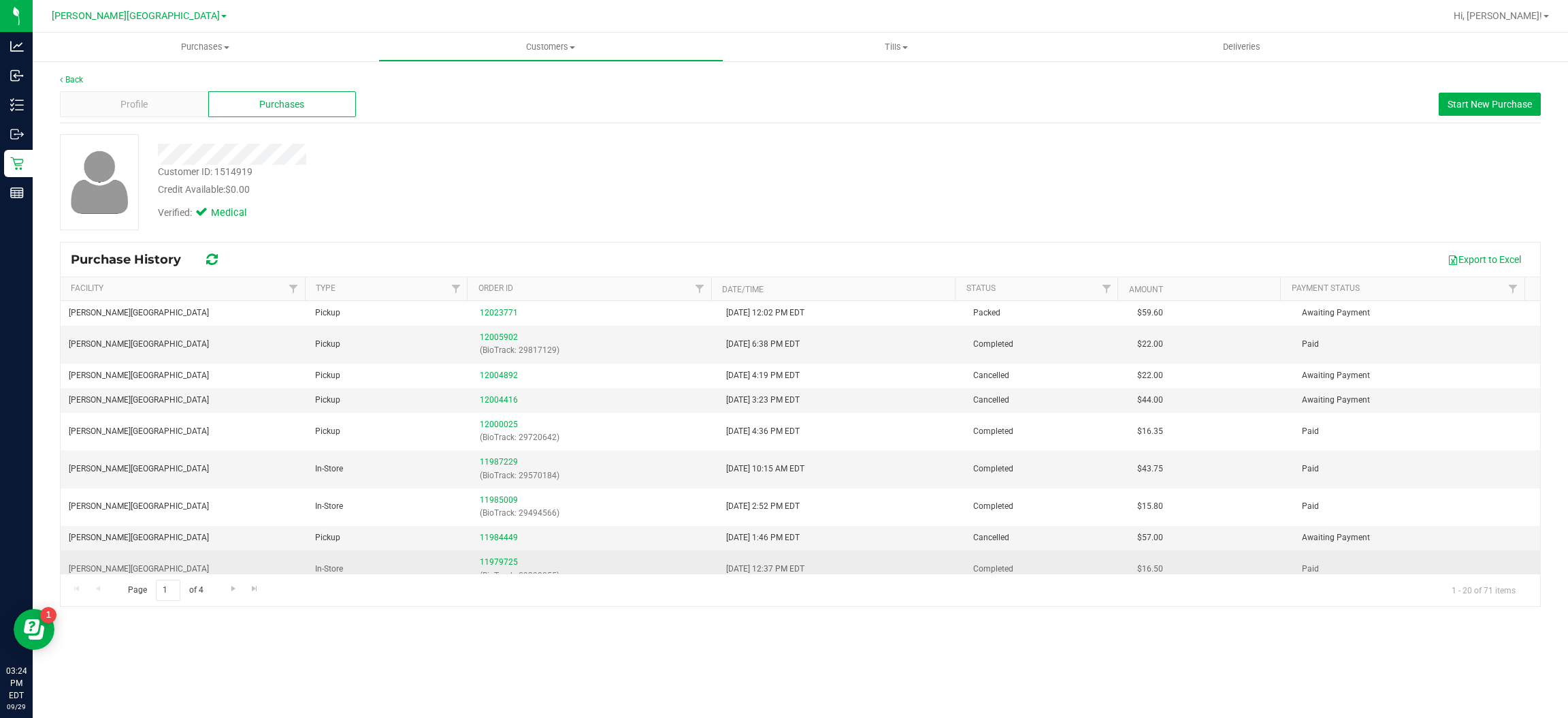
scroll to position [103, 0]
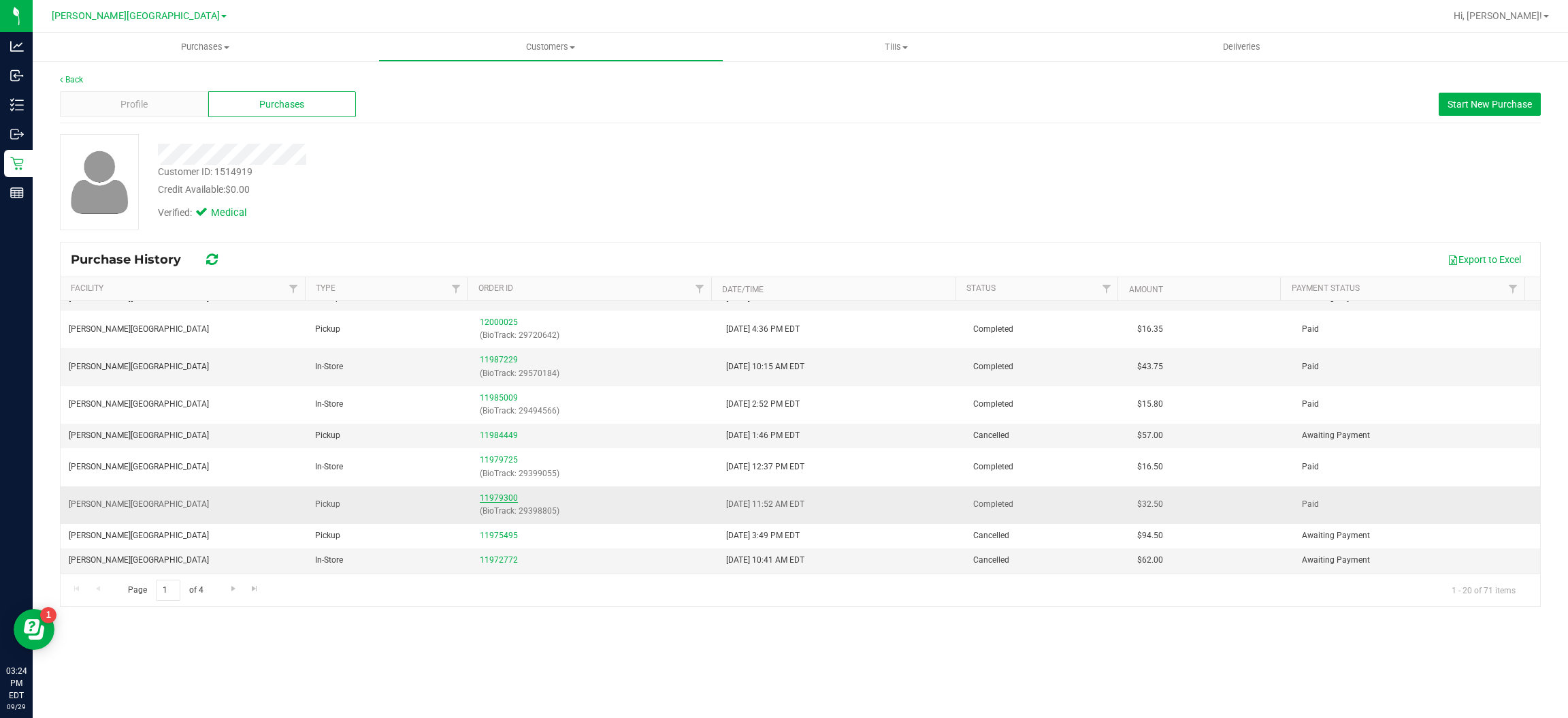
click at [499, 500] on link "11979300" at bounding box center [499, 498] width 38 height 9
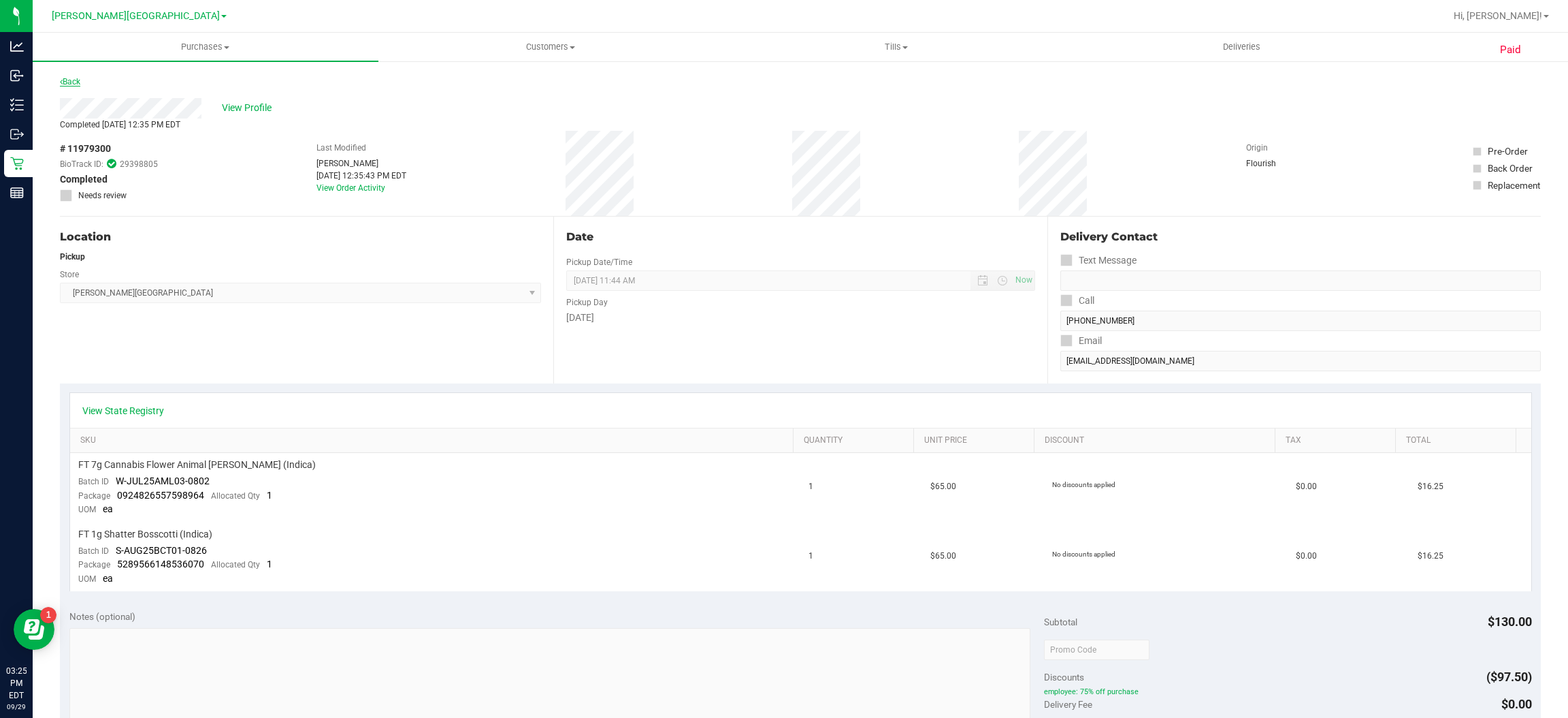
click at [62, 80] on icon at bounding box center [61, 81] width 3 height 8
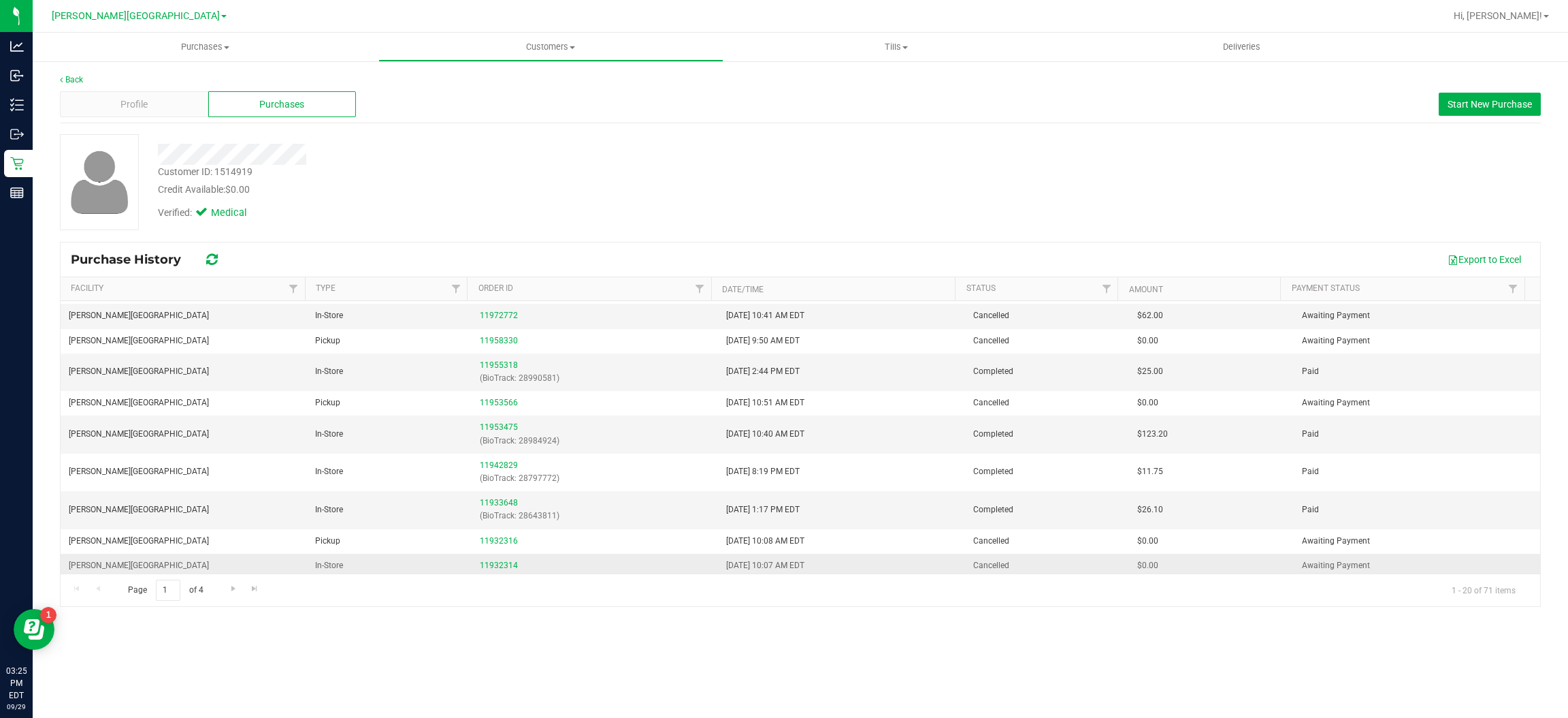
scroll to position [352, 0]
click at [231, 594] on link "Go to the next page" at bounding box center [232, 588] width 20 height 19
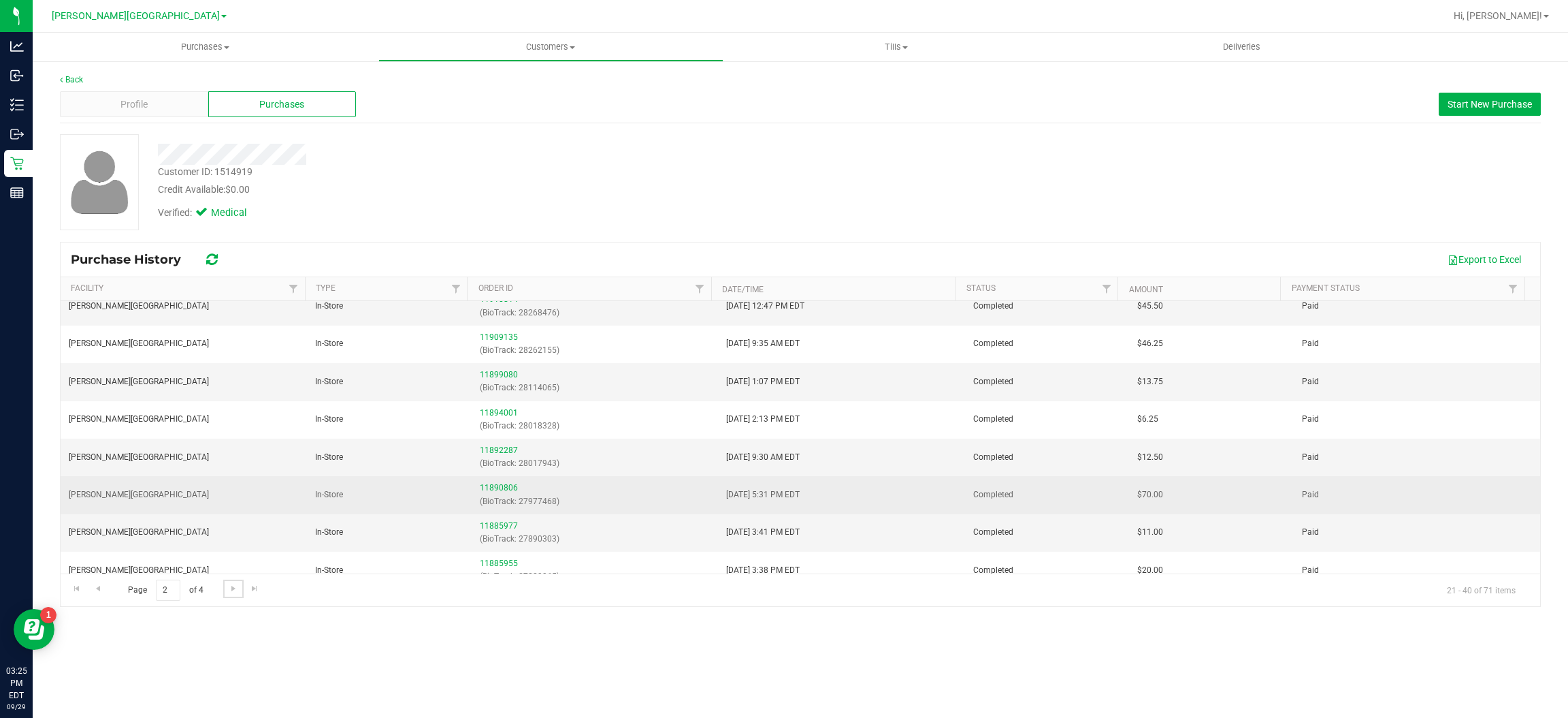
scroll to position [204, 0]
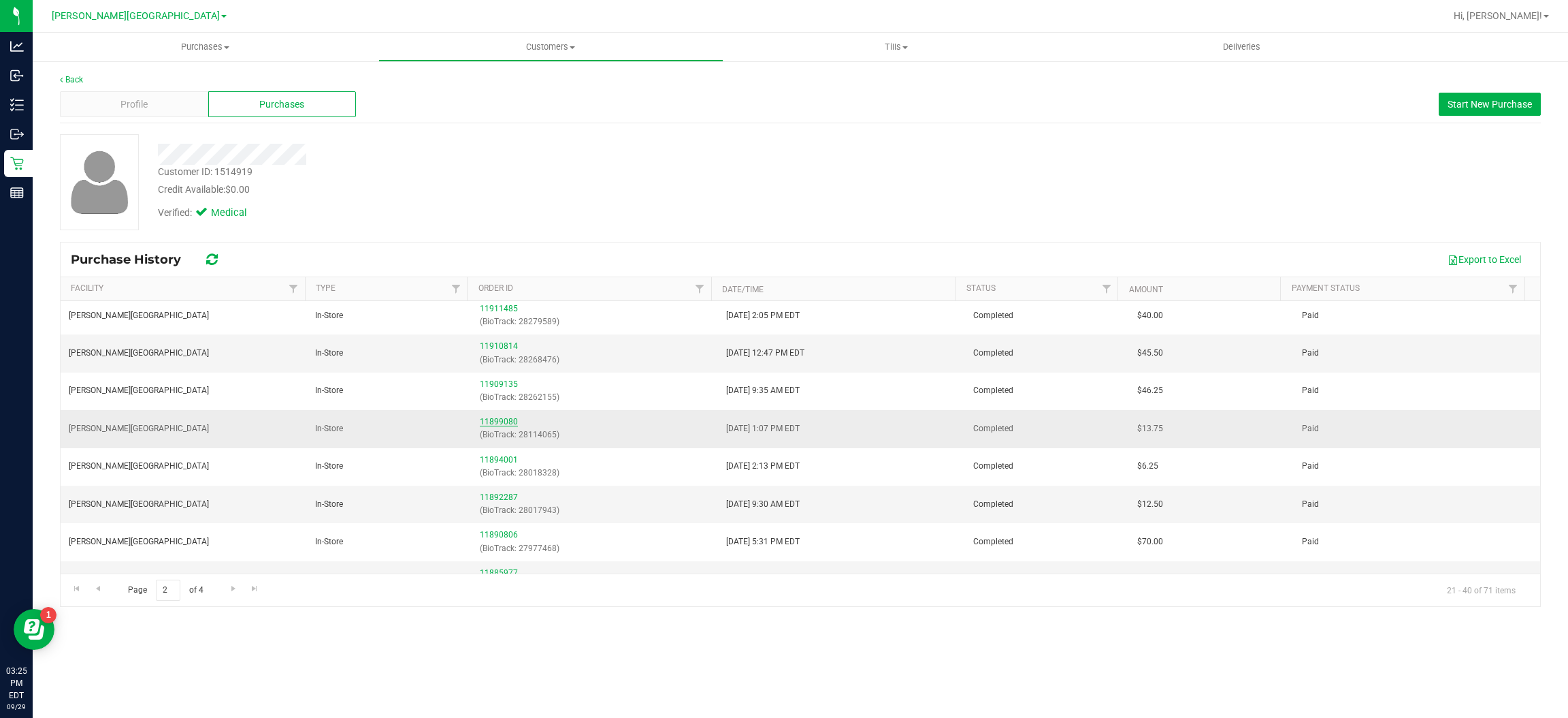
click at [493, 423] on link "11899080" at bounding box center [499, 421] width 38 height 9
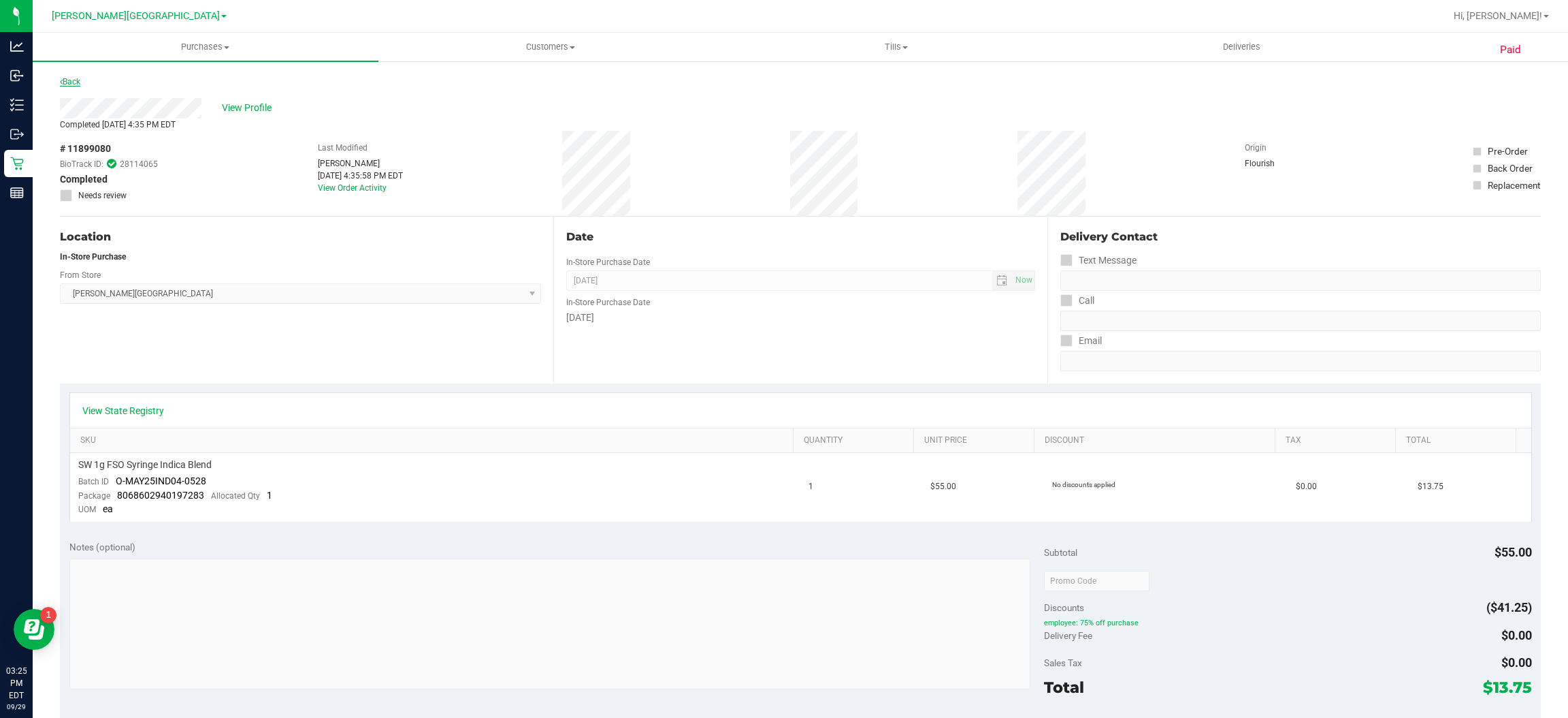
click at [64, 80] on link "Back" at bounding box center [70, 82] width 21 height 9
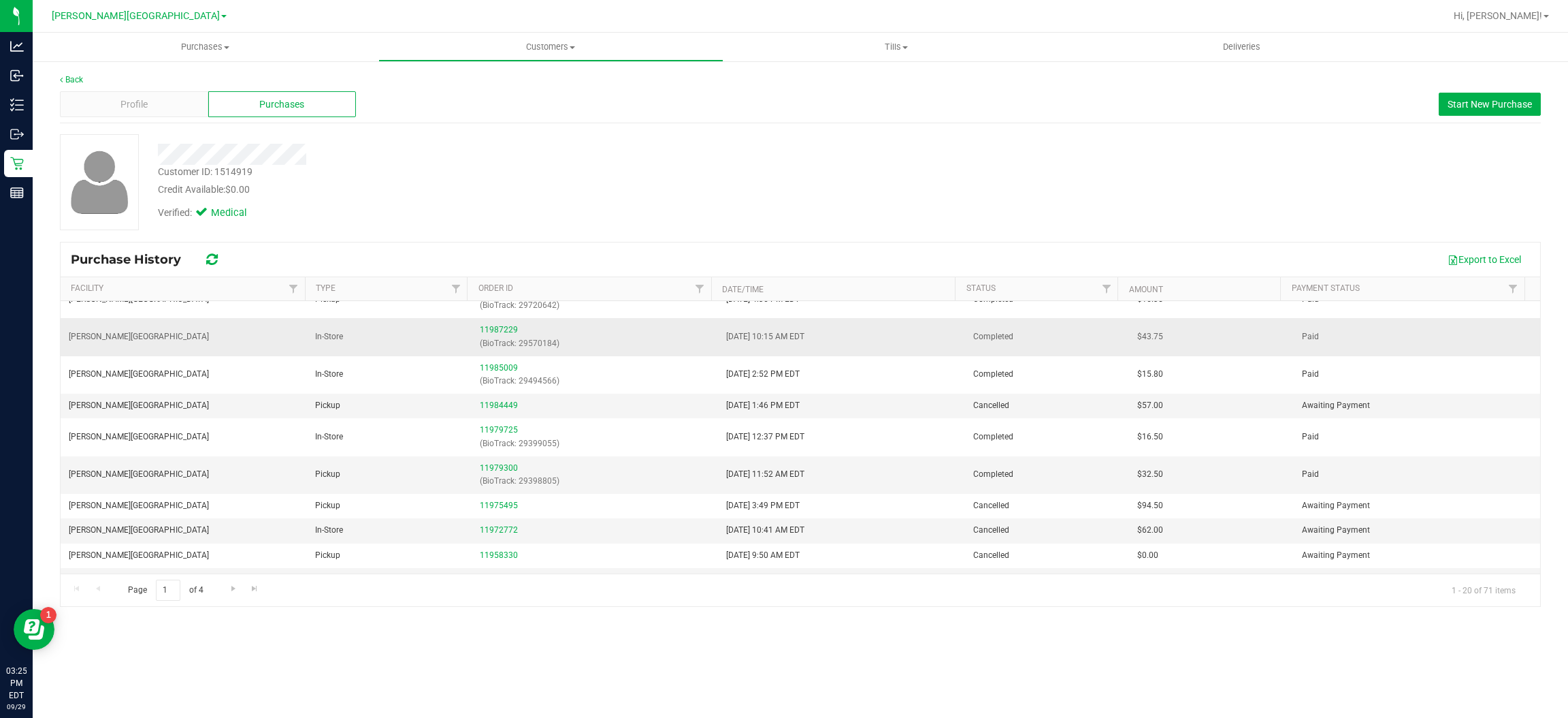
scroll to position [352, 0]
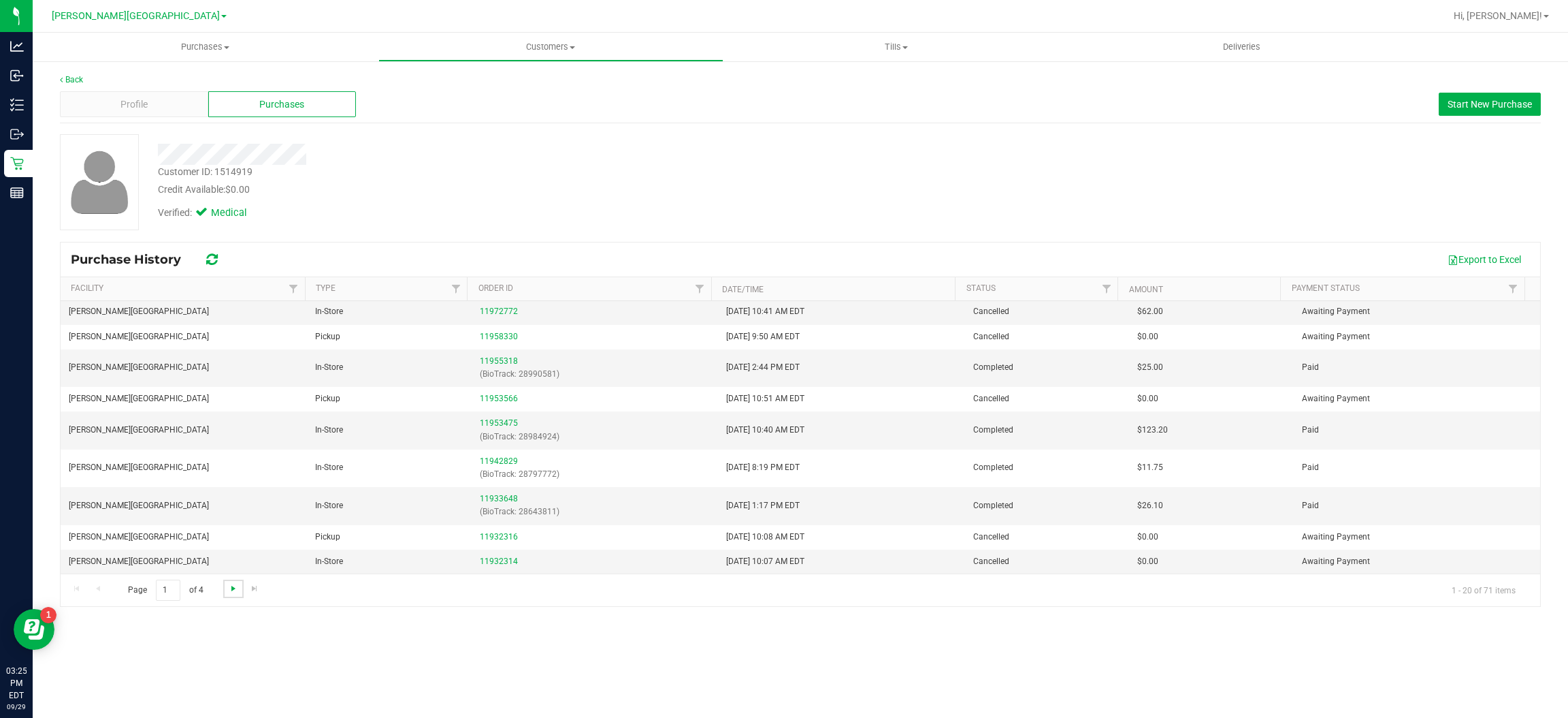
click at [228, 587] on span "Go to the next page" at bounding box center [234, 588] width 11 height 11
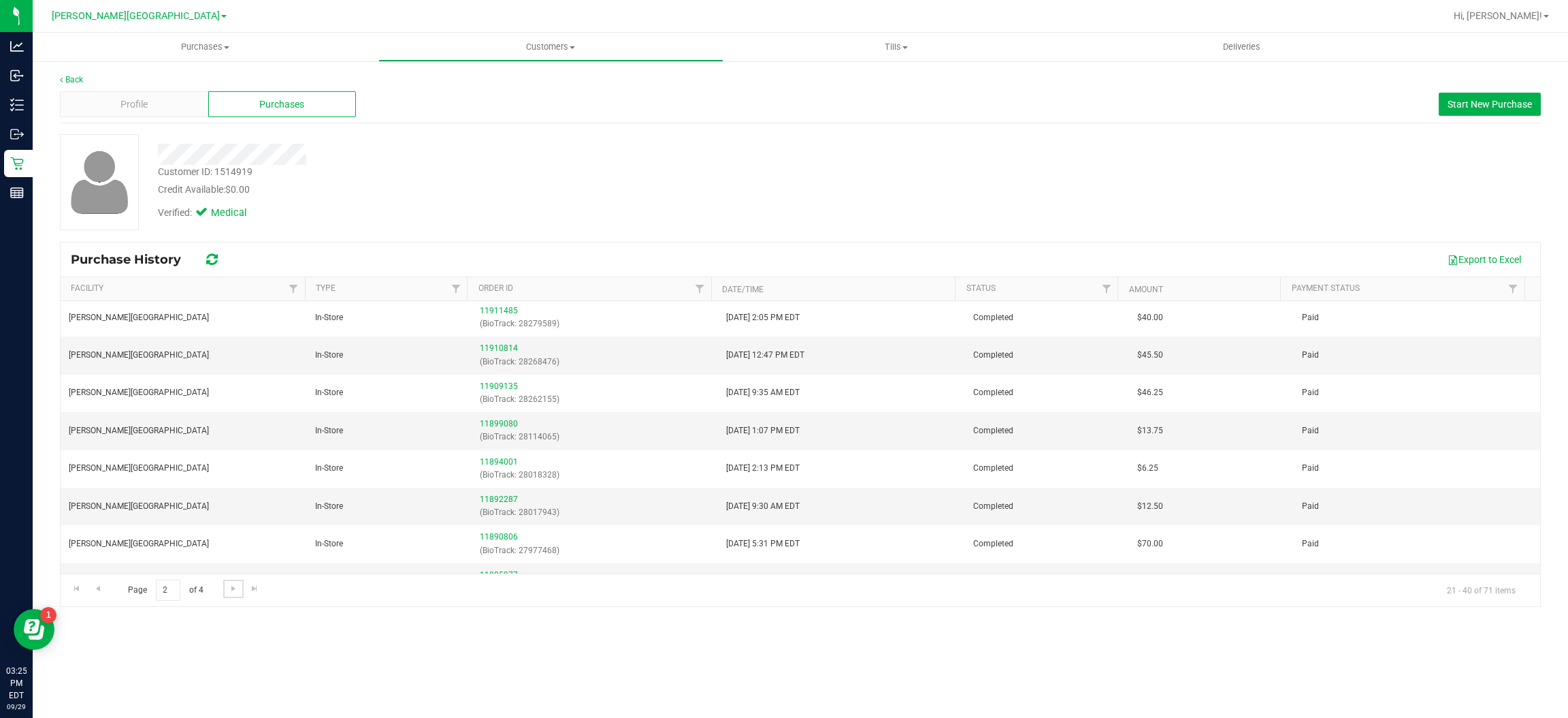
scroll to position [204, 0]
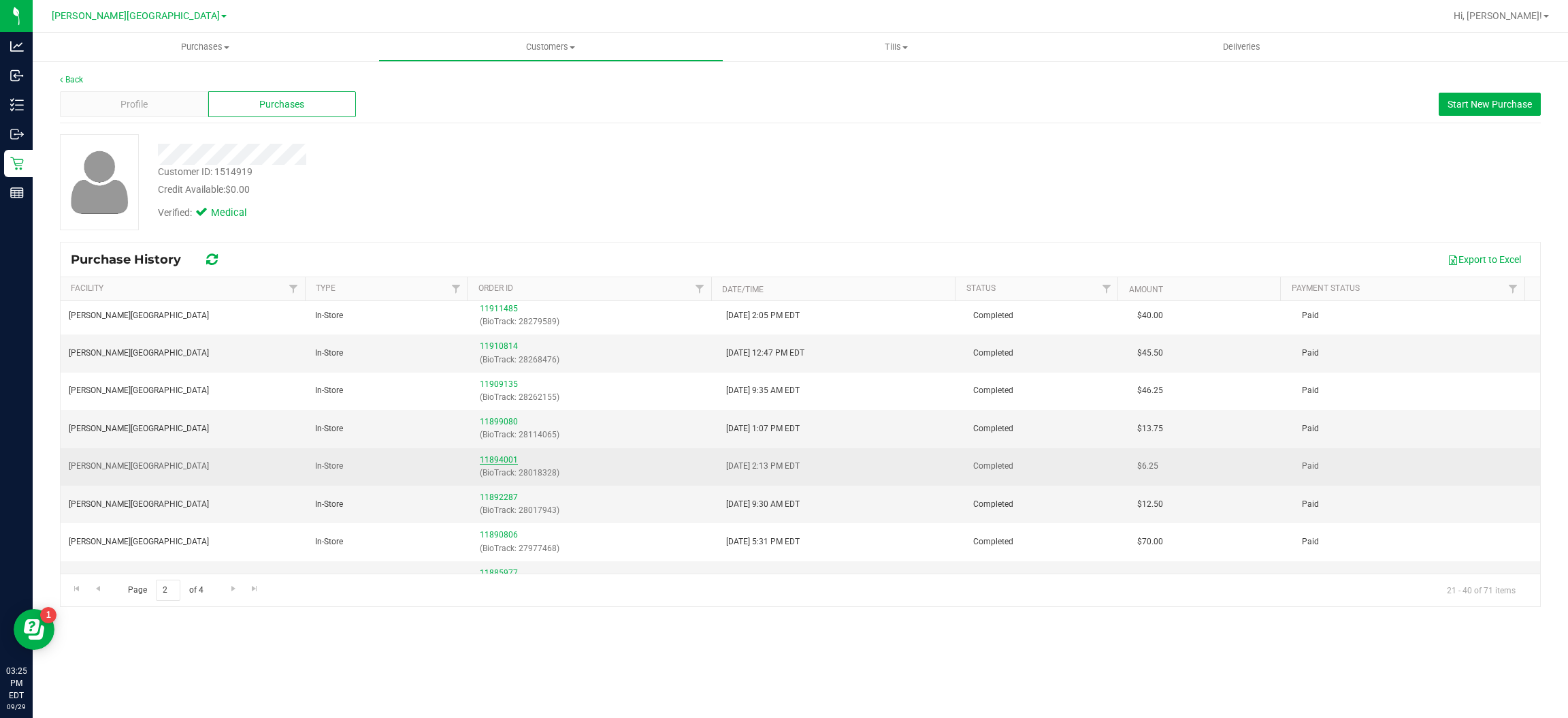
click at [499, 461] on link "11894001" at bounding box center [499, 460] width 38 height 9
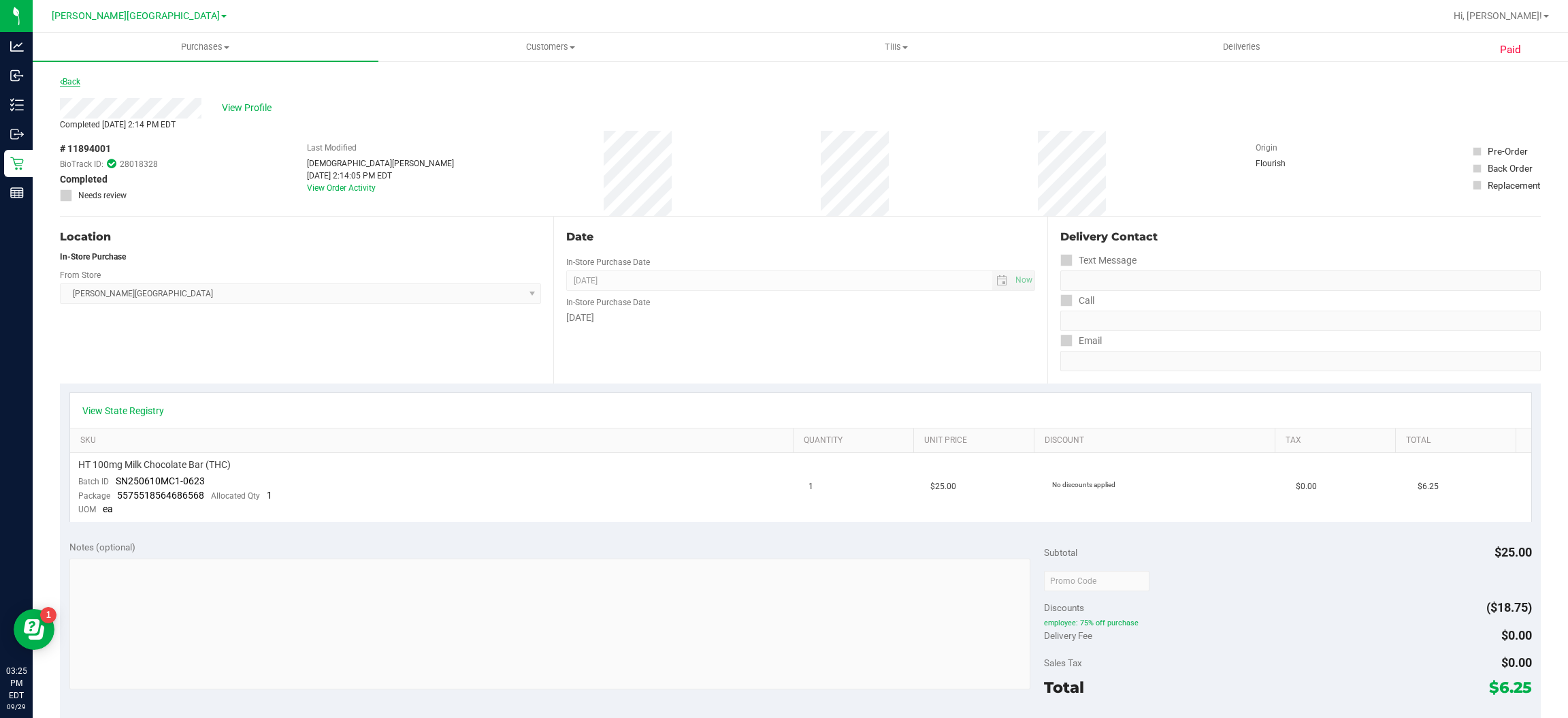
click at [72, 77] on link "Back" at bounding box center [70, 82] width 21 height 9
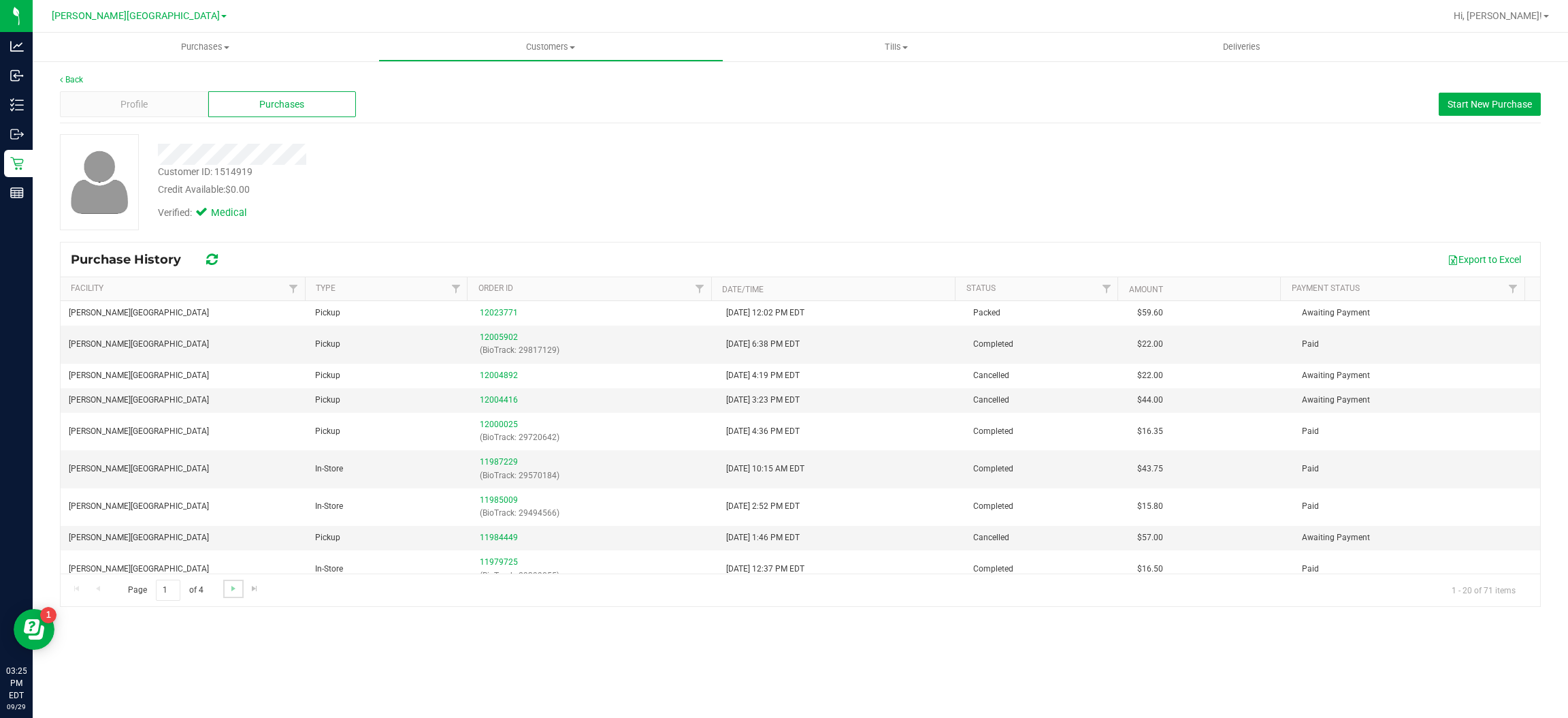
click at [233, 582] on link "Go to the next page" at bounding box center [232, 588] width 20 height 19
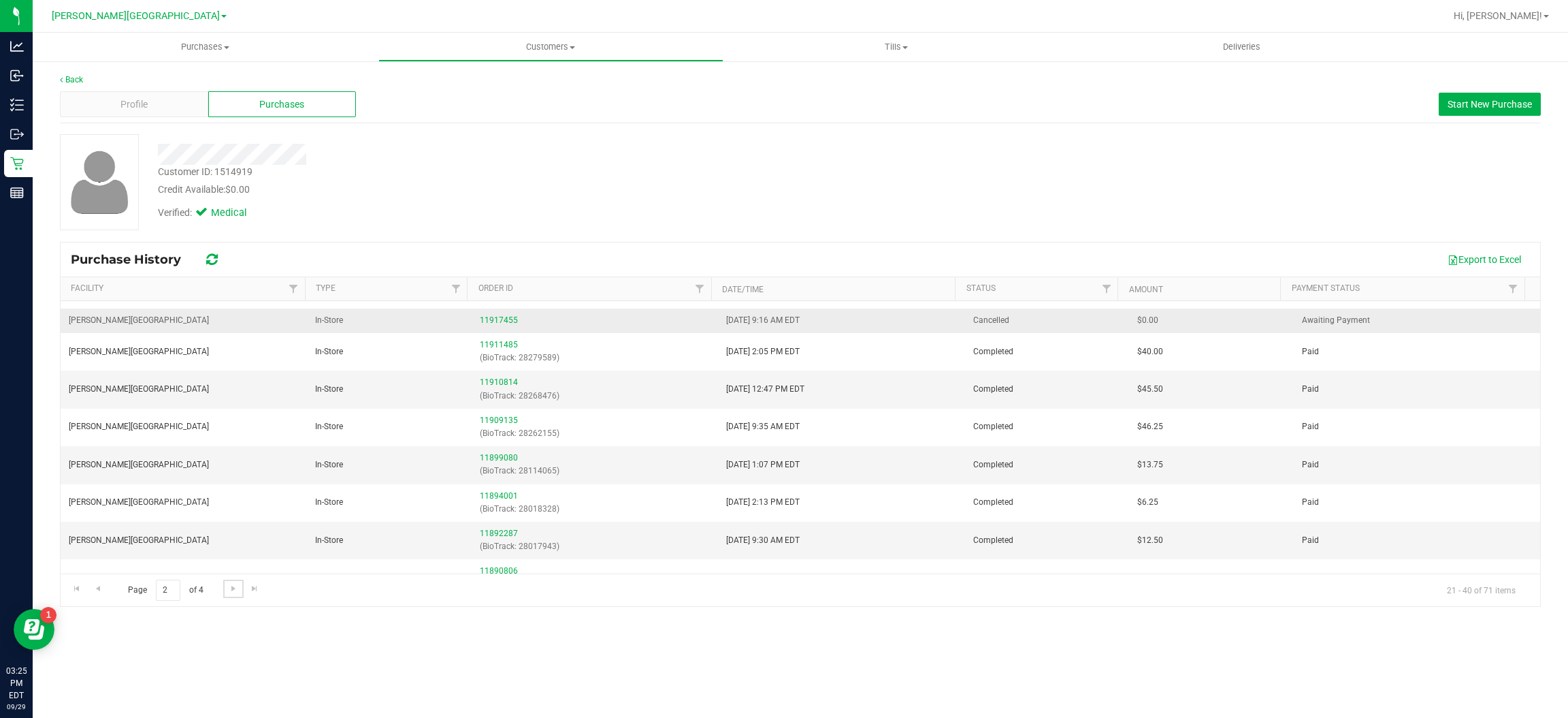
scroll to position [204, 0]
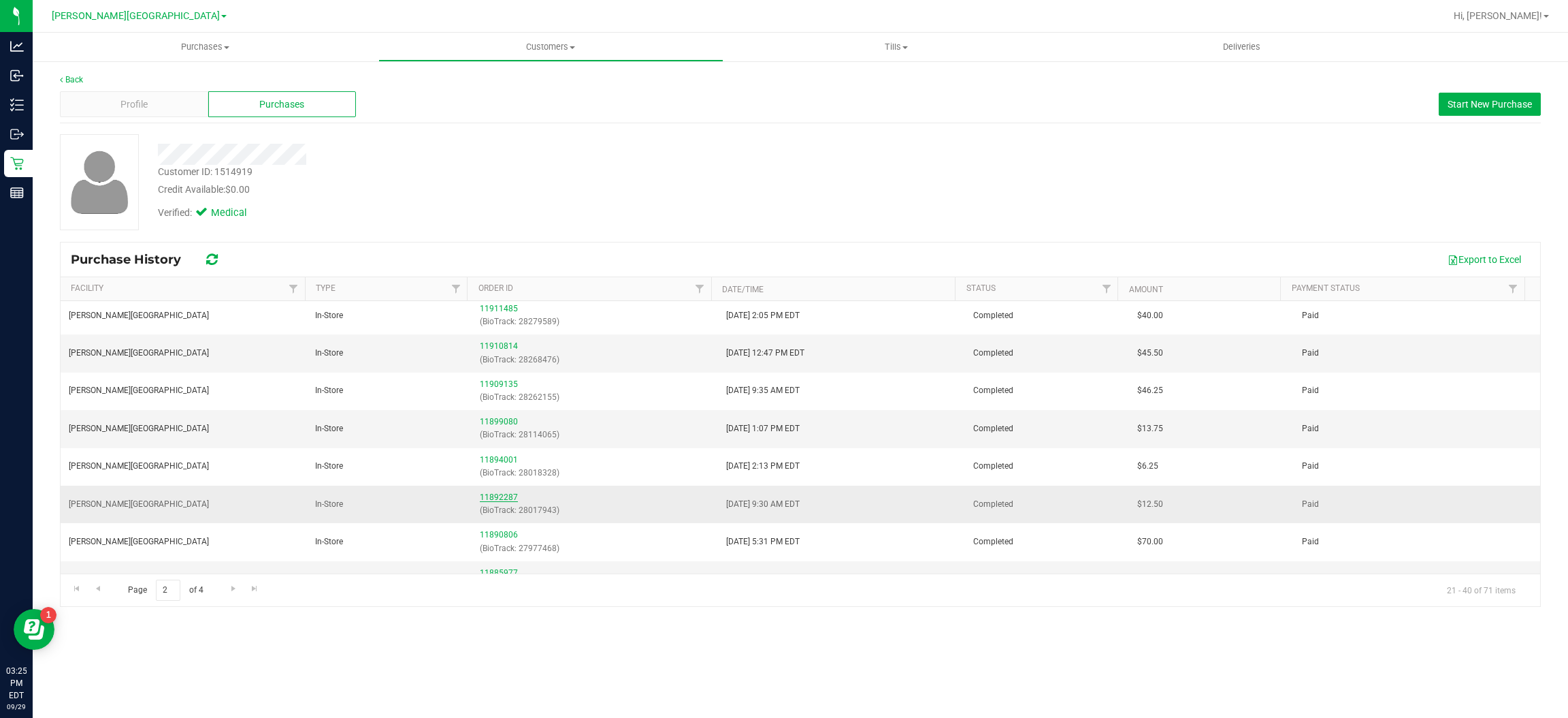
click at [504, 498] on link "11892287" at bounding box center [499, 497] width 38 height 9
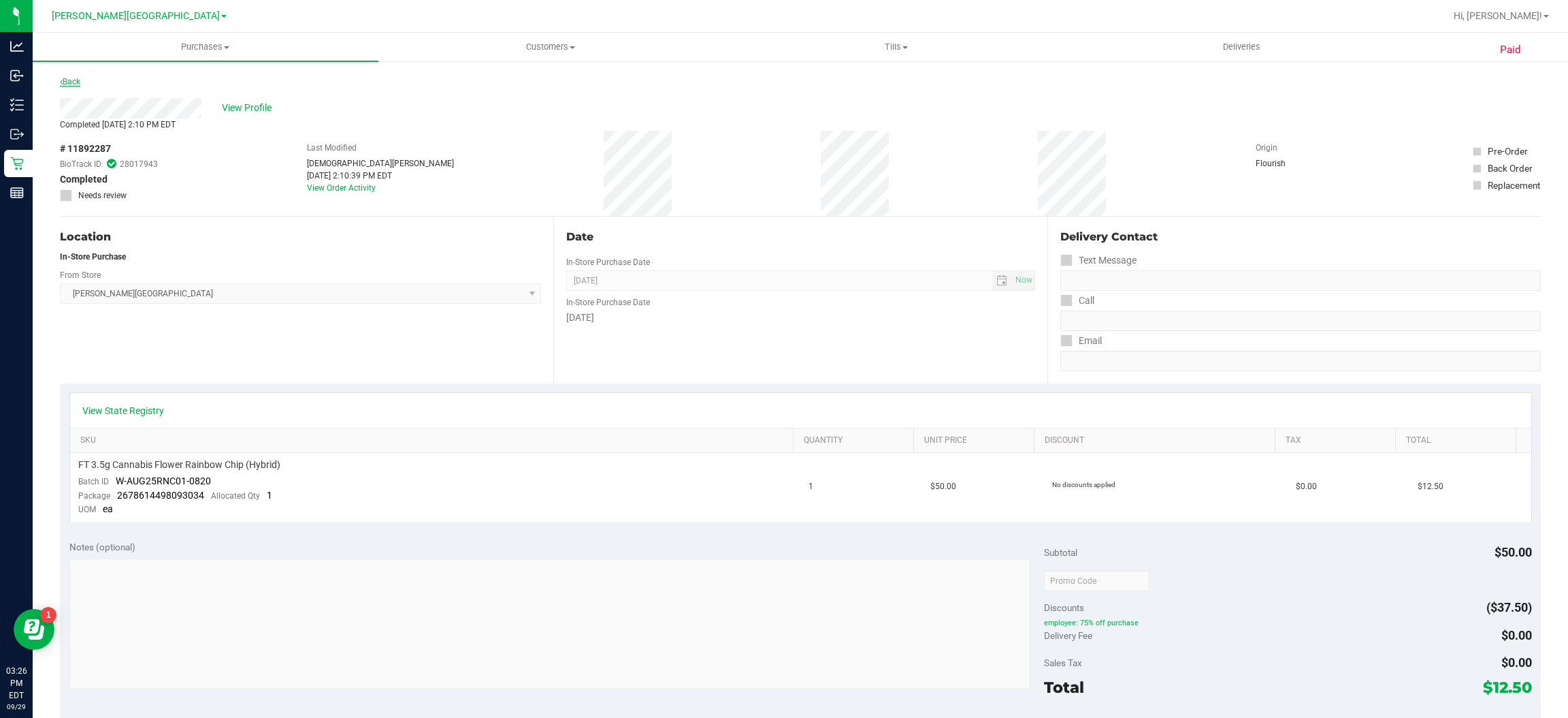
click at [80, 80] on link "Back" at bounding box center [70, 82] width 21 height 9
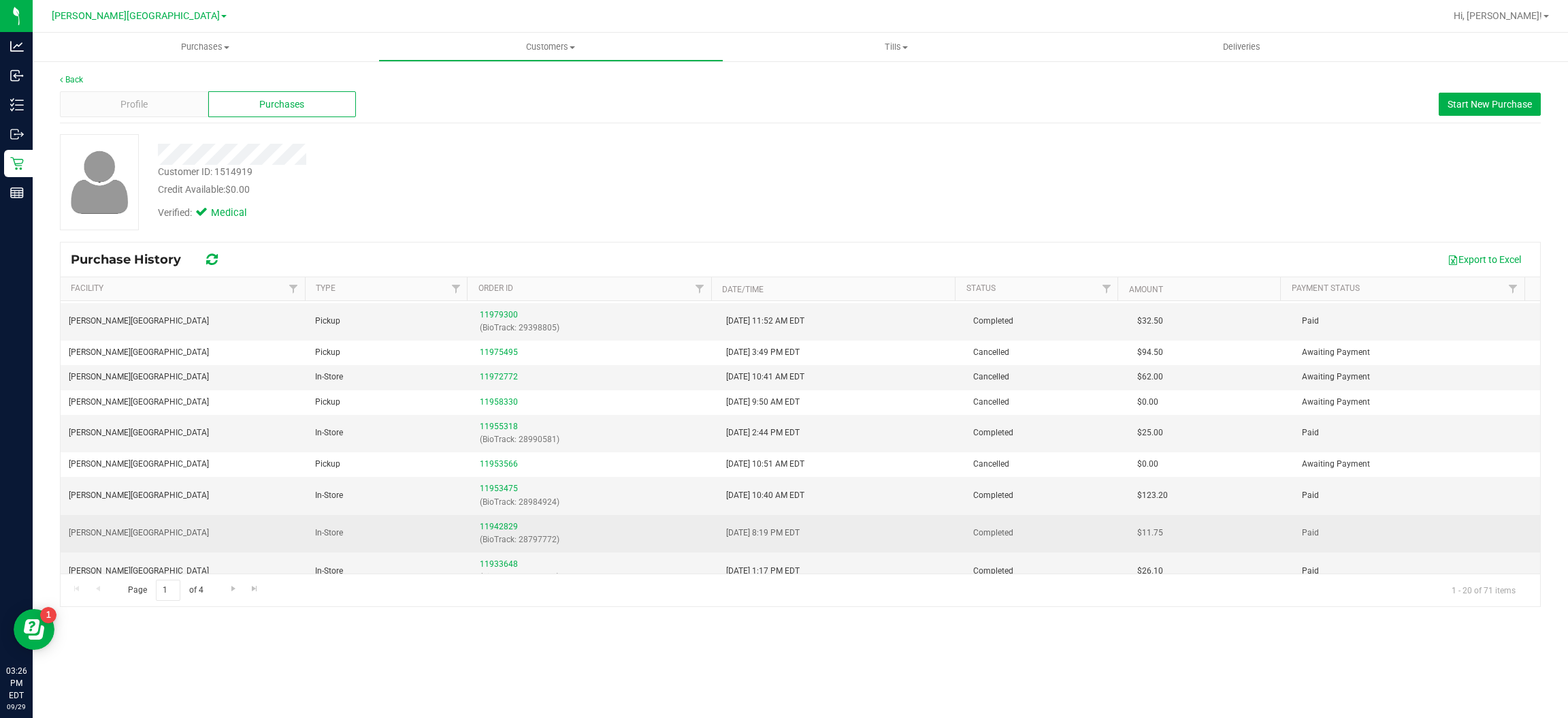
scroll to position [251, 0]
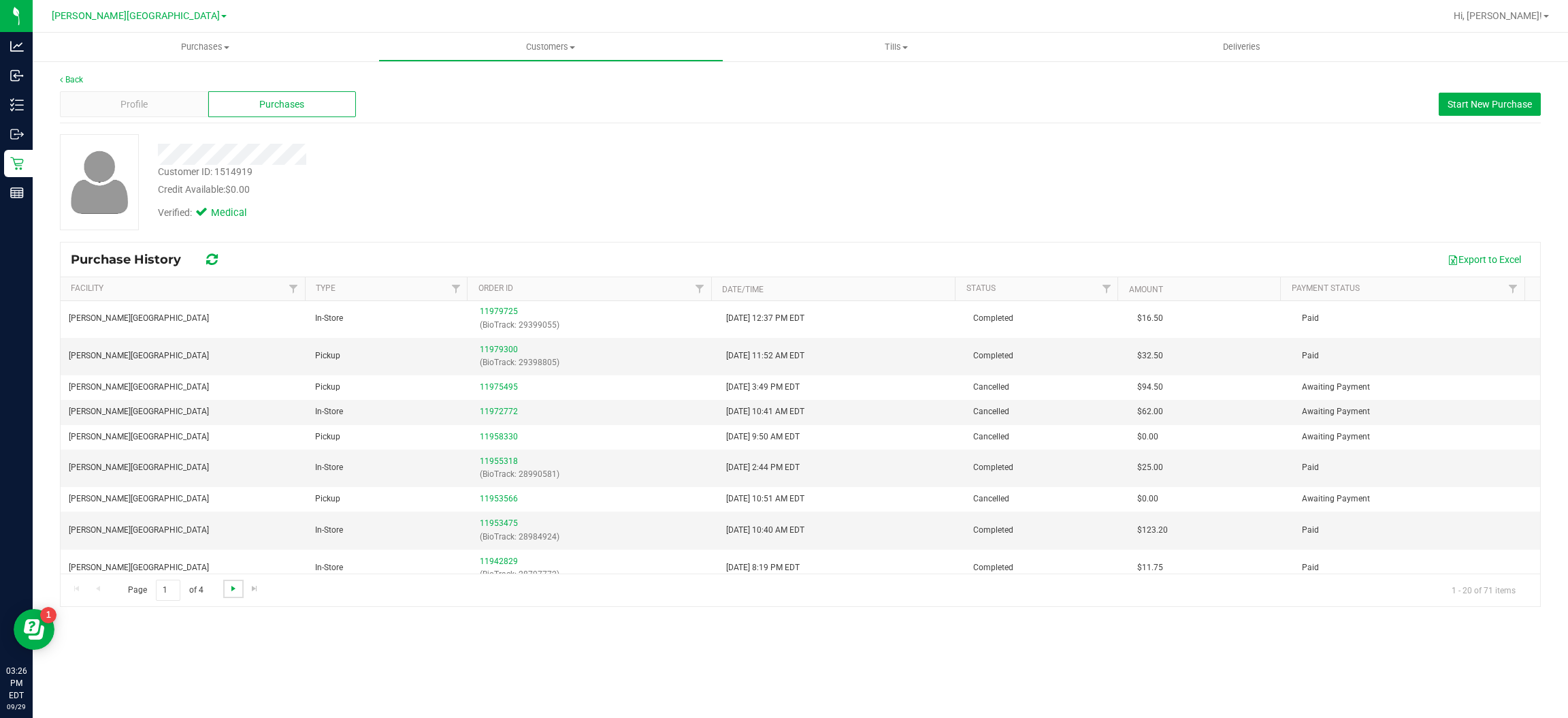
click at [231, 590] on span "Go to the next page" at bounding box center [234, 588] width 11 height 11
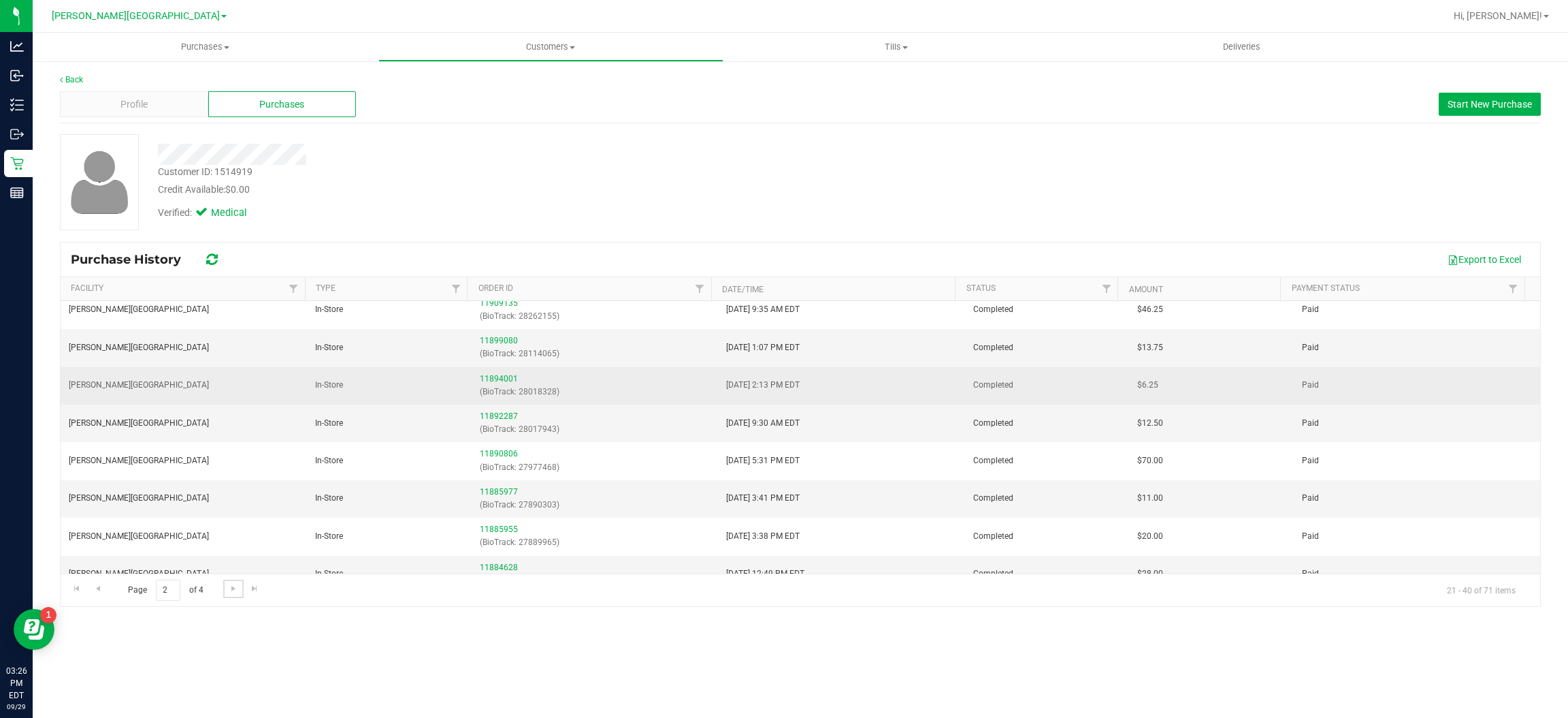
scroll to position [408, 0]
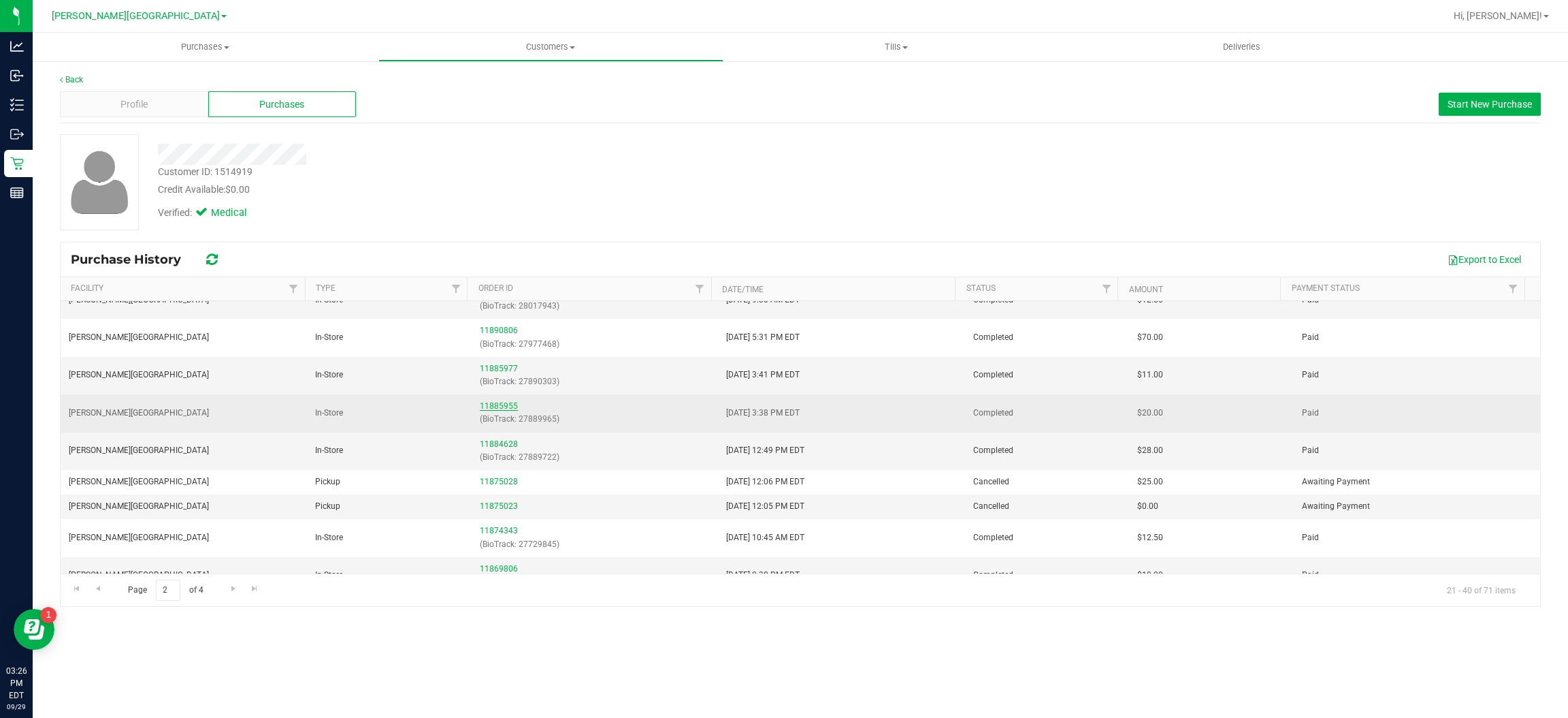
click at [489, 408] on link "11885955" at bounding box center [499, 406] width 38 height 9
